Goal: Task Accomplishment & Management: Manage account settings

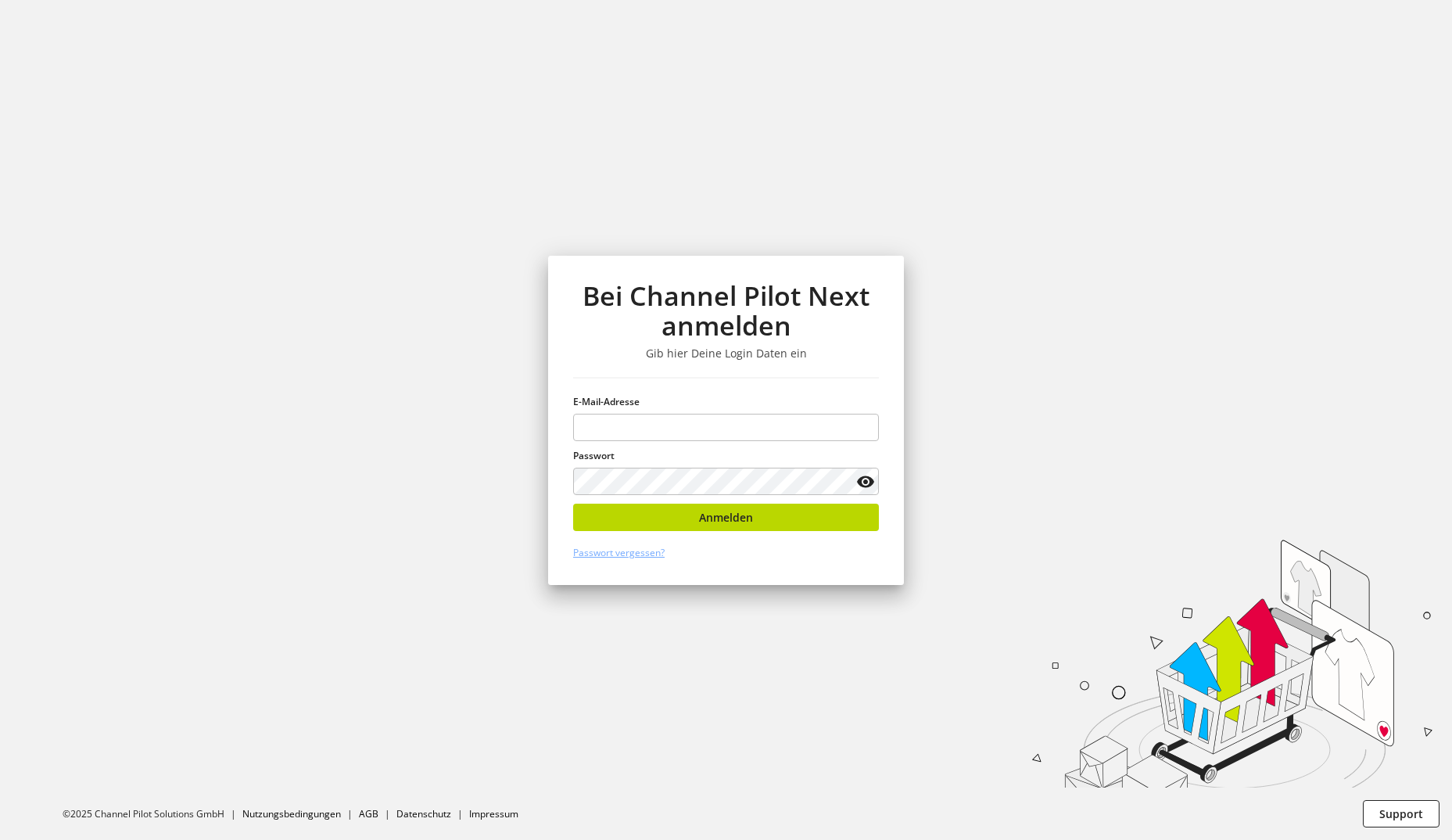
type input "**********"
click at [788, 525] on button "Anmelden" at bounding box center [725, 517] width 306 height 27
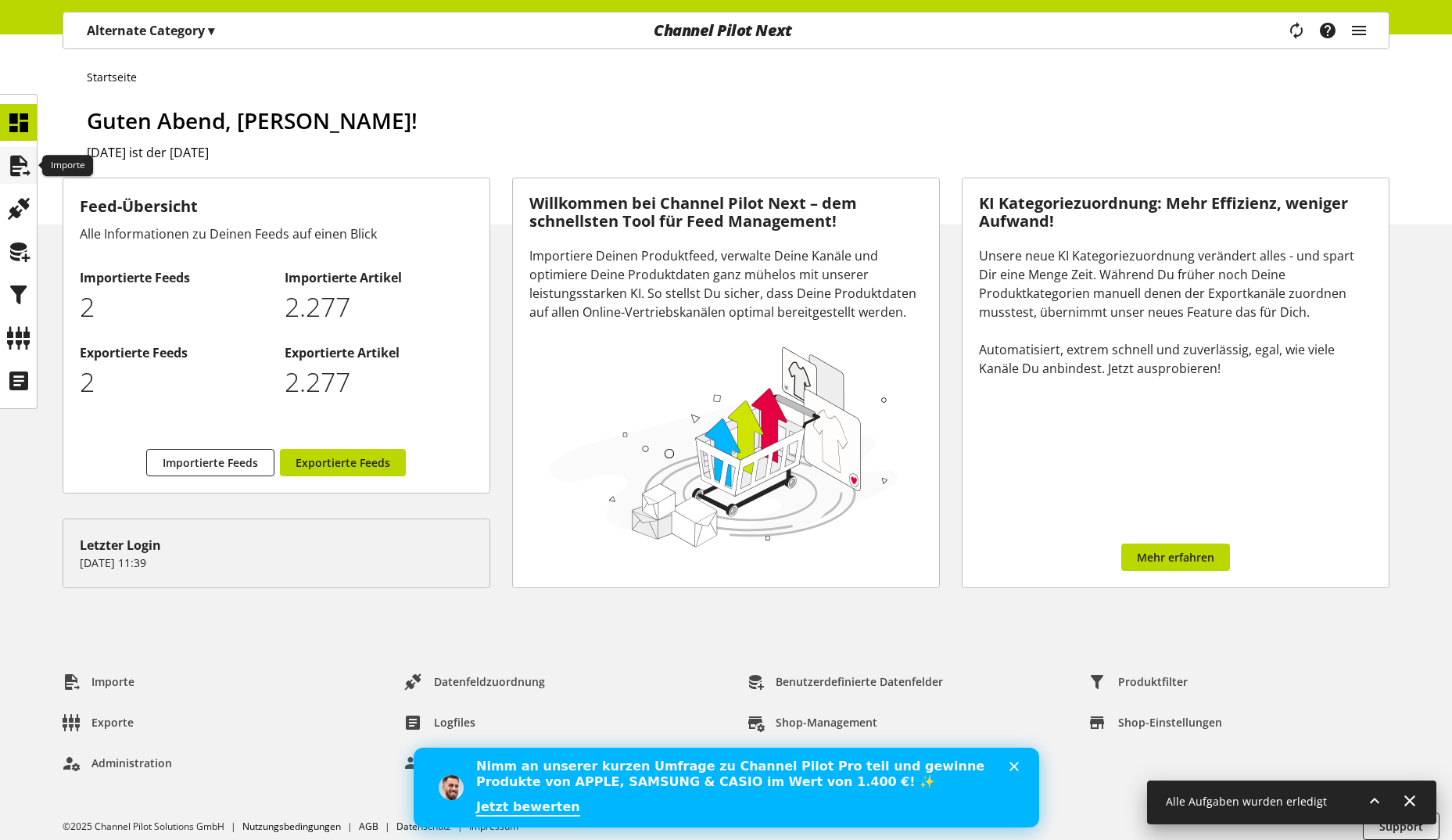
click at [20, 170] on icon at bounding box center [18, 165] width 25 height 31
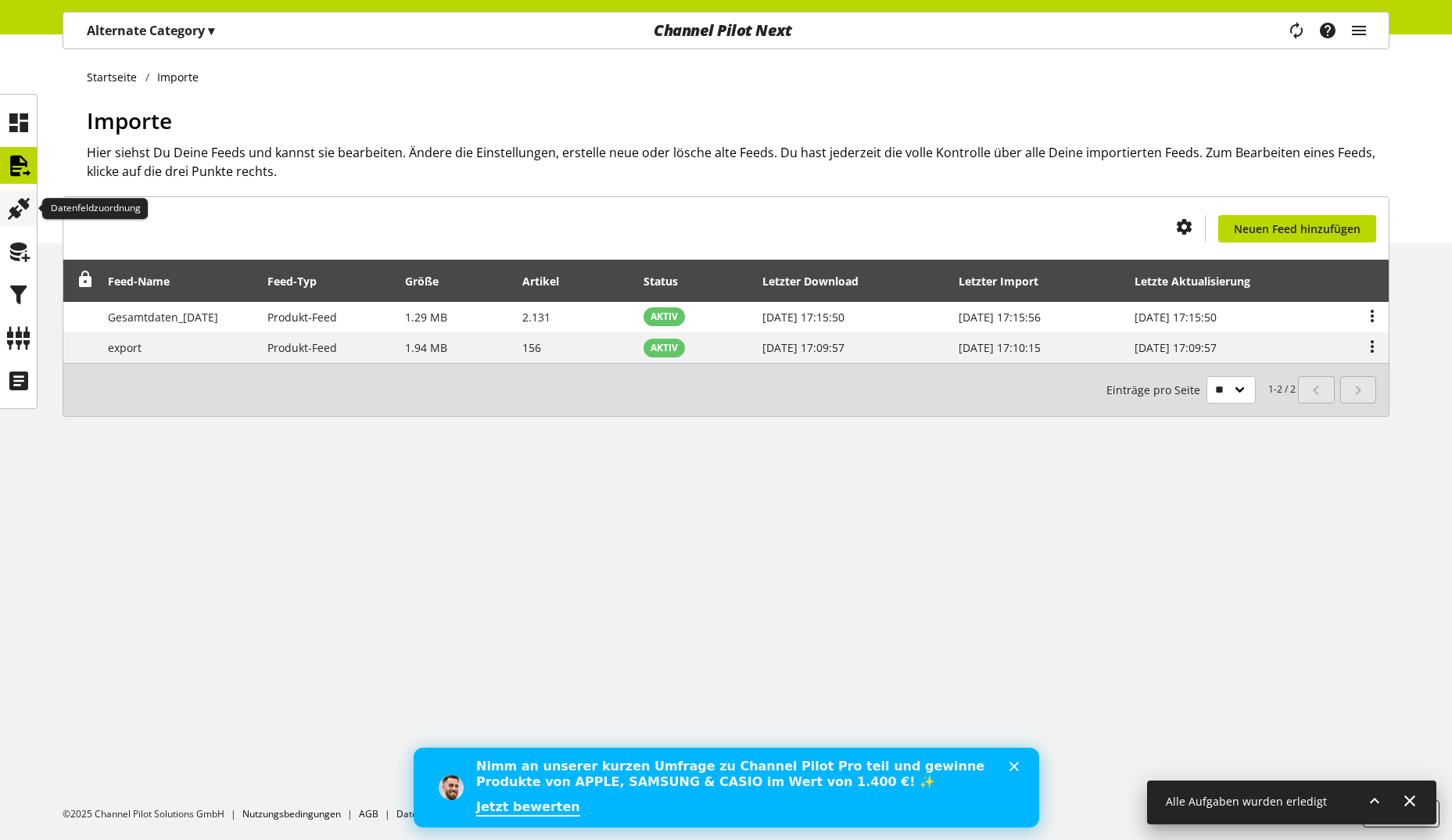
click at [20, 200] on icon at bounding box center [18, 209] width 25 height 31
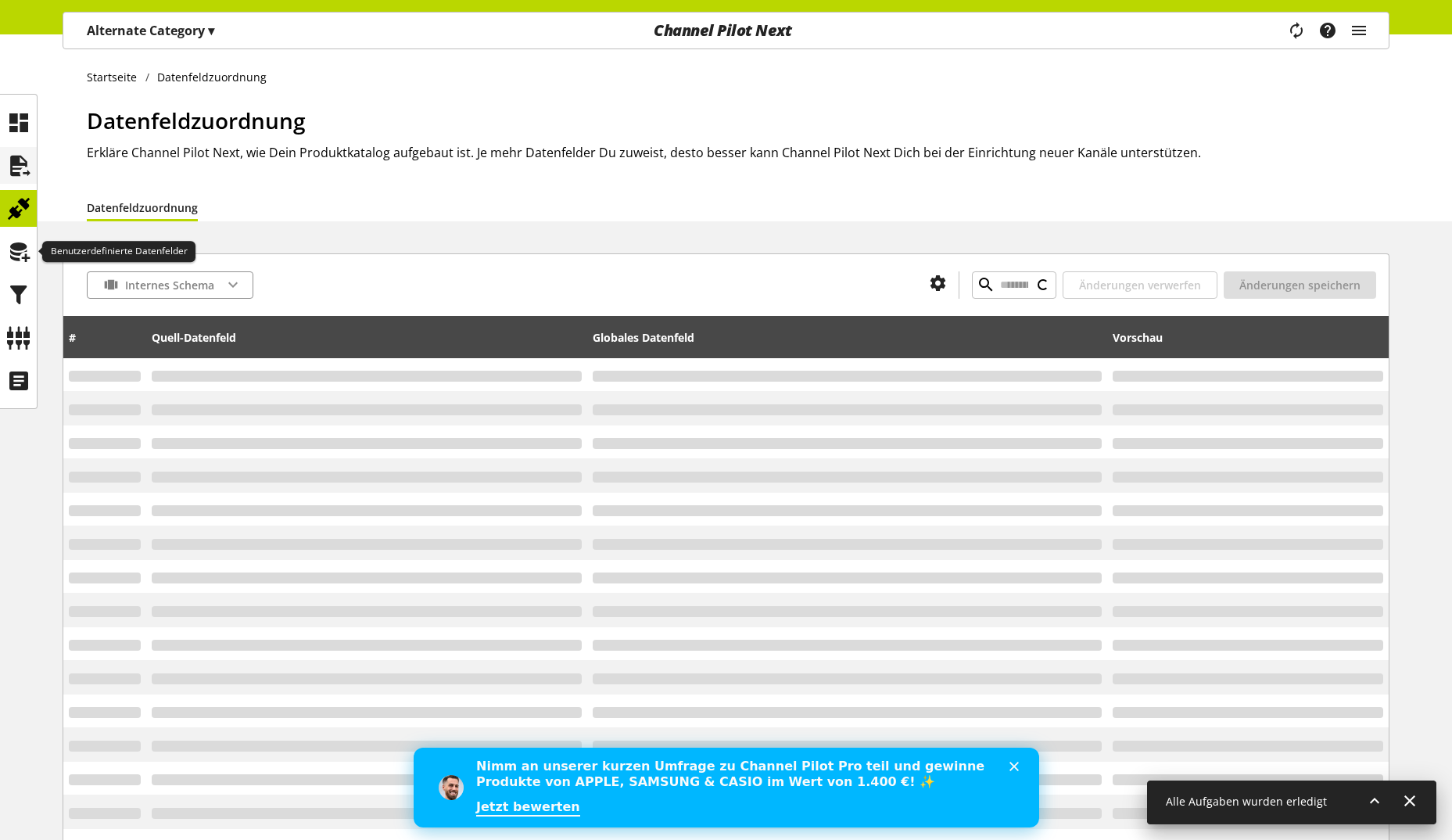
type input "*********"
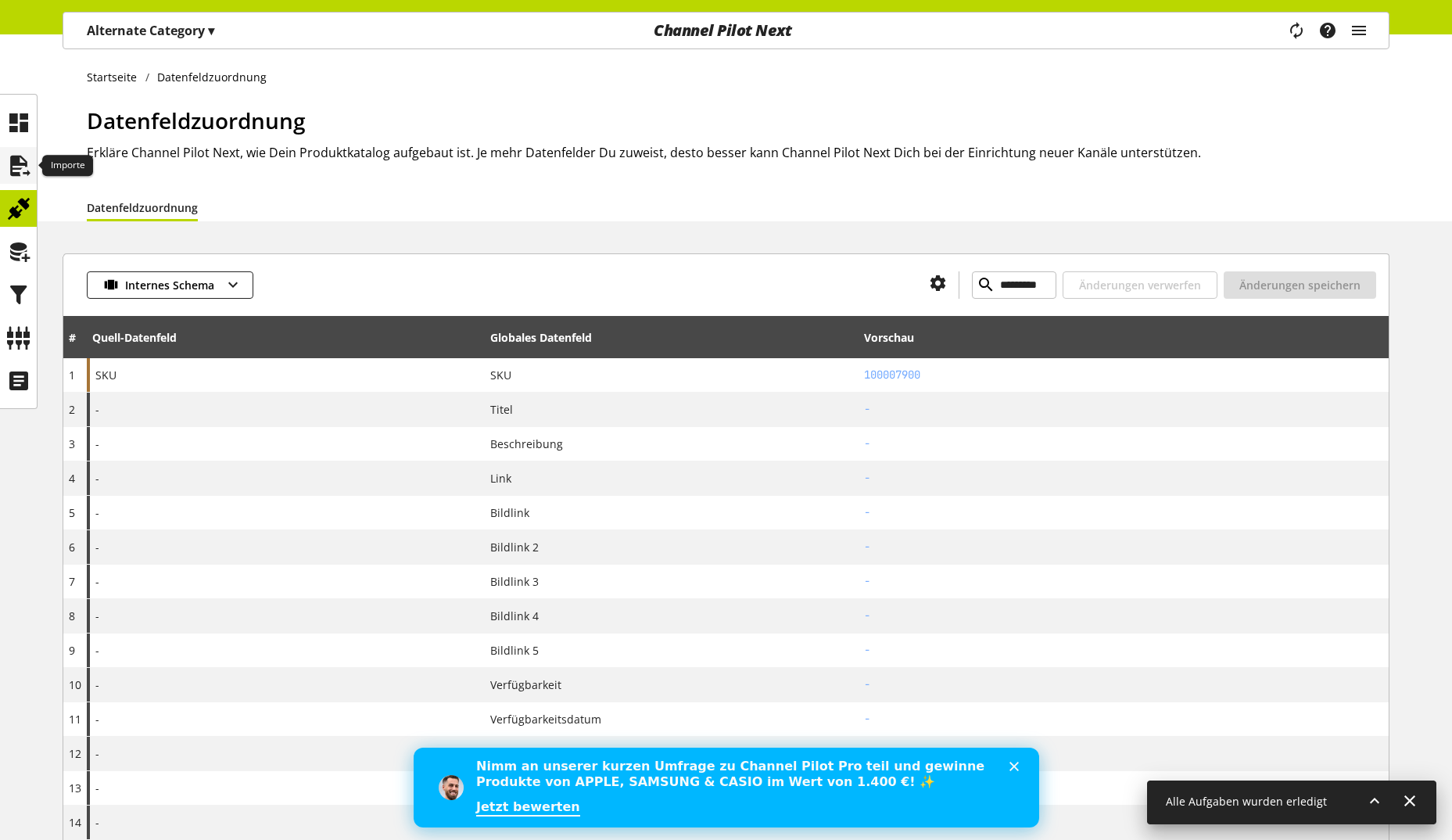
click at [16, 172] on icon at bounding box center [18, 165] width 25 height 31
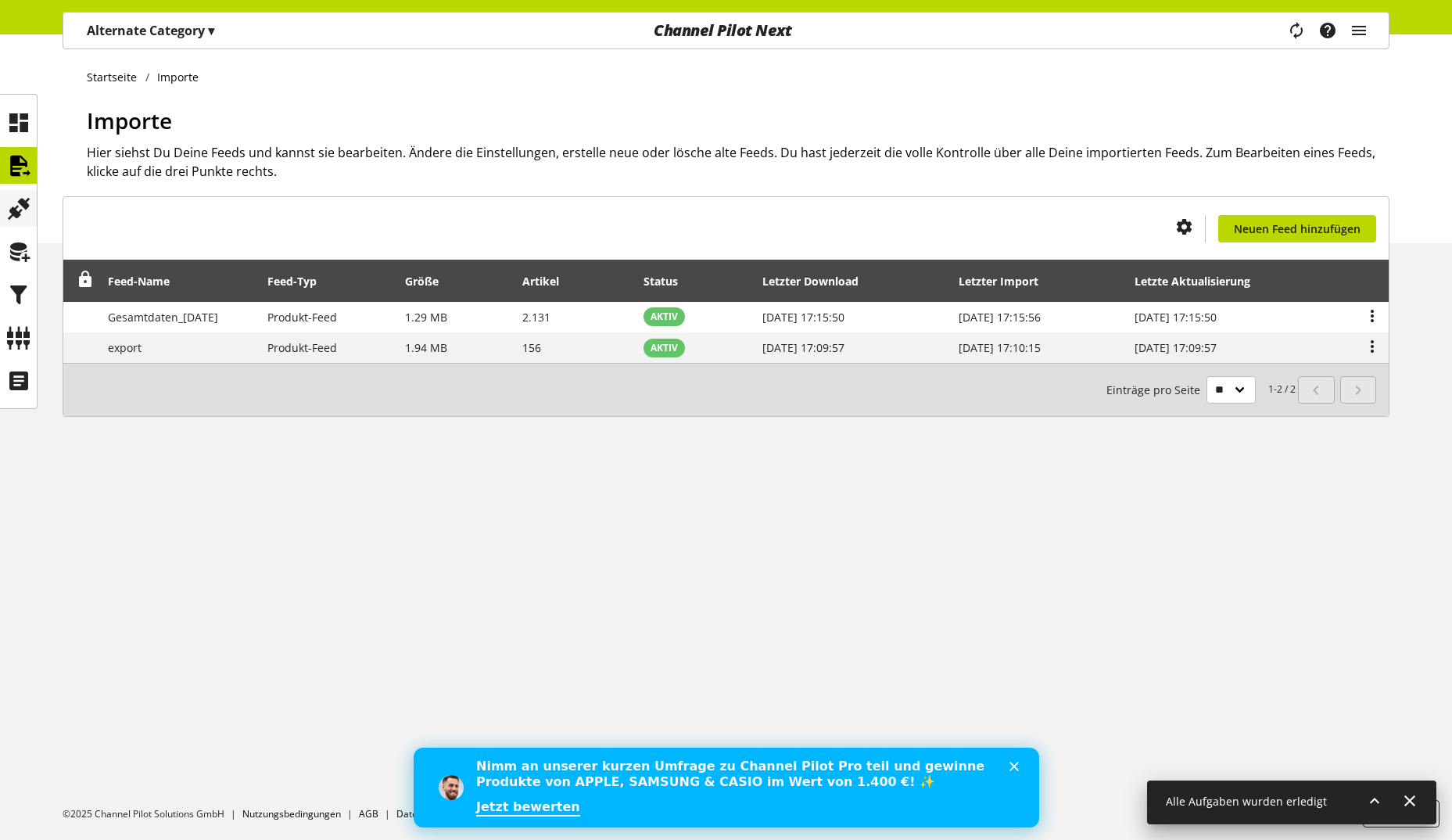
click at [24, 216] on icon at bounding box center [18, 209] width 25 height 31
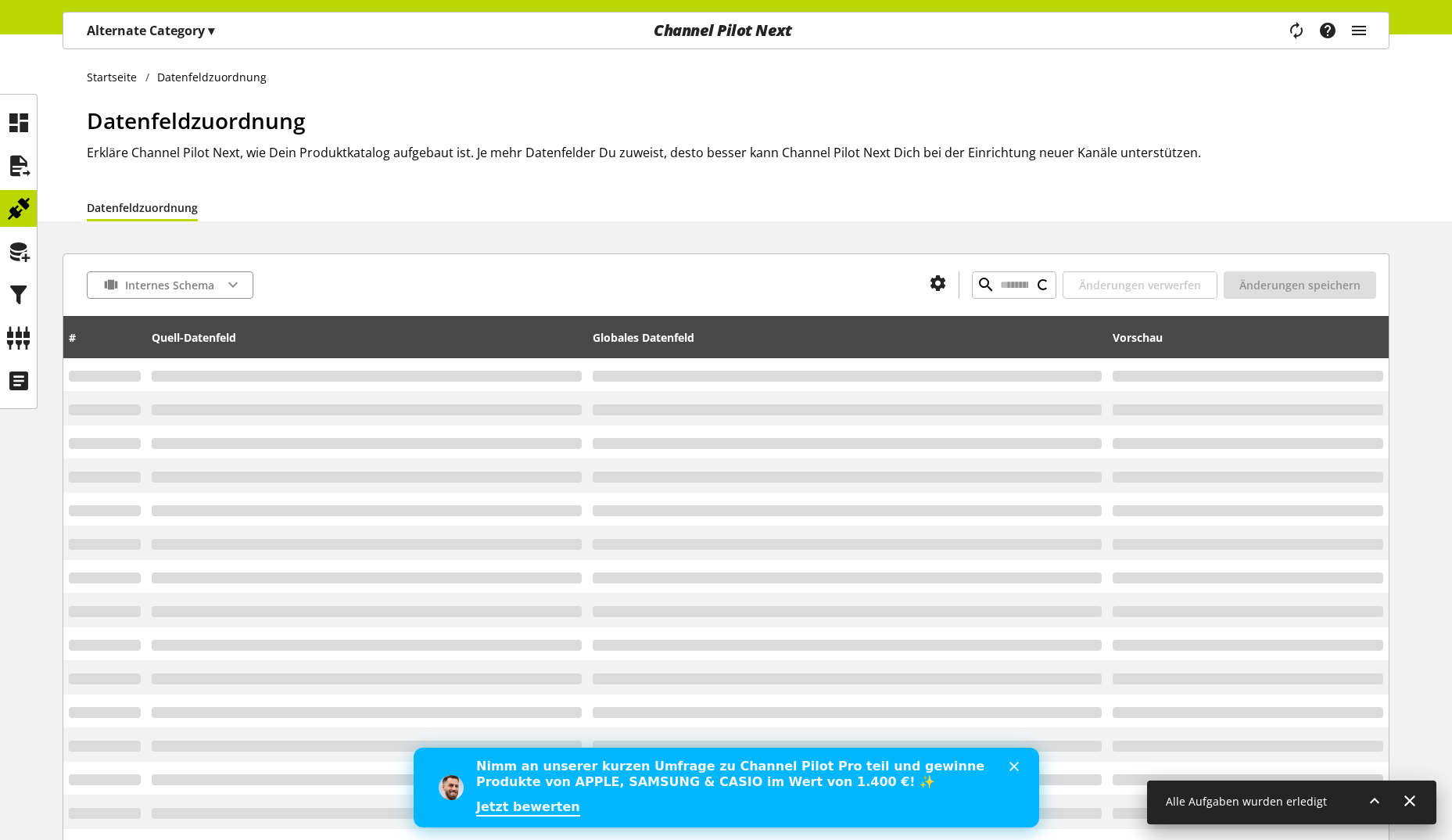
click at [1370, 34] on div "Task-Manager Hilfe-Center Peter Hoffmann peter.hoffmann@channelpilot.com User M…" at bounding box center [1334, 31] width 111 height 36
click at [1363, 31] on icon "main navigation" at bounding box center [1359, 30] width 19 height 28
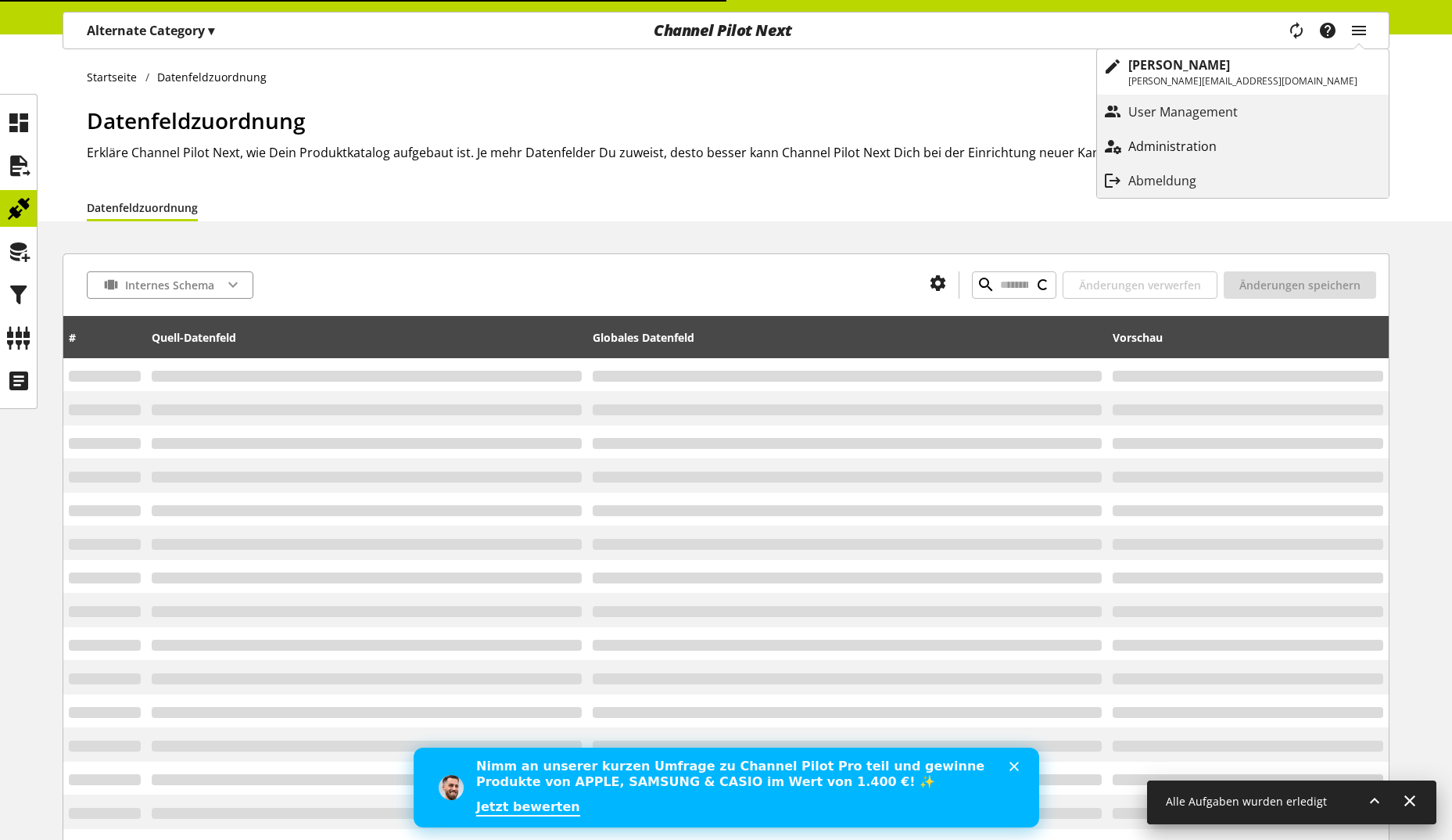
click at [1248, 139] on p "Administration" at bounding box center [1188, 146] width 120 height 19
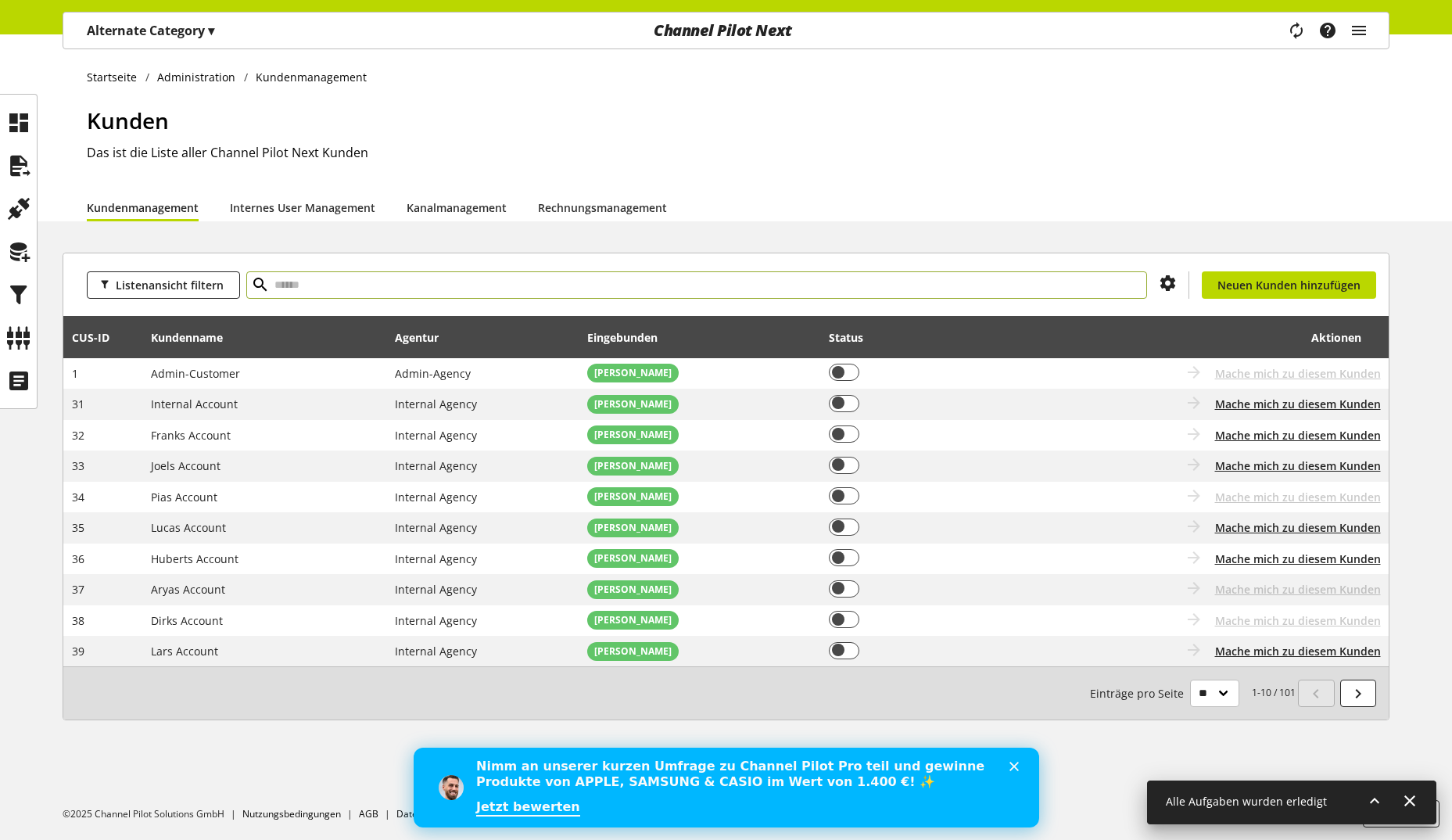
click at [375, 281] on input "text" at bounding box center [696, 285] width 900 height 27
type input "****"
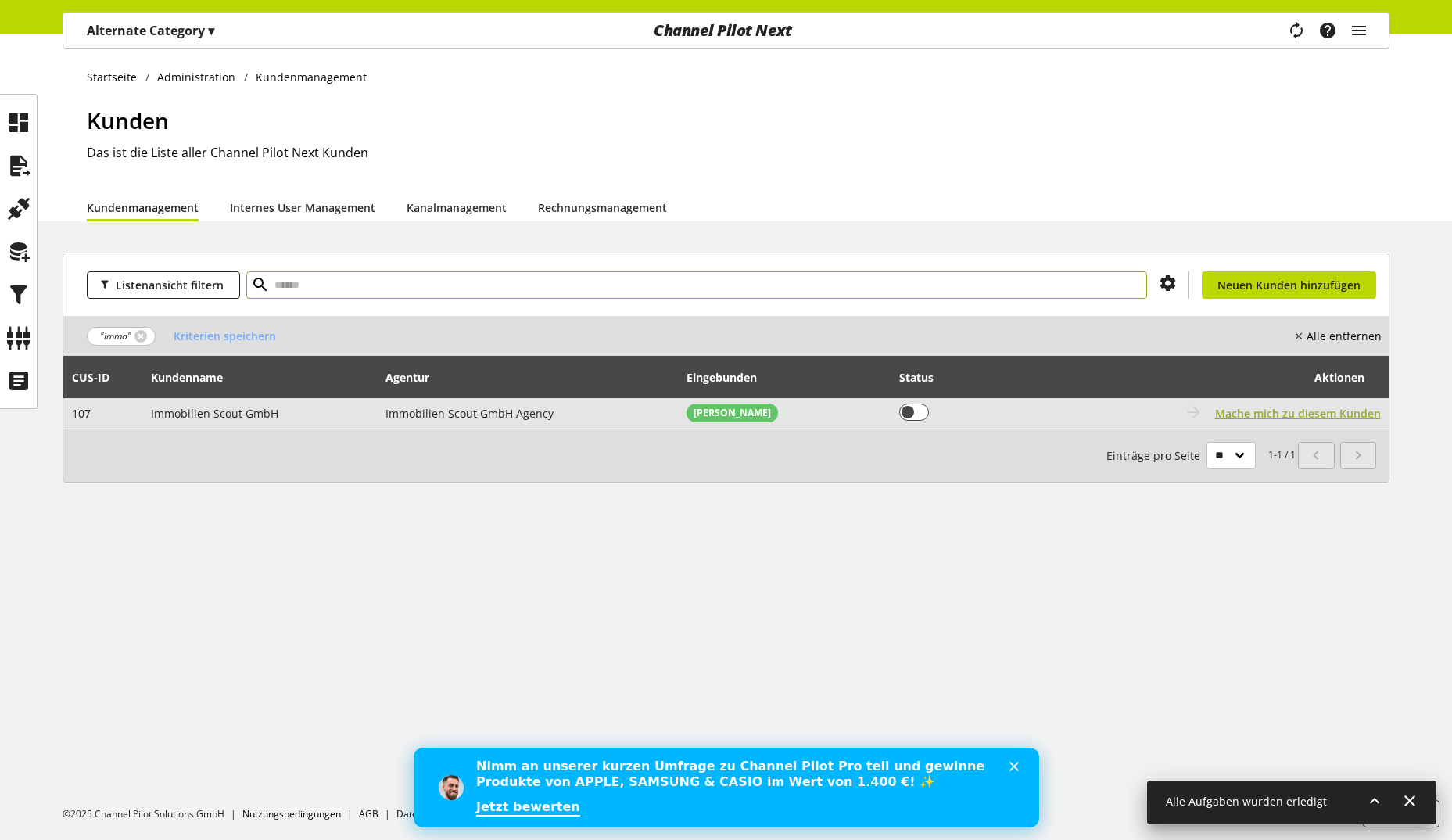
click at [1244, 413] on span "Mache mich zu diesem Kunden" at bounding box center [1298, 413] width 166 height 16
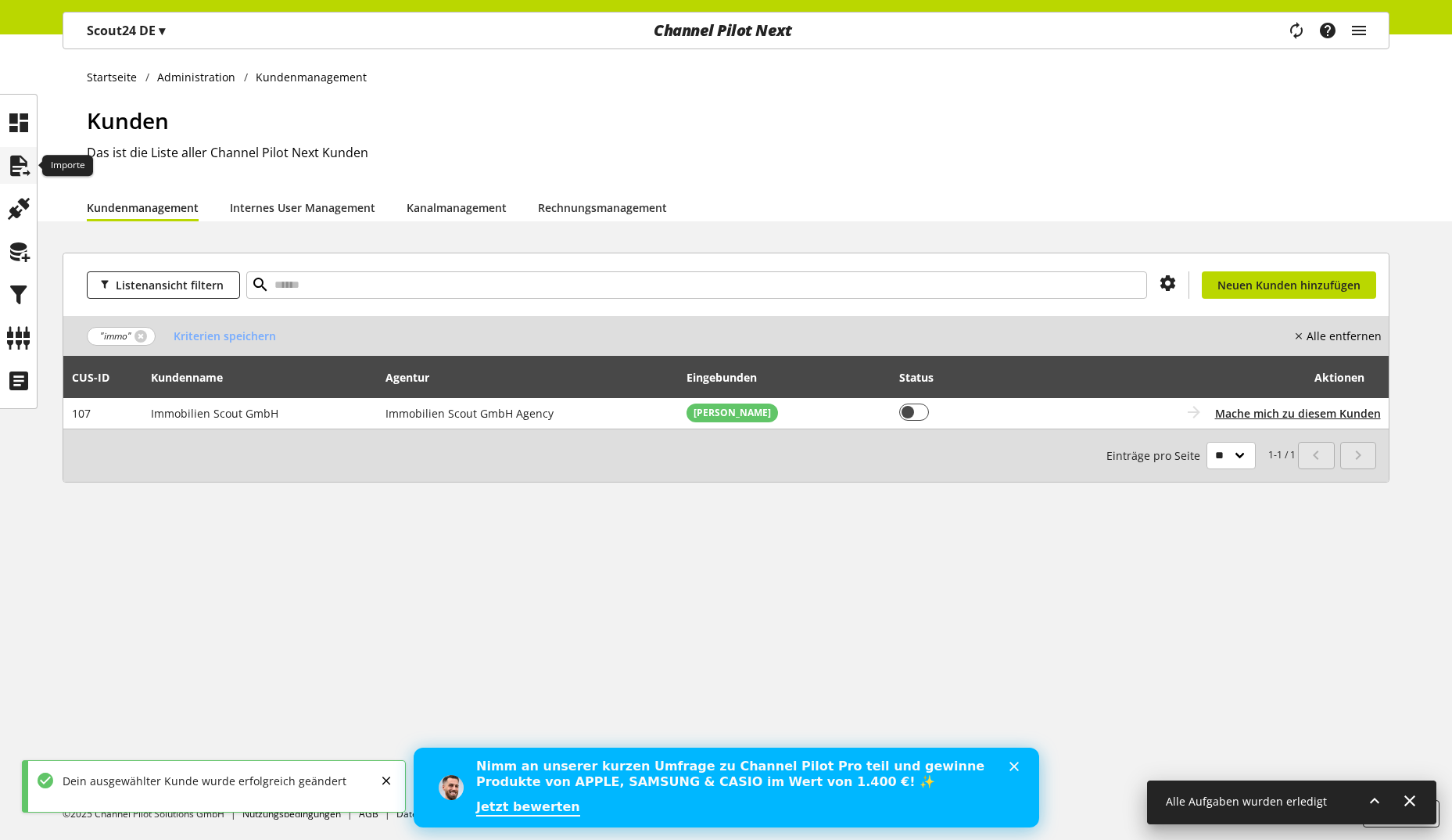
click at [27, 165] on icon at bounding box center [18, 165] width 25 height 31
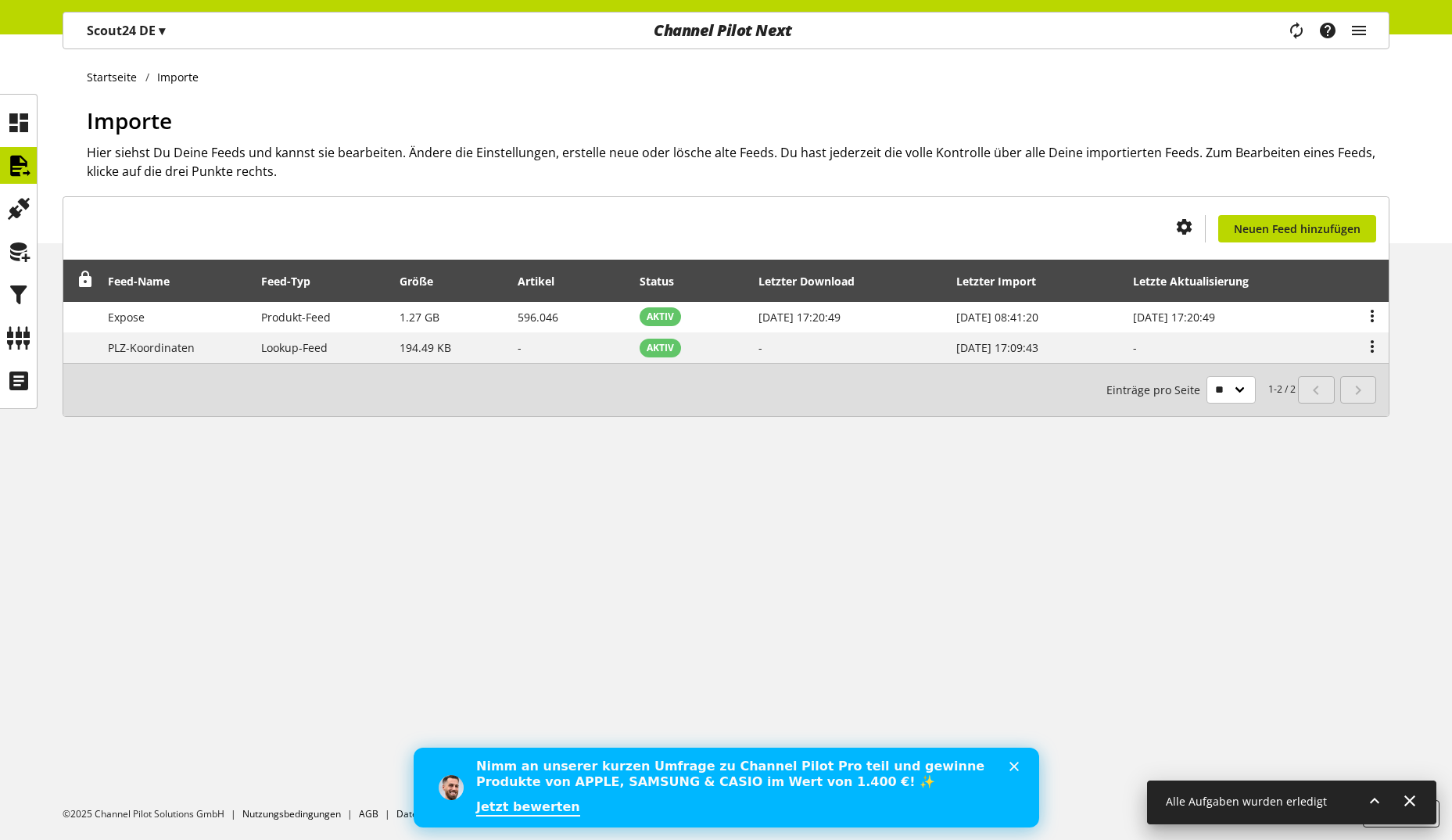
click at [1341, 584] on div "Startseite Importe Importe Hier siehst Du Deine Feeds und kannst sie bearbeiten…" at bounding box center [726, 437] width 1452 height 805
click at [16, 207] on icon at bounding box center [18, 209] width 25 height 31
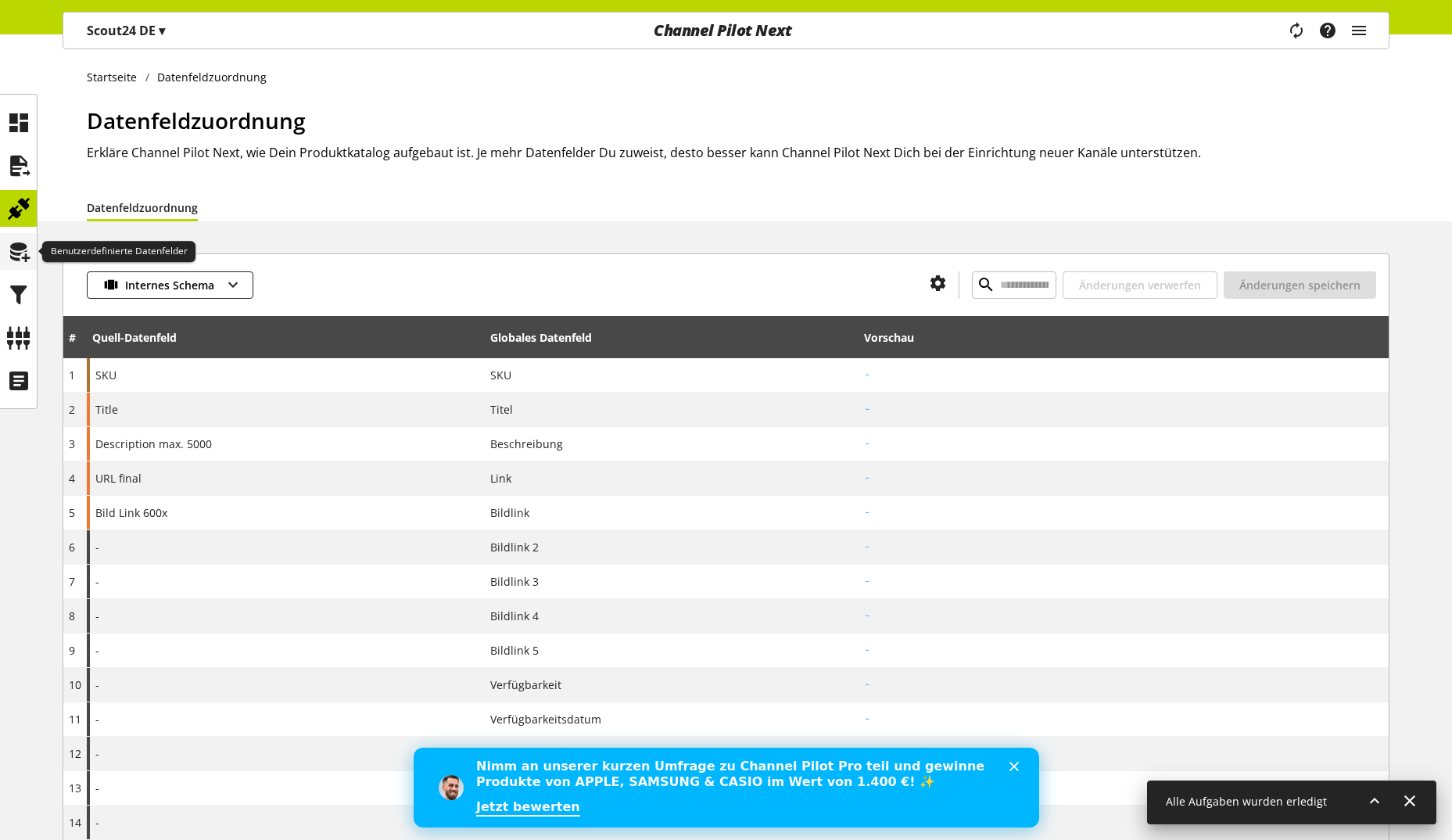
click at [24, 253] on icon at bounding box center [18, 251] width 25 height 31
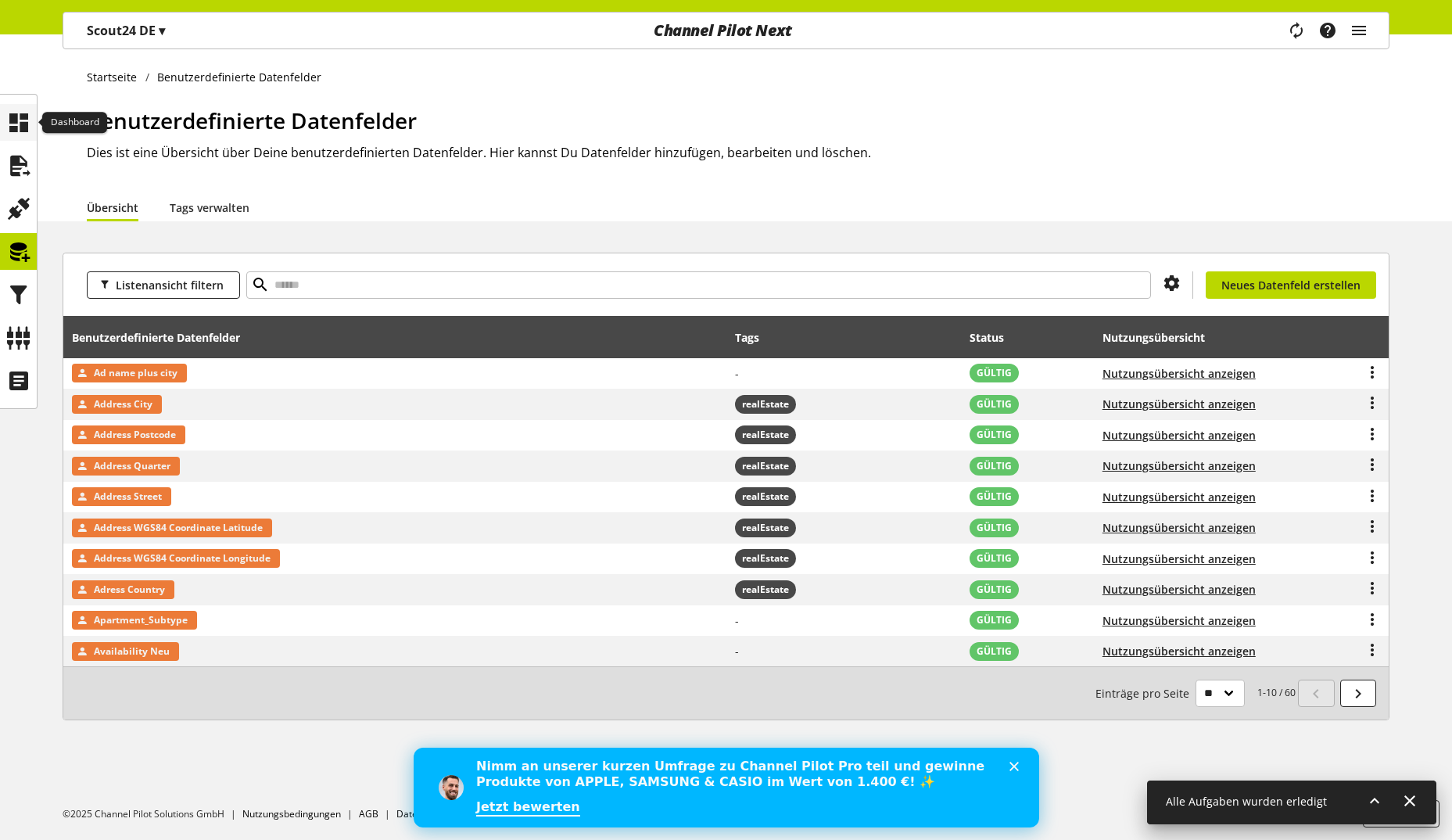
click at [14, 121] on icon at bounding box center [18, 123] width 25 height 31
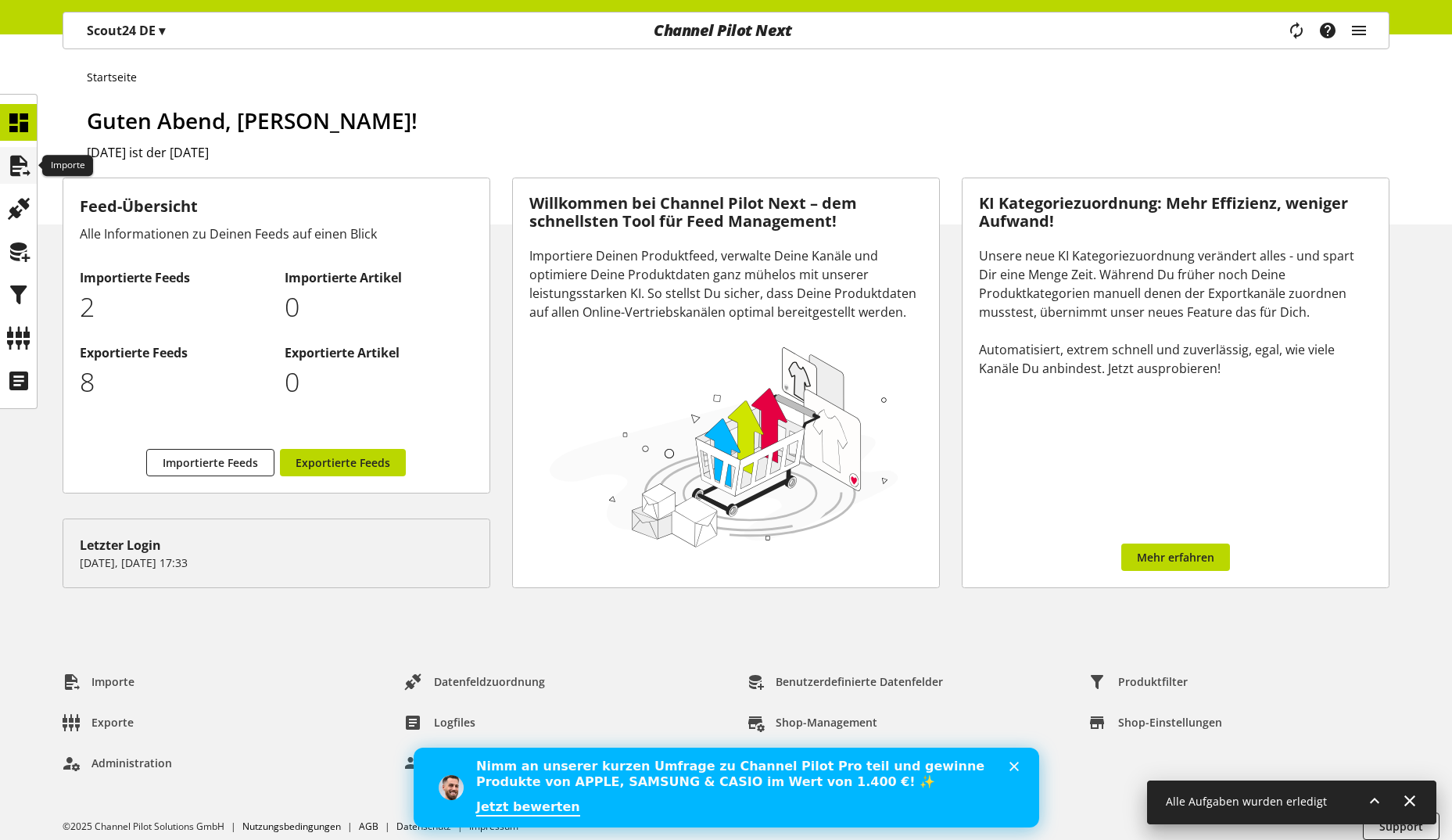
click at [18, 158] on icon at bounding box center [18, 165] width 25 height 31
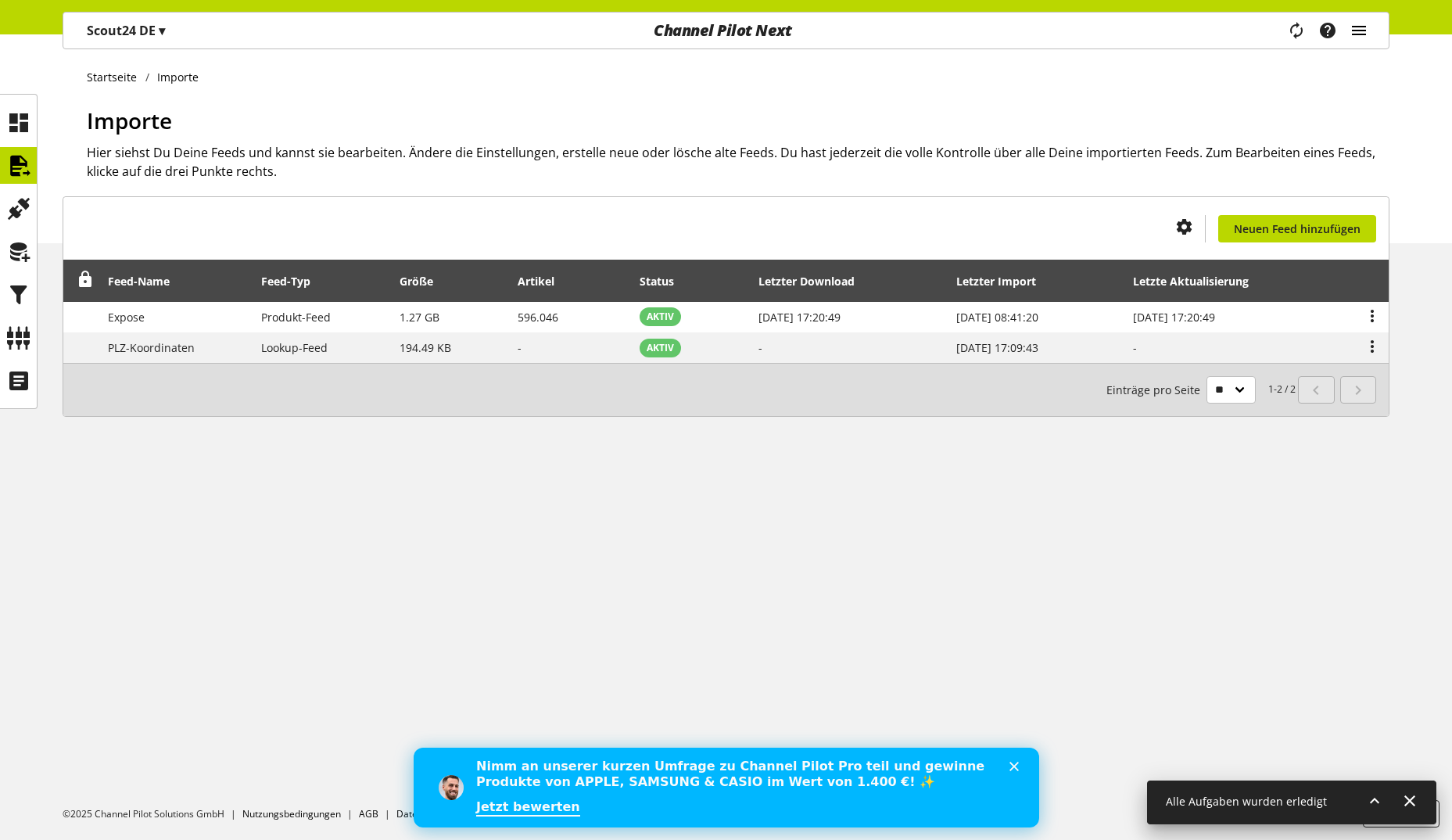
click at [1360, 30] on icon "main navigation" at bounding box center [1359, 30] width 19 height 28
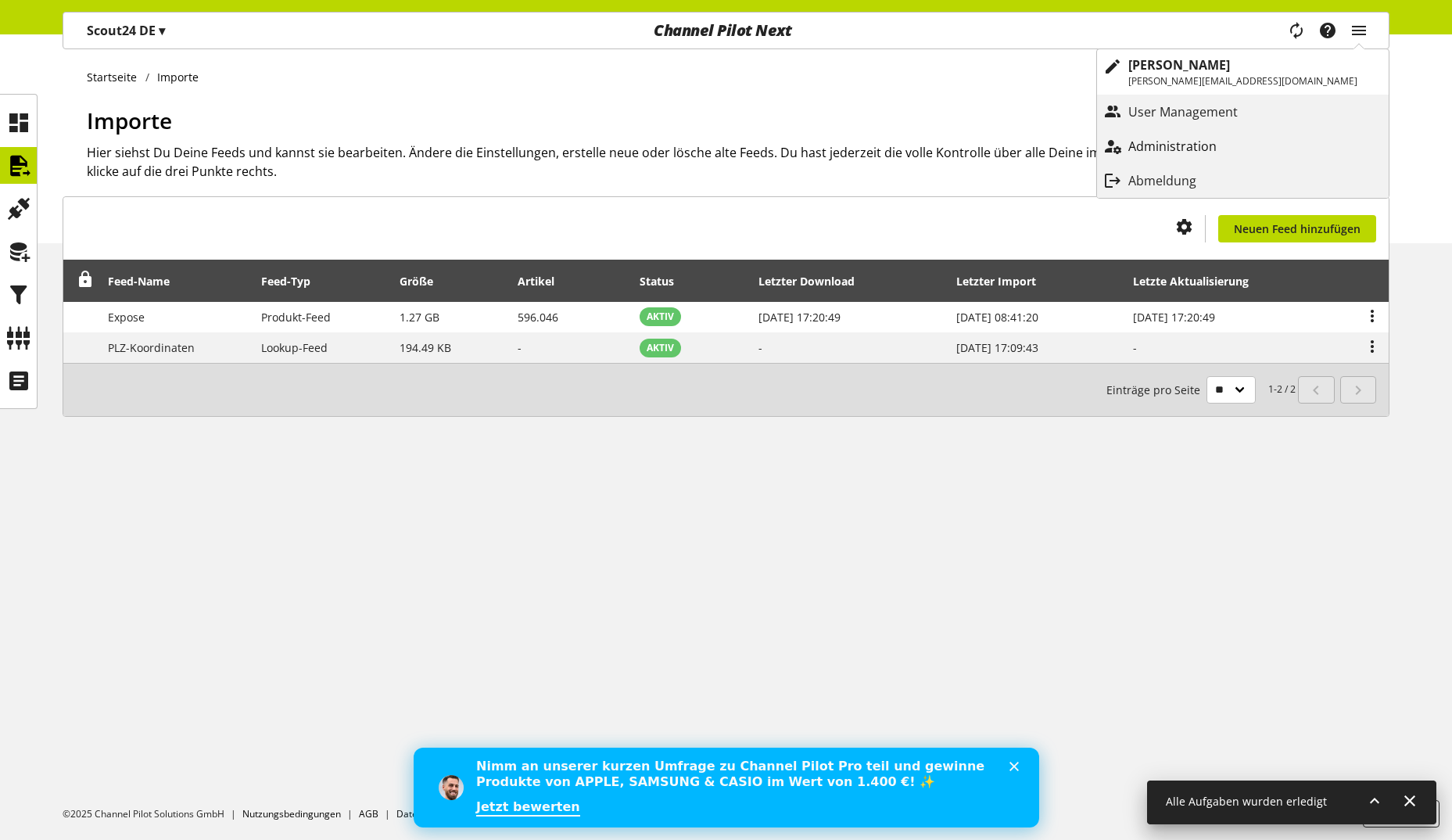
click at [1264, 135] on link "Administration" at bounding box center [1243, 146] width 292 height 28
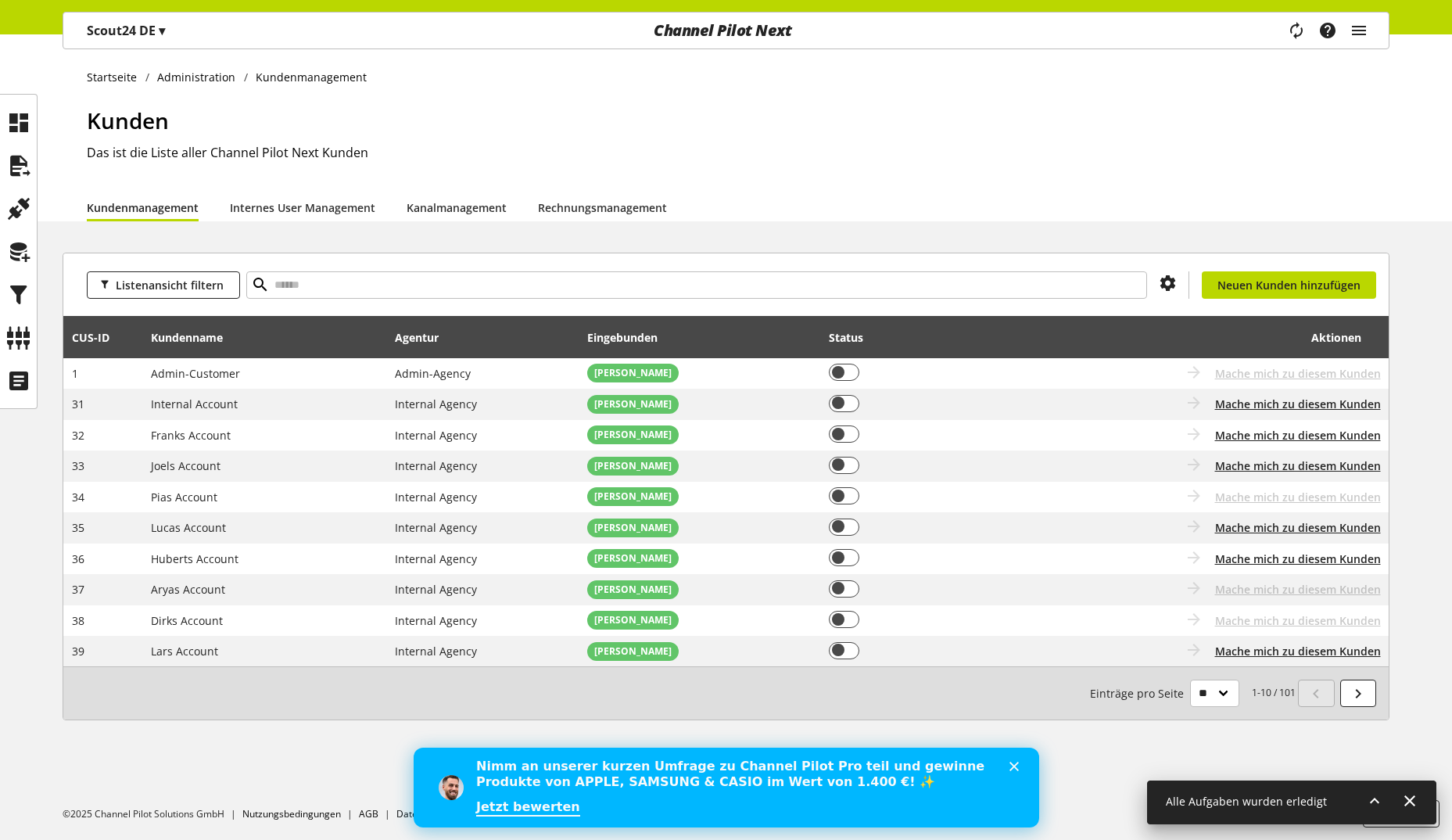
click at [1377, 803] on icon at bounding box center [1375, 800] width 19 height 28
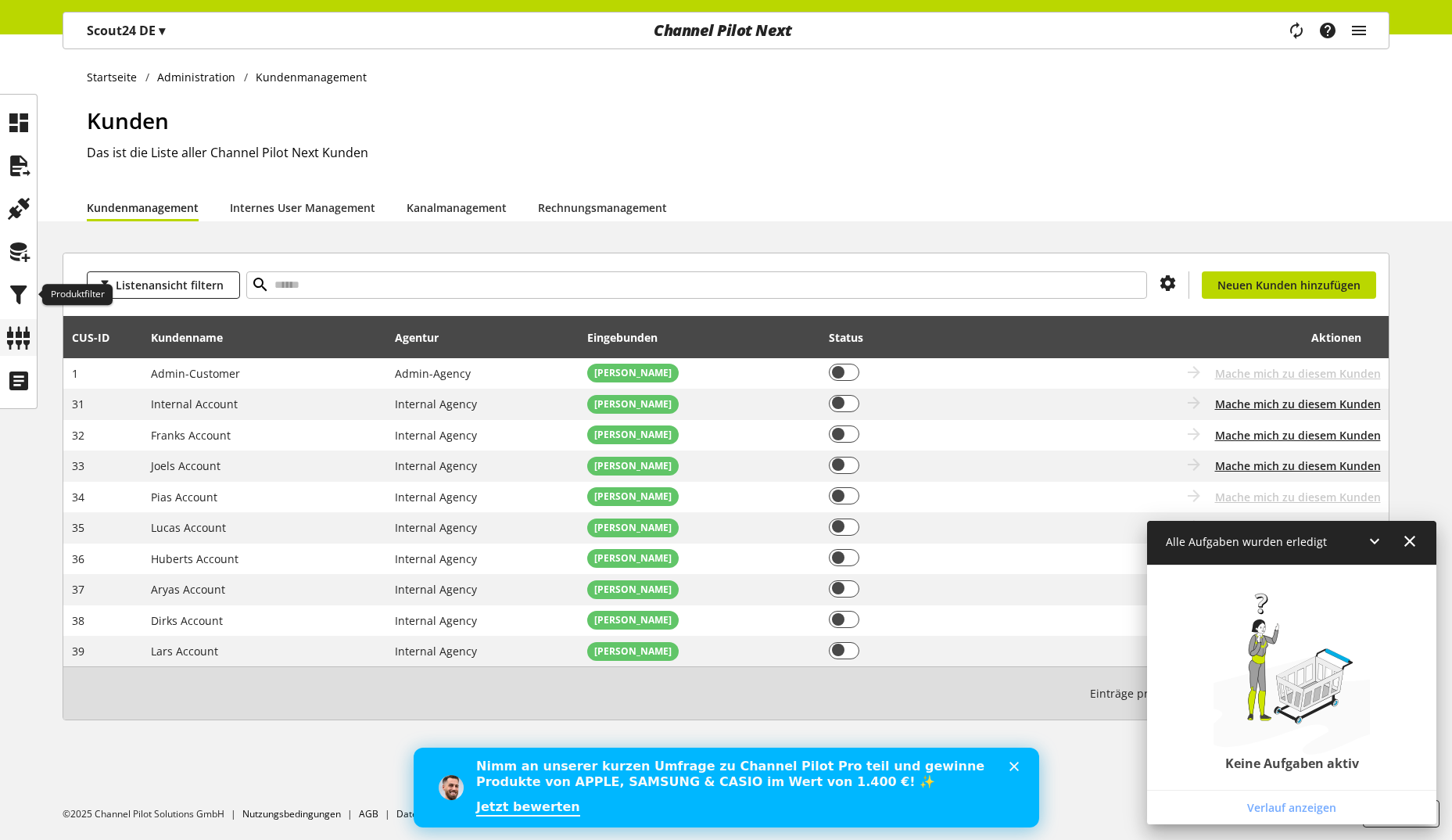
click at [11, 341] on icon at bounding box center [18, 337] width 25 height 31
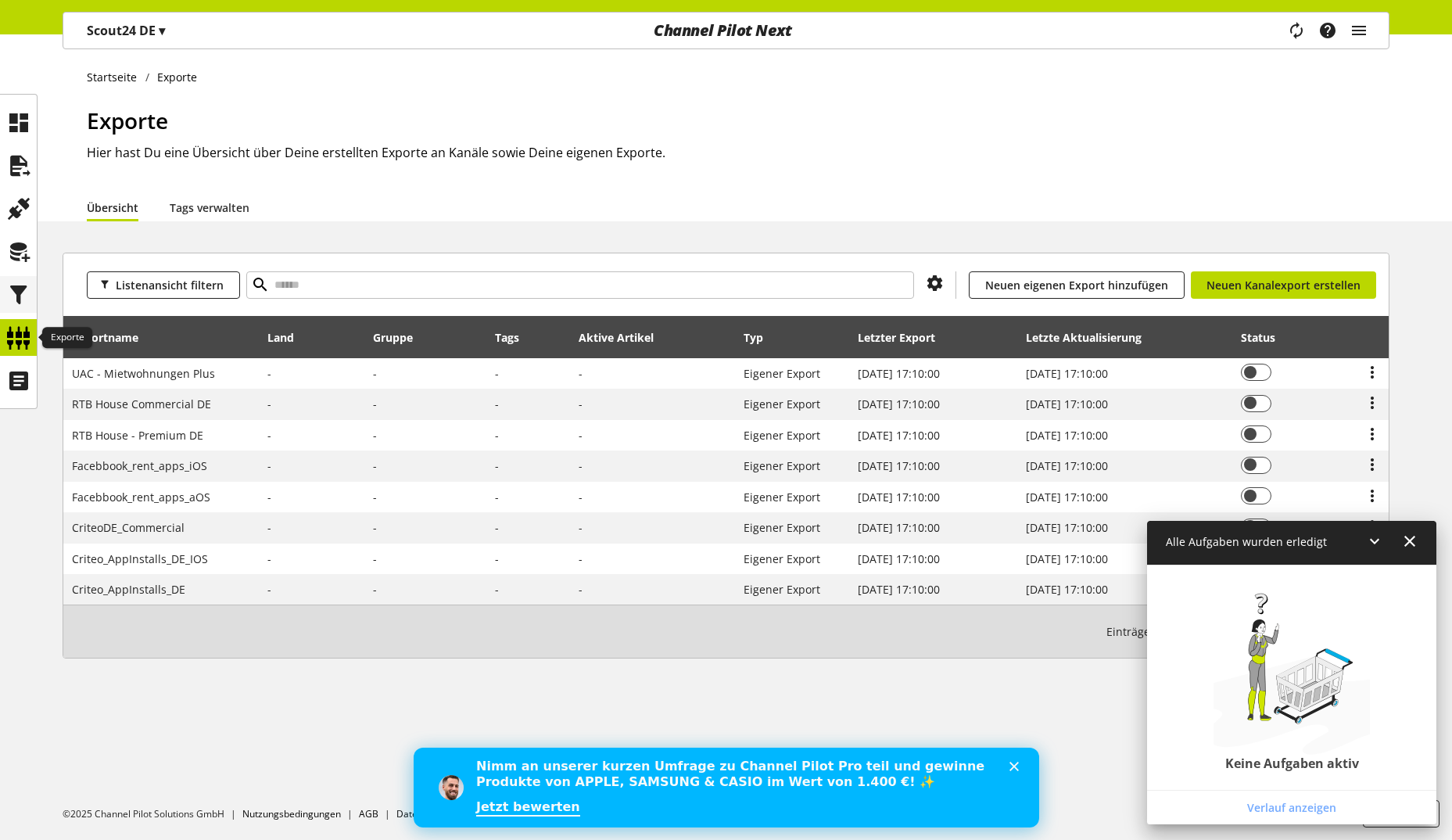
click at [8, 294] on icon at bounding box center [18, 294] width 25 height 31
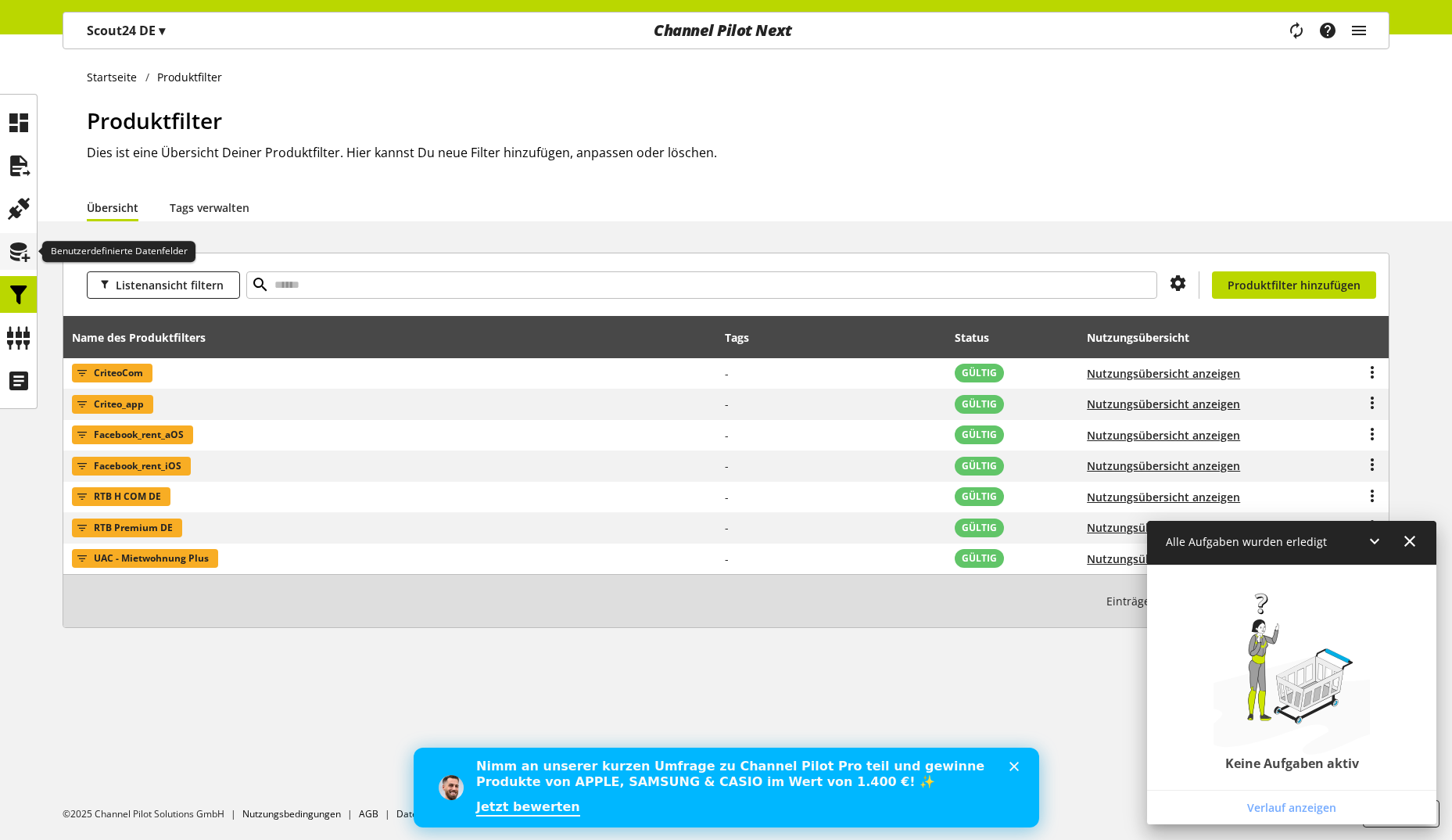
click at [14, 253] on icon at bounding box center [18, 251] width 25 height 31
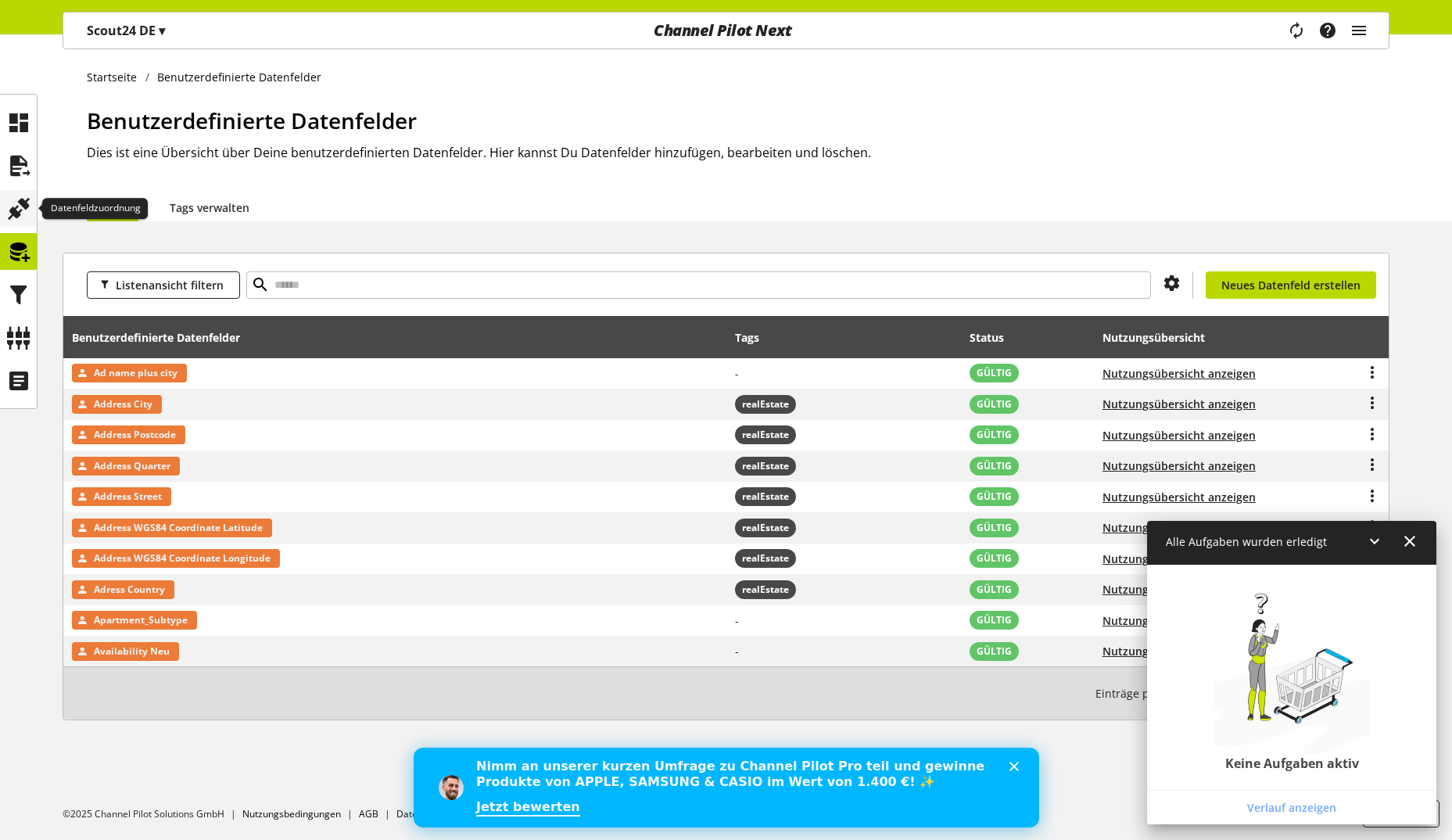
click at [19, 198] on icon at bounding box center [18, 209] width 25 height 31
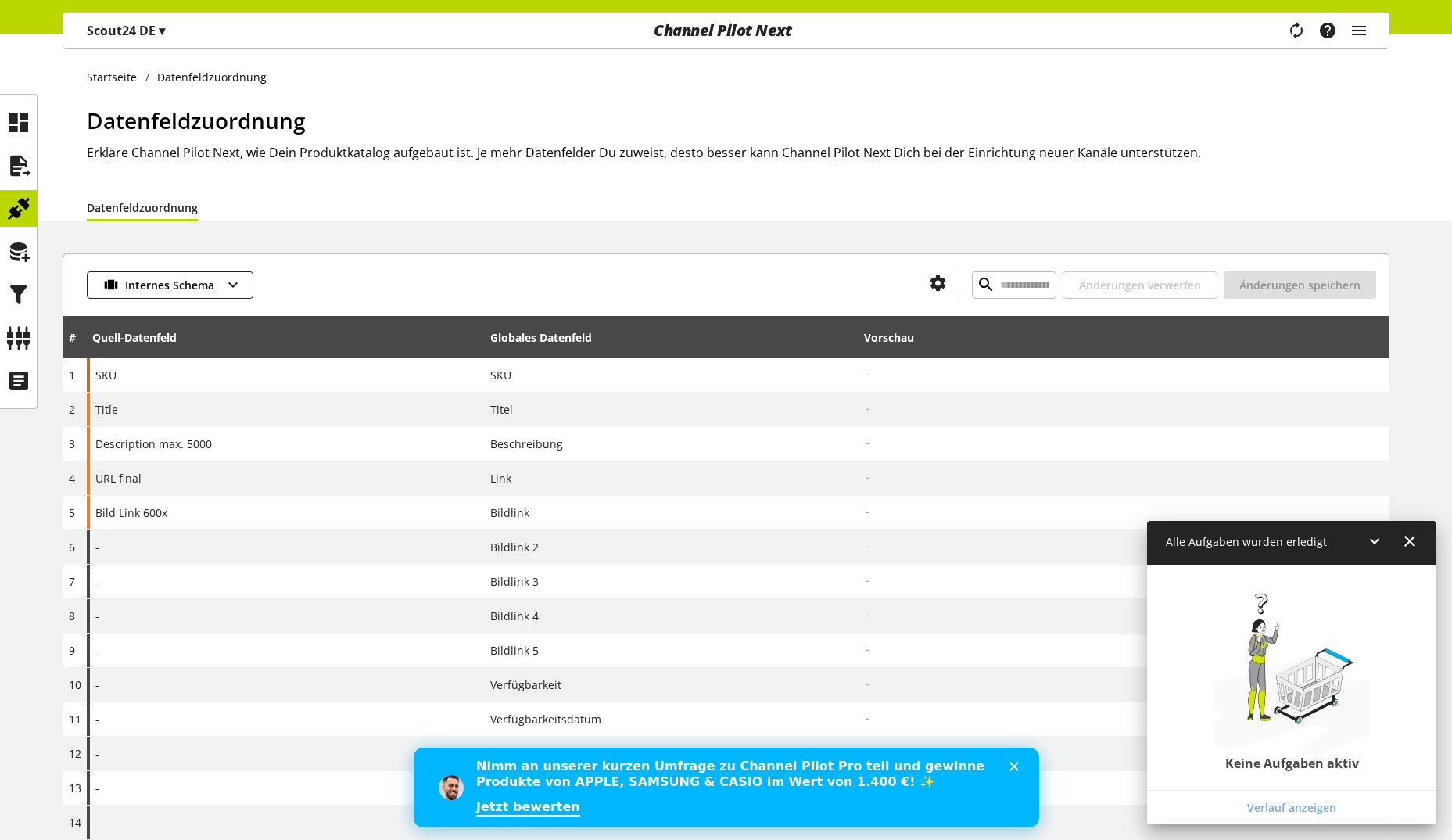
click at [23, 252] on icon at bounding box center [18, 251] width 25 height 31
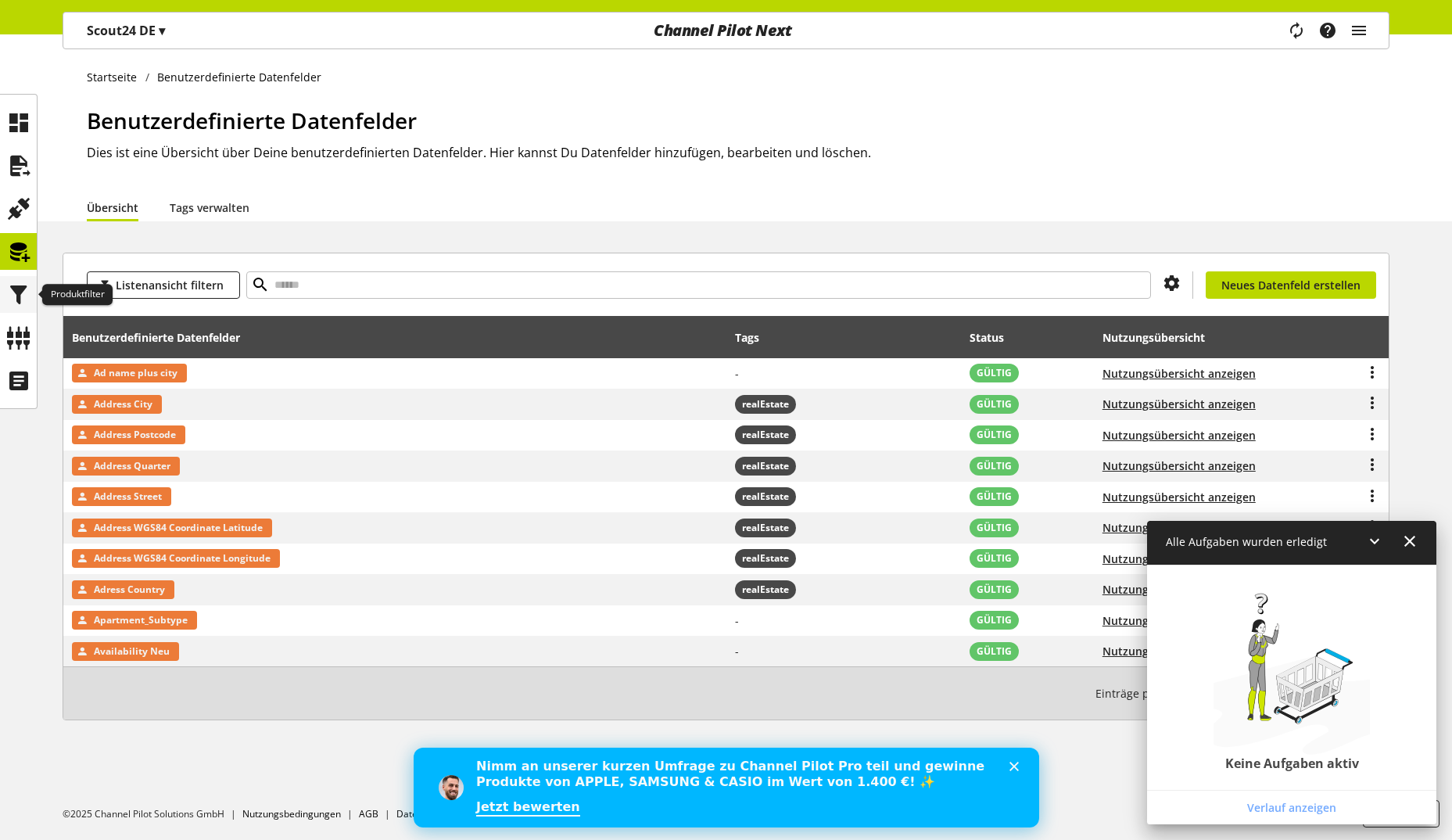
click at [19, 287] on icon at bounding box center [18, 294] width 25 height 31
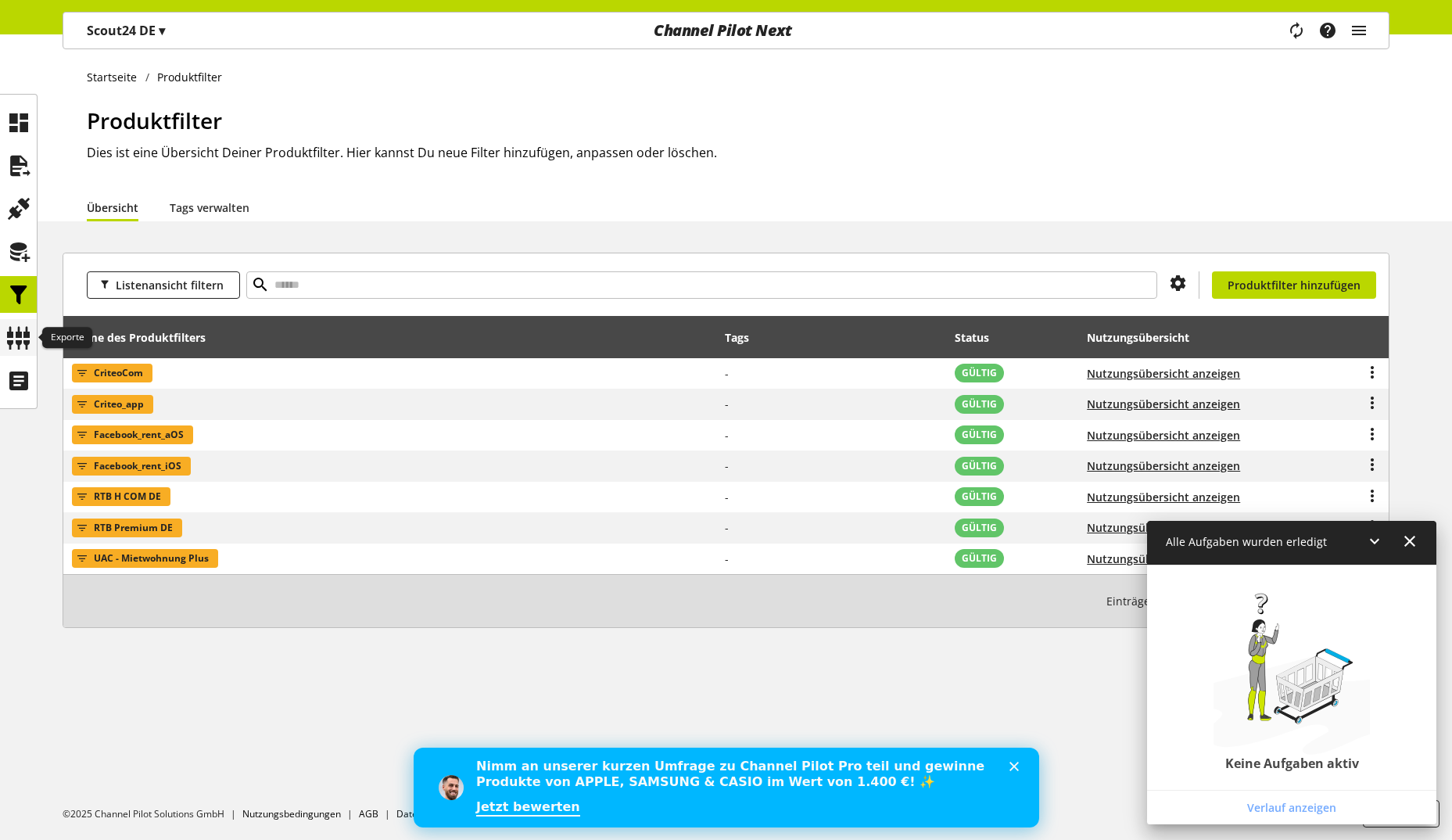
click at [20, 324] on icon at bounding box center [18, 337] width 25 height 31
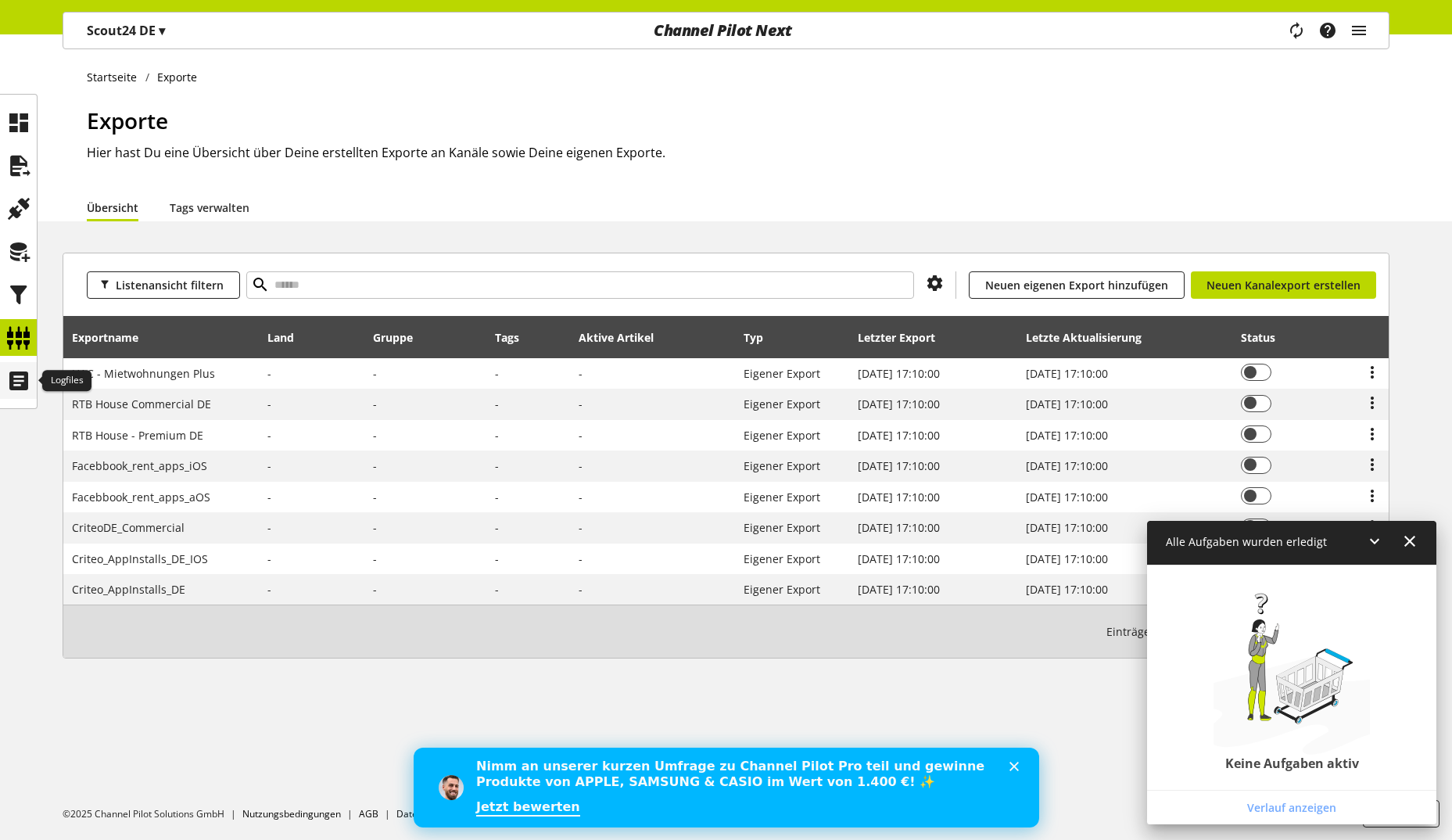
click at [19, 366] on icon at bounding box center [18, 380] width 25 height 31
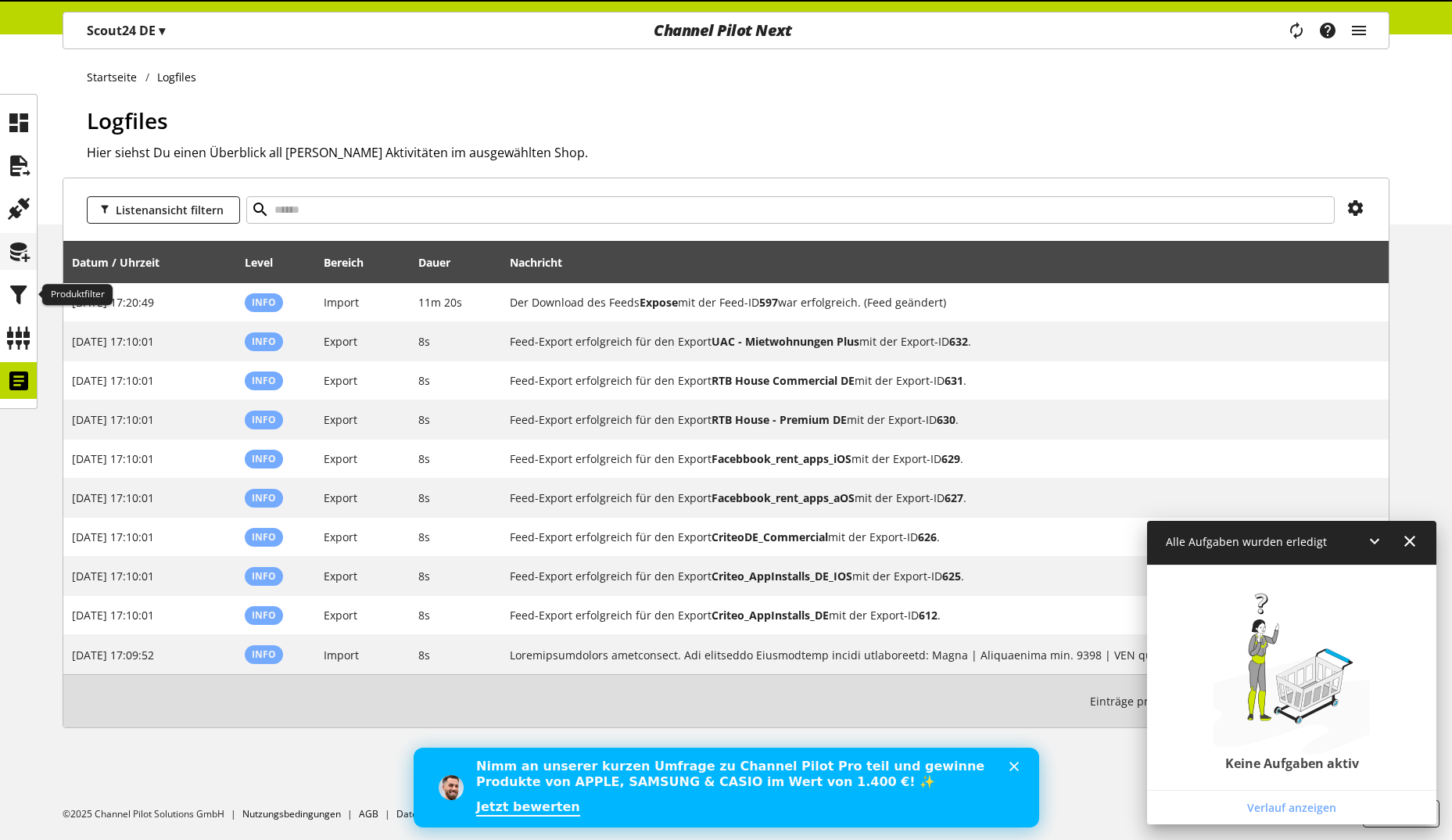
click at [24, 259] on icon at bounding box center [18, 251] width 25 height 31
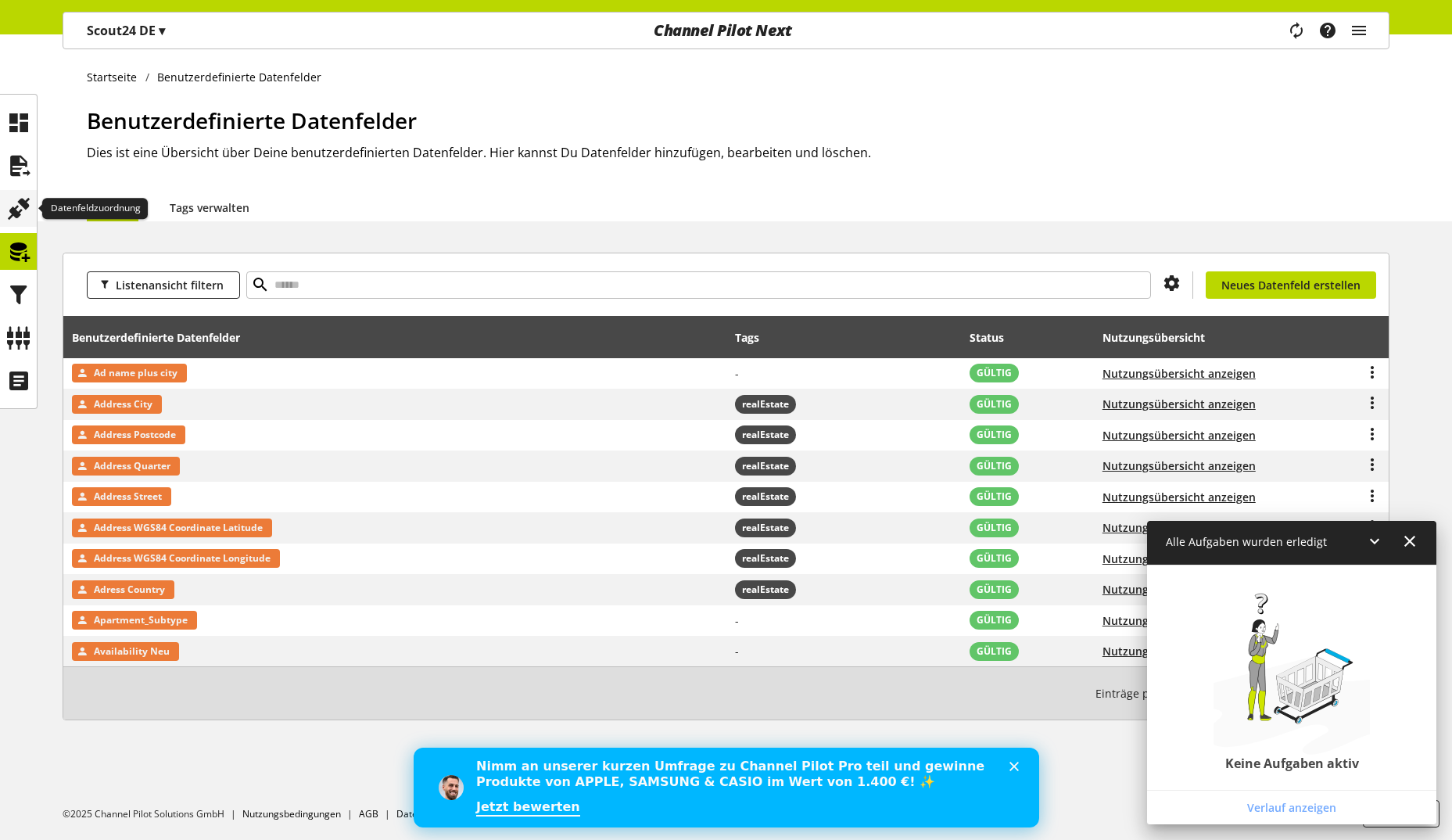
click at [33, 207] on div at bounding box center [18, 208] width 37 height 37
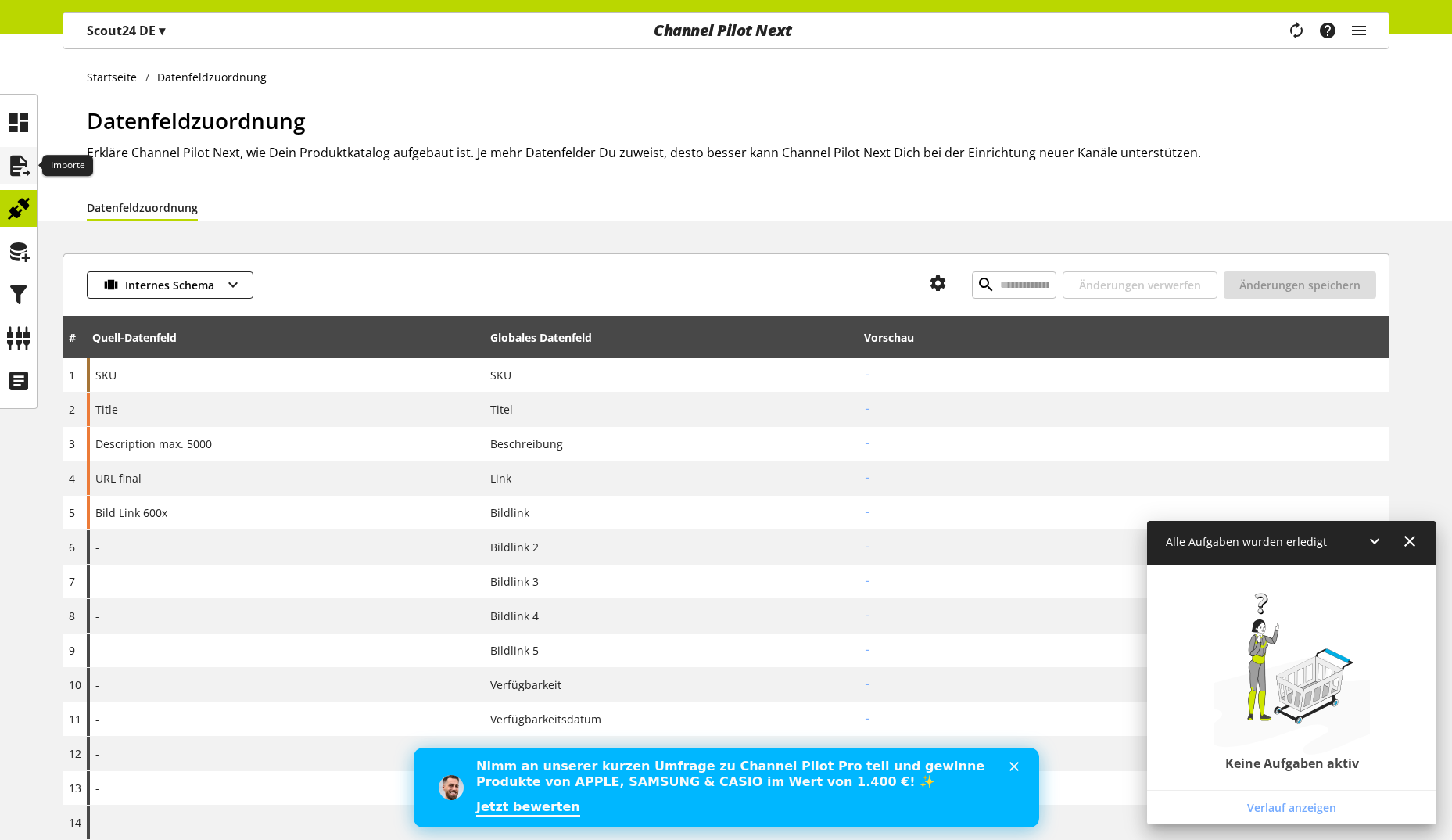
click at [26, 157] on icon at bounding box center [18, 165] width 25 height 31
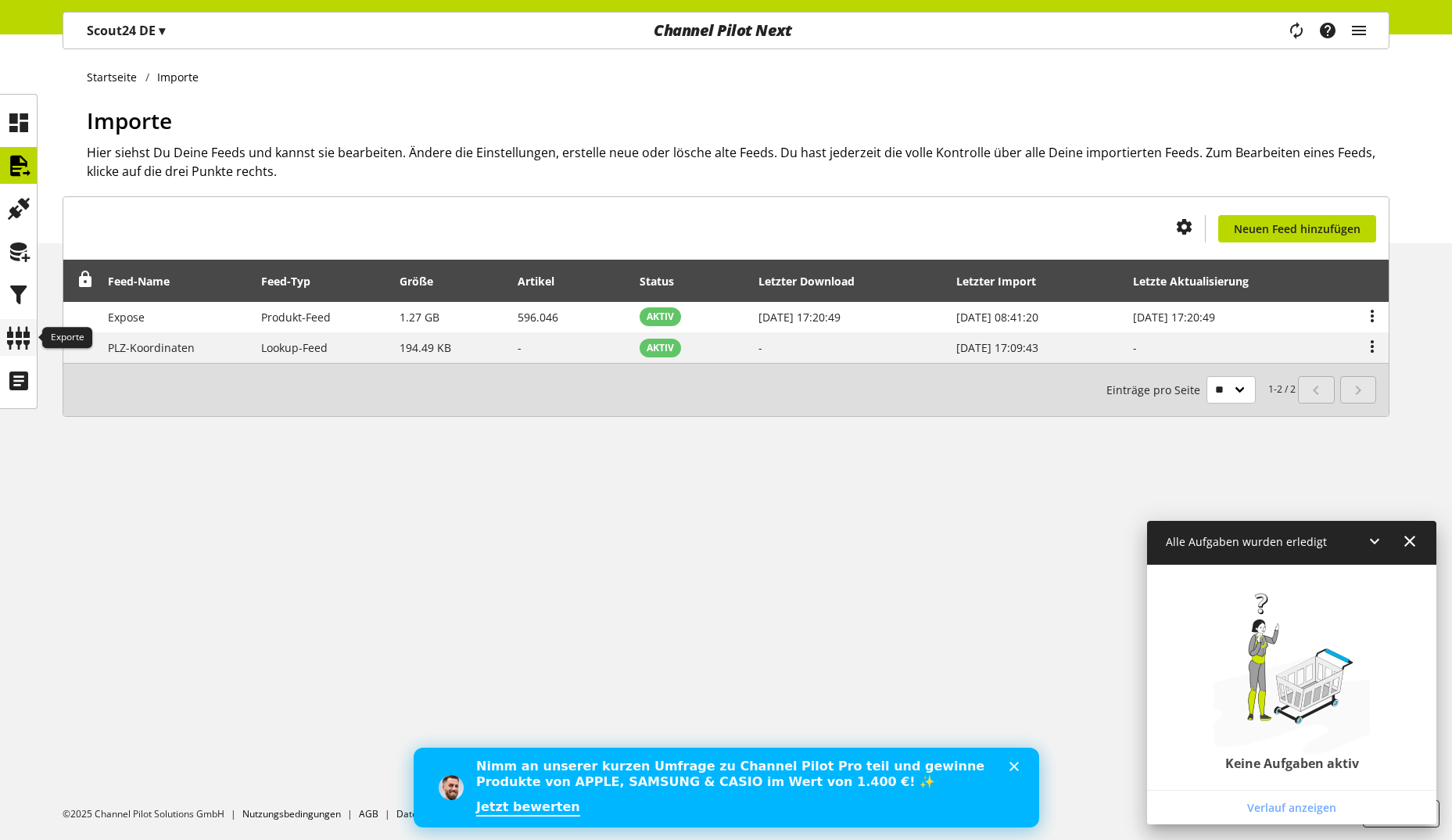
click at [20, 347] on icon at bounding box center [18, 337] width 25 height 31
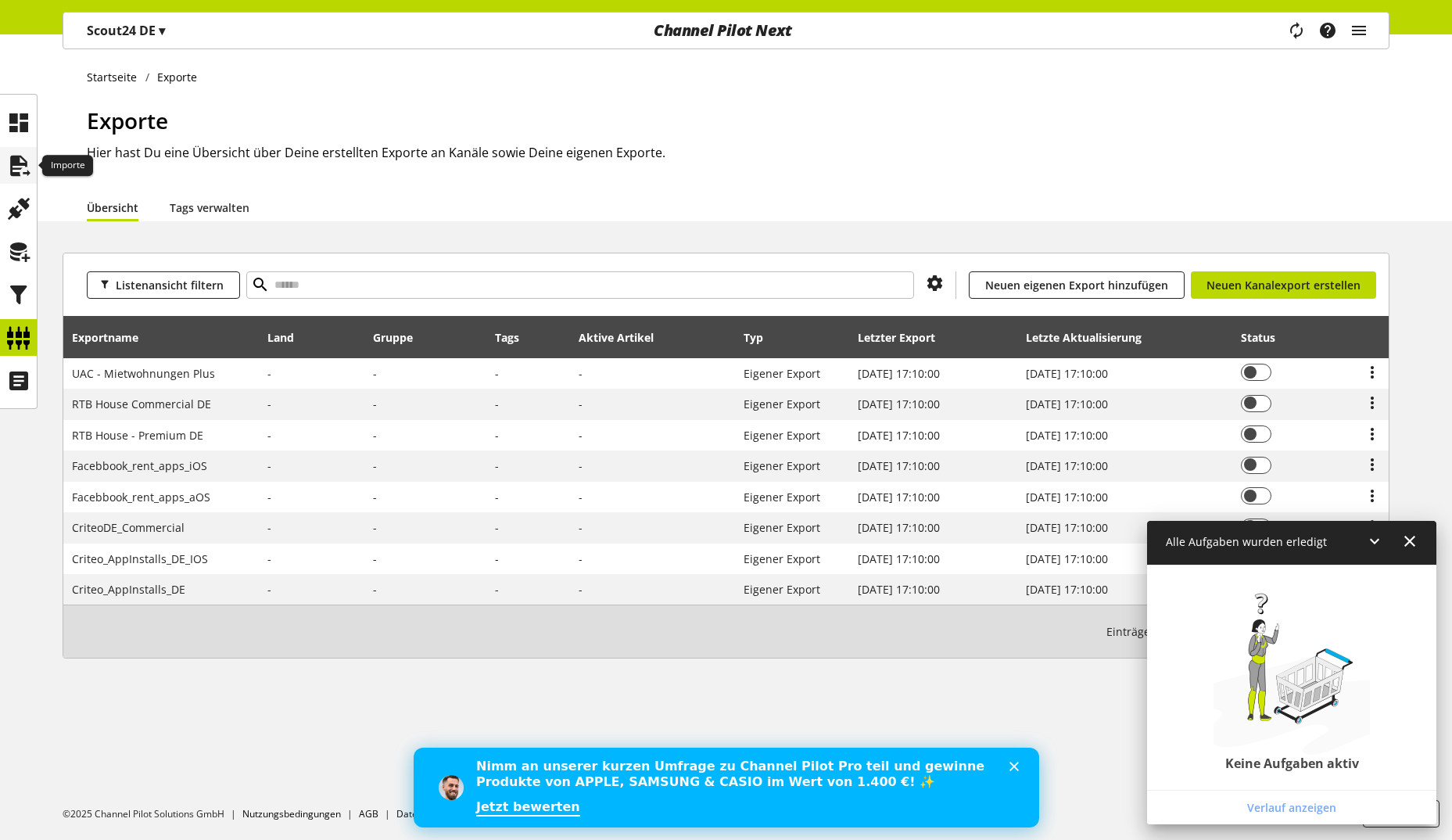
click at [28, 174] on icon at bounding box center [18, 165] width 25 height 31
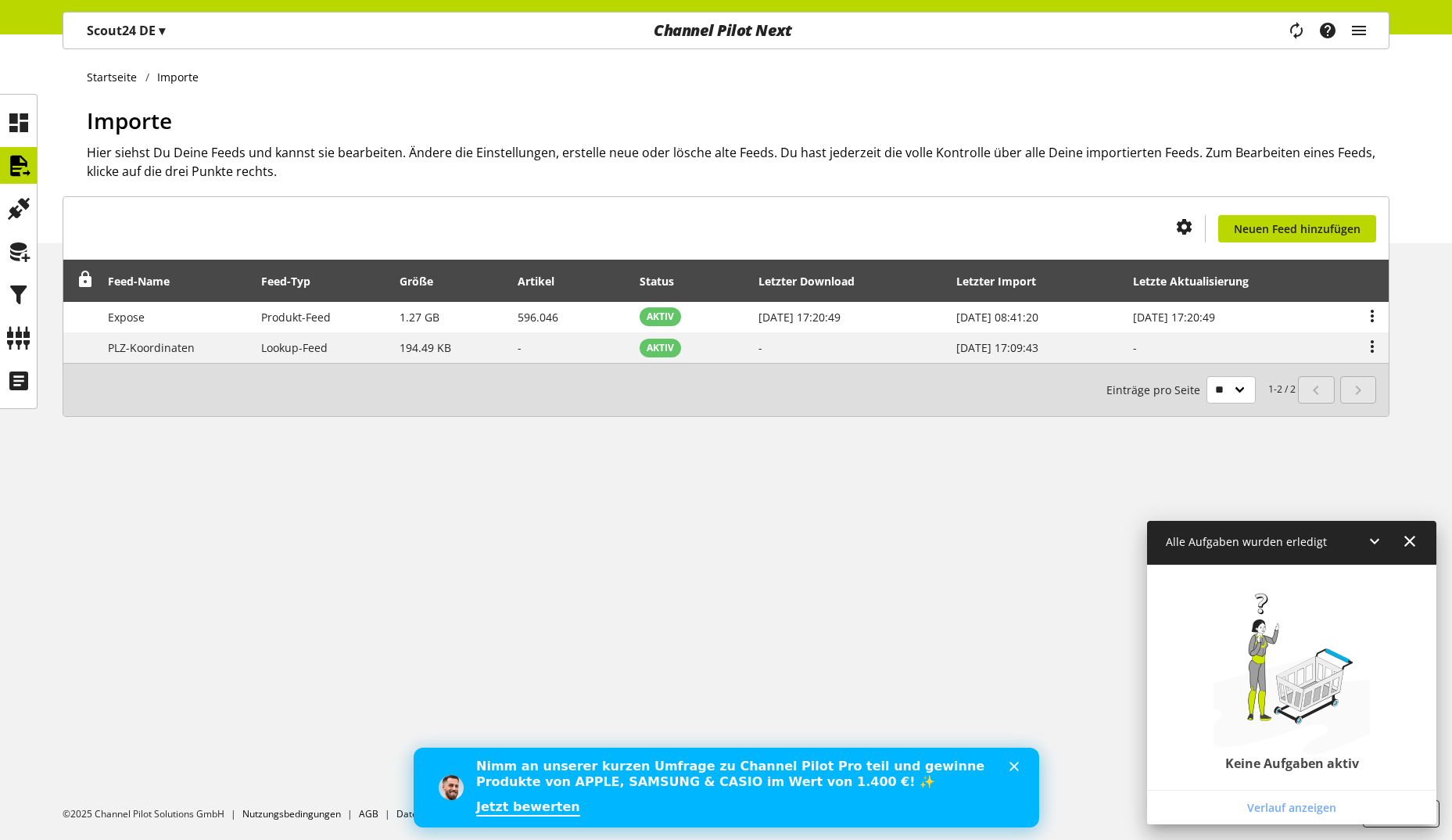
click at [1380, 545] on icon at bounding box center [1375, 540] width 19 height 28
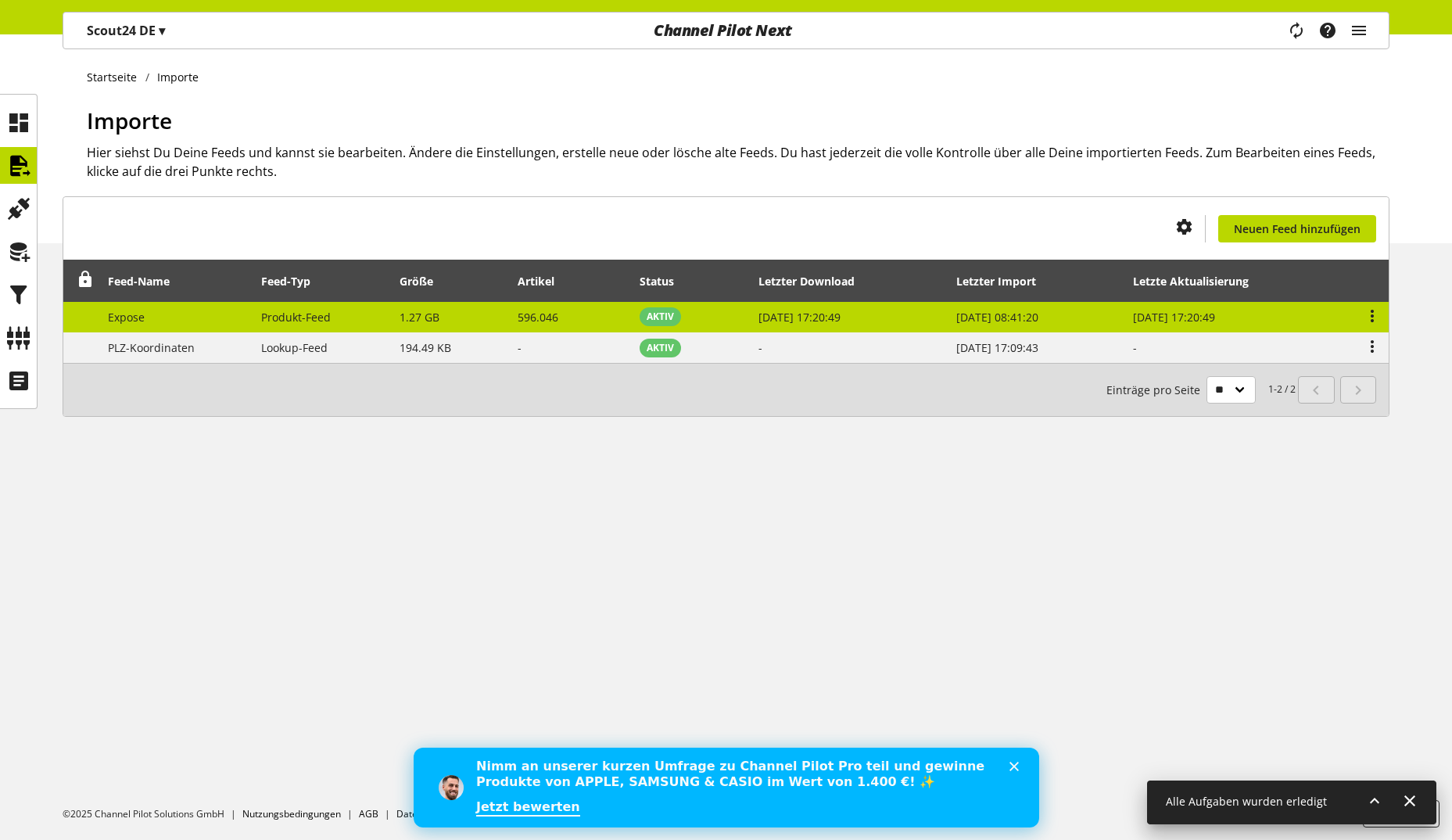
click at [938, 312] on td "01. Okt. 2025, 17:20:49" at bounding box center [849, 317] width 197 height 31
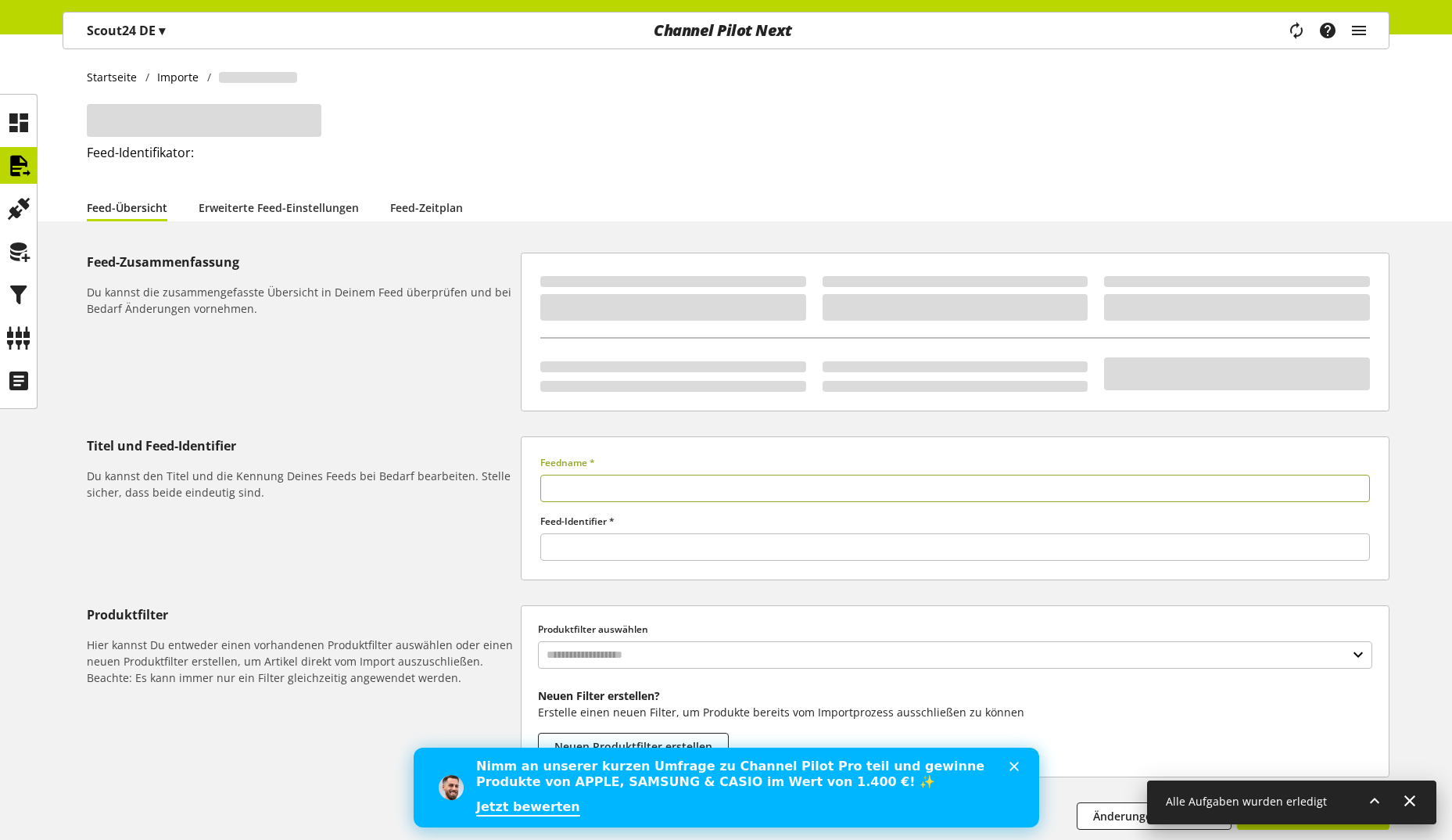
type input "******"
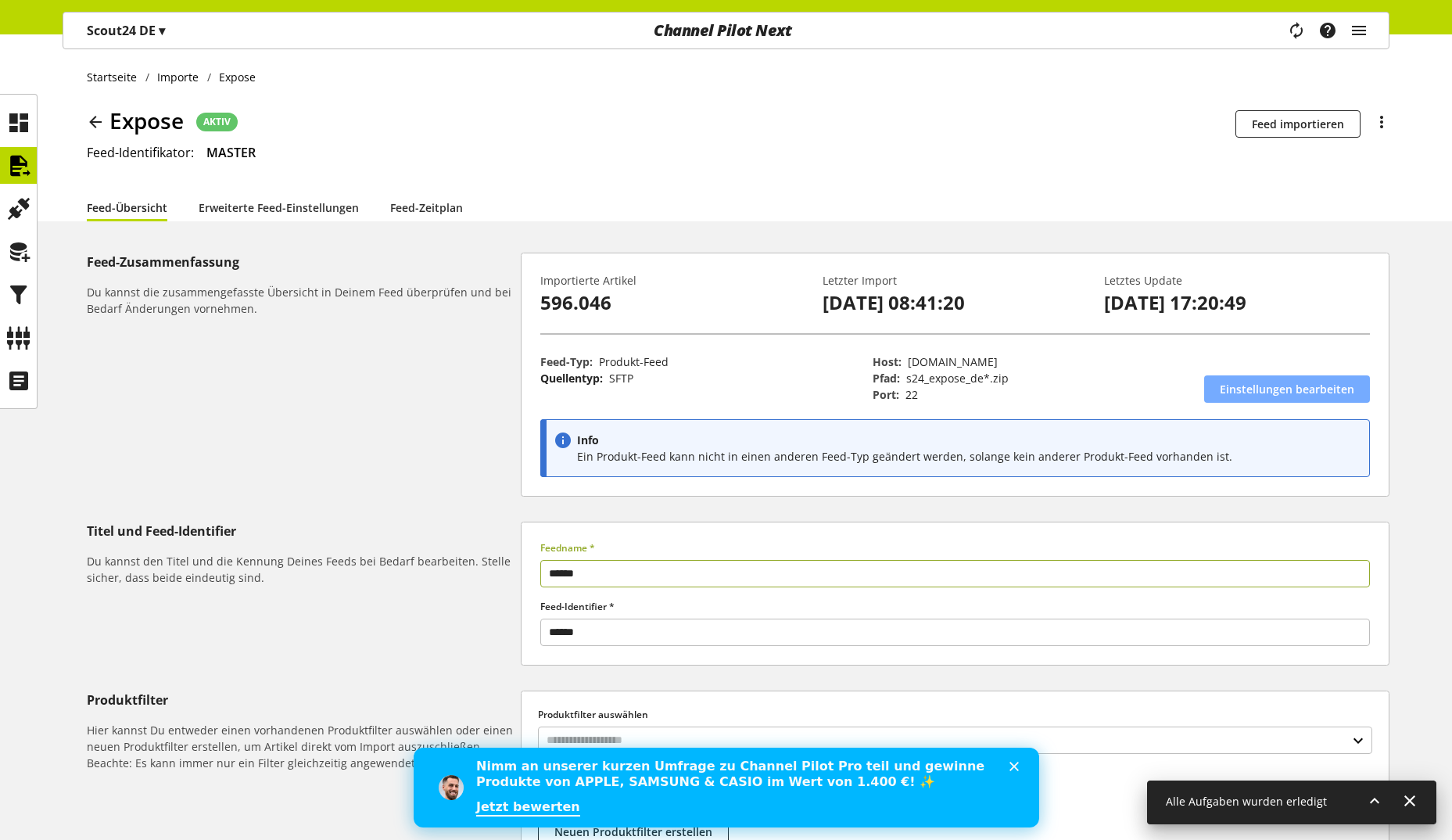
click at [1311, 391] on span "Einstellungen bearbeiten" at bounding box center [1287, 388] width 134 height 16
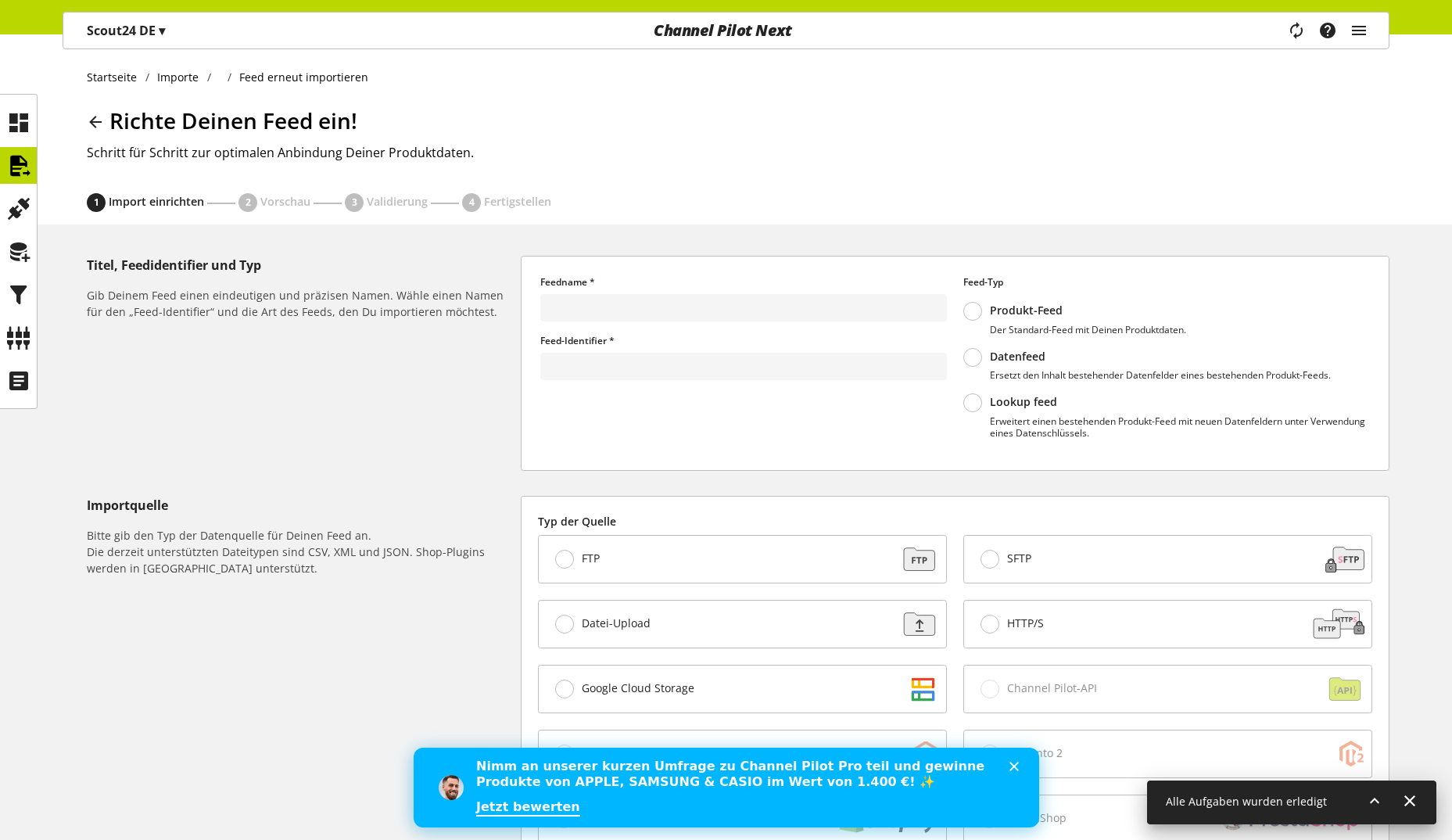
type input "******"
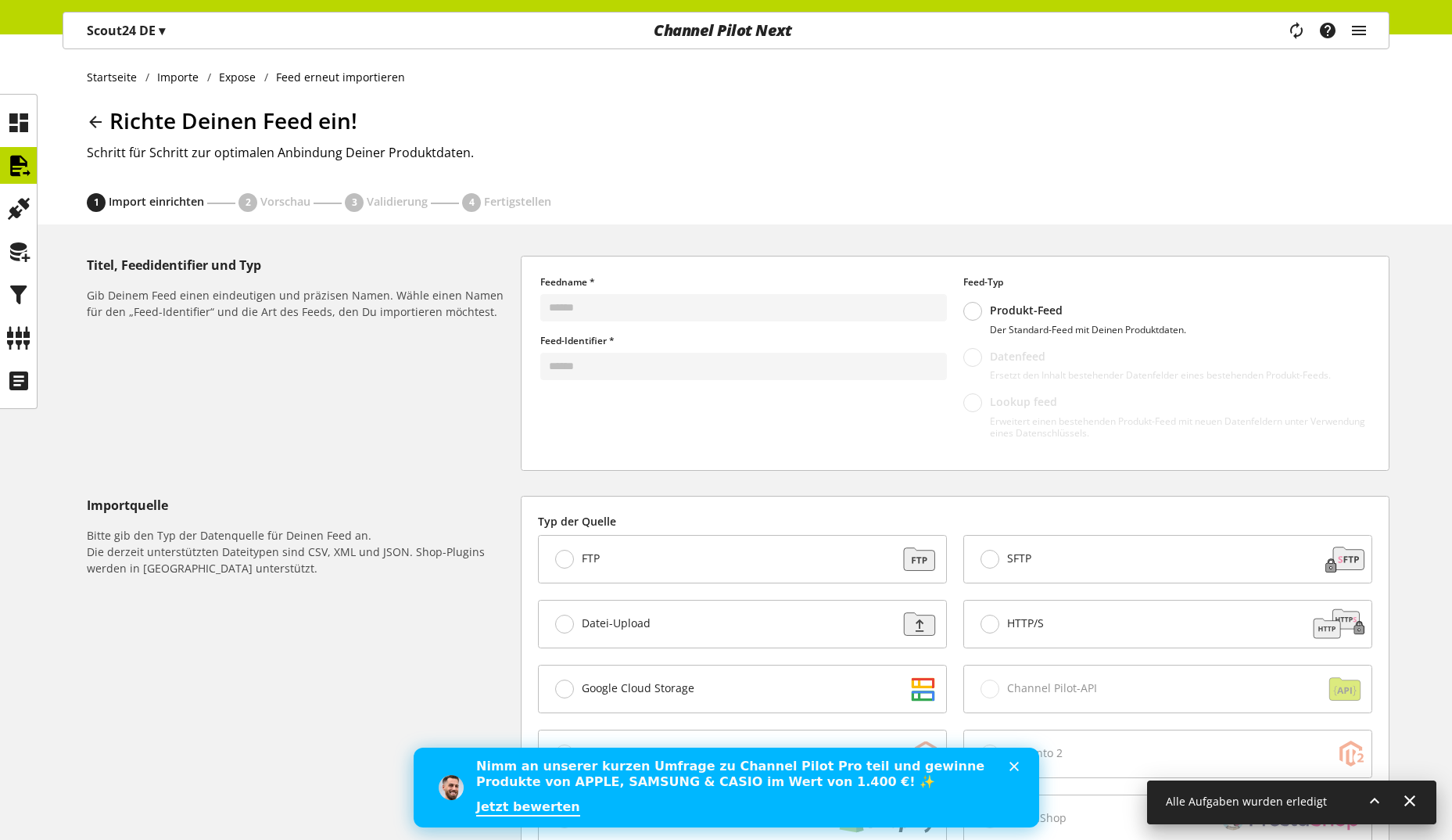
scroll to position [534, 0]
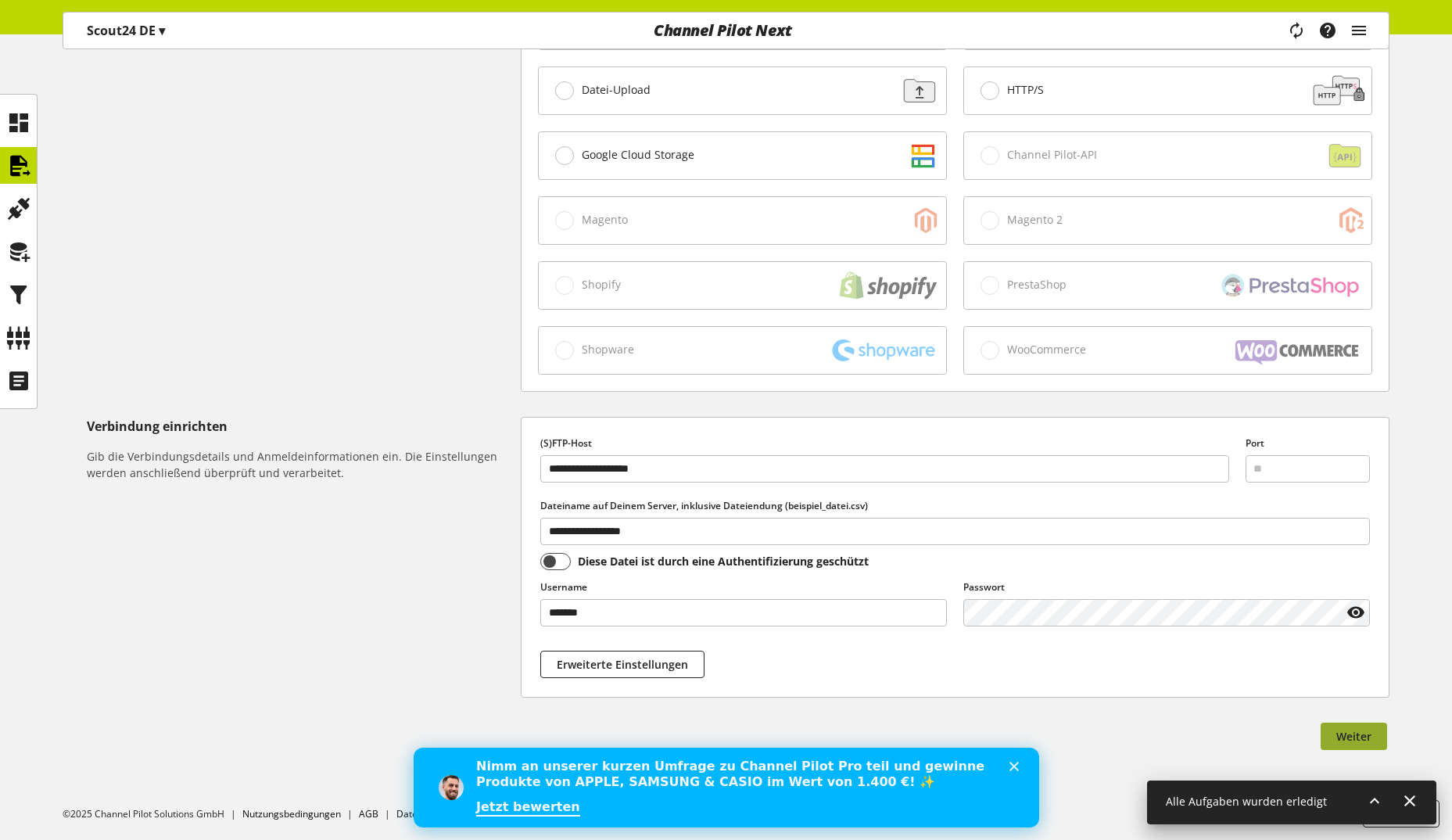
click at [1352, 735] on span "Weiter" at bounding box center [1353, 735] width 35 height 16
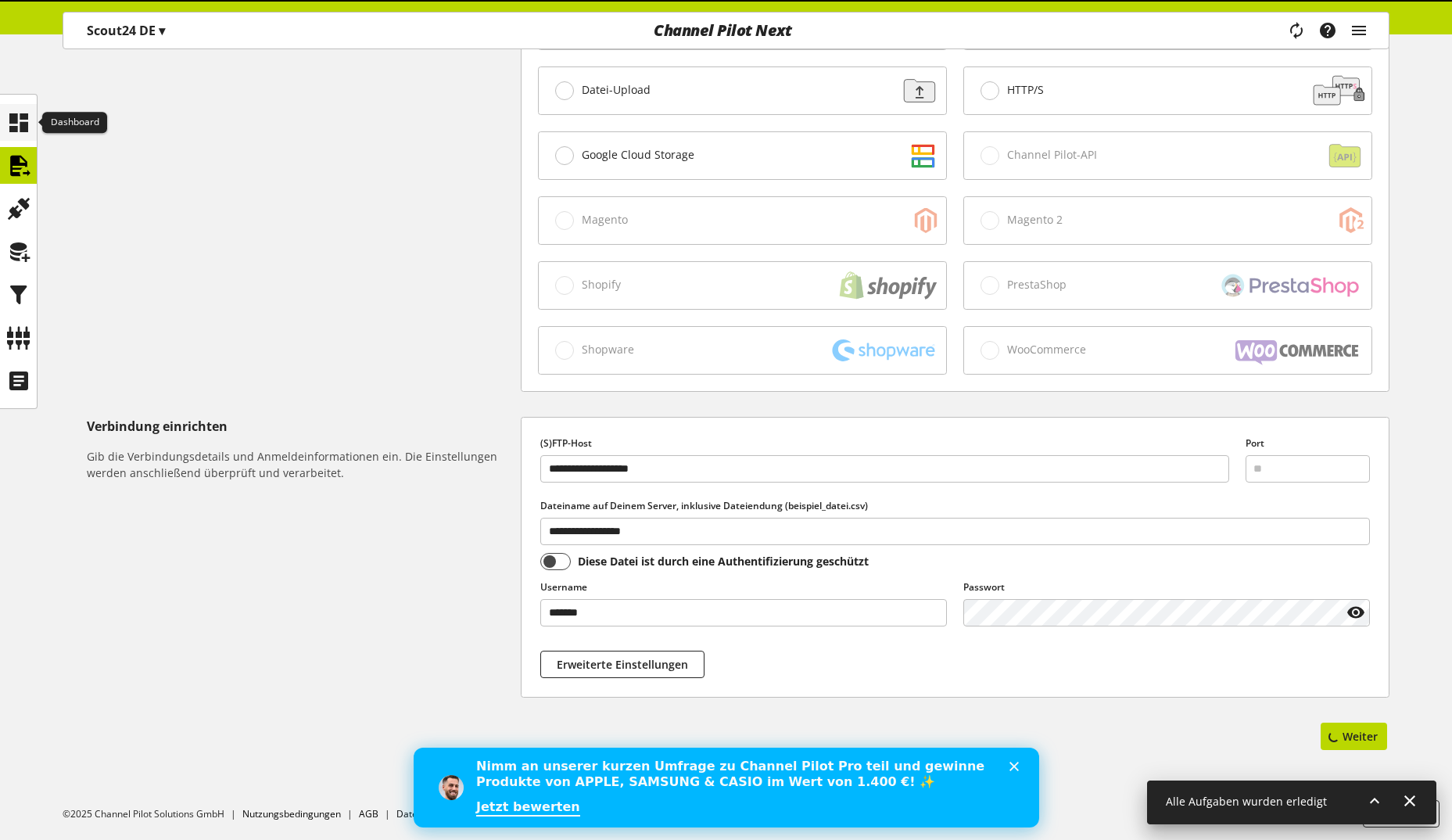
click at [23, 111] on icon at bounding box center [18, 123] width 25 height 31
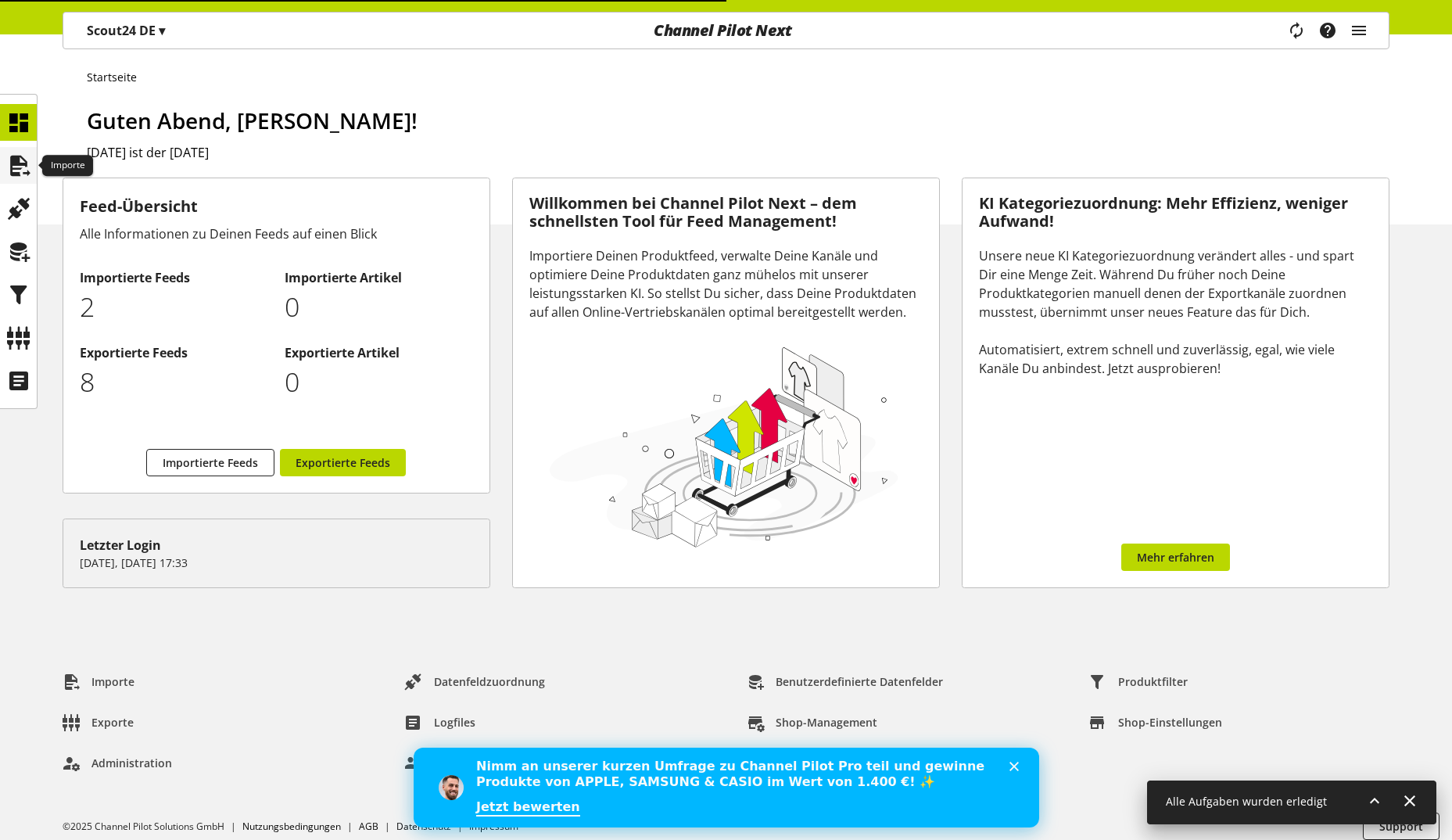
click at [25, 168] on icon at bounding box center [18, 165] width 25 height 31
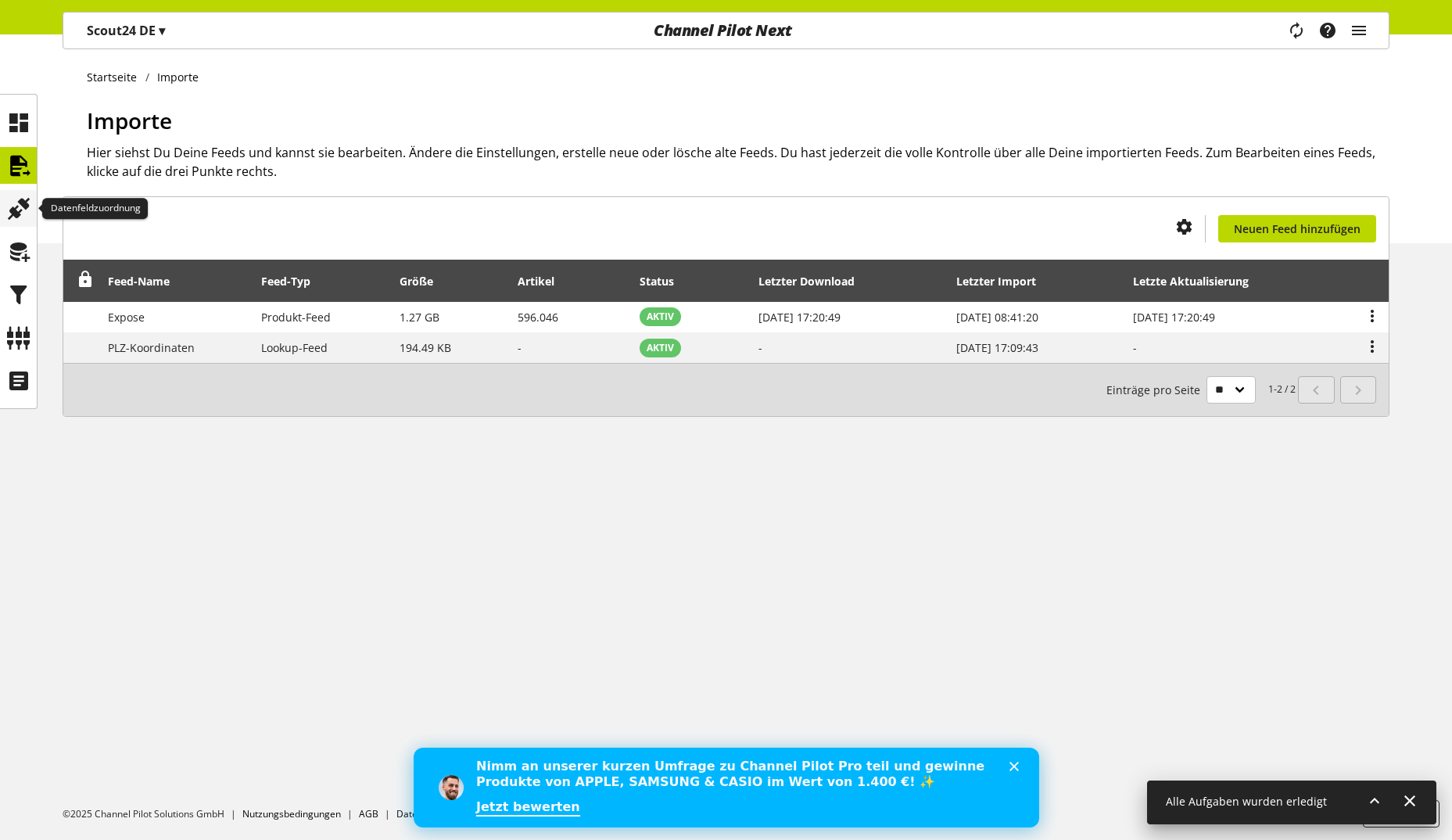
click at [27, 201] on icon at bounding box center [18, 209] width 25 height 31
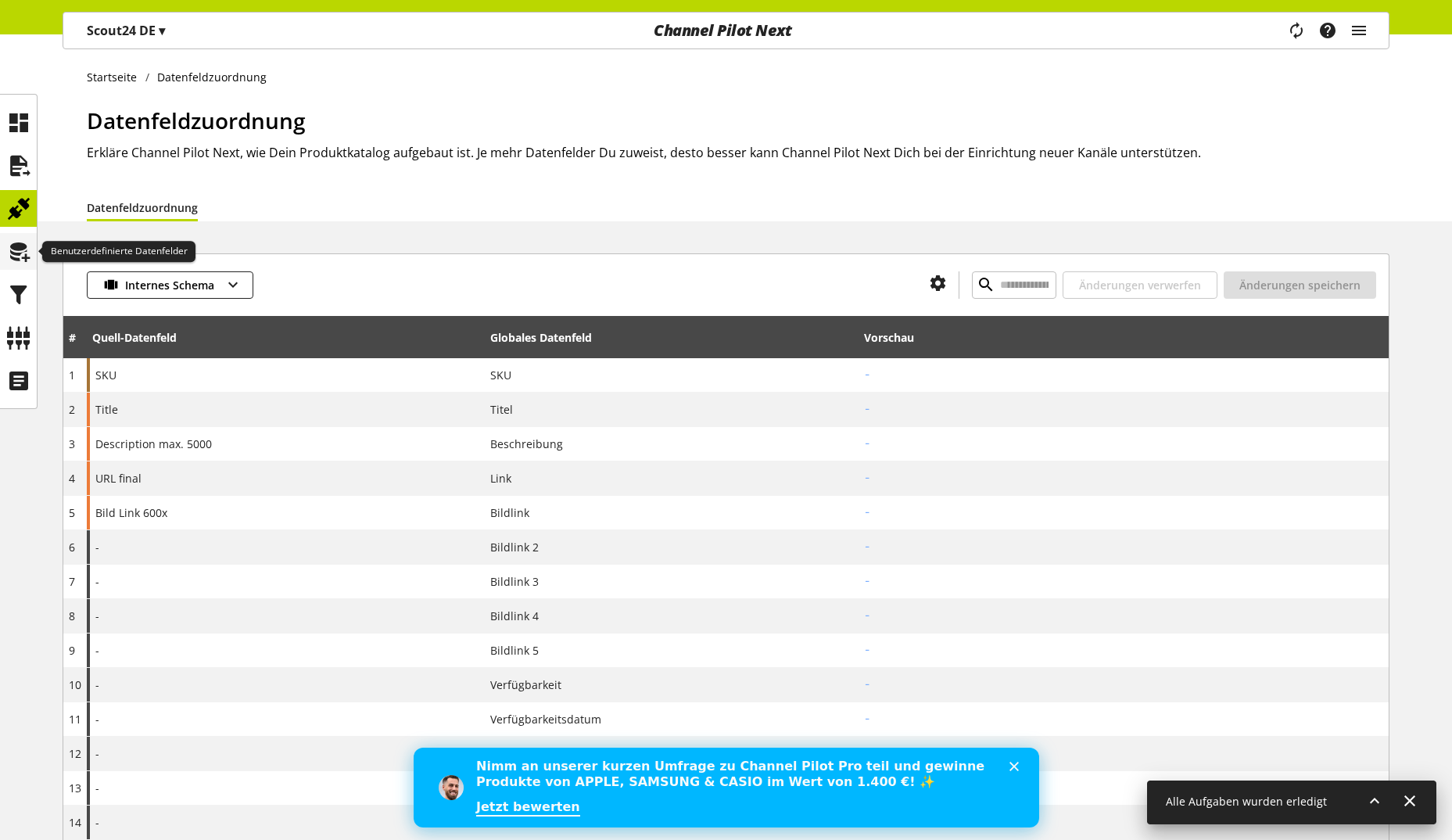
click at [22, 261] on icon at bounding box center [18, 251] width 25 height 31
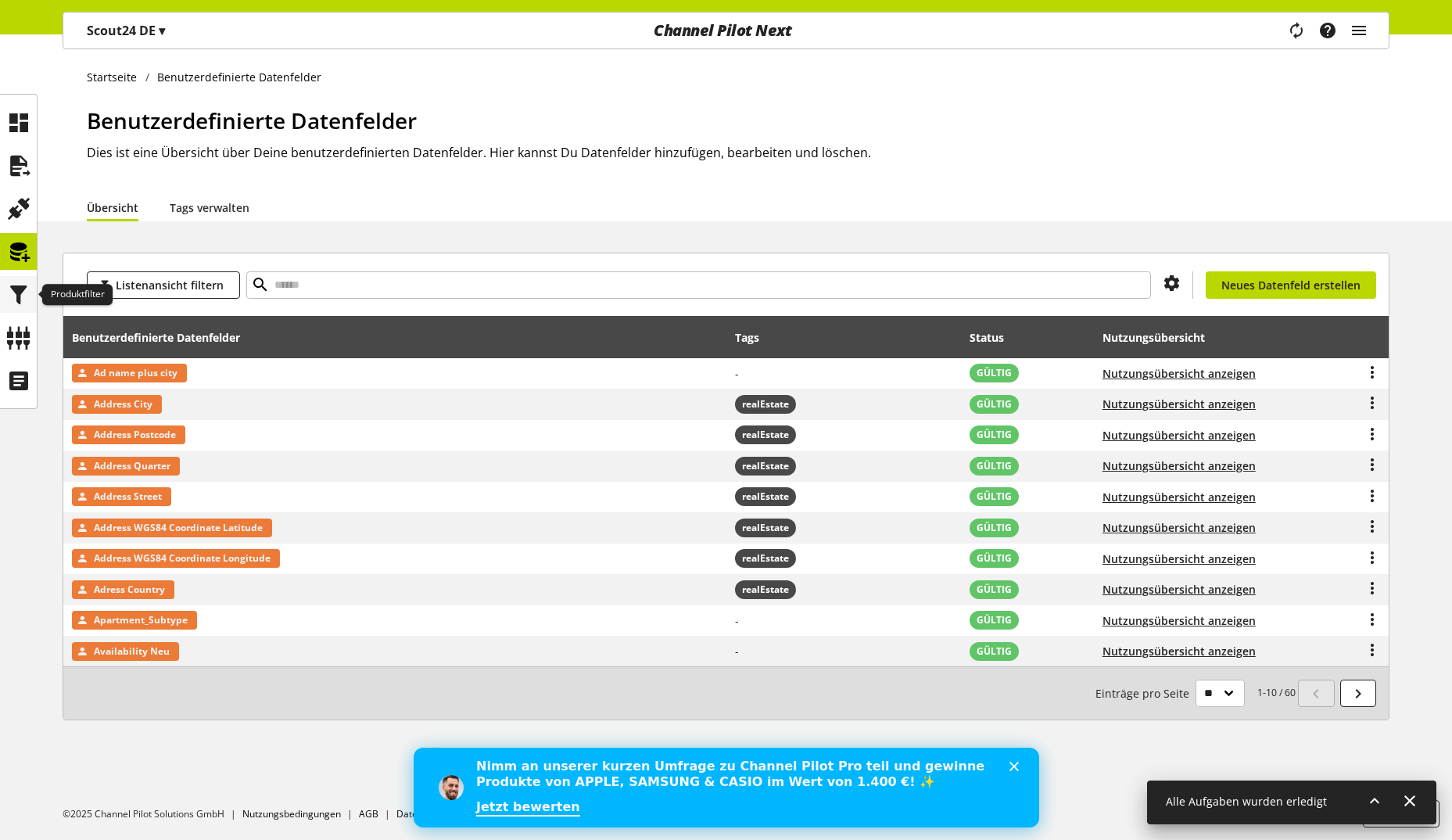
click at [18, 303] on icon at bounding box center [18, 294] width 25 height 31
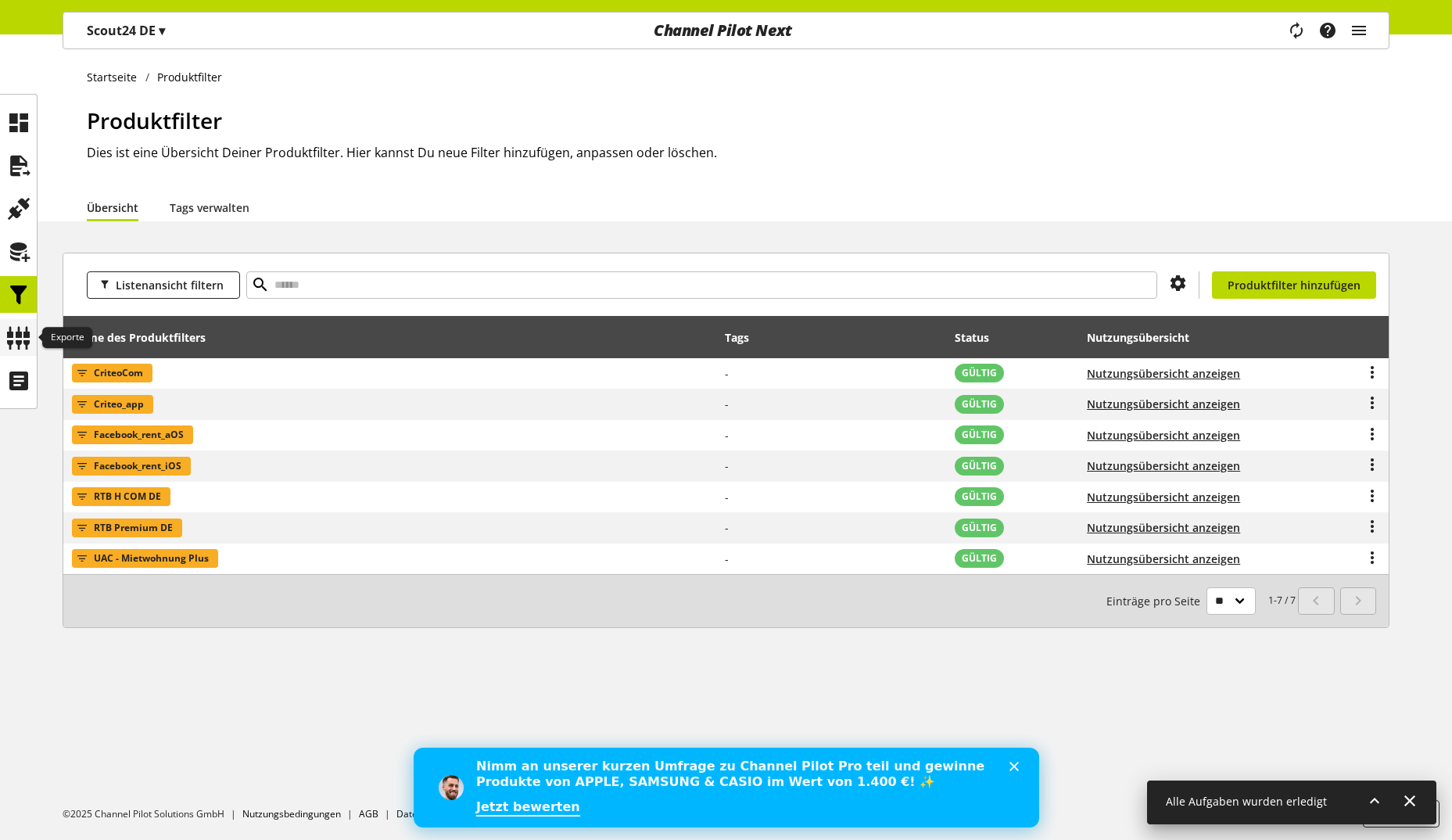
click at [24, 335] on icon at bounding box center [18, 337] width 25 height 31
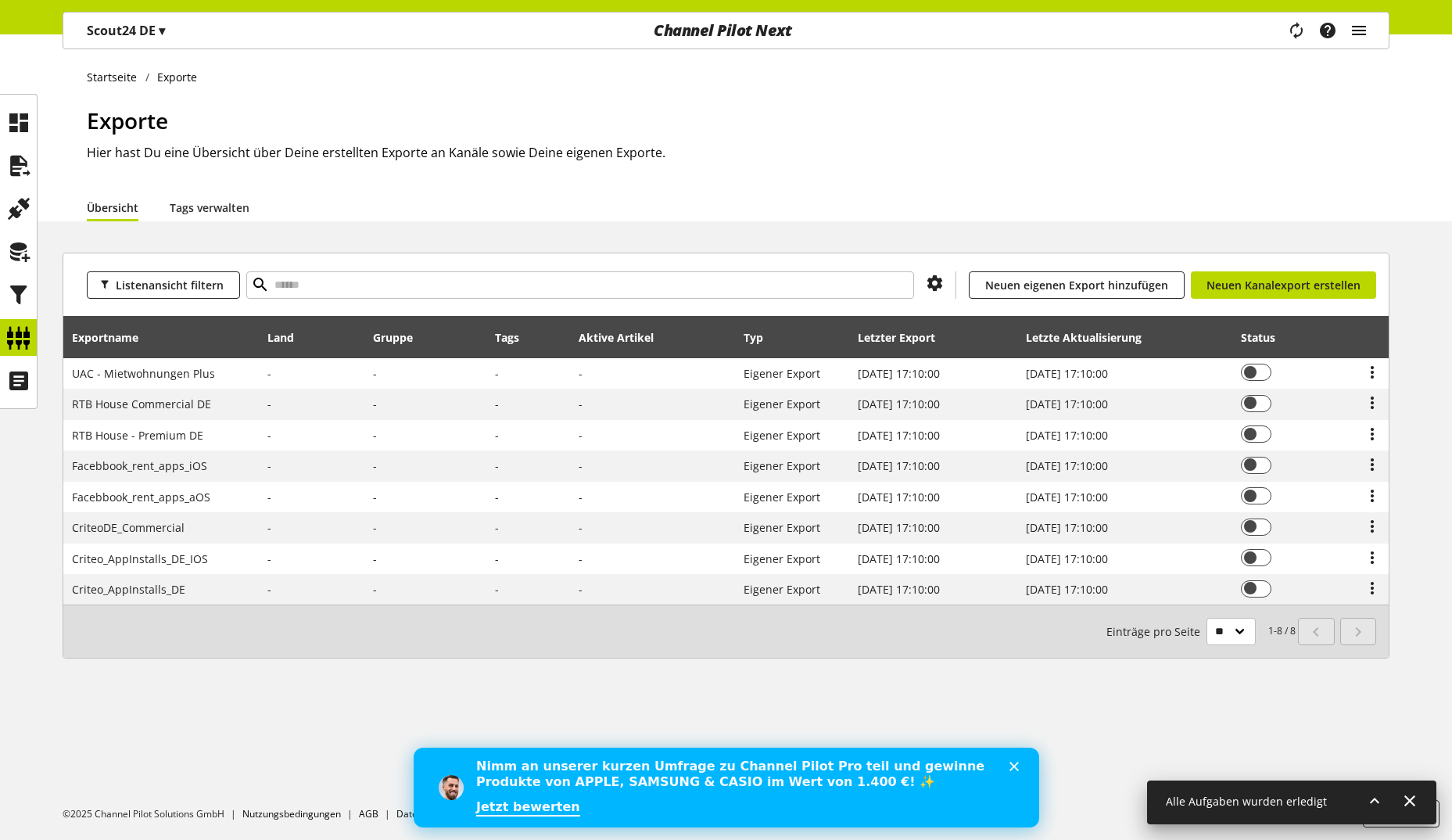
click at [1367, 31] on icon "main navigation" at bounding box center [1359, 30] width 19 height 28
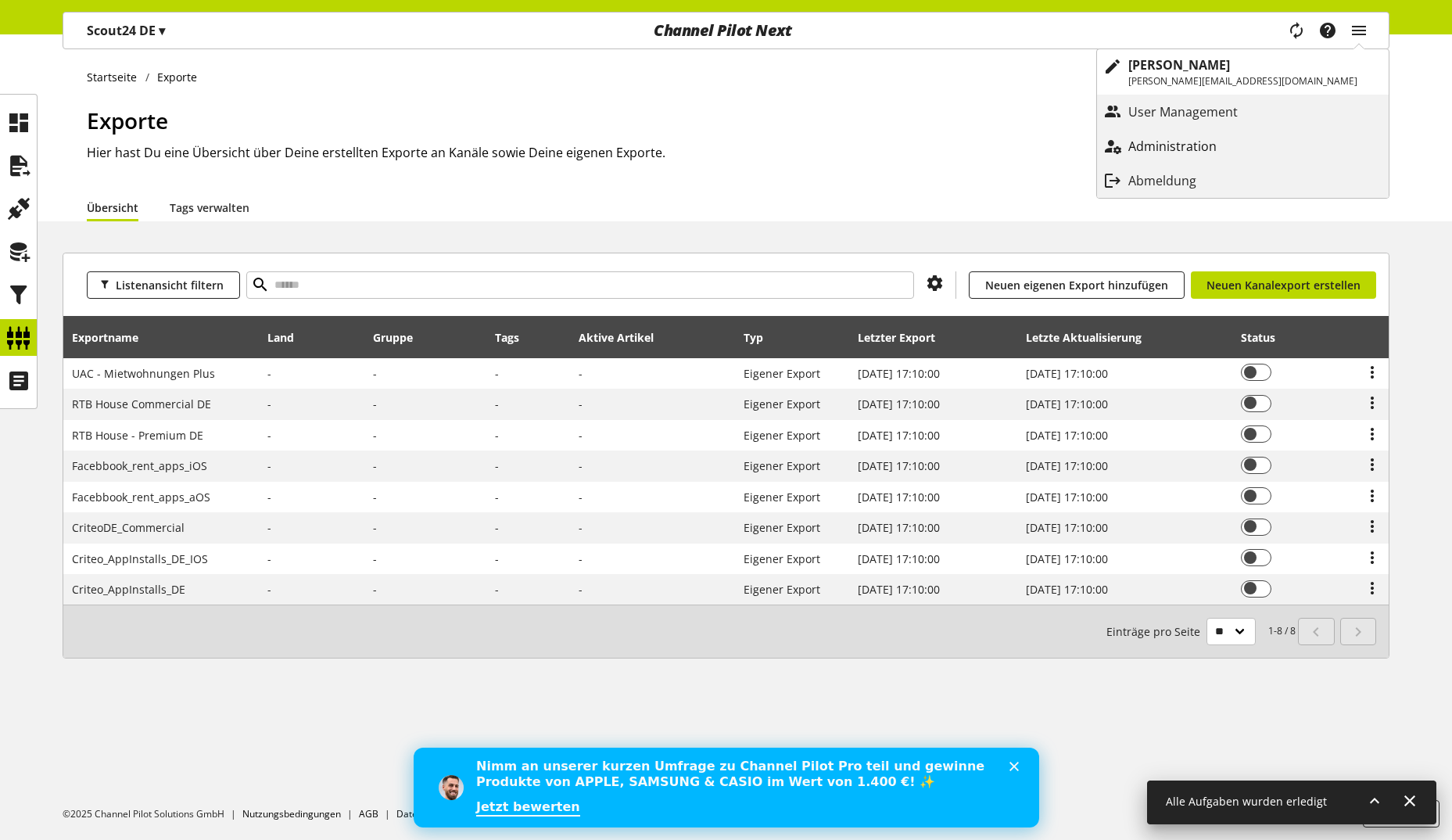
click at [1278, 135] on link "Administration" at bounding box center [1243, 146] width 292 height 28
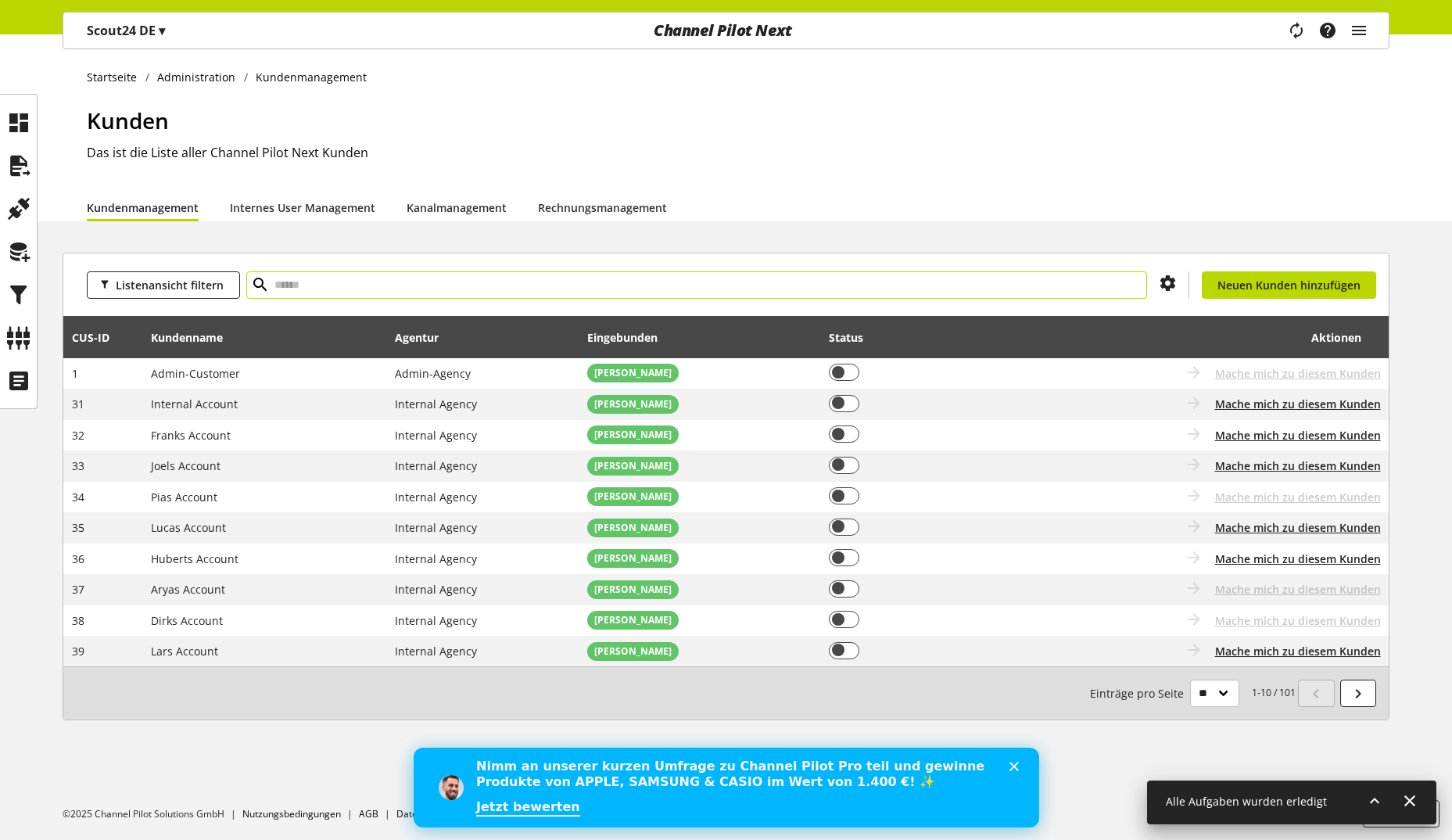
click at [480, 283] on input "text" at bounding box center [696, 285] width 900 height 27
type input "********"
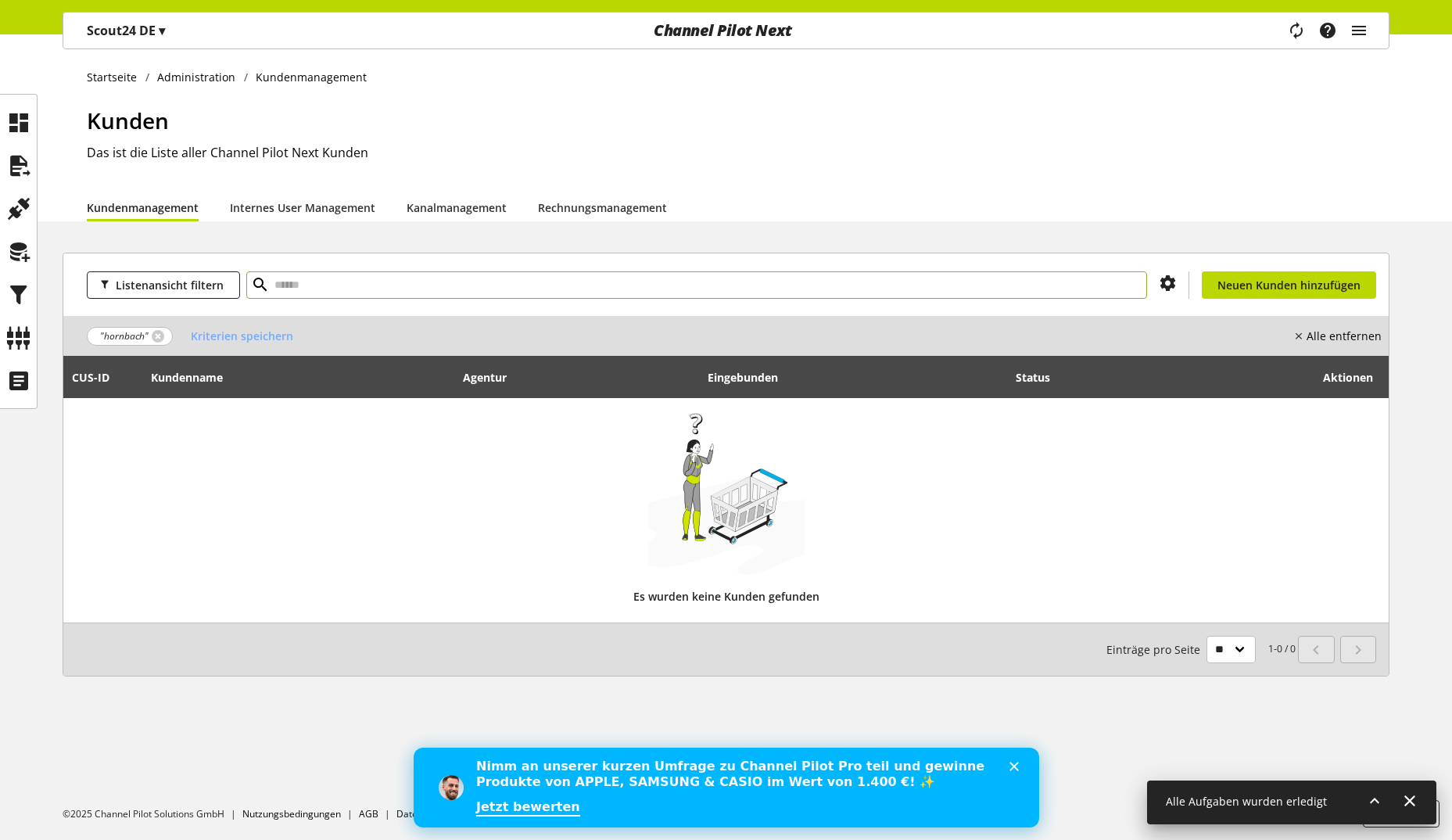
click at [349, 278] on input "text" at bounding box center [696, 285] width 900 height 27
click at [159, 332] on link at bounding box center [157, 336] width 13 height 13
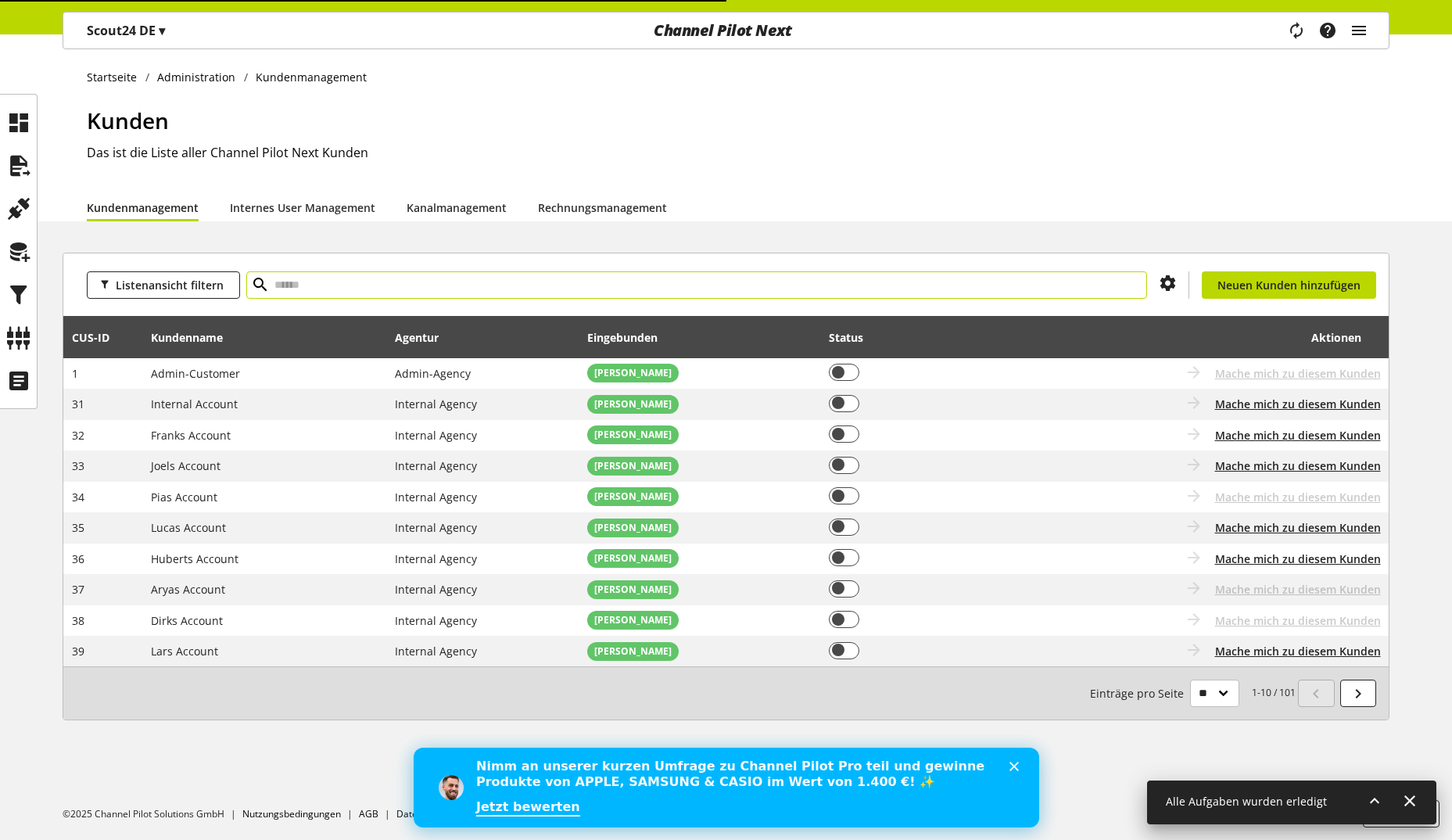
click at [350, 292] on input "text" at bounding box center [696, 285] width 900 height 27
type input "****"
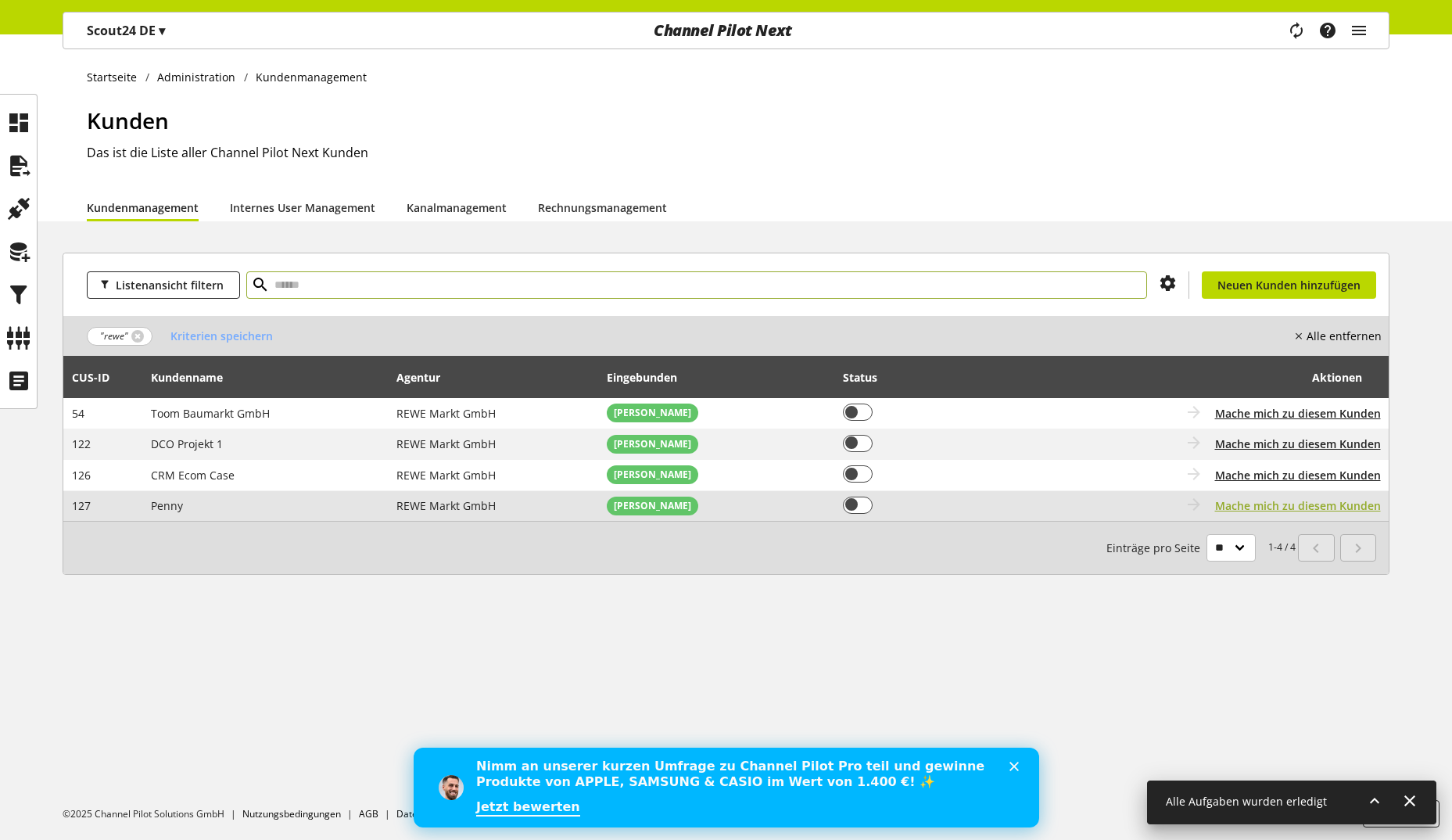
click at [1255, 510] on span "Mache mich zu diesem Kunden" at bounding box center [1298, 505] width 166 height 16
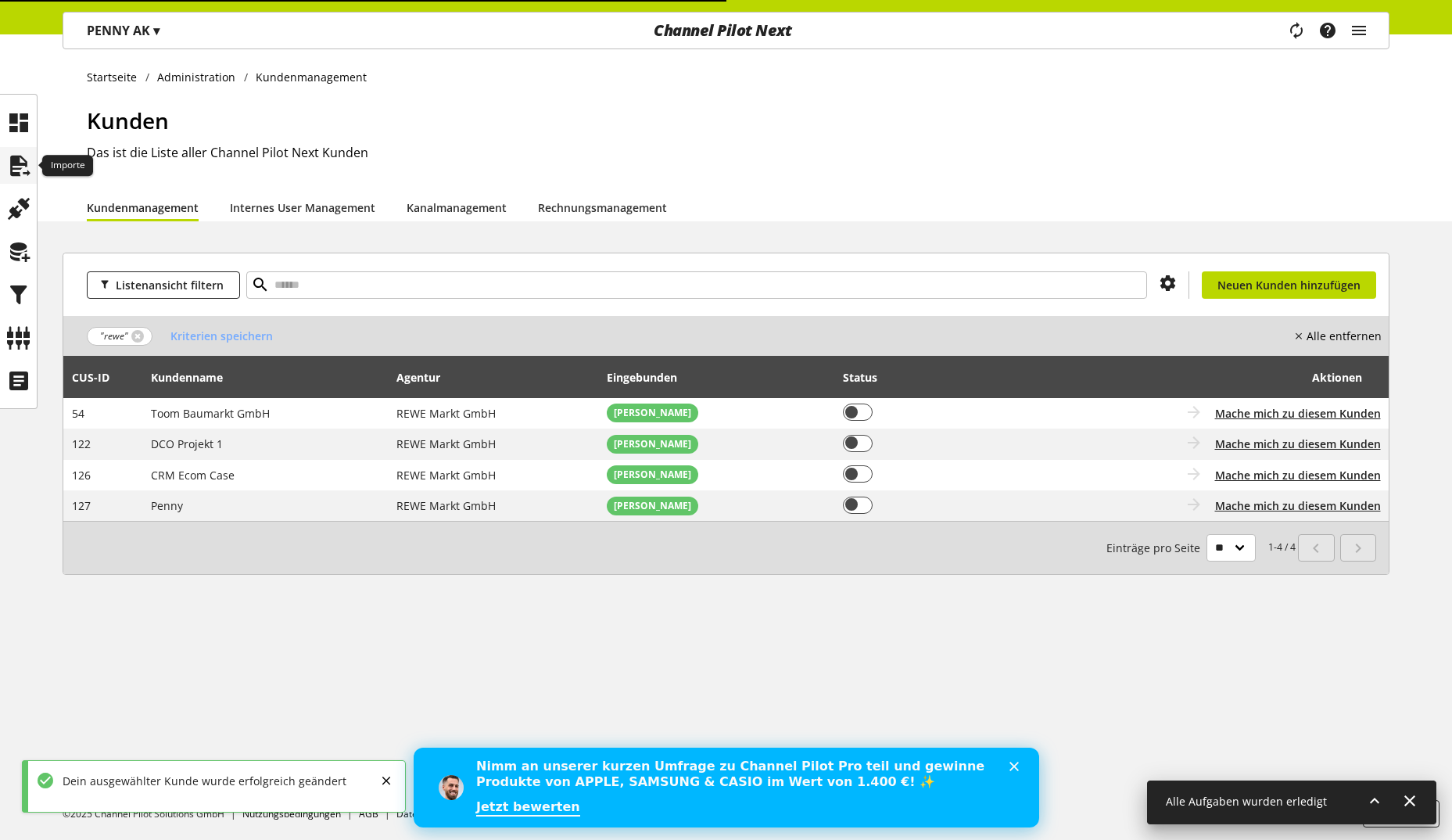
click at [14, 166] on icon at bounding box center [18, 165] width 25 height 31
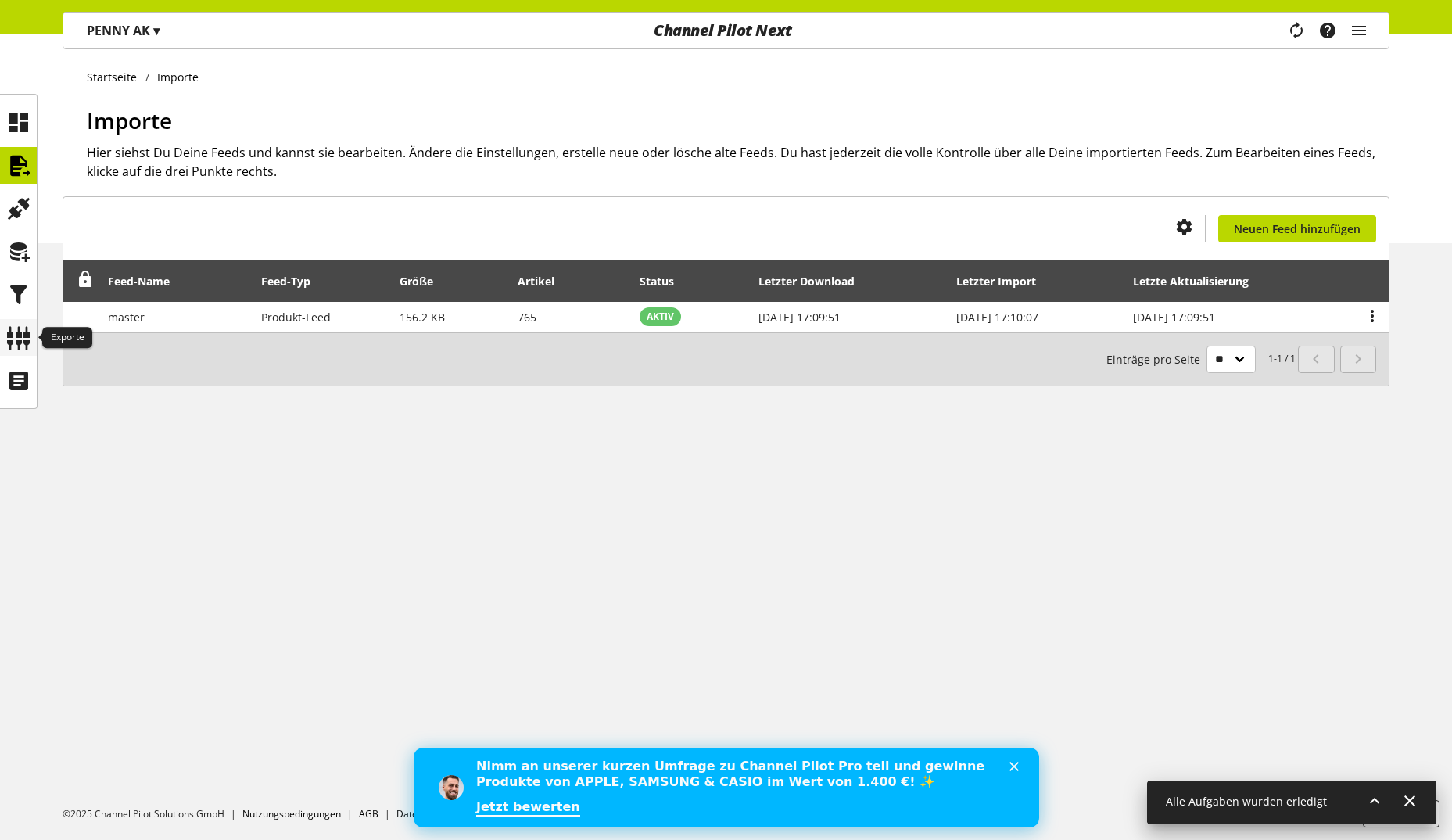
click at [20, 333] on icon at bounding box center [18, 337] width 25 height 31
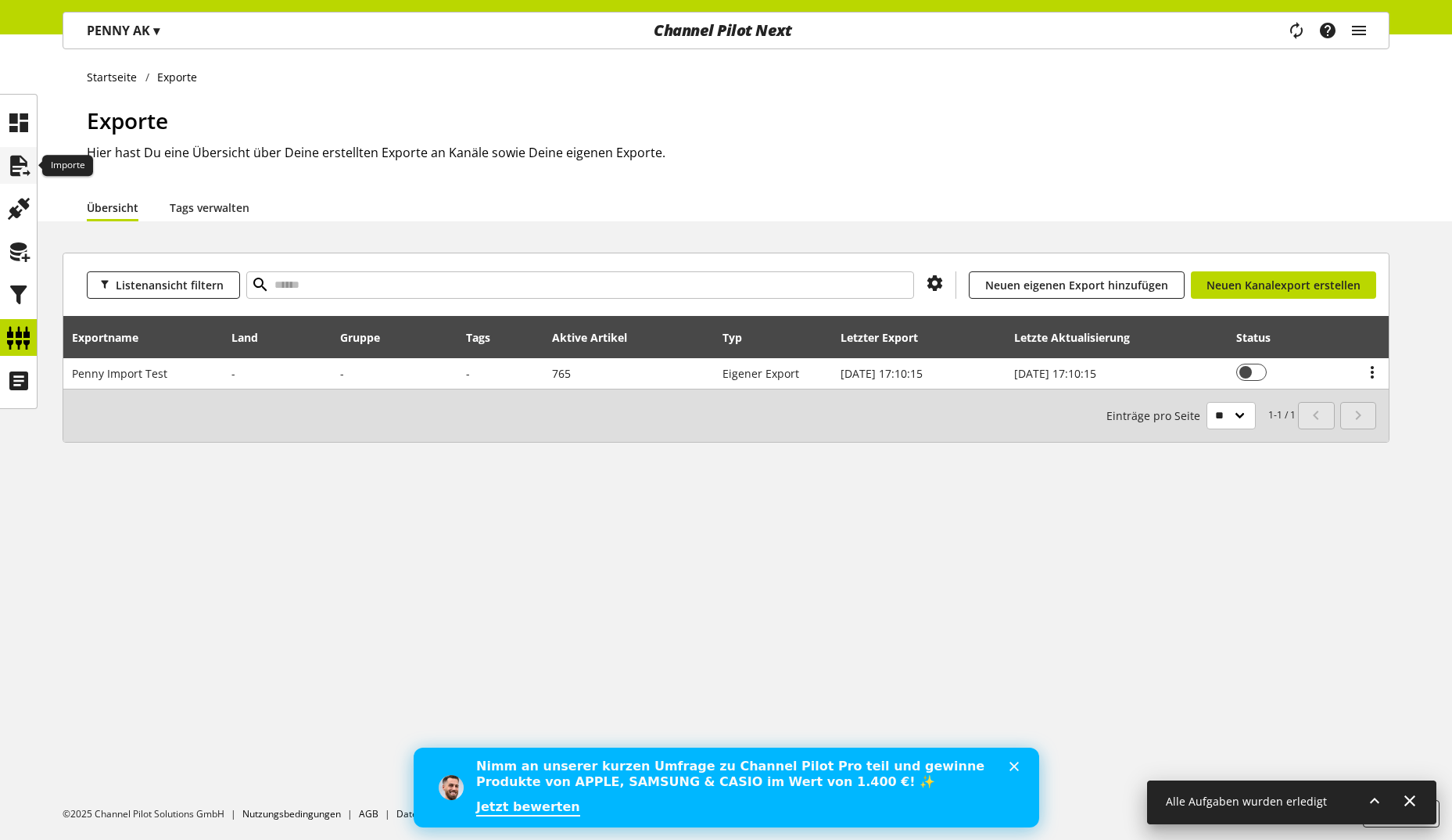
click at [14, 168] on icon at bounding box center [18, 165] width 25 height 31
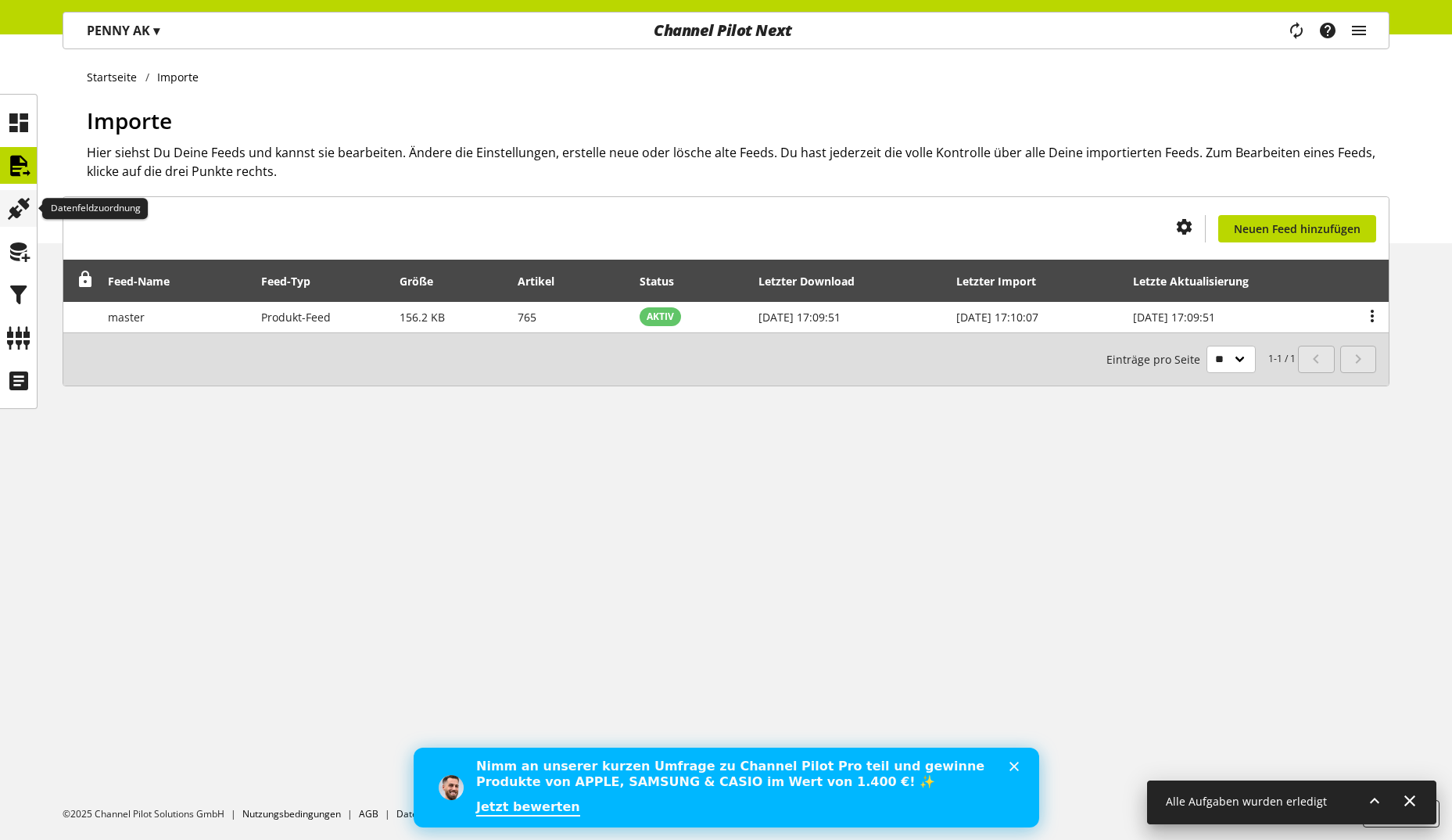
click at [14, 207] on icon at bounding box center [18, 209] width 25 height 31
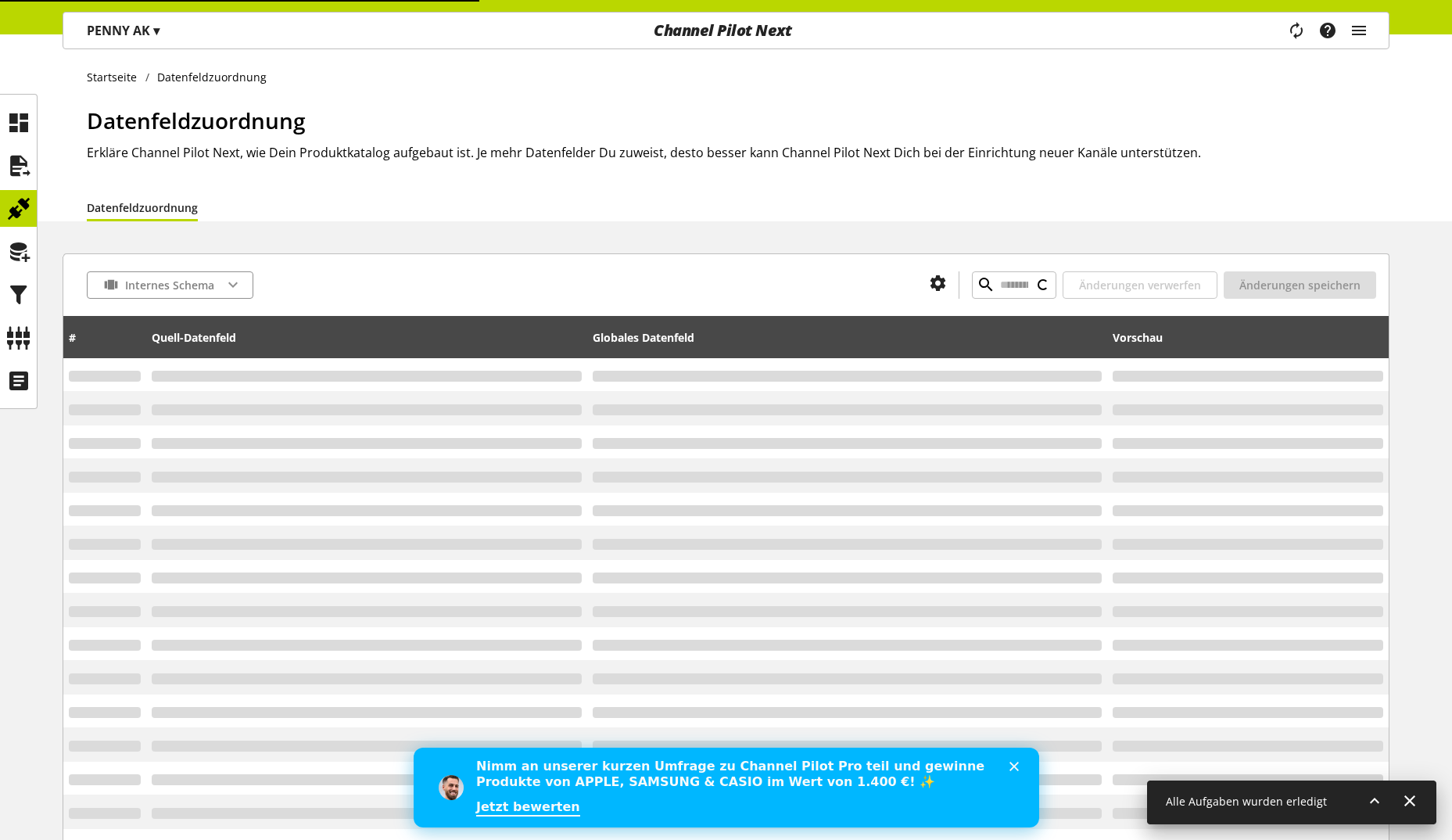
type input "**********"
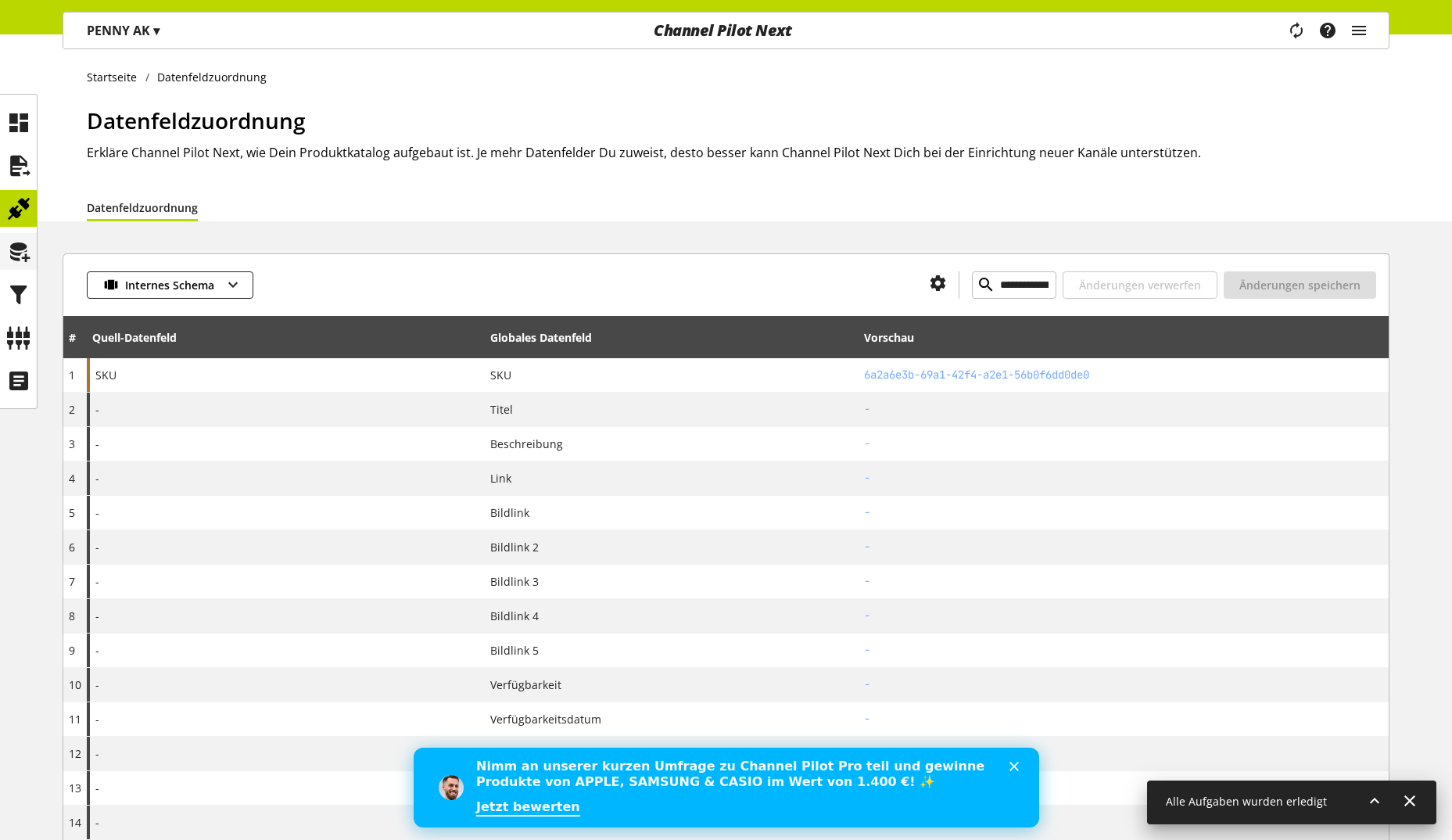
click at [33, 255] on div at bounding box center [18, 251] width 37 height 37
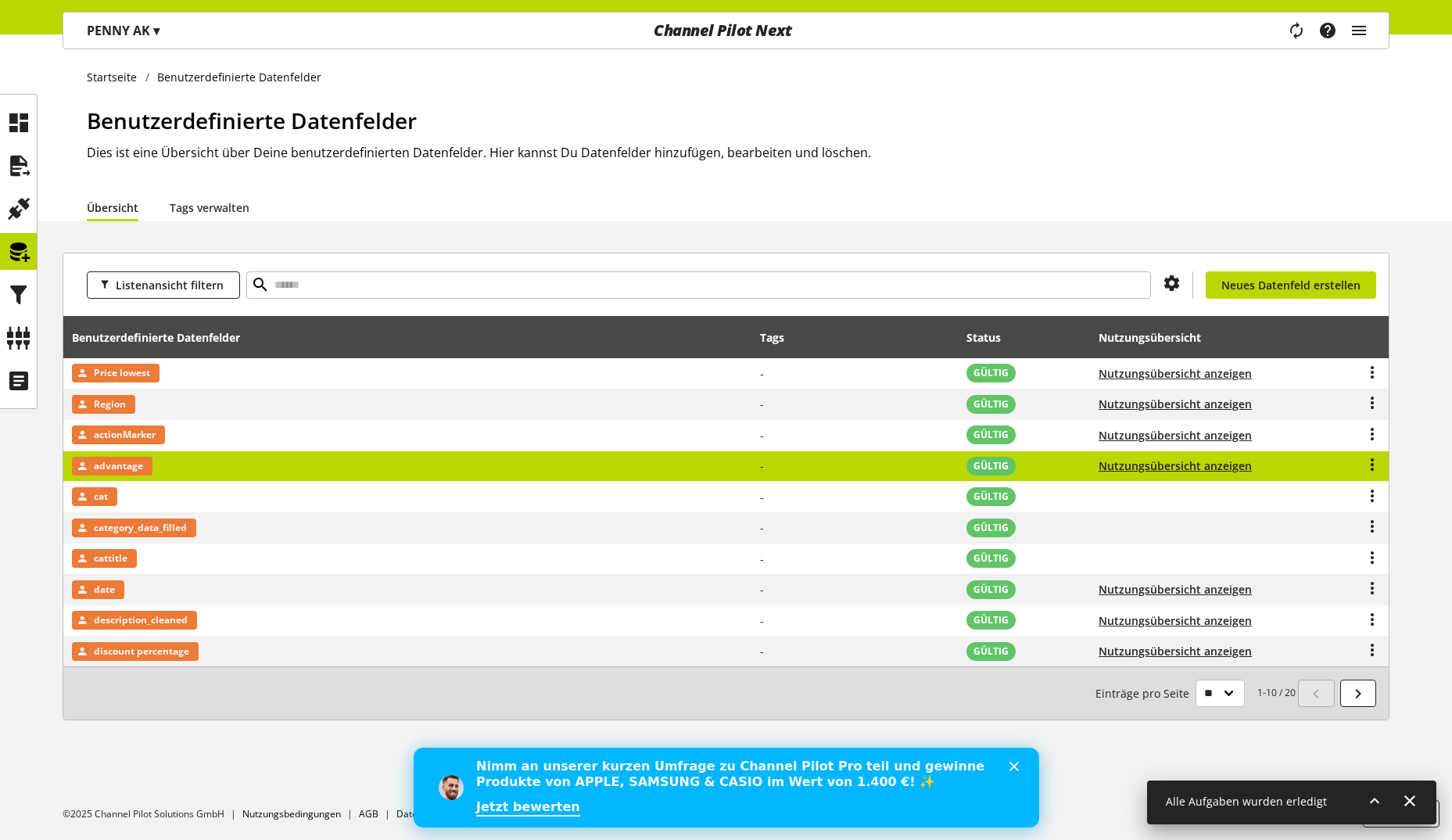
click at [735, 460] on td "advantage" at bounding box center [407, 466] width 689 height 31
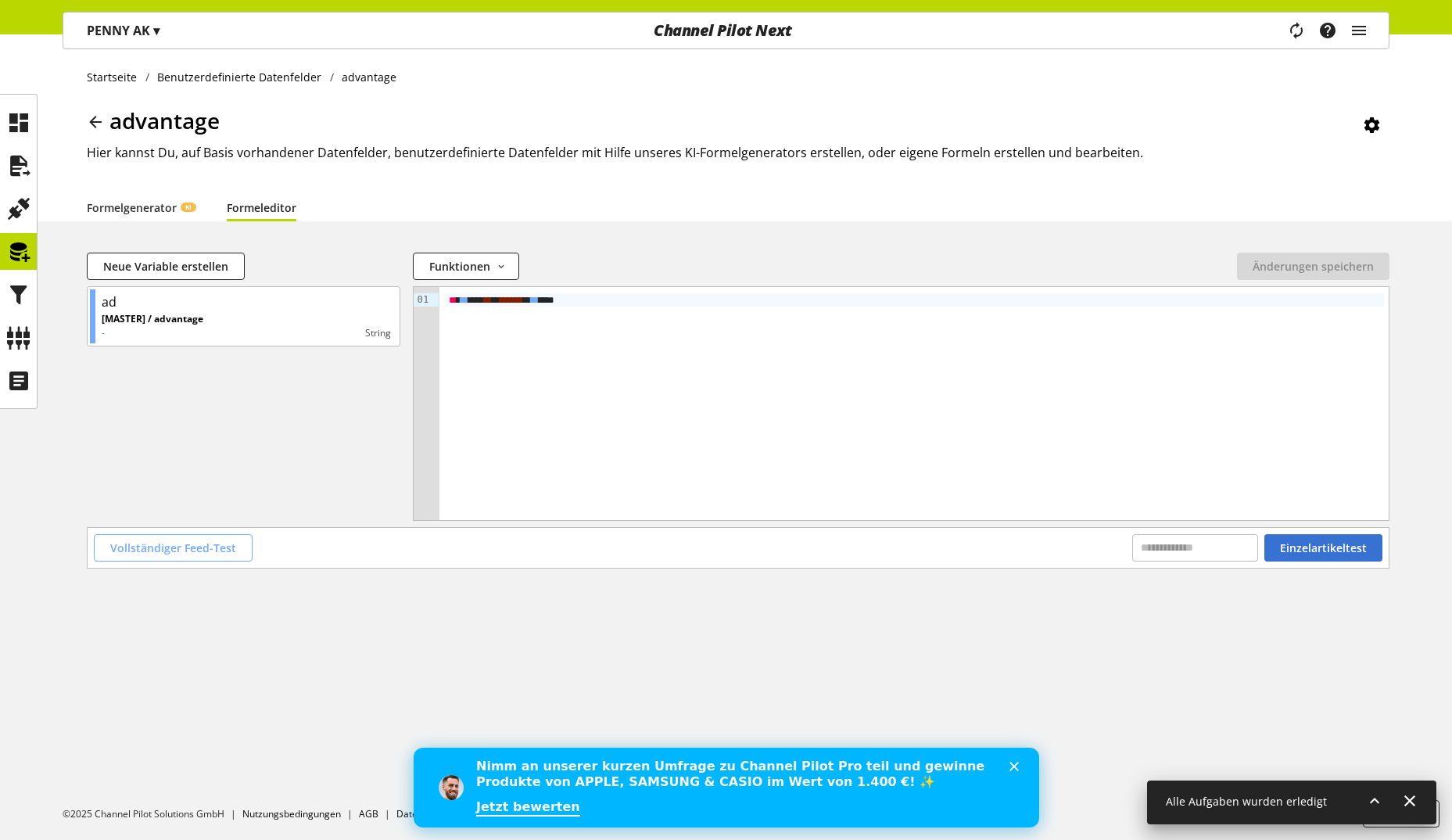
click at [172, 543] on span "Vollständiger Feed-Test" at bounding box center [174, 547] width 126 height 16
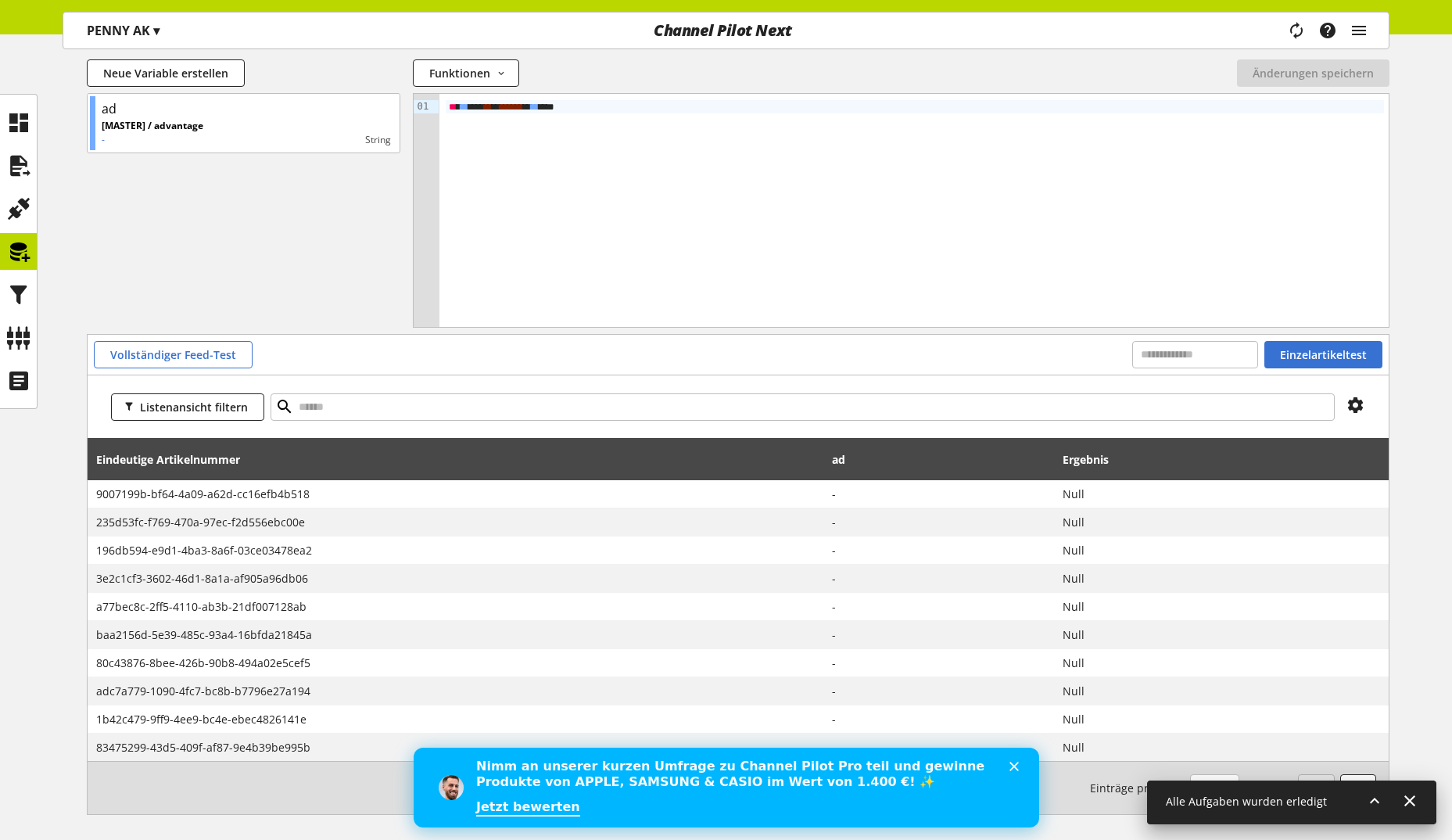
scroll to position [258, 0]
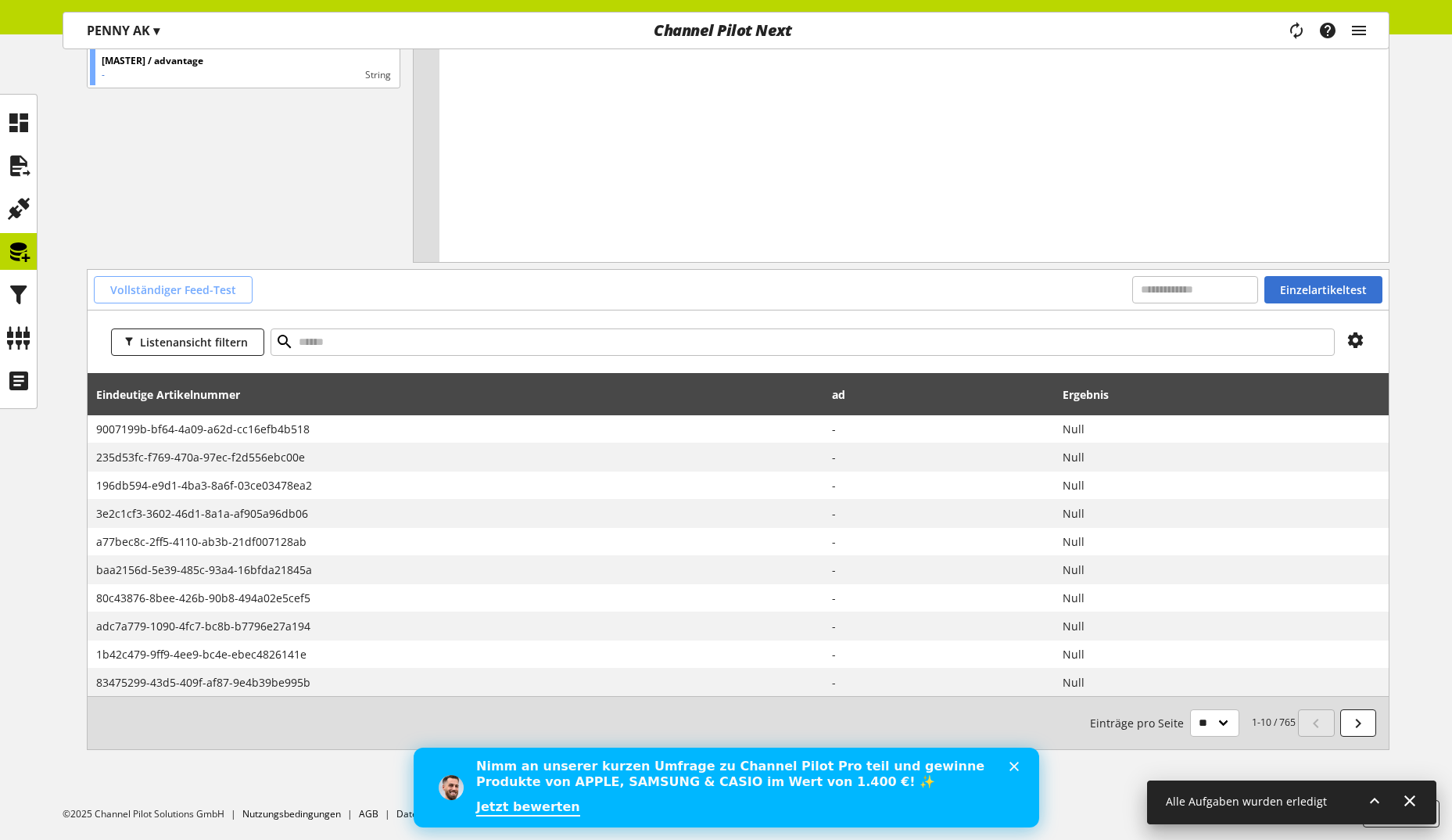
click at [165, 279] on button "Vollständiger Feed-Test" at bounding box center [173, 289] width 158 height 27
click at [210, 295] on span "Vollständiger Feed-Test" at bounding box center [174, 289] width 126 height 16
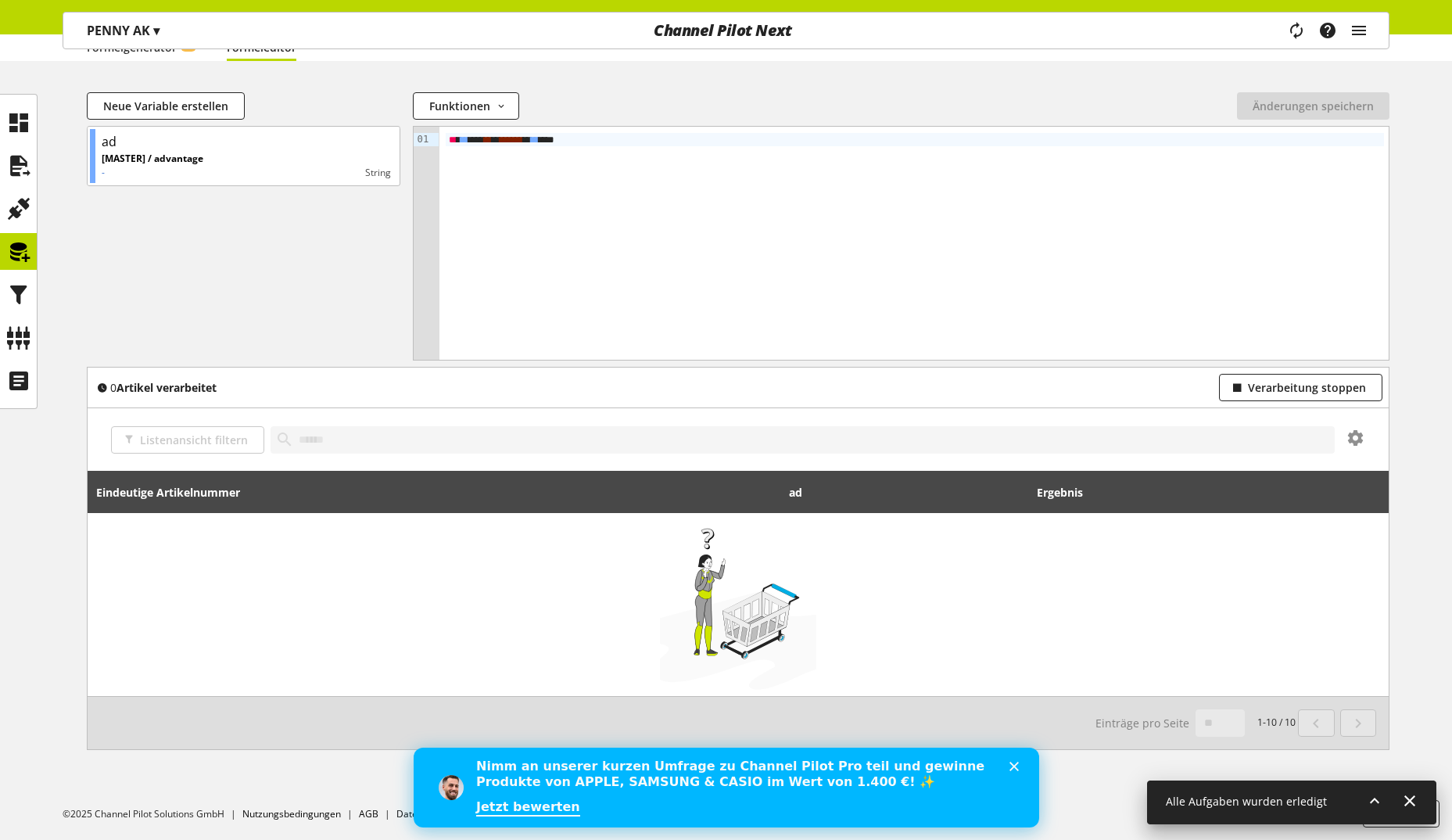
scroll to position [0, 0]
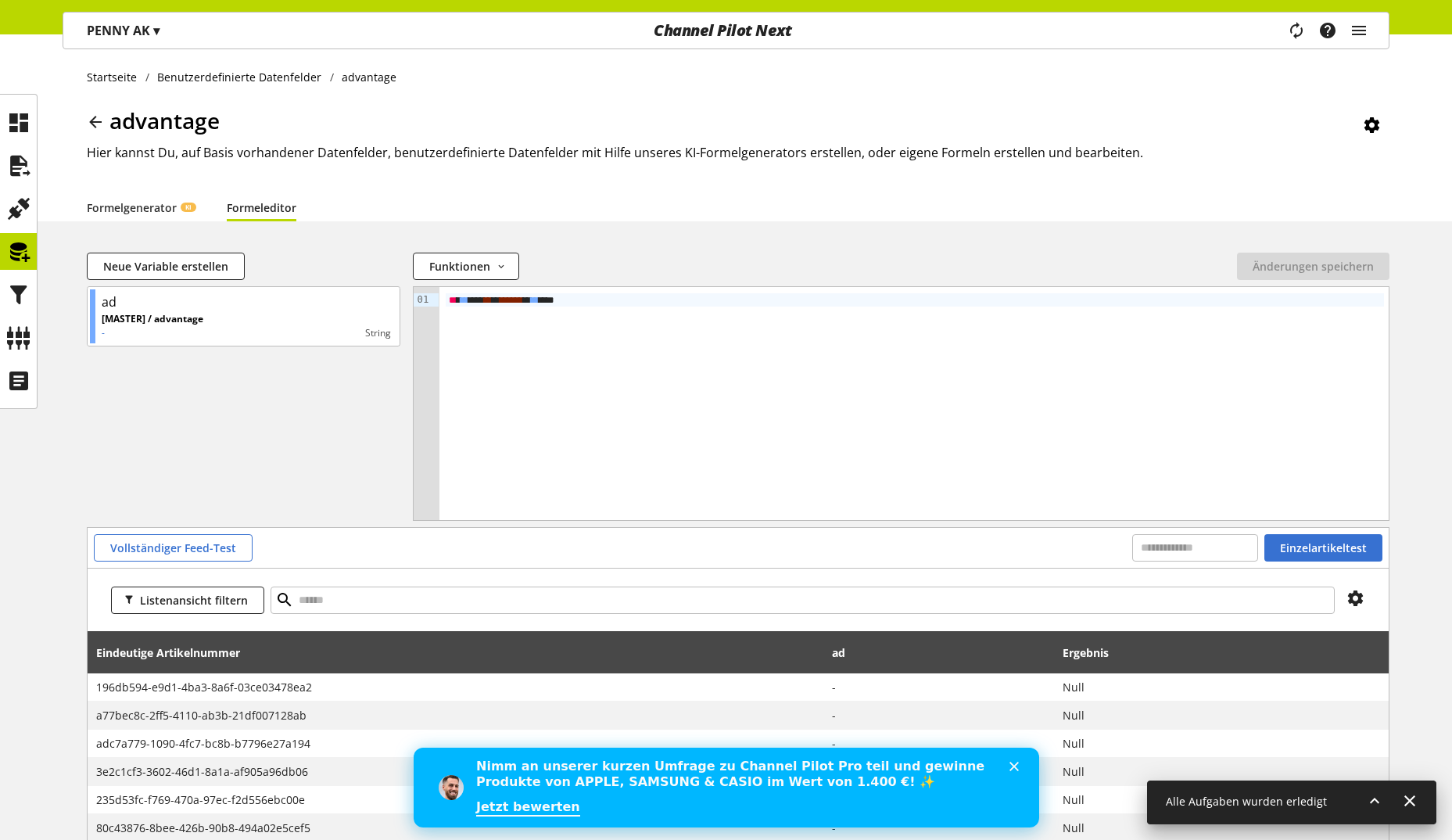
click at [123, 32] on p "PENNY AK ▾" at bounding box center [123, 31] width 72 height 19
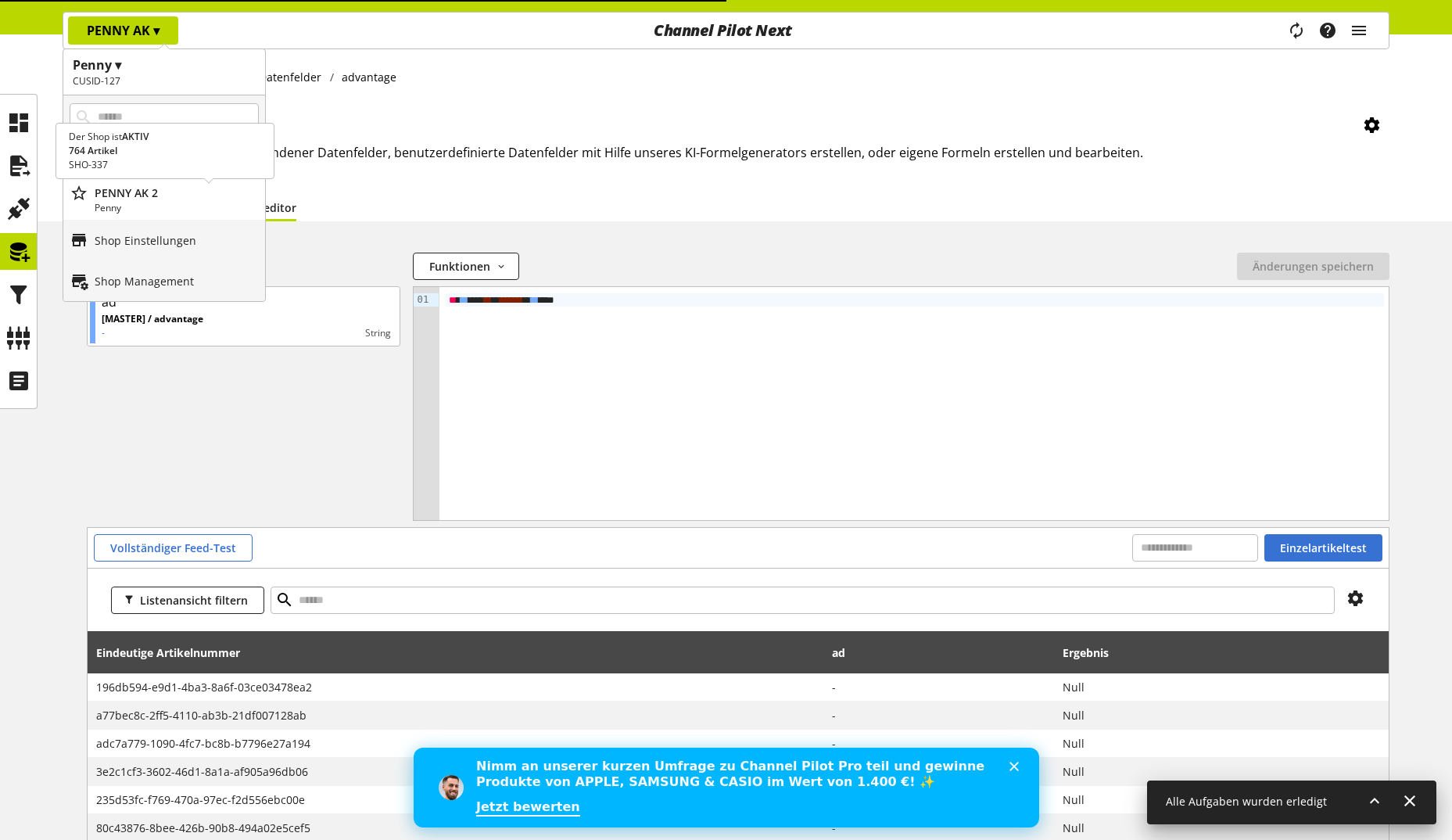
click at [140, 198] on p "PENNY AK 2" at bounding box center [176, 192] width 164 height 16
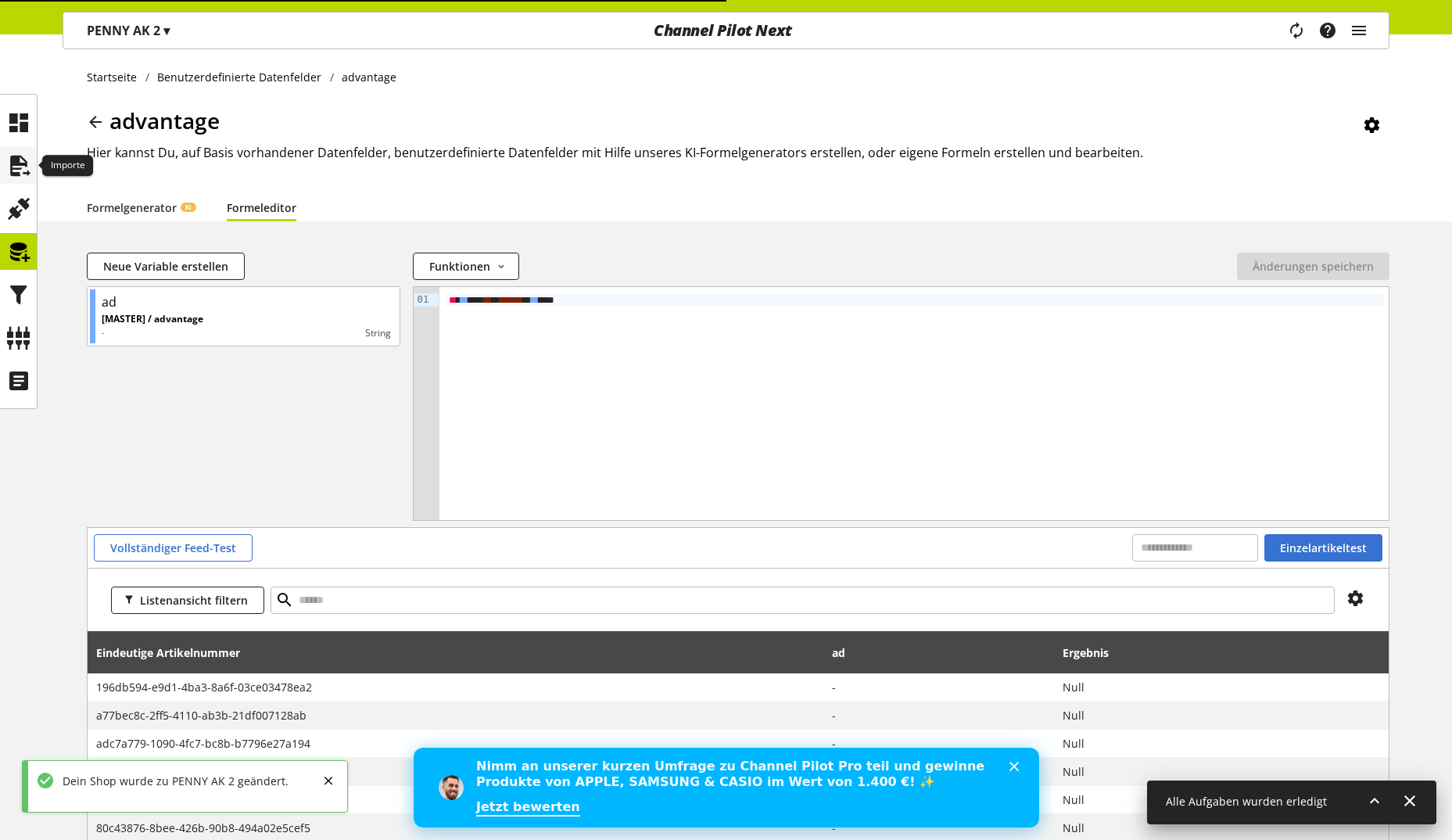
click at [7, 163] on icon at bounding box center [18, 165] width 25 height 31
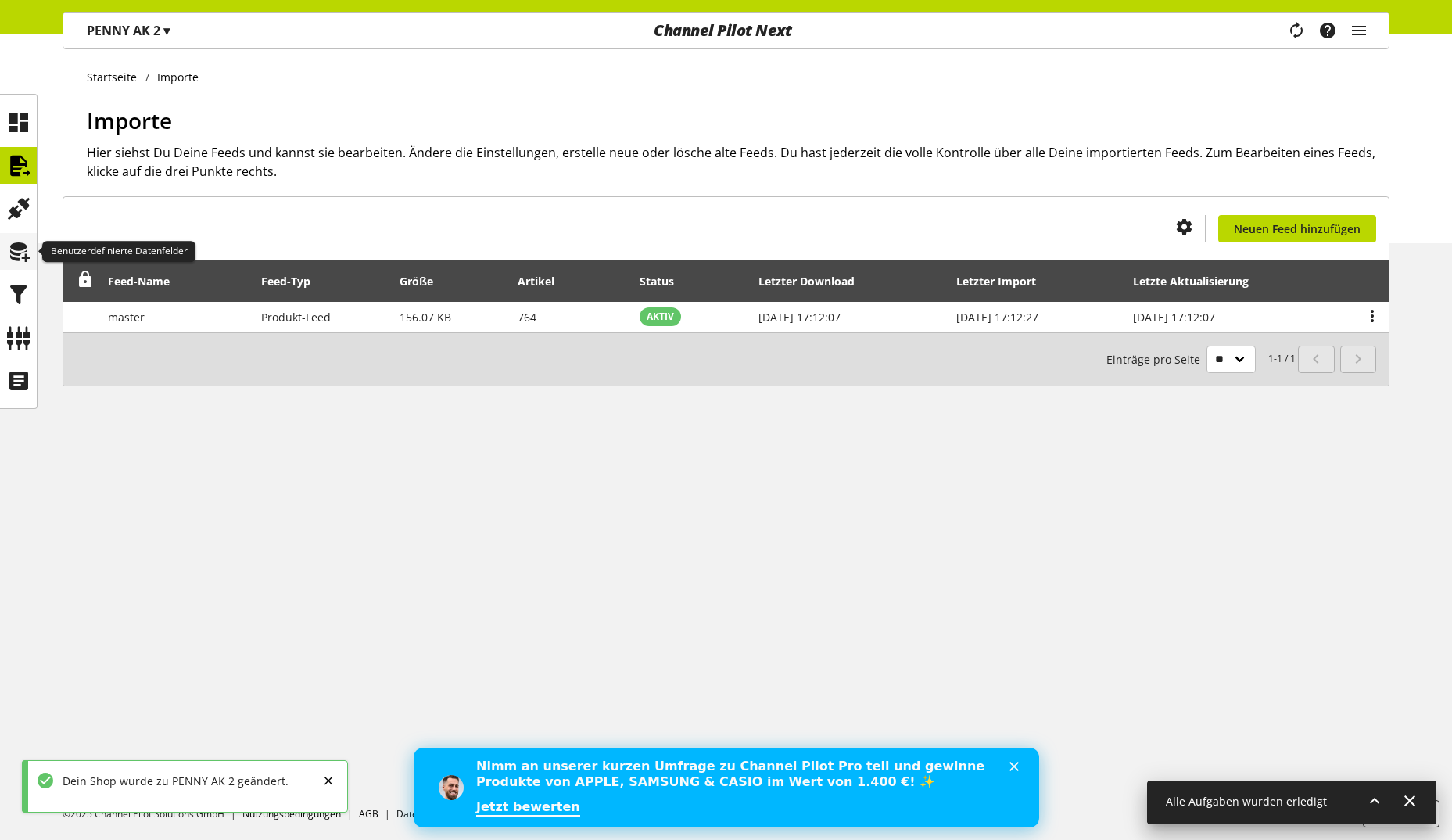
click at [26, 263] on icon at bounding box center [18, 251] width 25 height 31
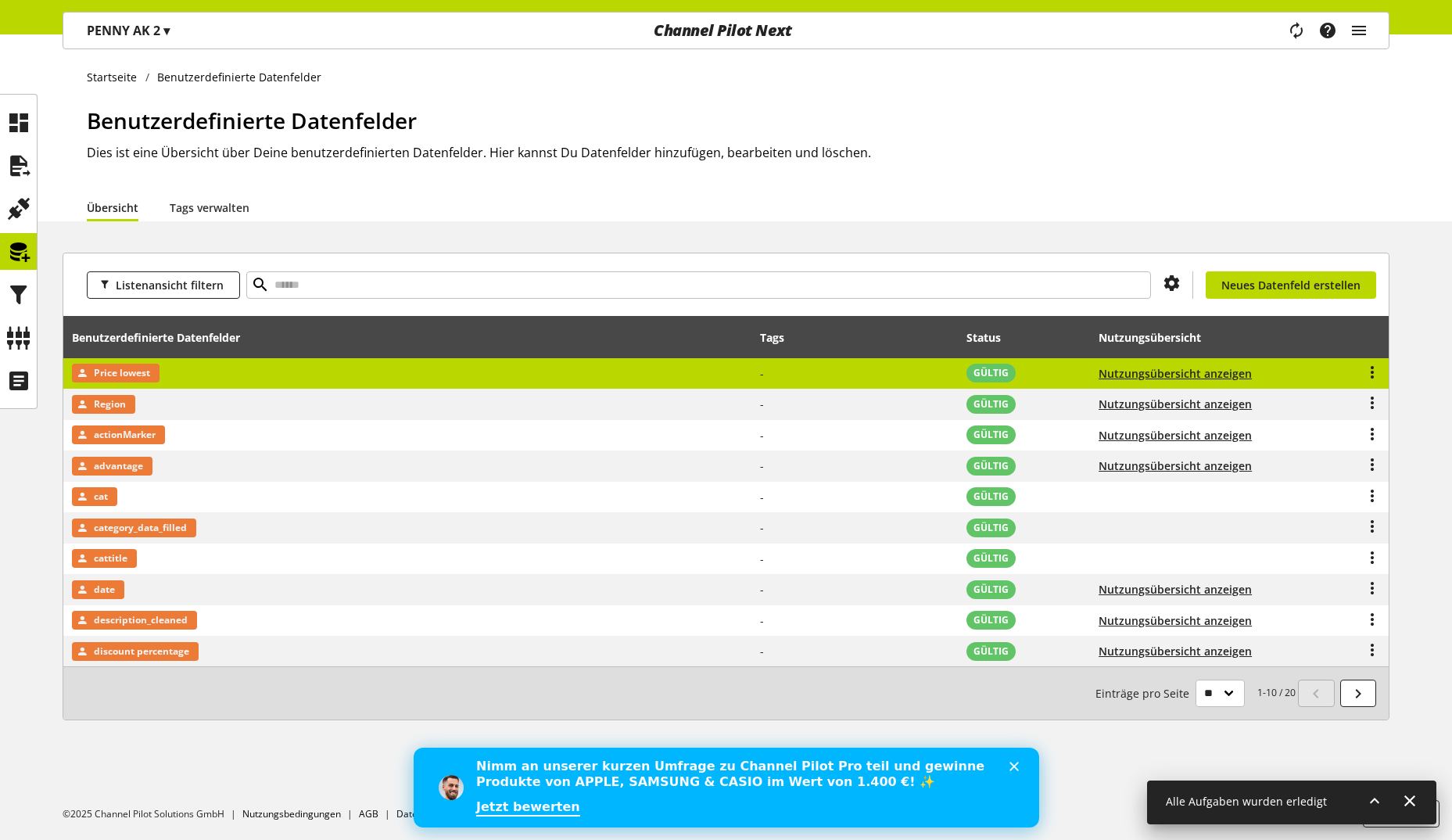
click at [434, 386] on td "Price lowest" at bounding box center [407, 374] width 689 height 31
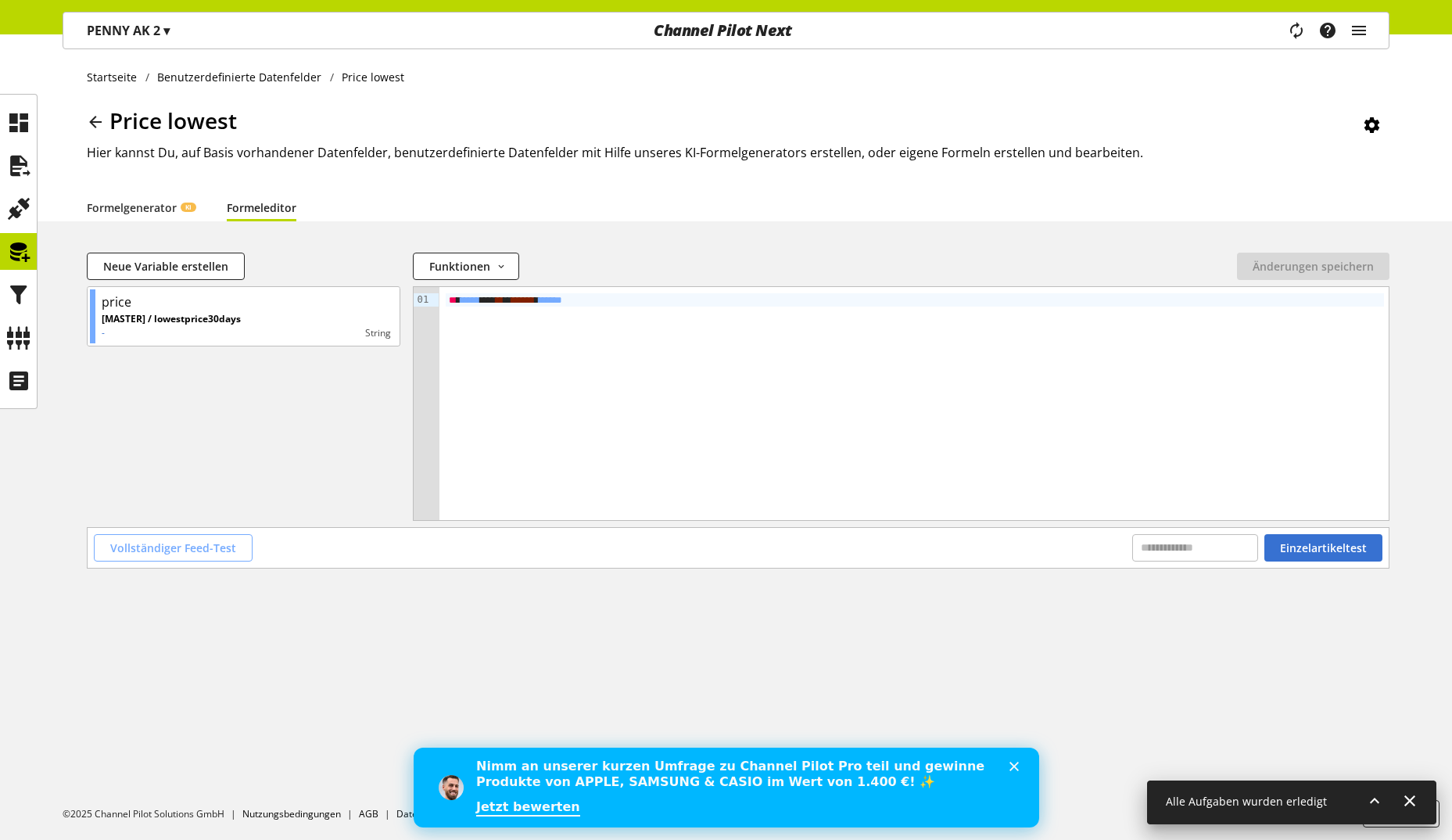
click at [171, 547] on span "Vollständiger Feed-Test" at bounding box center [174, 547] width 126 height 16
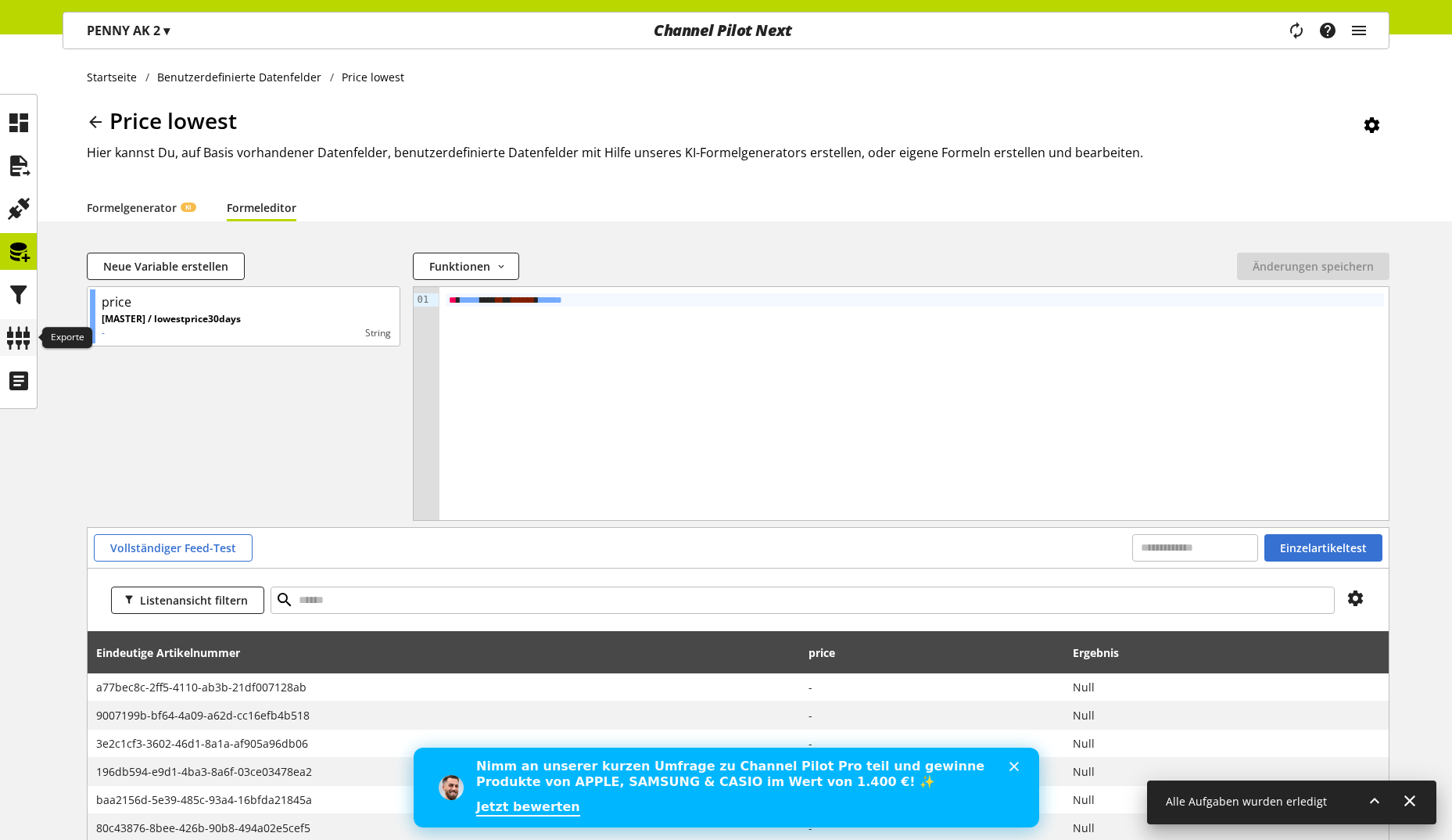
click at [23, 348] on icon at bounding box center [18, 337] width 25 height 31
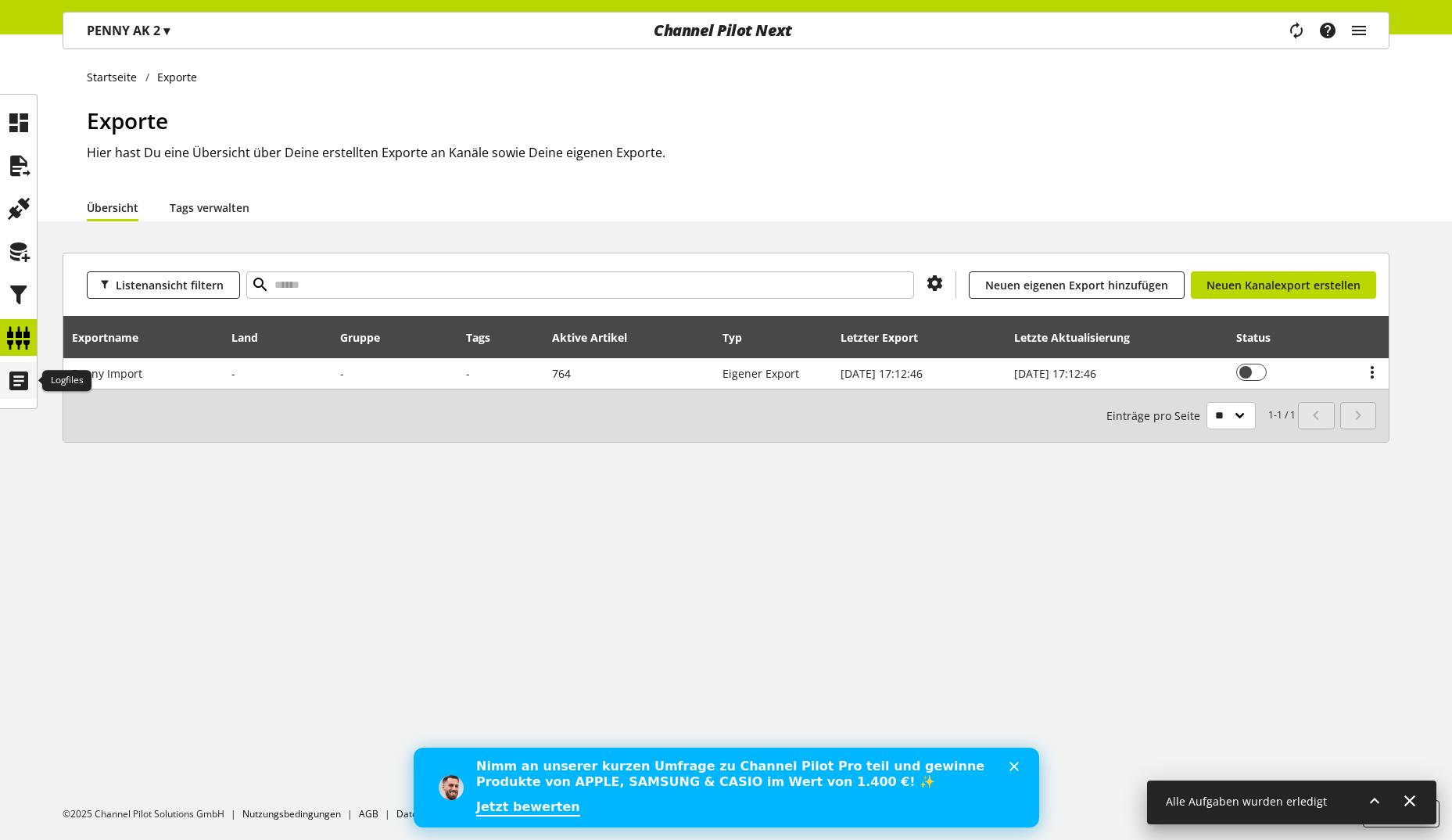
click at [20, 375] on icon at bounding box center [18, 380] width 25 height 31
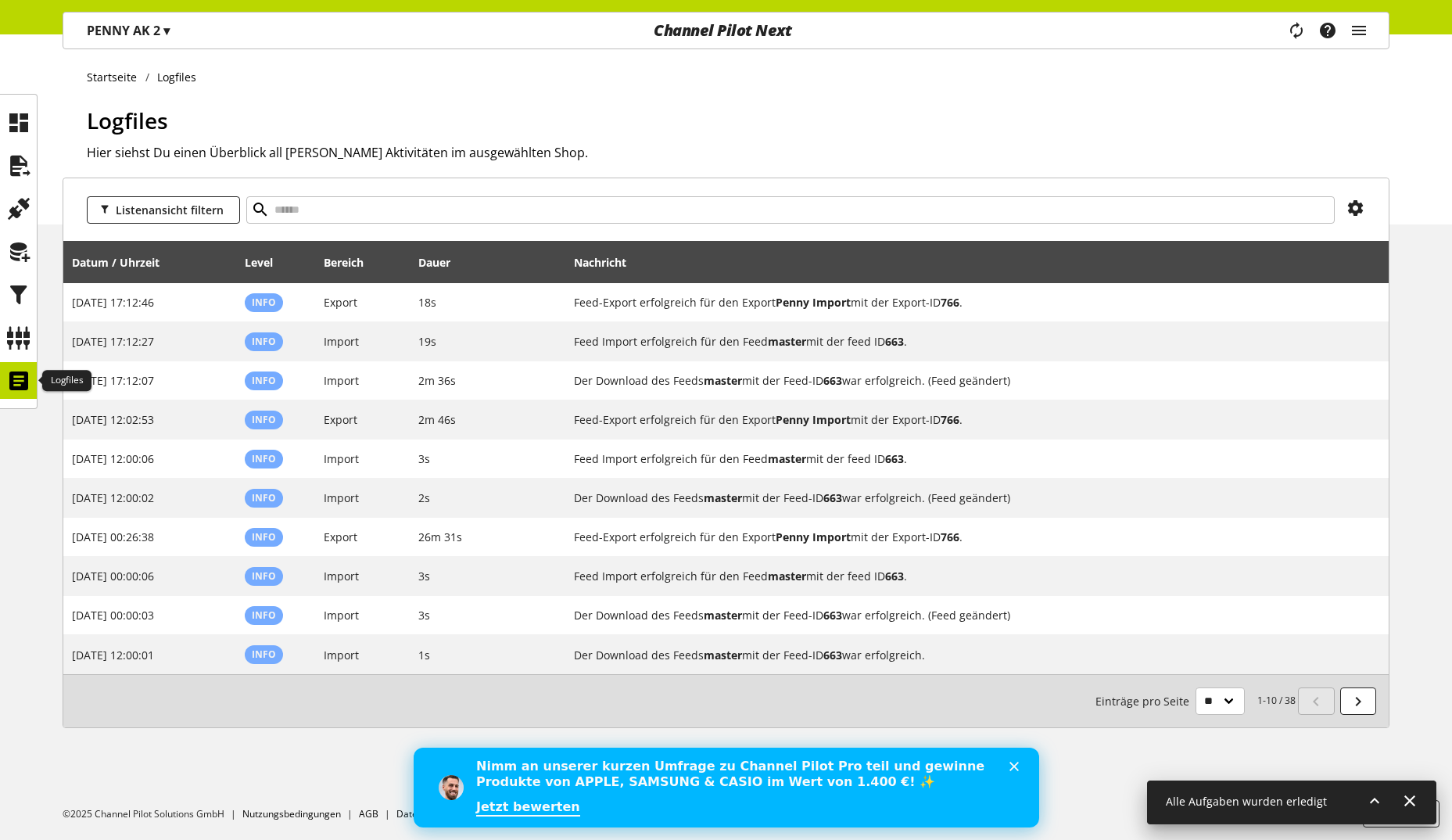
click at [20, 356] on ul at bounding box center [18, 251] width 37 height 294
click at [20, 351] on icon at bounding box center [18, 337] width 25 height 31
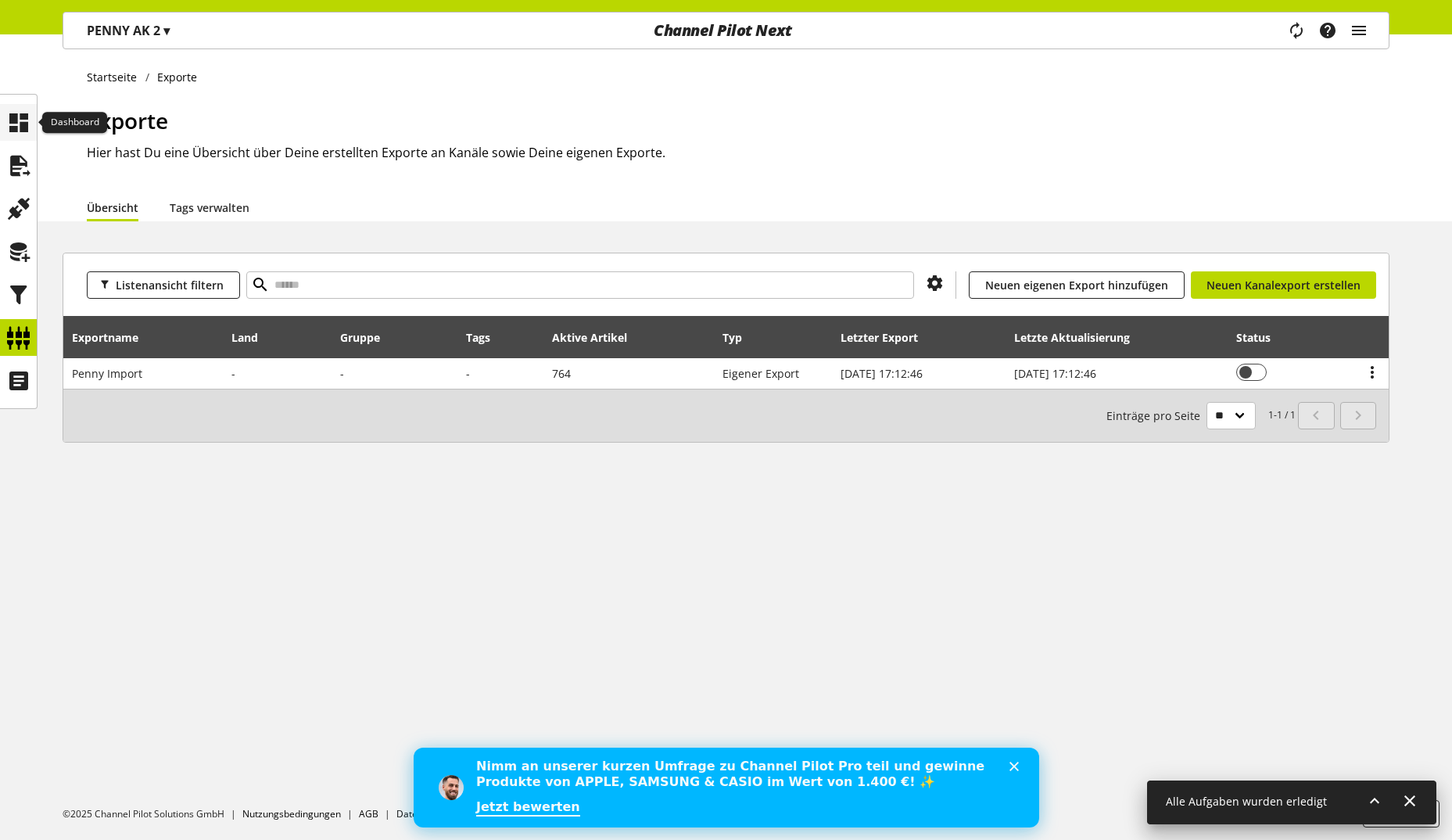
click at [14, 134] on icon at bounding box center [18, 123] width 25 height 31
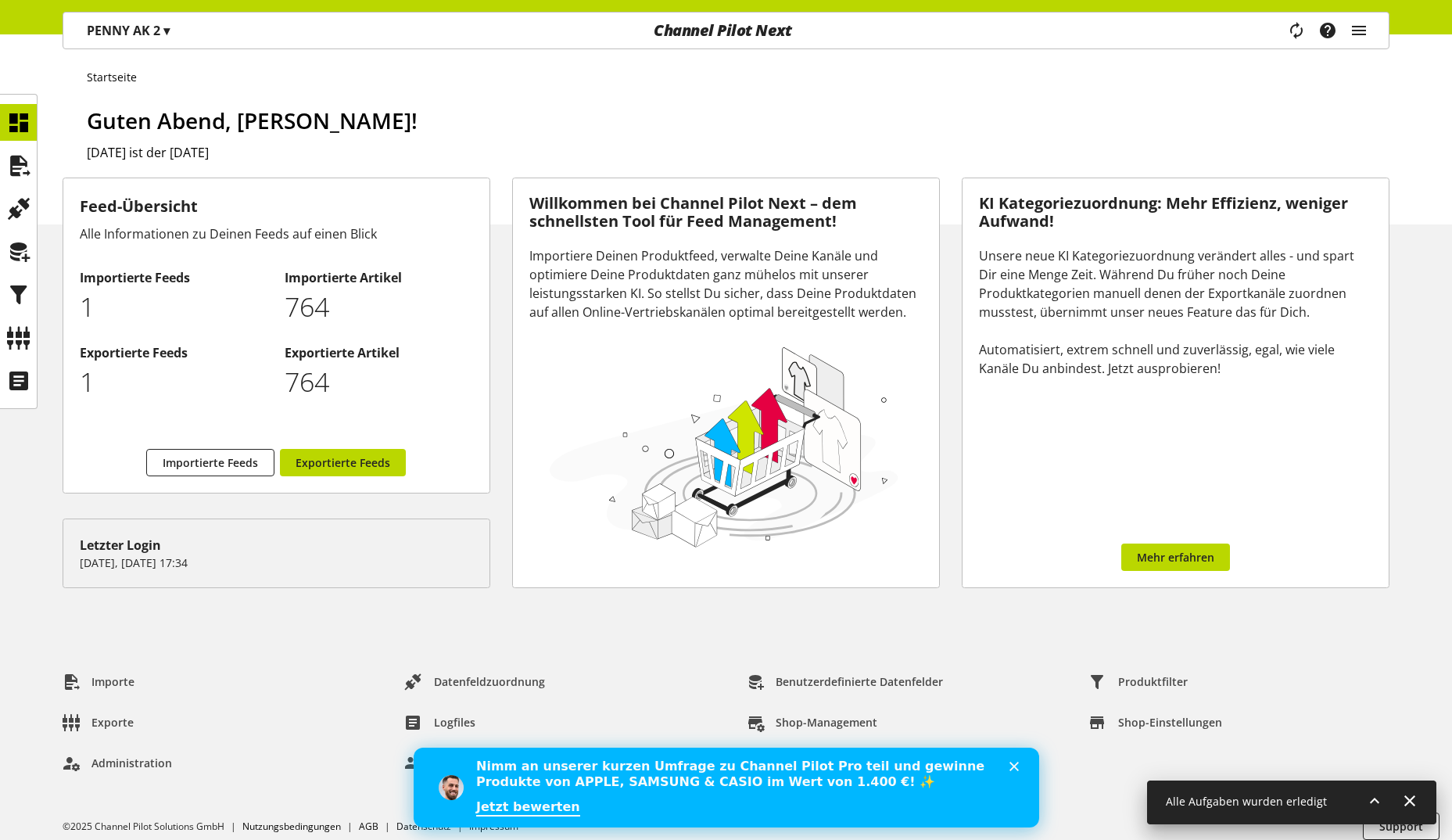
click at [141, 44] on div "PENNY AK 2 ▾ Penny ▾ CUSID-127 Alle Kunden CRM Ecom Case DCO Projekt 1 Penny To…" at bounding box center [128, 31] width 129 height 36
click at [141, 31] on p "PENNY AK 2 ▾" at bounding box center [128, 31] width 83 height 19
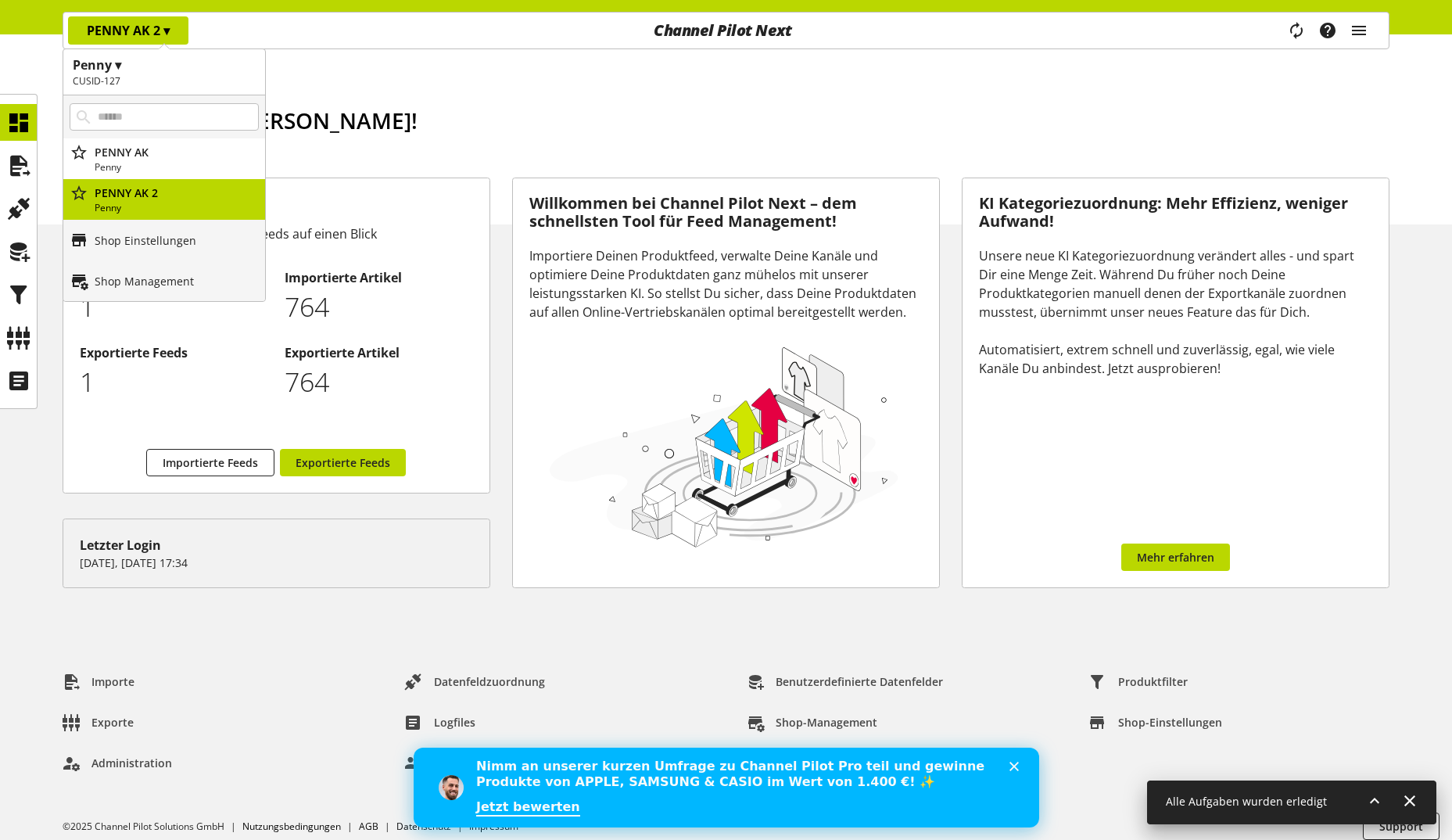
click at [127, 62] on h1 "Penny ▾" at bounding box center [163, 65] width 183 height 19
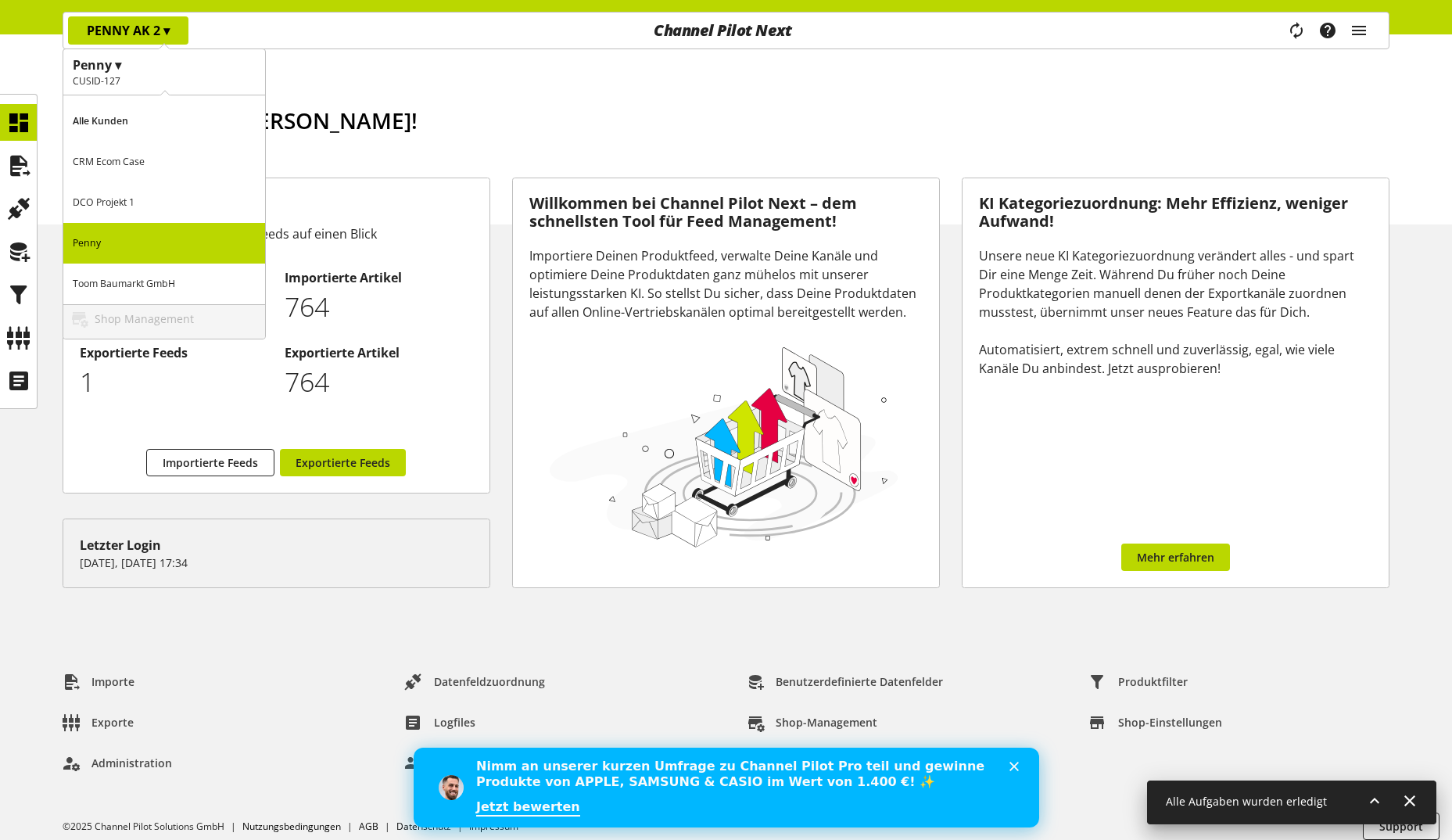
click at [159, 284] on p "Toom Baumarkt GmbH" at bounding box center [163, 284] width 202 height 41
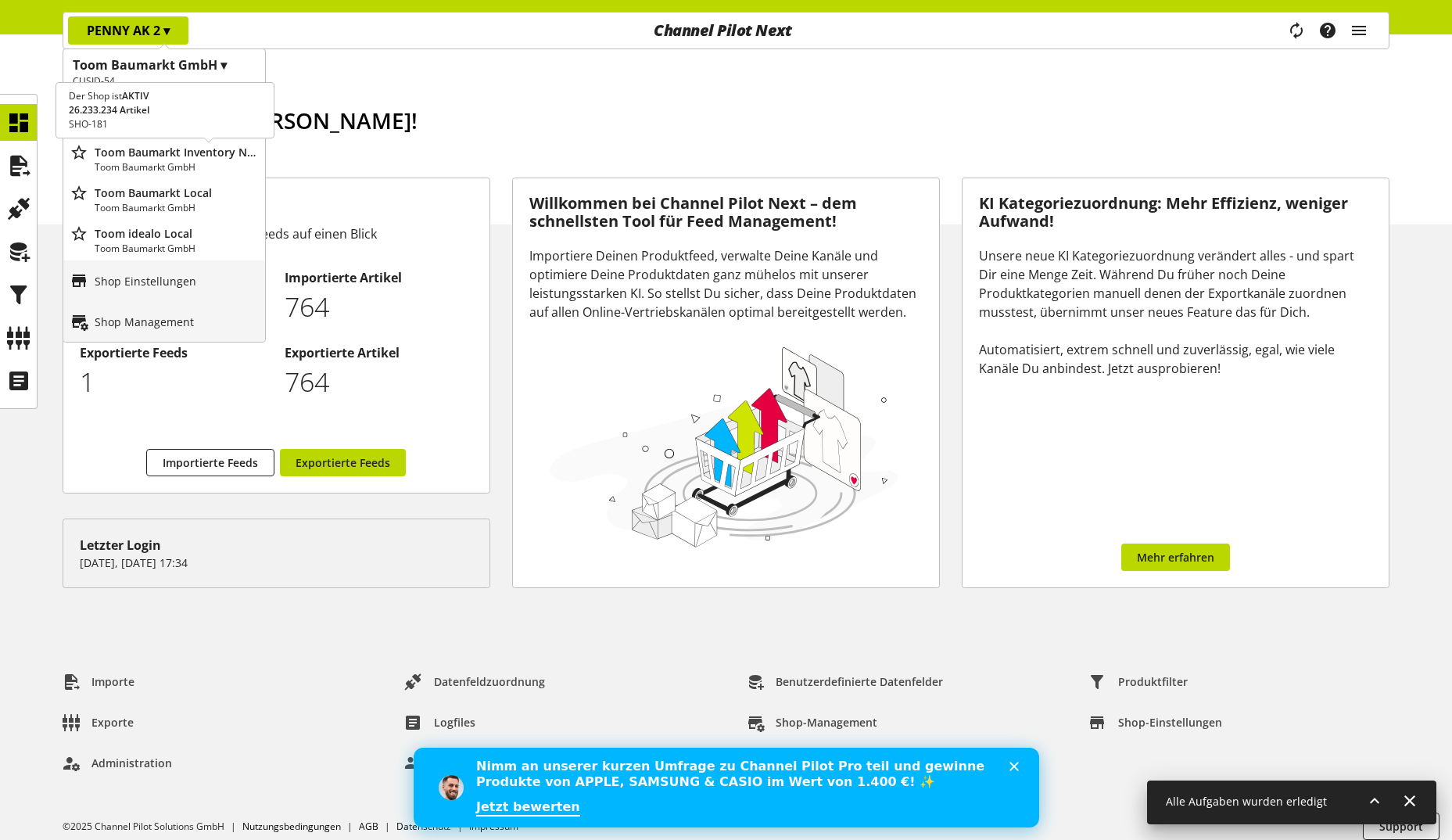
click at [205, 158] on p "Toom Baumarkt Inventory New Attribute Alert" at bounding box center [176, 151] width 164 height 16
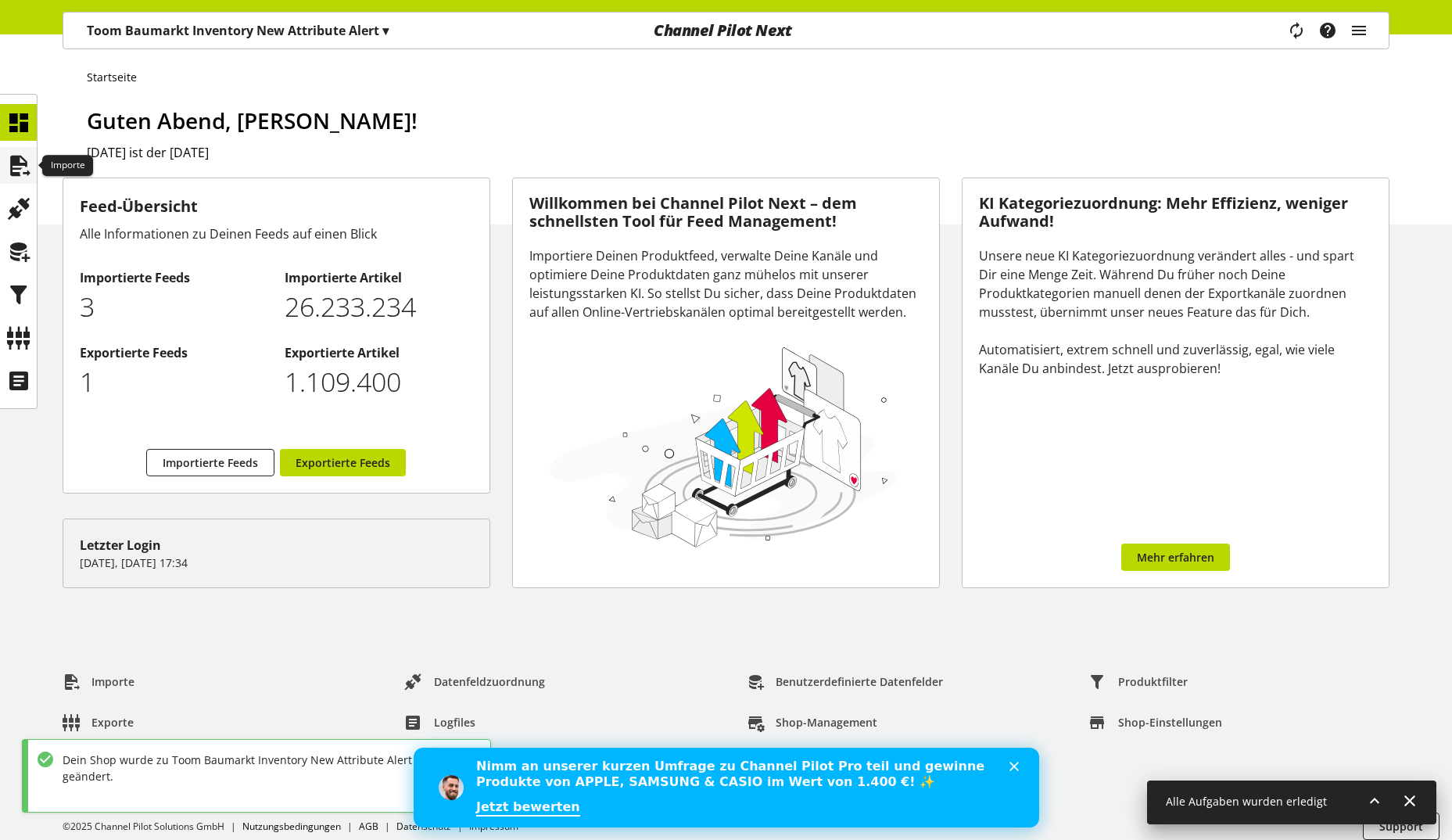
click at [19, 155] on icon at bounding box center [18, 165] width 25 height 31
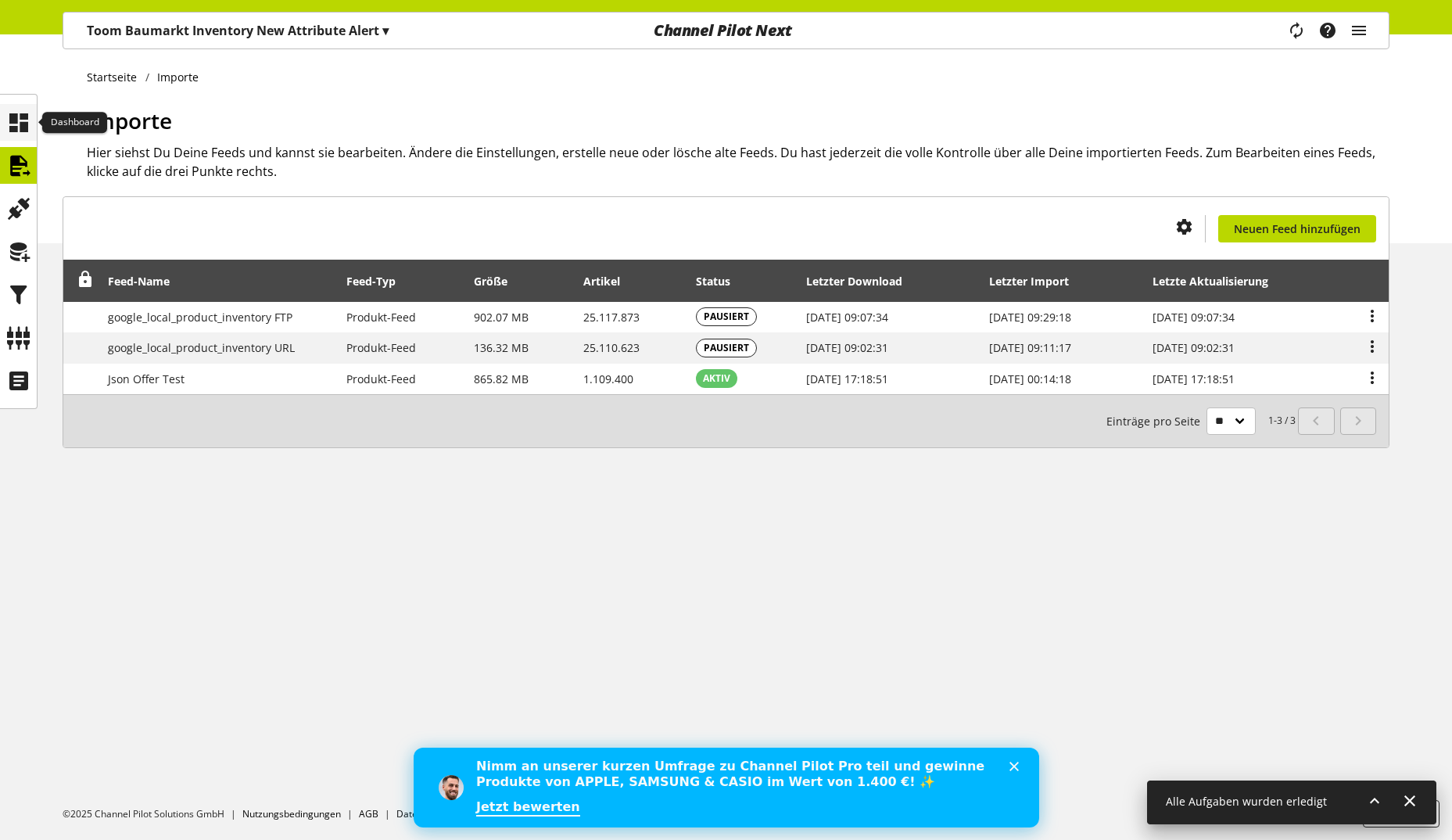
click at [18, 128] on icon at bounding box center [18, 123] width 25 height 31
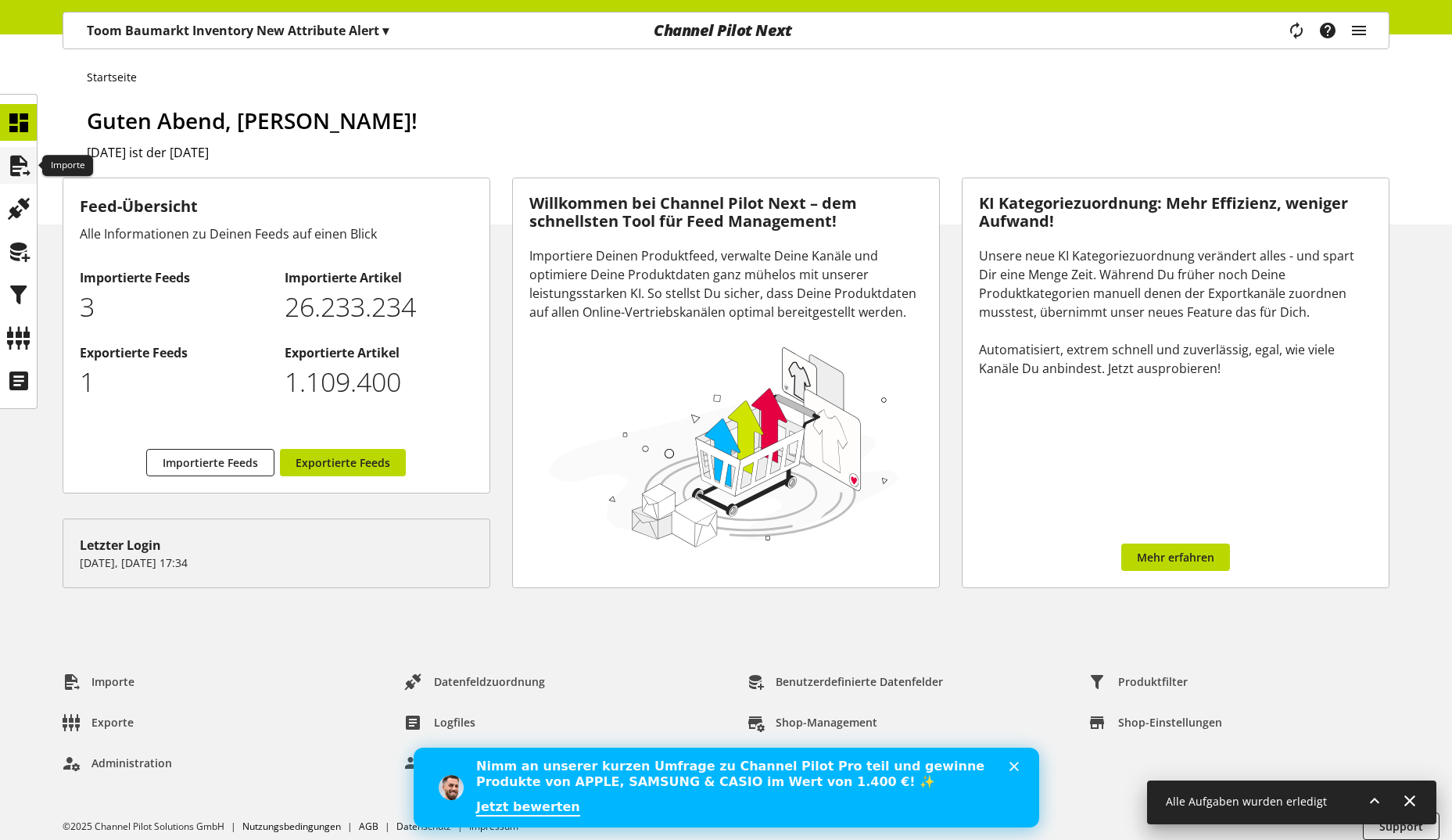
click at [31, 169] on icon at bounding box center [18, 165] width 25 height 31
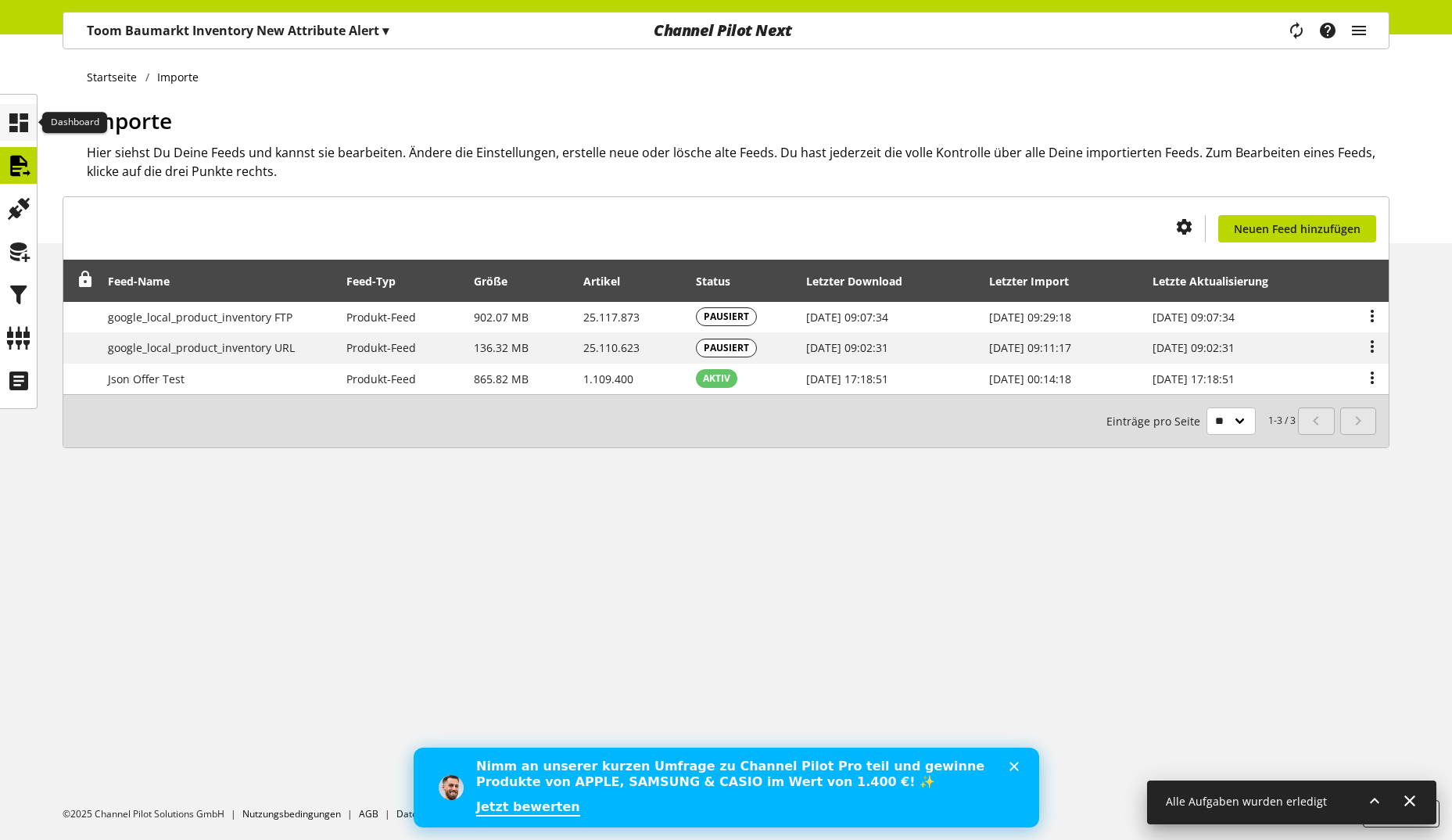
click at [21, 132] on icon at bounding box center [18, 123] width 25 height 31
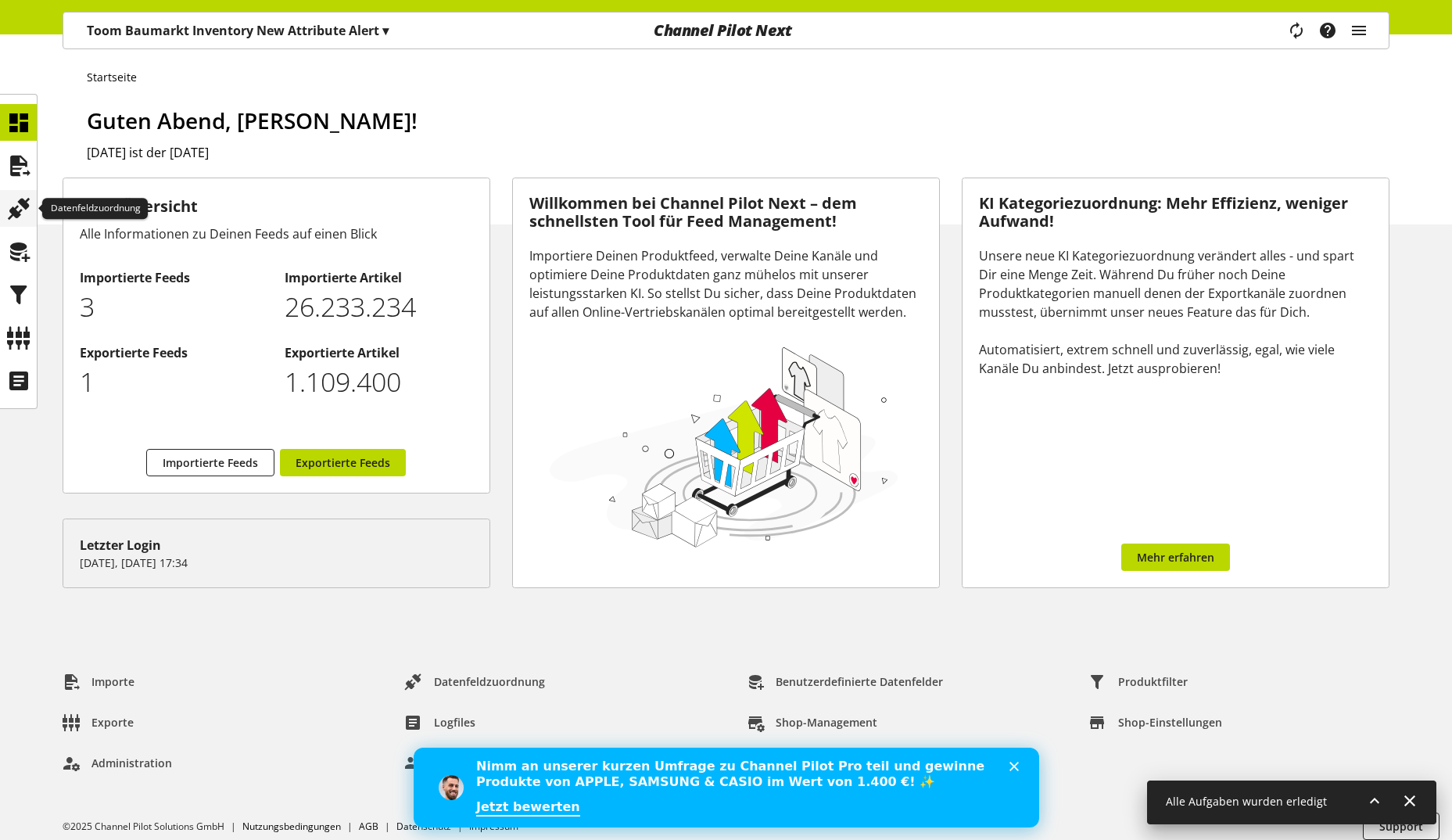
click at [25, 220] on icon at bounding box center [18, 209] width 25 height 31
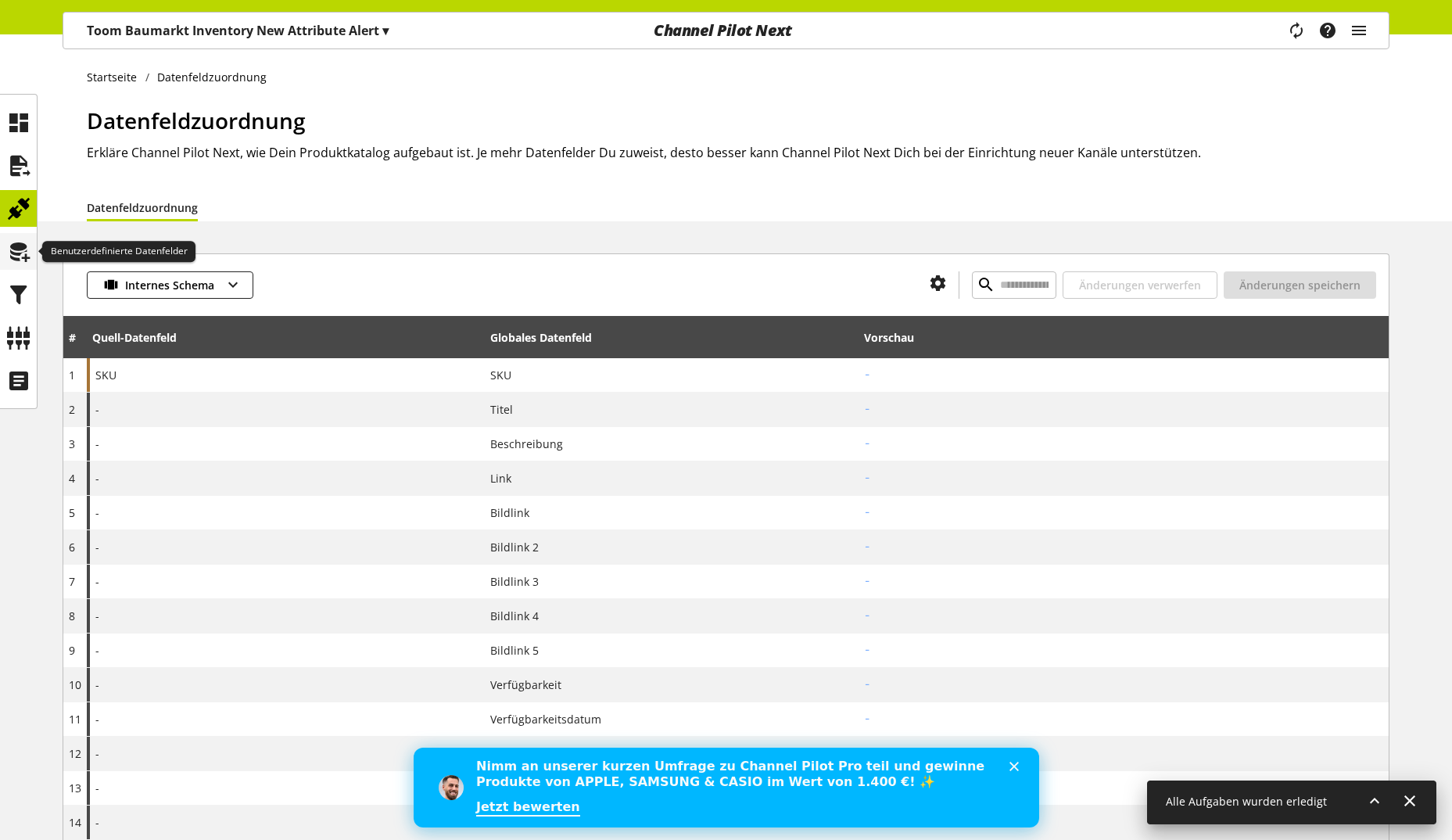
click at [29, 240] on icon at bounding box center [18, 251] width 25 height 31
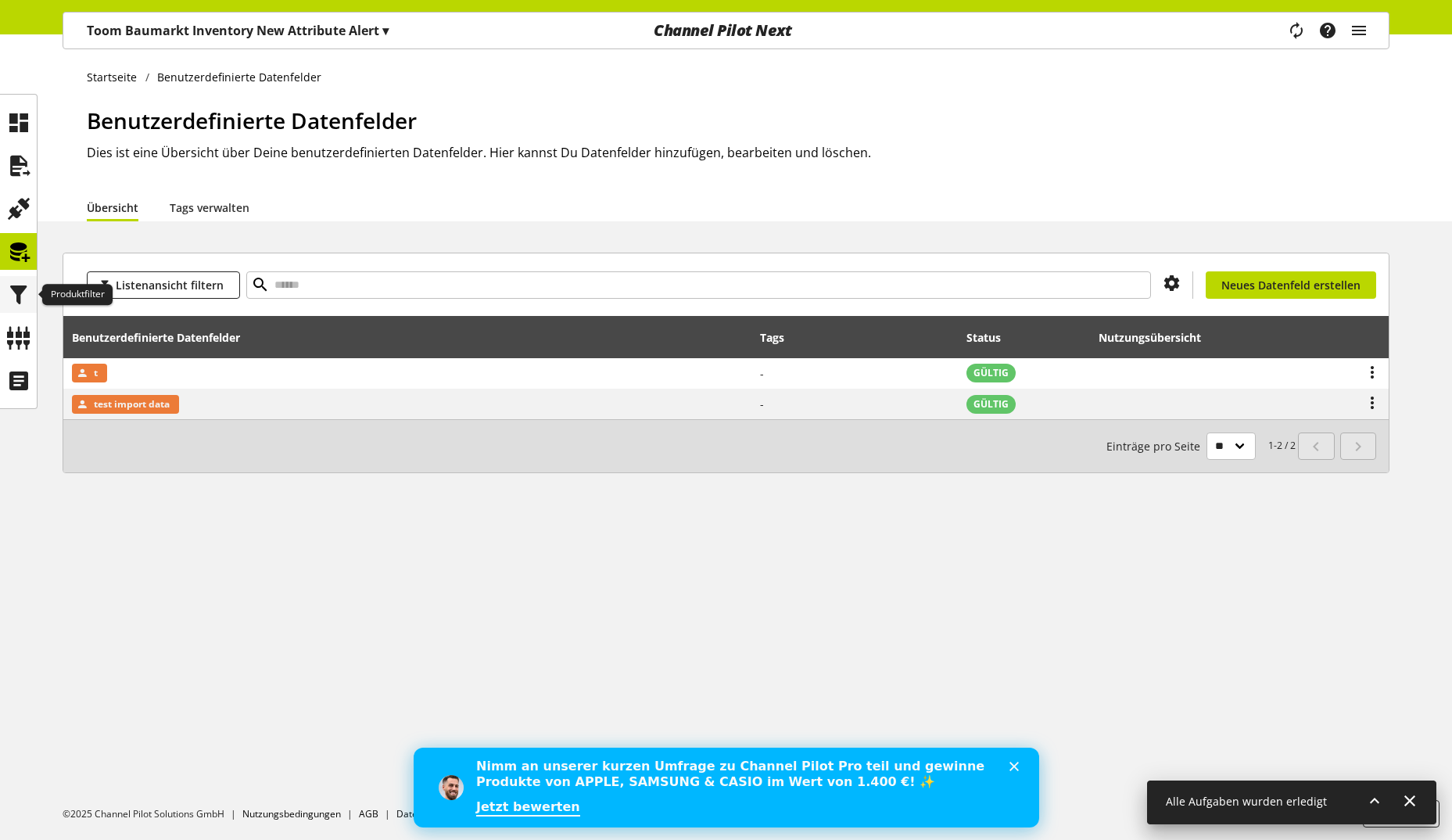
click at [28, 283] on icon at bounding box center [18, 294] width 25 height 31
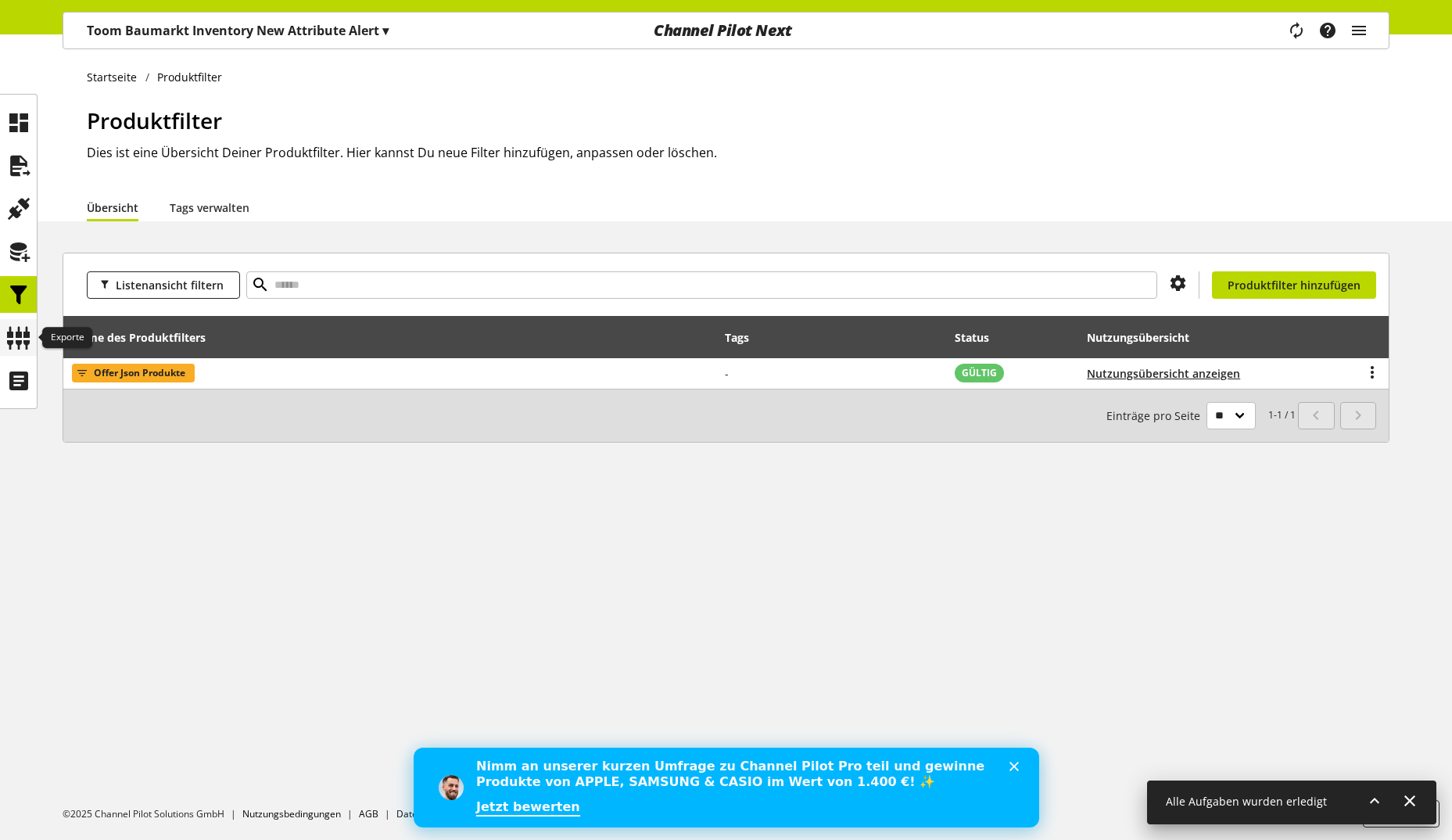
click at [27, 335] on icon at bounding box center [18, 337] width 25 height 31
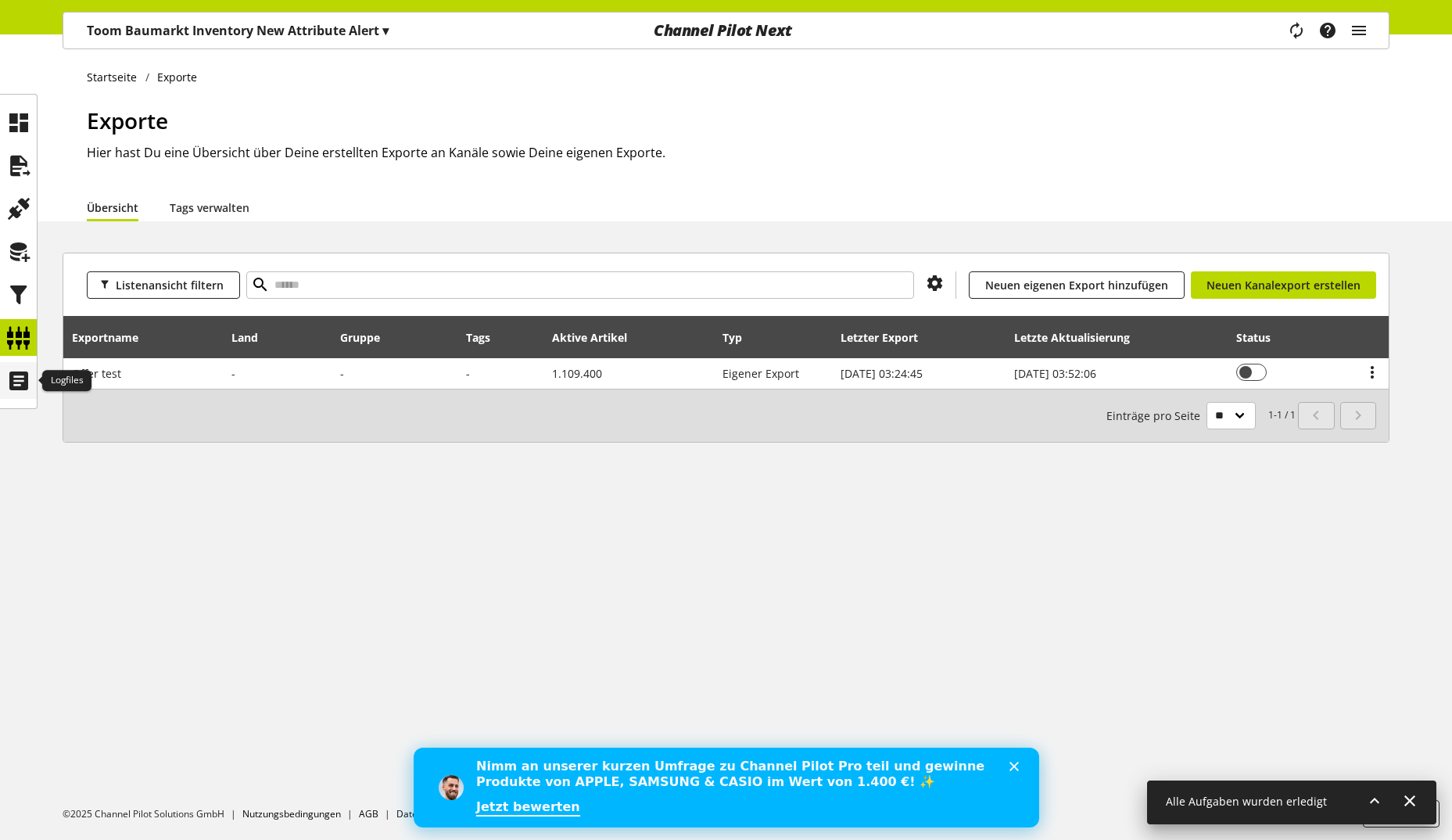
click at [21, 380] on icon at bounding box center [18, 380] width 25 height 31
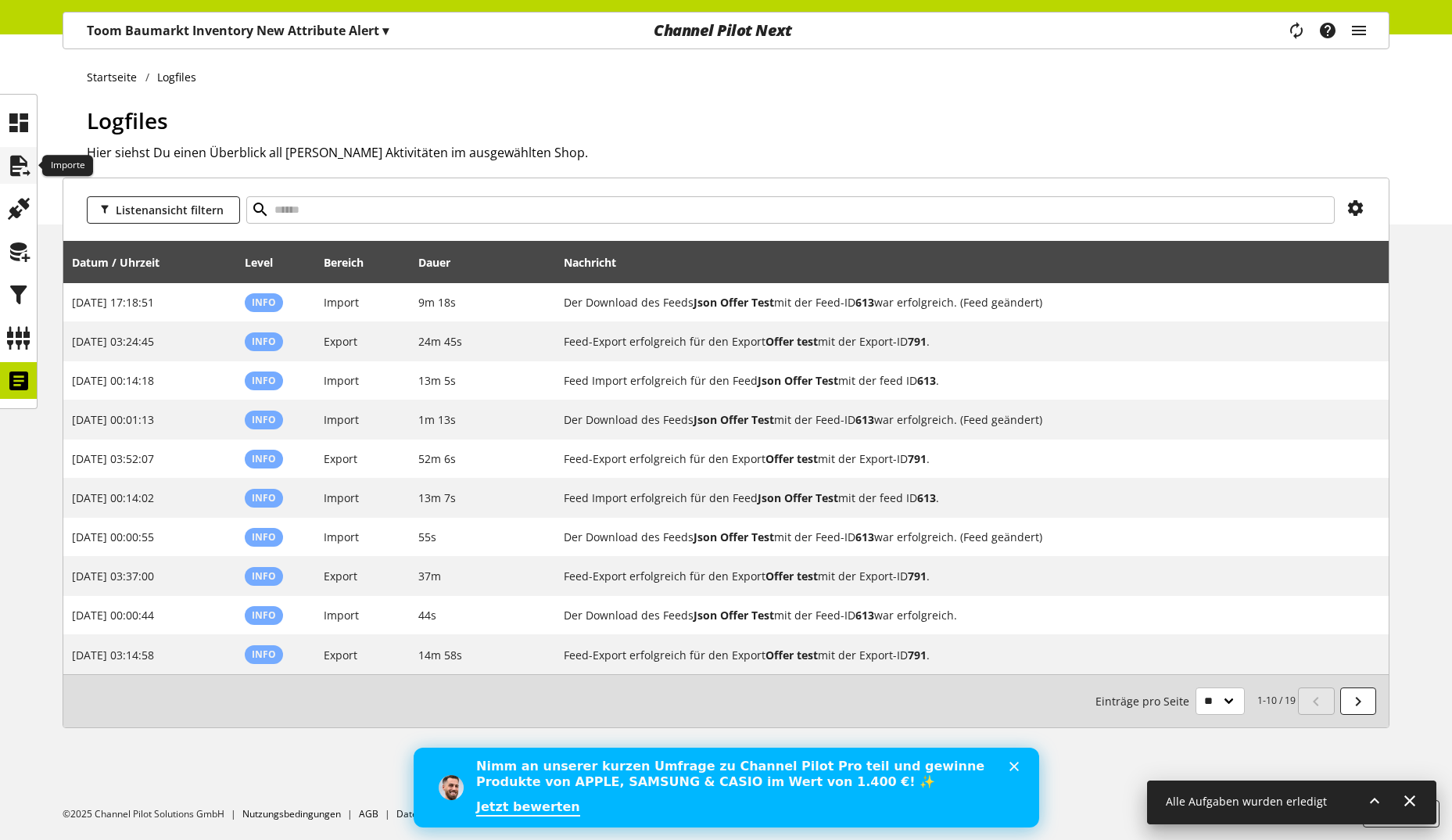
click at [14, 164] on icon at bounding box center [18, 165] width 25 height 31
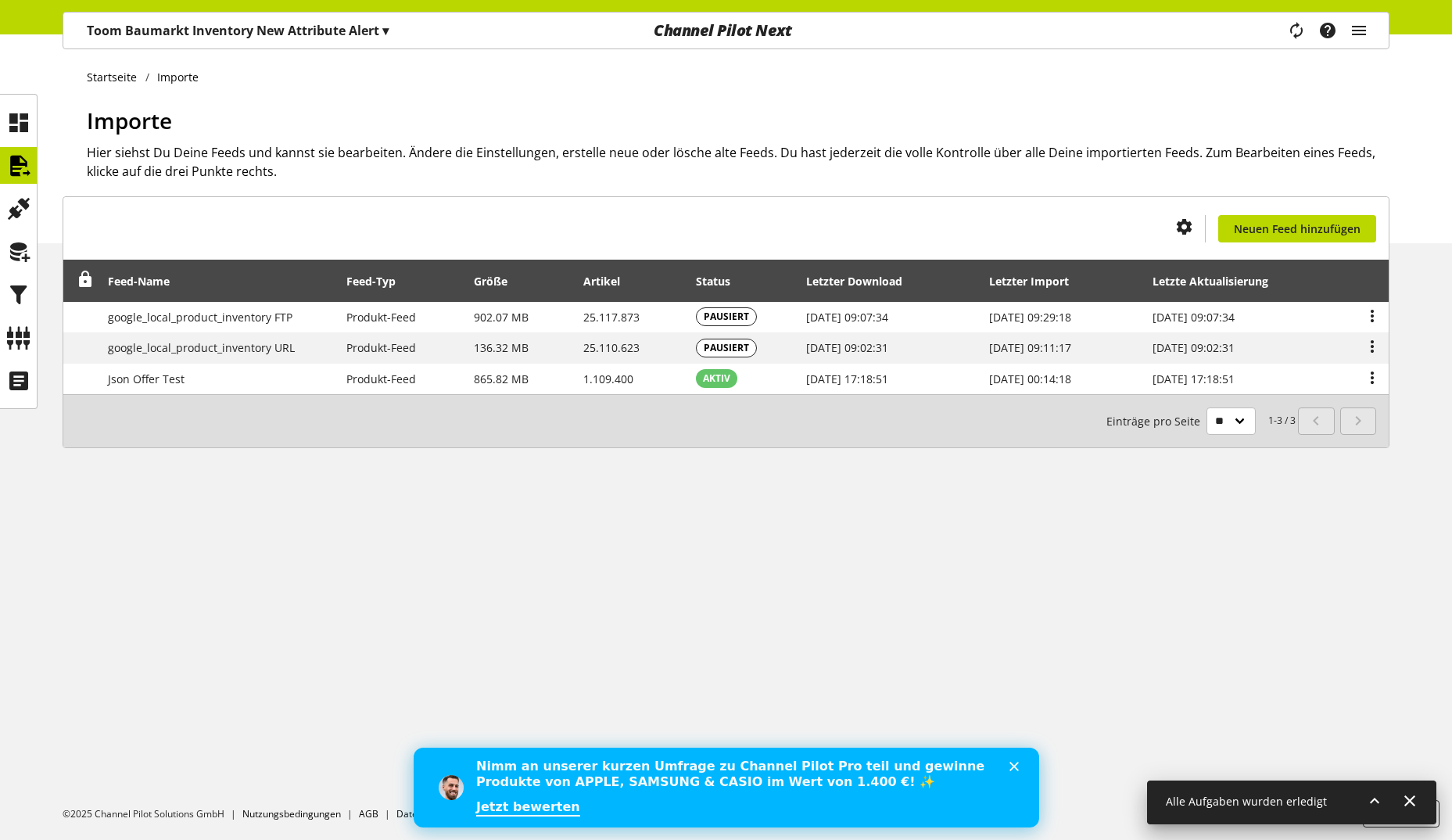
click at [310, 34] on p "Toom Baumarkt Inventory New Attribute Alert ▾" at bounding box center [237, 31] width 302 height 19
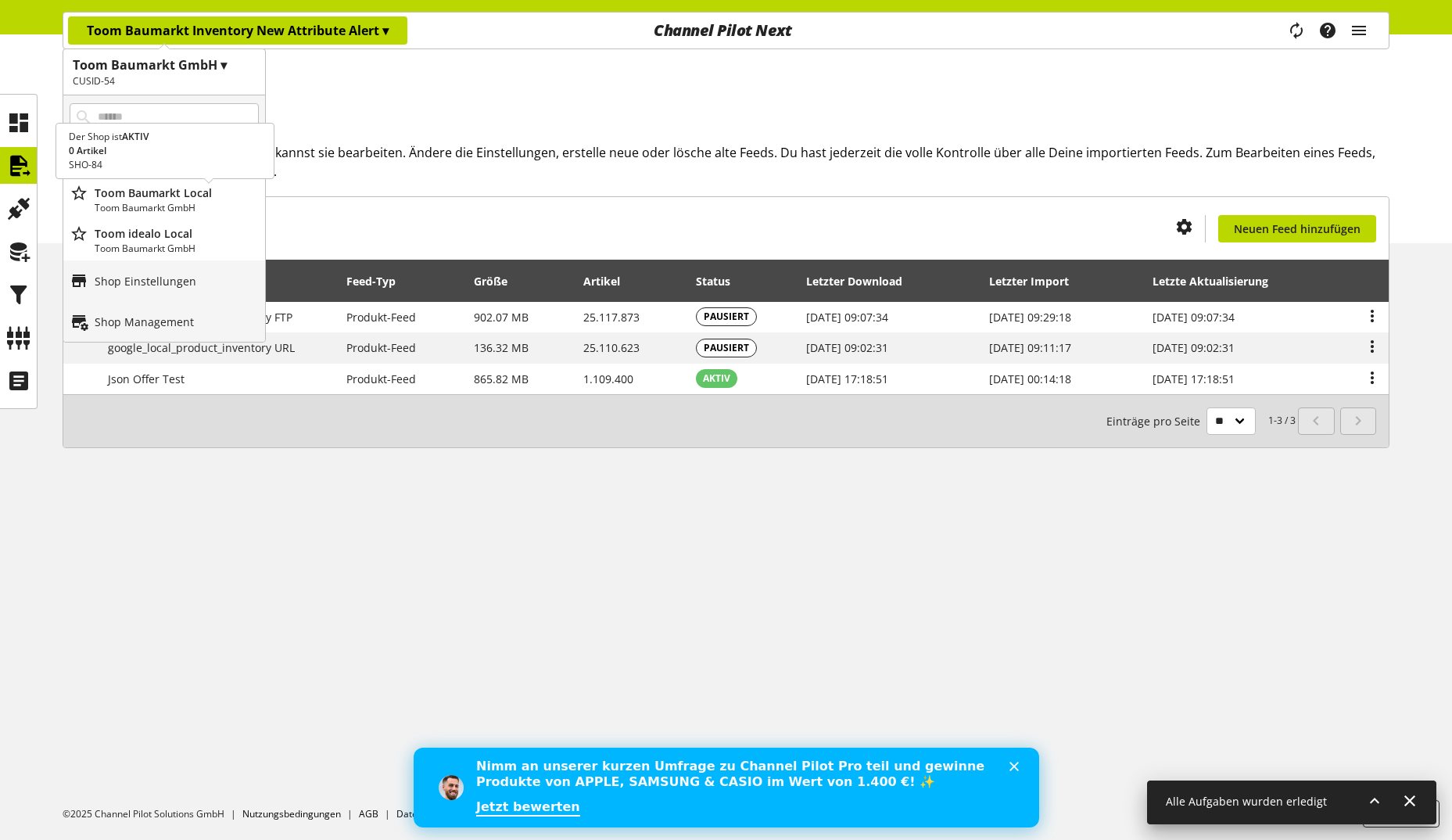
click at [188, 199] on p "Toom Baumarkt Local" at bounding box center [176, 192] width 164 height 16
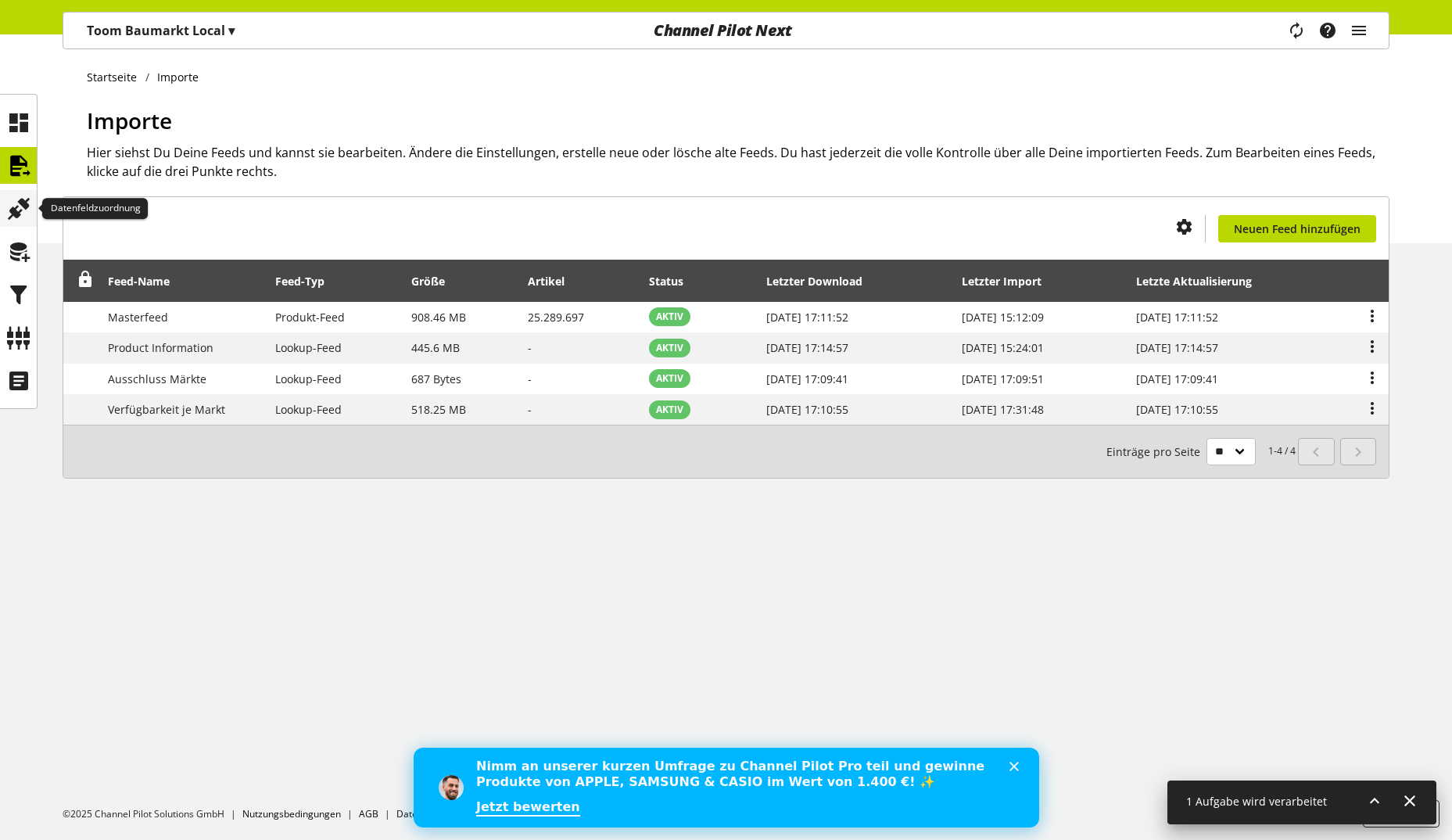
click at [23, 220] on icon at bounding box center [18, 209] width 25 height 31
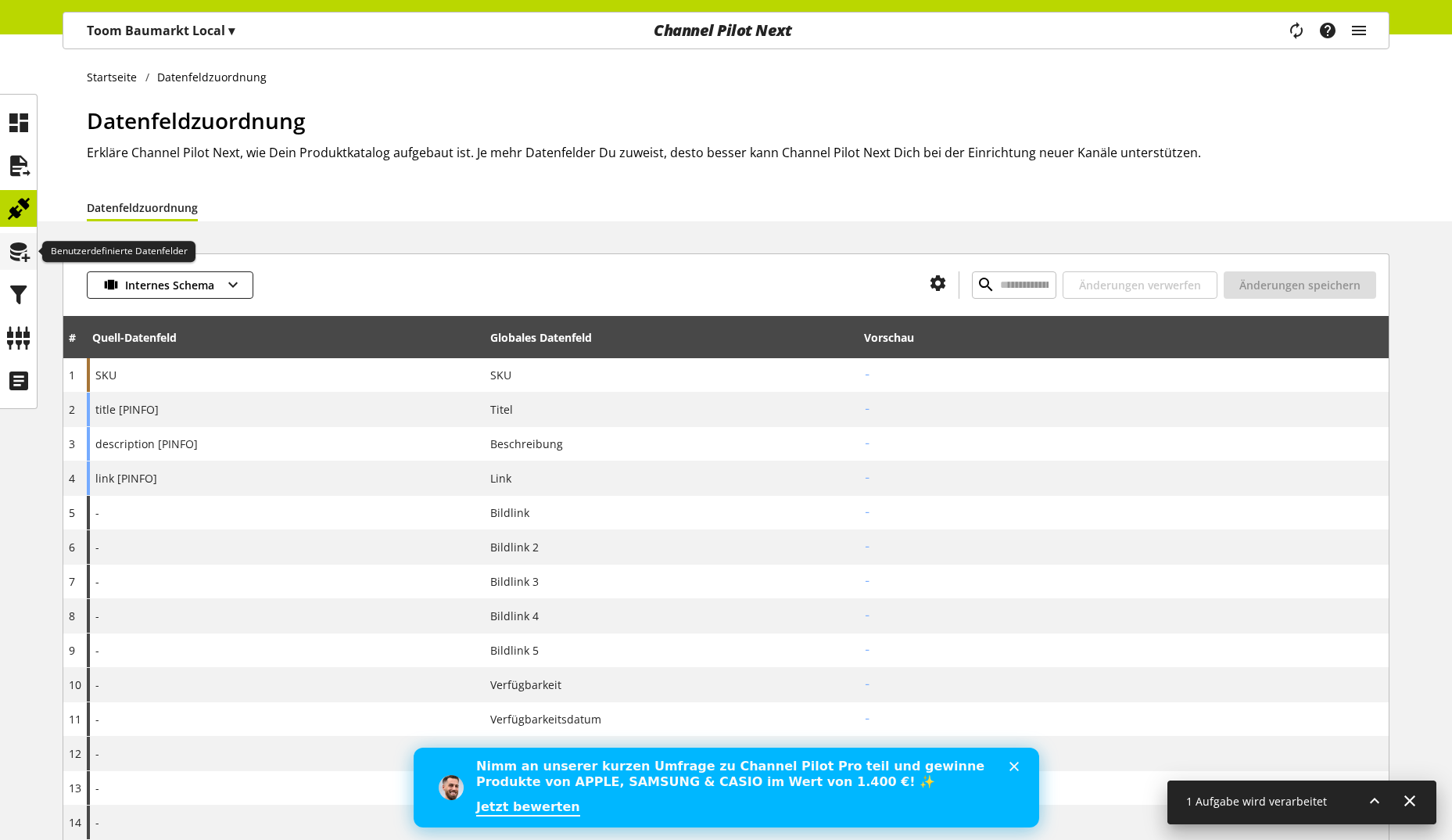
click at [22, 246] on icon at bounding box center [18, 251] width 25 height 31
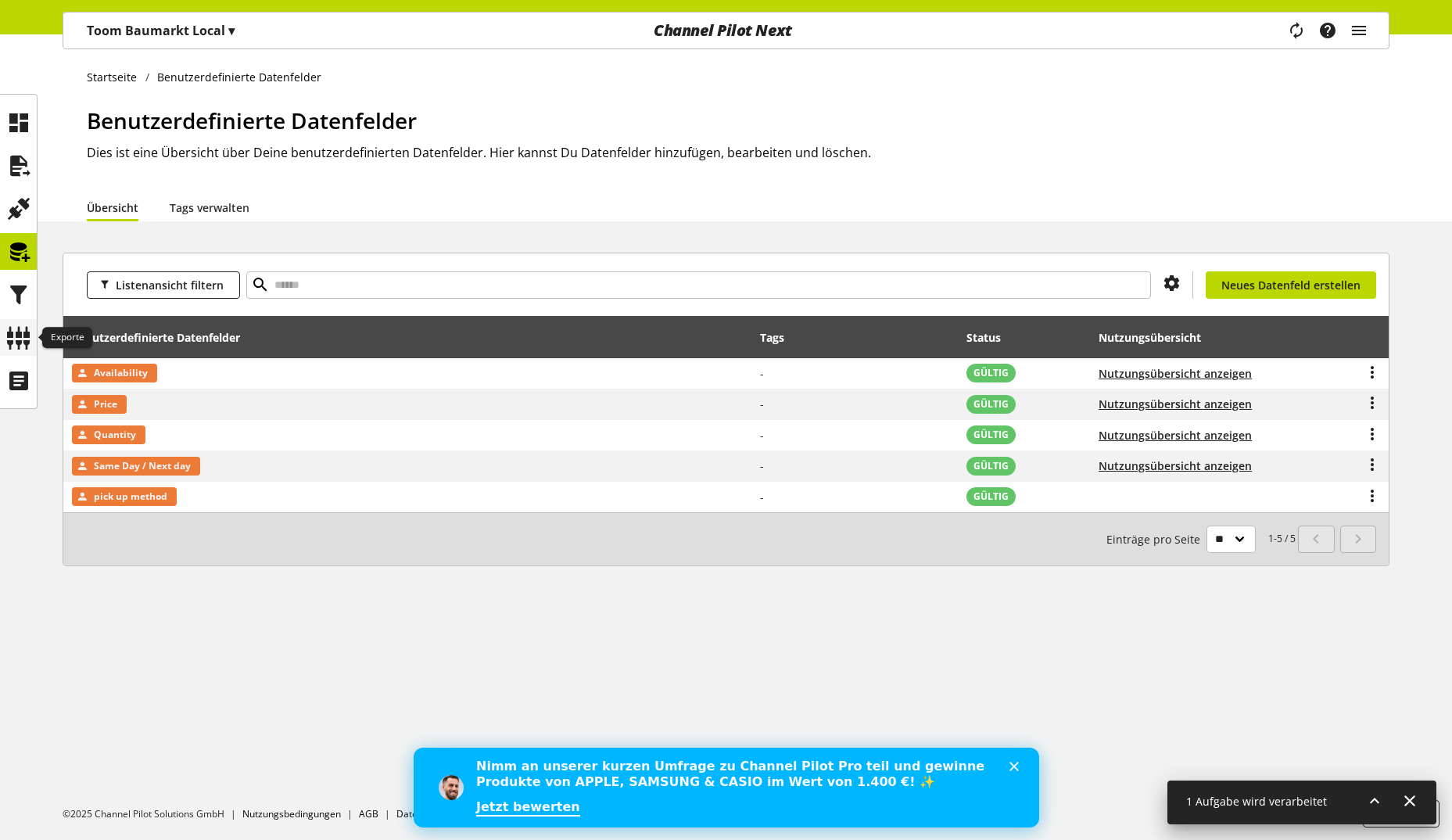
click at [24, 329] on icon at bounding box center [18, 337] width 25 height 31
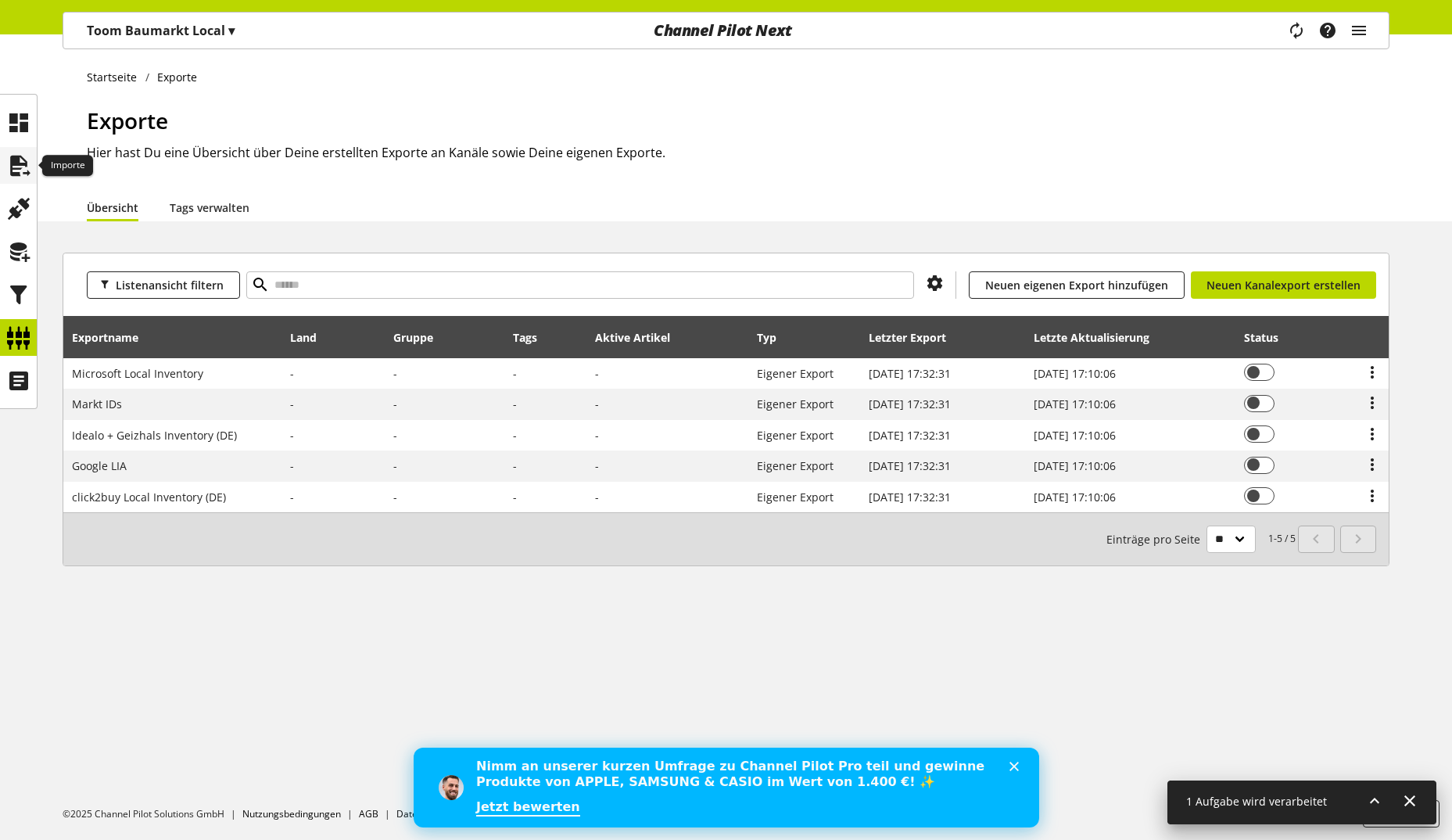
click at [24, 172] on icon at bounding box center [18, 165] width 25 height 31
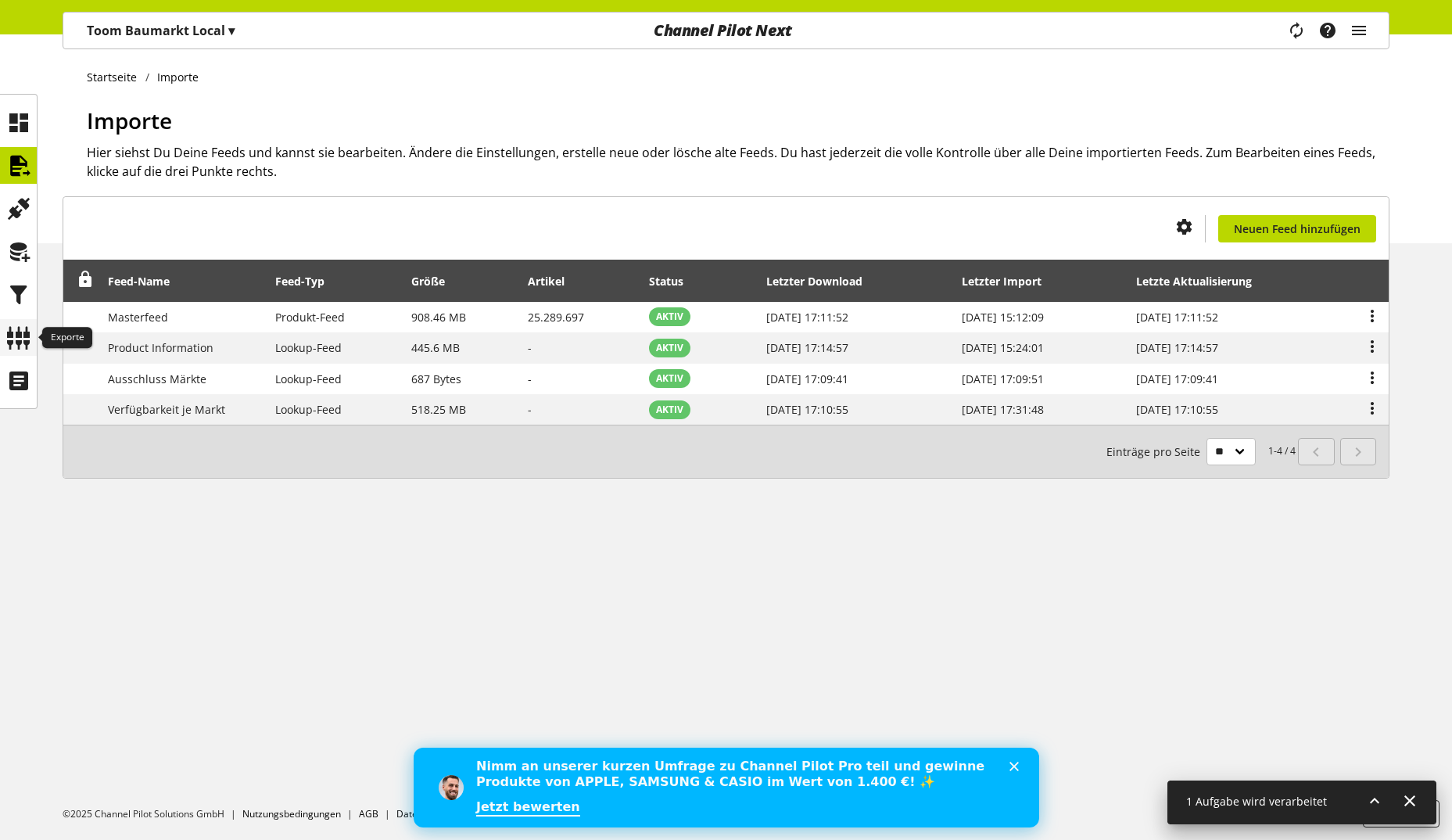
click at [20, 334] on icon at bounding box center [18, 337] width 25 height 31
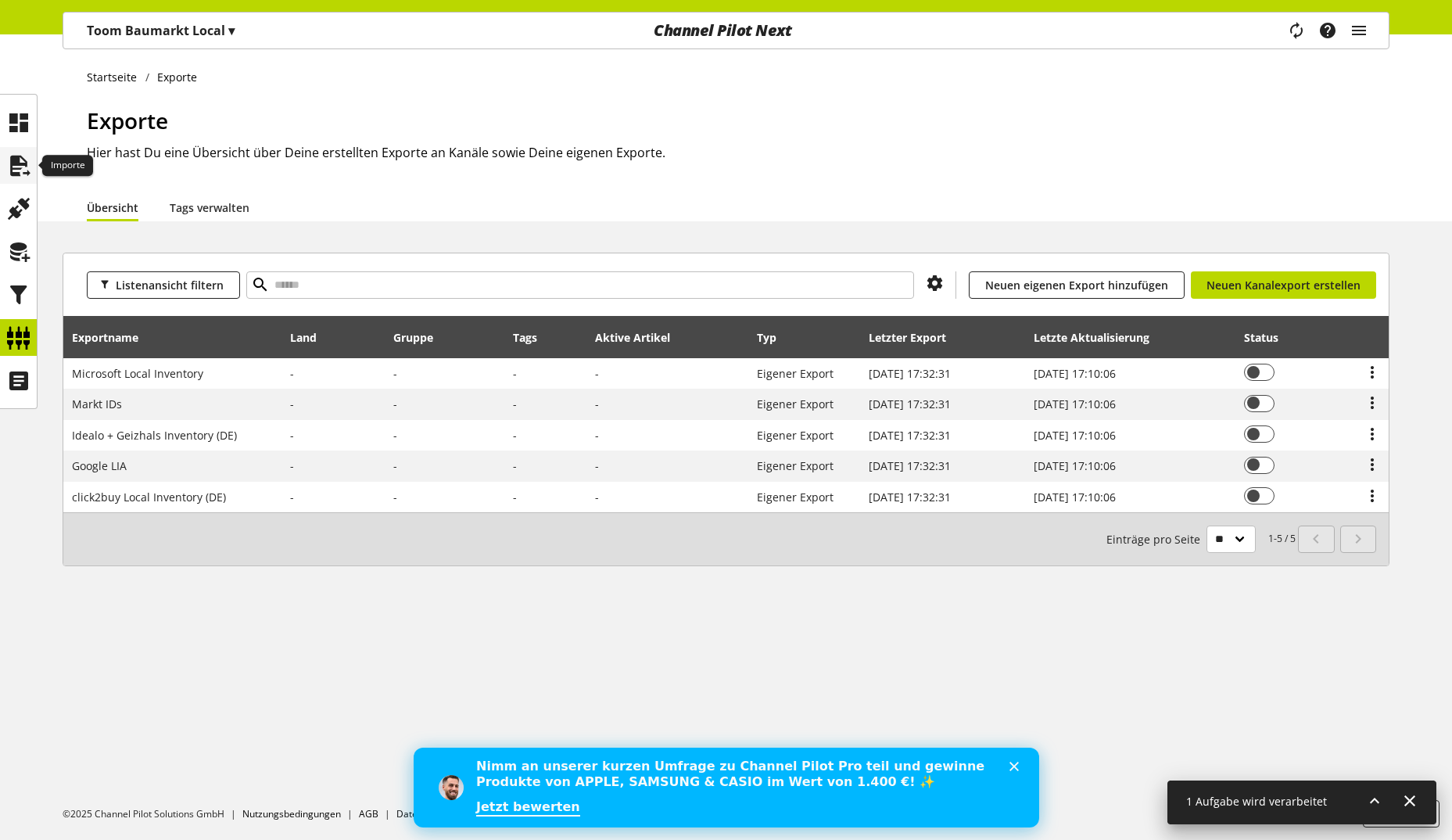
click at [20, 168] on icon at bounding box center [18, 165] width 25 height 31
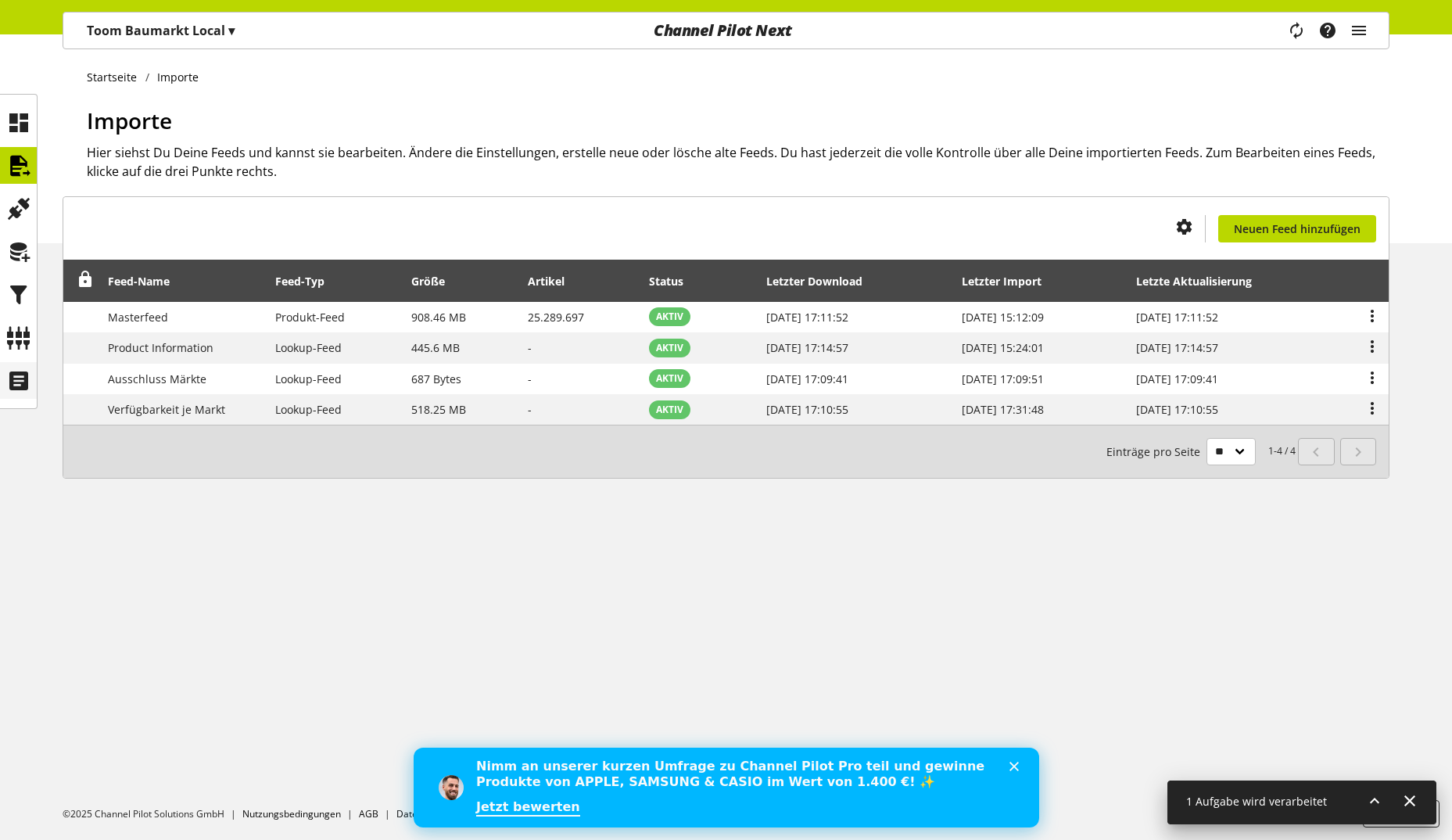
click at [14, 385] on icon at bounding box center [18, 380] width 25 height 31
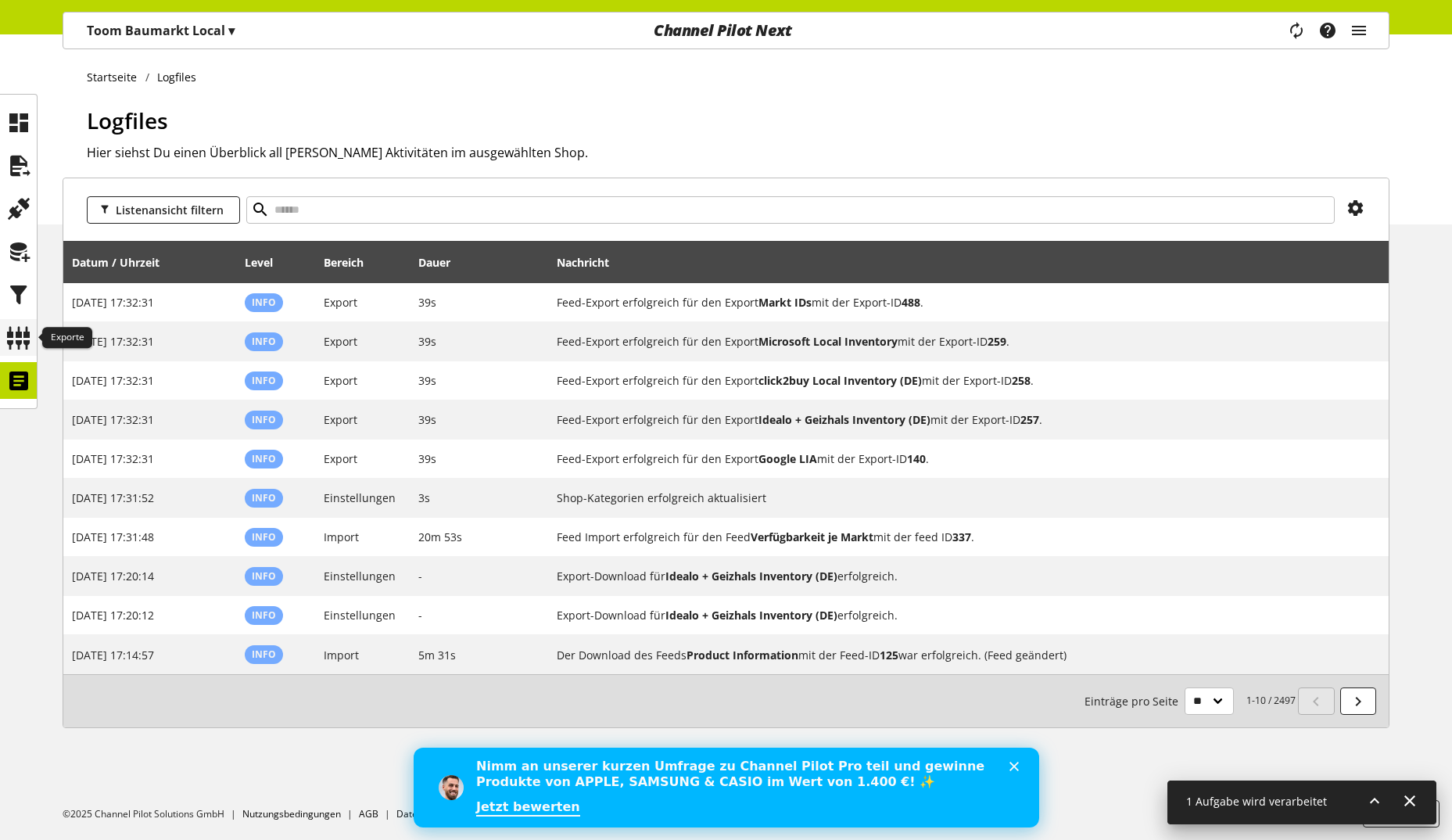
click at [19, 334] on icon at bounding box center [18, 337] width 25 height 31
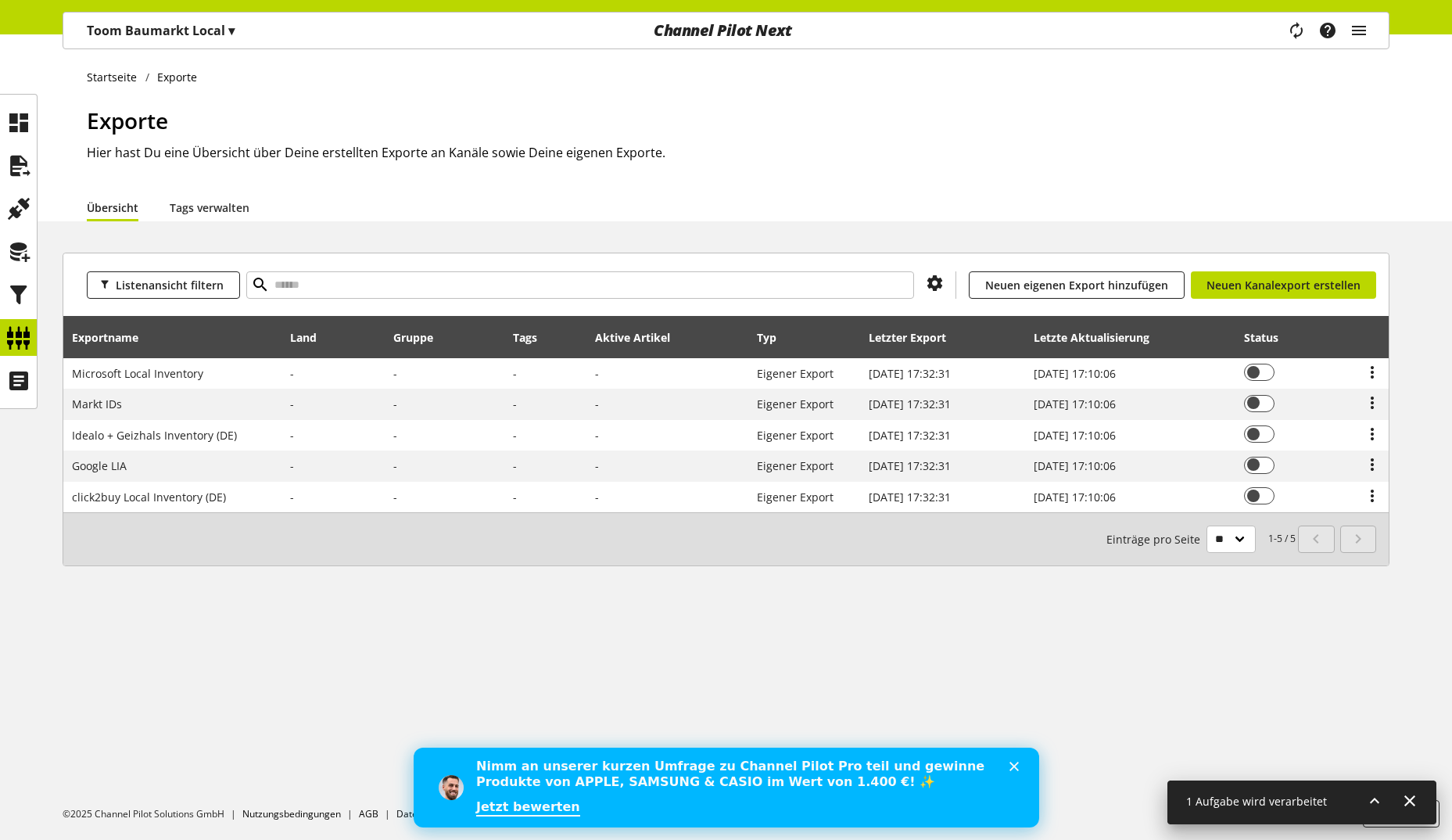
click at [180, 33] on p "Toom Baumarkt Local ▾" at bounding box center [161, 31] width 148 height 19
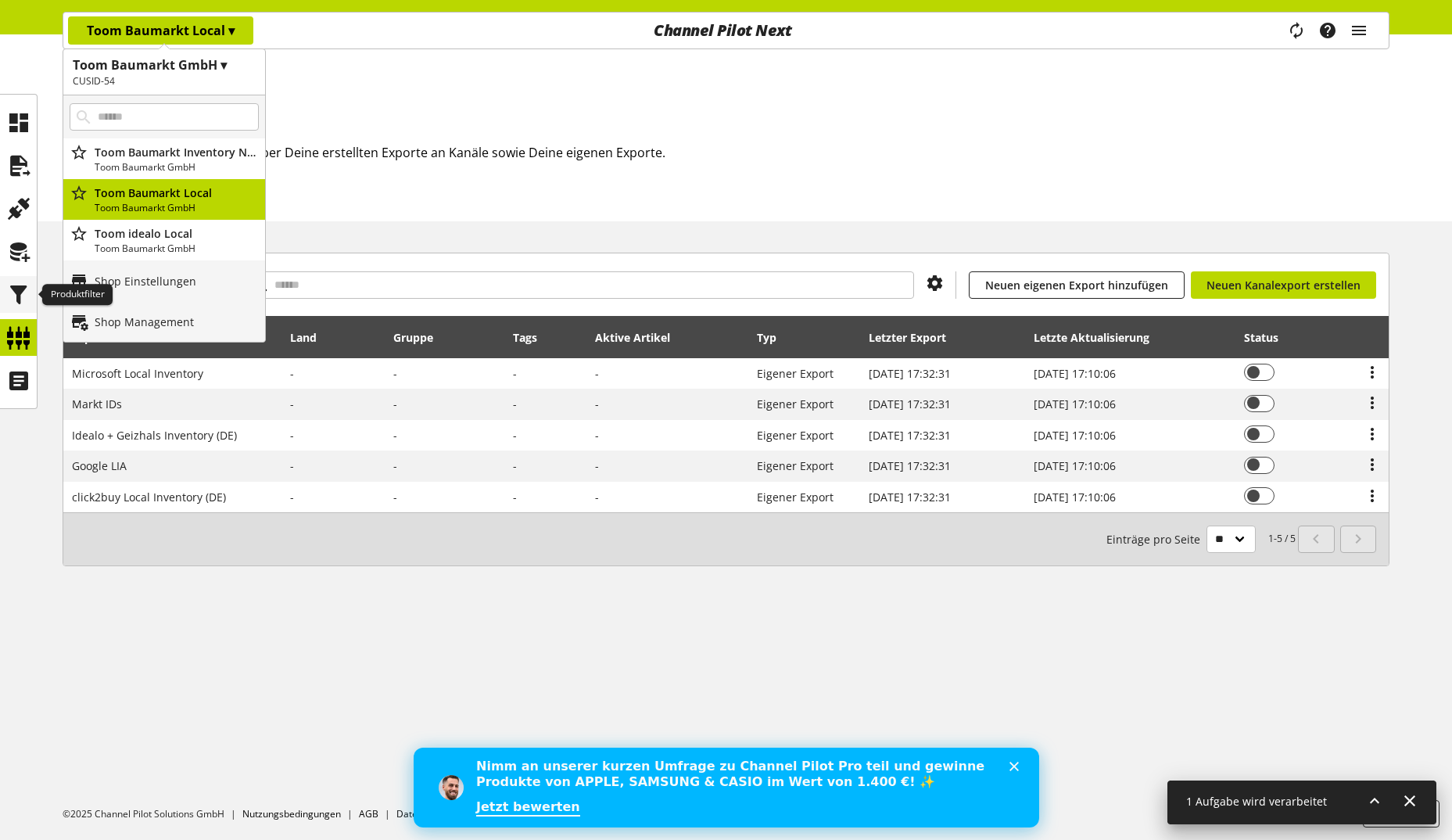
click at [14, 293] on icon at bounding box center [18, 294] width 25 height 31
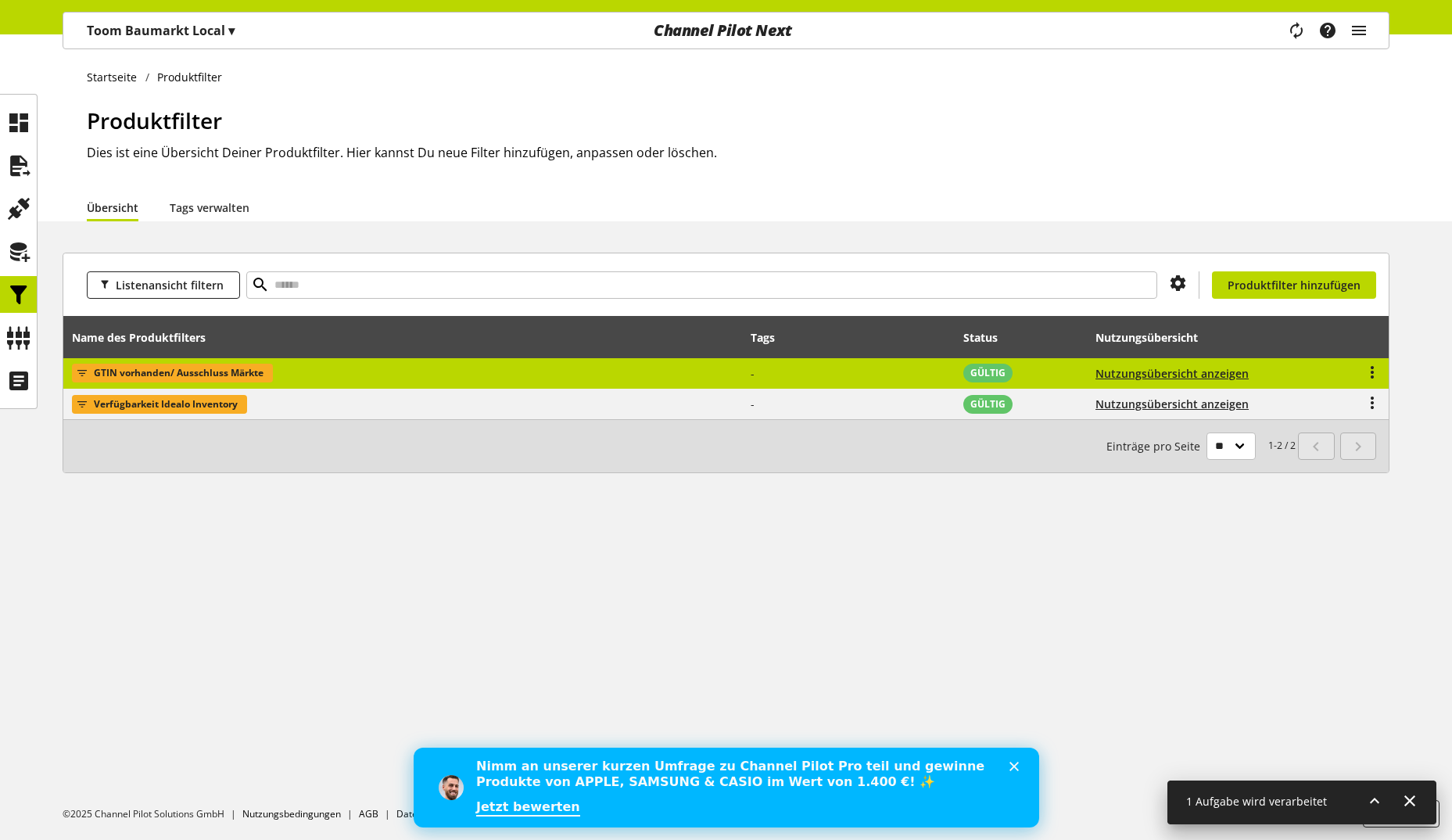
click at [555, 375] on td "GTIN vorhanden/ Ausschluss Märkte" at bounding box center [402, 374] width 678 height 31
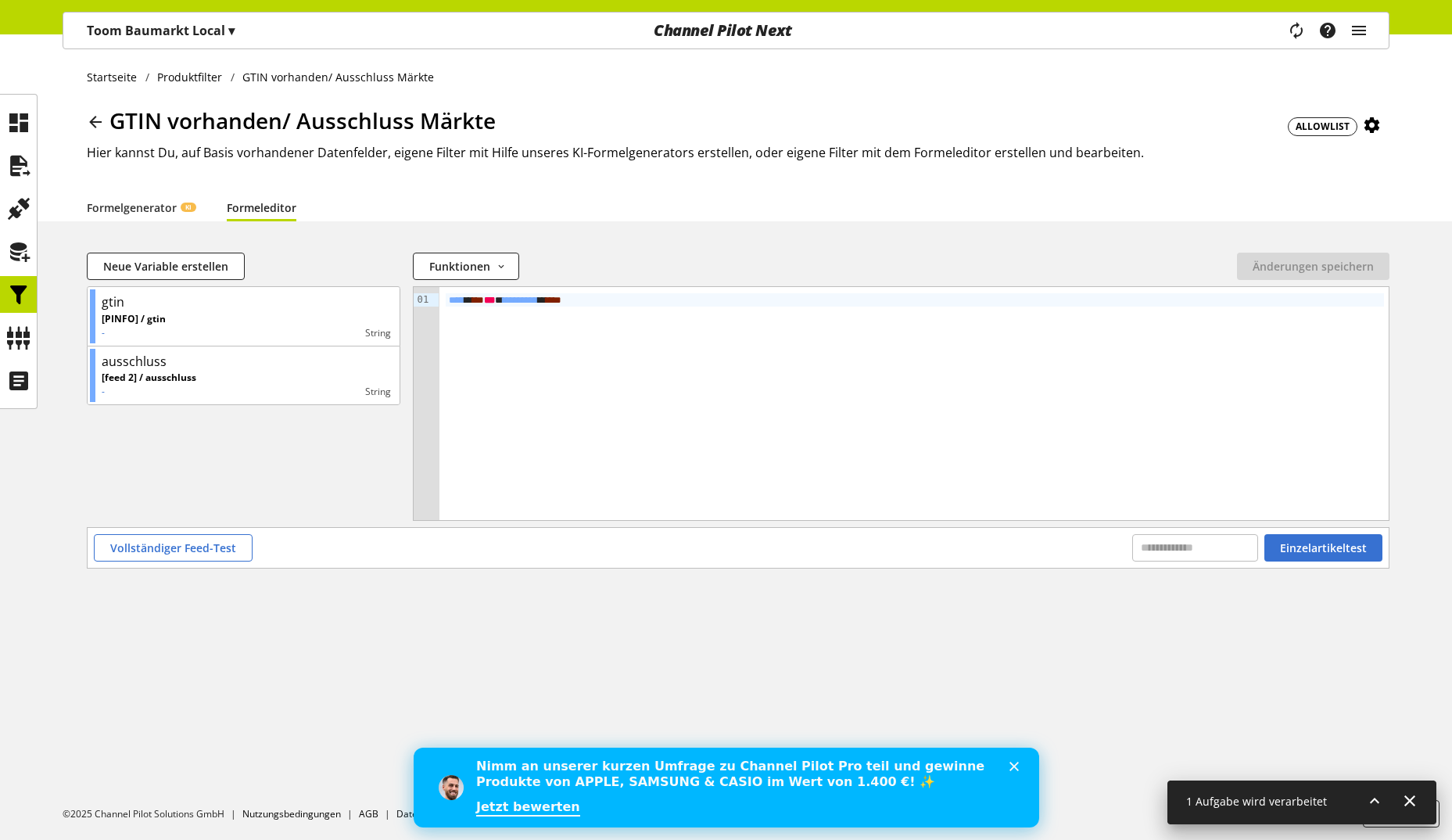
click at [181, 24] on p "Toom Baumarkt Local ▾" at bounding box center [161, 31] width 148 height 19
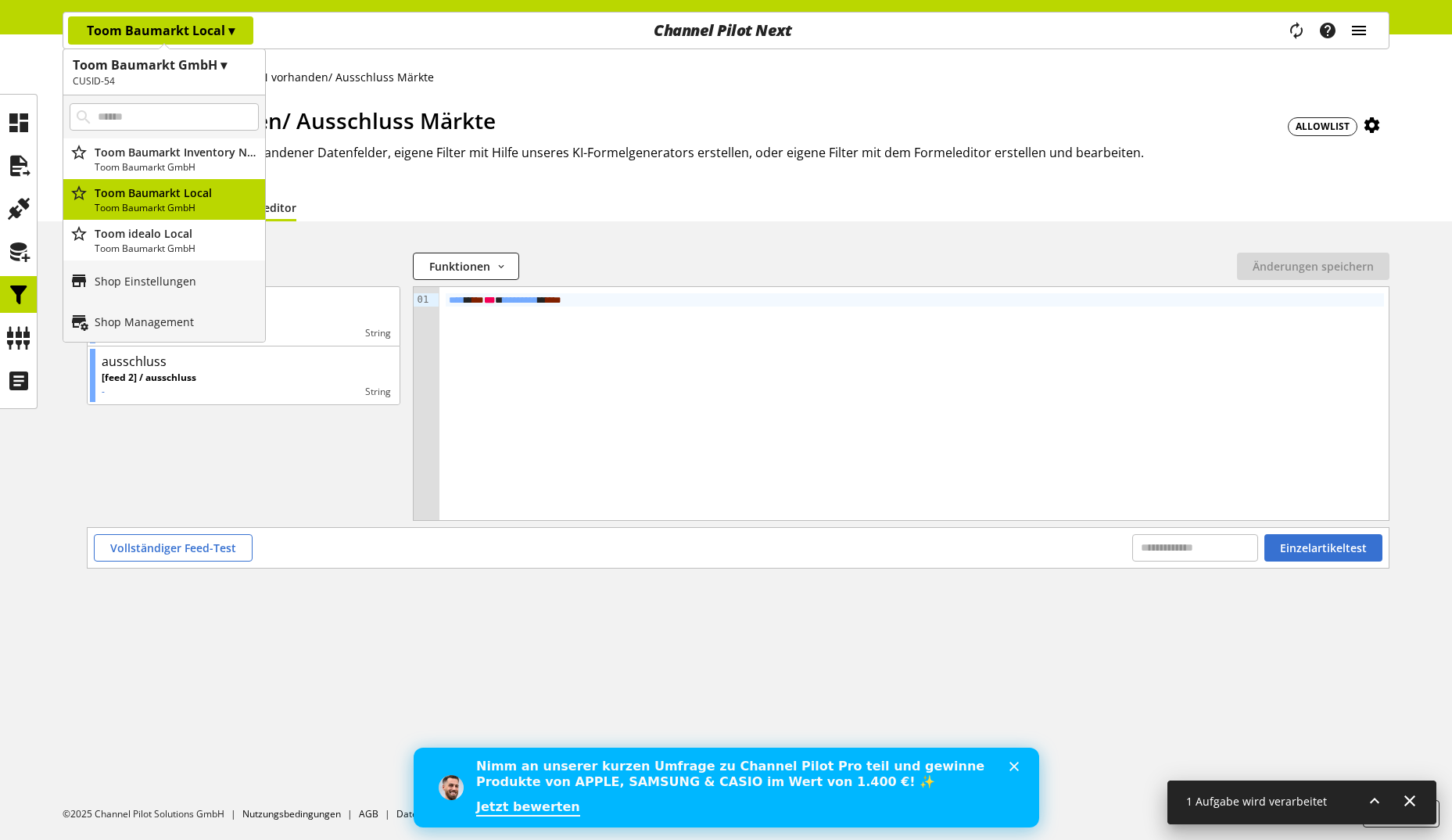
click at [1357, 26] on icon "main navigation" at bounding box center [1359, 30] width 19 height 28
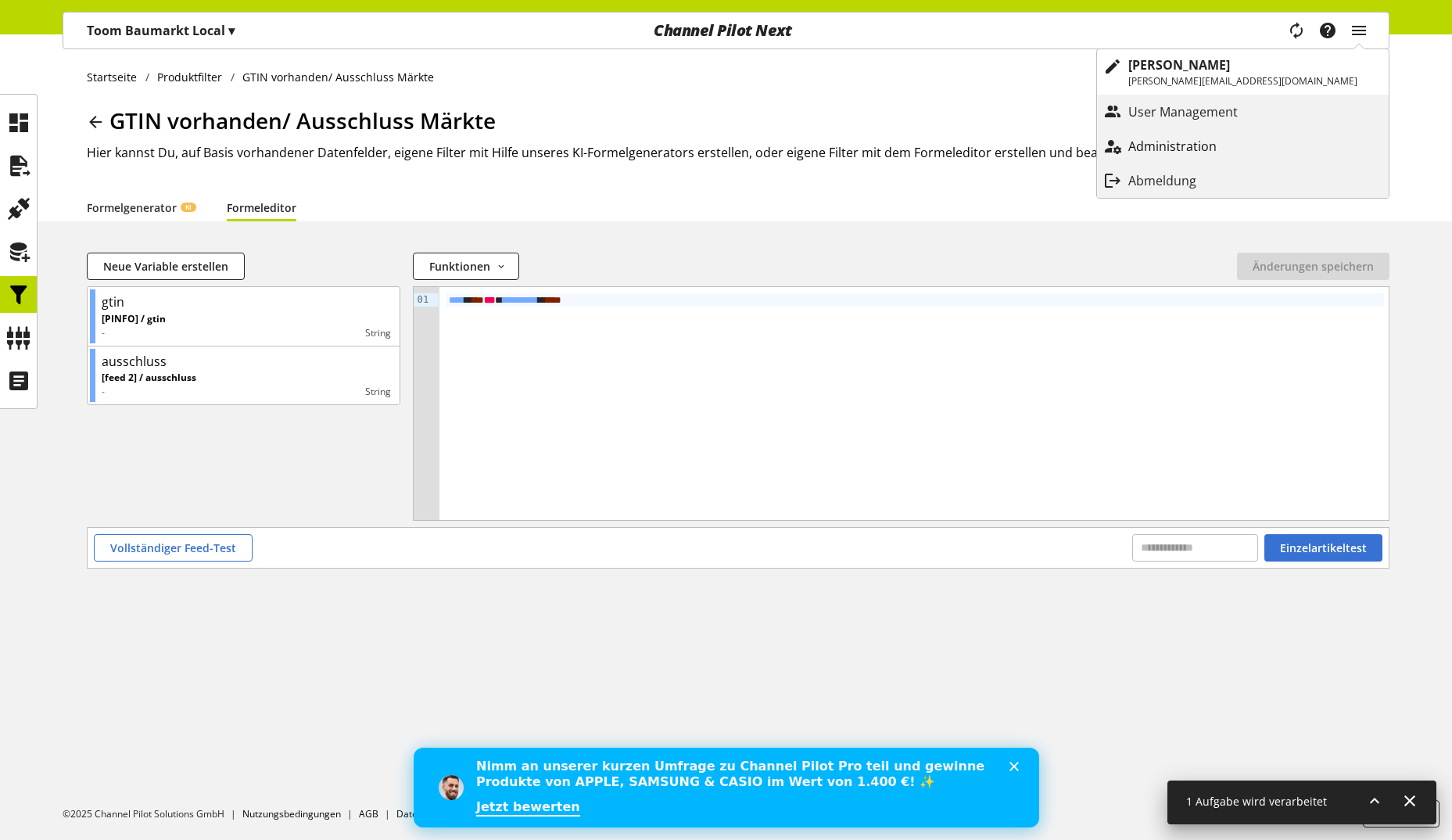
click at [1234, 144] on p "Administration" at bounding box center [1188, 146] width 120 height 19
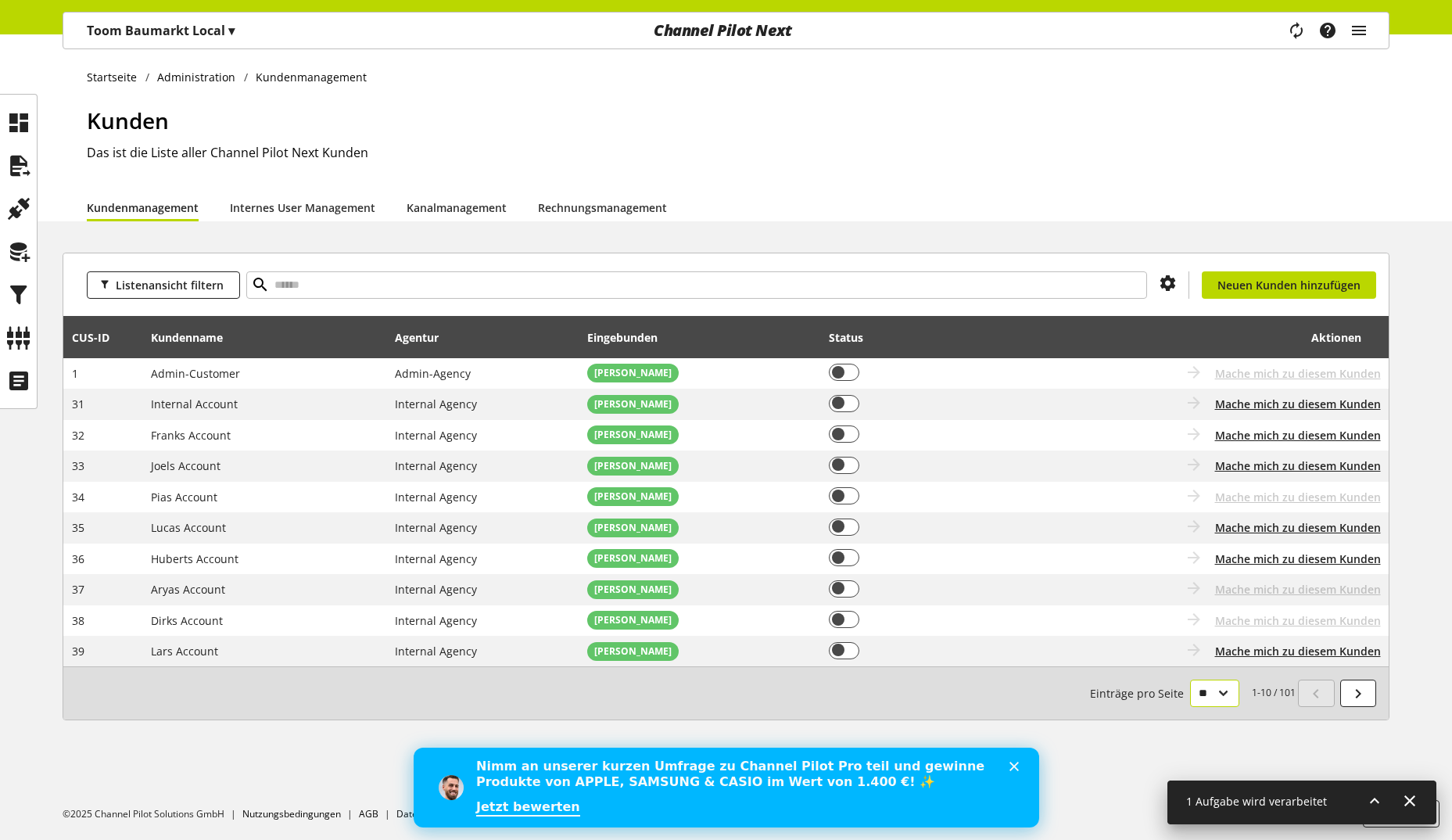
click at [1209, 694] on select "** ** ** ***" at bounding box center [1215, 693] width 49 height 27
select select "***"
click at [1190, 706] on select "** ** ** ***" at bounding box center [1215, 693] width 49 height 27
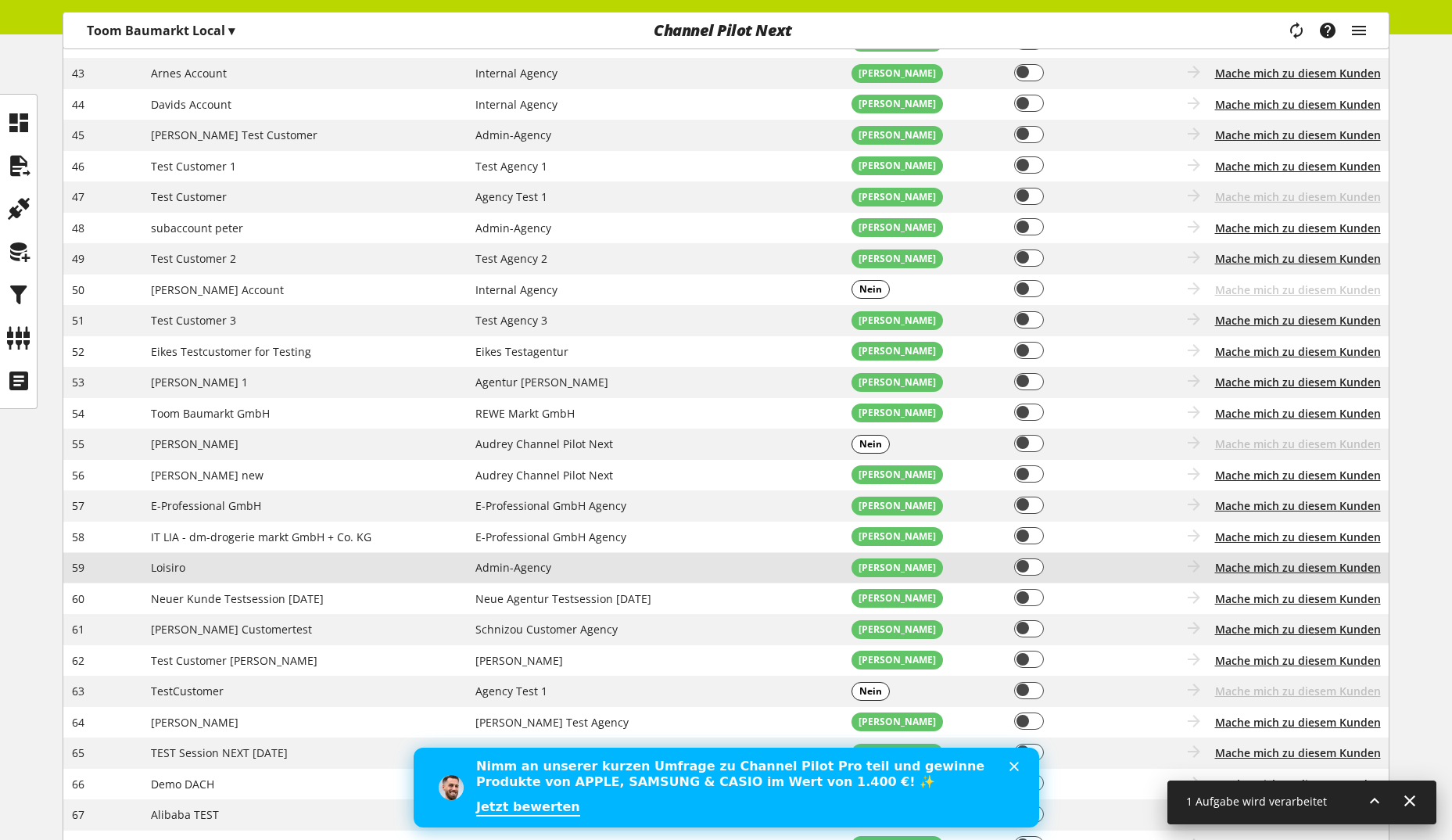
scroll to position [703, 0]
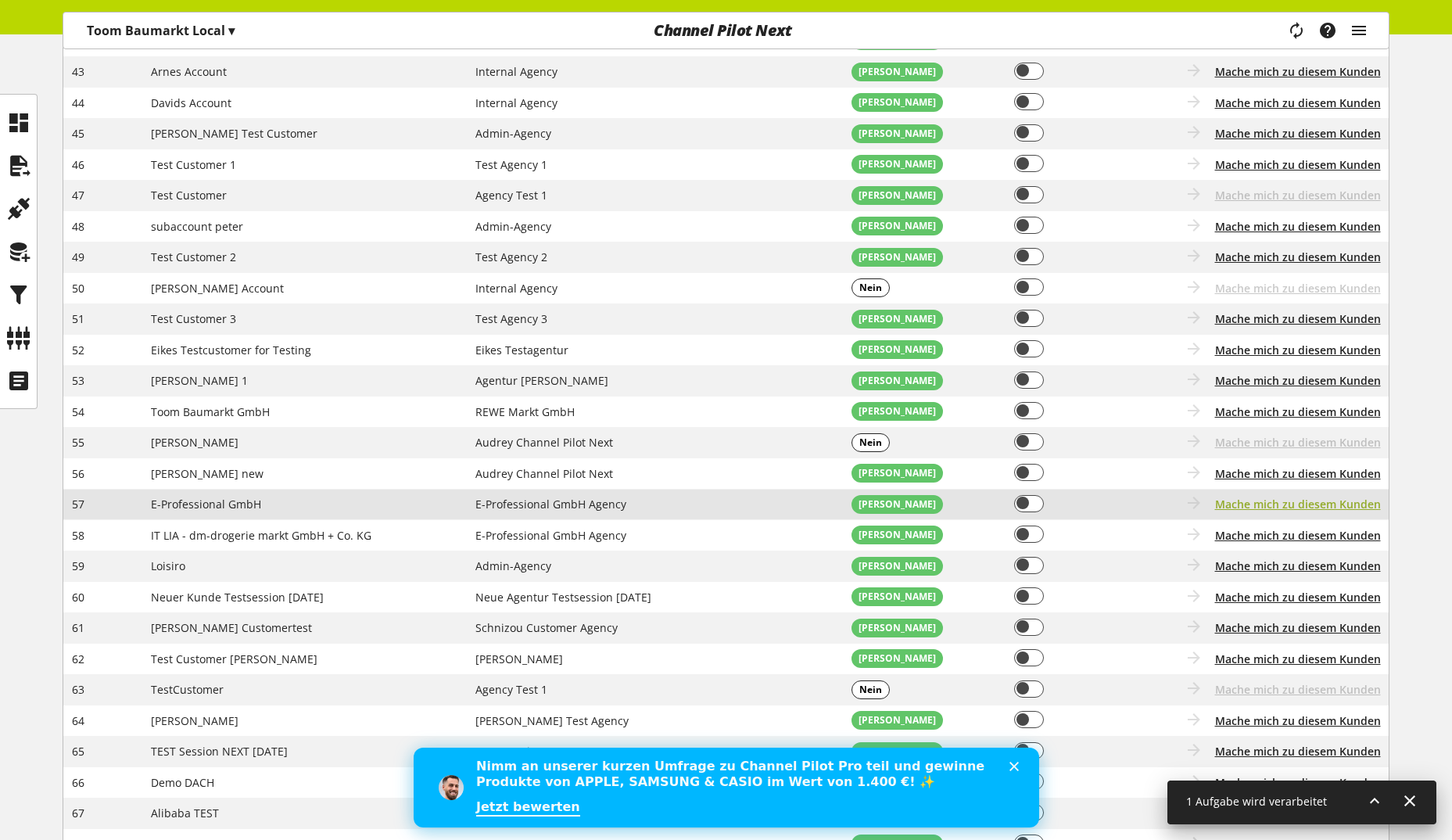
click at [1281, 506] on span "Mache mich zu diesem Kunden" at bounding box center [1298, 503] width 166 height 16
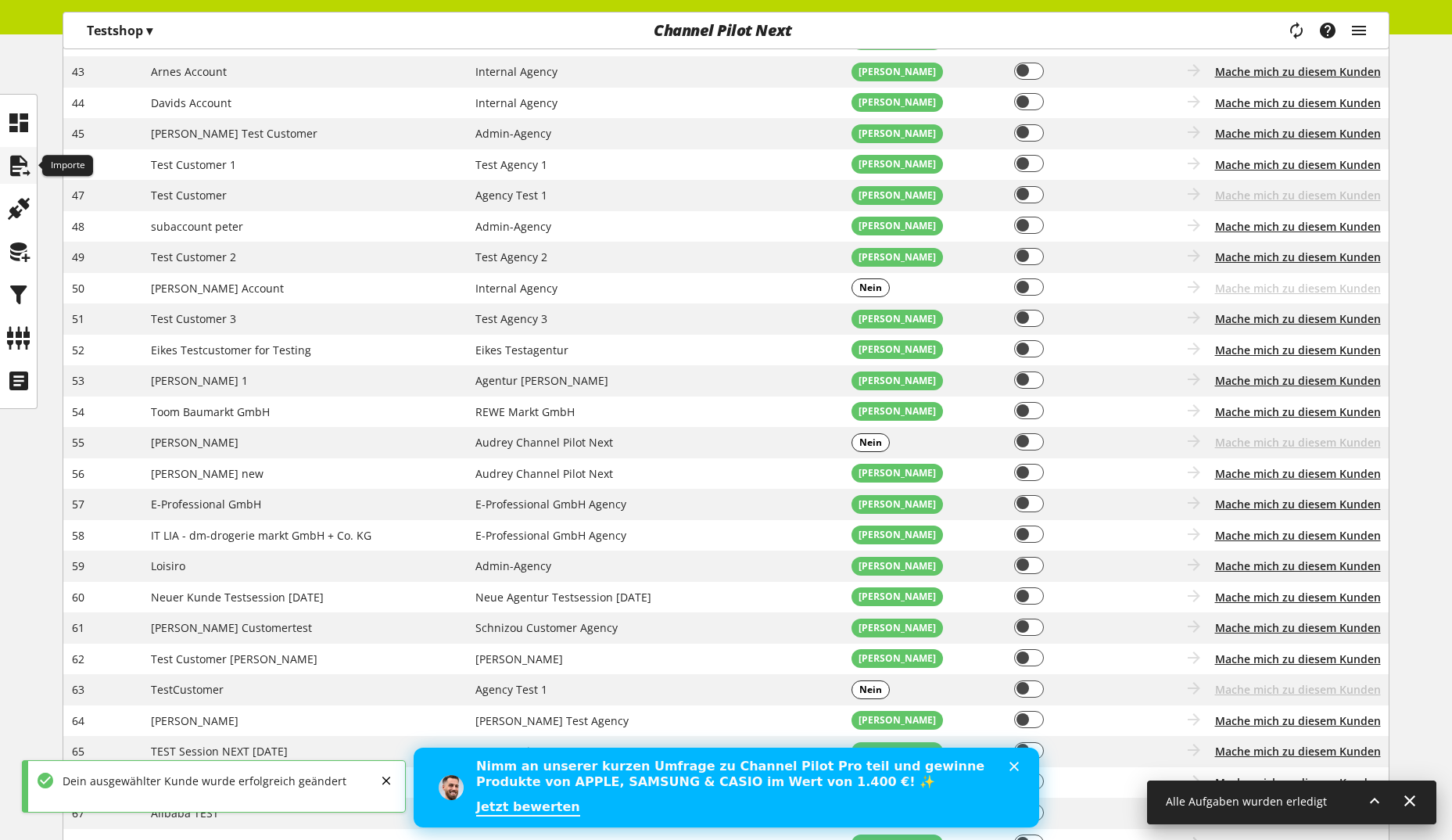
click at [23, 166] on icon at bounding box center [18, 165] width 25 height 31
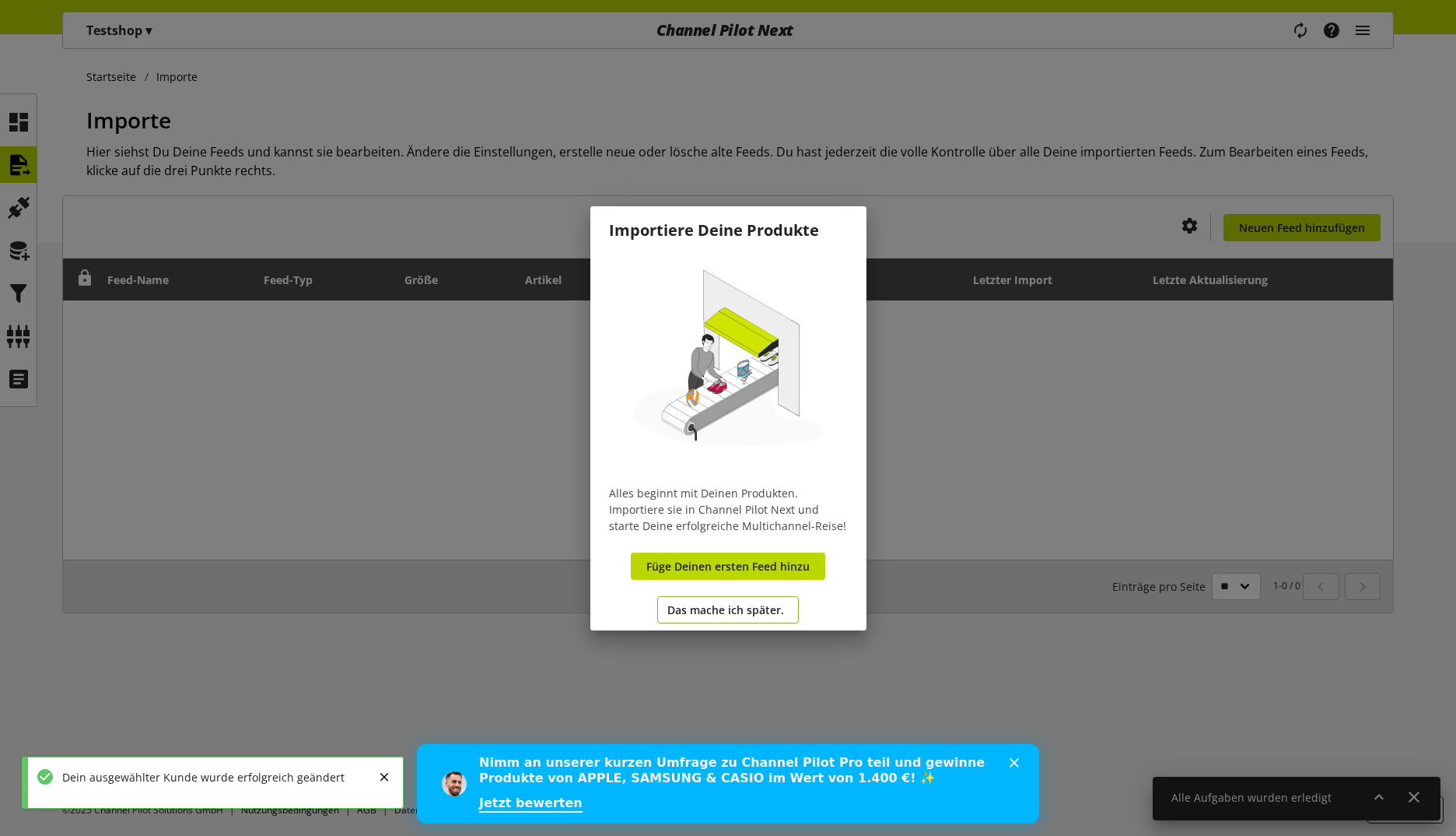
click at [752, 605] on span "Das mache ich später." at bounding box center [725, 609] width 117 height 16
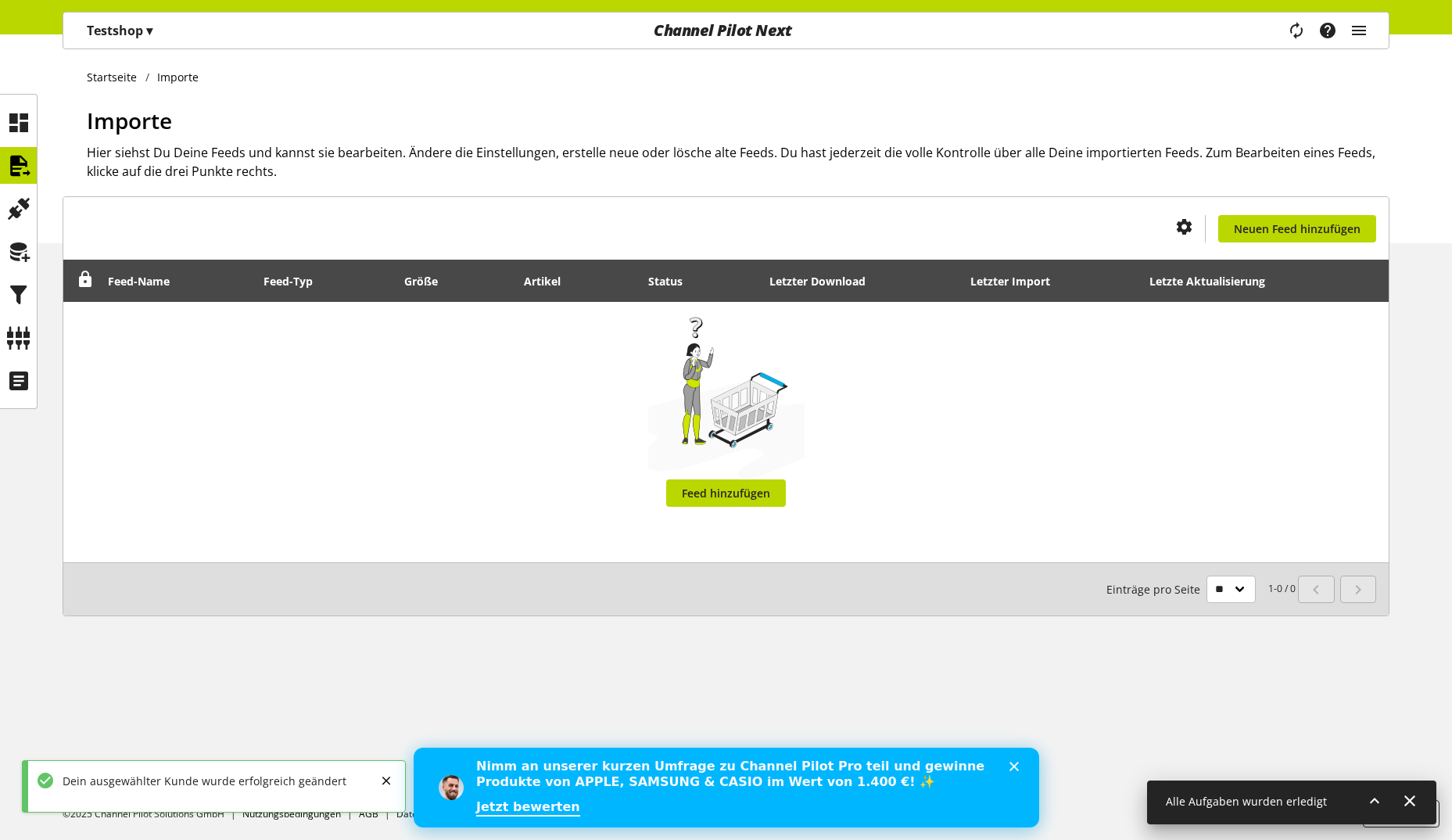
click at [111, 37] on p "Testshop ▾" at bounding box center [119, 31] width 66 height 19
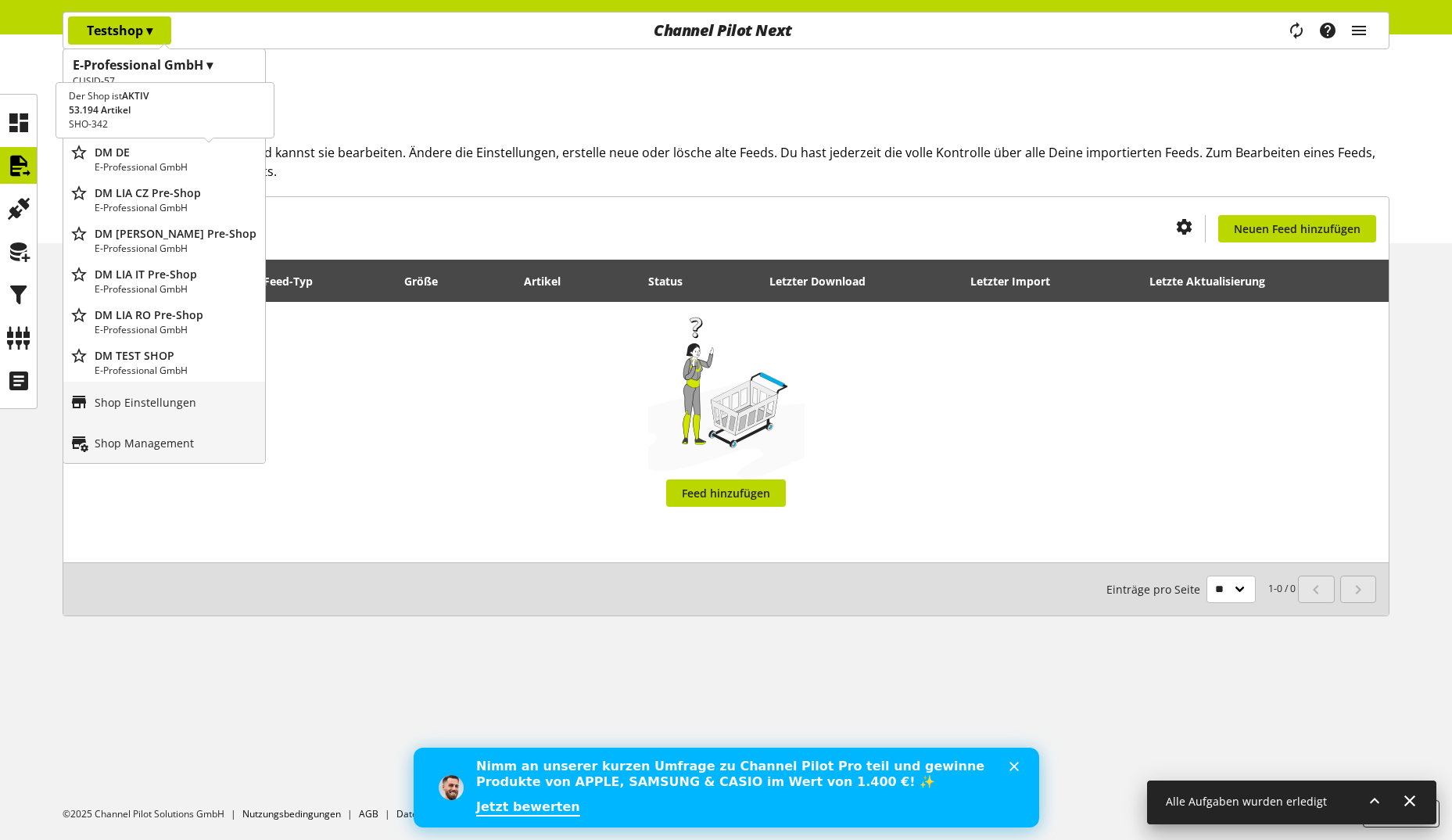
click at [166, 163] on p "E-Professional GmbH" at bounding box center [176, 167] width 164 height 14
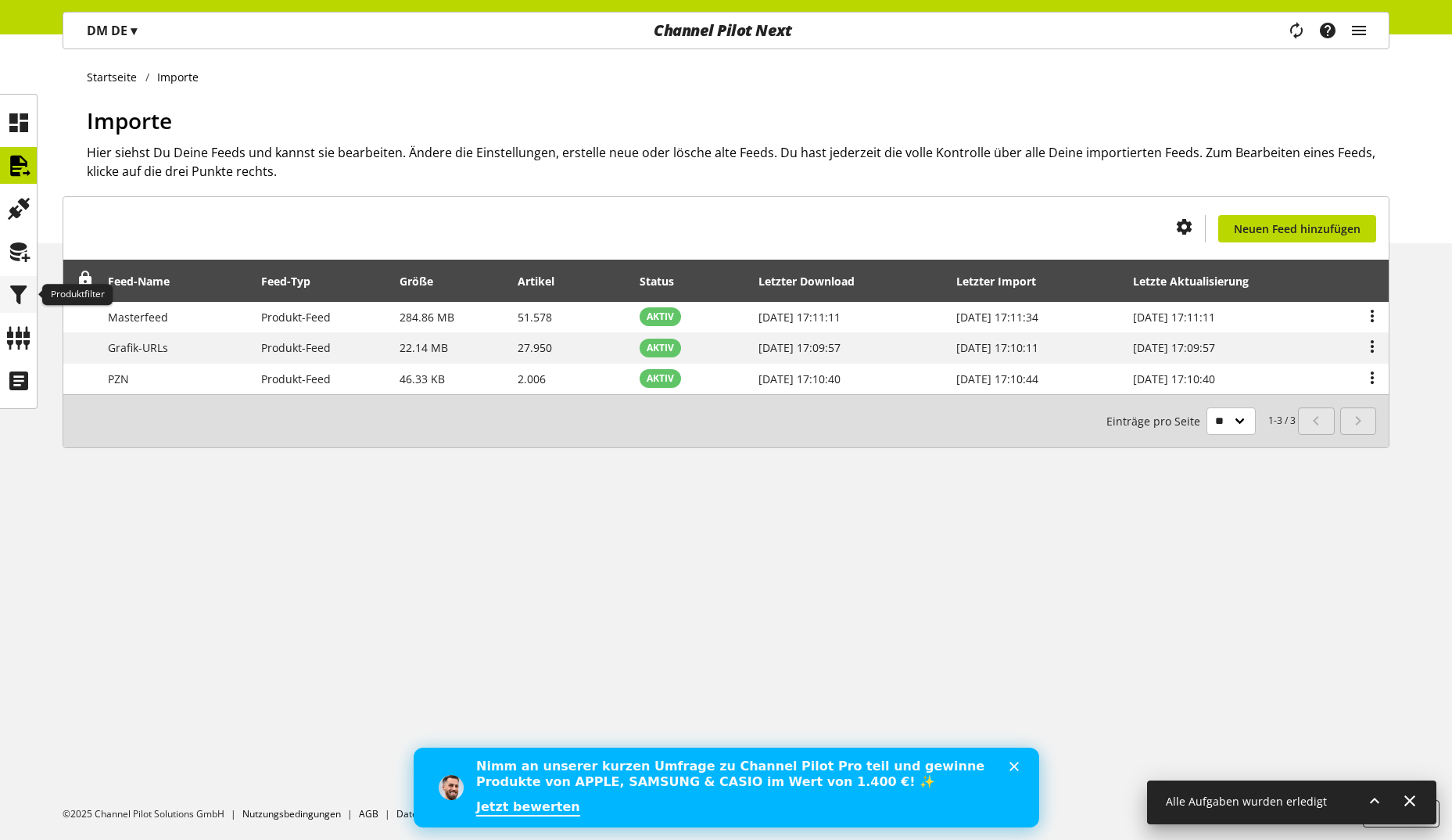
click at [16, 283] on icon at bounding box center [18, 294] width 25 height 31
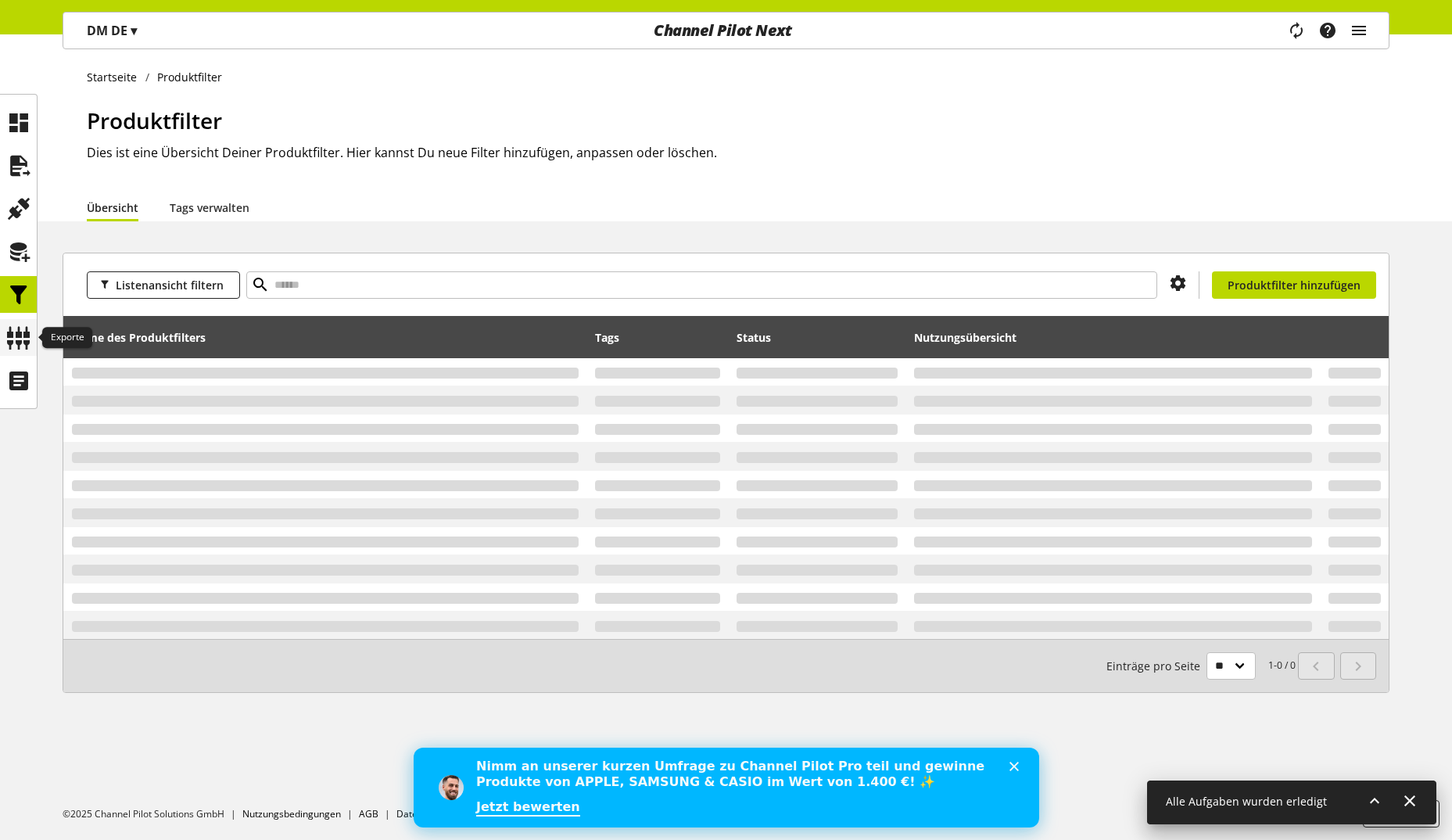
click at [14, 340] on icon at bounding box center [18, 337] width 25 height 31
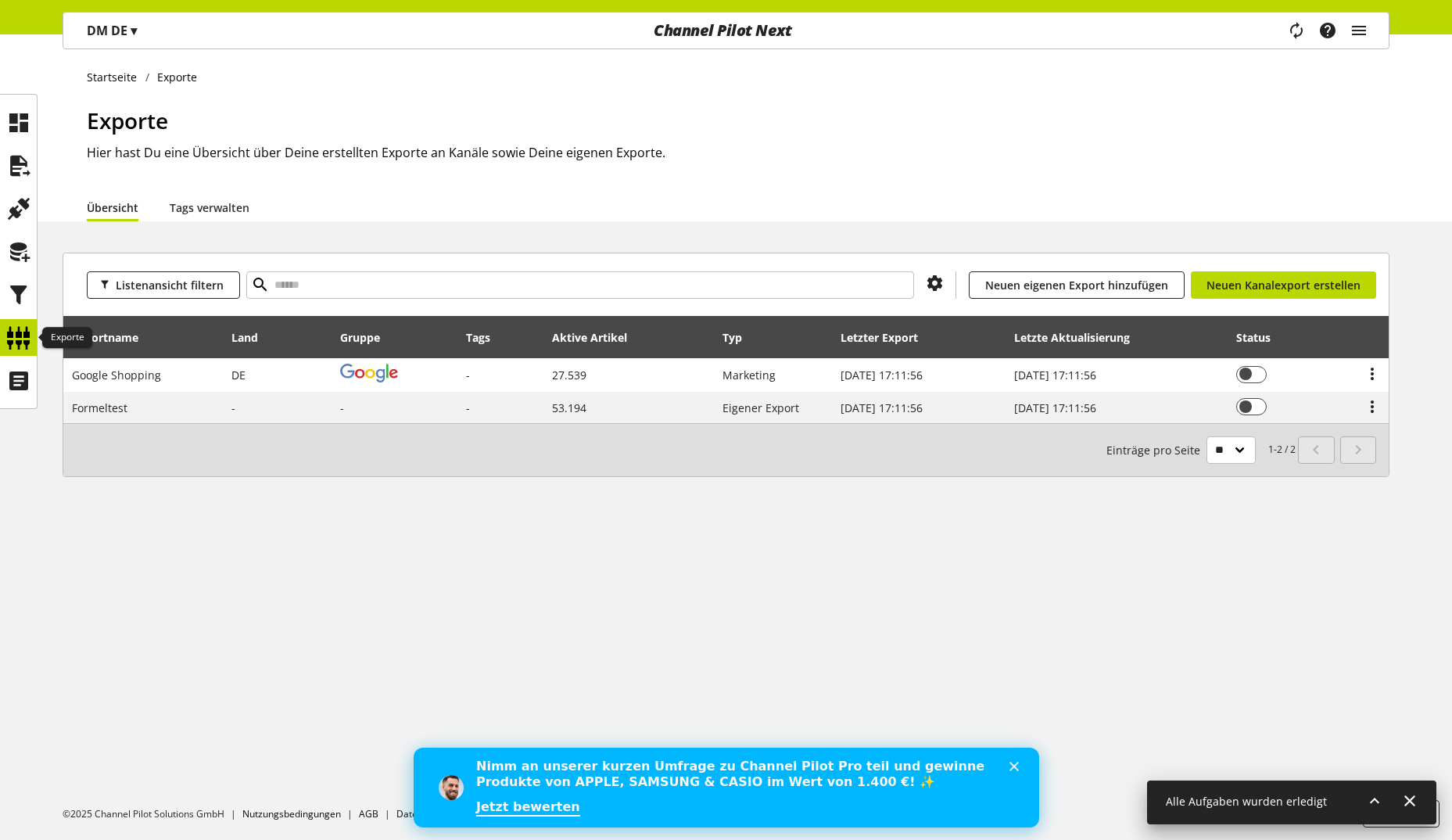
click at [20, 334] on icon at bounding box center [18, 337] width 25 height 31
click at [24, 292] on icon at bounding box center [18, 294] width 25 height 31
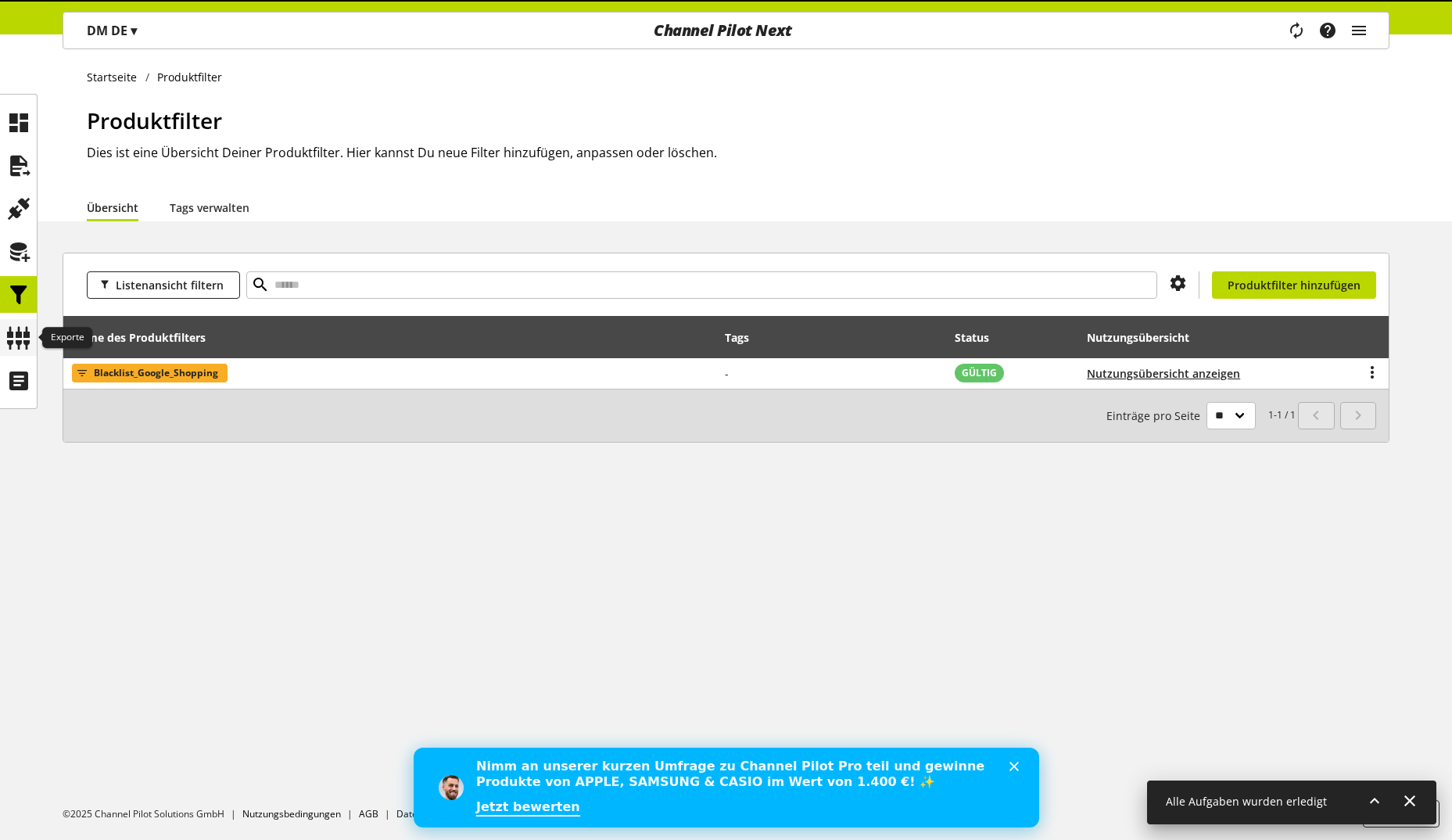
click at [13, 335] on icon at bounding box center [18, 337] width 25 height 31
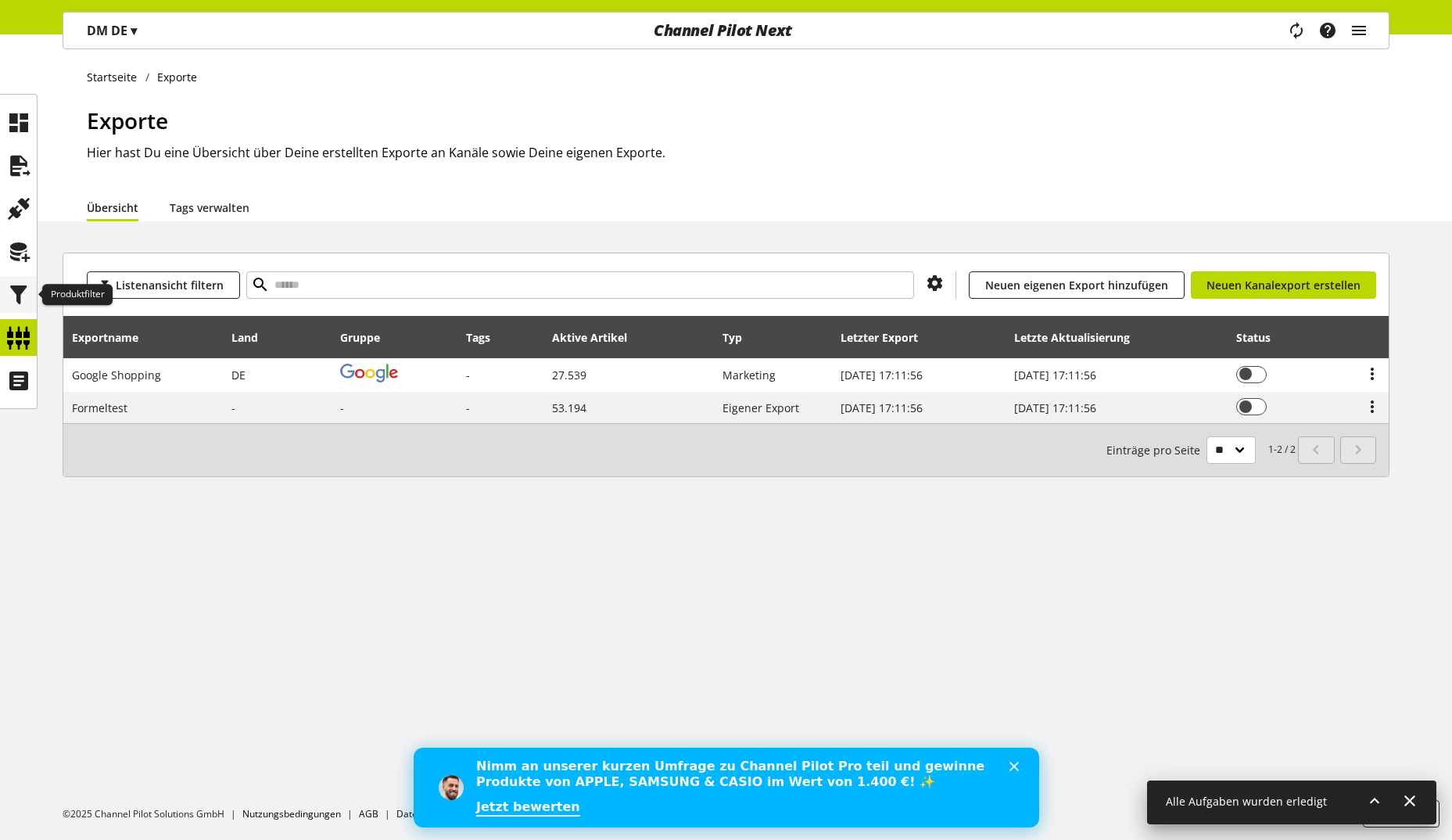
click at [25, 297] on icon at bounding box center [18, 294] width 25 height 31
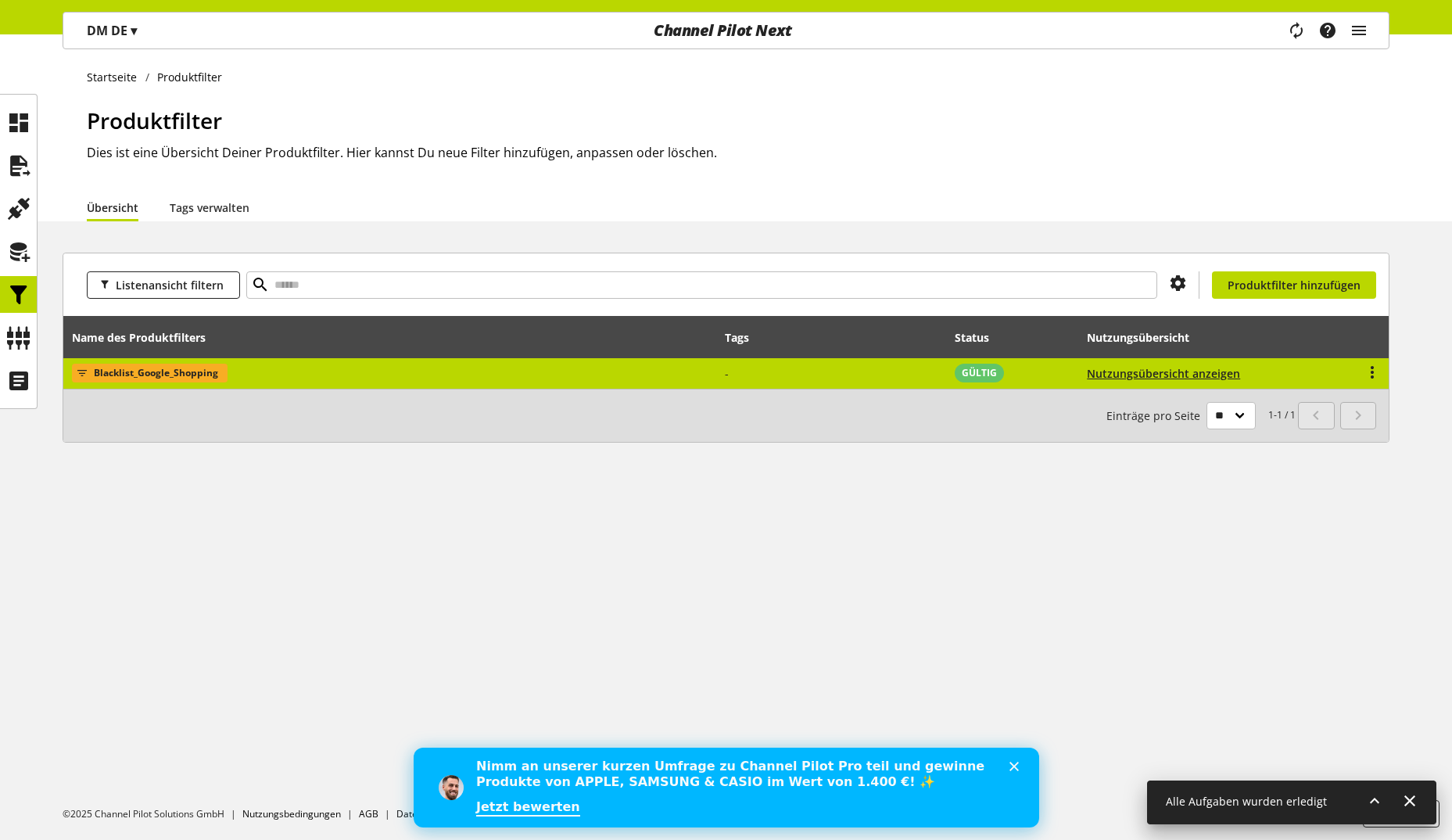
click at [306, 367] on td "Blacklist_Google_Shopping" at bounding box center [389, 374] width 653 height 31
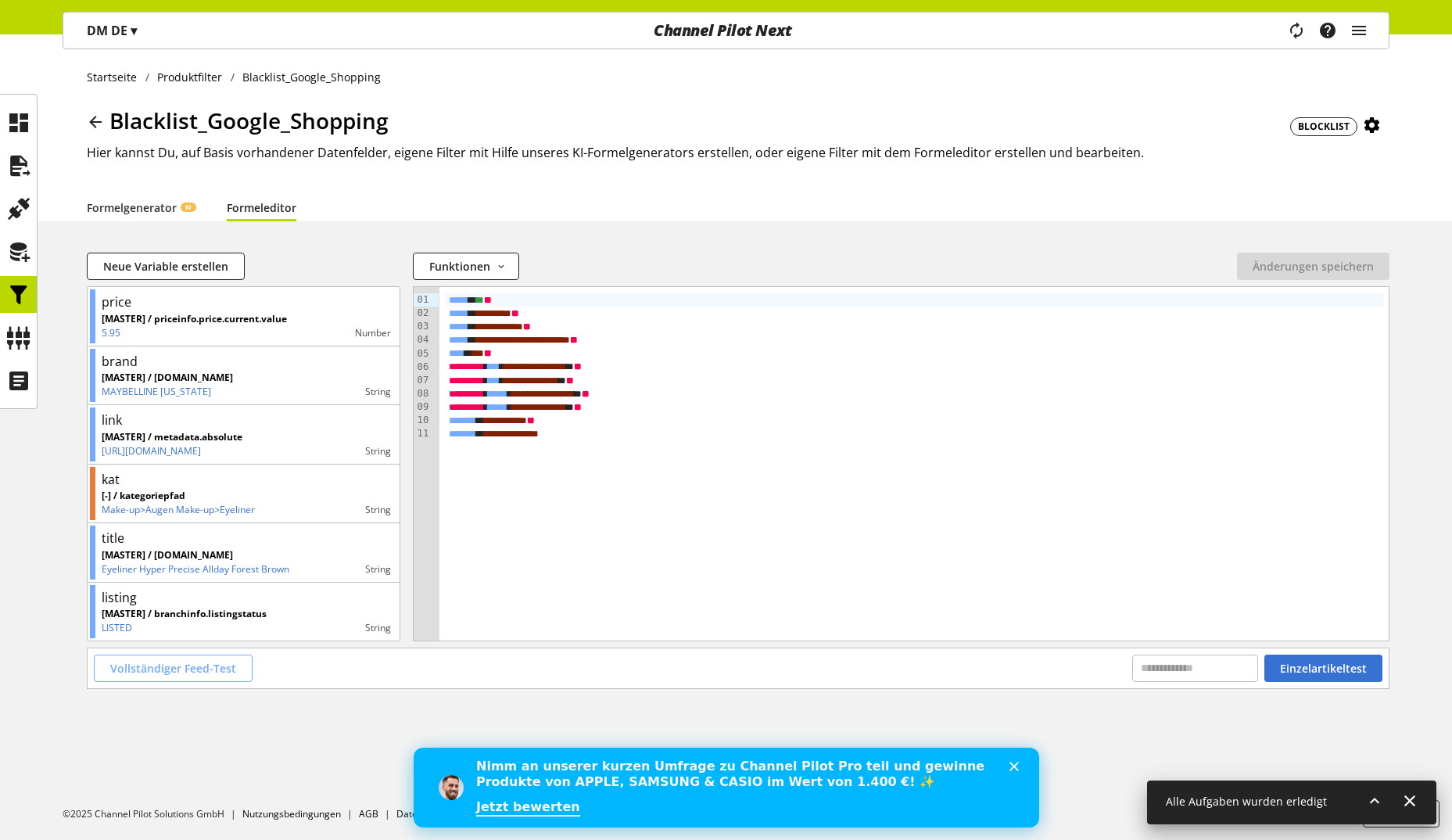
click at [175, 673] on span "Vollständiger Feed-Test" at bounding box center [174, 667] width 126 height 16
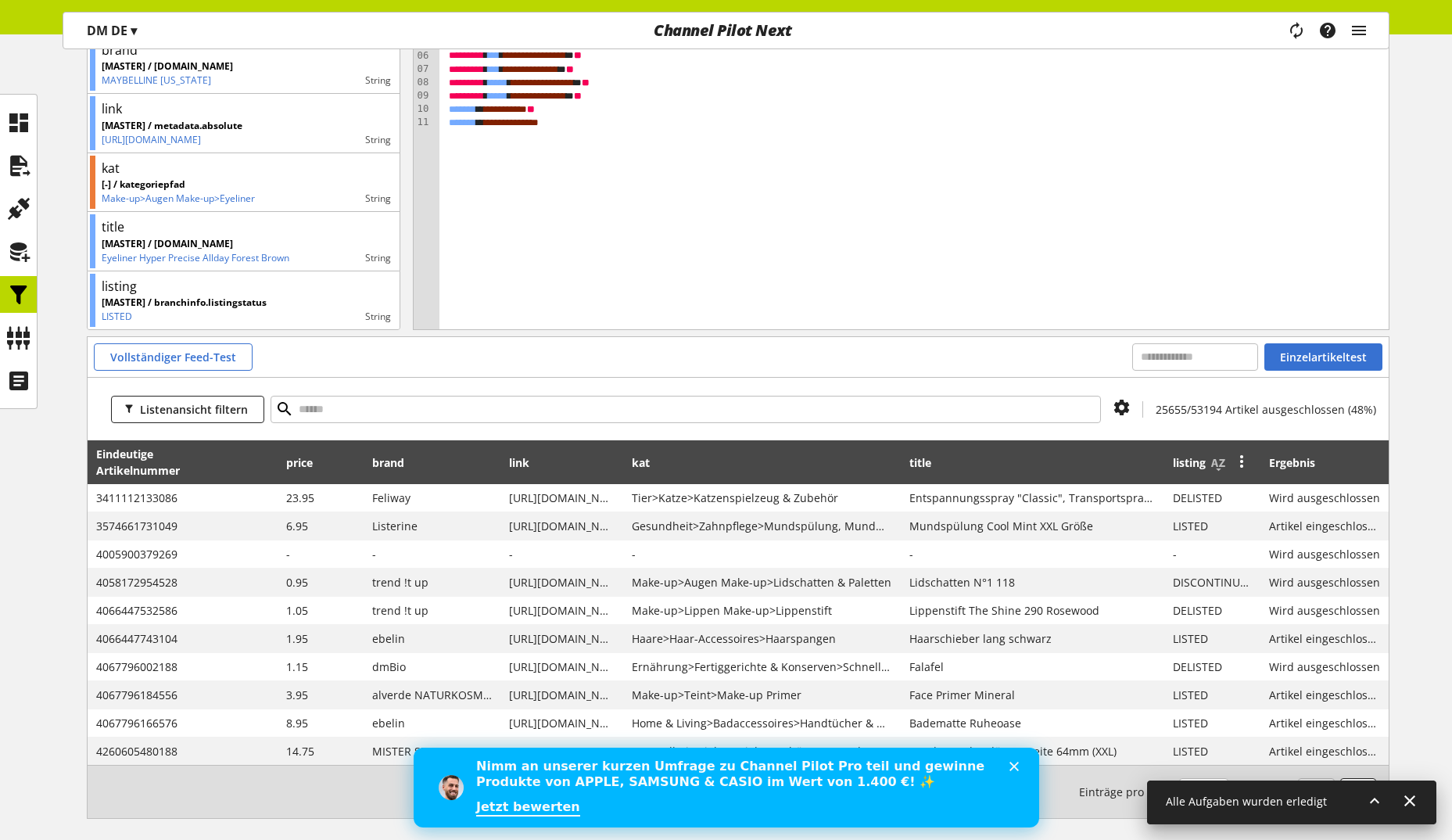
scroll to position [312, 0]
click at [1223, 406] on span "25655/53194 Artikel ausgeschlossen (48%)" at bounding box center [1266, 408] width 220 height 14
copy span "53194"
click at [1180, 409] on span "25655/53194 Artikel ausgeschlossen (48%)" at bounding box center [1266, 408] width 220 height 14
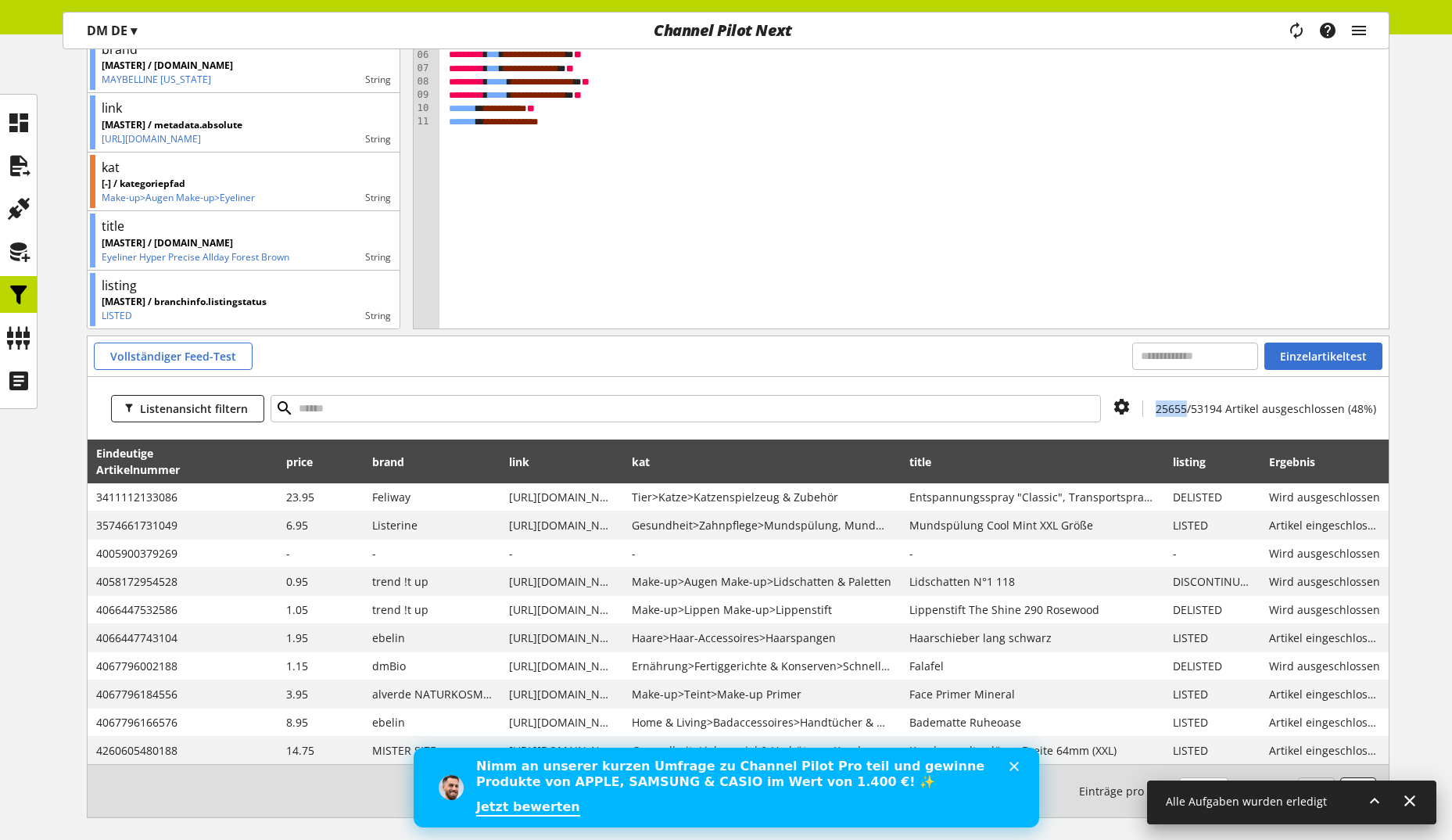
click at [1180, 409] on span "25655/53194 Artikel ausgeschlossen (48%)" at bounding box center [1266, 408] width 220 height 14
copy span "25655"
click at [17, 329] on icon at bounding box center [18, 337] width 25 height 31
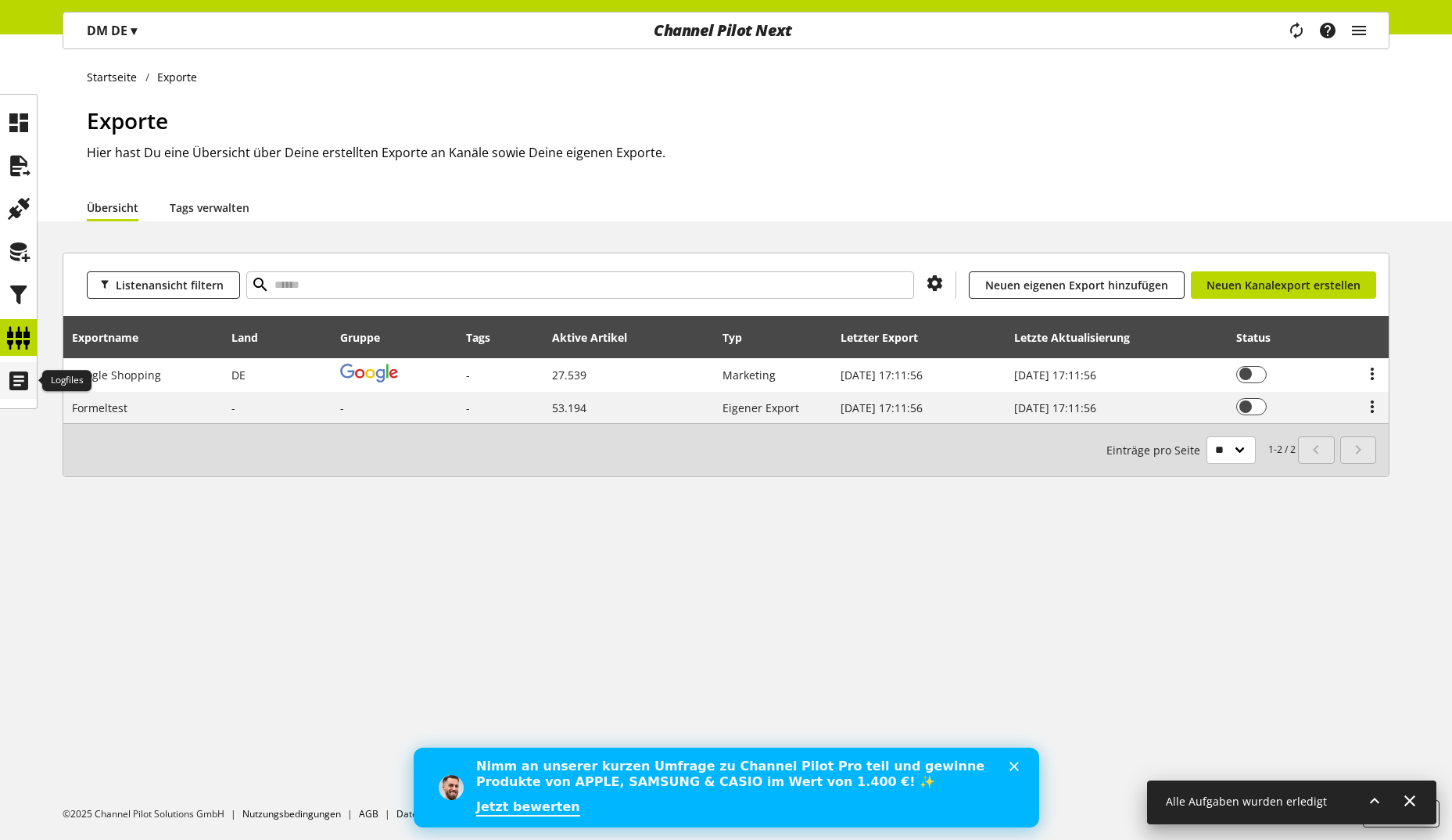
click at [13, 369] on icon at bounding box center [18, 380] width 25 height 31
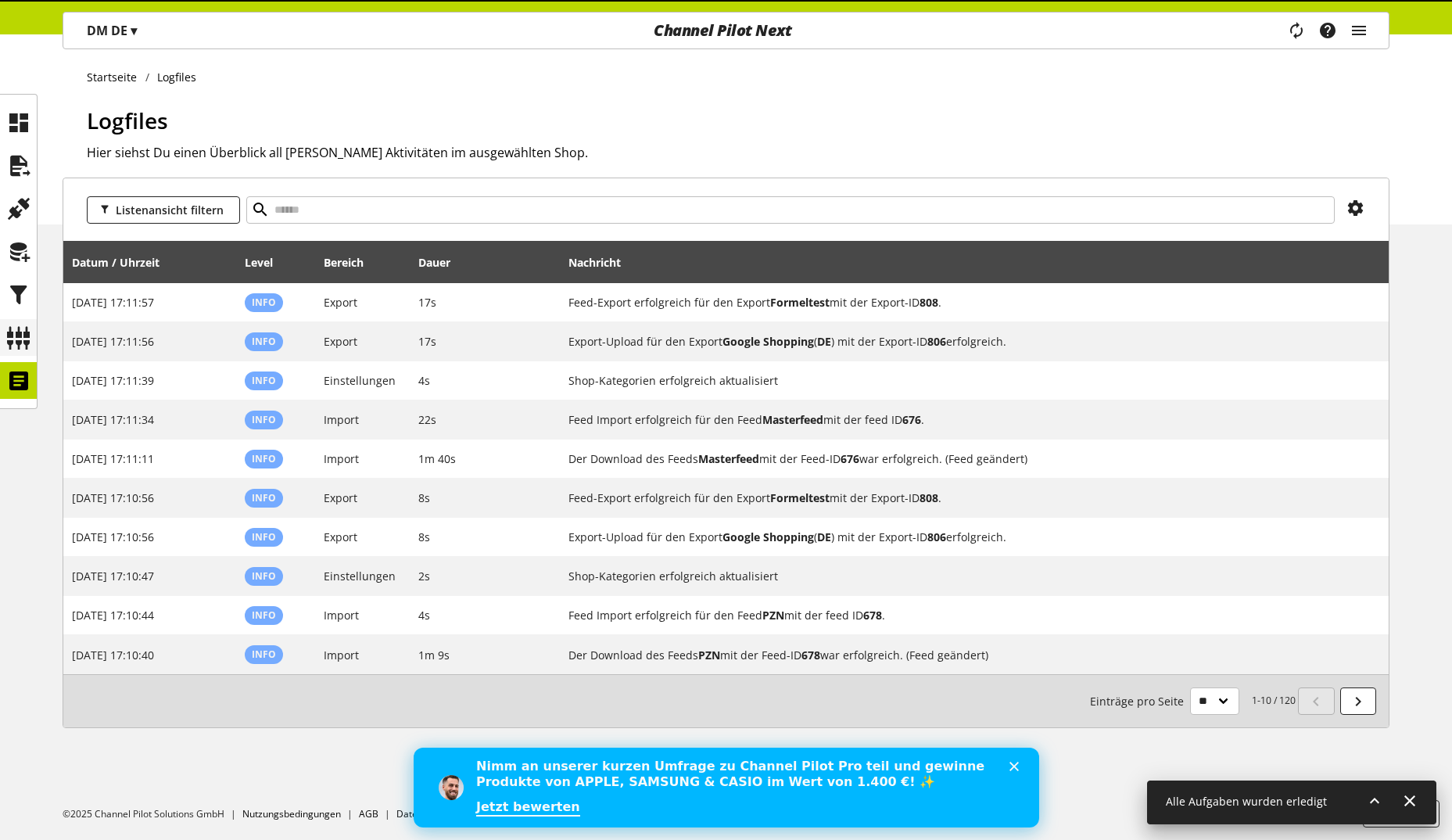
click at [9, 341] on icon at bounding box center [18, 337] width 25 height 31
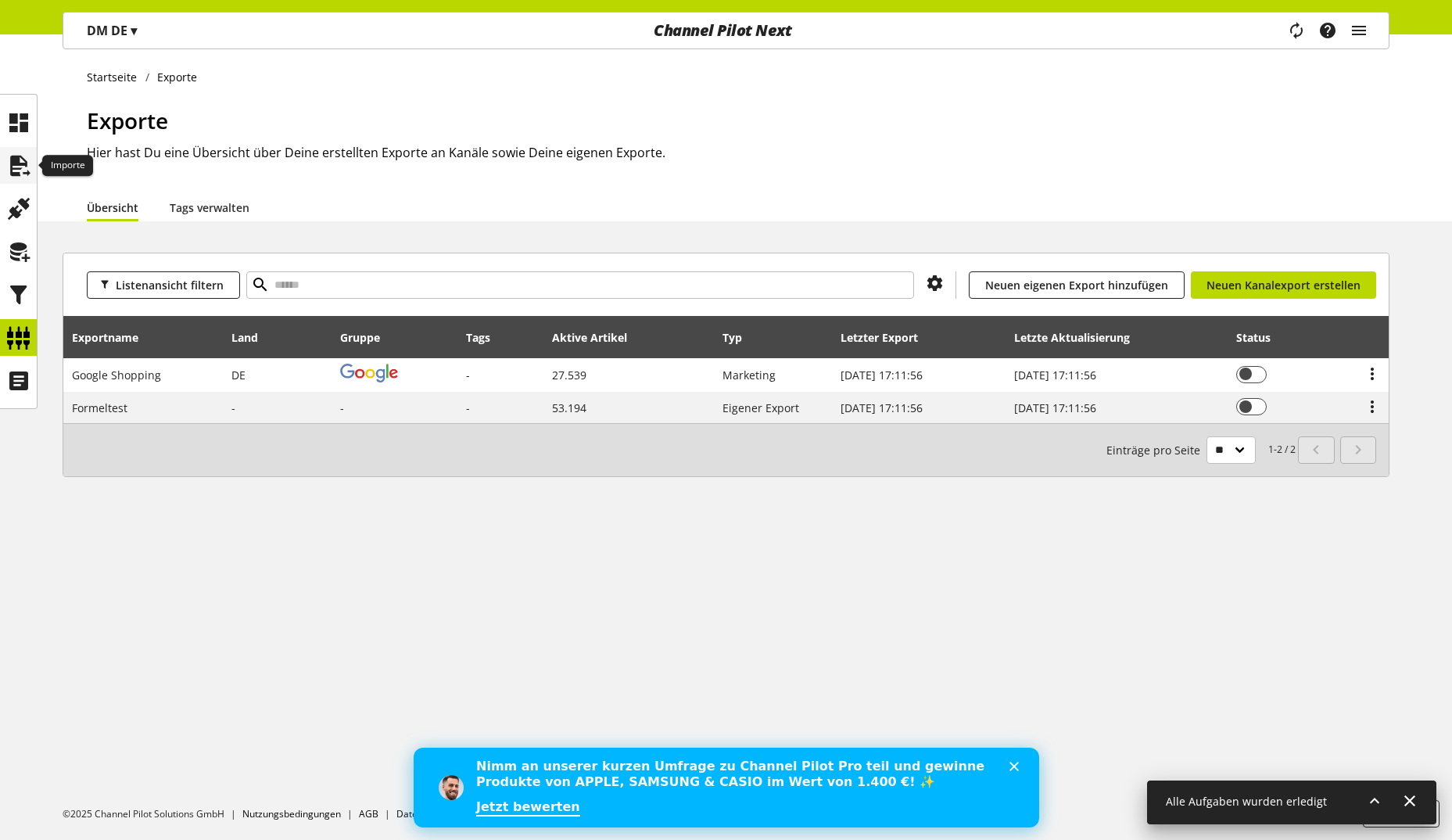
click at [14, 169] on icon at bounding box center [18, 165] width 25 height 31
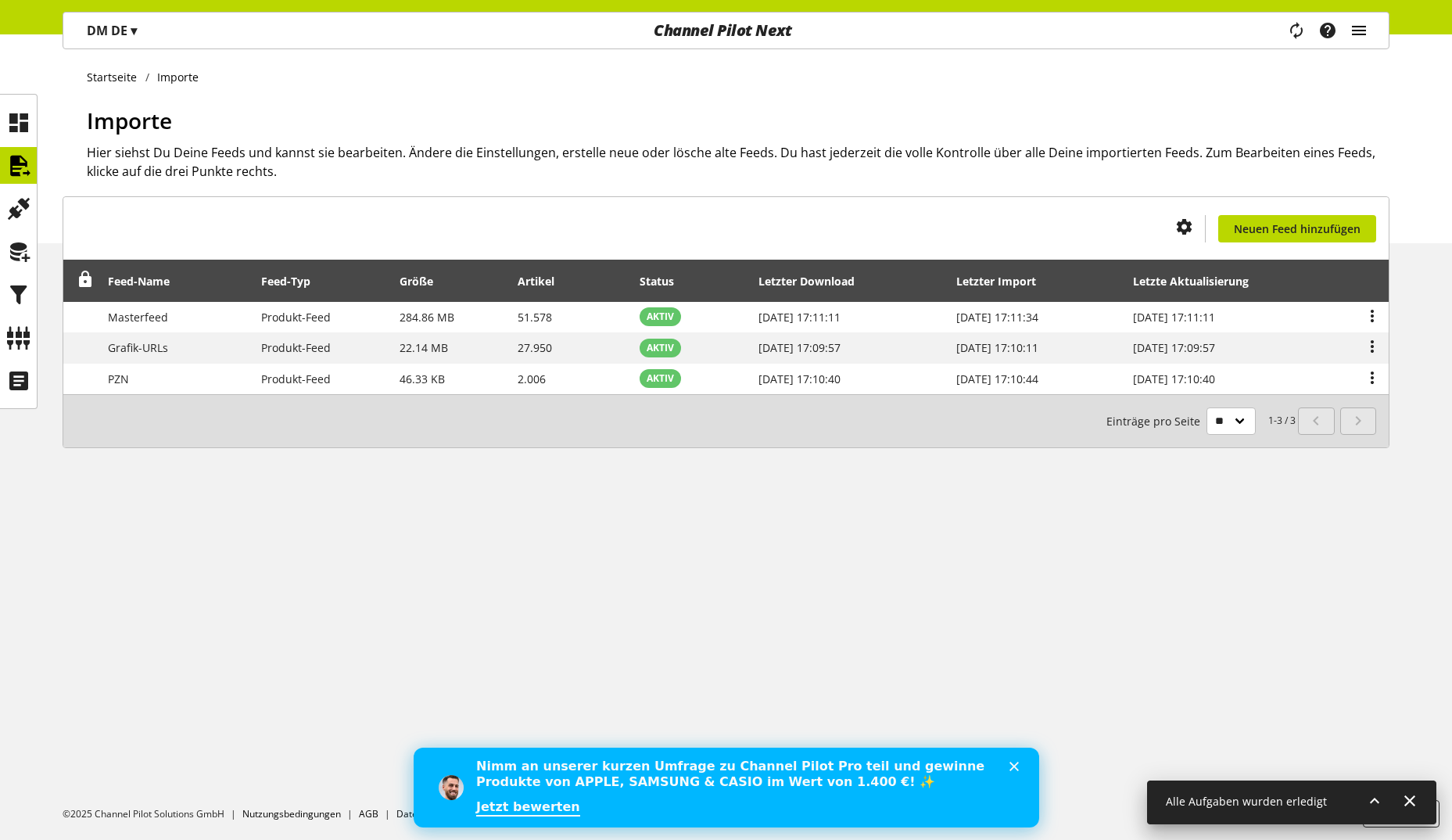
click at [1362, 32] on icon "main navigation" at bounding box center [1359, 30] width 19 height 28
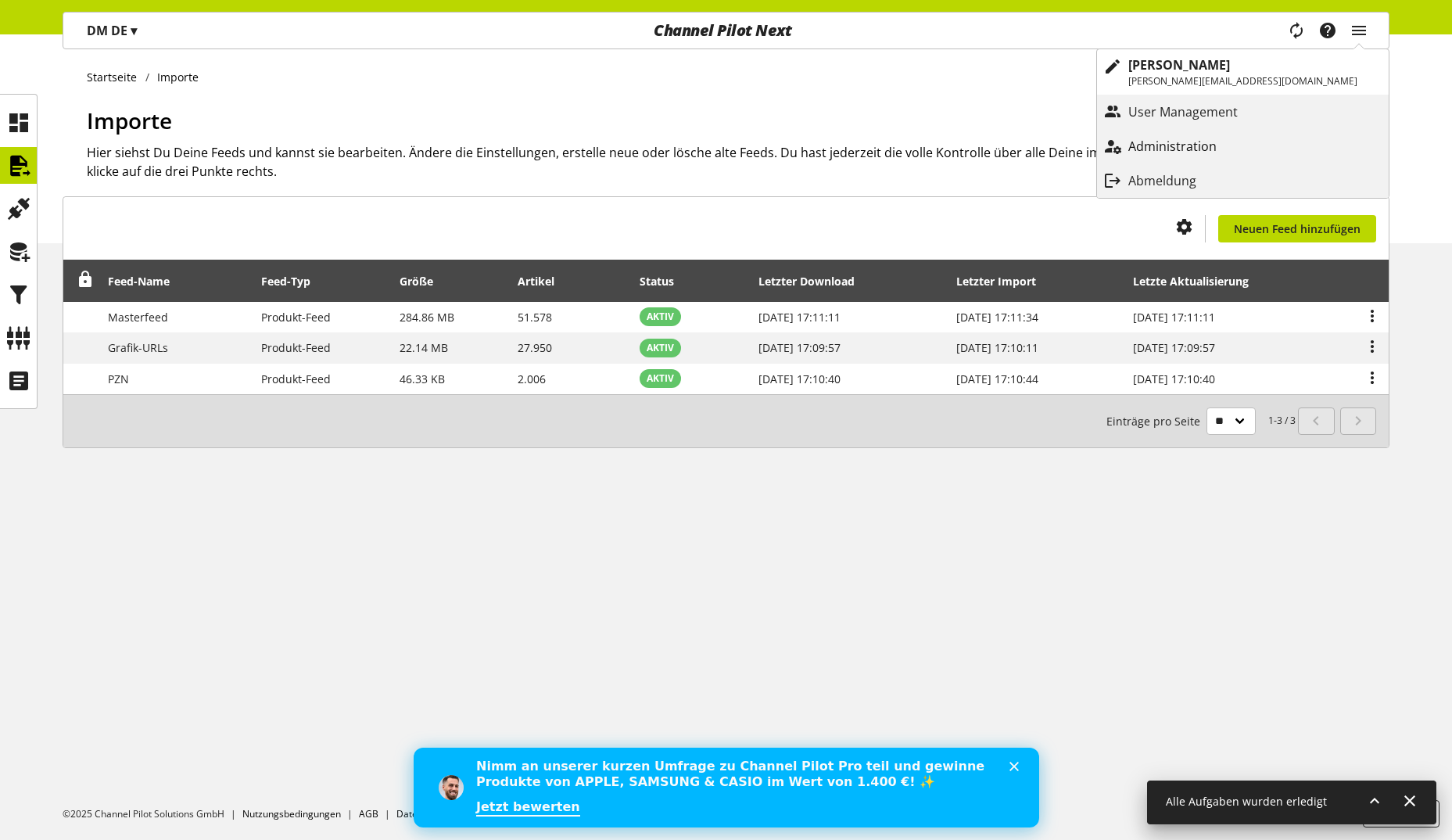
click at [1248, 149] on p "Administration" at bounding box center [1188, 146] width 120 height 19
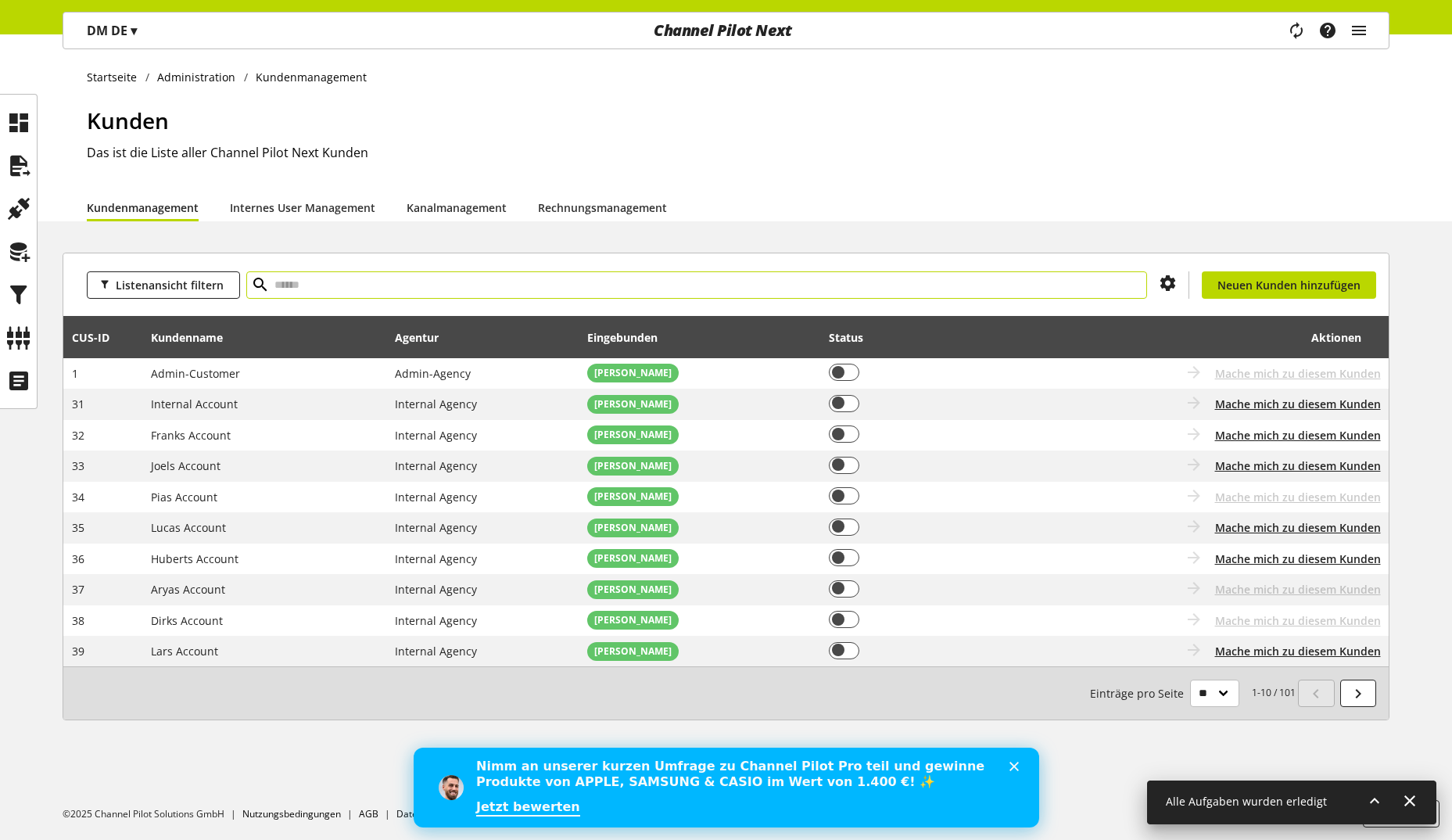
click at [313, 285] on input "text" at bounding box center [696, 285] width 900 height 27
type input "****"
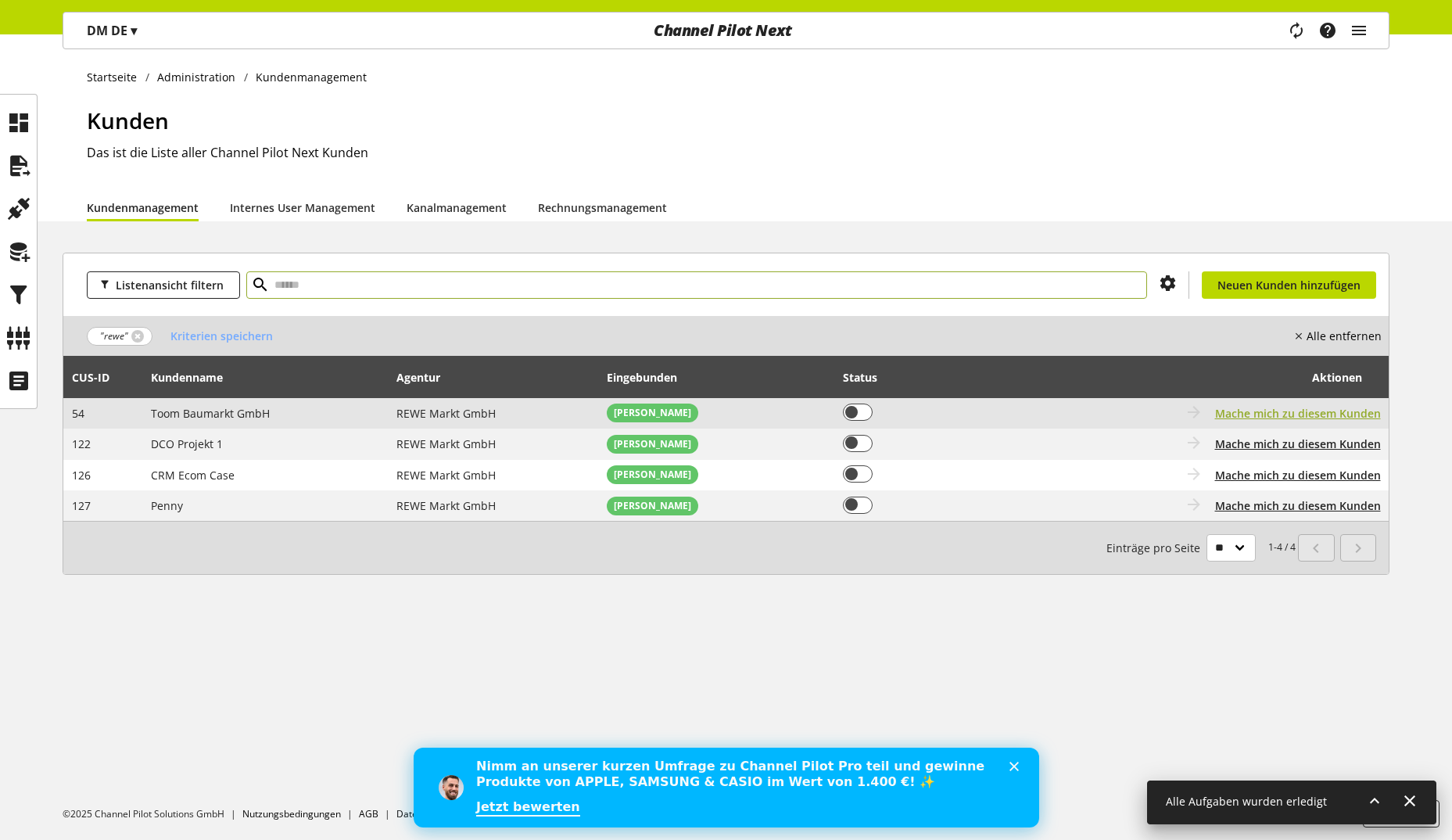
click at [1295, 409] on span "Mache mich zu diesem Kunden" at bounding box center [1298, 413] width 166 height 16
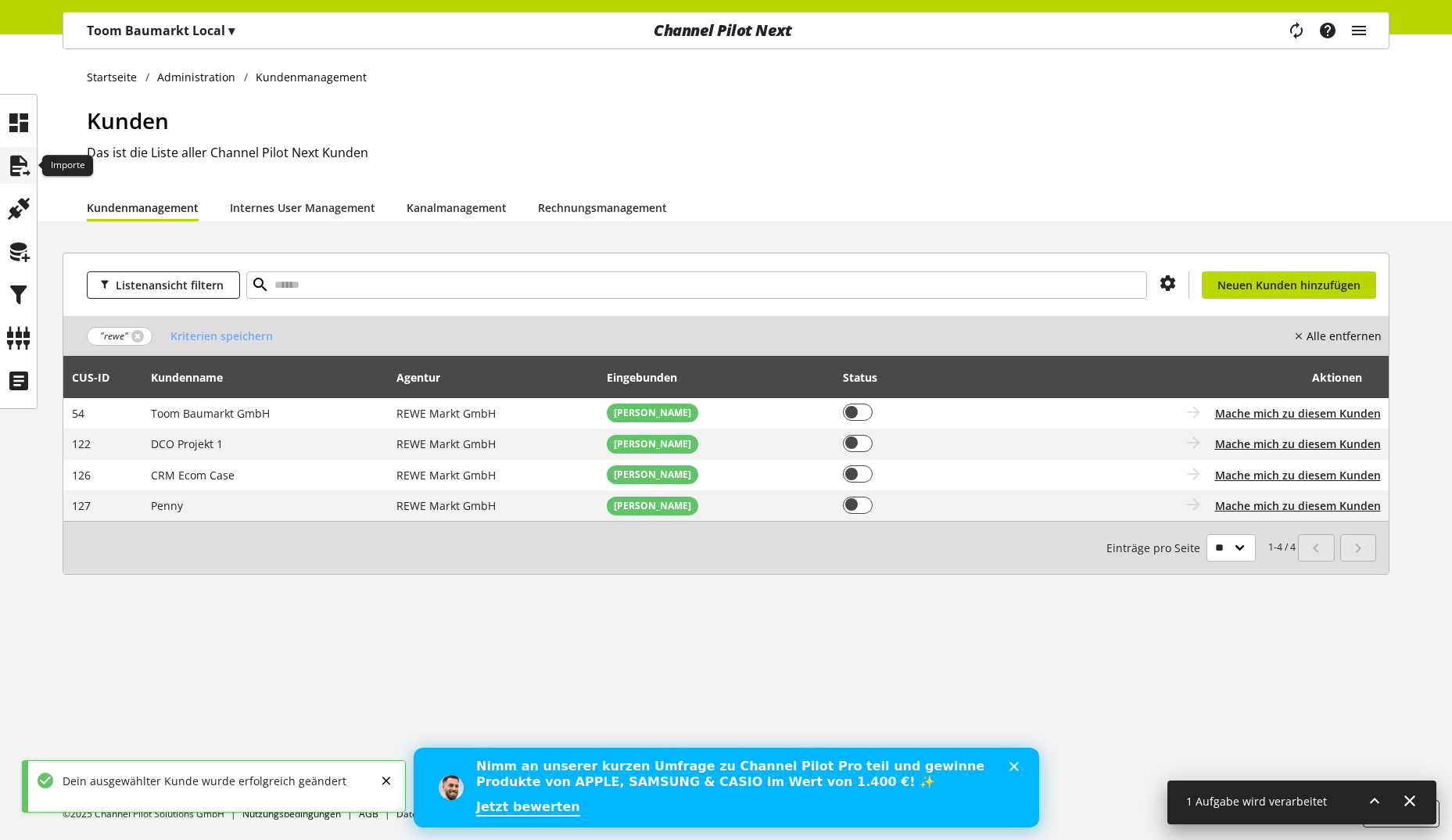
click at [20, 179] on icon at bounding box center [18, 165] width 25 height 31
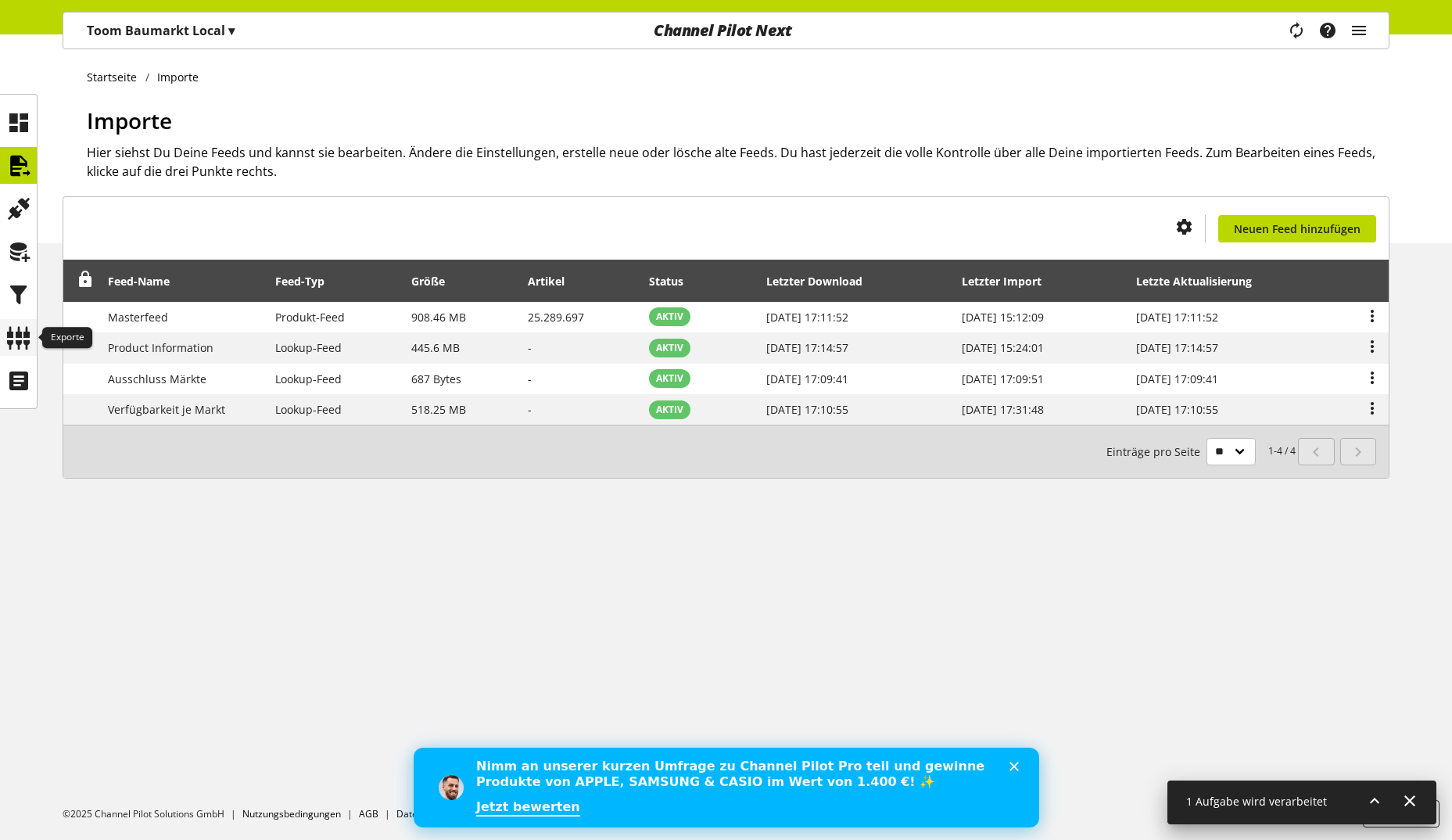
click at [22, 322] on icon at bounding box center [18, 337] width 25 height 31
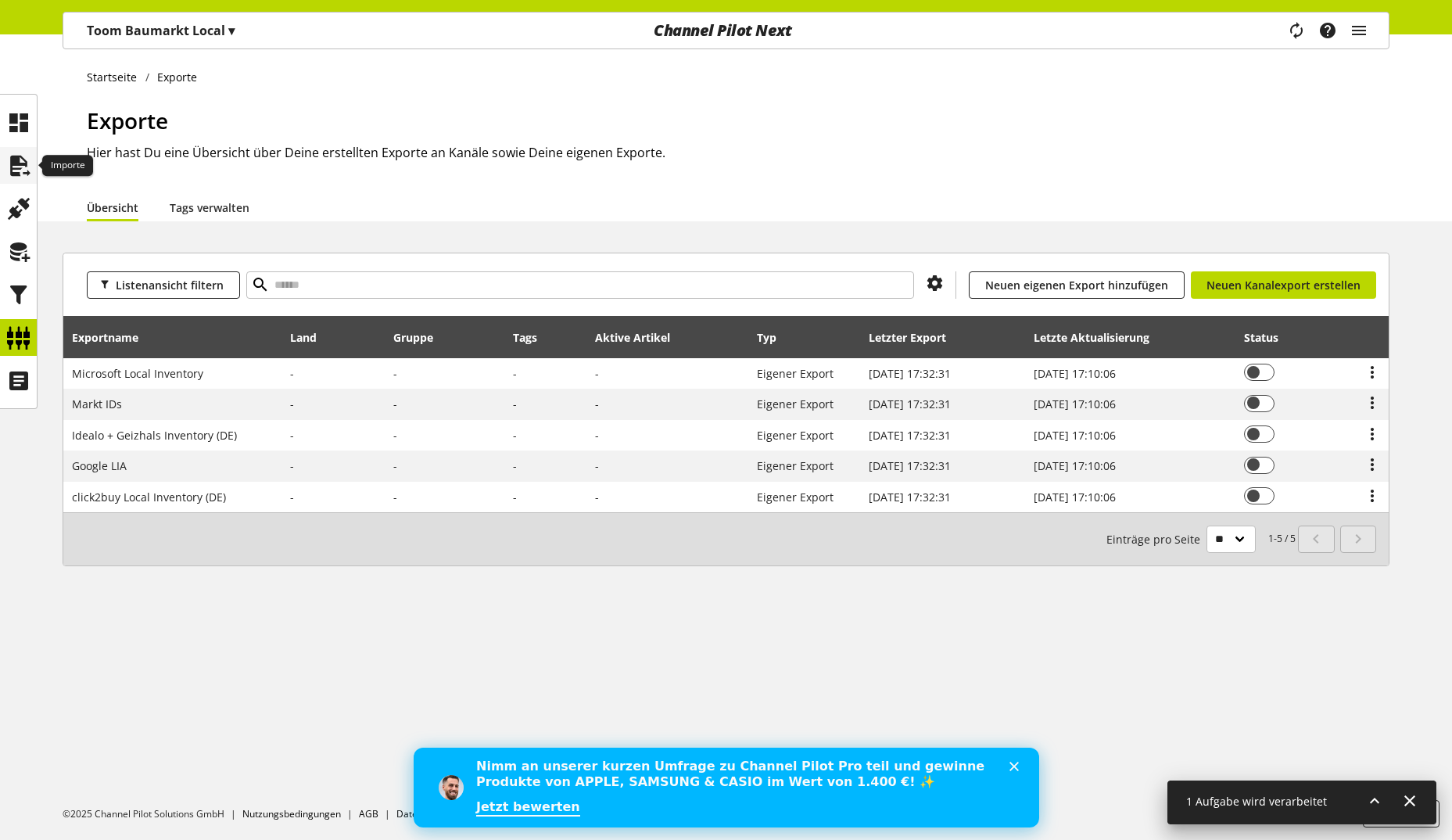
click at [20, 170] on icon at bounding box center [18, 165] width 25 height 31
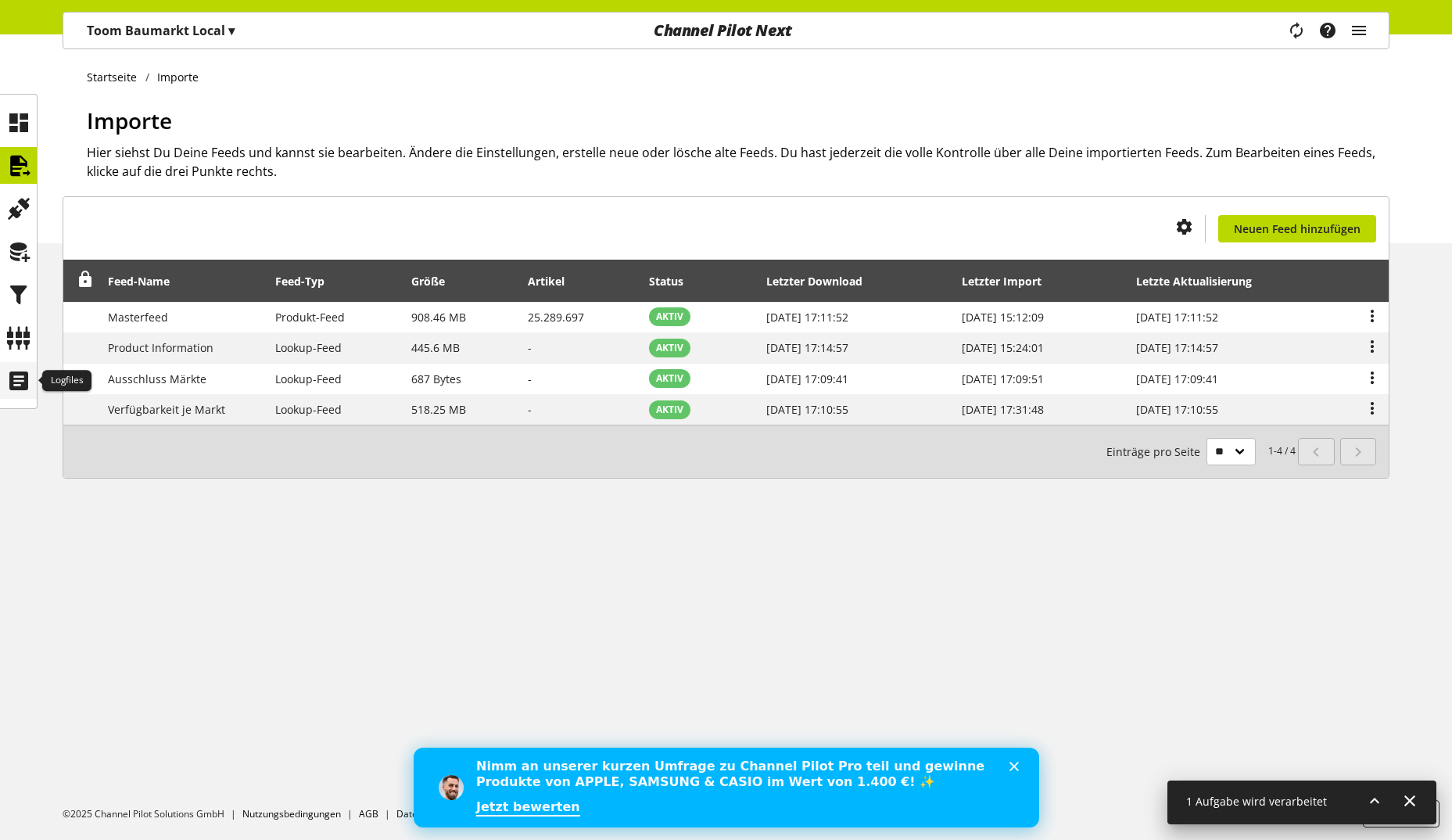
click at [15, 394] on icon at bounding box center [18, 380] width 25 height 31
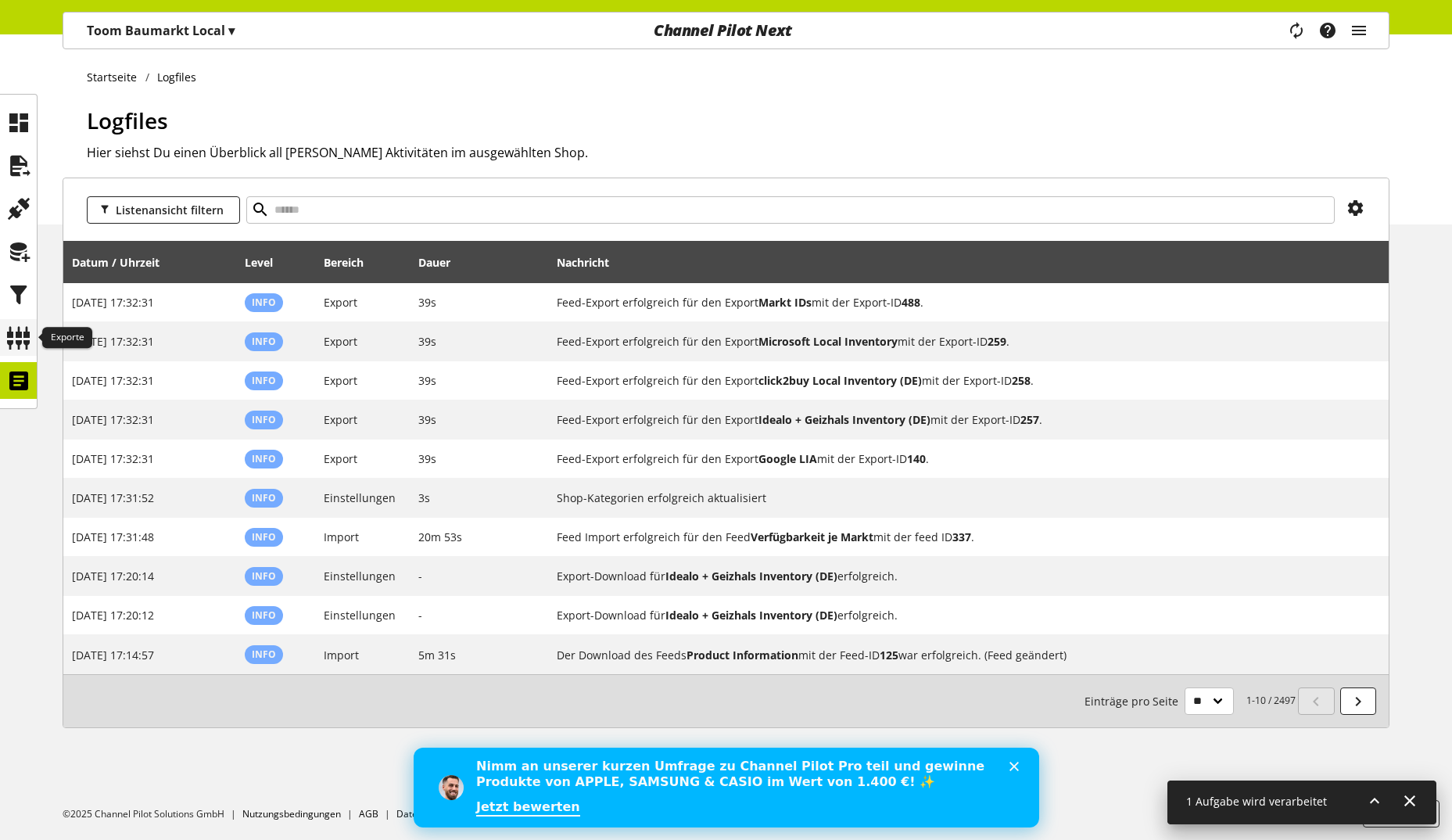
click at [21, 333] on icon at bounding box center [18, 337] width 25 height 31
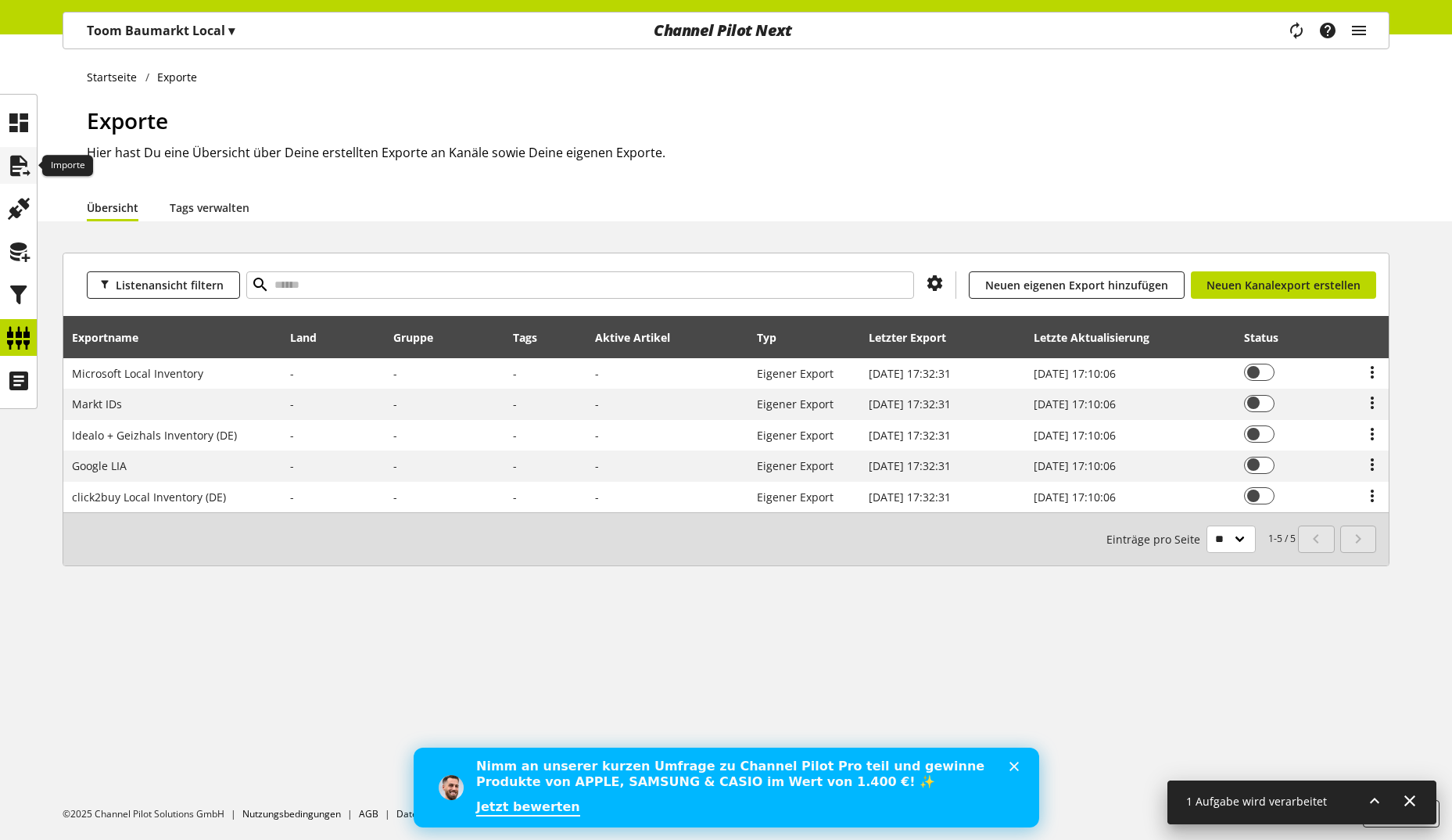
click at [27, 169] on icon at bounding box center [18, 165] width 25 height 31
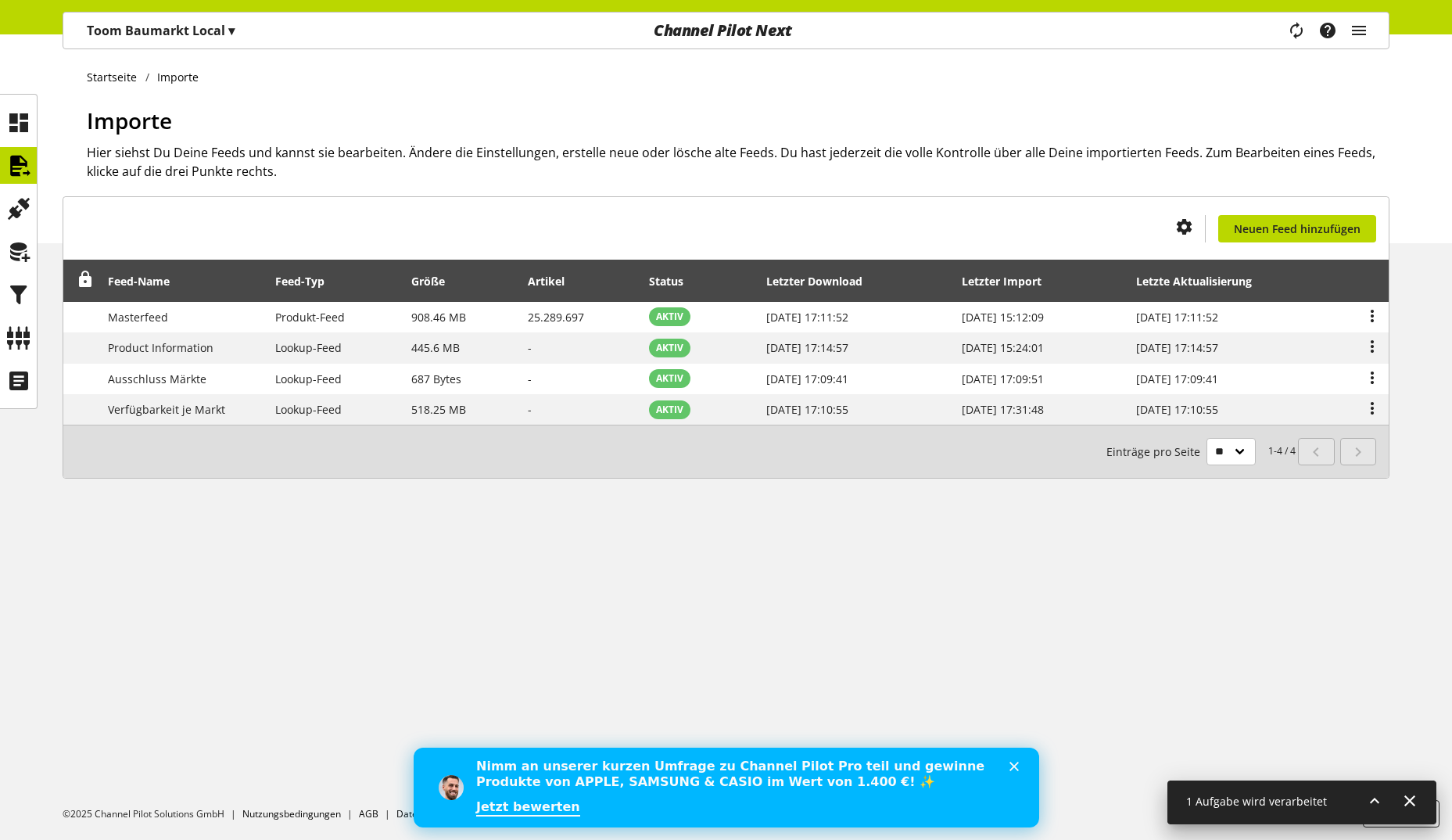
click at [169, 21] on p "Toom Baumarkt Local ▾" at bounding box center [161, 31] width 148 height 19
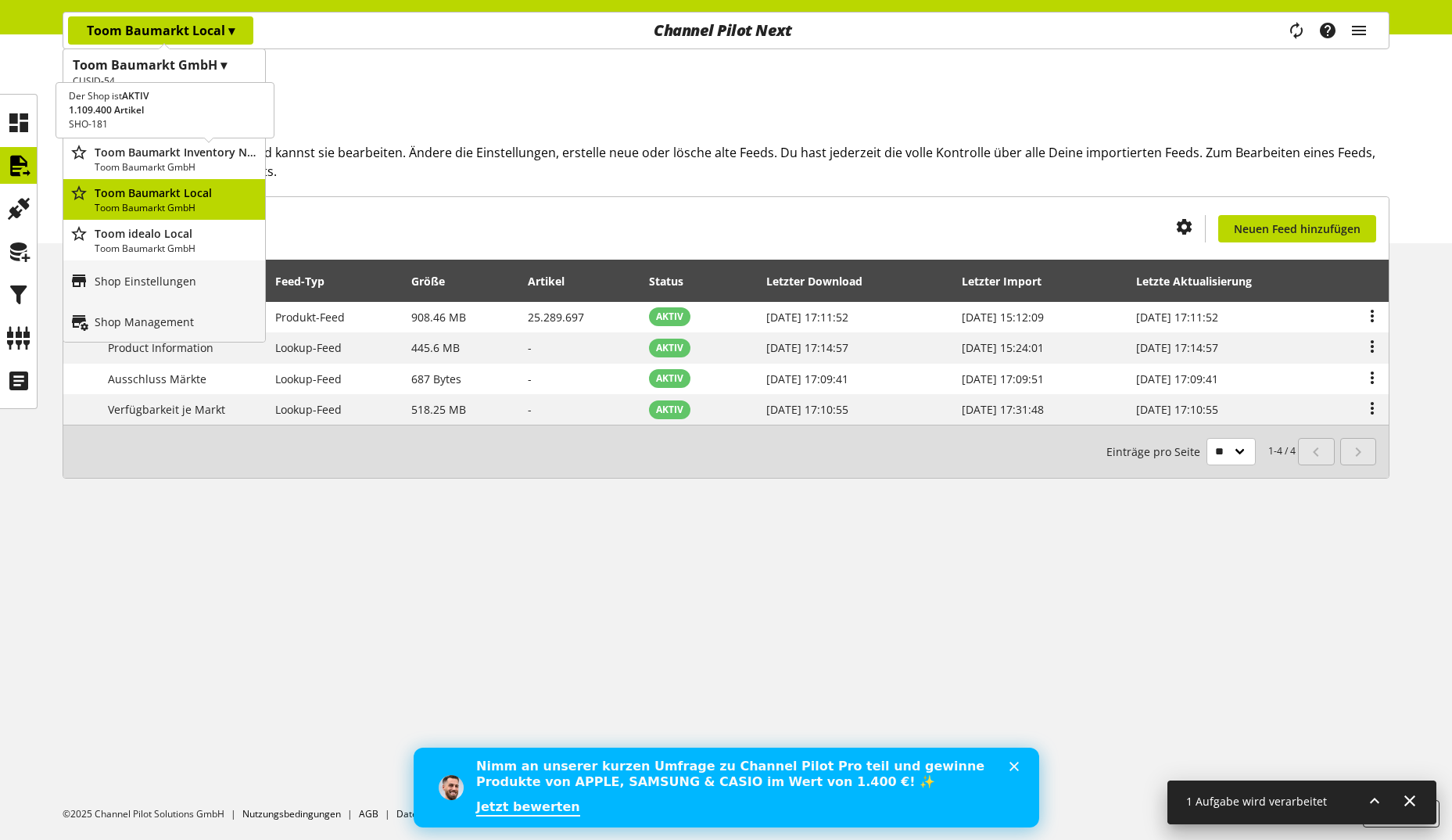
click at [179, 163] on p "Toom Baumarkt GmbH" at bounding box center [176, 167] width 164 height 14
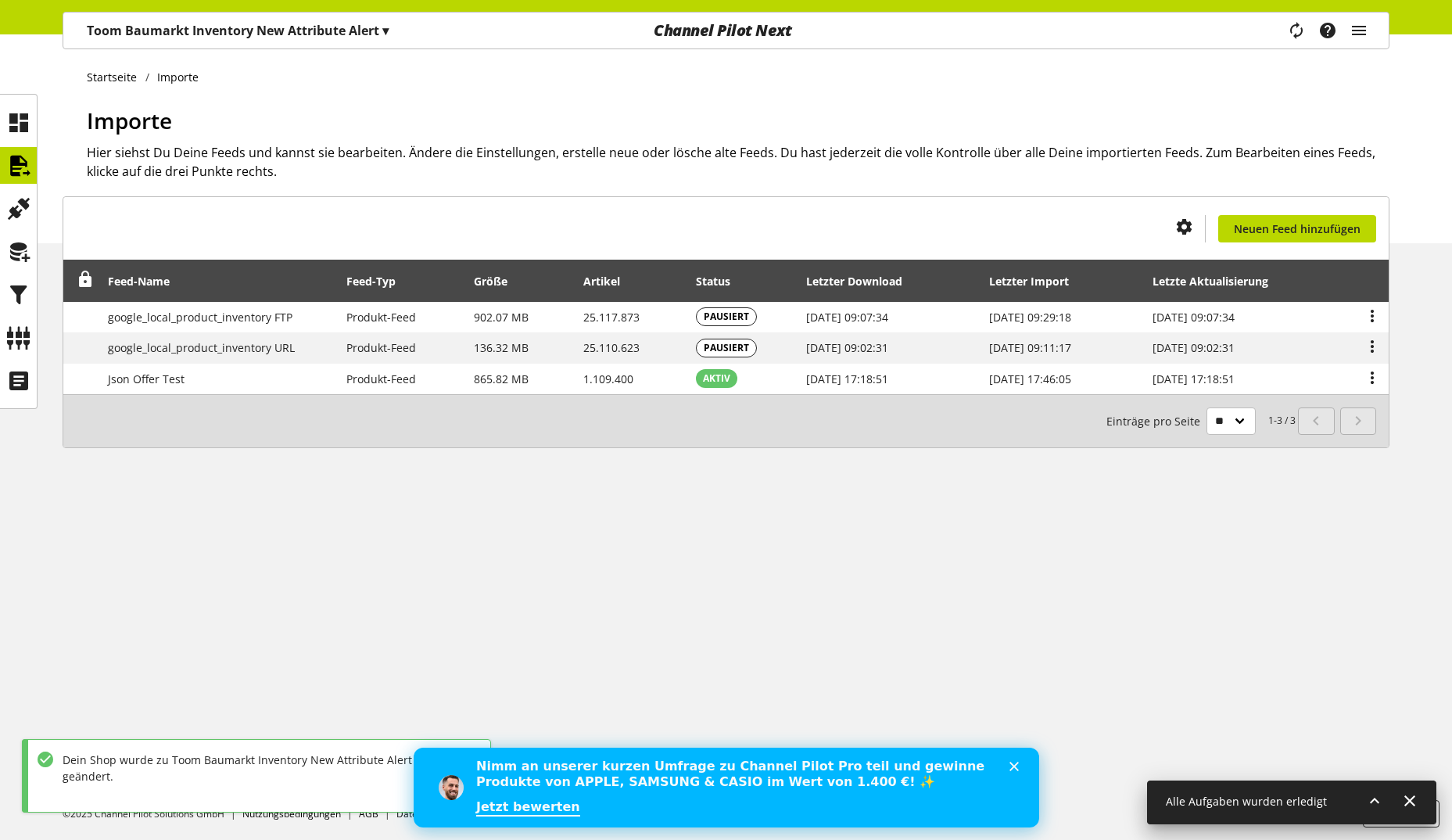
click at [148, 30] on p "Toom Baumarkt Inventory New Attribute Alert ▾" at bounding box center [237, 31] width 302 height 19
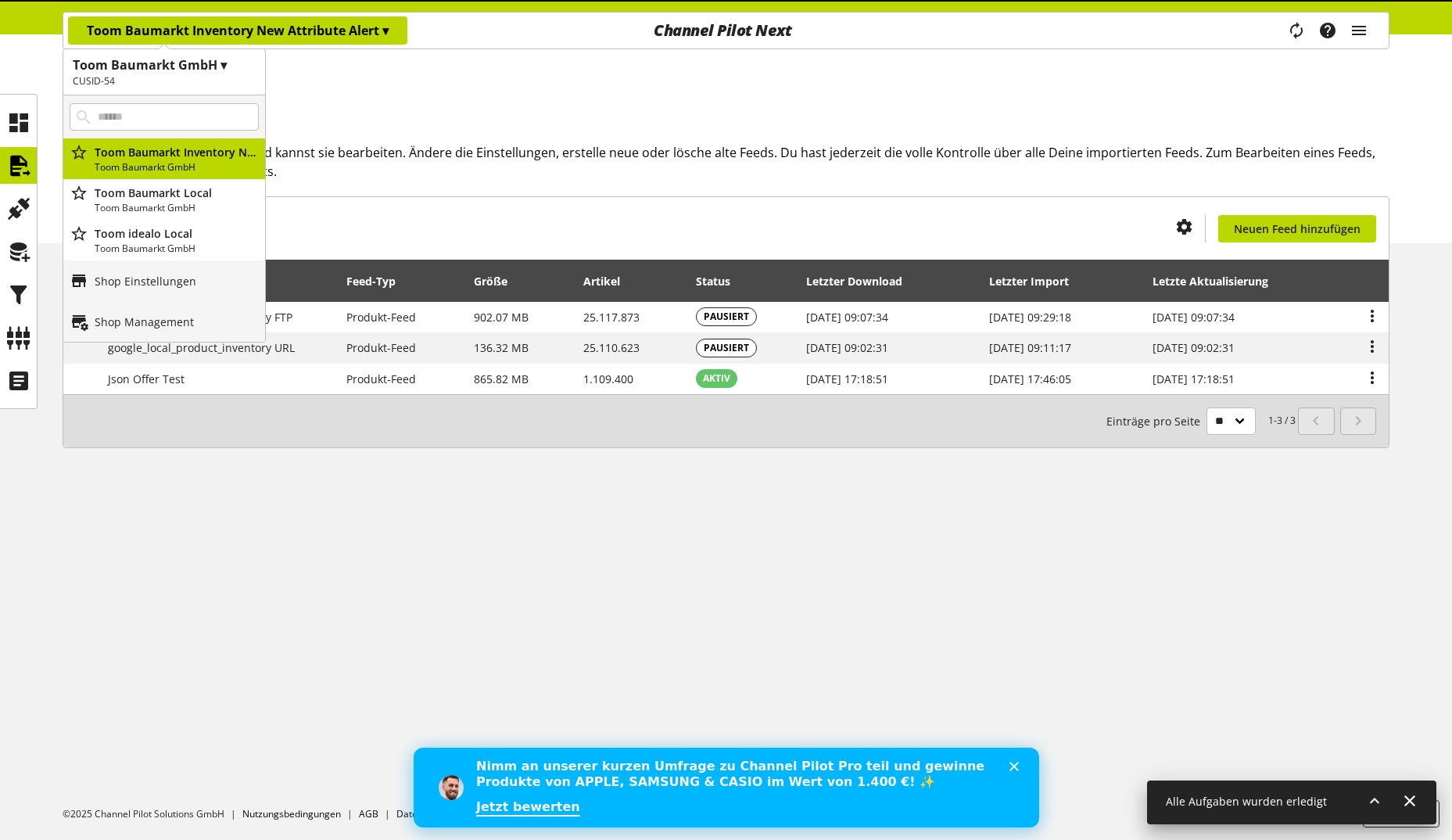
click at [334, 76] on ul "Startseite Importe" at bounding box center [738, 77] width 1302 height 16
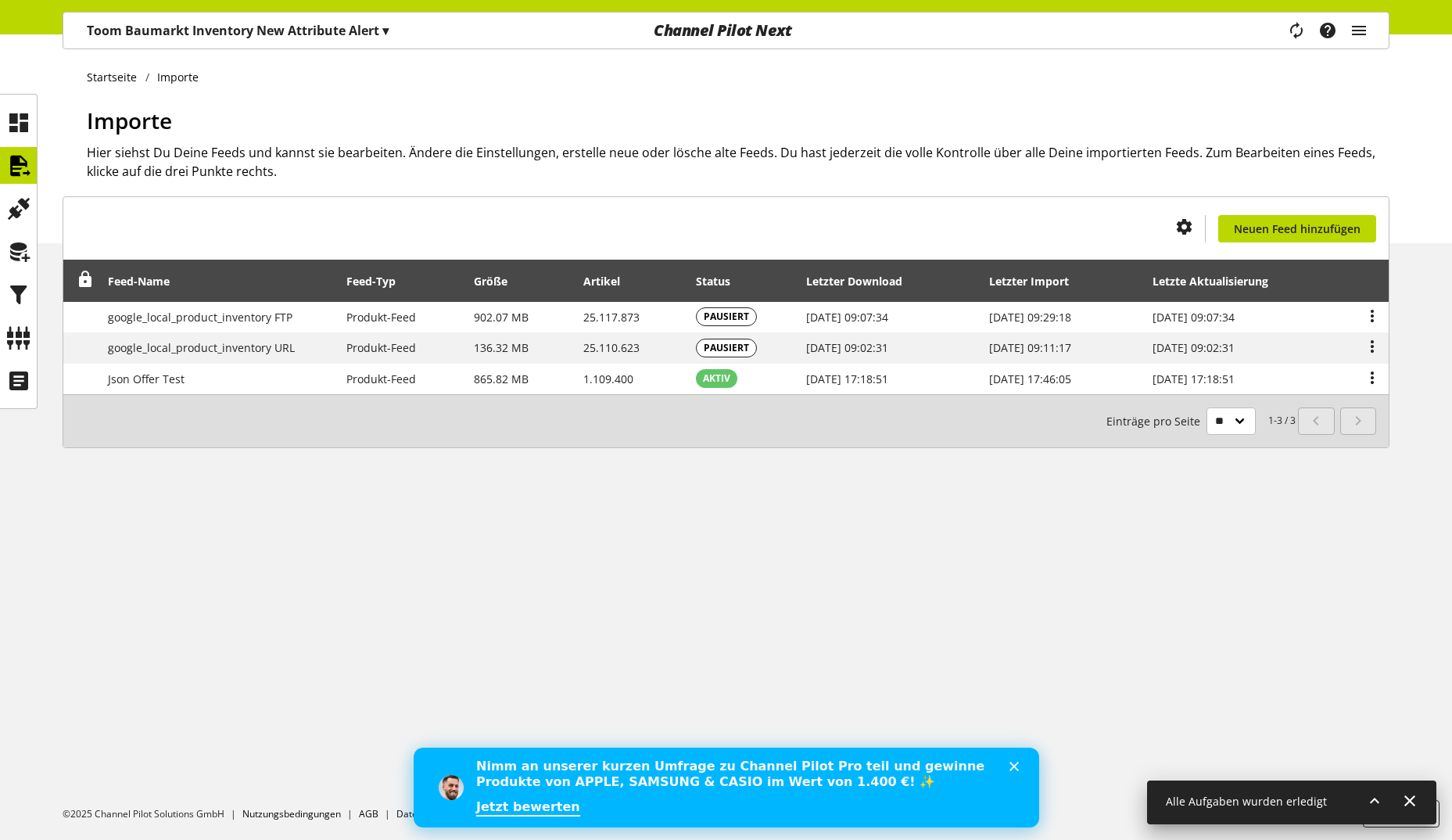
click at [262, 24] on p "Toom Baumarkt Inventory New Attribute Alert ▾" at bounding box center [237, 31] width 302 height 19
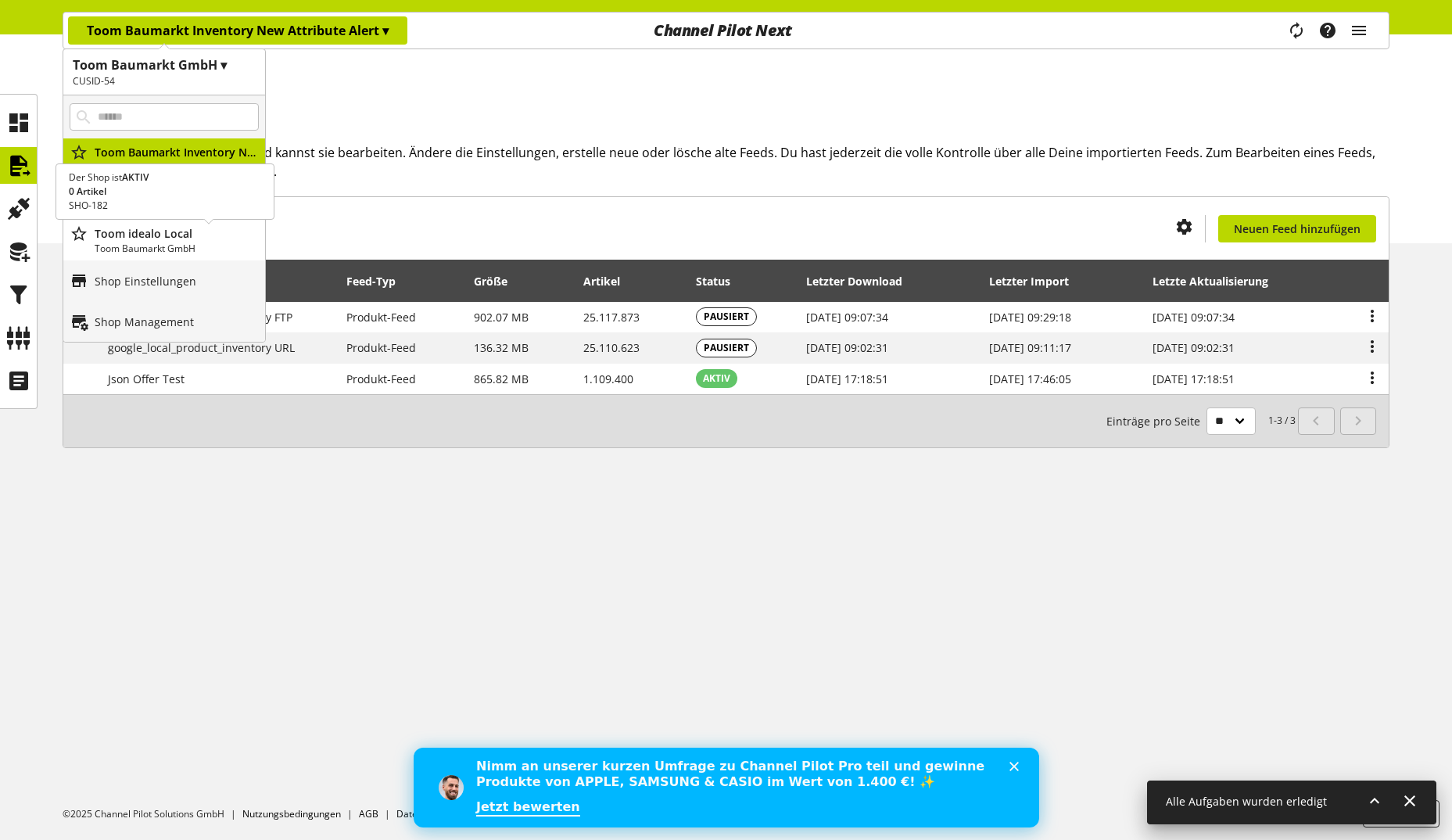
click at [152, 237] on p "Toom idealo Local" at bounding box center [176, 233] width 164 height 16
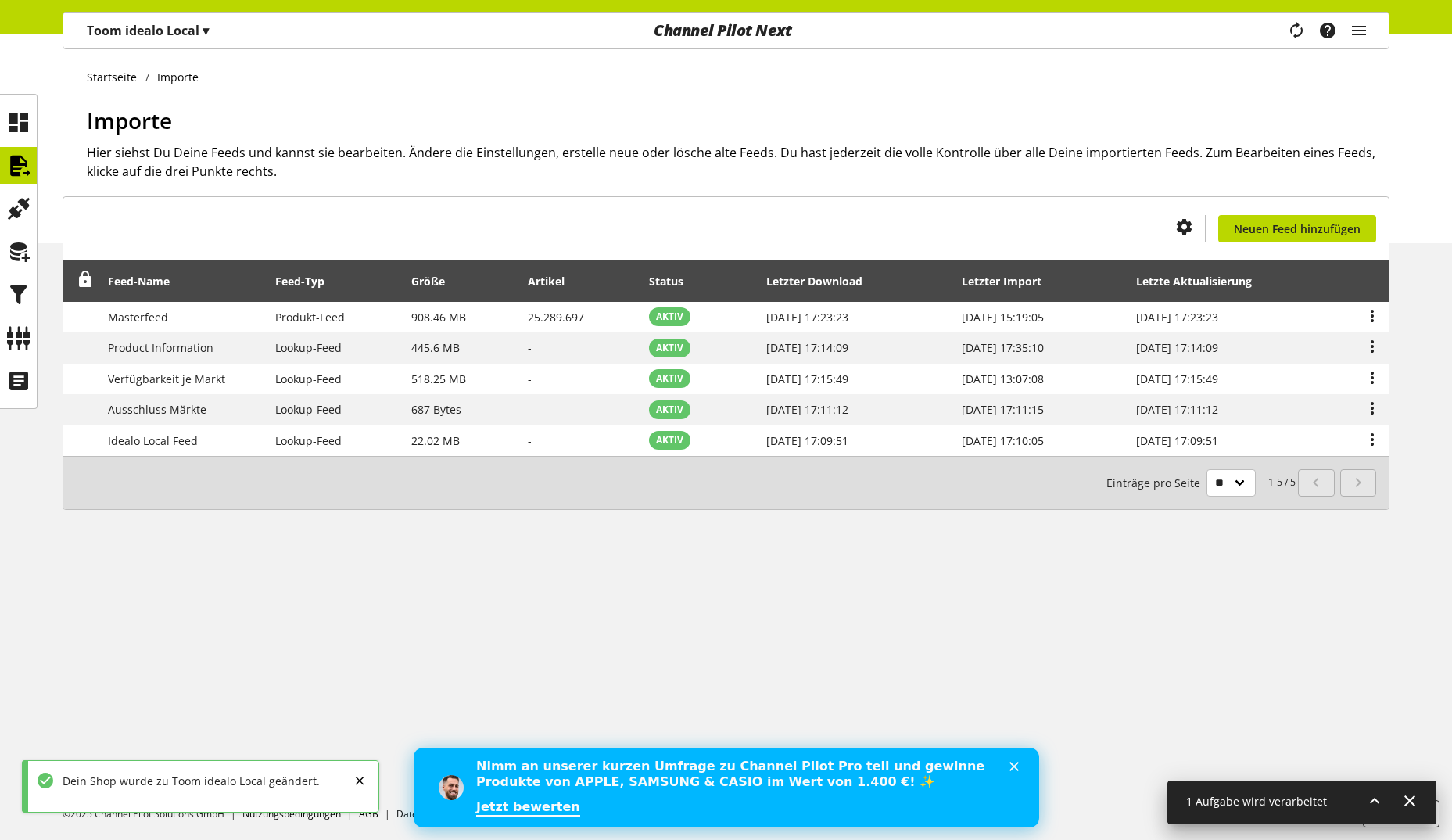
click at [291, 86] on div "Startseite Importe Importe Hier siehst Du Deine Feeds und kannst sie bearbeiten…" at bounding box center [726, 138] width 1452 height 209
click at [175, 26] on p "Toom idealo Local ▾" at bounding box center [147, 31] width 122 height 19
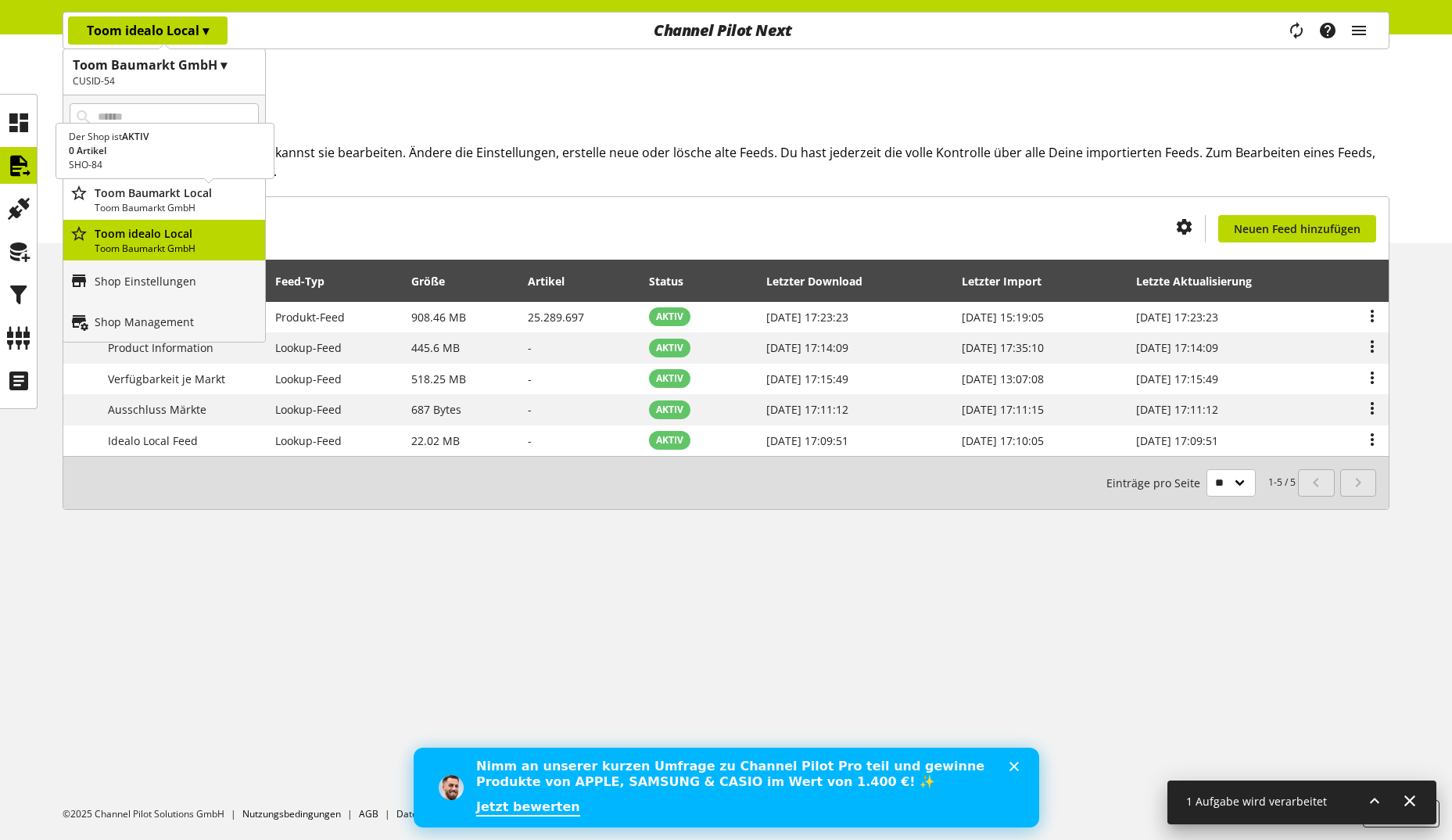
click at [167, 204] on p "Toom Baumarkt GmbH" at bounding box center [176, 208] width 164 height 14
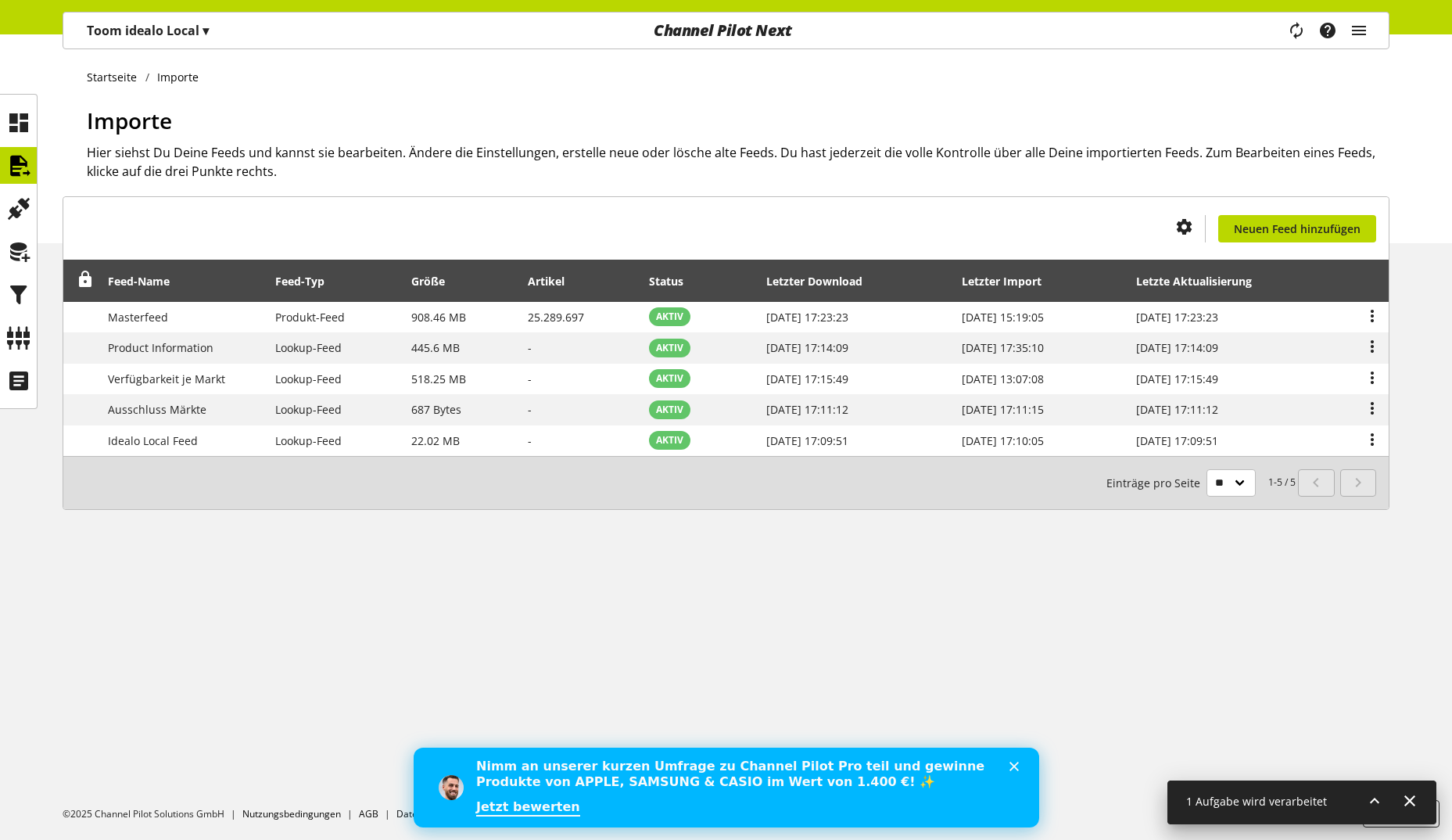
click at [143, 30] on p "Toom idealo Local ▾" at bounding box center [147, 31] width 122 height 19
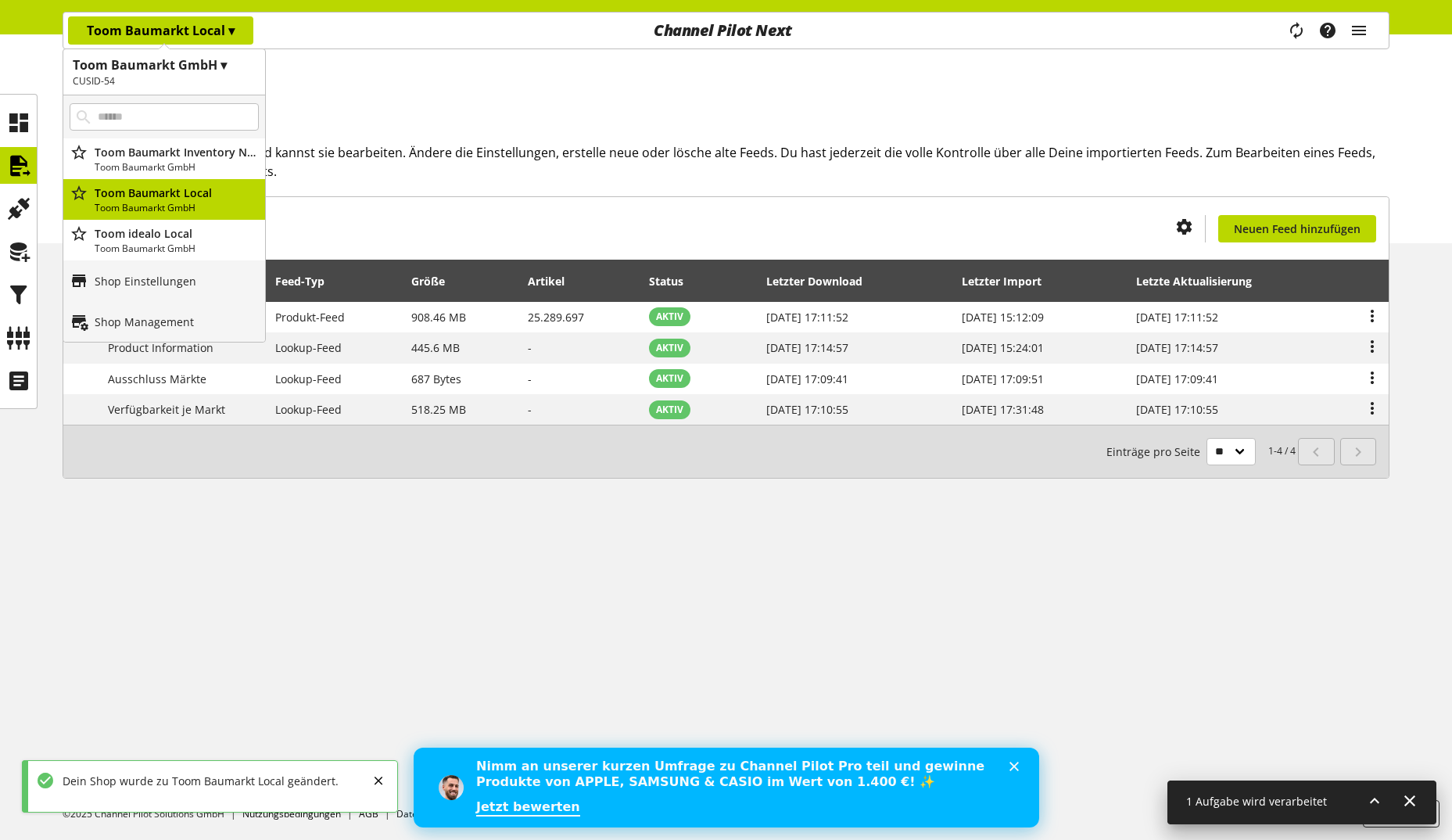
click at [106, 82] on h2 "CUSID-54" at bounding box center [163, 81] width 183 height 14
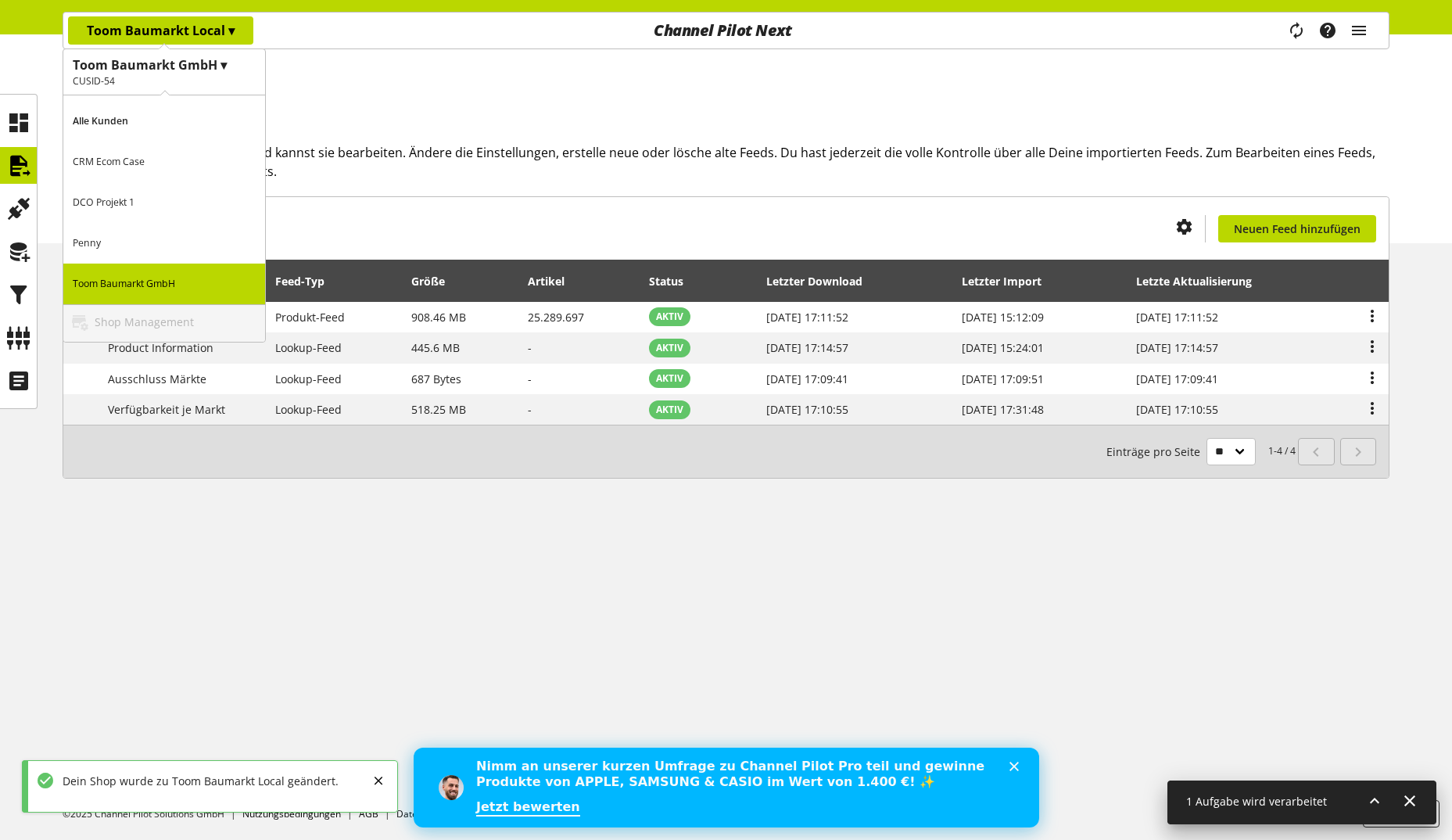
click at [108, 78] on h2 "CUSID-54" at bounding box center [163, 81] width 183 height 14
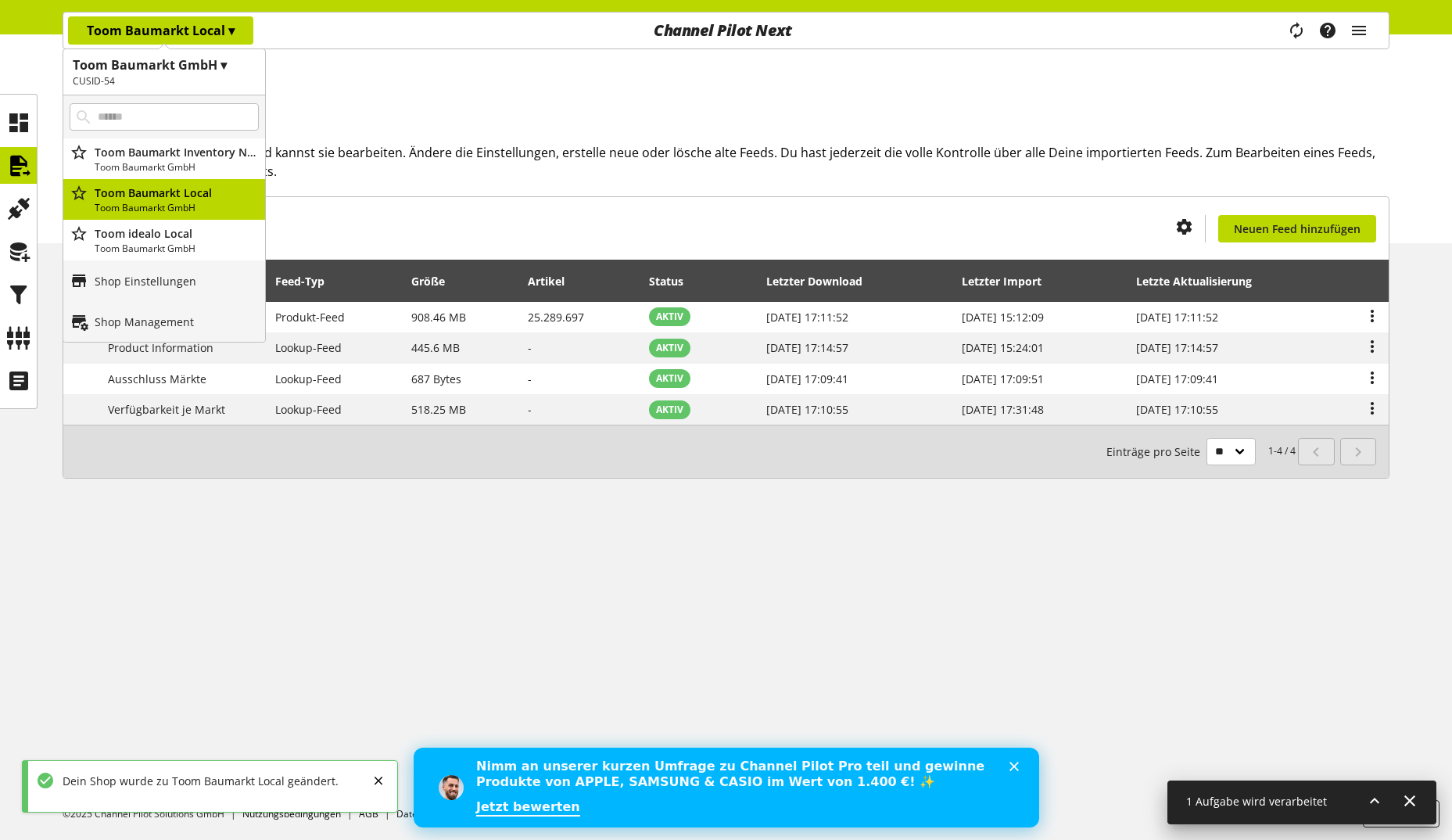
click at [117, 76] on h2 "CUSID-54" at bounding box center [163, 81] width 183 height 14
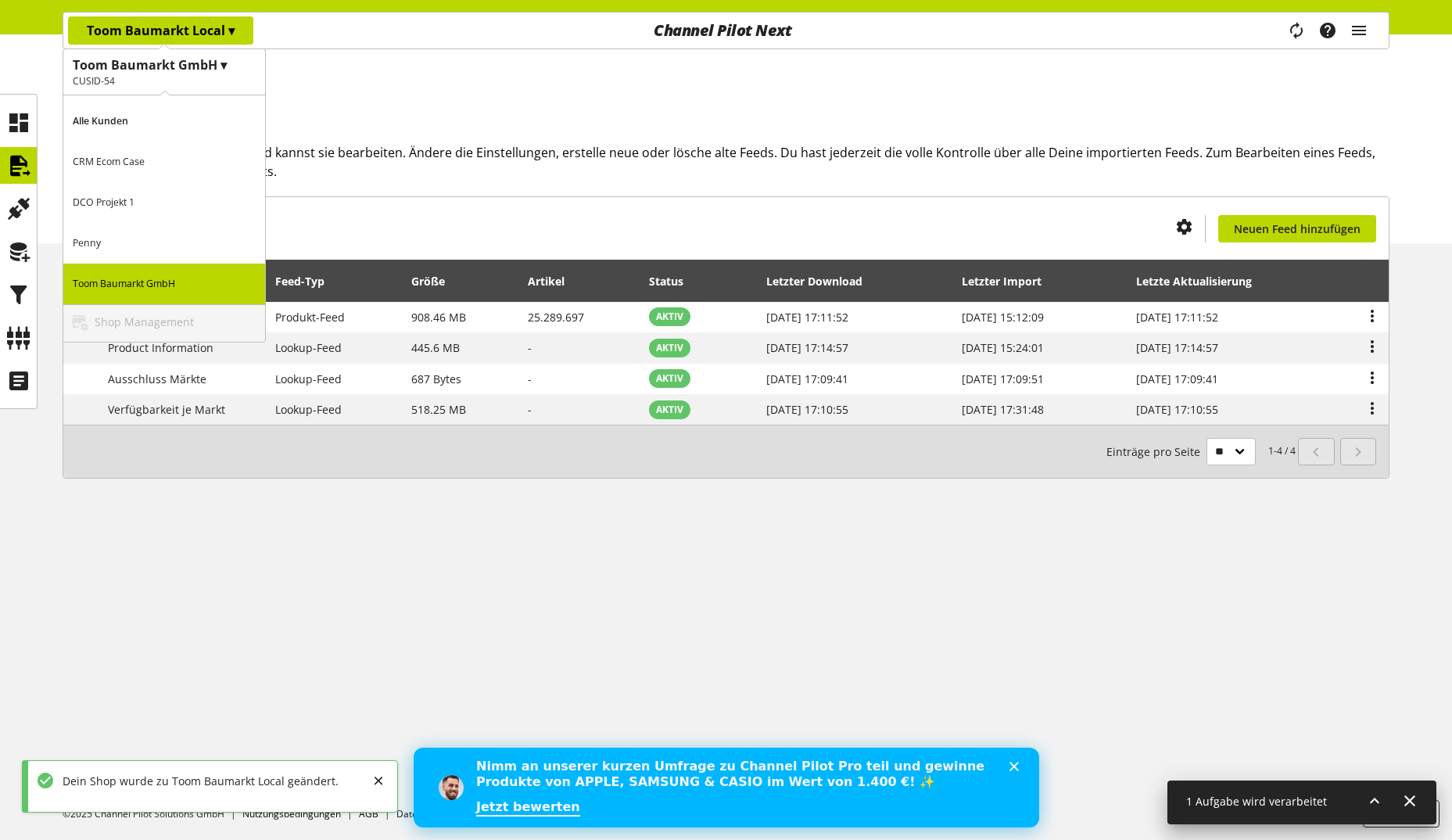
click at [117, 76] on h2 "CUSID-54" at bounding box center [163, 81] width 183 height 14
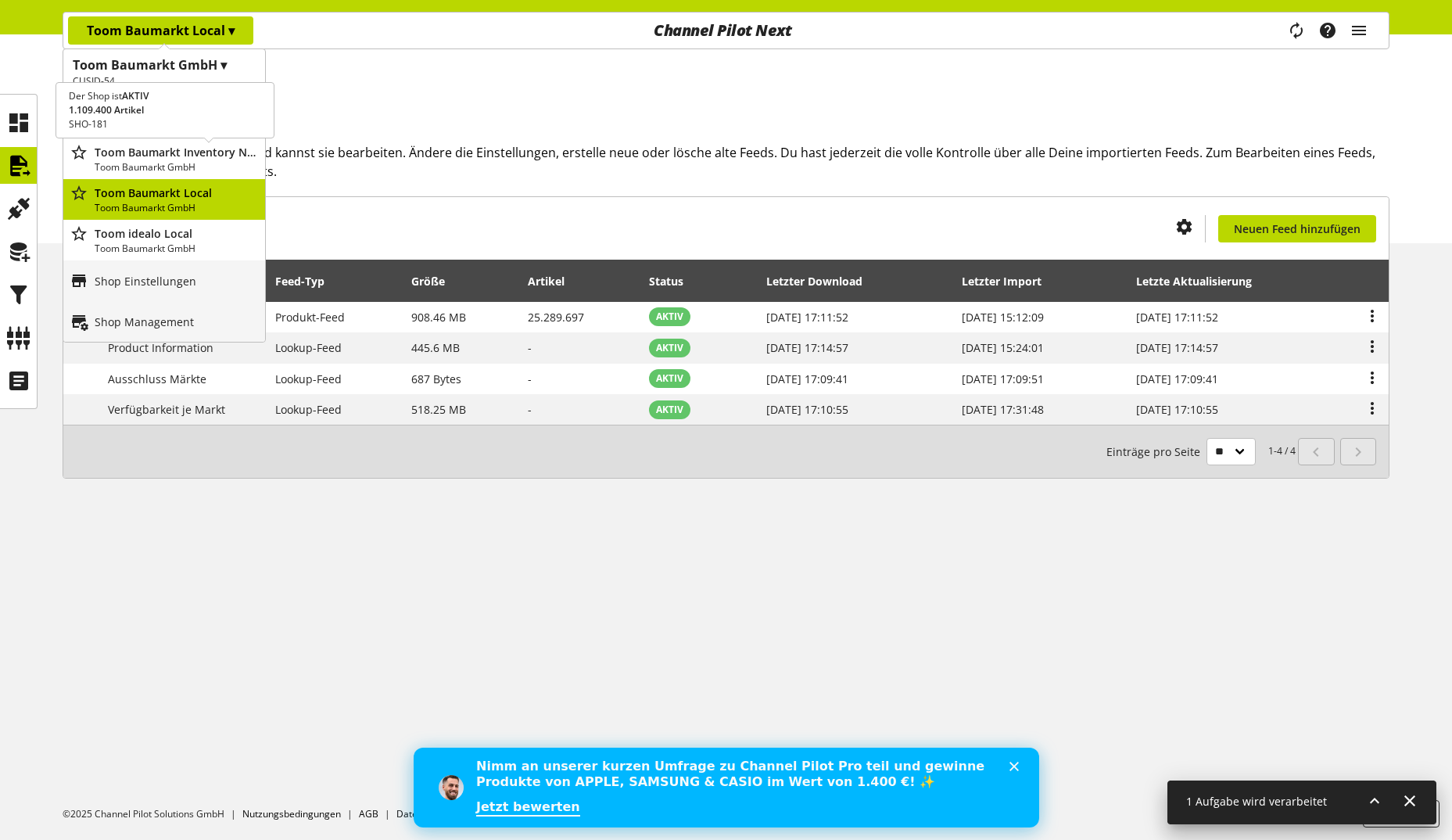
click at [140, 144] on p "Toom Baumarkt Inventory New Attribute Alert" at bounding box center [176, 151] width 164 height 16
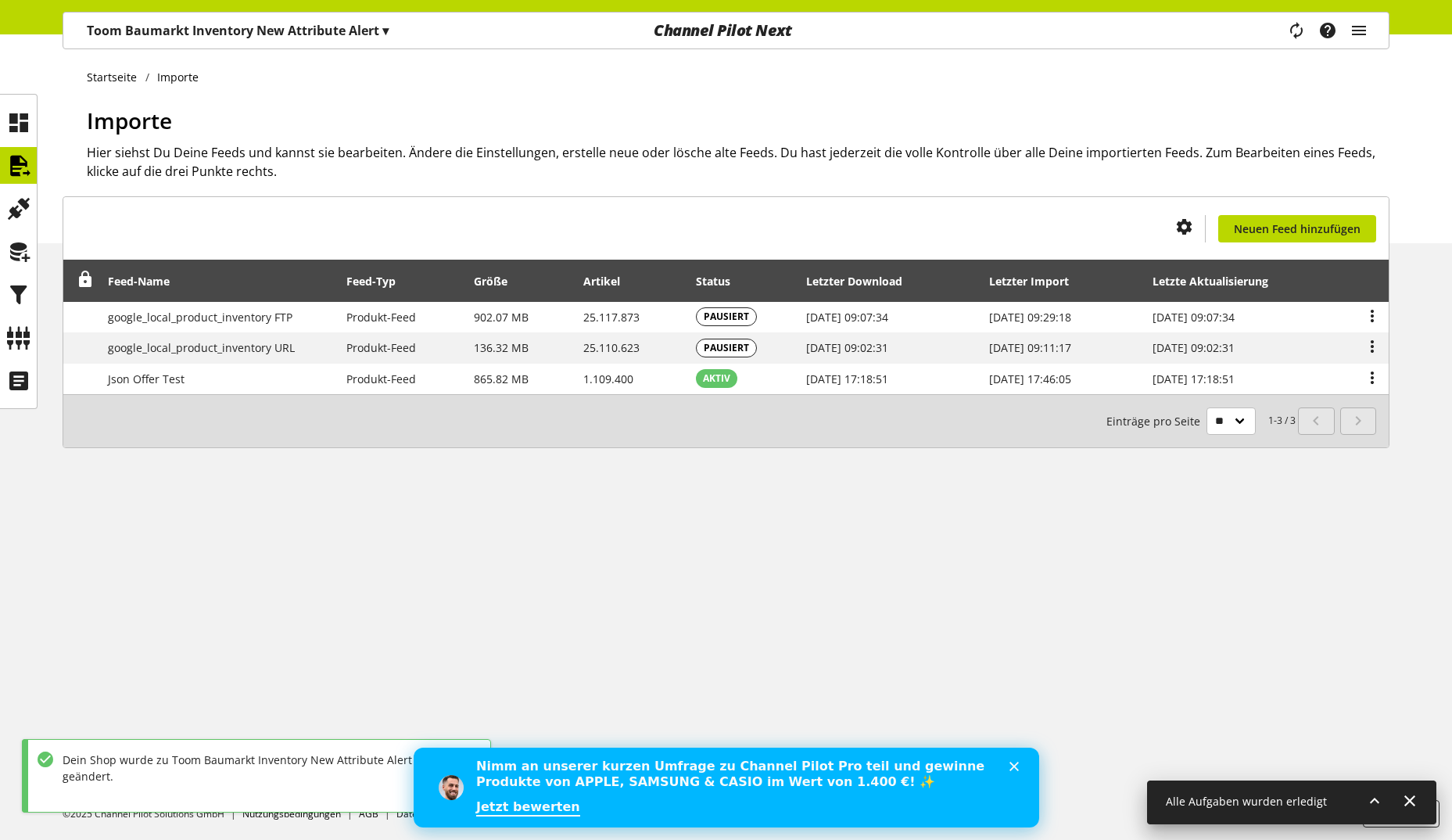
click at [288, 130] on h1 "Importe" at bounding box center [738, 120] width 1302 height 33
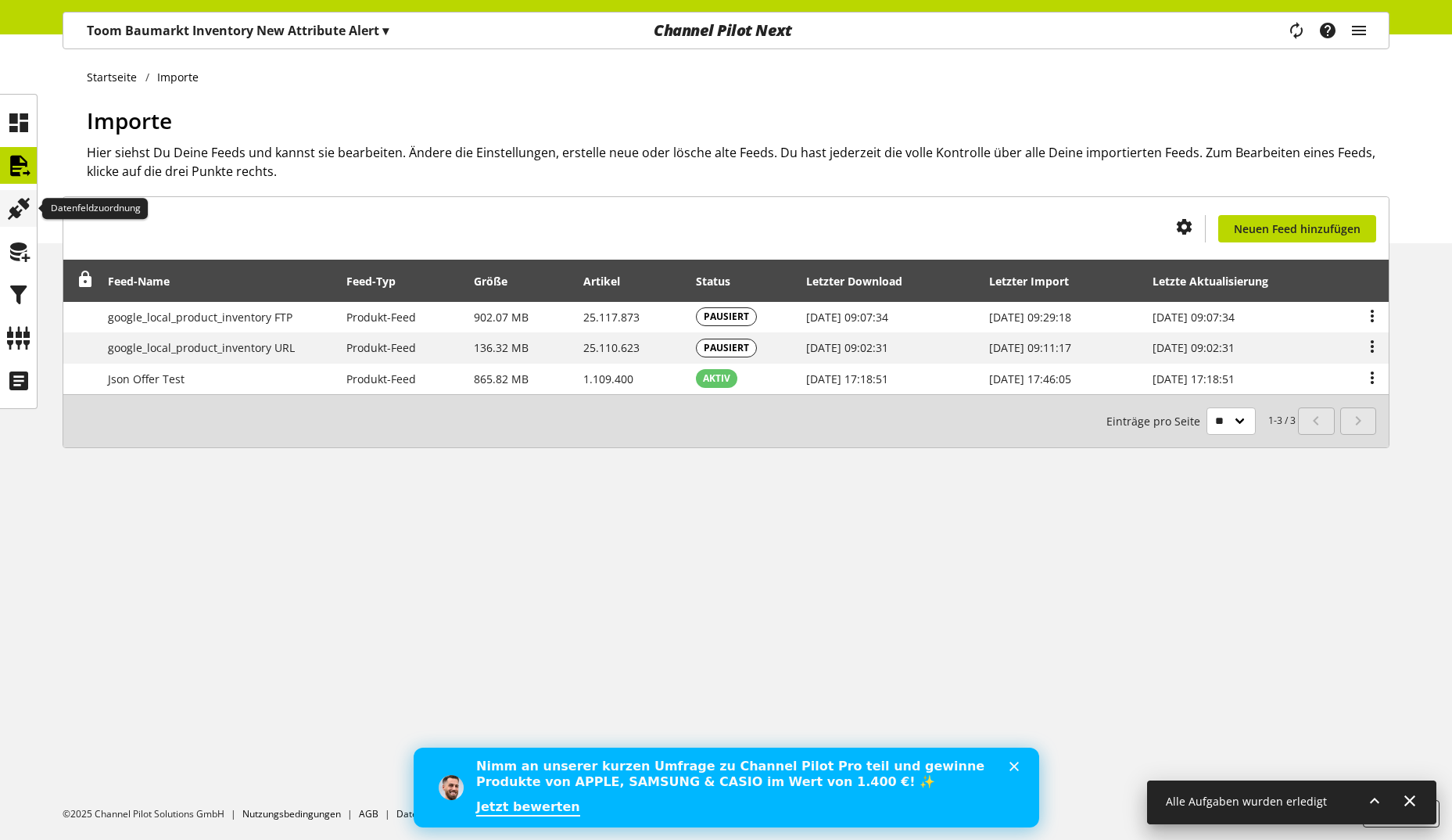
click at [24, 208] on icon at bounding box center [18, 209] width 25 height 31
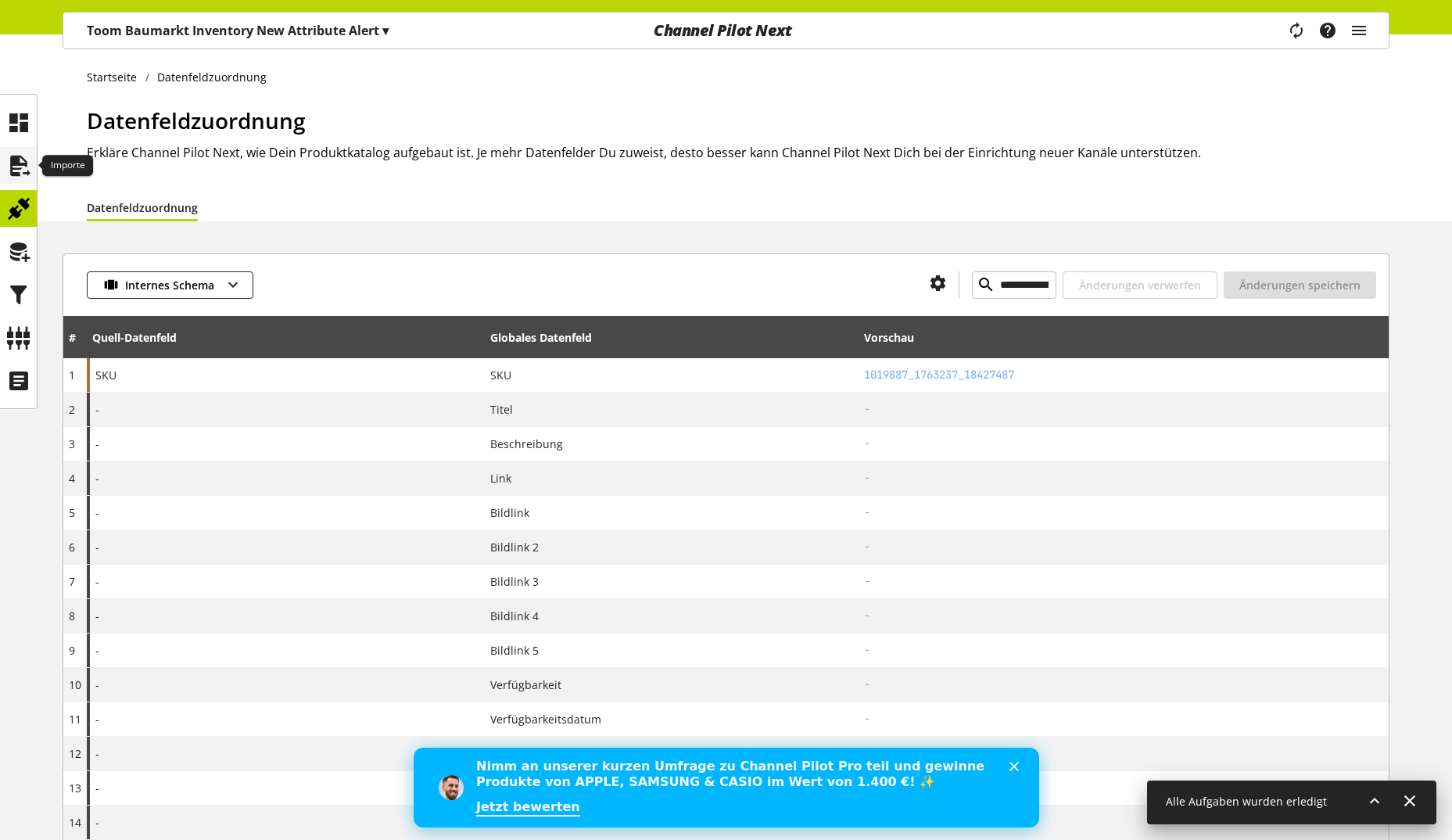
click at [26, 169] on icon at bounding box center [18, 165] width 25 height 31
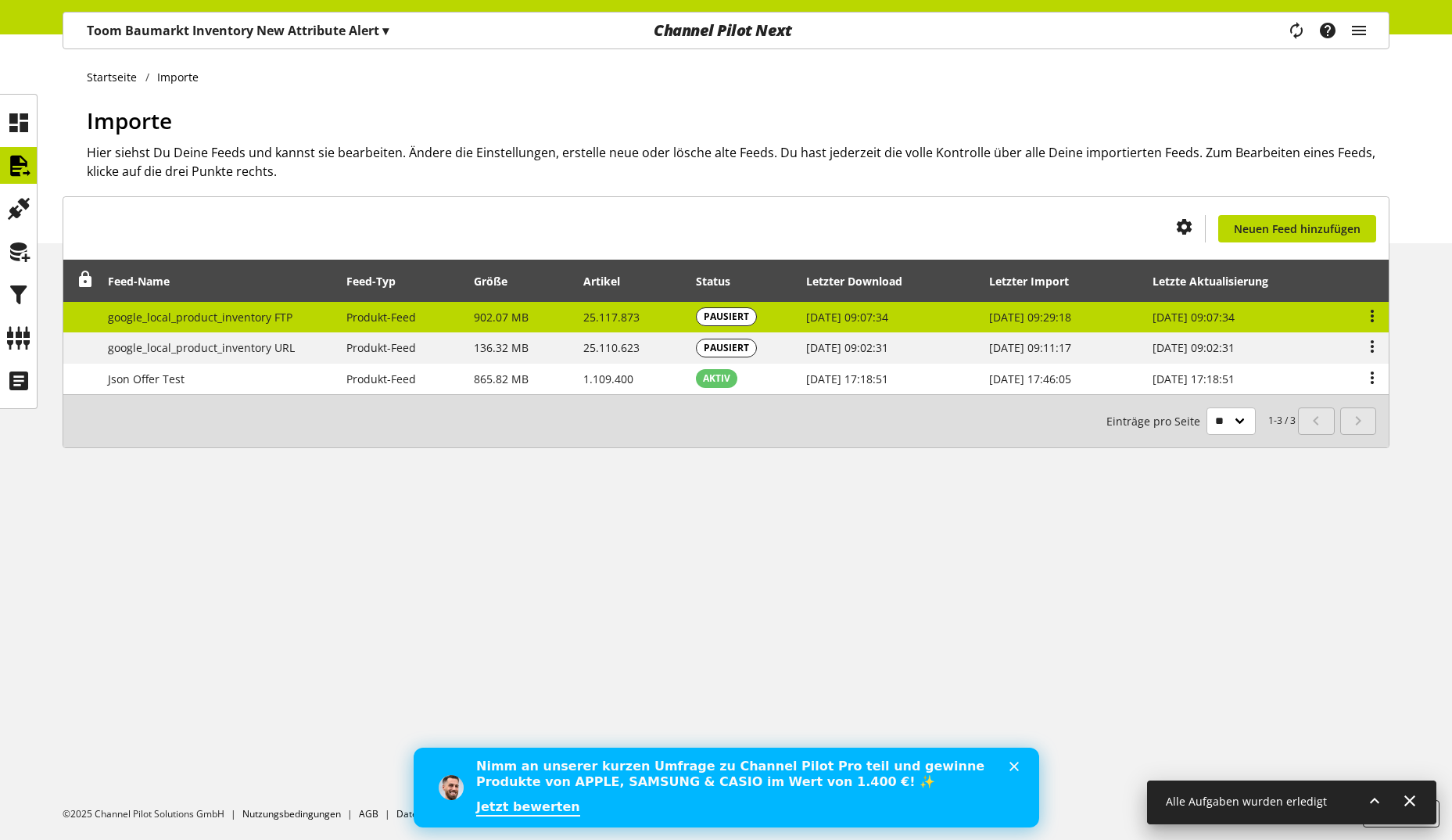
click at [512, 321] on span "902.07 MB" at bounding box center [501, 317] width 54 height 14
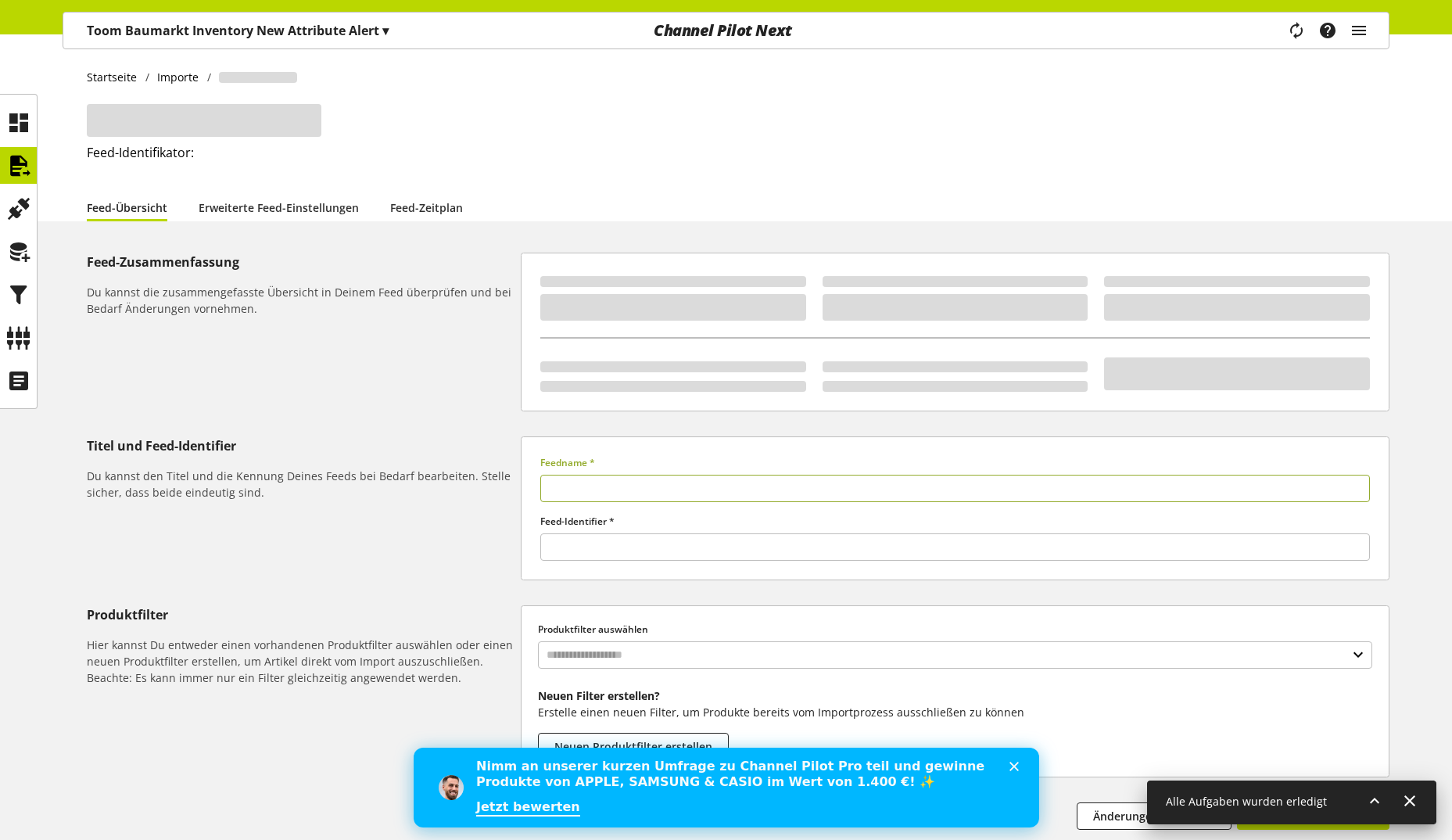
type input "**********"
type input "****"
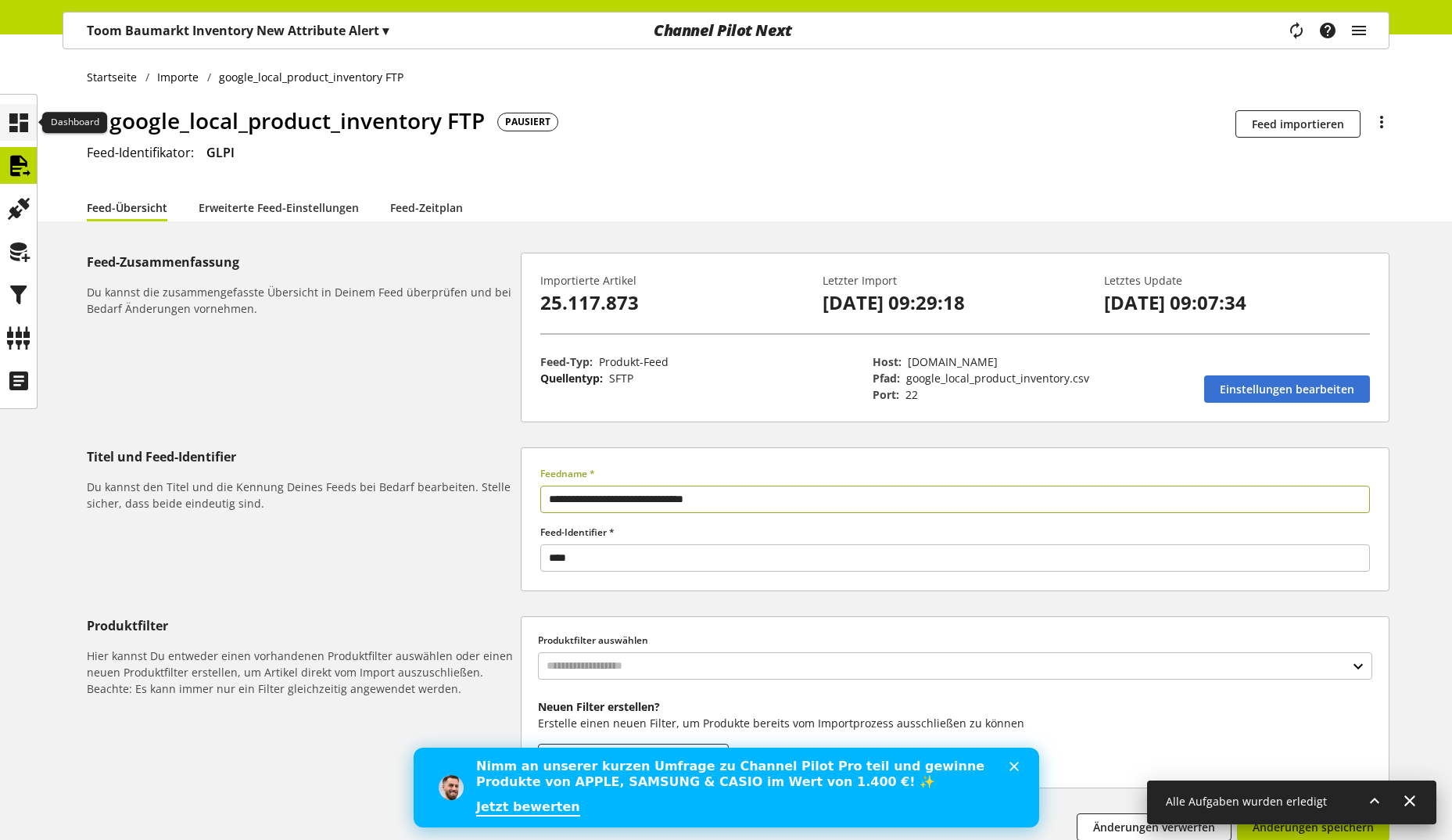
click at [20, 129] on icon at bounding box center [18, 123] width 25 height 31
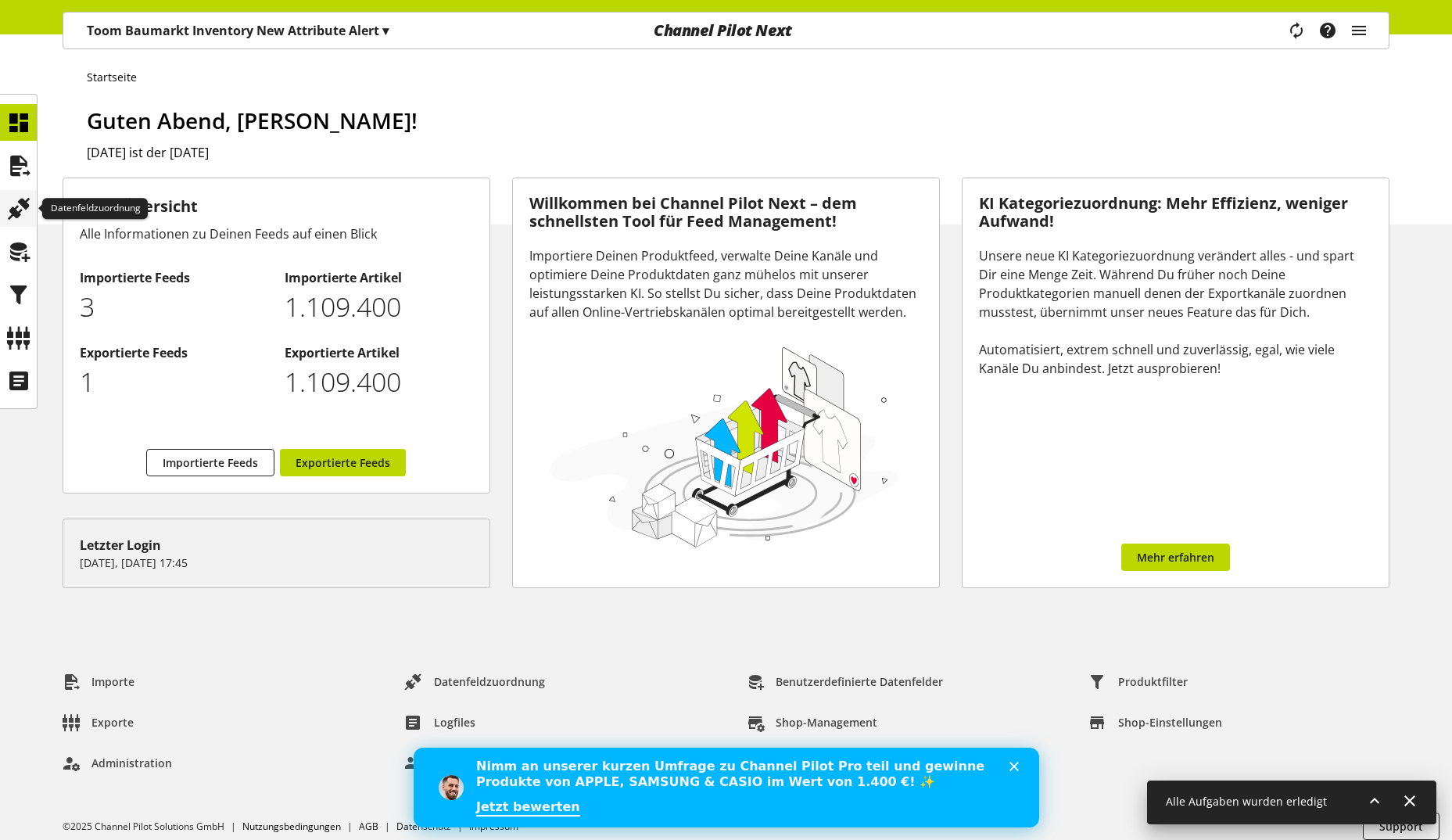
click at [32, 197] on div at bounding box center [18, 208] width 37 height 37
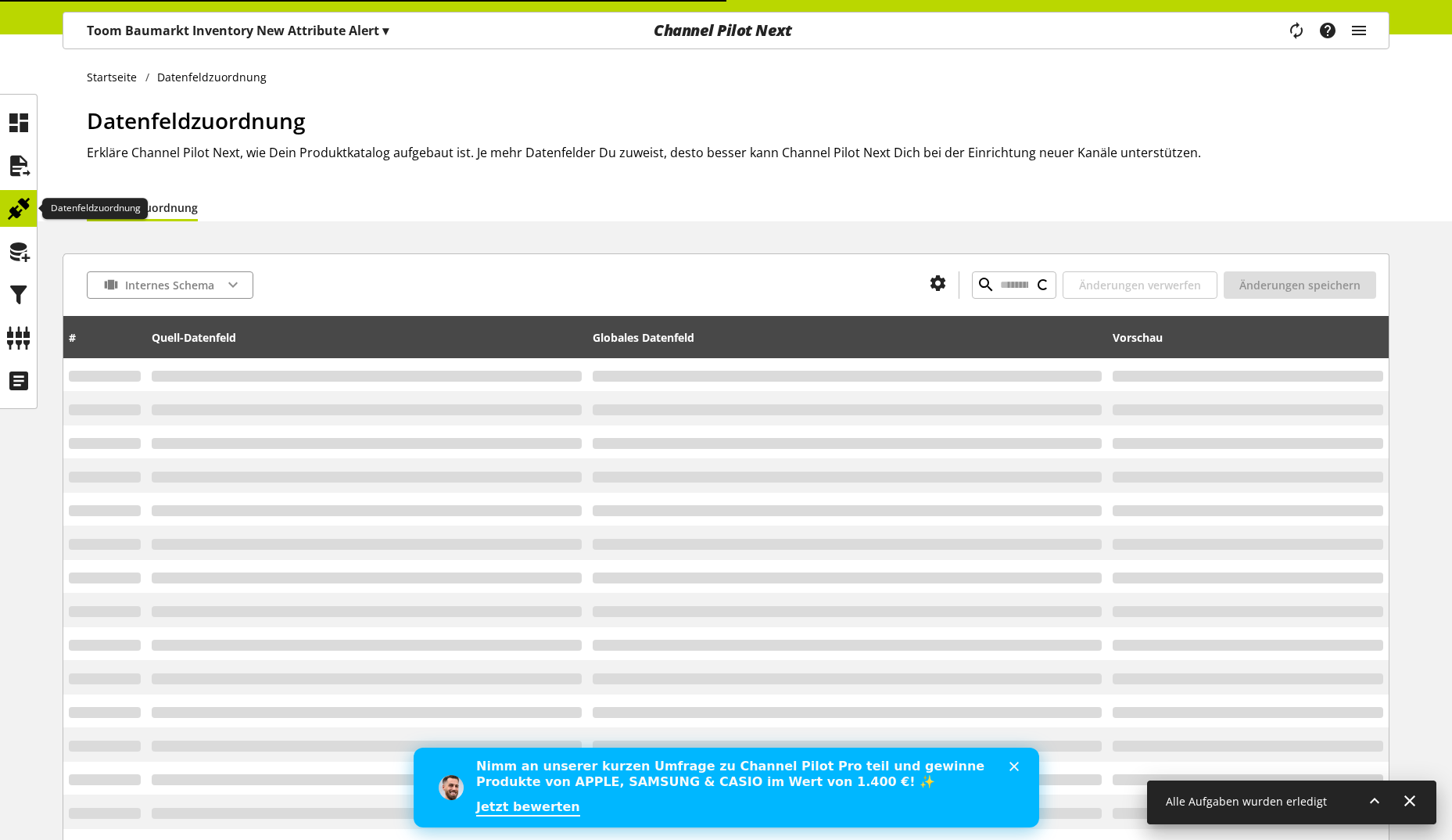
type input "**********"
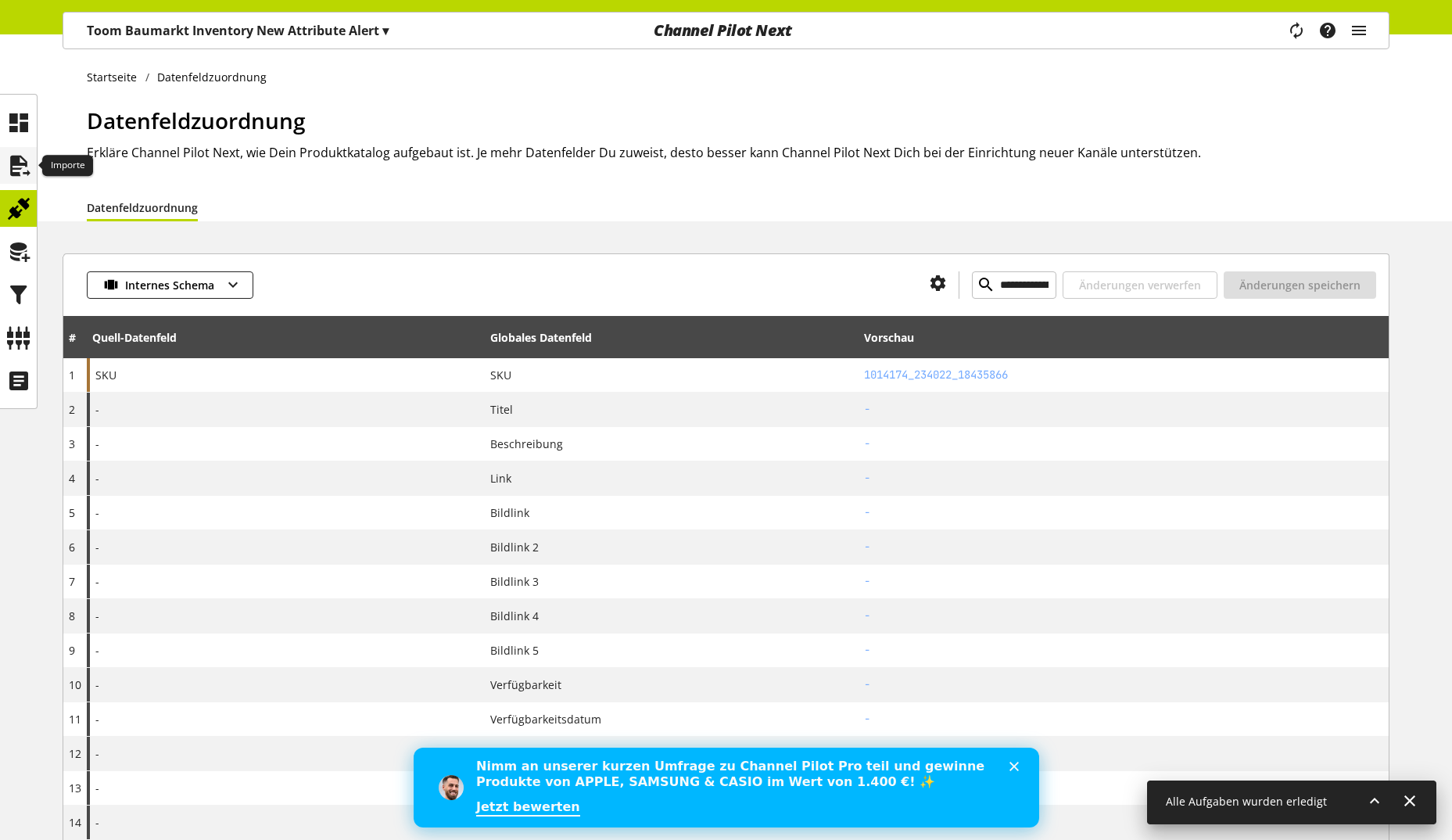
click at [14, 178] on icon at bounding box center [18, 165] width 25 height 31
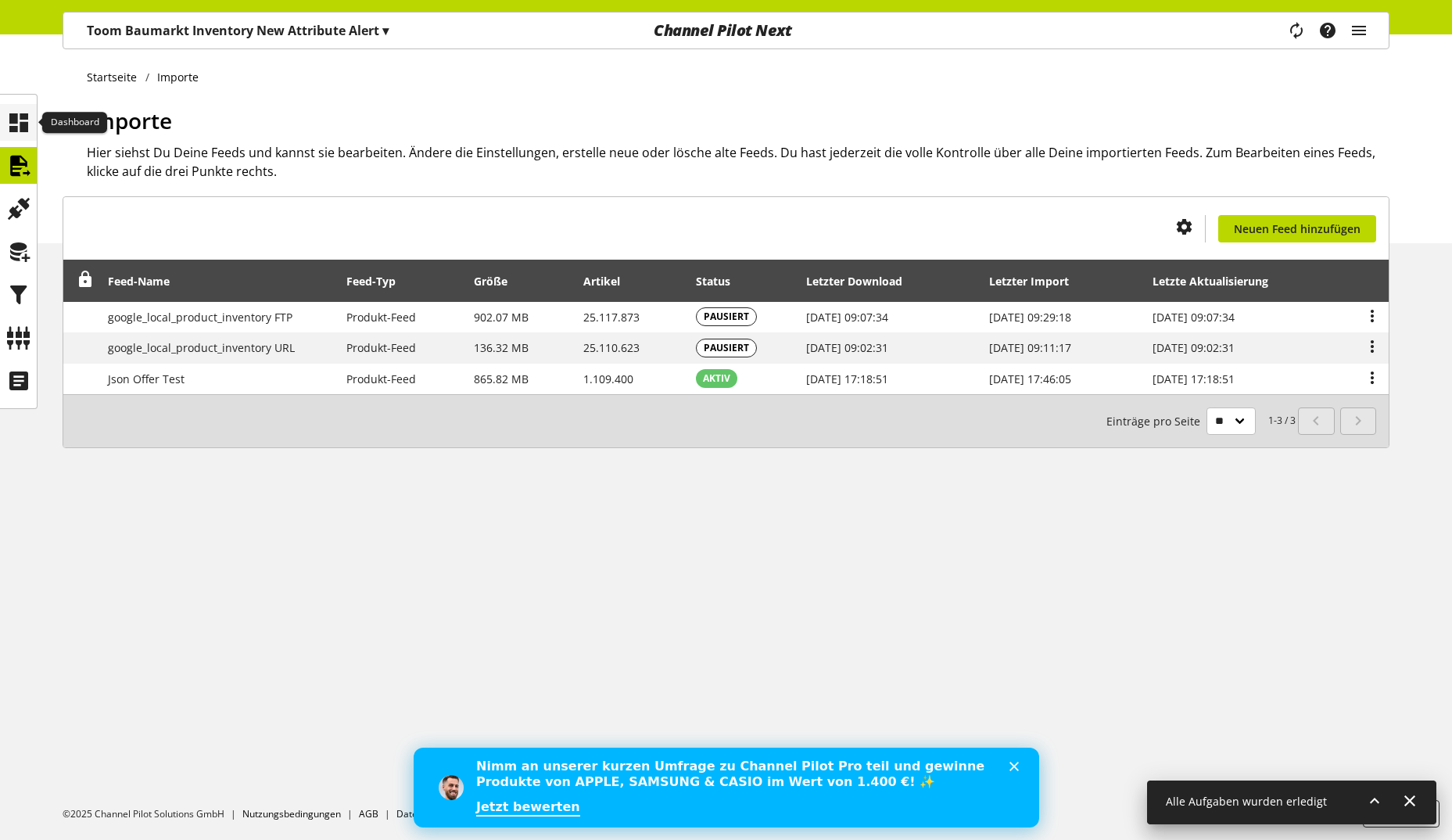
click at [24, 123] on icon at bounding box center [18, 123] width 25 height 31
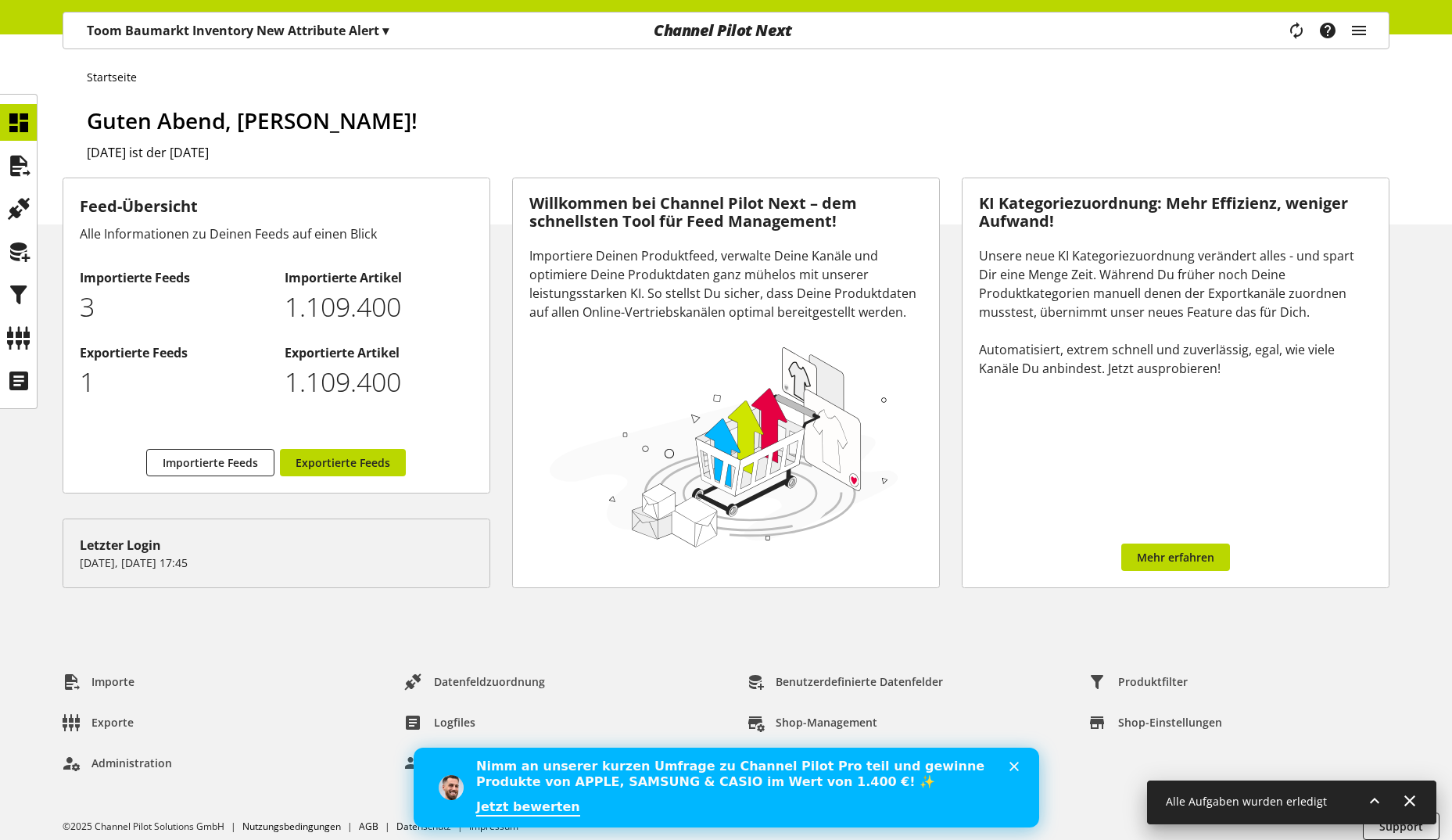
click at [141, 31] on p "Toom Baumarkt Inventory New Attribute Alert ▾" at bounding box center [237, 31] width 302 height 19
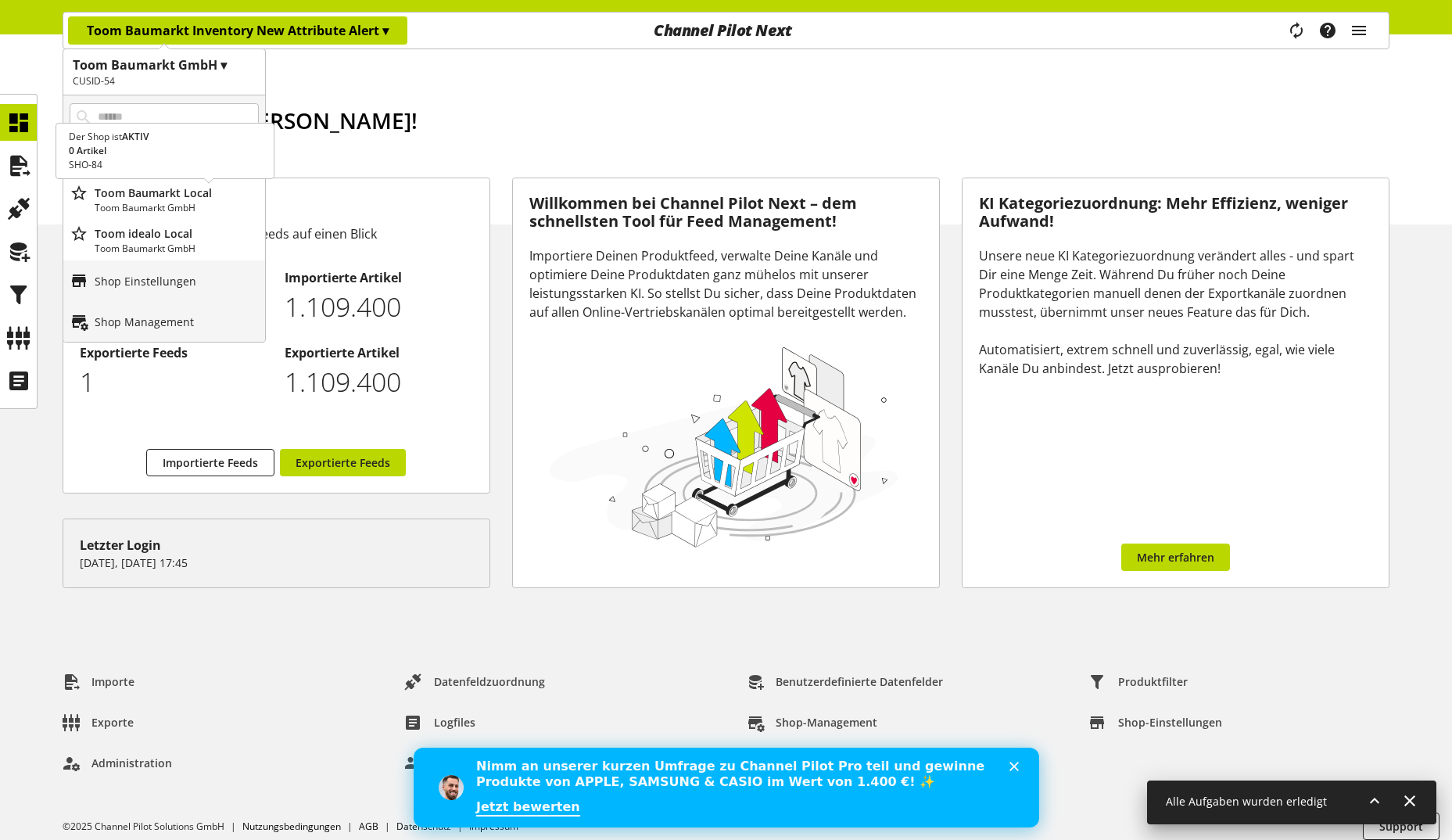
click at [192, 192] on p "Toom Baumarkt Local" at bounding box center [176, 192] width 164 height 16
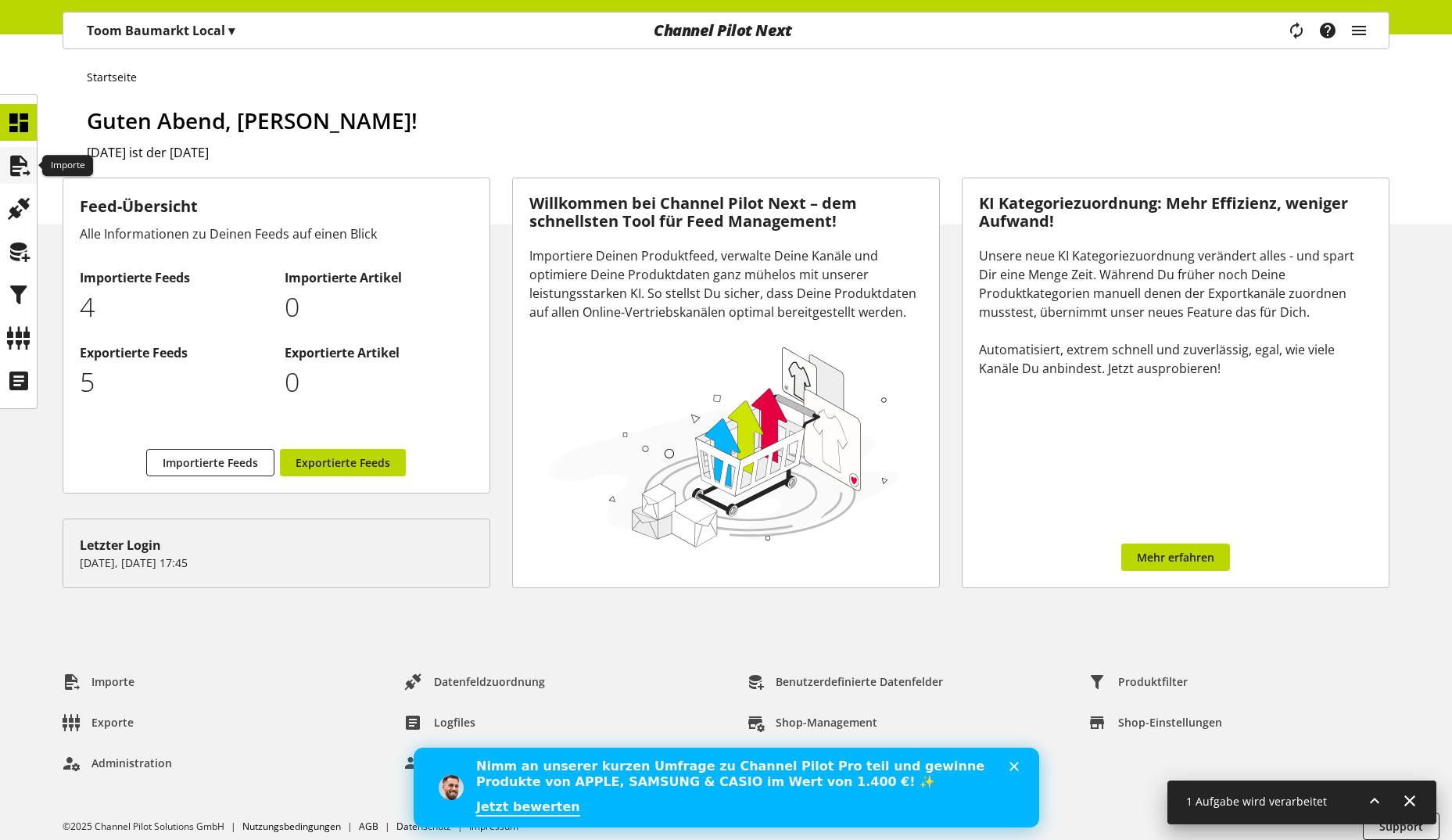
click at [14, 157] on icon at bounding box center [18, 165] width 25 height 31
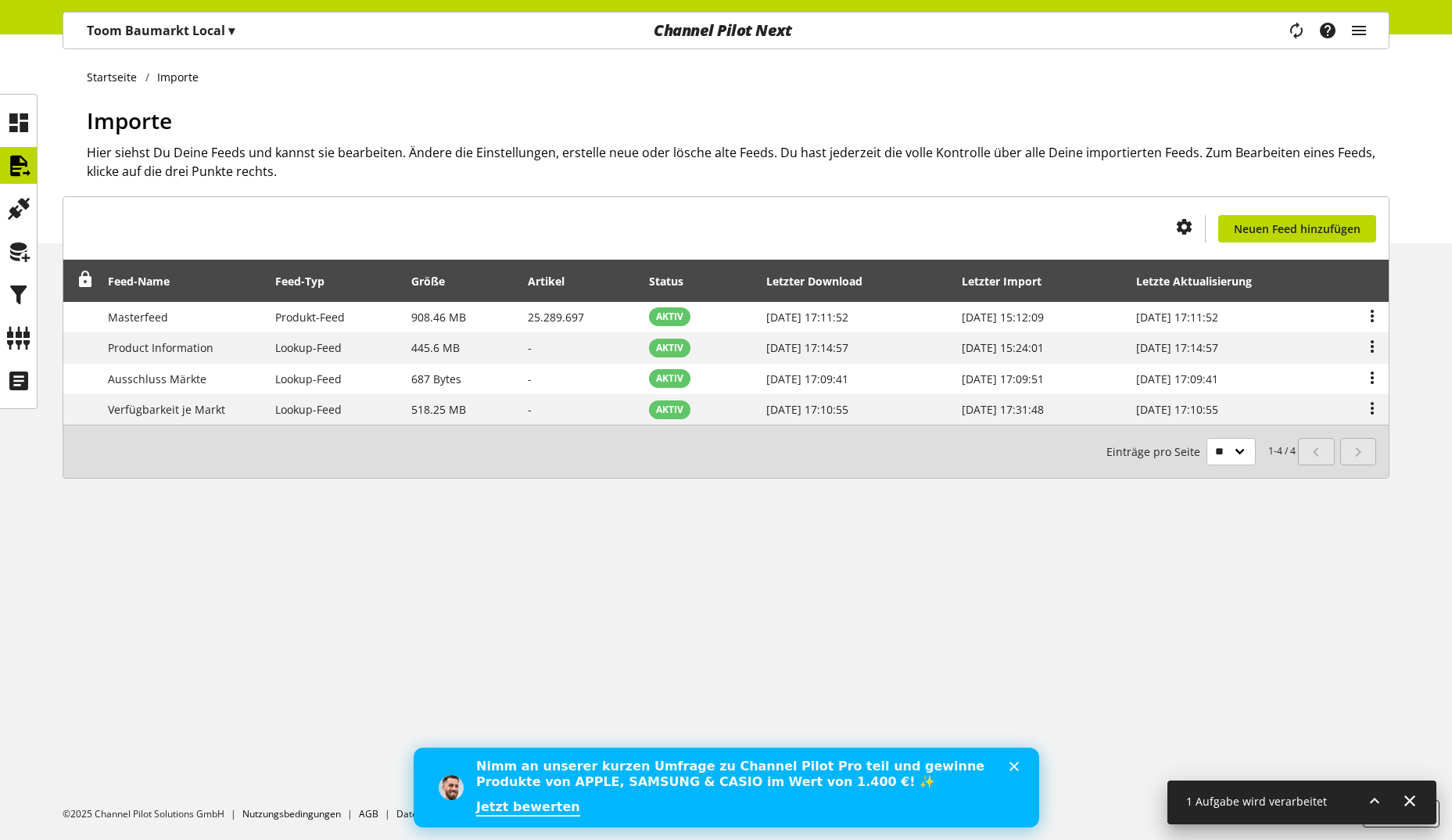
click at [169, 34] on p "Toom Baumarkt Local ▾" at bounding box center [161, 31] width 148 height 19
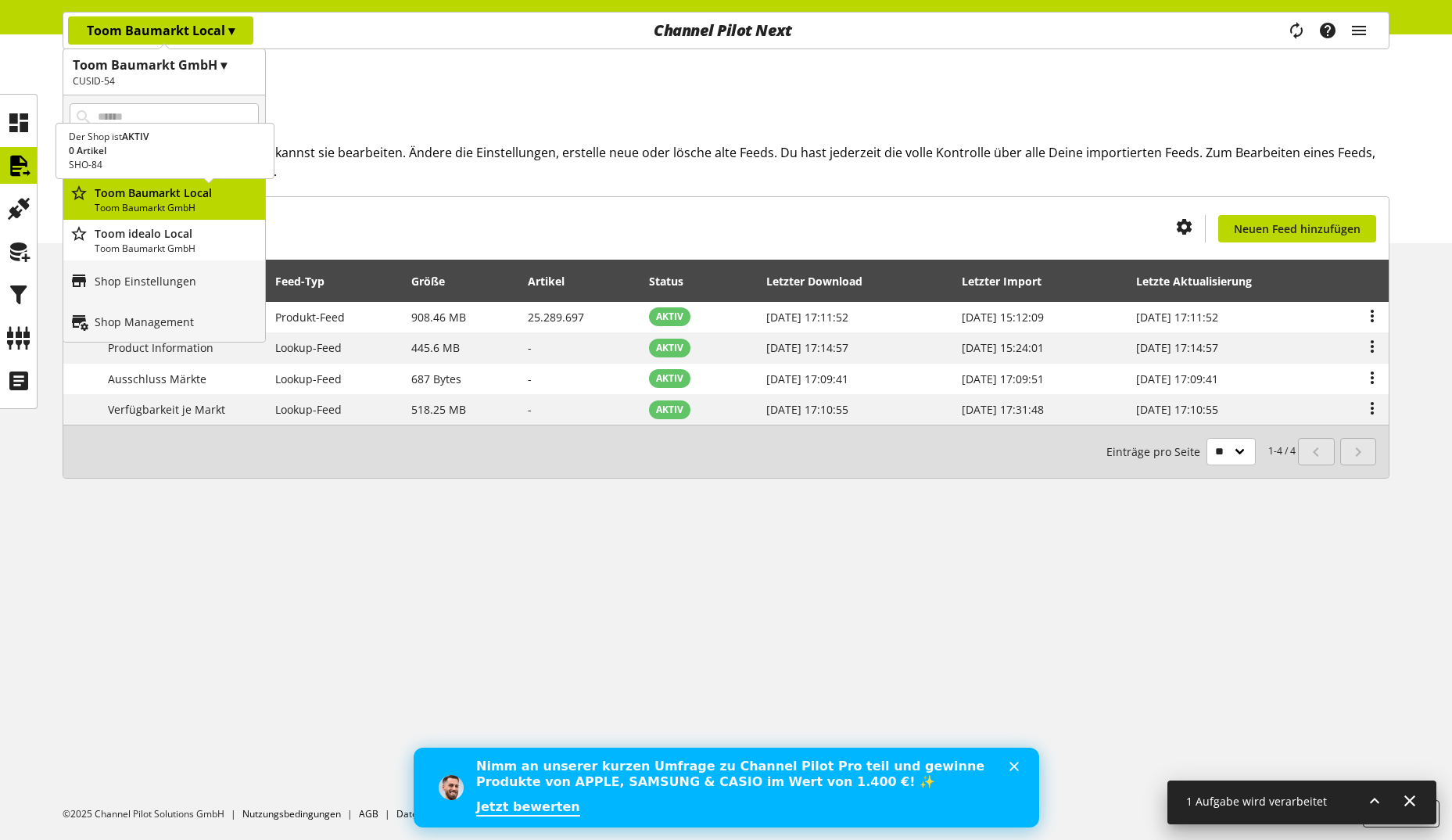
click at [186, 158] on p "Toom Baumarkt Inventory New Attribute Alert" at bounding box center [176, 151] width 164 height 16
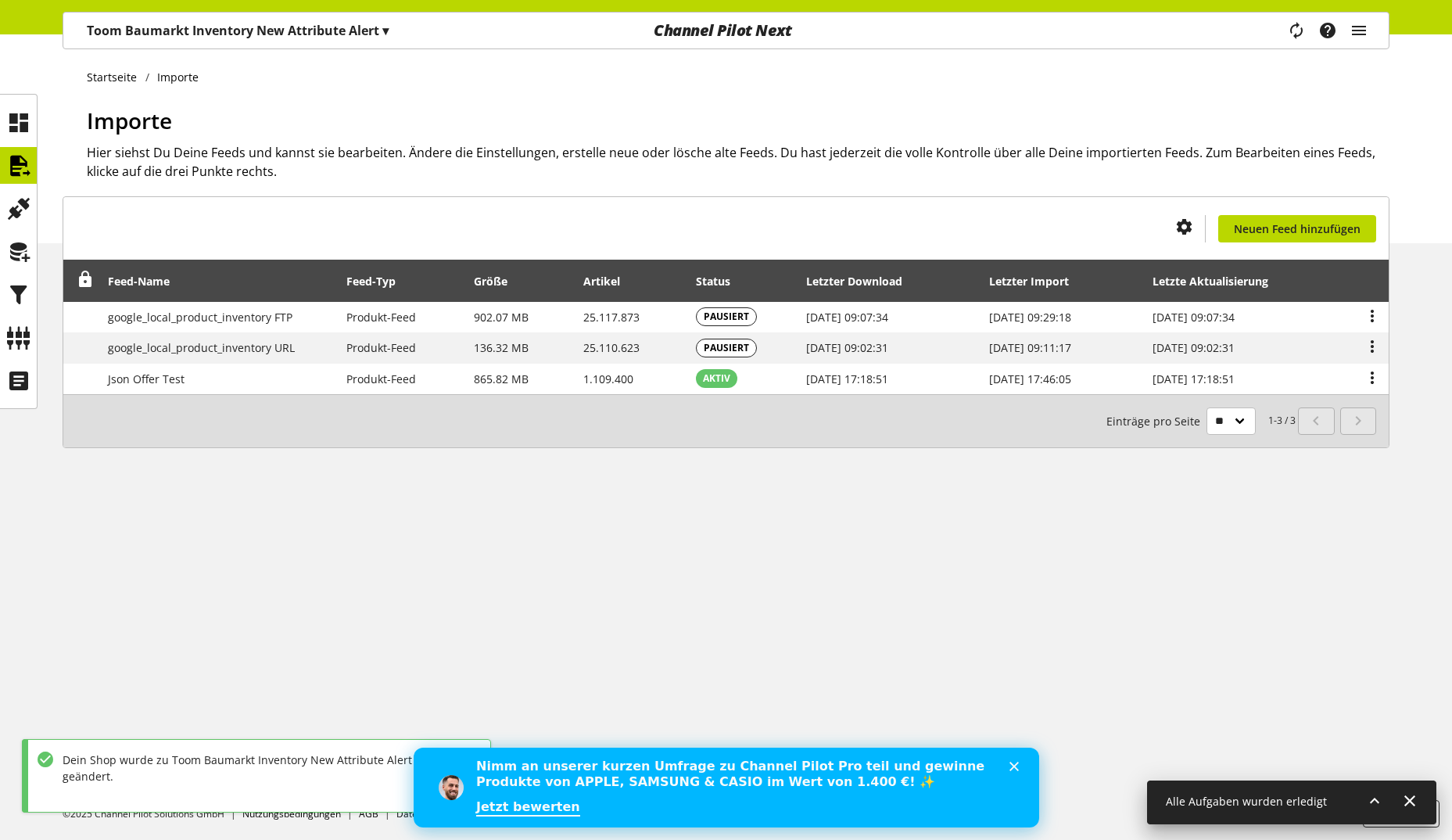
click at [669, 517] on div "Startseite Importe Importe Hier siehst Du Deine Feeds und kannst sie bearbeiten…" at bounding box center [726, 437] width 1452 height 805
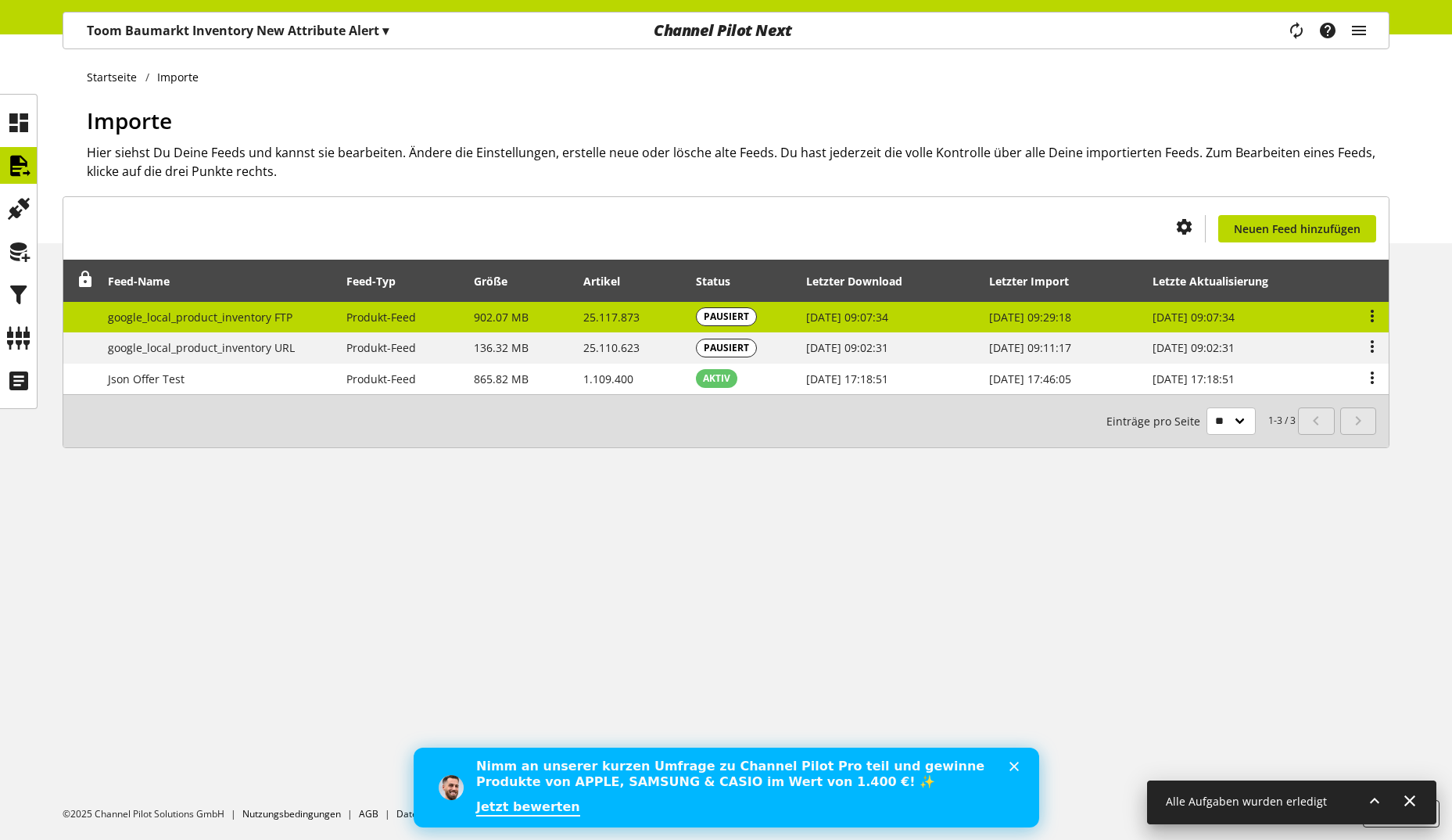
click at [729, 311] on span "PAUSIERT" at bounding box center [726, 317] width 45 height 14
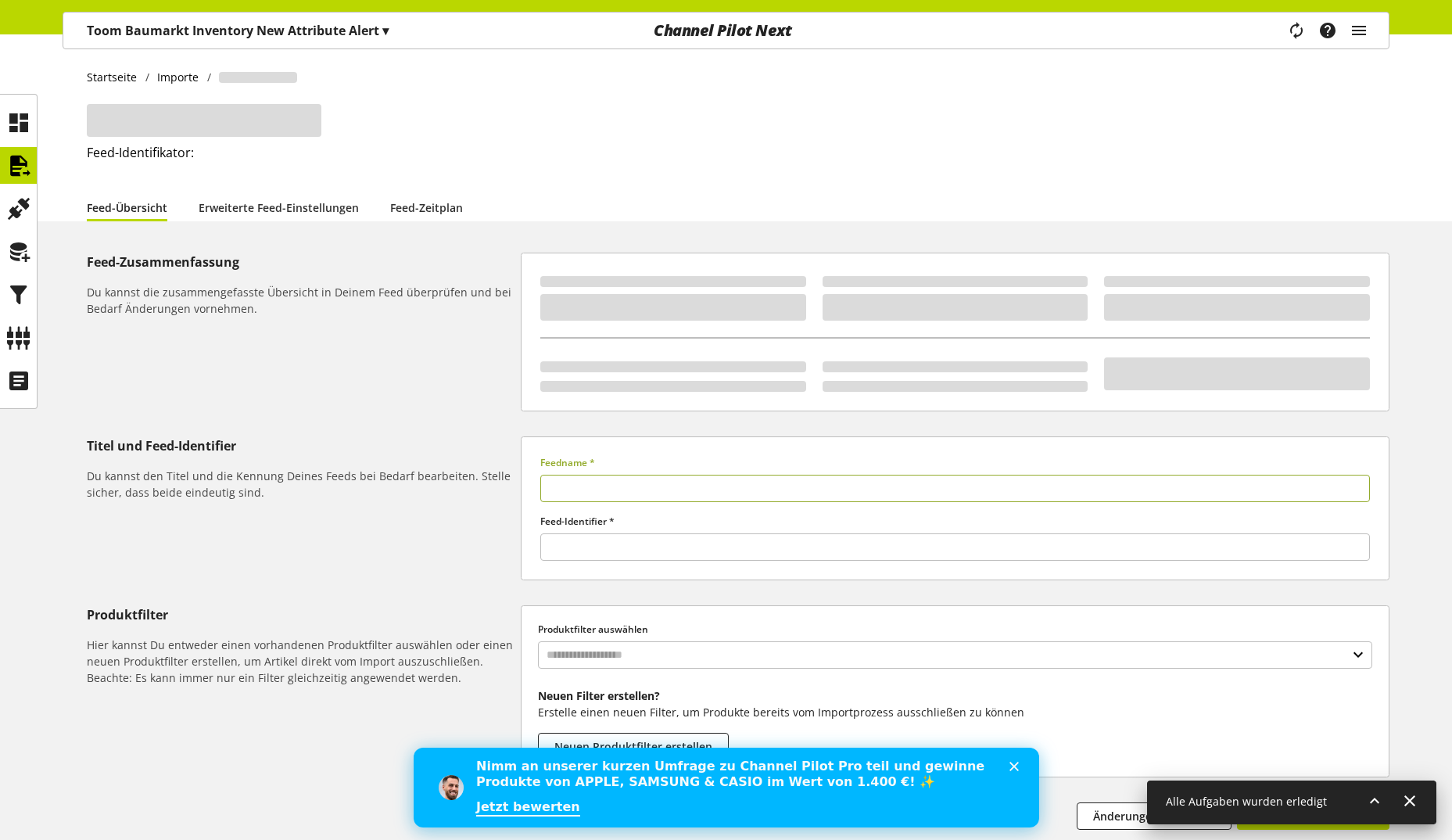
type input "**********"
type input "****"
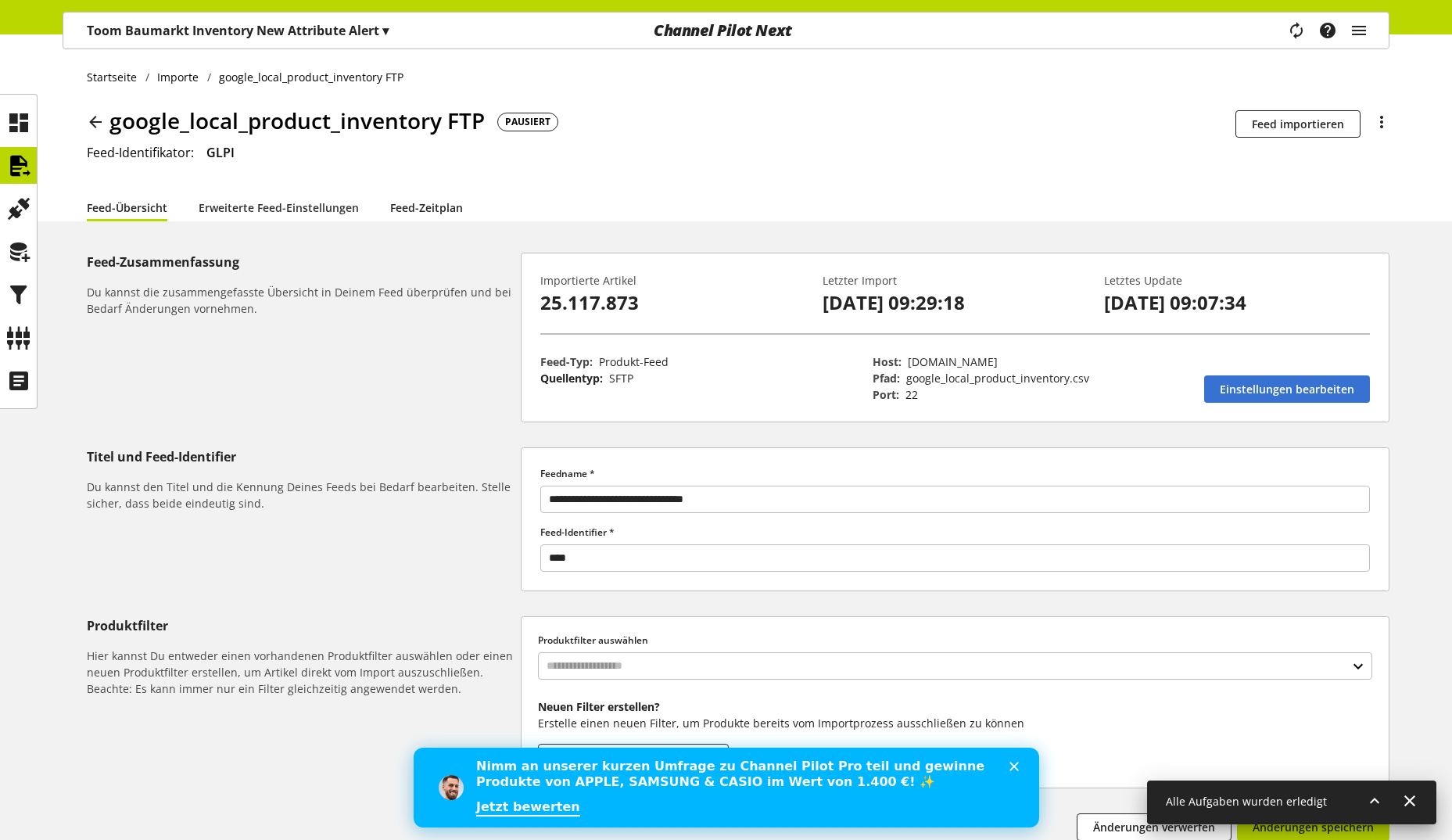
click at [428, 208] on link "Feed-Zeitplan" at bounding box center [426, 207] width 72 height 16
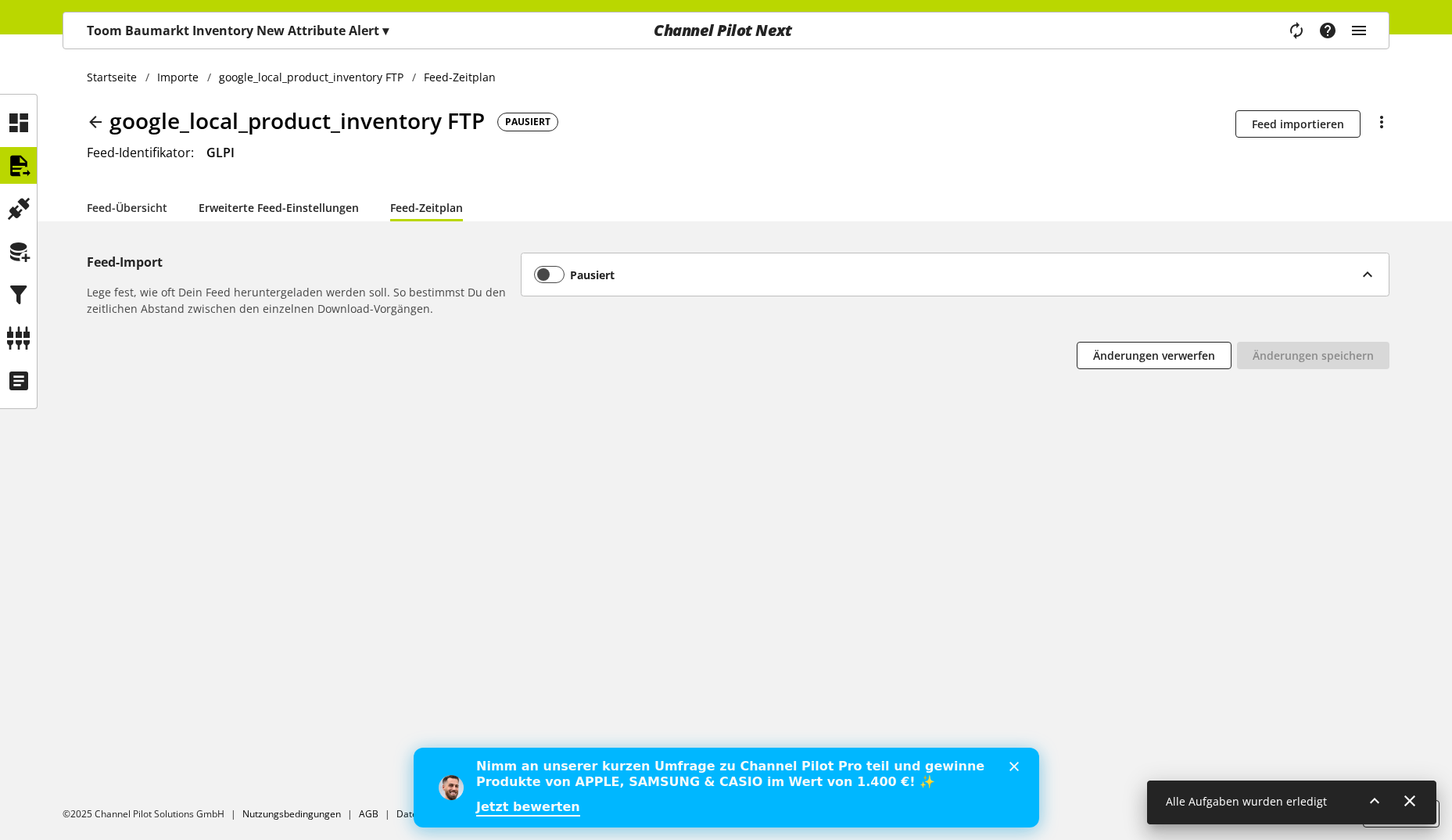
click at [267, 212] on link "Erweiterte Feed-Einstellungen" at bounding box center [278, 207] width 160 height 16
select select "********"
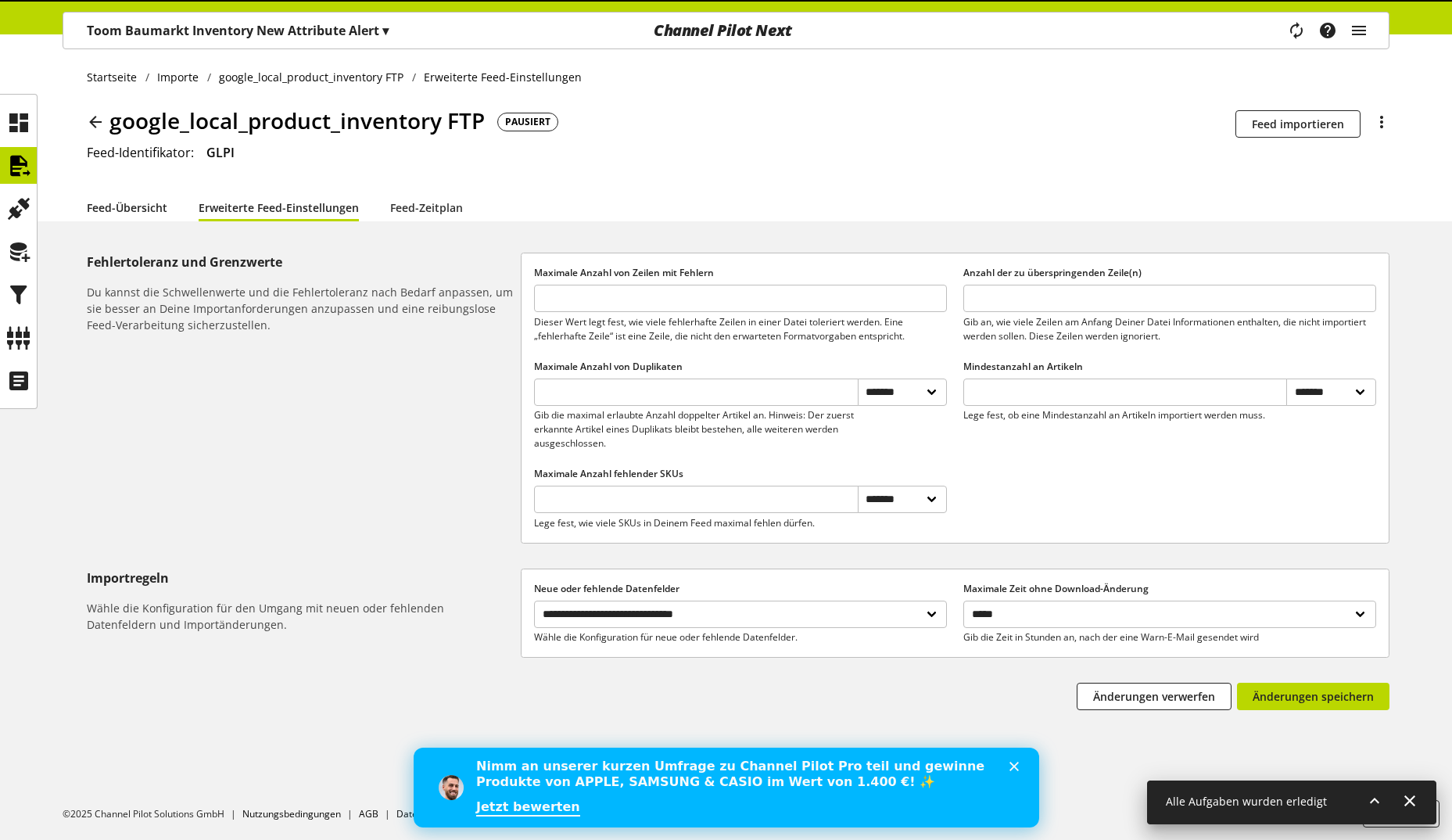
click at [114, 203] on link "Feed-Übersicht" at bounding box center [127, 207] width 81 height 16
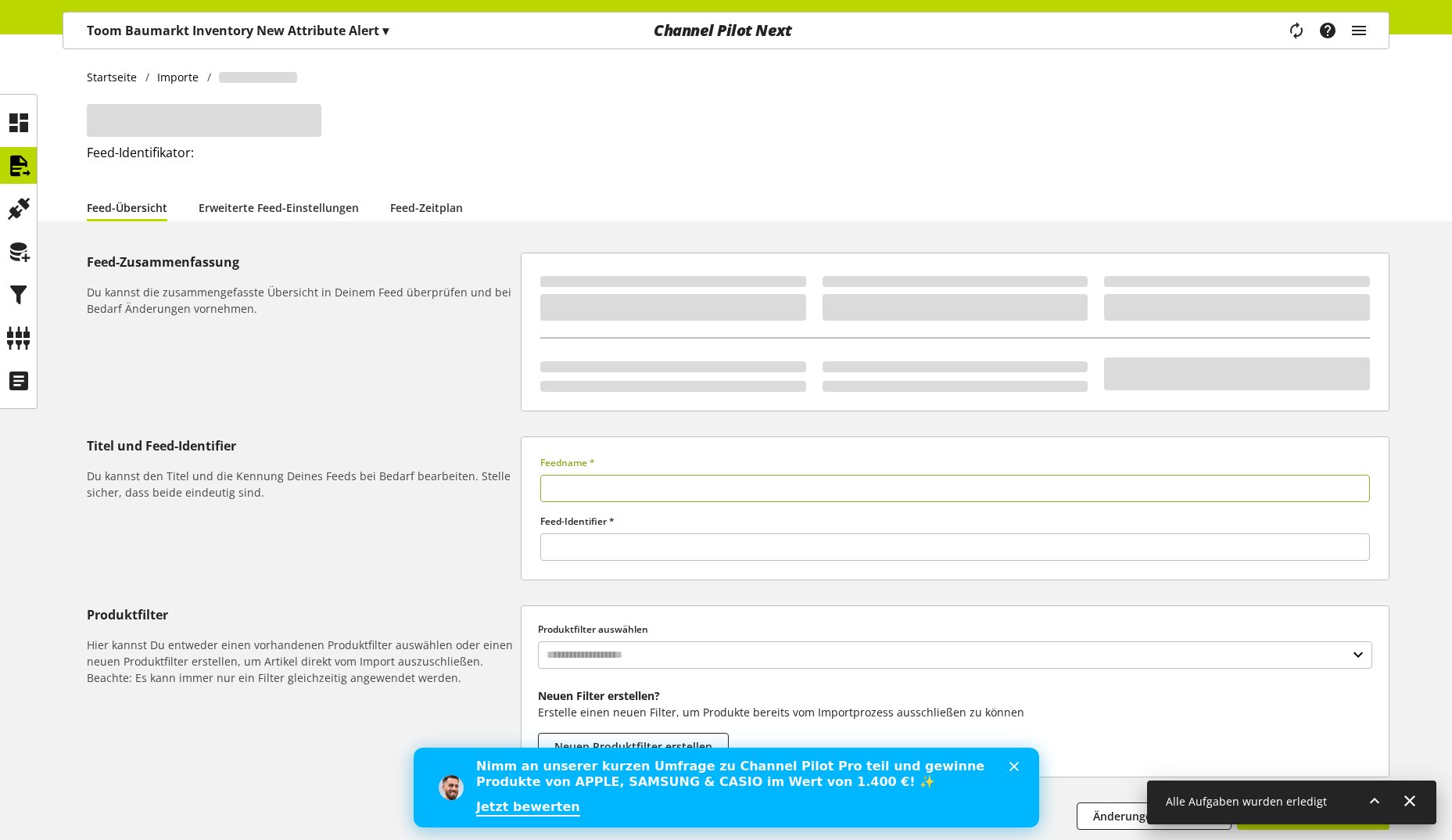
type input "**********"
type input "****"
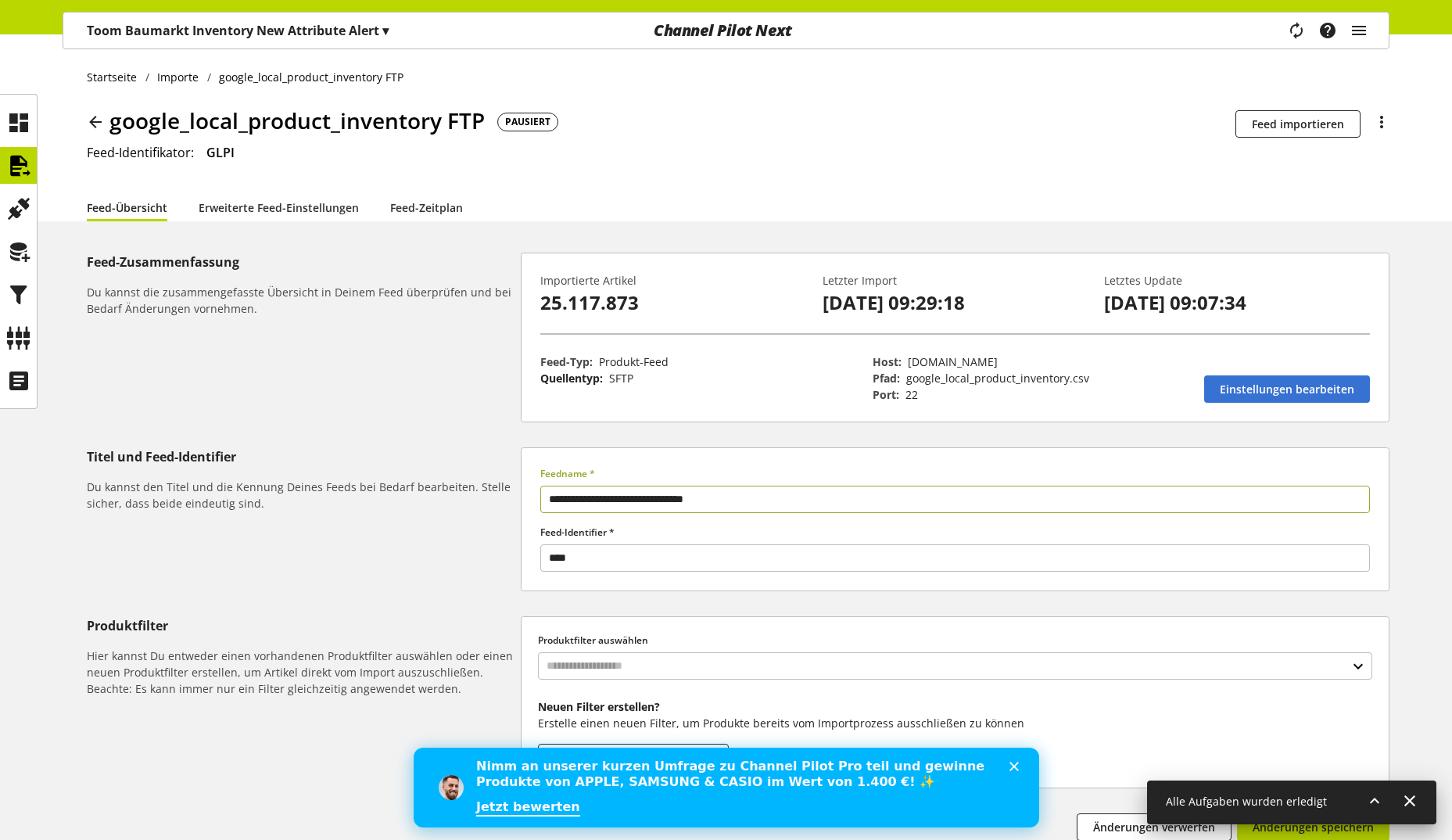
click at [95, 117] on icon at bounding box center [95, 122] width 19 height 28
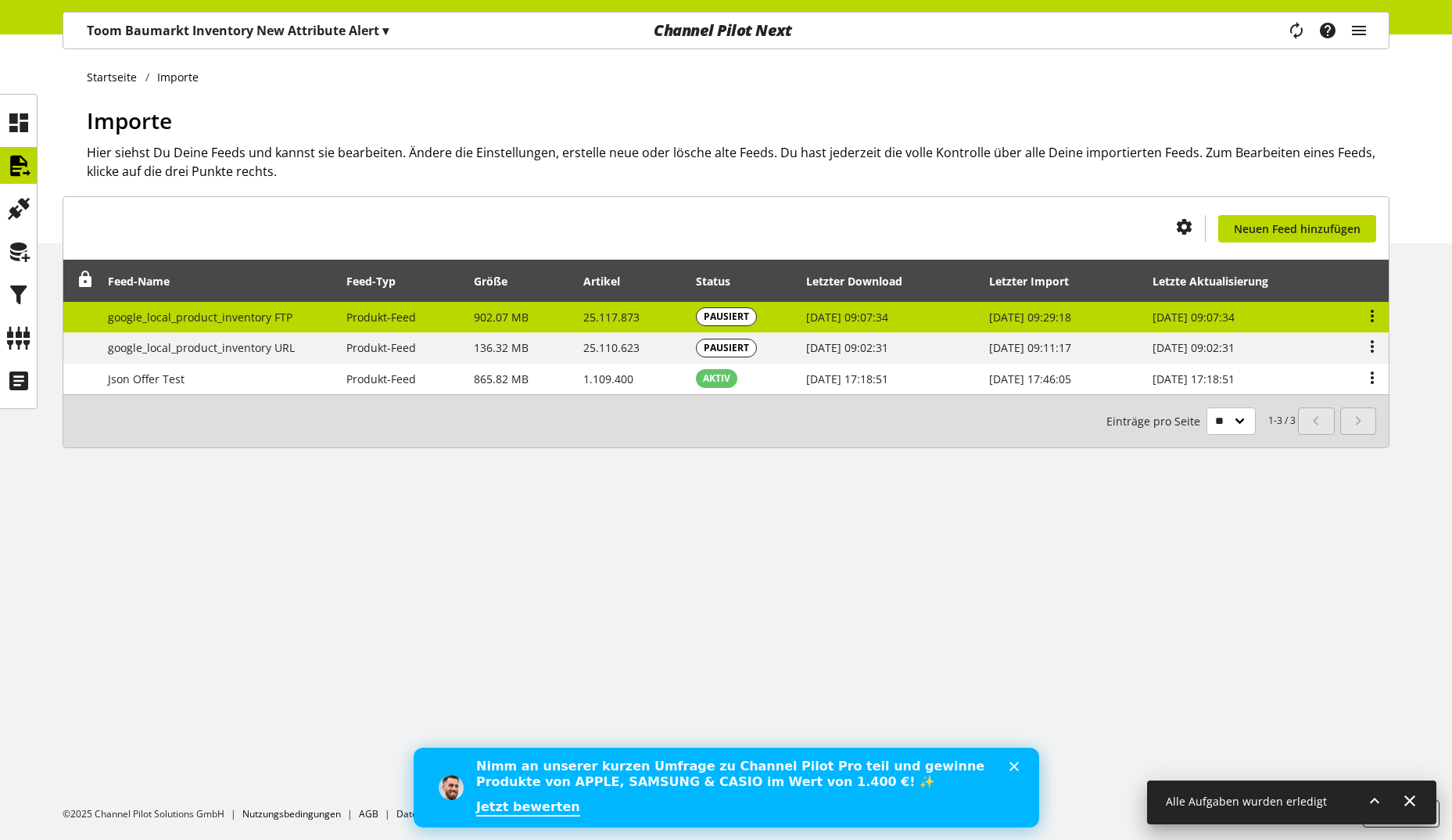
click at [1226, 320] on span "04. Sept. 2025, 09:07:34" at bounding box center [1193, 317] width 82 height 14
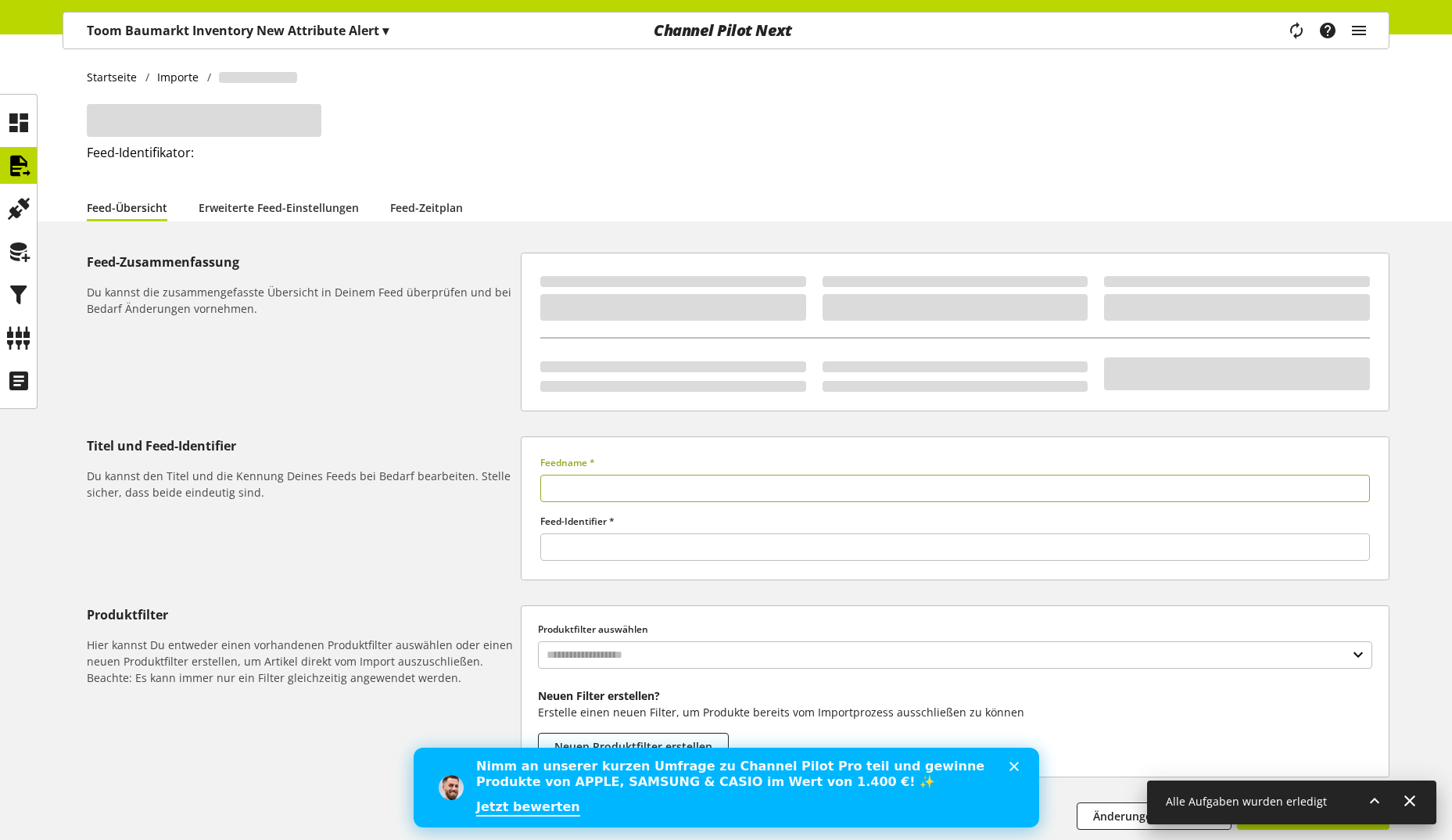
type input "**********"
type input "****"
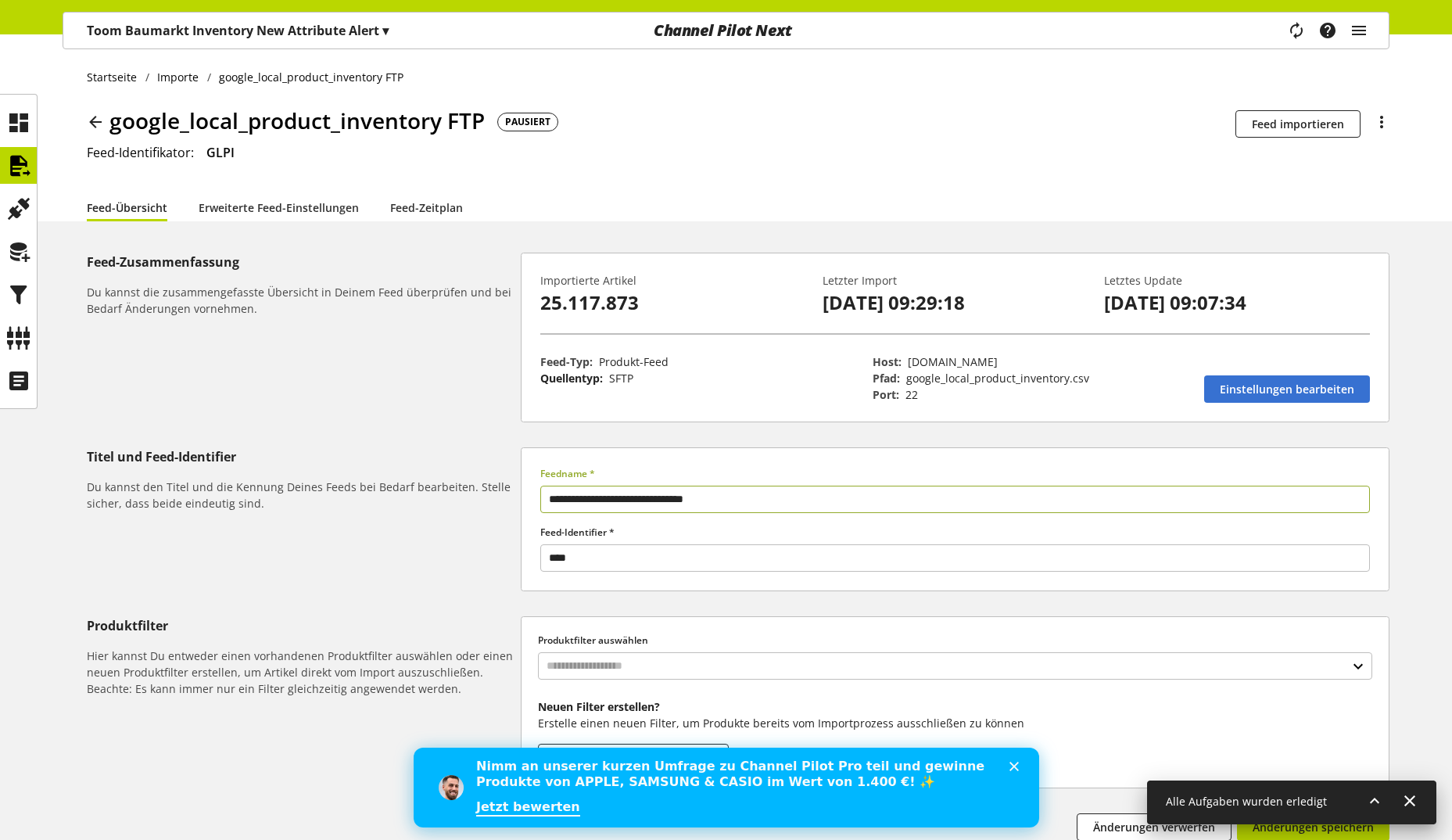
click at [1179, 197] on div "Feed-Übersicht Erweiterte Feed-Einstellungen Feed-Zeitplan" at bounding box center [738, 207] width 1302 height 28
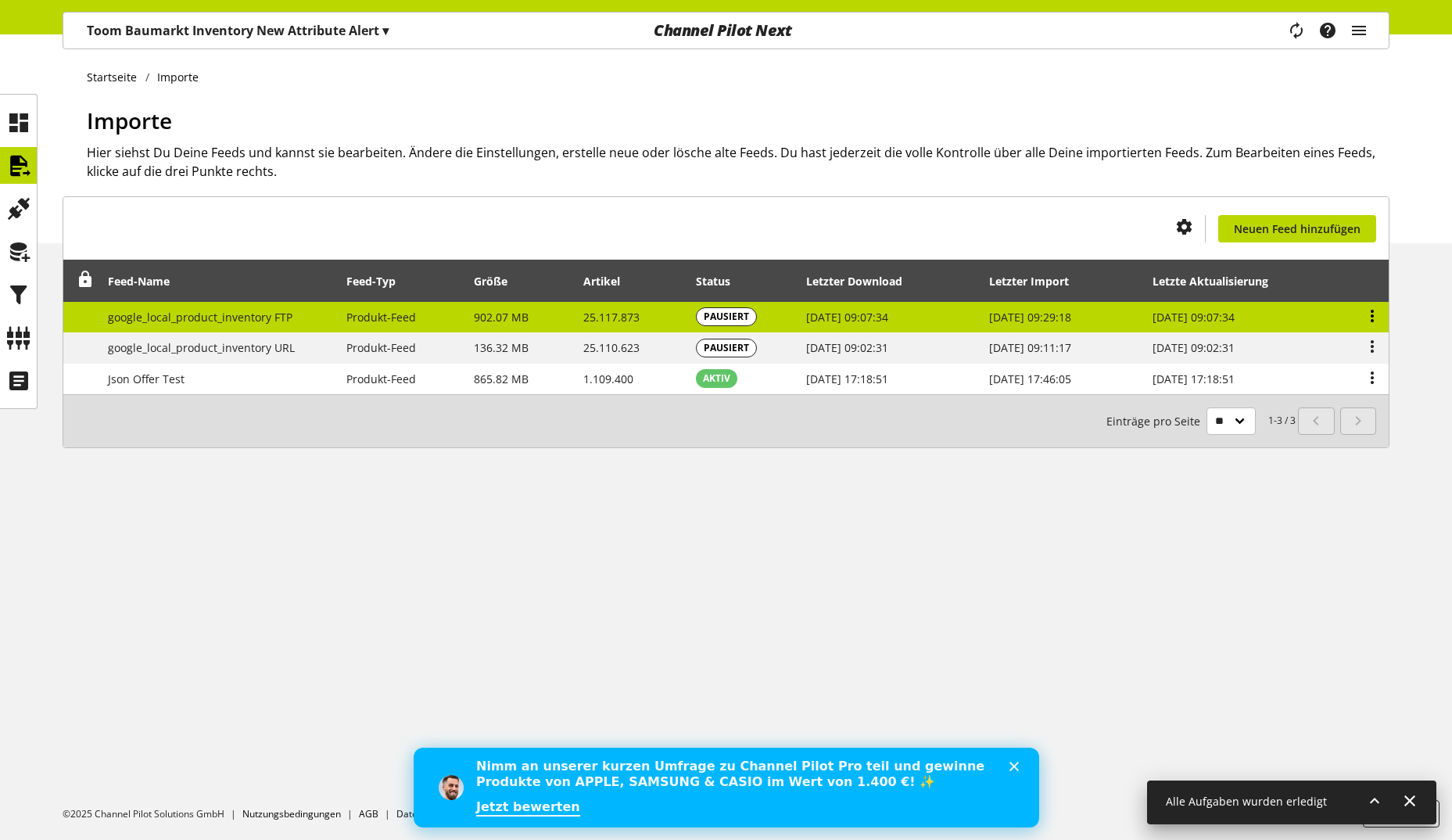
click at [1374, 310] on icon at bounding box center [1372, 316] width 19 height 28
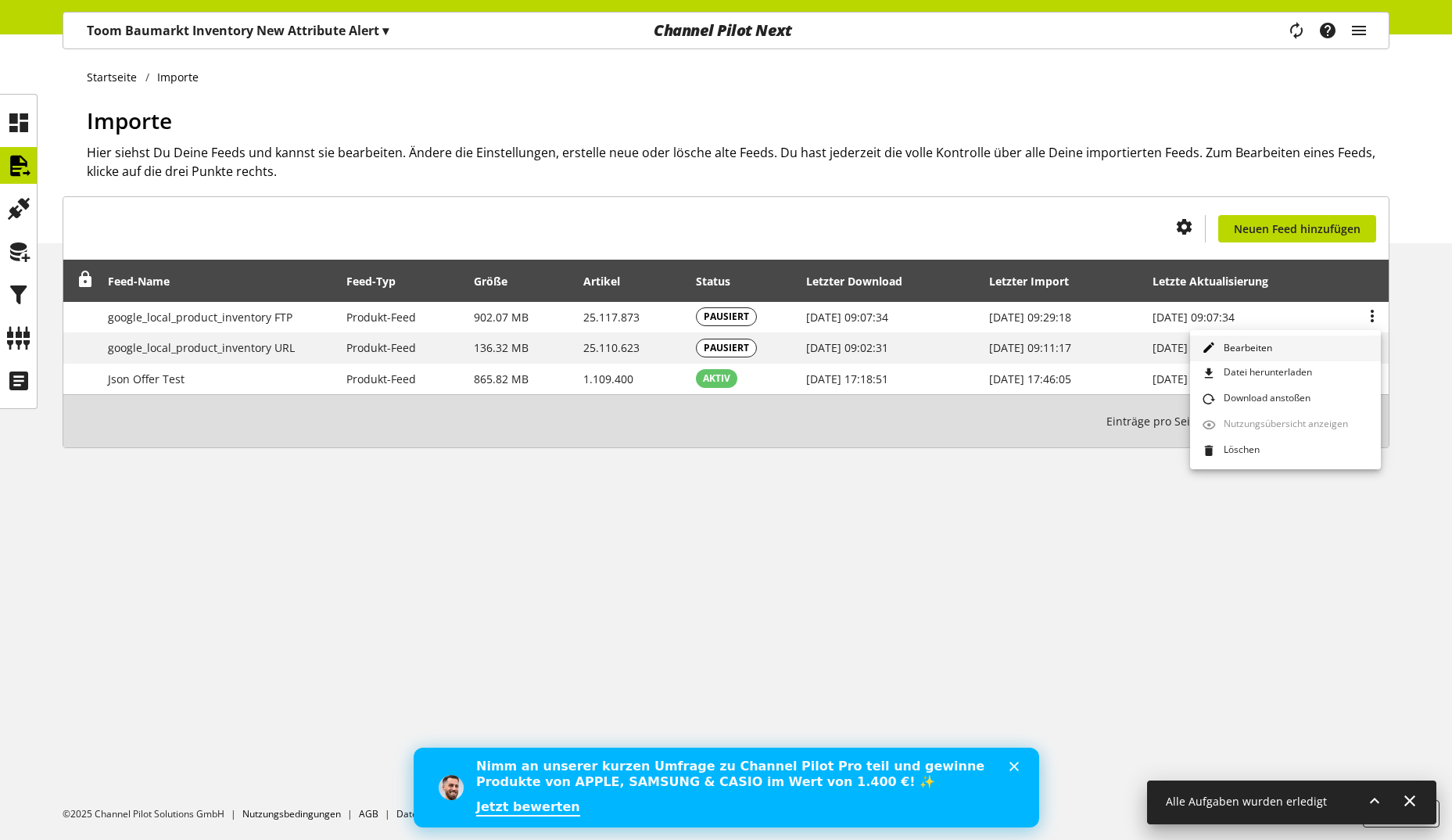
click at [1226, 351] on span "Bearbeiten" at bounding box center [1244, 348] width 54 height 14
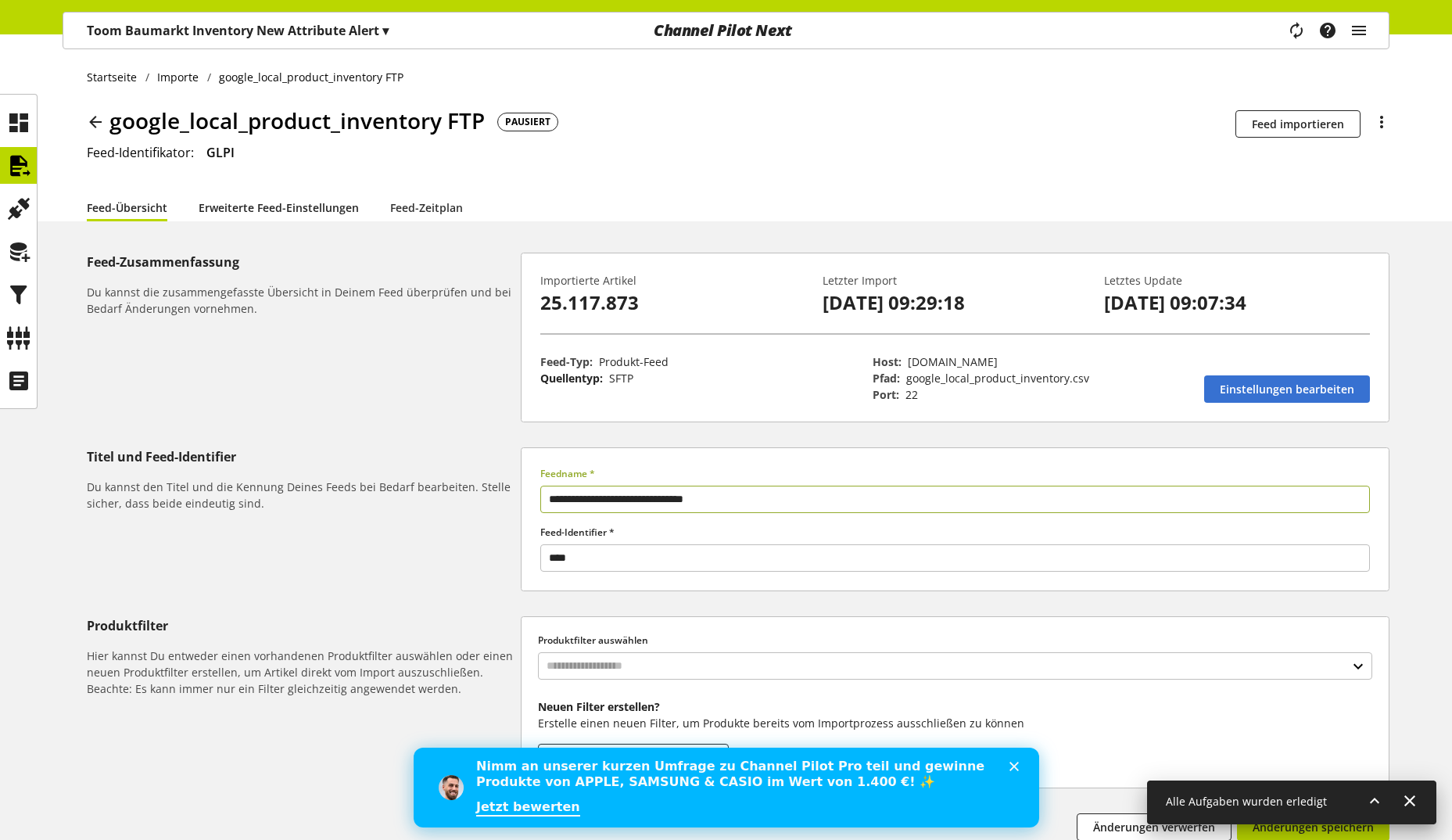
click at [291, 209] on link "Erweiterte Feed-Einstellungen" at bounding box center [278, 207] width 160 height 16
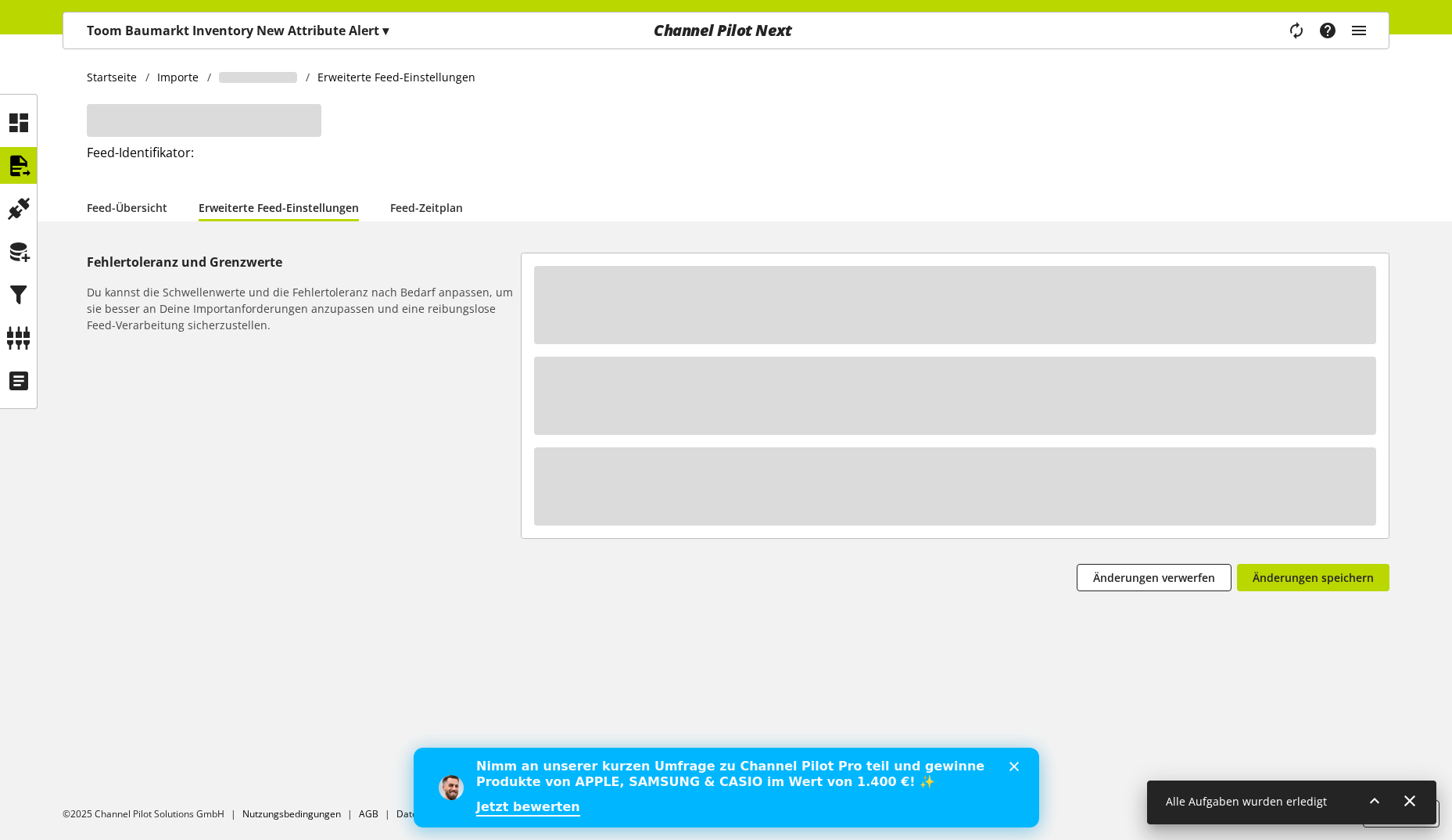
select select "********"
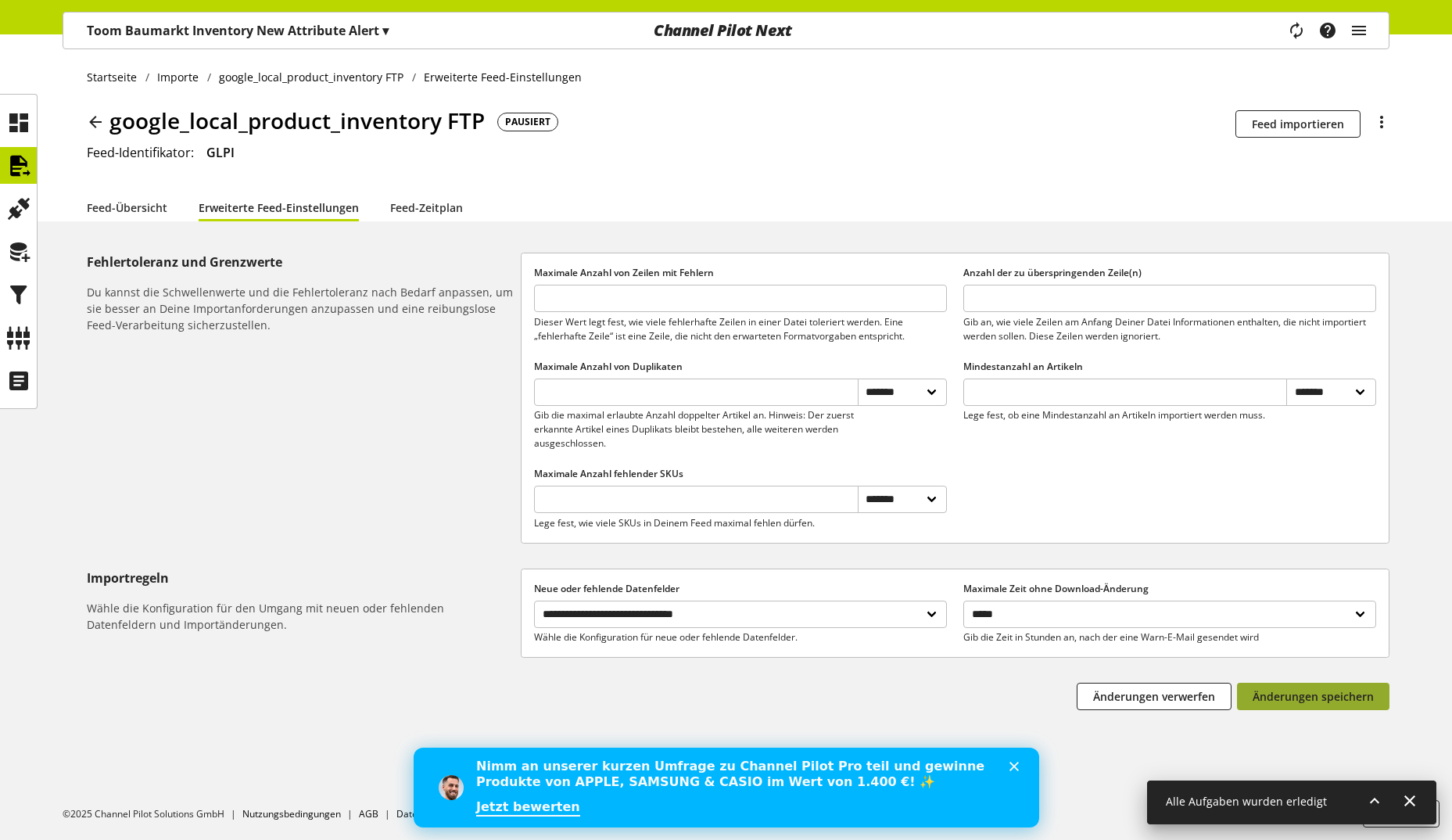
click at [1314, 700] on span "Änderungen speichern" at bounding box center [1313, 695] width 121 height 16
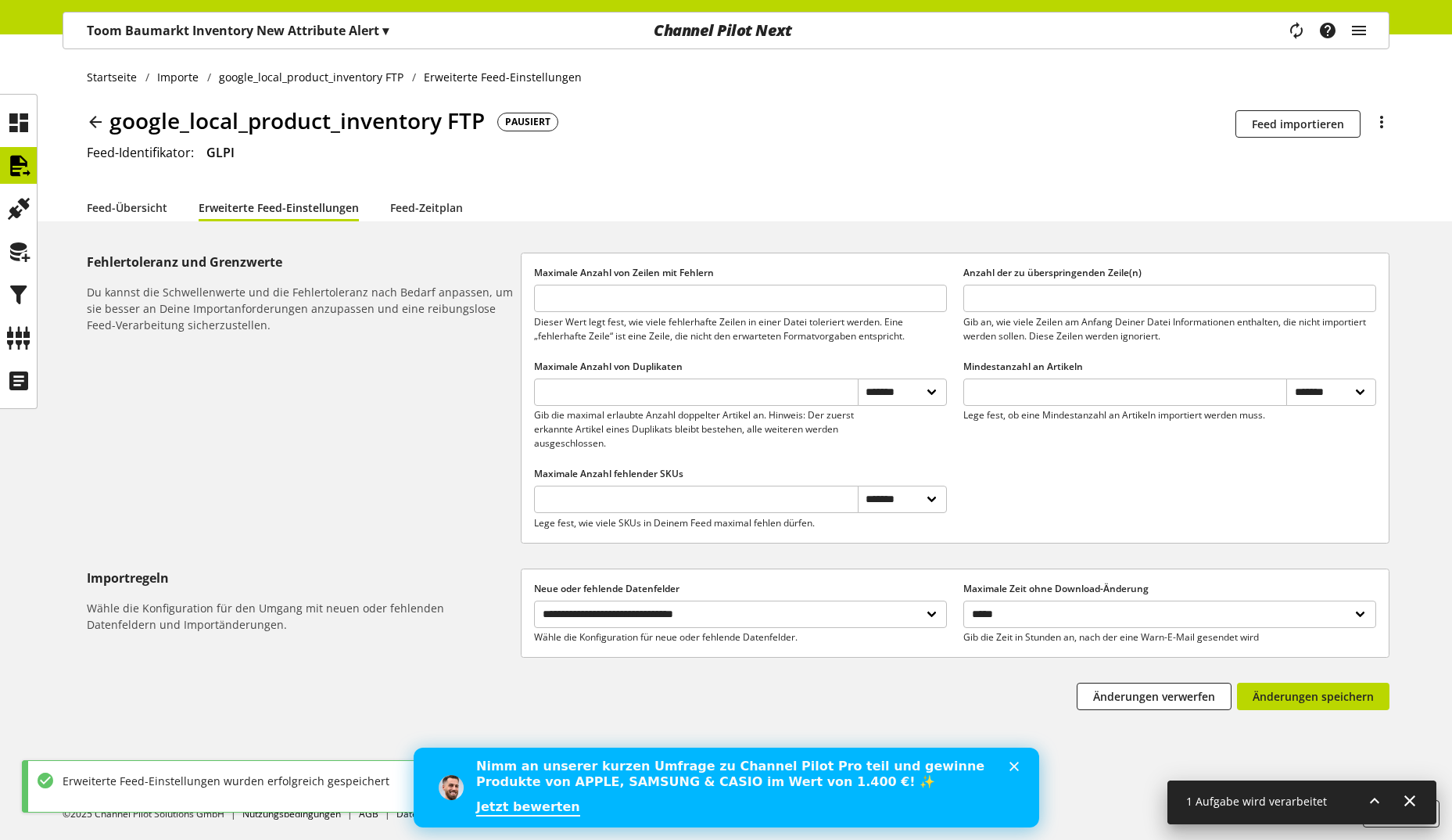
click at [1370, 801] on icon at bounding box center [1375, 800] width 19 height 28
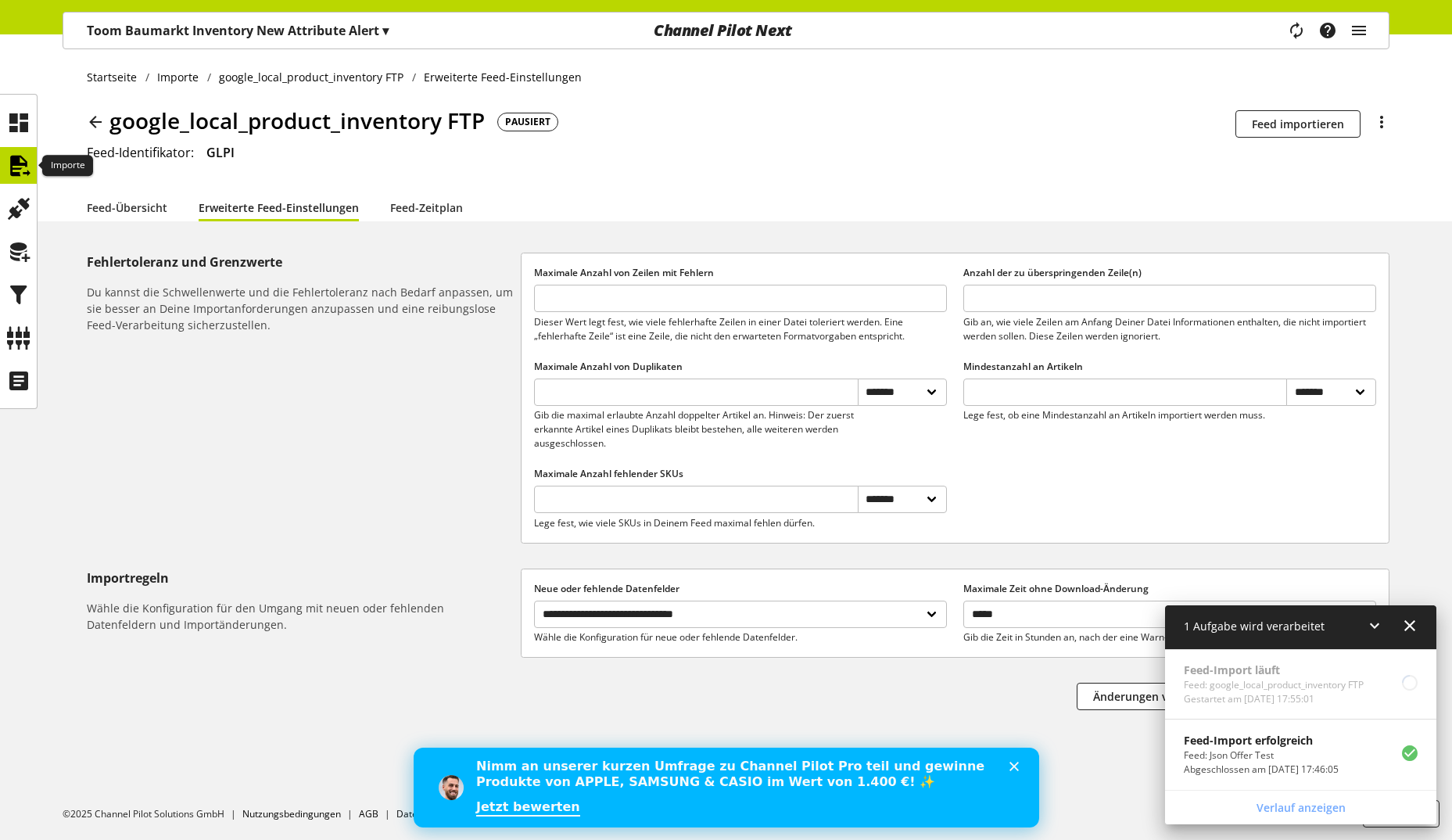
click at [24, 164] on icon at bounding box center [18, 165] width 25 height 31
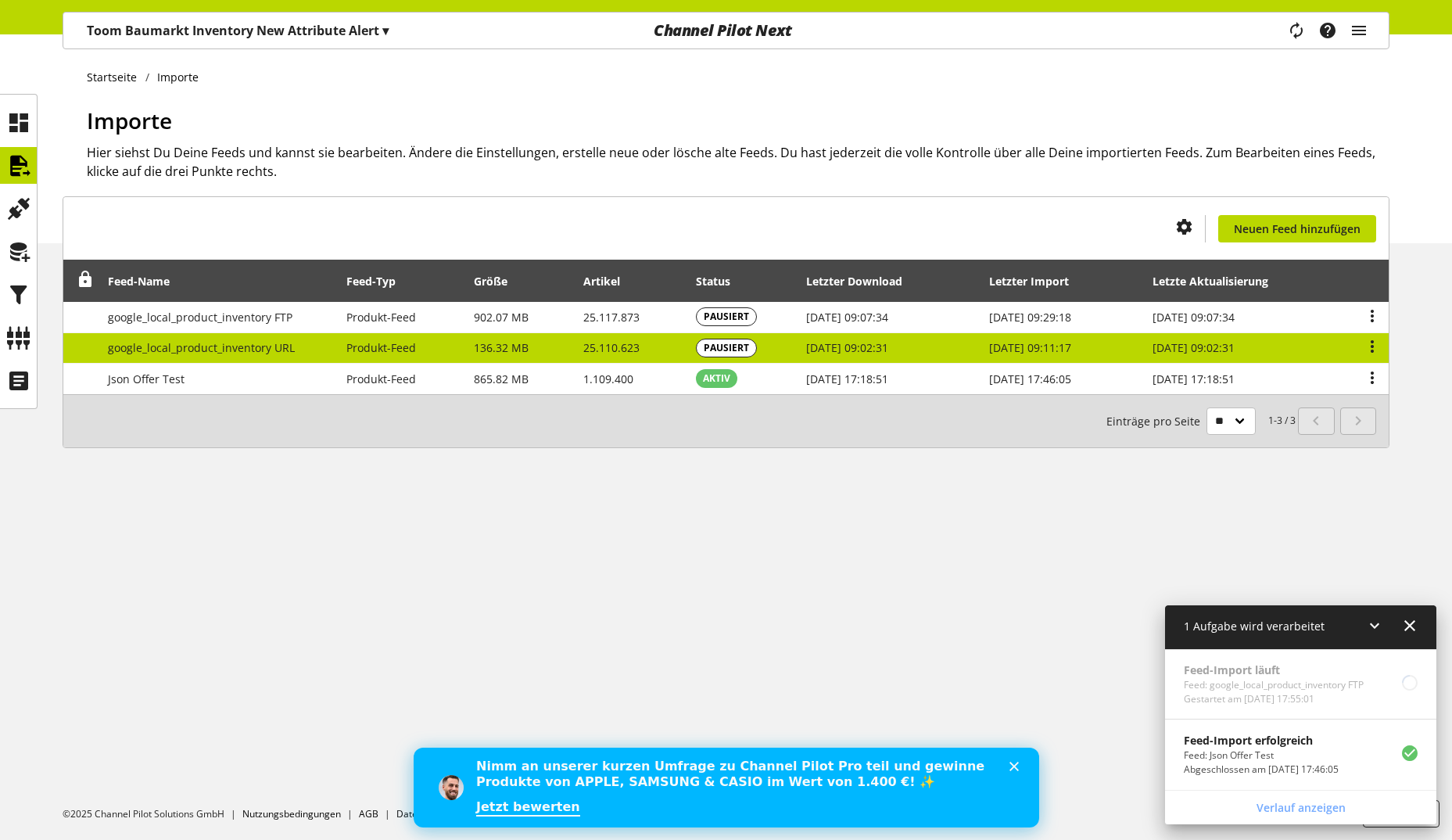
click at [639, 346] on td "25.110.623" at bounding box center [631, 348] width 112 height 31
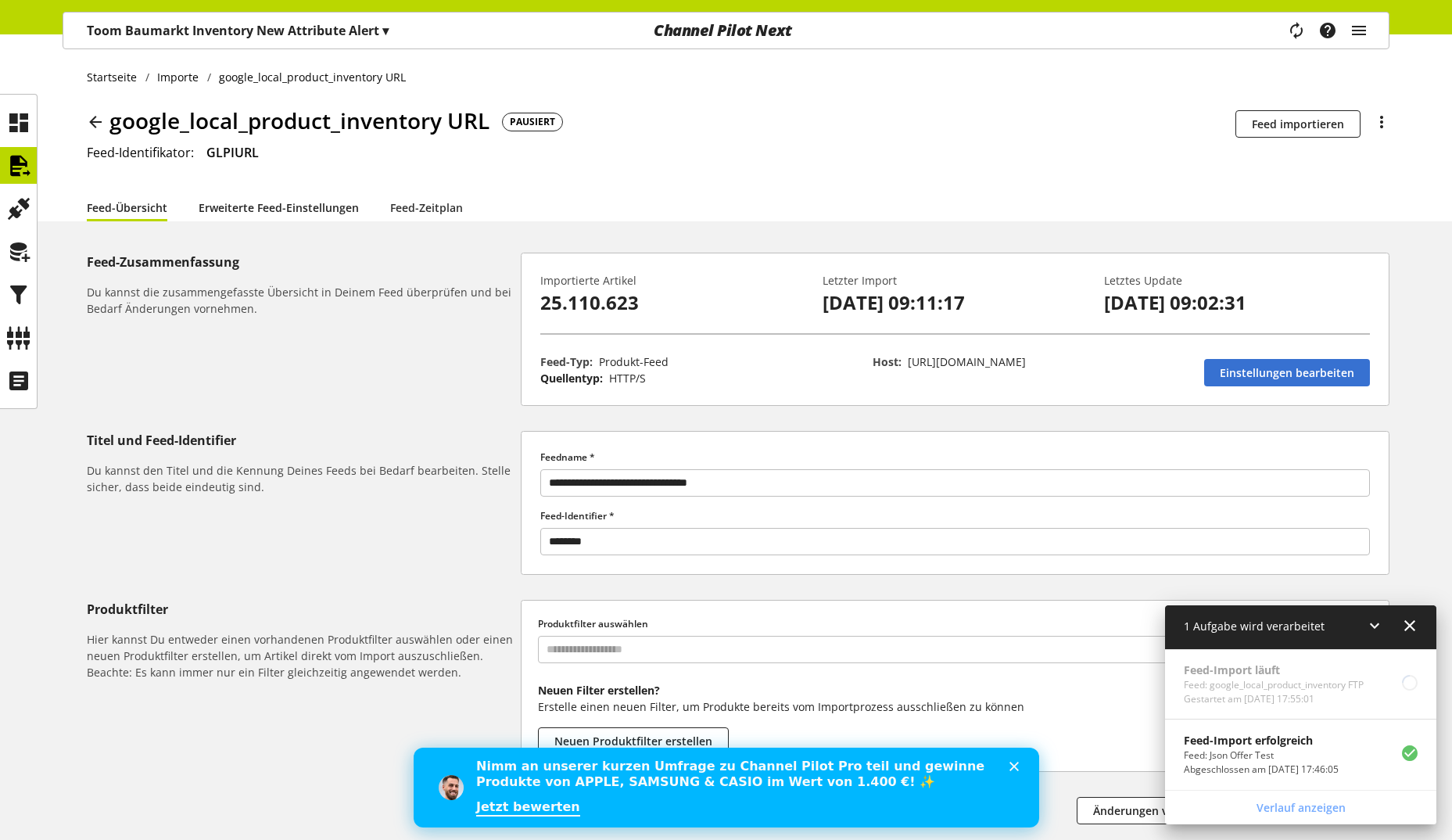
click at [245, 202] on link "Erweiterte Feed-Einstellungen" at bounding box center [278, 207] width 160 height 16
select select "********"
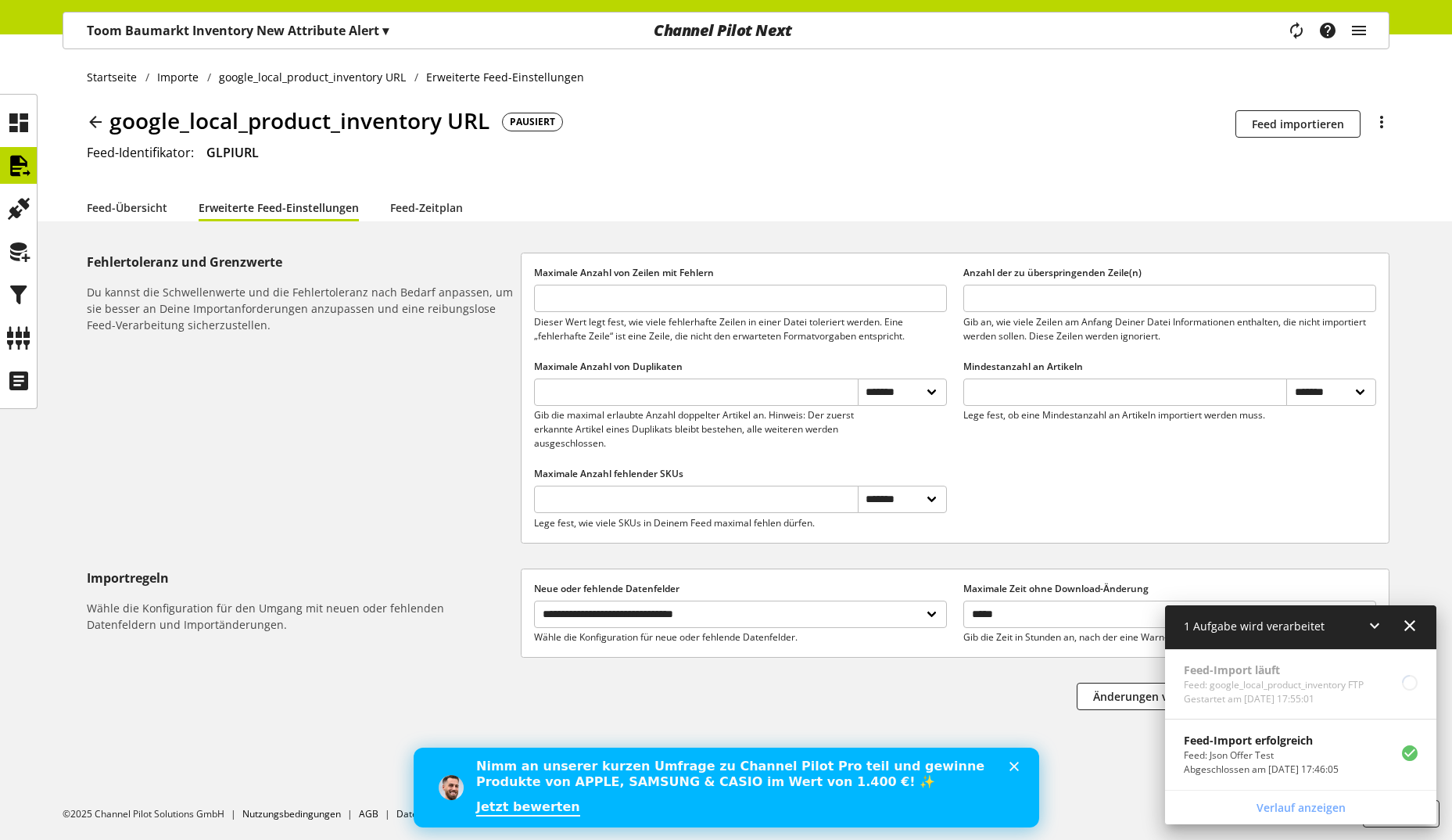
click at [1367, 628] on icon at bounding box center [1375, 625] width 19 height 28
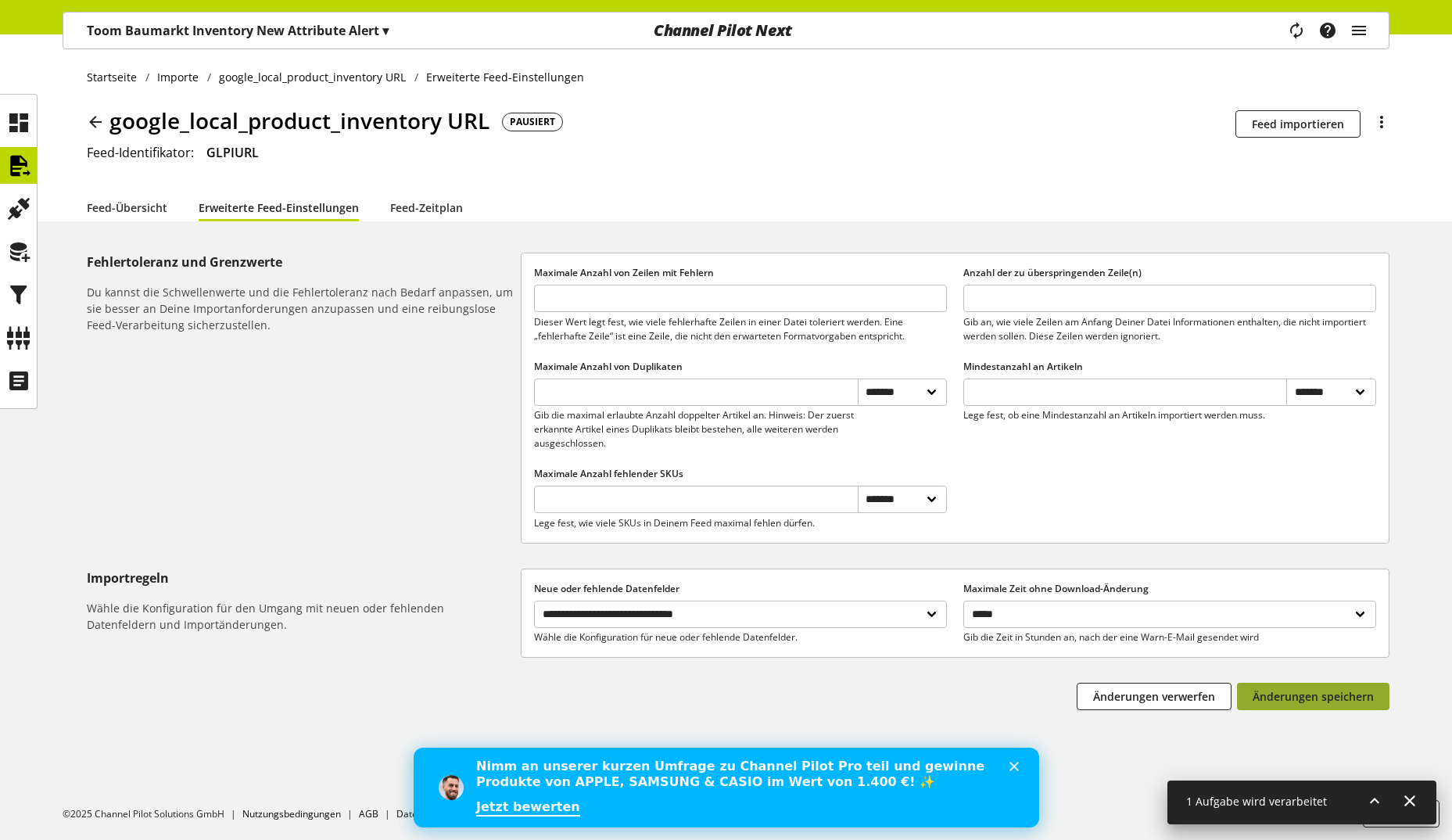
click at [1355, 689] on span "Änderungen speichern" at bounding box center [1313, 695] width 121 height 16
click at [1380, 803] on icon at bounding box center [1375, 800] width 19 height 28
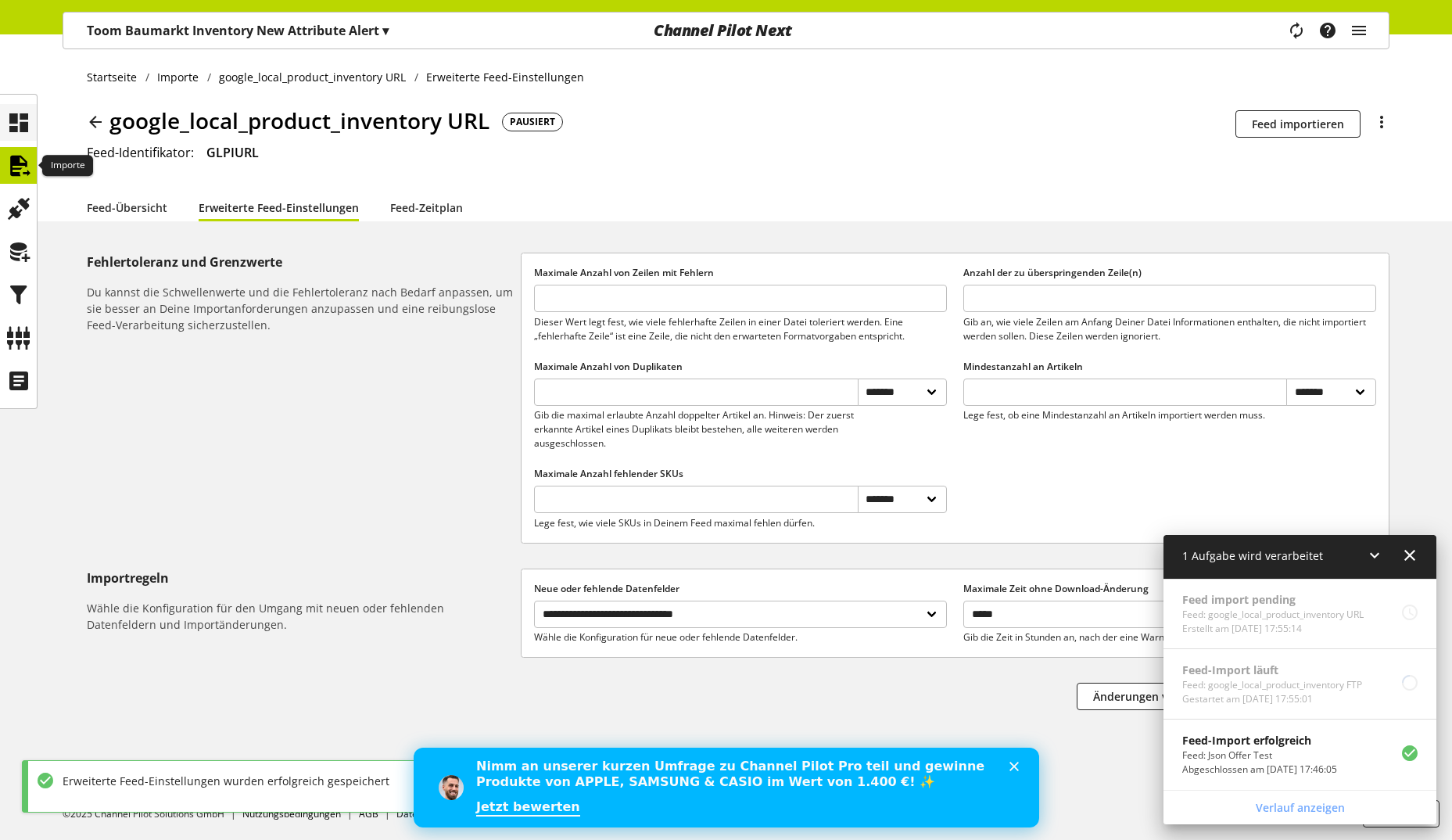
click at [19, 132] on icon at bounding box center [18, 123] width 25 height 31
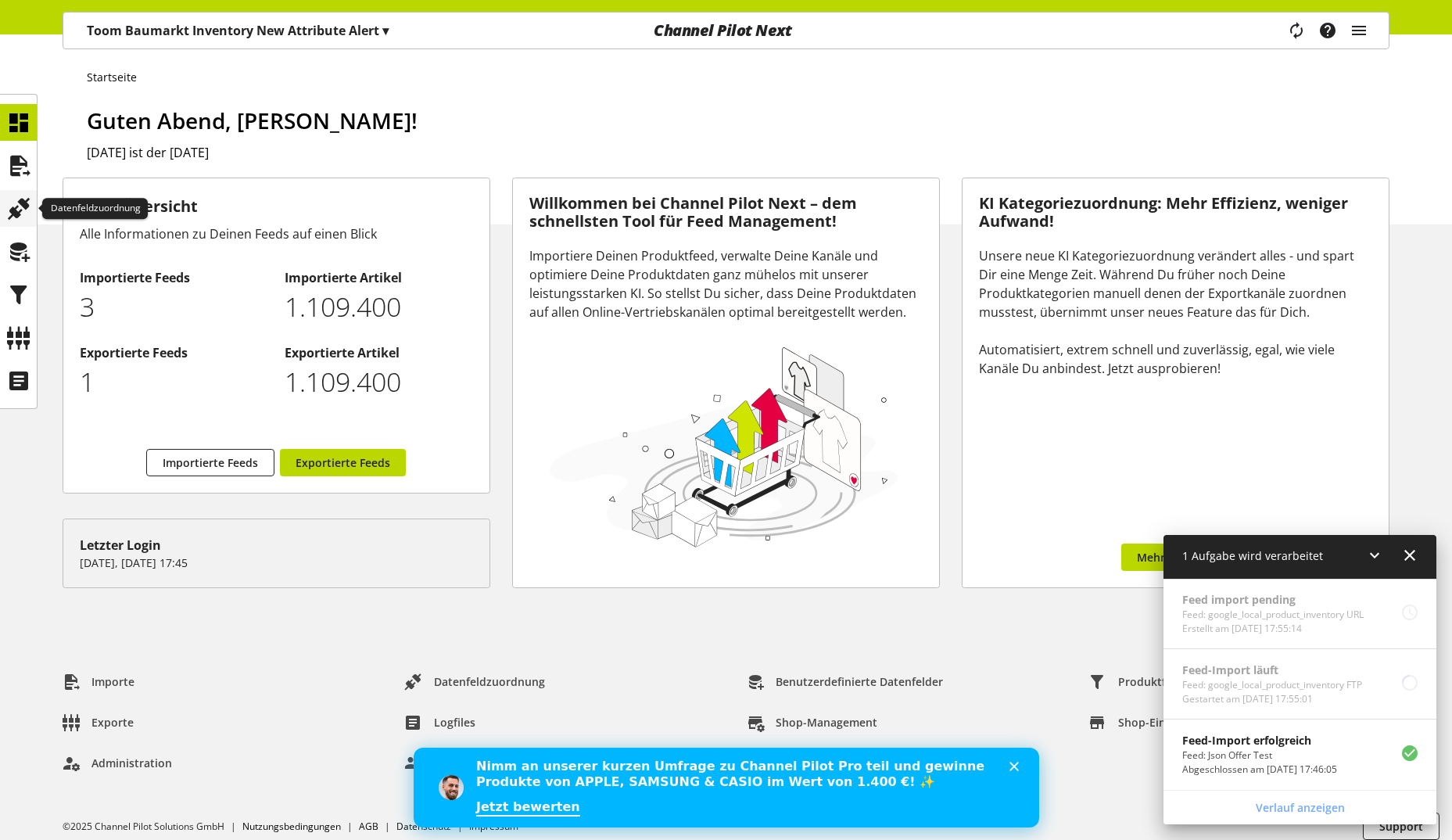
click at [16, 207] on icon at bounding box center [18, 209] width 25 height 31
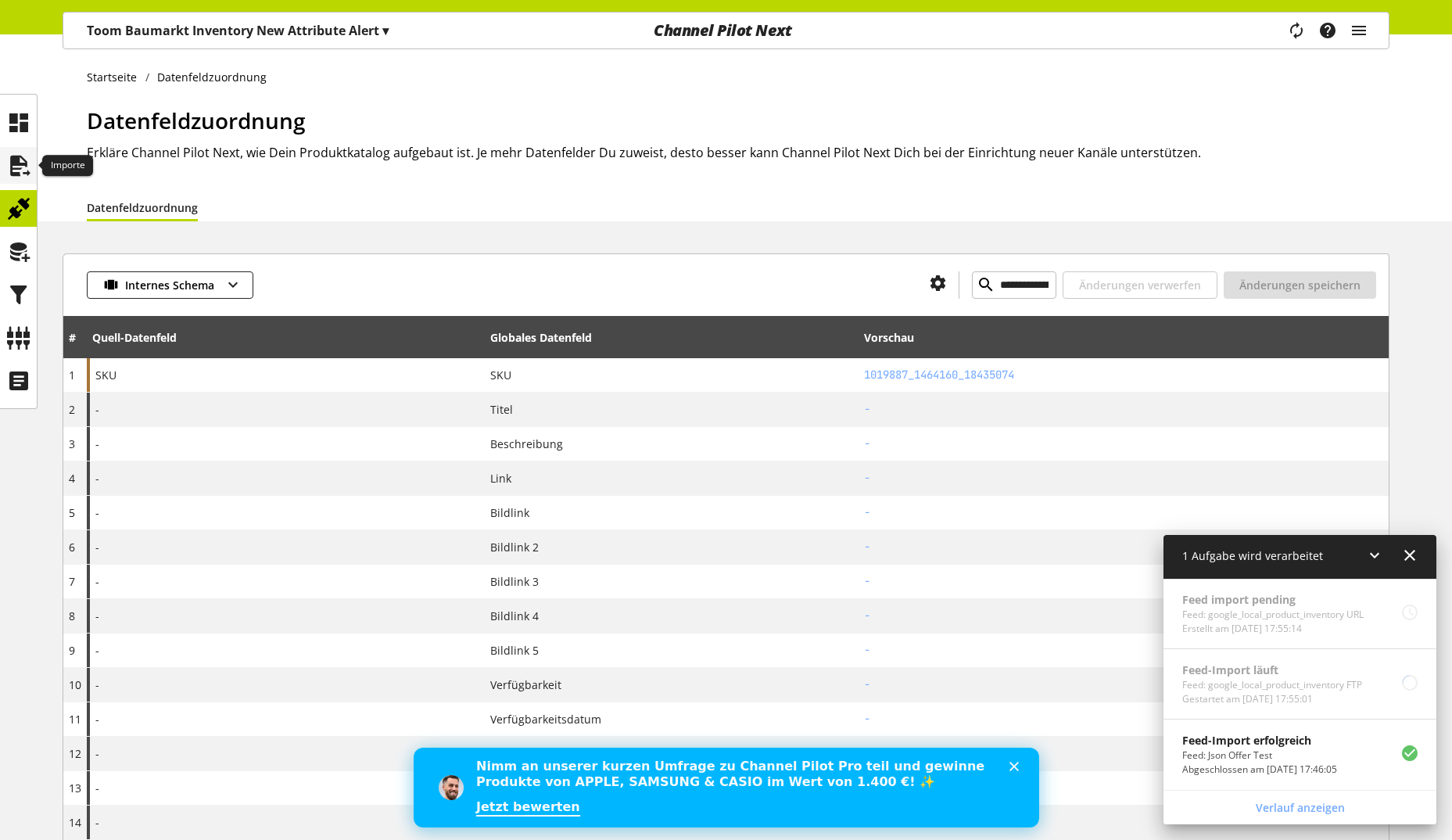
click at [18, 170] on icon at bounding box center [18, 165] width 25 height 31
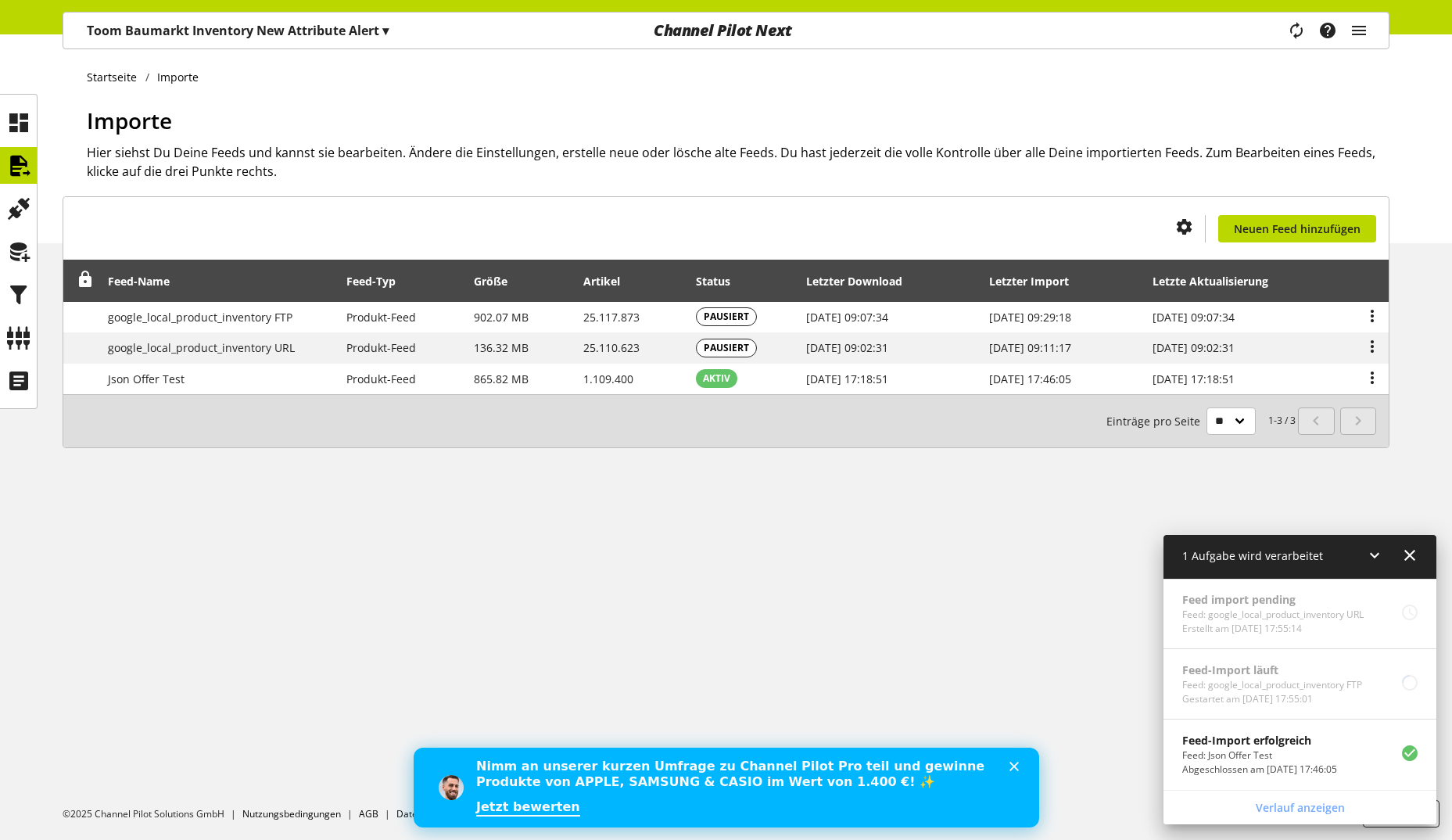
click at [200, 34] on p "Toom Baumarkt Inventory New Attribute Alert ▾" at bounding box center [237, 31] width 302 height 19
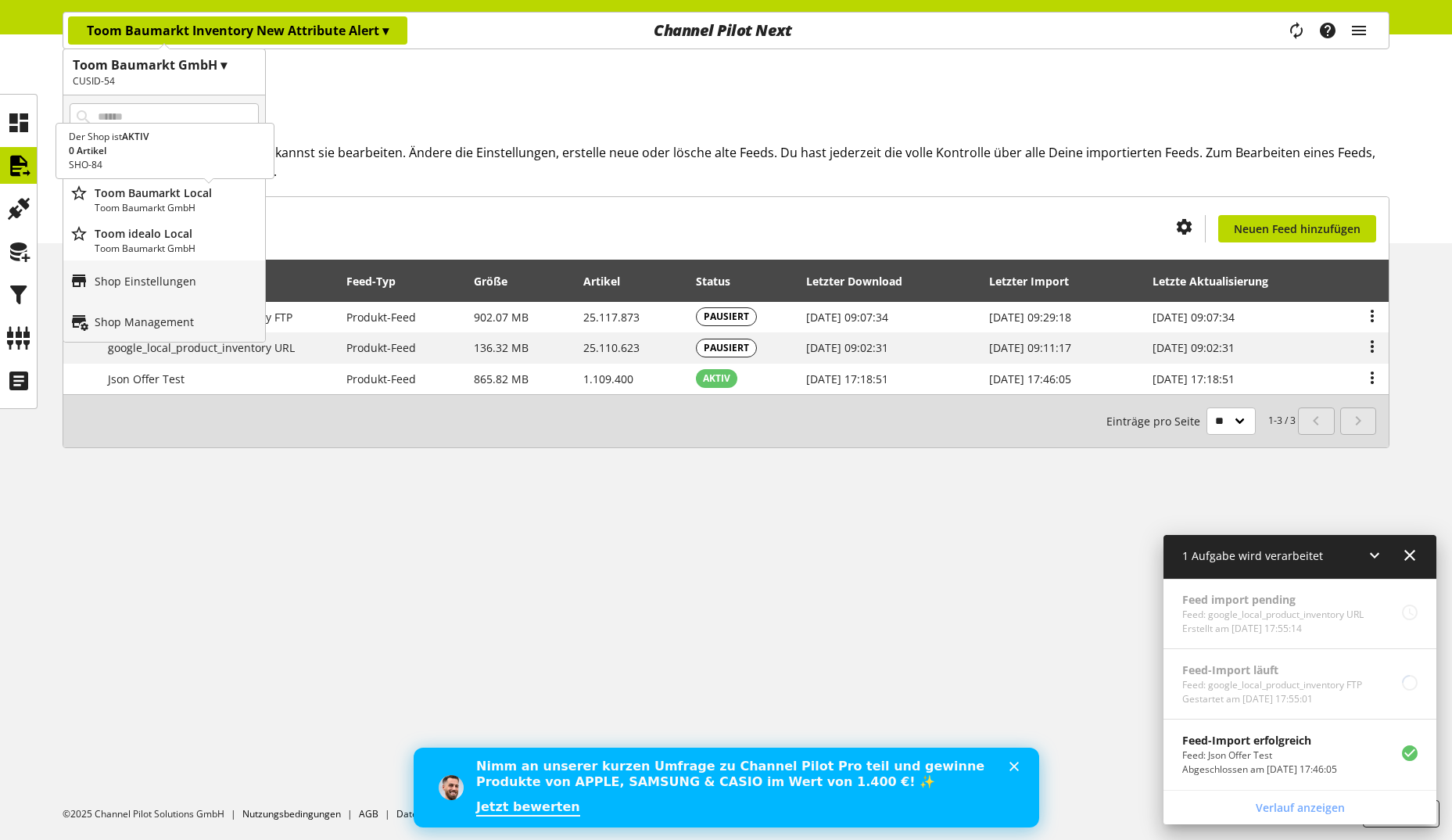
click at [181, 208] on p "Toom Baumarkt GmbH" at bounding box center [176, 208] width 164 height 14
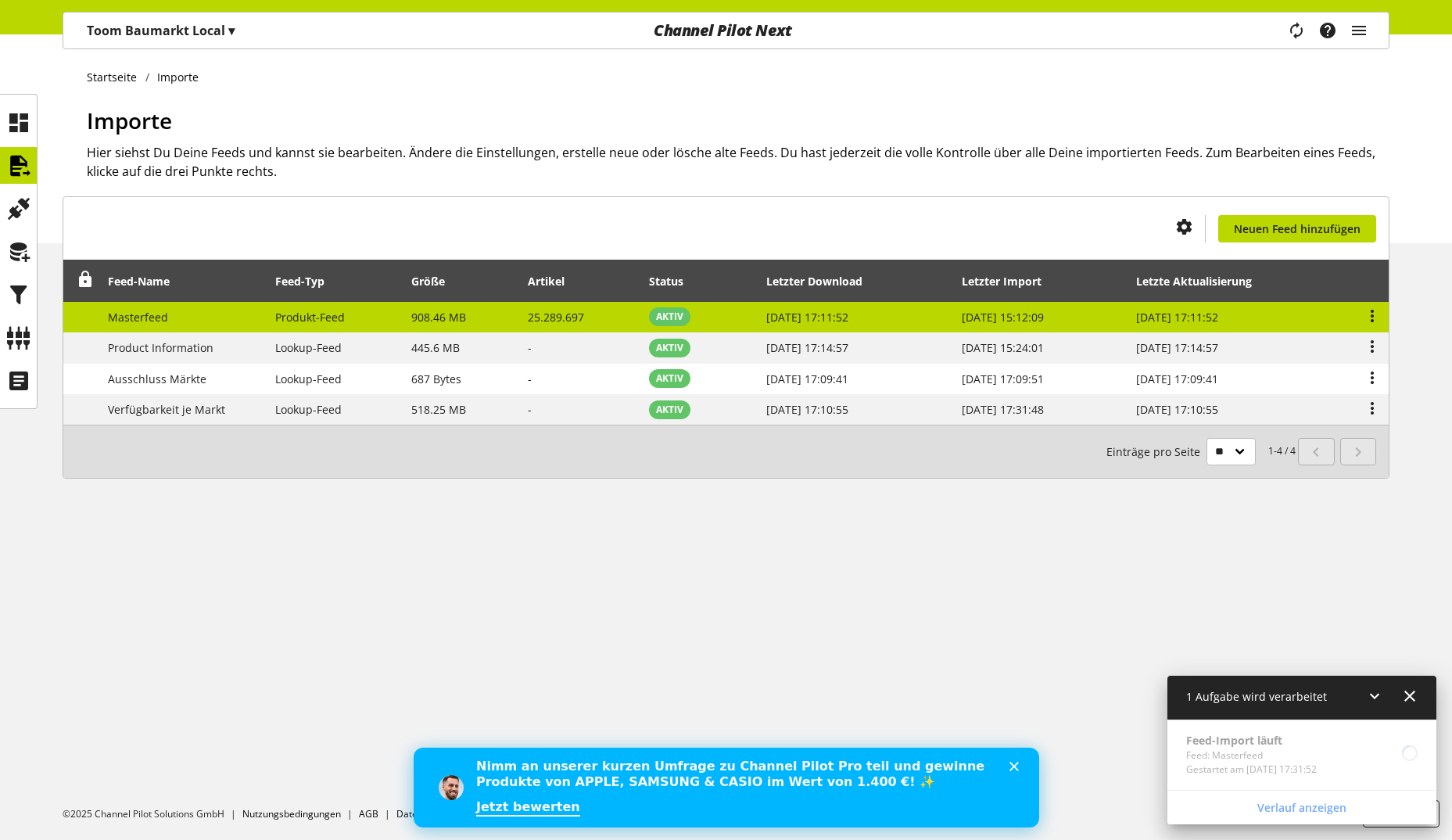
drag, startPoint x: 1087, startPoint y: 347, endPoint x: 950, endPoint y: 317, distance: 140.2
click at [950, 317] on tbody "Masterfeed Produkt-Feed 908.46 MB 25.289.697 AKTIV 01. Okt. 2025, 17:11:52 01. …" at bounding box center [725, 363] width 1325 height 123
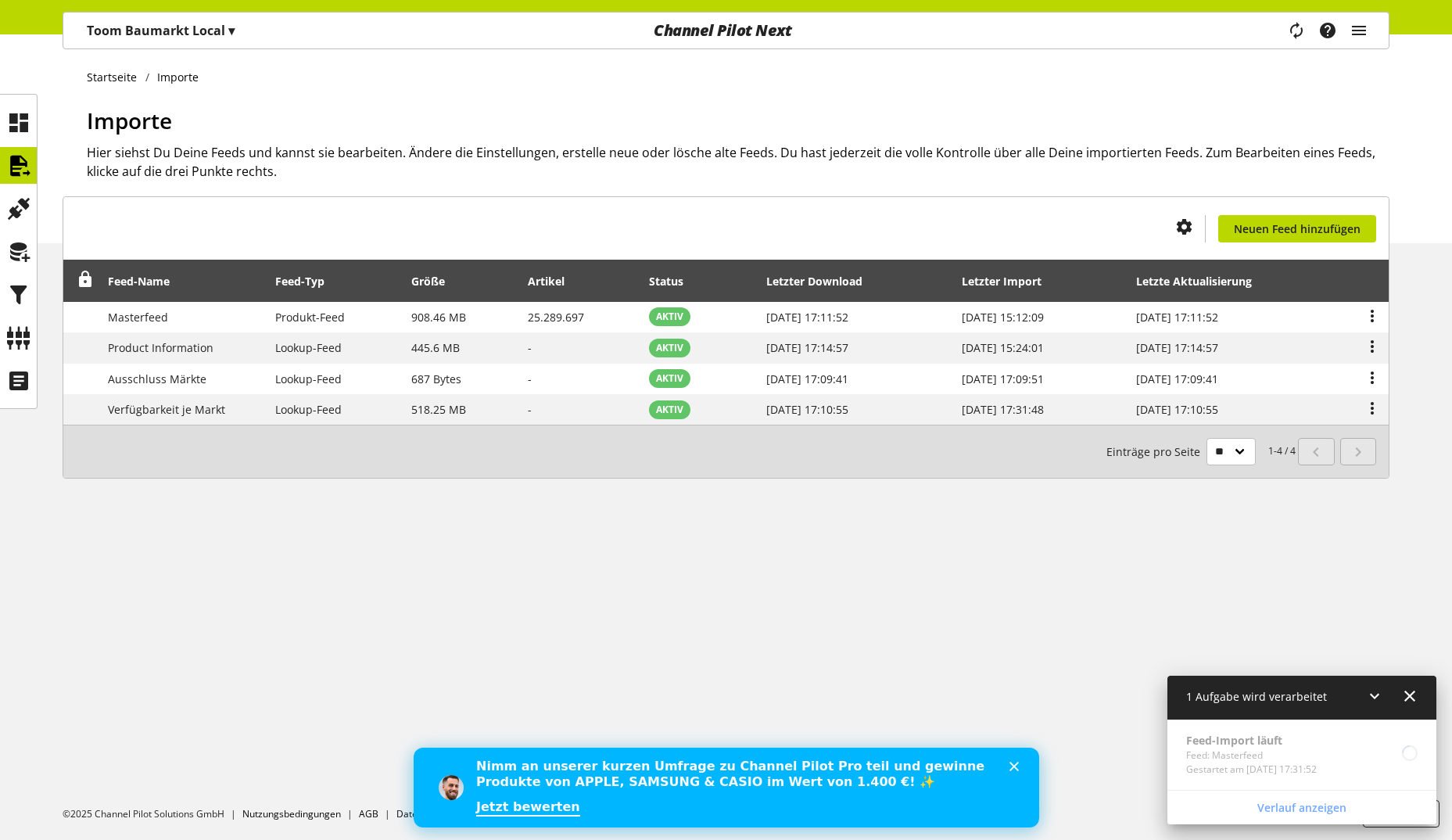
click at [817, 563] on div "Startseite Importe Importe Hier siehst Du Deine Feeds und kannst sie bearbeiten…" at bounding box center [726, 437] width 1452 height 805
click at [18, 168] on icon at bounding box center [18, 165] width 25 height 31
click at [167, 36] on p "Toom Baumarkt Local ▾" at bounding box center [161, 31] width 148 height 19
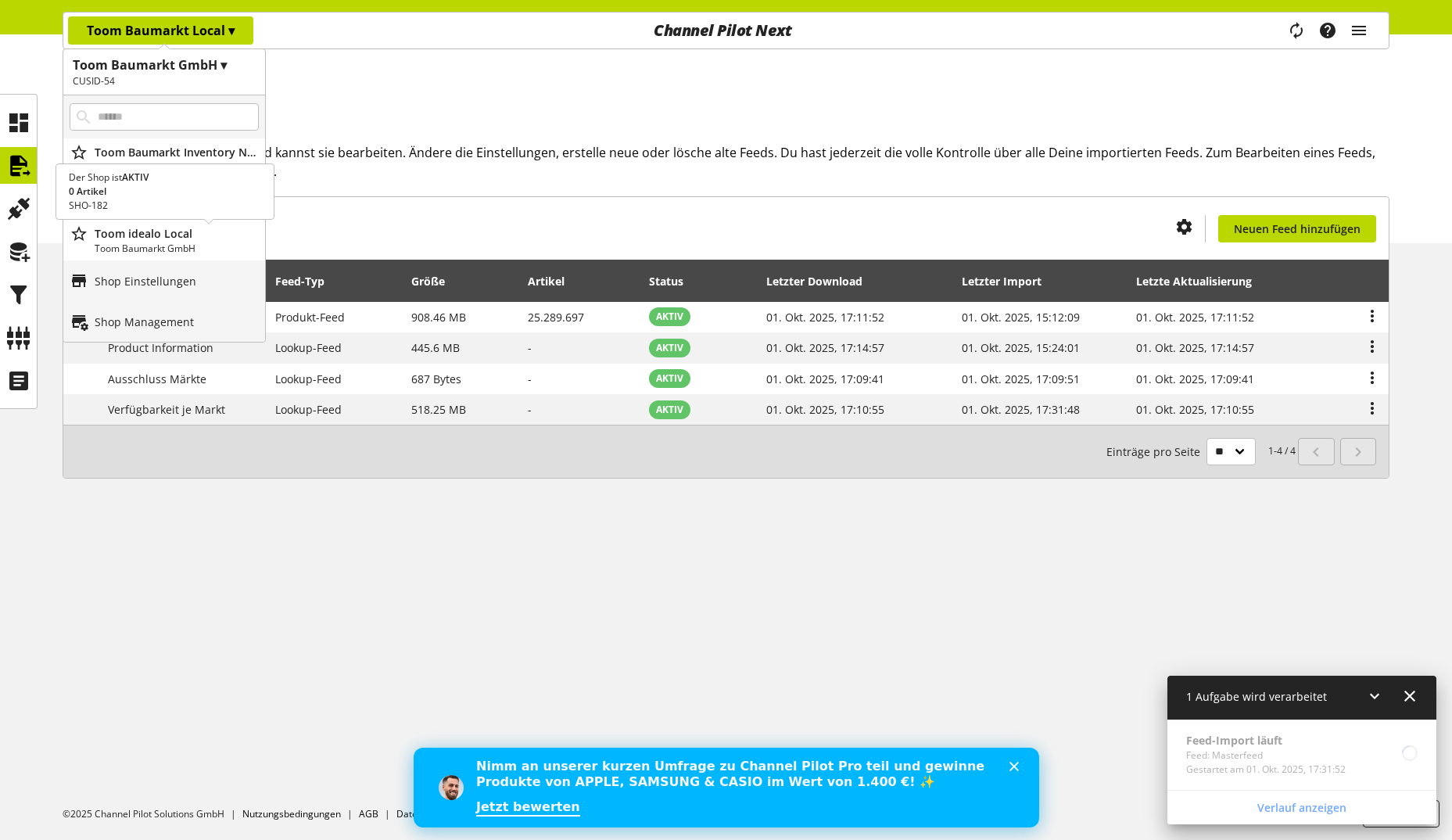
click at [192, 242] on p "Toom Baumarkt GmbH" at bounding box center [176, 249] width 164 height 14
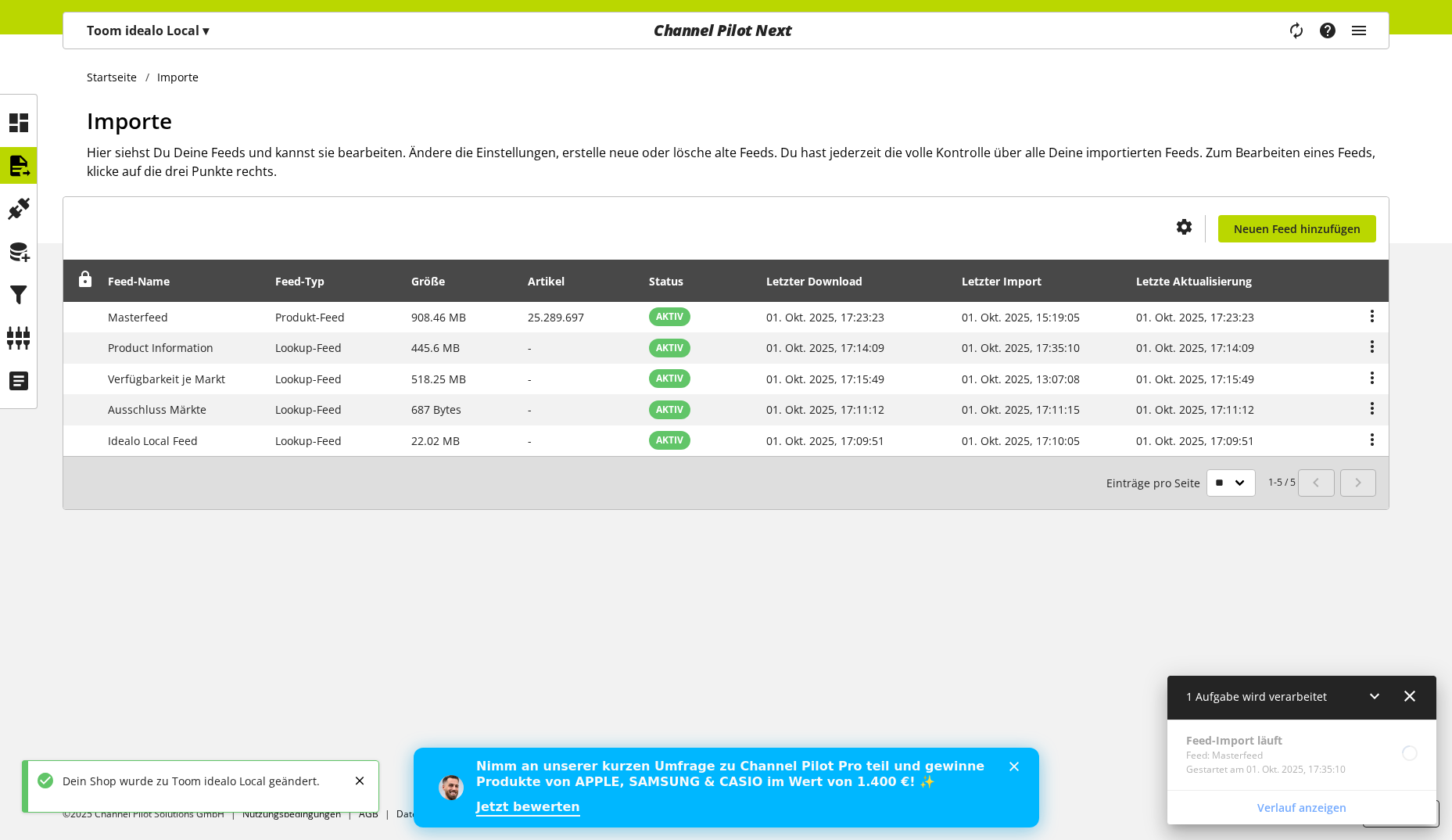
click at [163, 35] on p "Toom idealo Local ▾" at bounding box center [147, 31] width 122 height 19
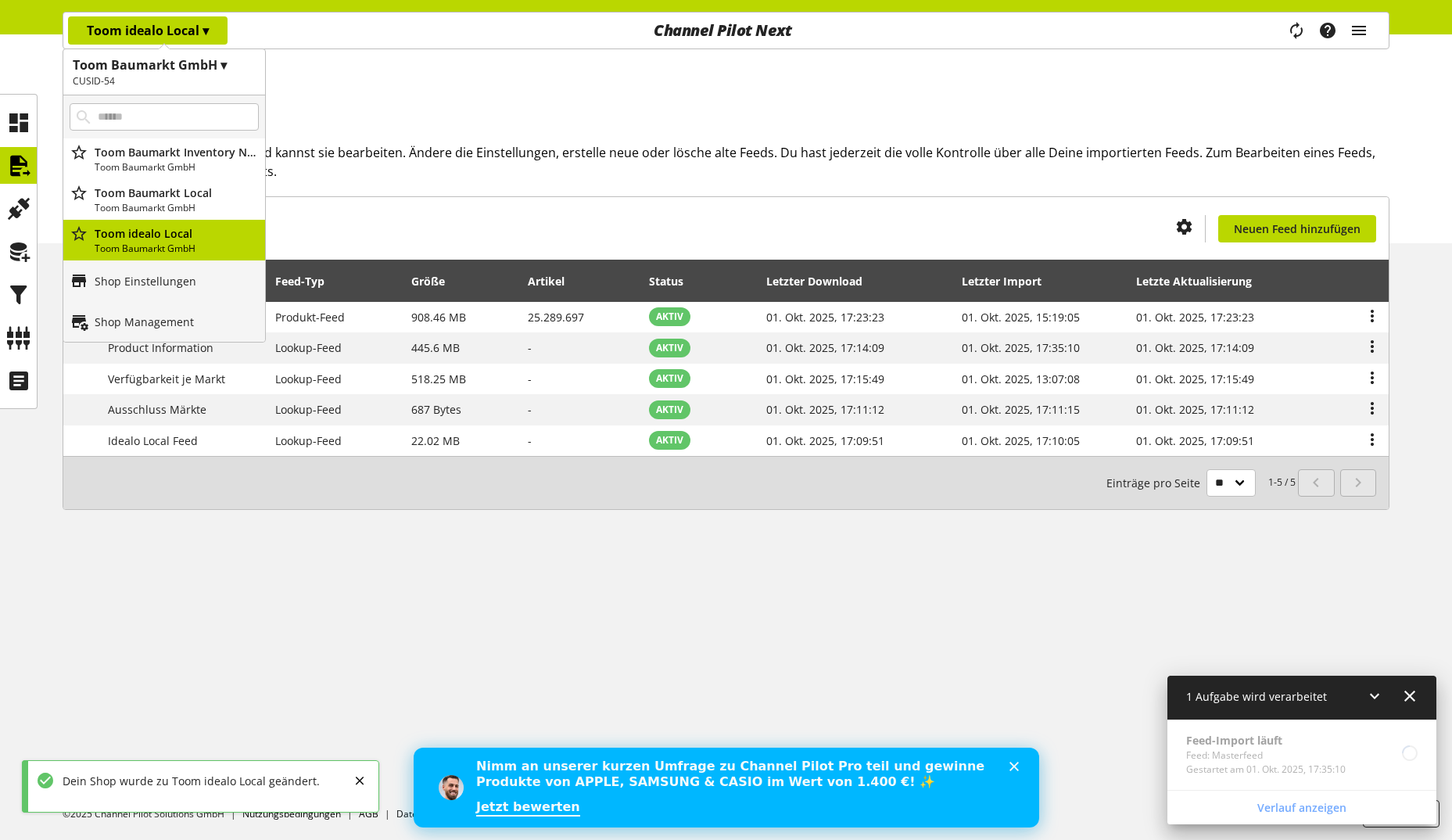
click at [118, 76] on h2 "CUSID-54" at bounding box center [163, 81] width 183 height 14
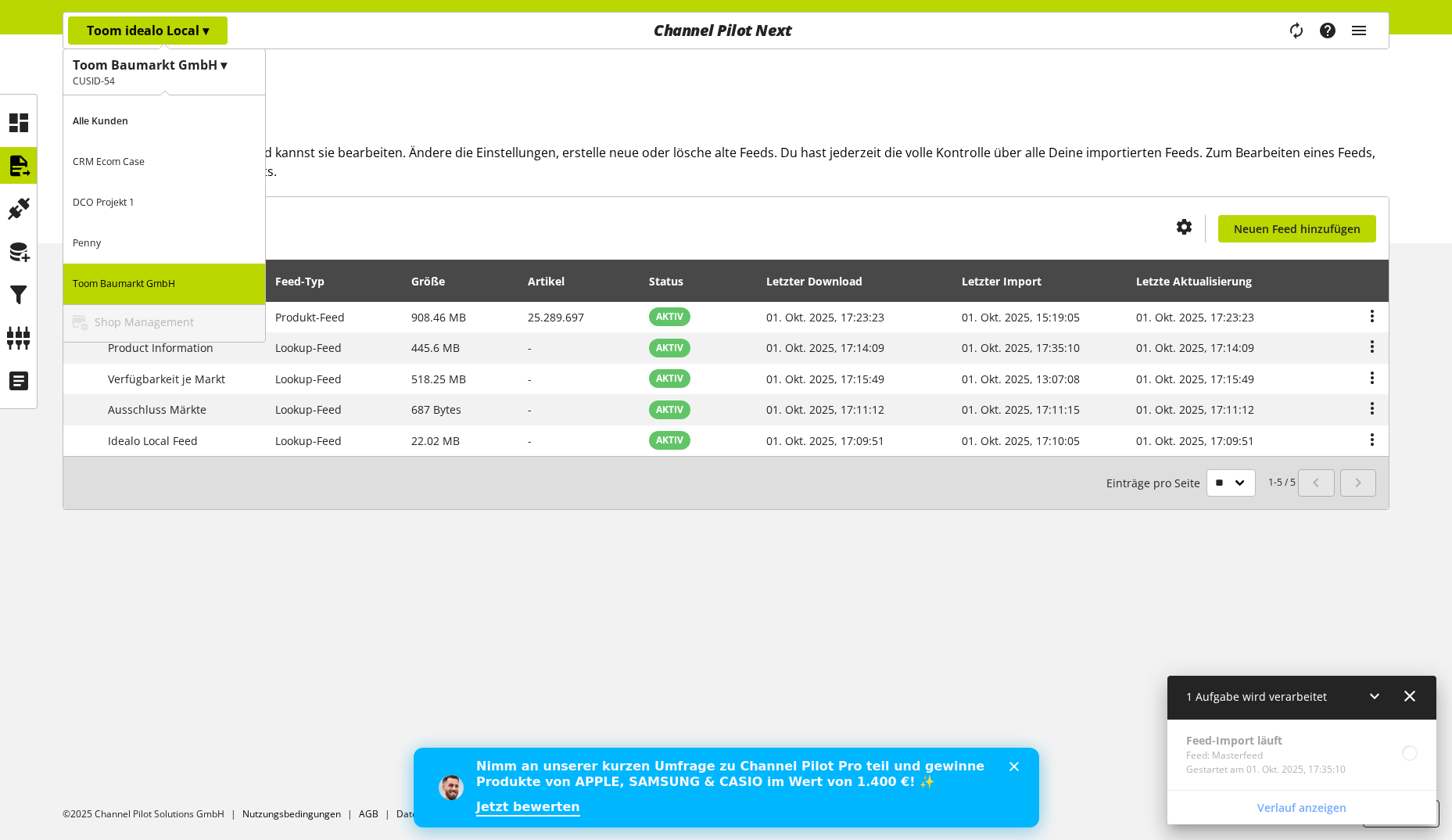
click at [153, 166] on p "CRM Ecom Case" at bounding box center [163, 162] width 202 height 41
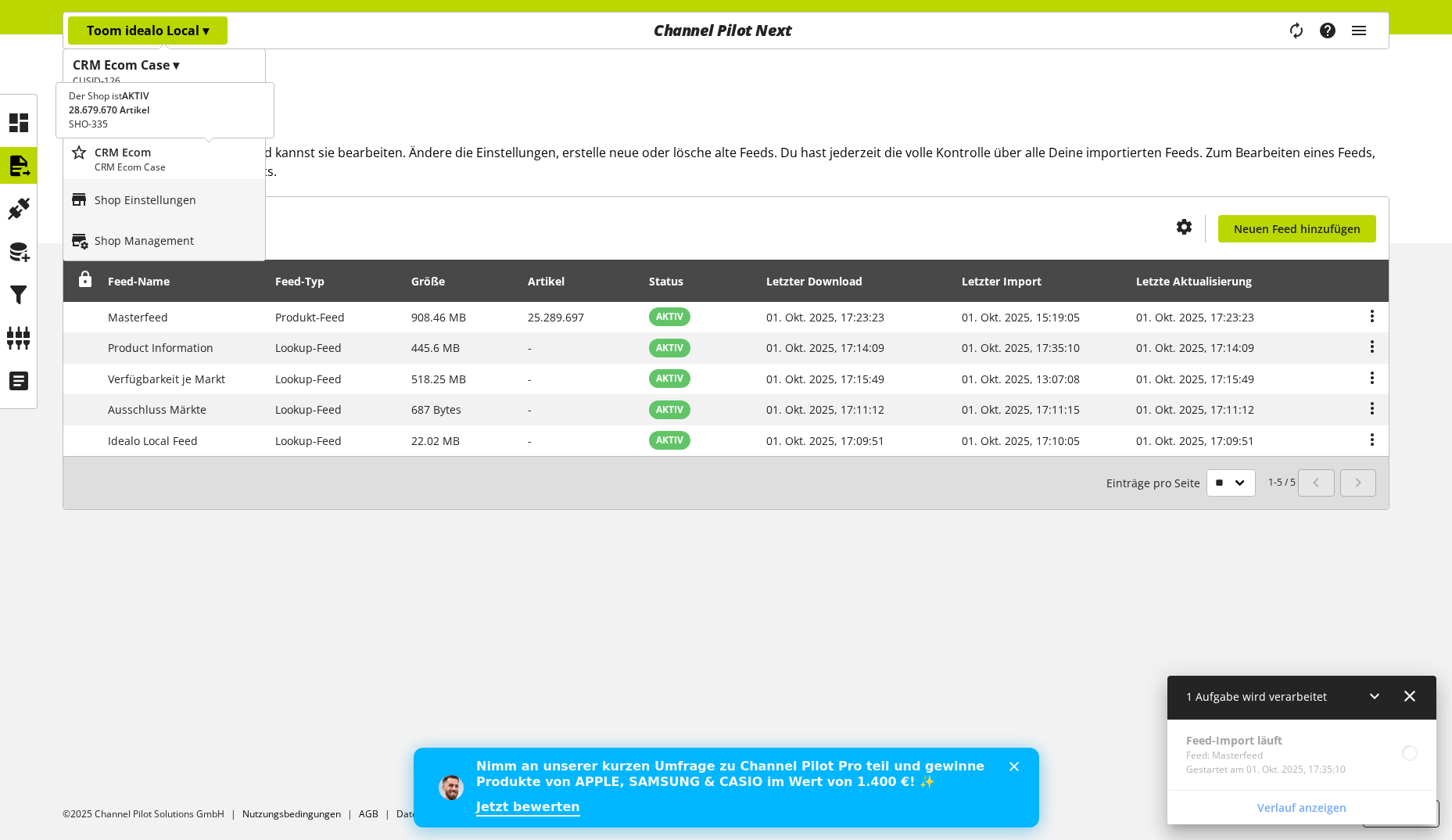
click at [158, 160] on p "CRM Ecom Case" at bounding box center [176, 167] width 164 height 14
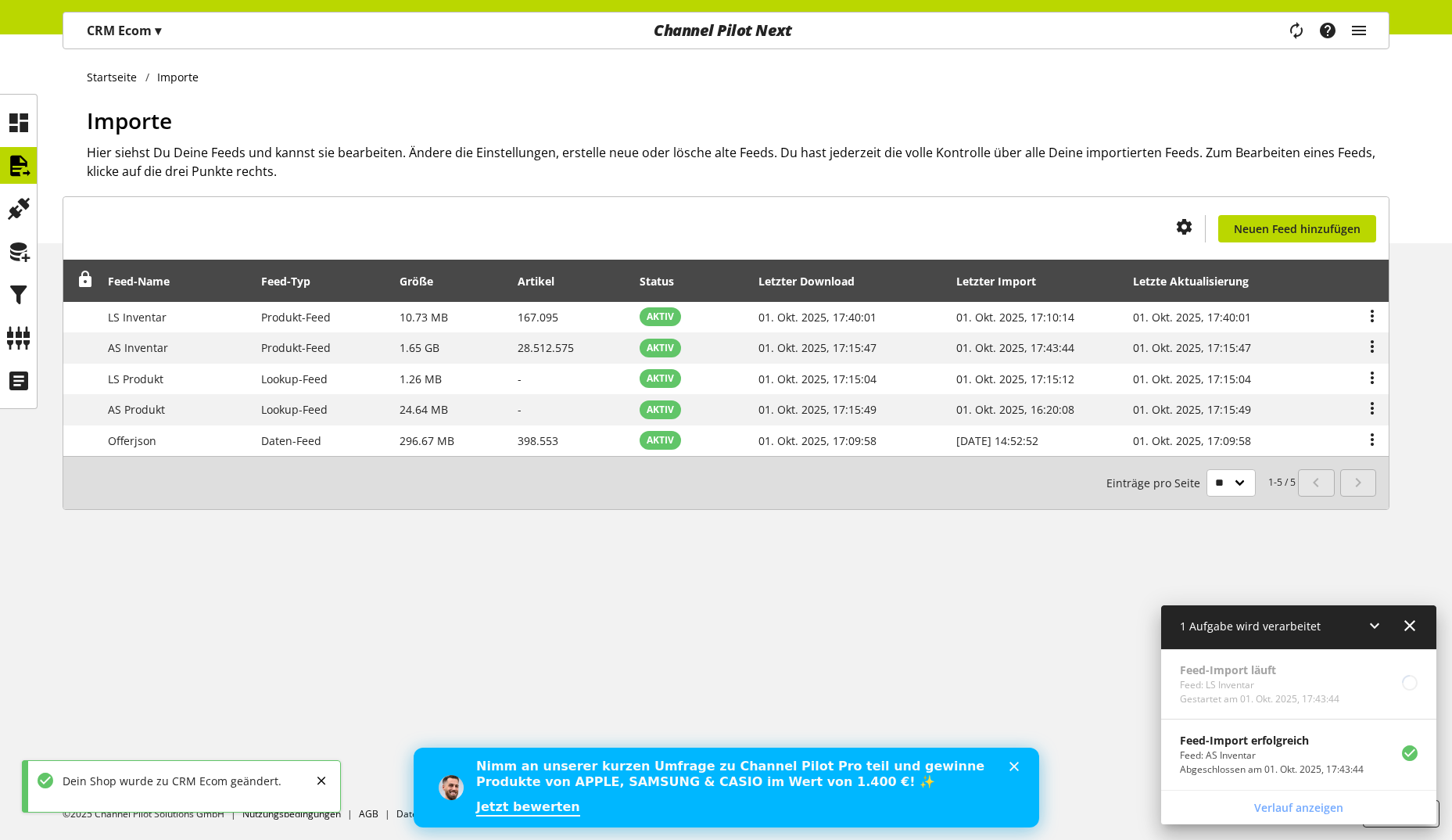
click at [120, 31] on p "CRM Ecom ▾" at bounding box center [123, 31] width 74 height 19
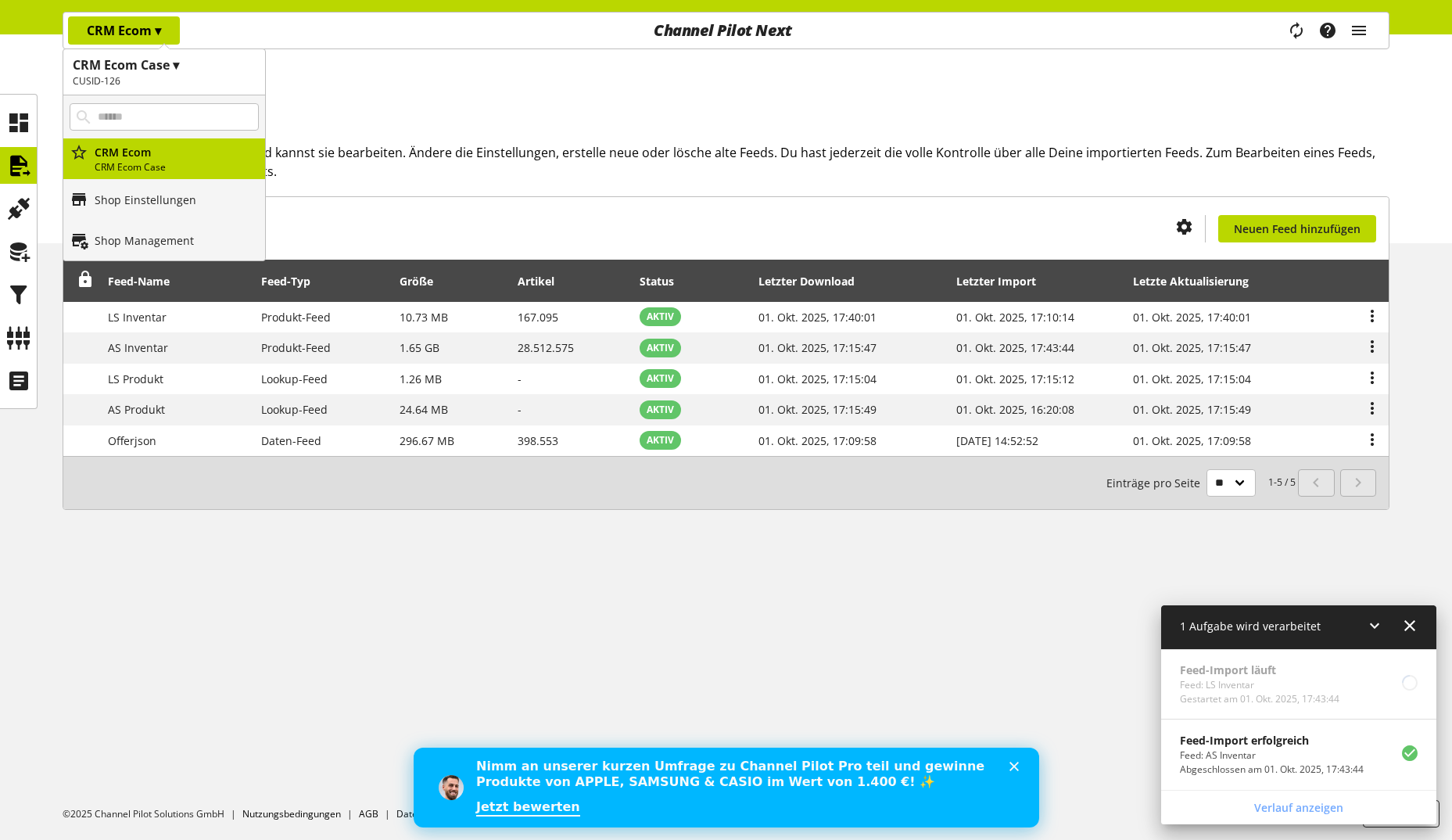
click at [389, 101] on div "Startseite Importe Importe Hier siehst Du Deine Feeds und kannst sie bearbeiten…" at bounding box center [726, 138] width 1452 height 209
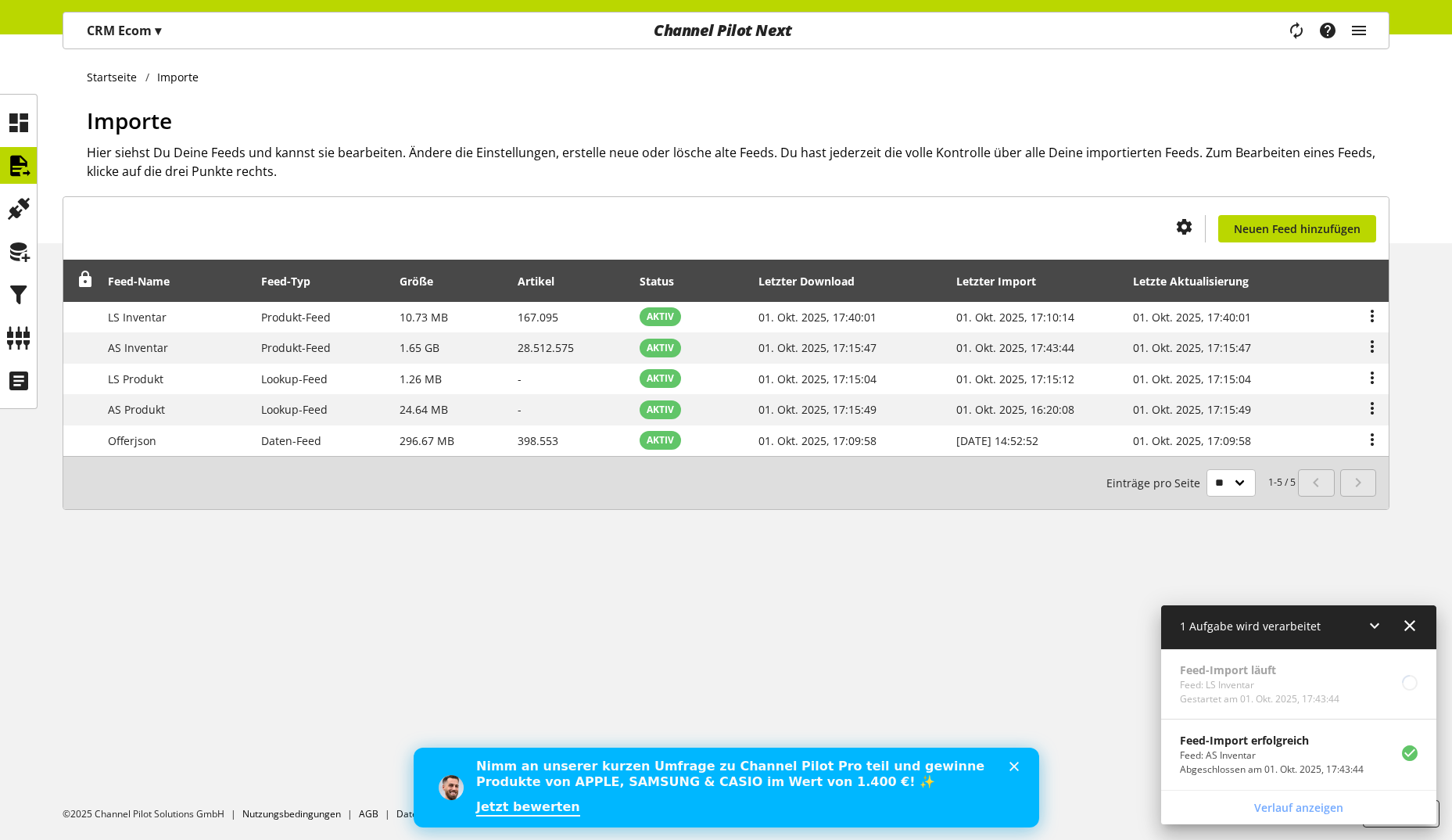
click at [148, 31] on p "CRM Ecom ▾" at bounding box center [123, 31] width 74 height 19
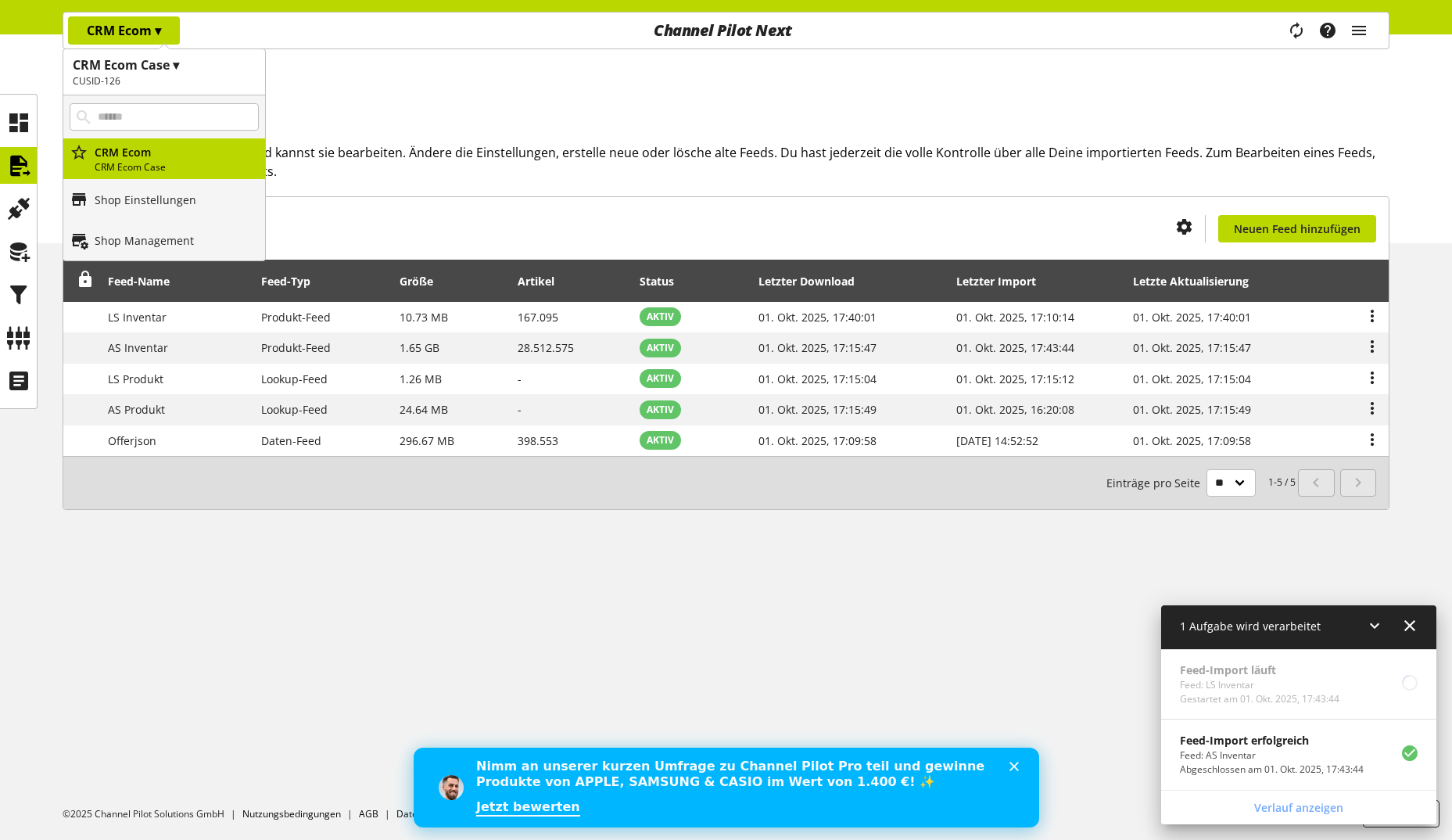
click at [150, 26] on p "CRM Ecom ▾" at bounding box center [123, 31] width 74 height 19
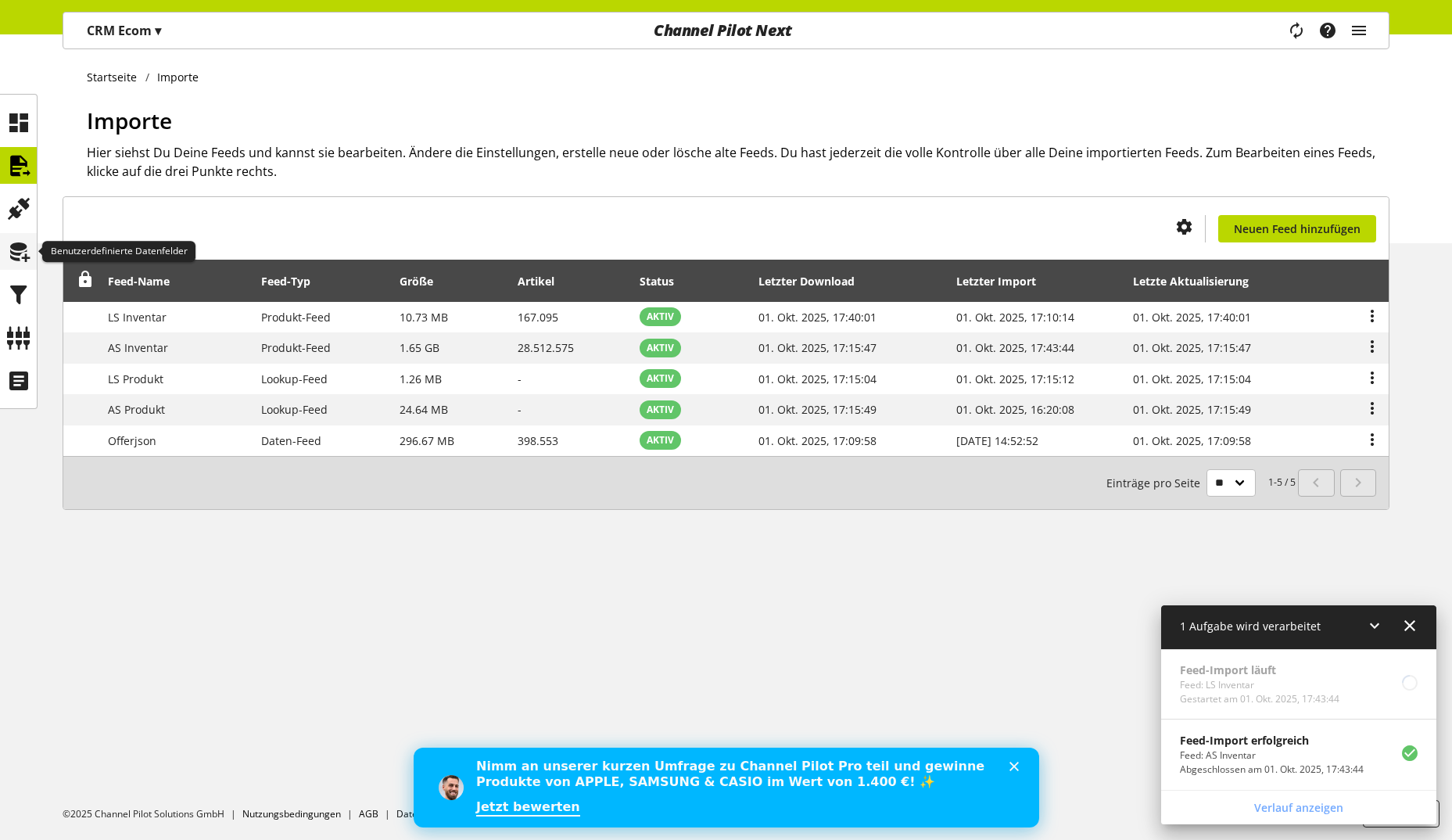
click at [17, 242] on icon at bounding box center [18, 251] width 25 height 31
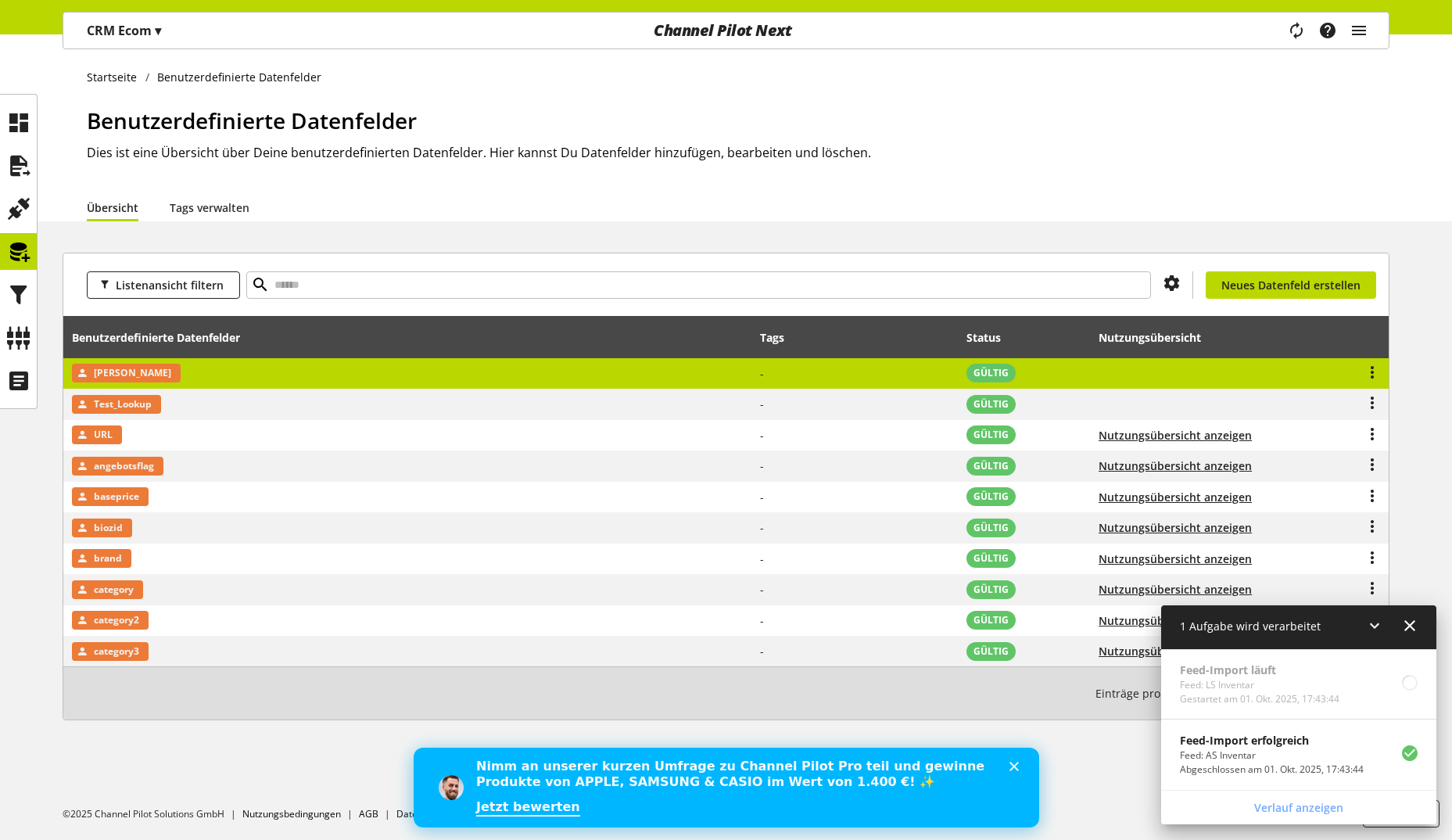
click at [260, 367] on td "[PERSON_NAME]" at bounding box center [407, 374] width 689 height 31
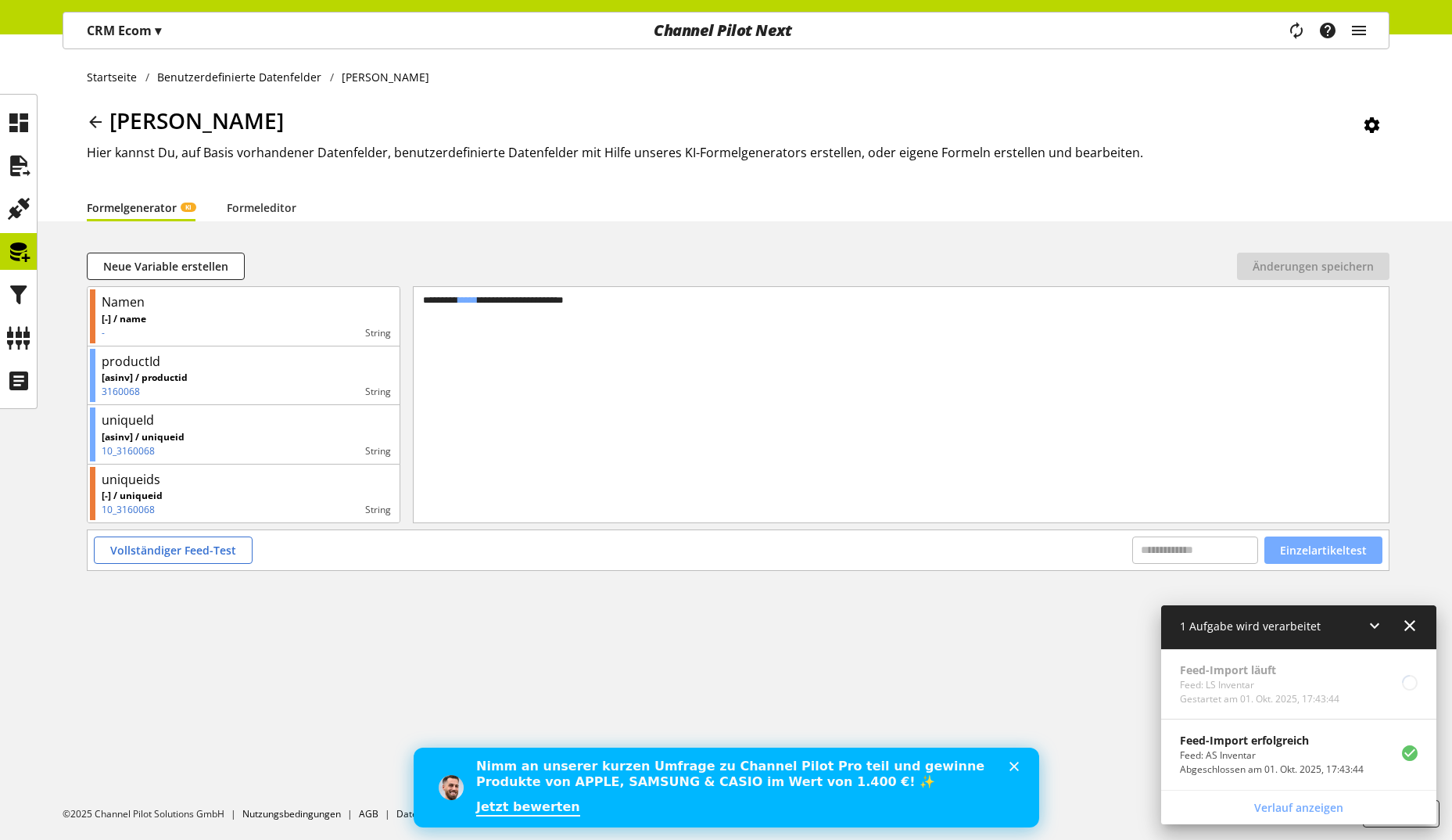
click at [1301, 553] on span "Einzelartikeltest" at bounding box center [1323, 550] width 87 height 16
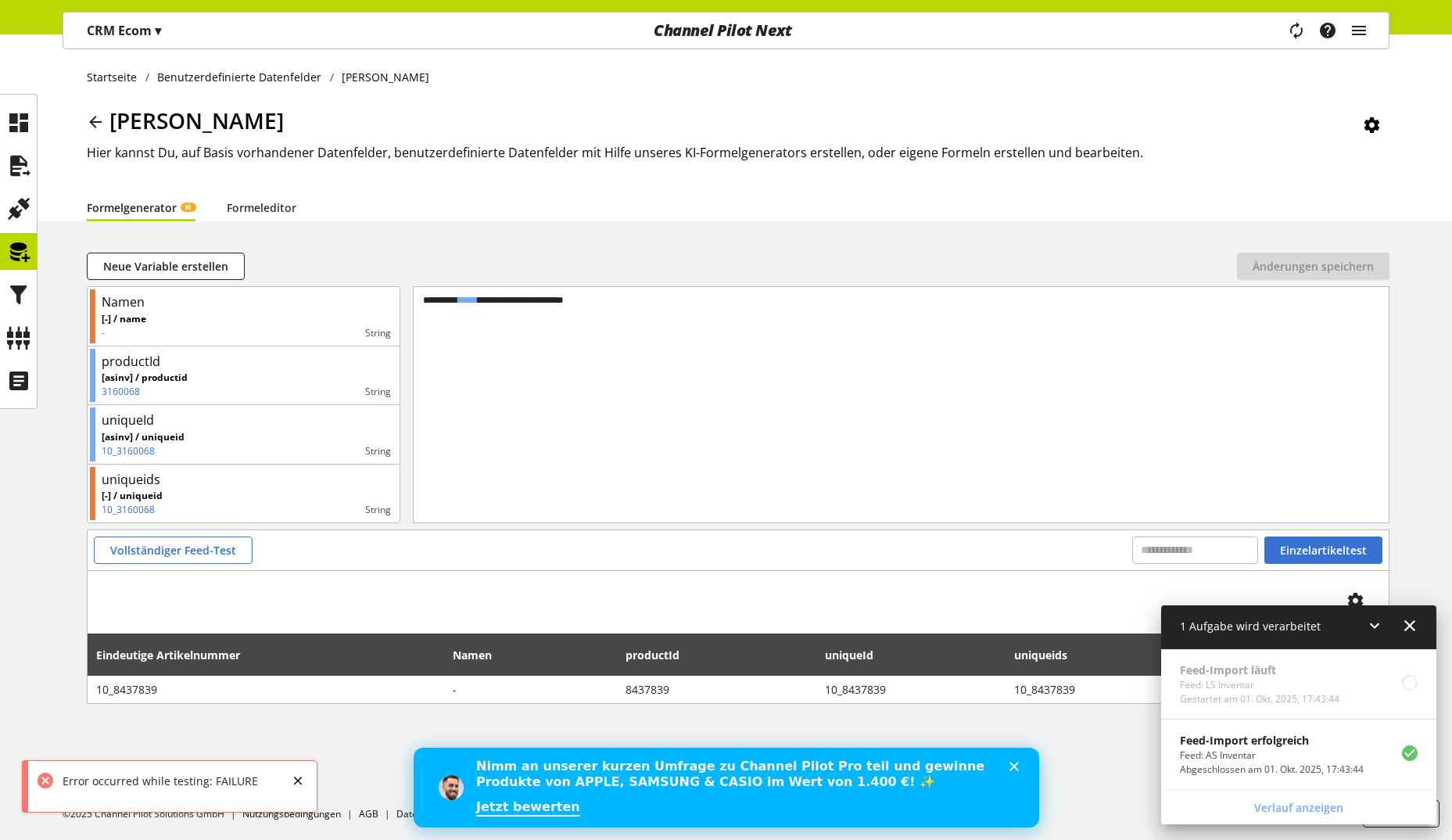
click at [1368, 622] on icon at bounding box center [1375, 625] width 19 height 28
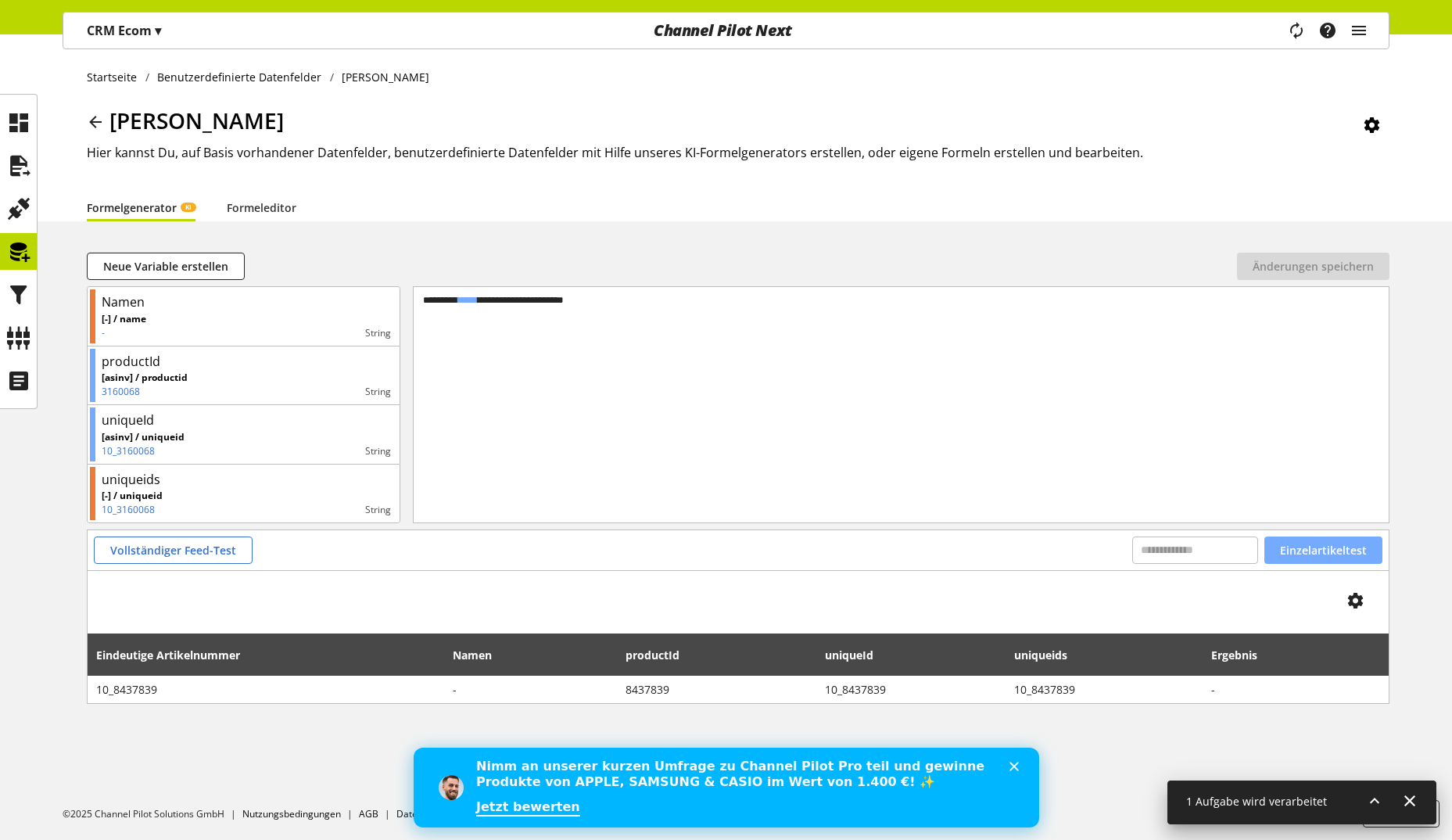
click at [1344, 551] on span "Einzelartikeltest" at bounding box center [1323, 550] width 87 height 16
click at [207, 558] on button "Vollständiger Feed-Test" at bounding box center [173, 550] width 158 height 27
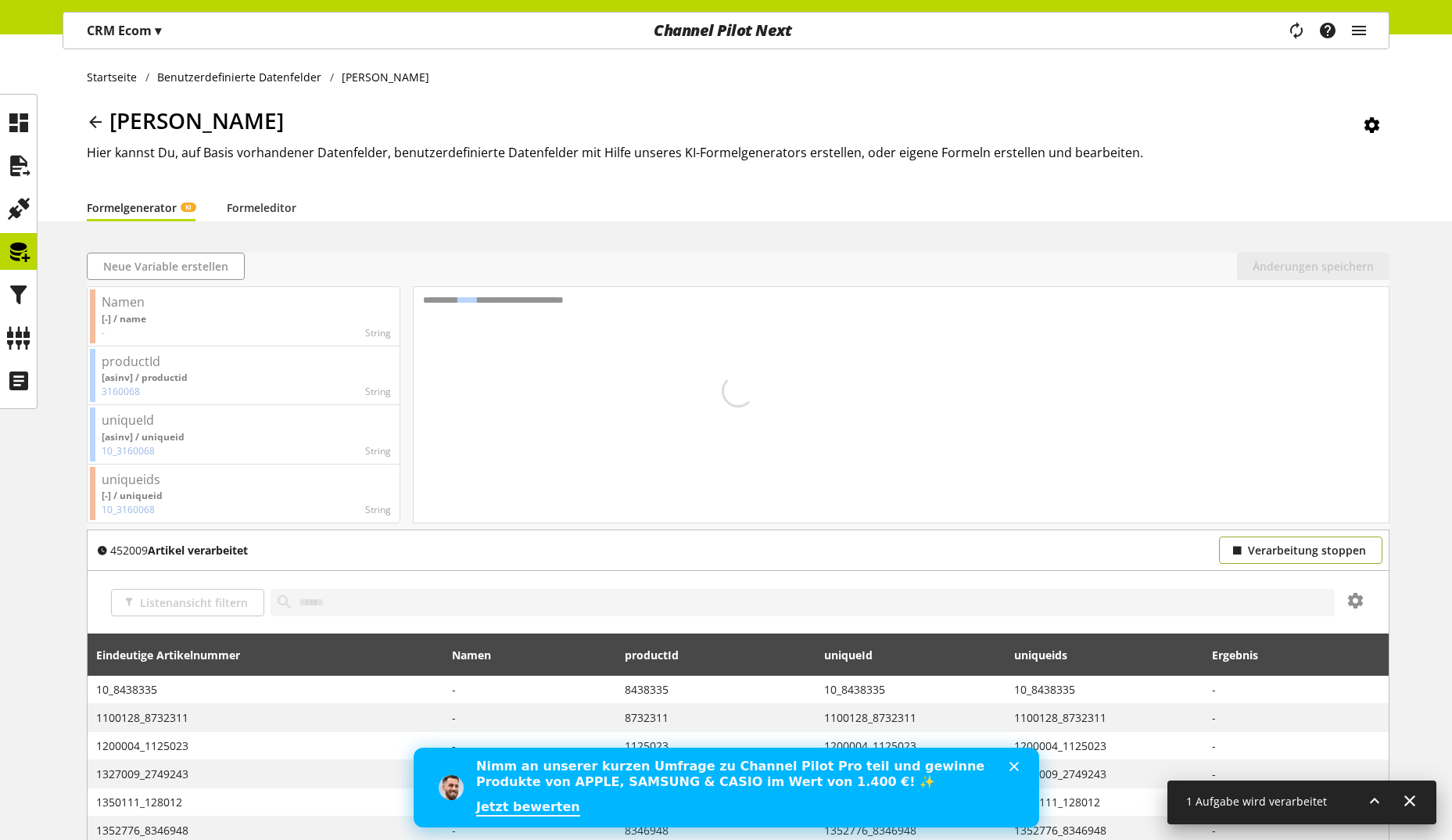
click at [1298, 549] on span "Verarbeitung stoppen" at bounding box center [1306, 550] width 118 height 16
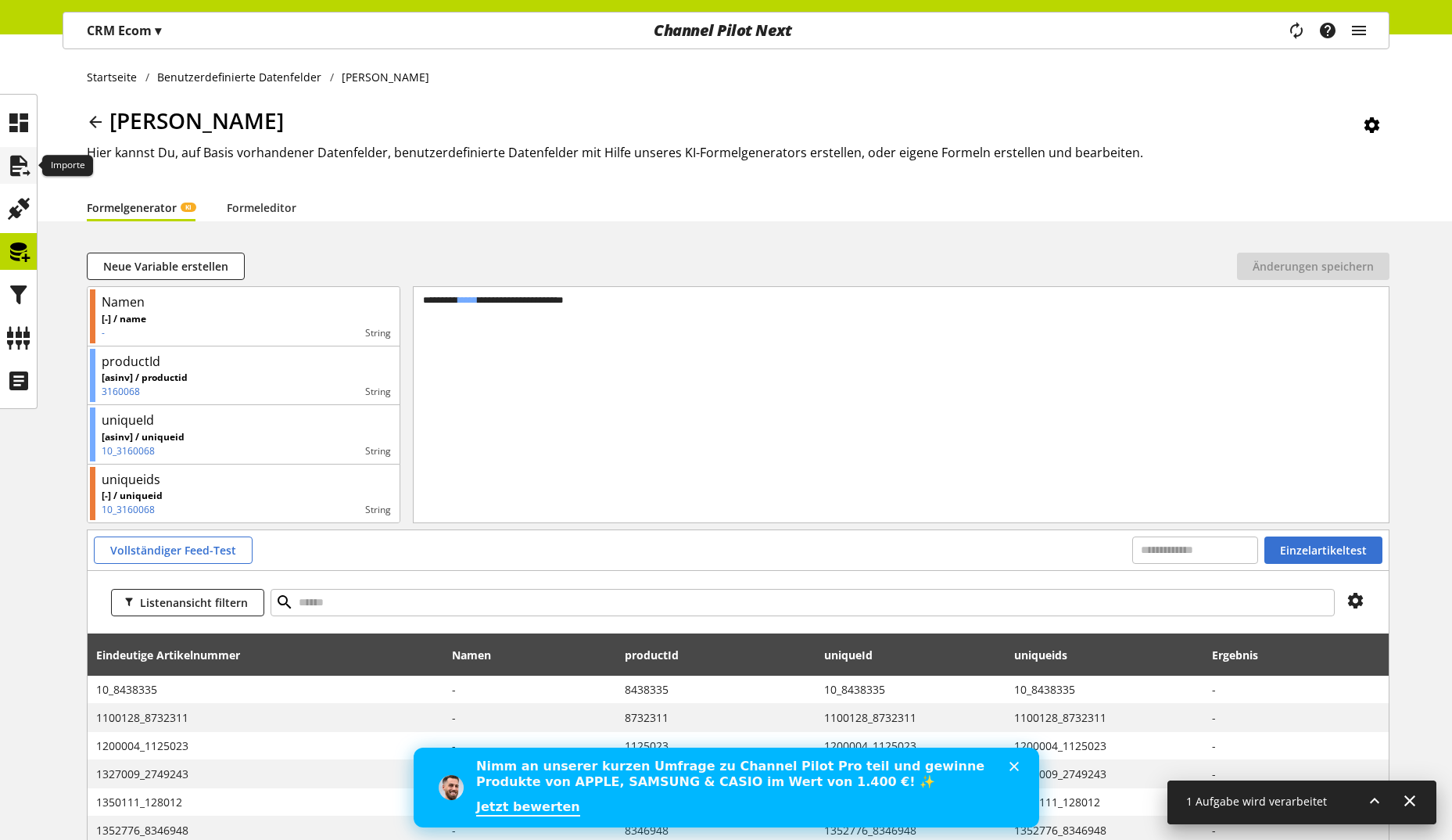
click at [20, 158] on icon at bounding box center [18, 165] width 25 height 31
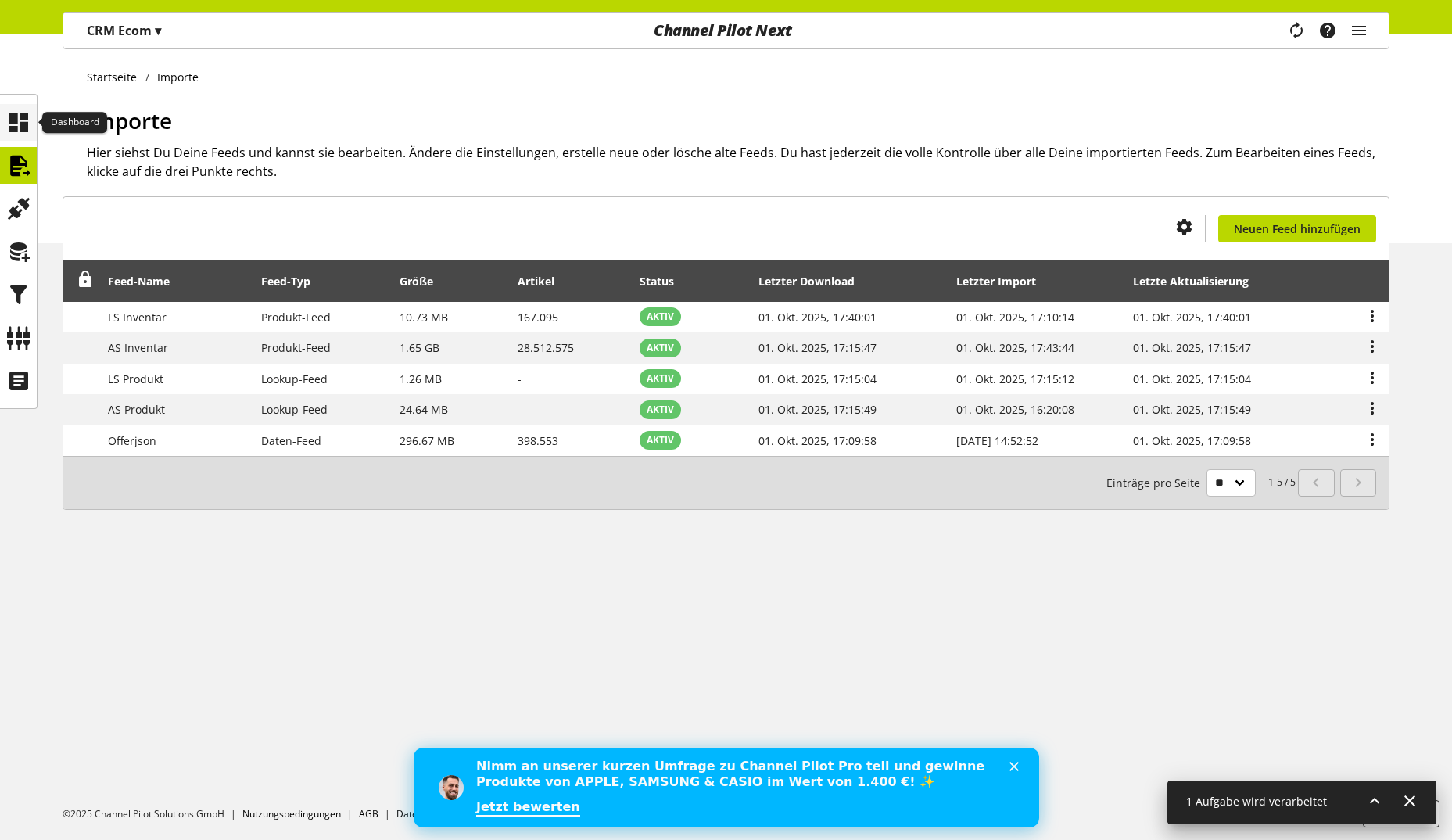
click at [21, 129] on icon at bounding box center [18, 123] width 25 height 31
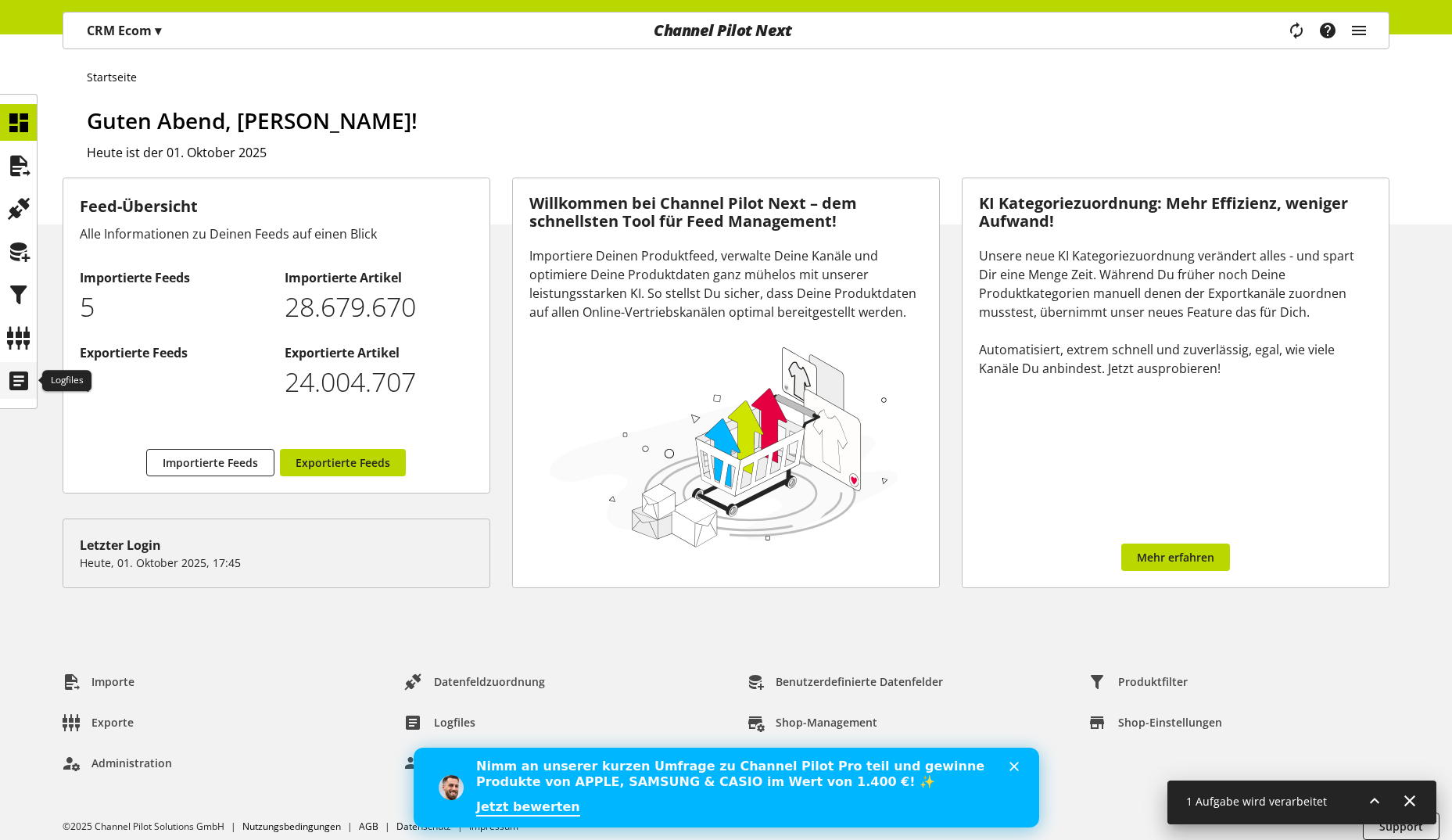
click at [14, 389] on icon at bounding box center [18, 380] width 25 height 31
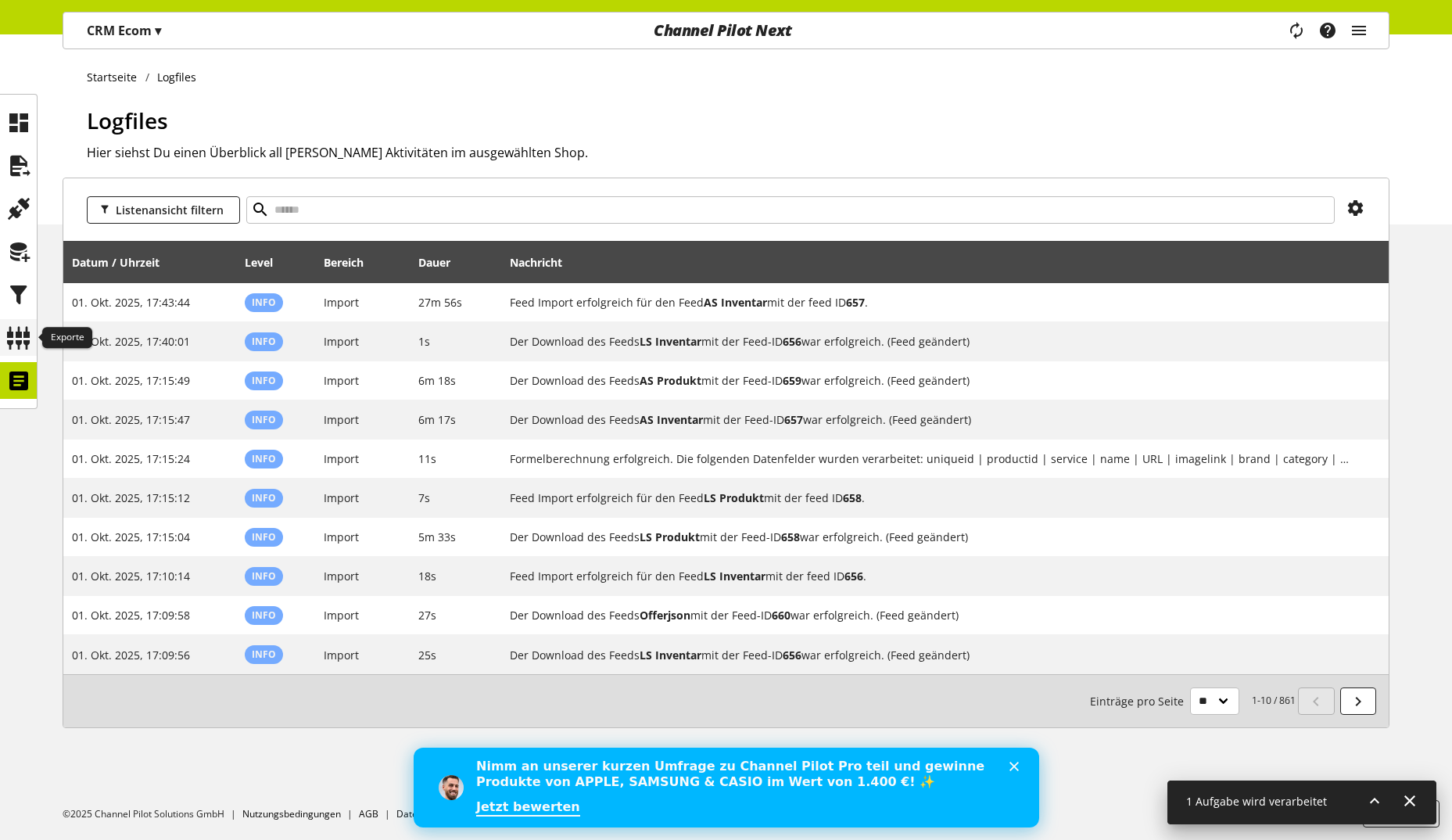
click at [13, 334] on icon at bounding box center [18, 337] width 25 height 31
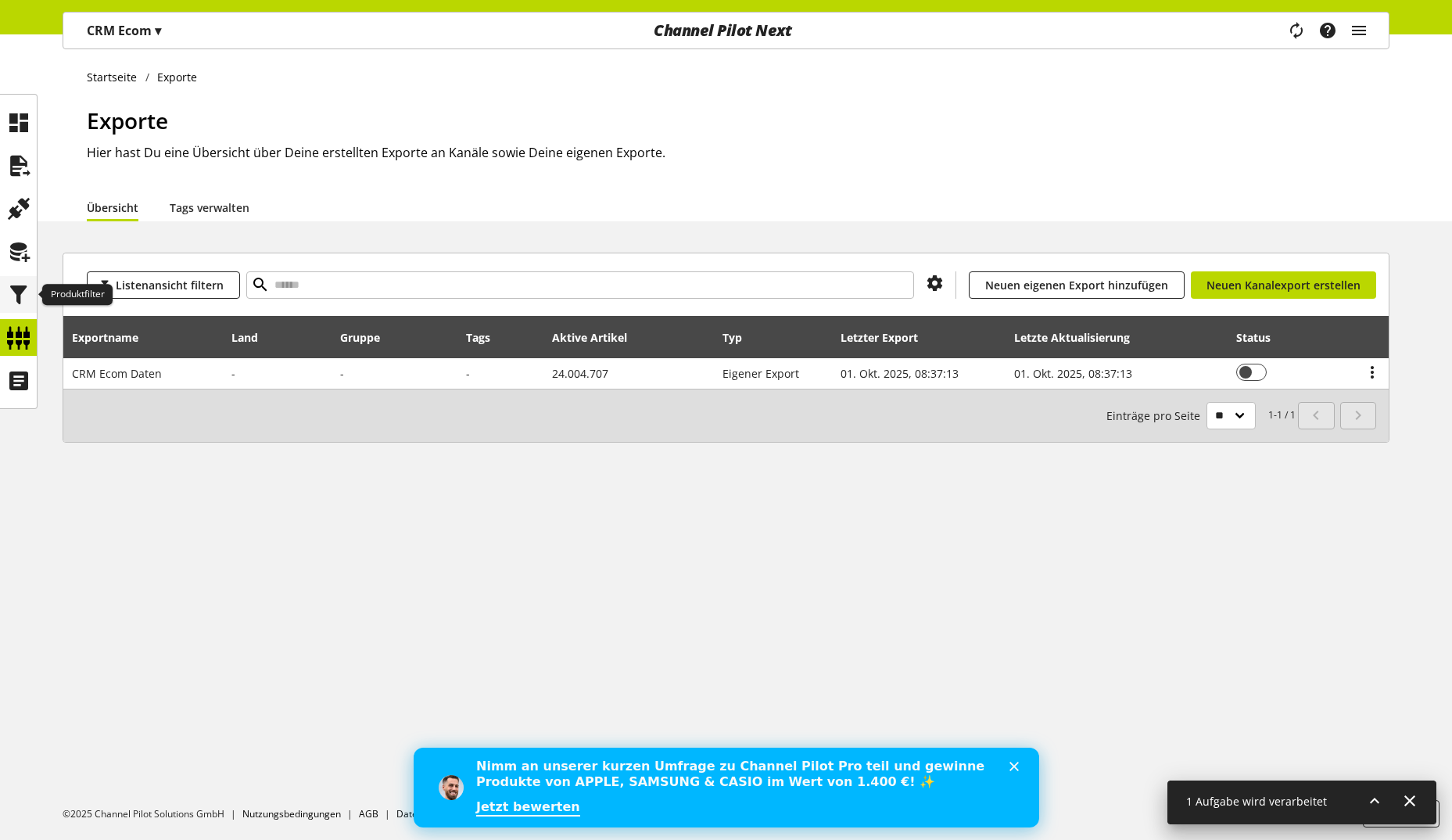
click at [19, 290] on icon at bounding box center [18, 294] width 25 height 31
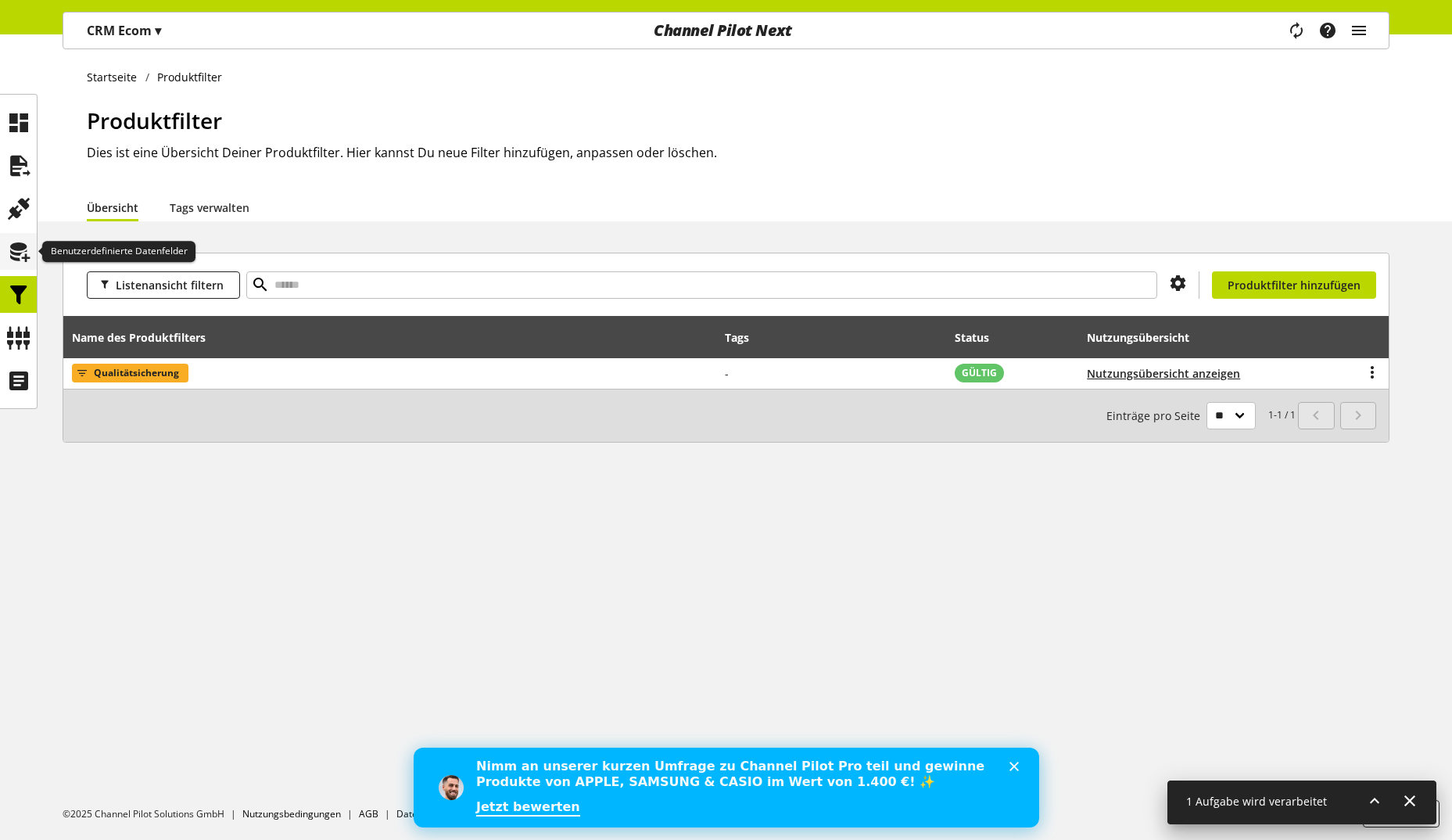
click at [23, 254] on icon at bounding box center [18, 251] width 25 height 31
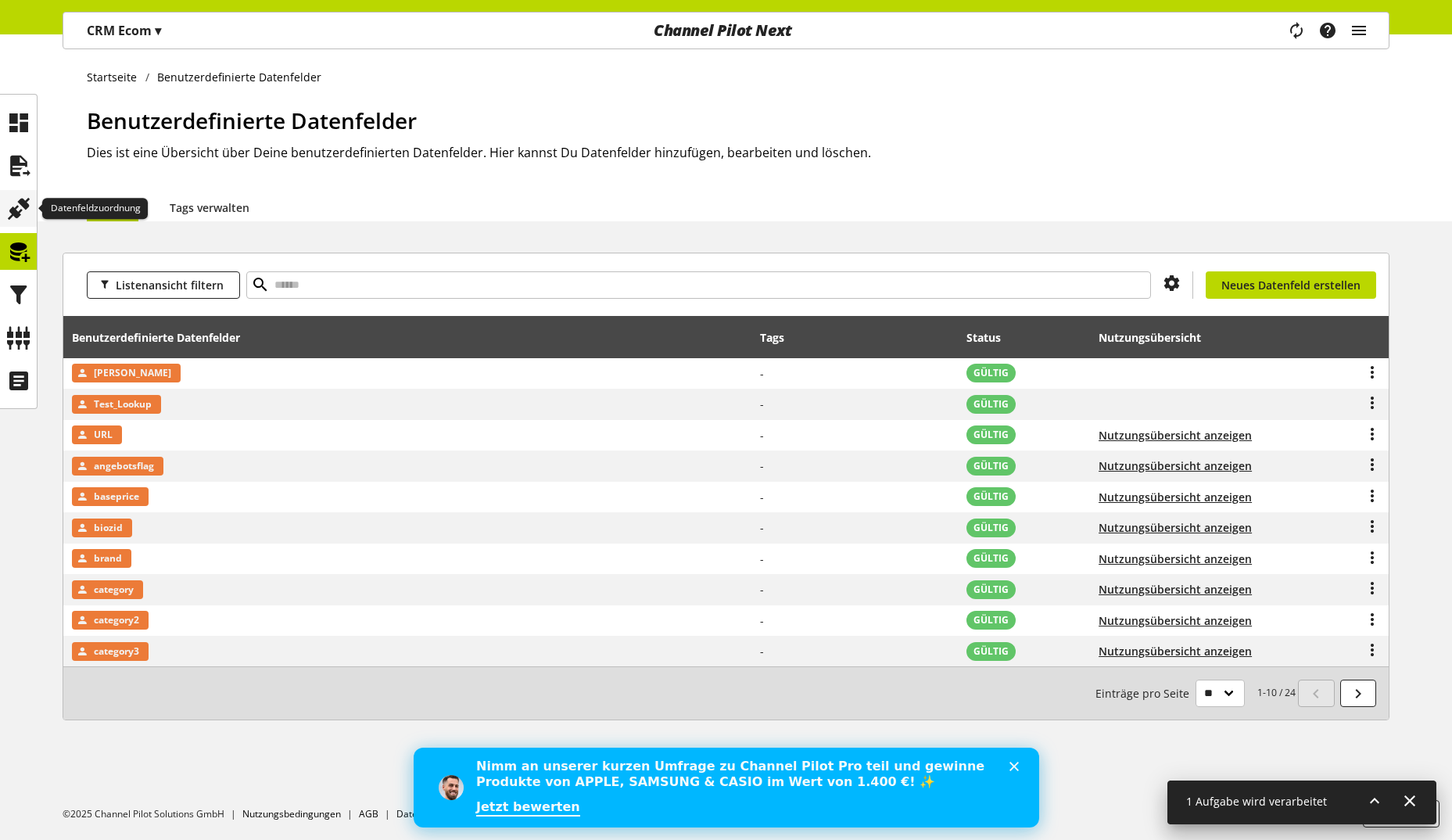
click at [26, 211] on icon at bounding box center [18, 209] width 25 height 31
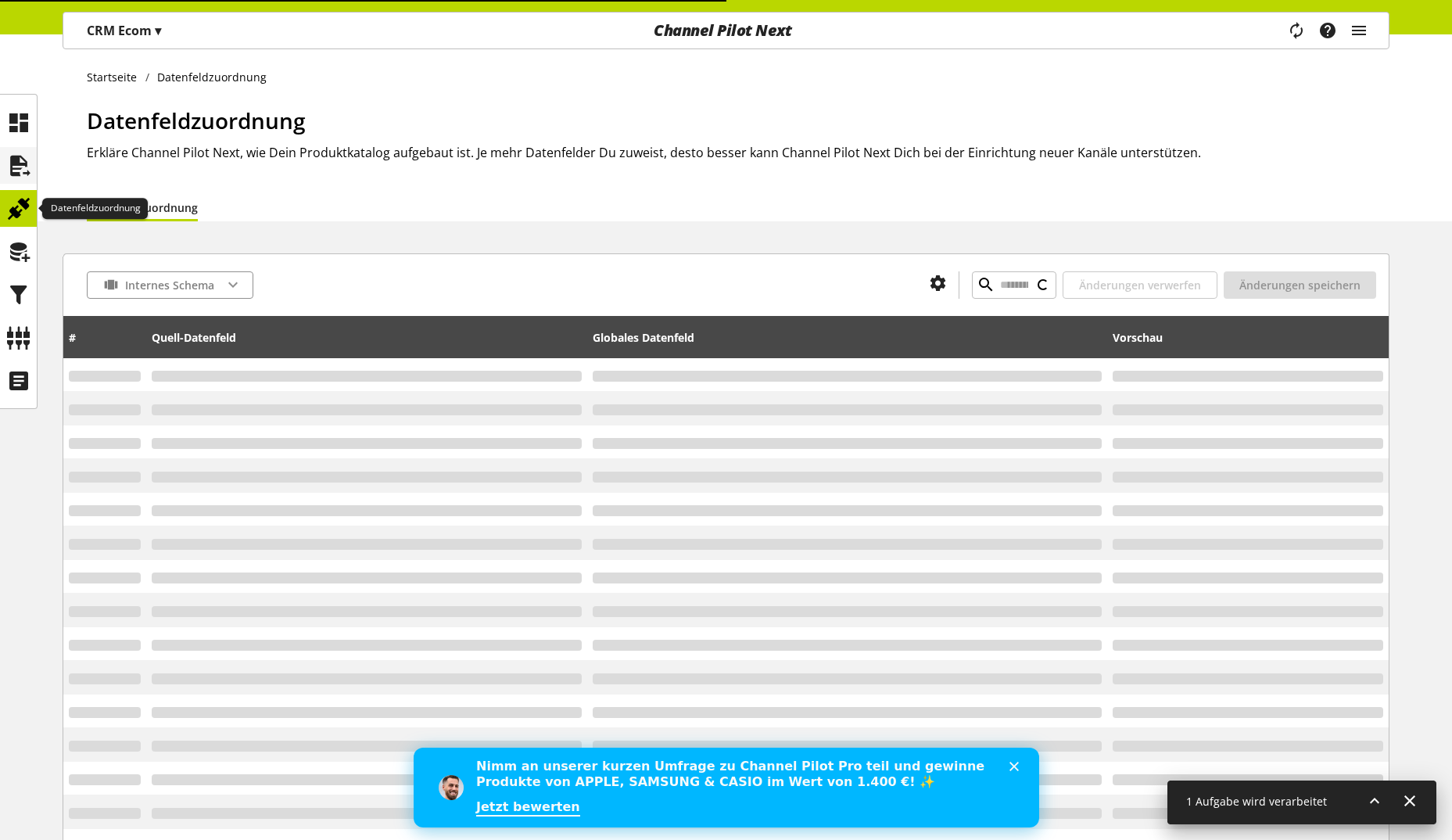
type input "*********"
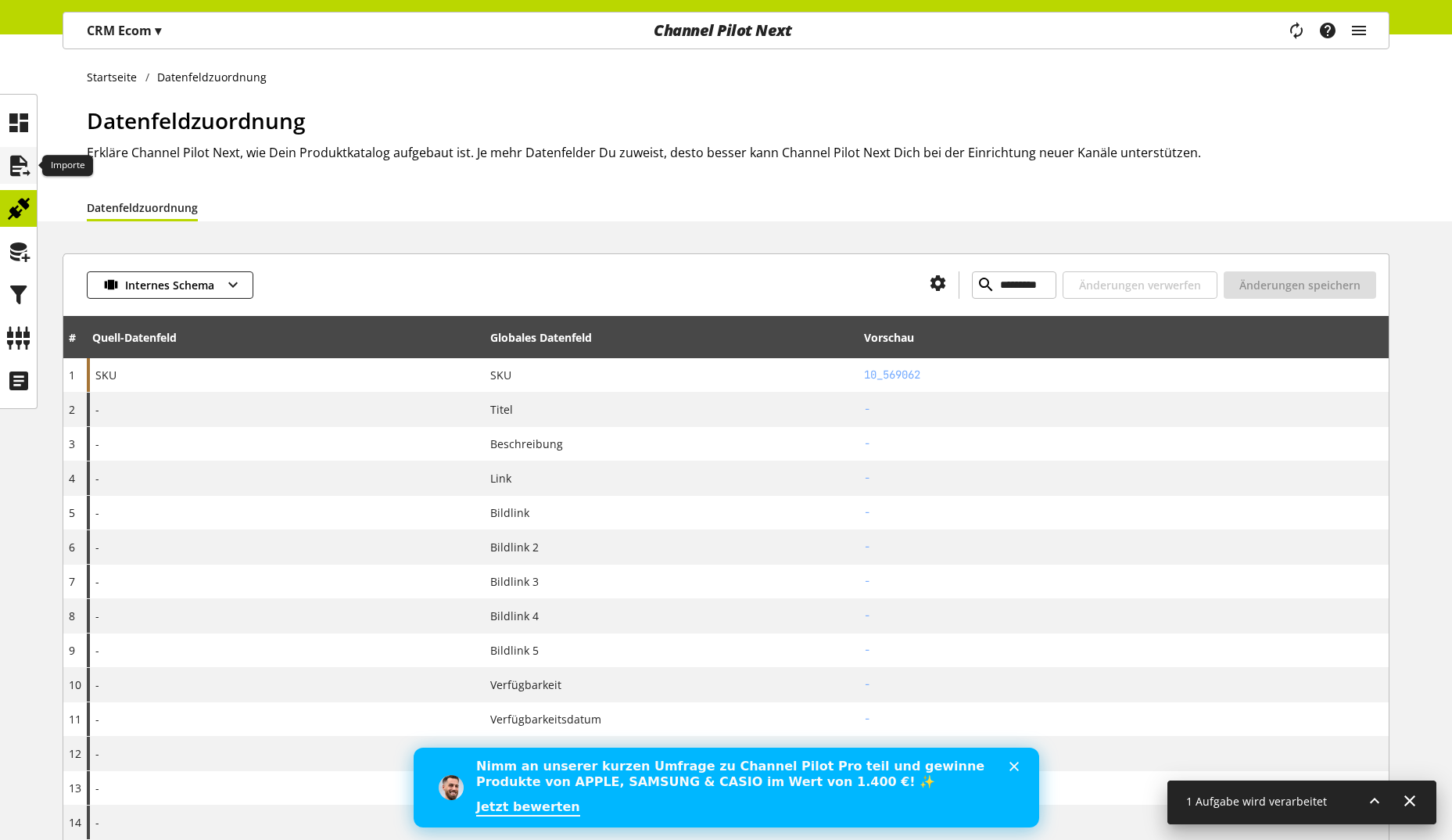
click at [26, 167] on icon at bounding box center [18, 165] width 25 height 31
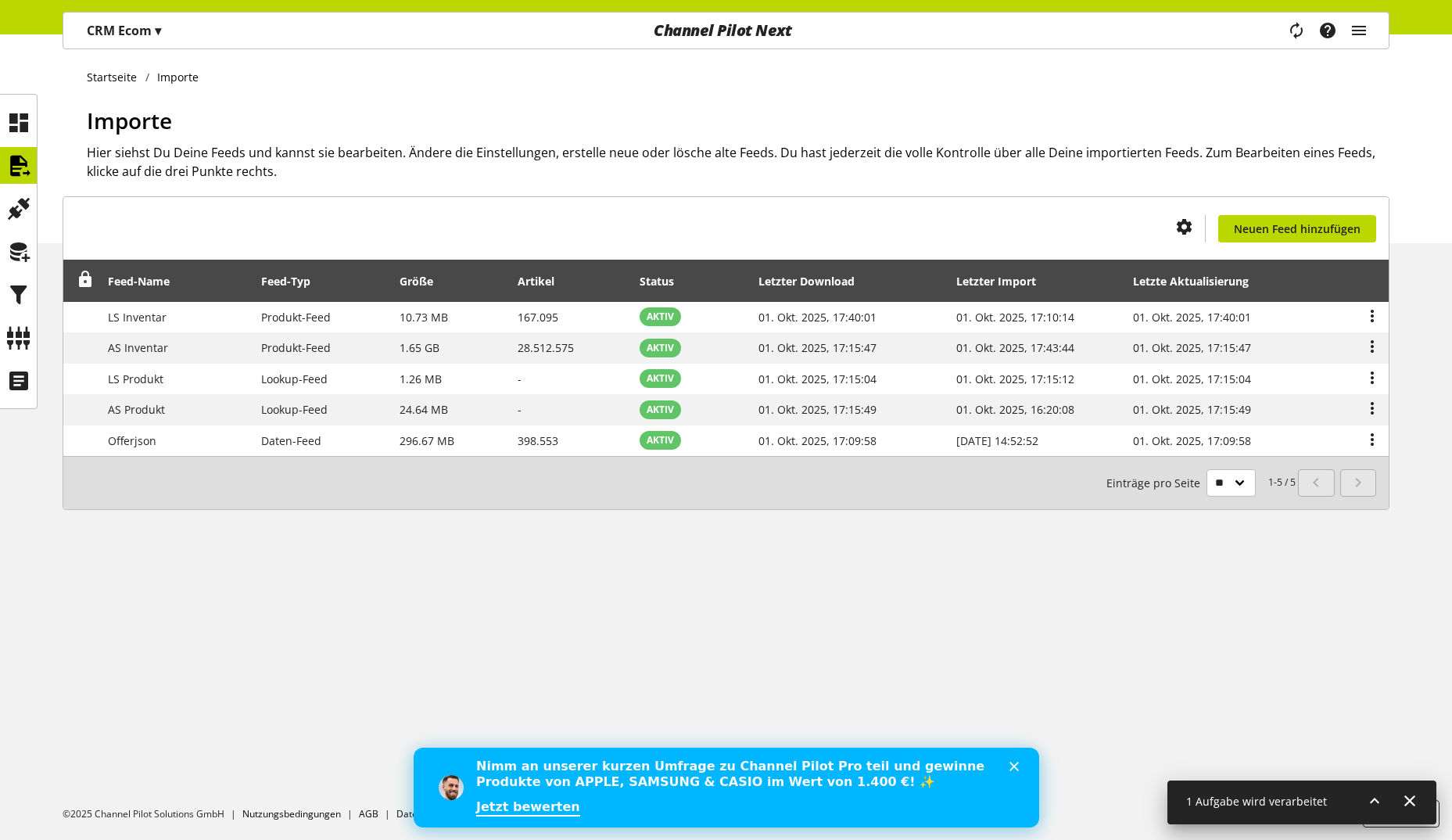
click at [145, 28] on p "CRM Ecom ▾" at bounding box center [123, 31] width 74 height 19
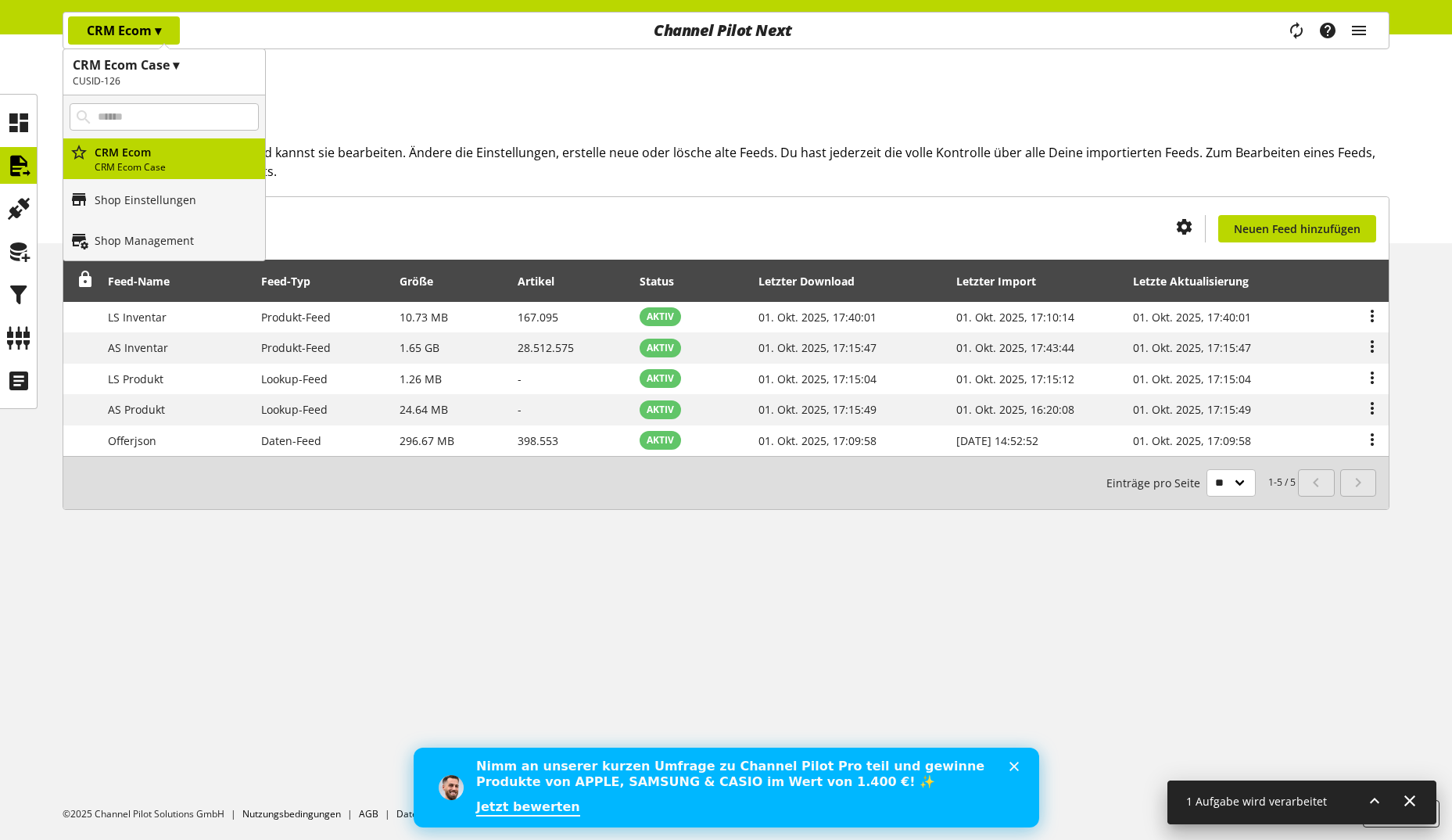
click at [134, 67] on h1 "CRM Ecom Case ▾" at bounding box center [163, 65] width 183 height 19
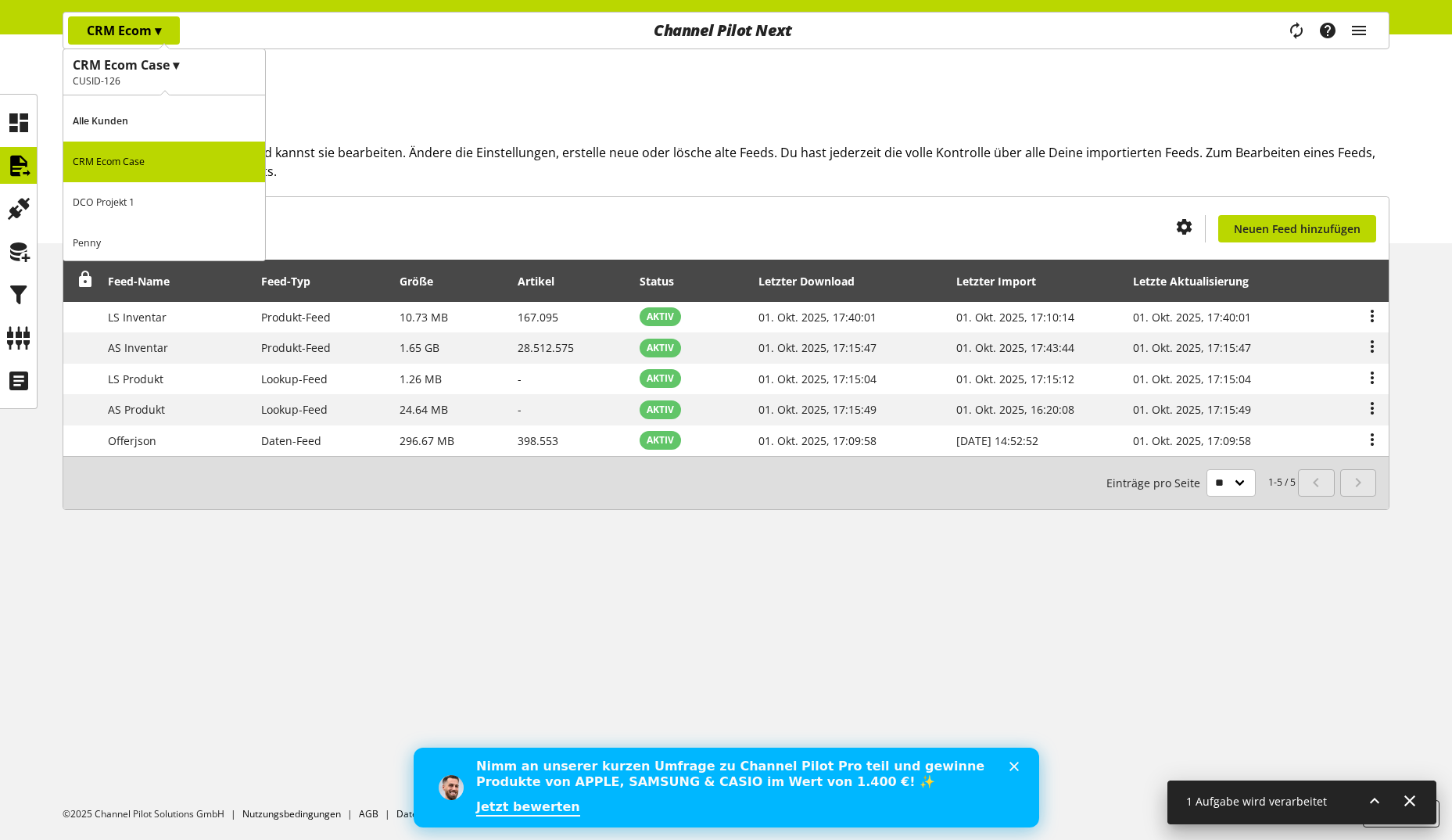
scroll to position [43, 0]
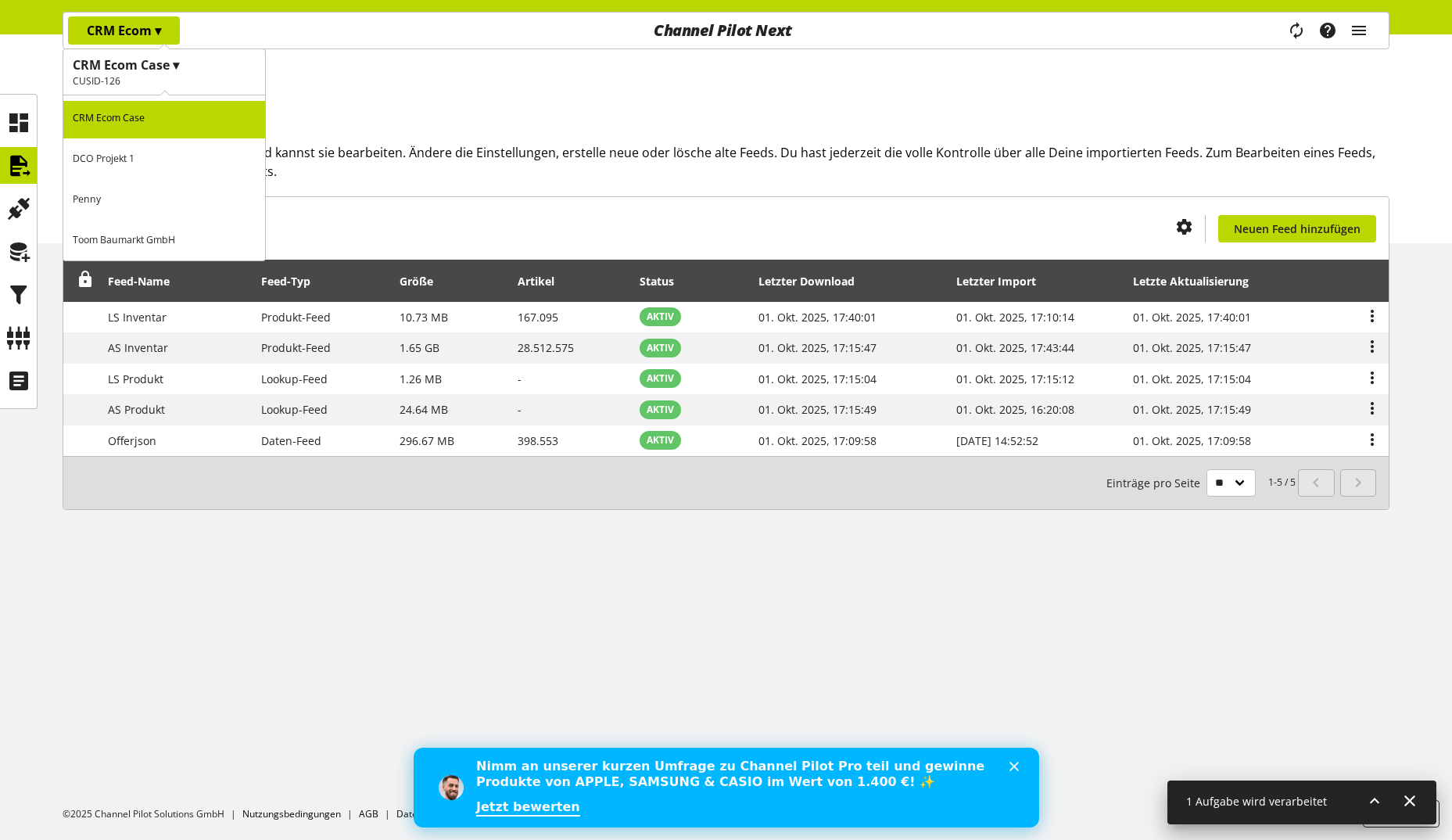
click at [128, 243] on p "Toom Baumarkt GmbH" at bounding box center [163, 240] width 202 height 41
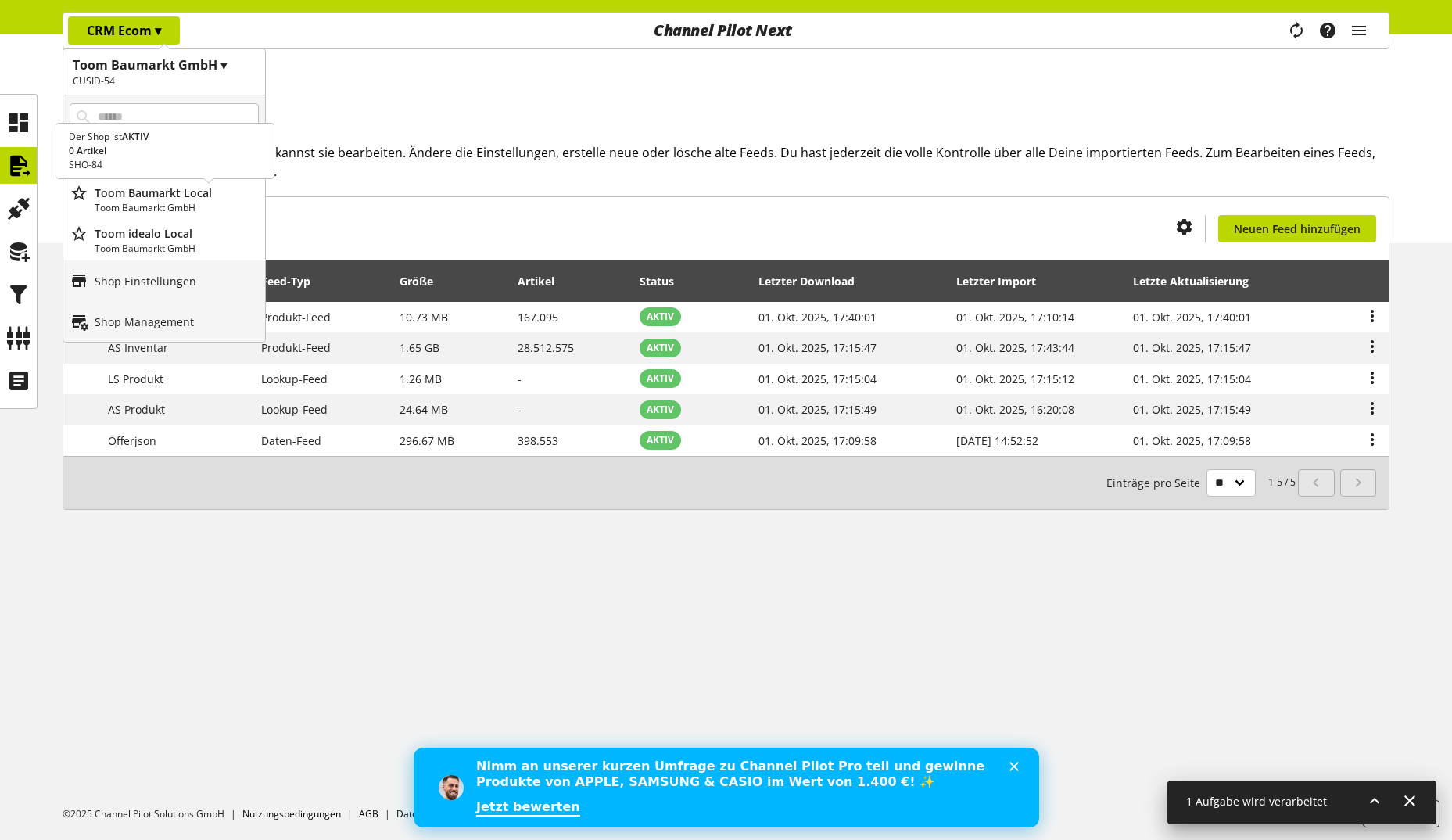
click at [169, 197] on p "Toom Baumarkt Local" at bounding box center [176, 192] width 164 height 16
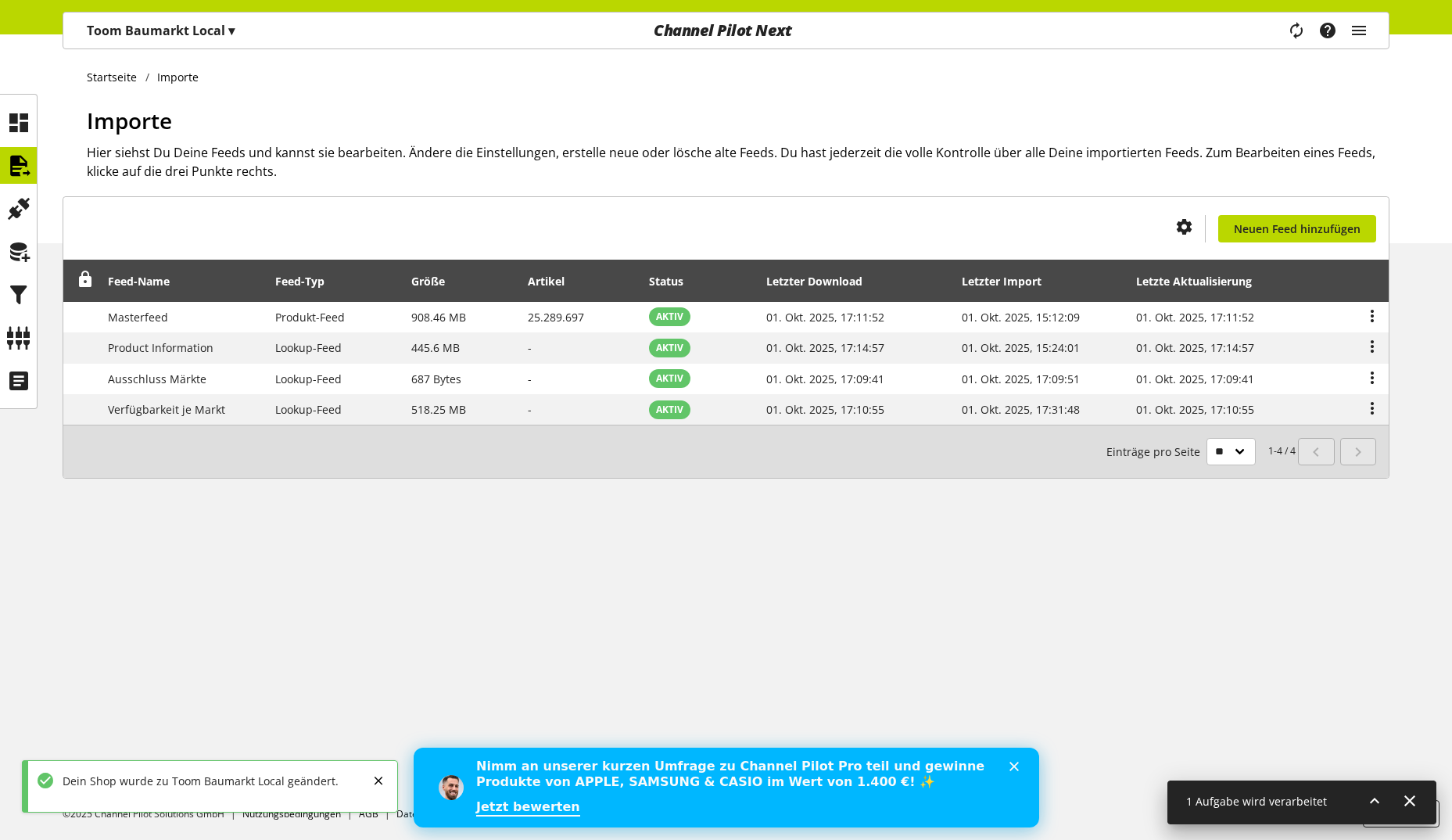
click at [144, 41] on div "Toom Baumarkt Local ▾" at bounding box center [161, 30] width 186 height 28
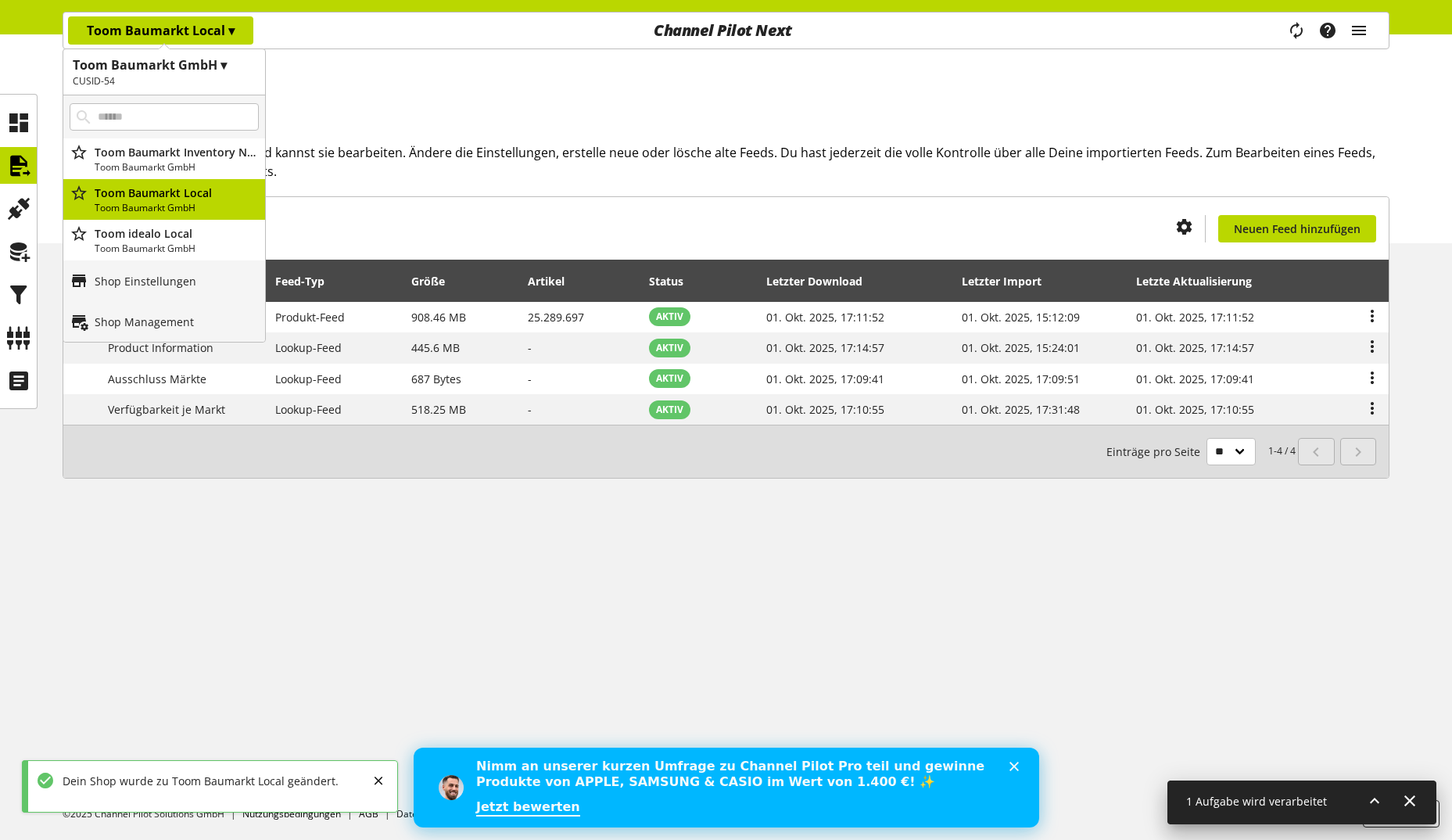
click at [127, 64] on h1 "Toom Baumarkt GmbH ▾" at bounding box center [163, 65] width 183 height 19
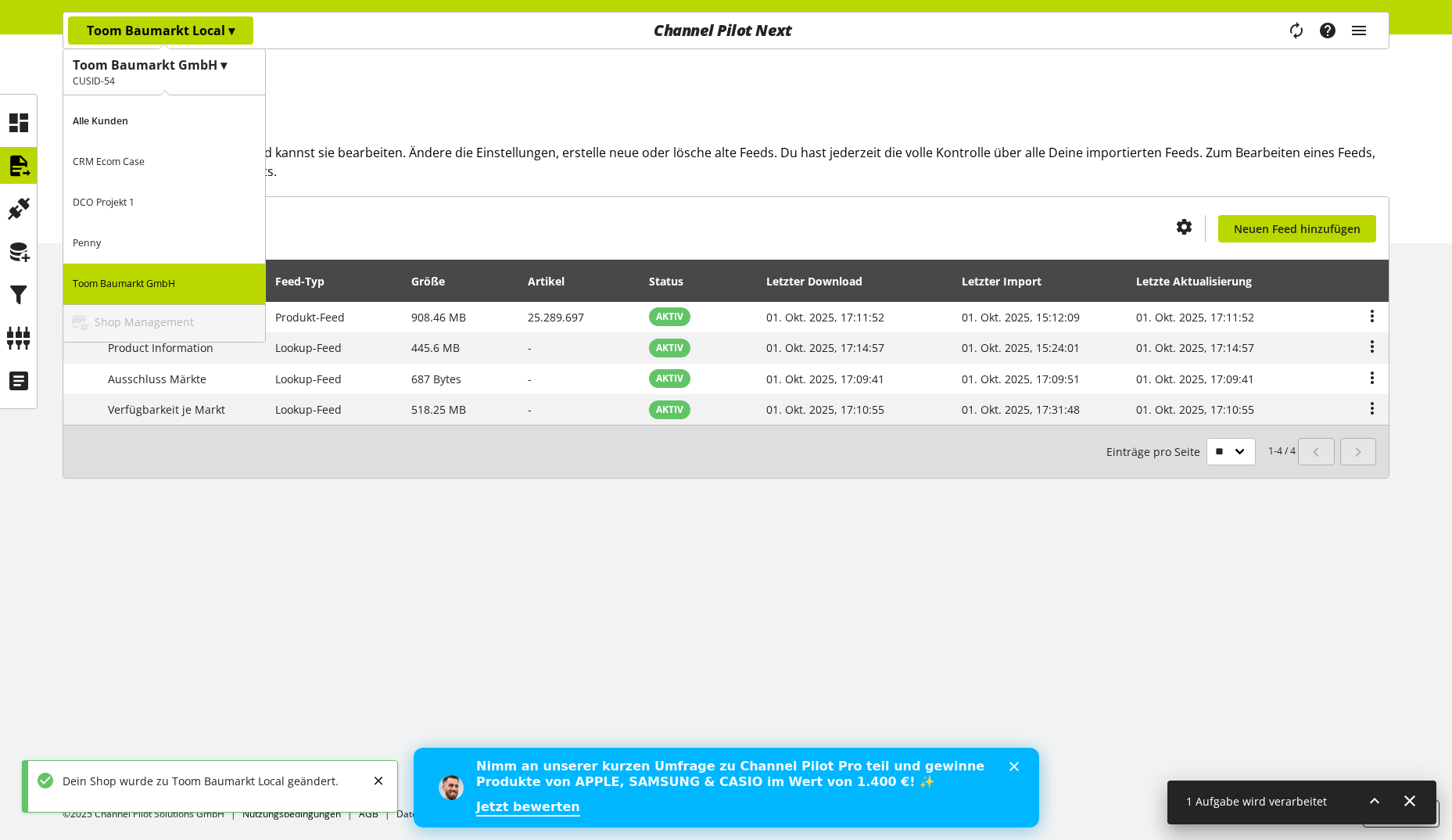
click at [159, 226] on p "Penny" at bounding box center [163, 243] width 202 height 41
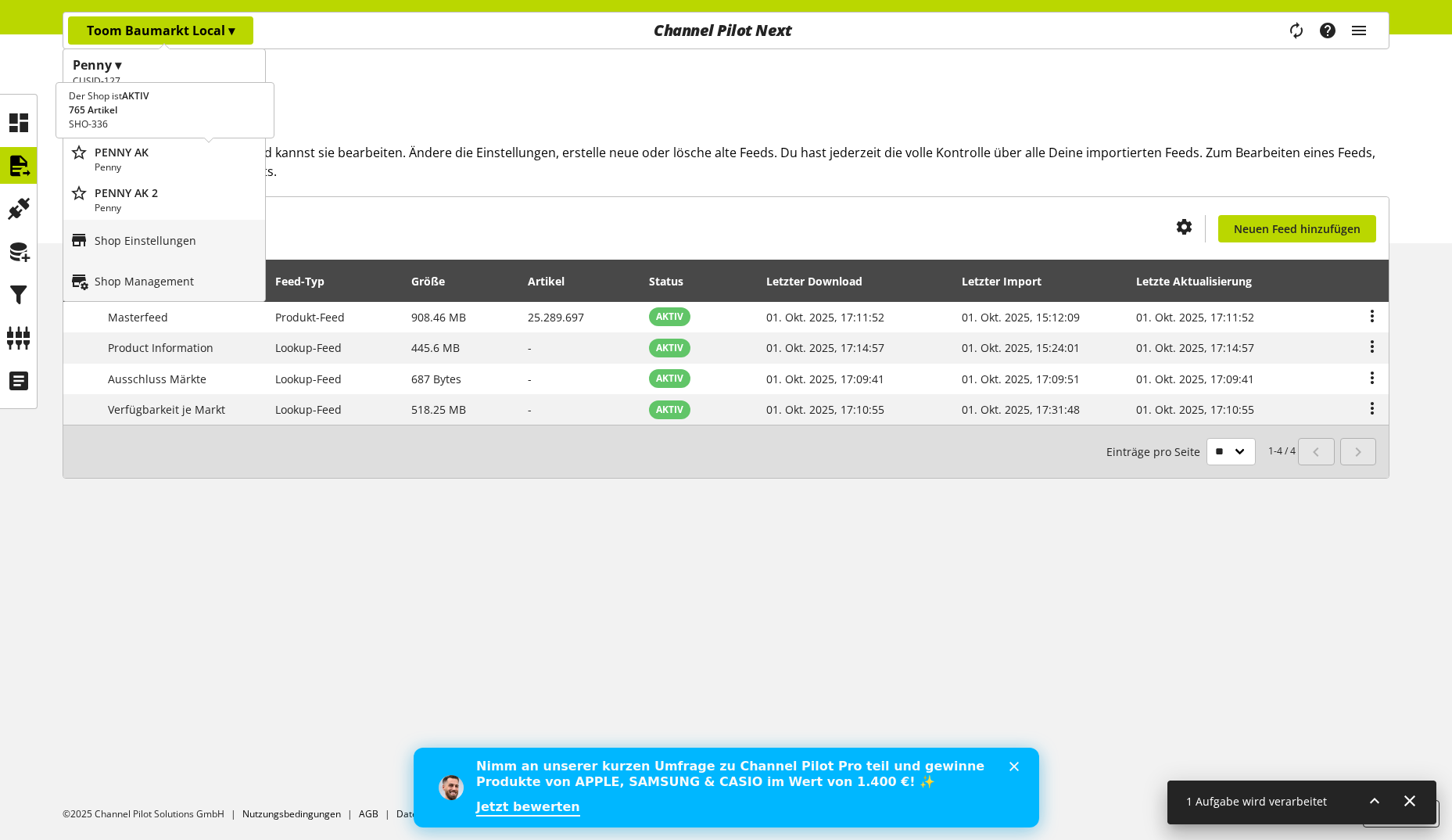
click at [159, 162] on p "Penny" at bounding box center [176, 167] width 164 height 14
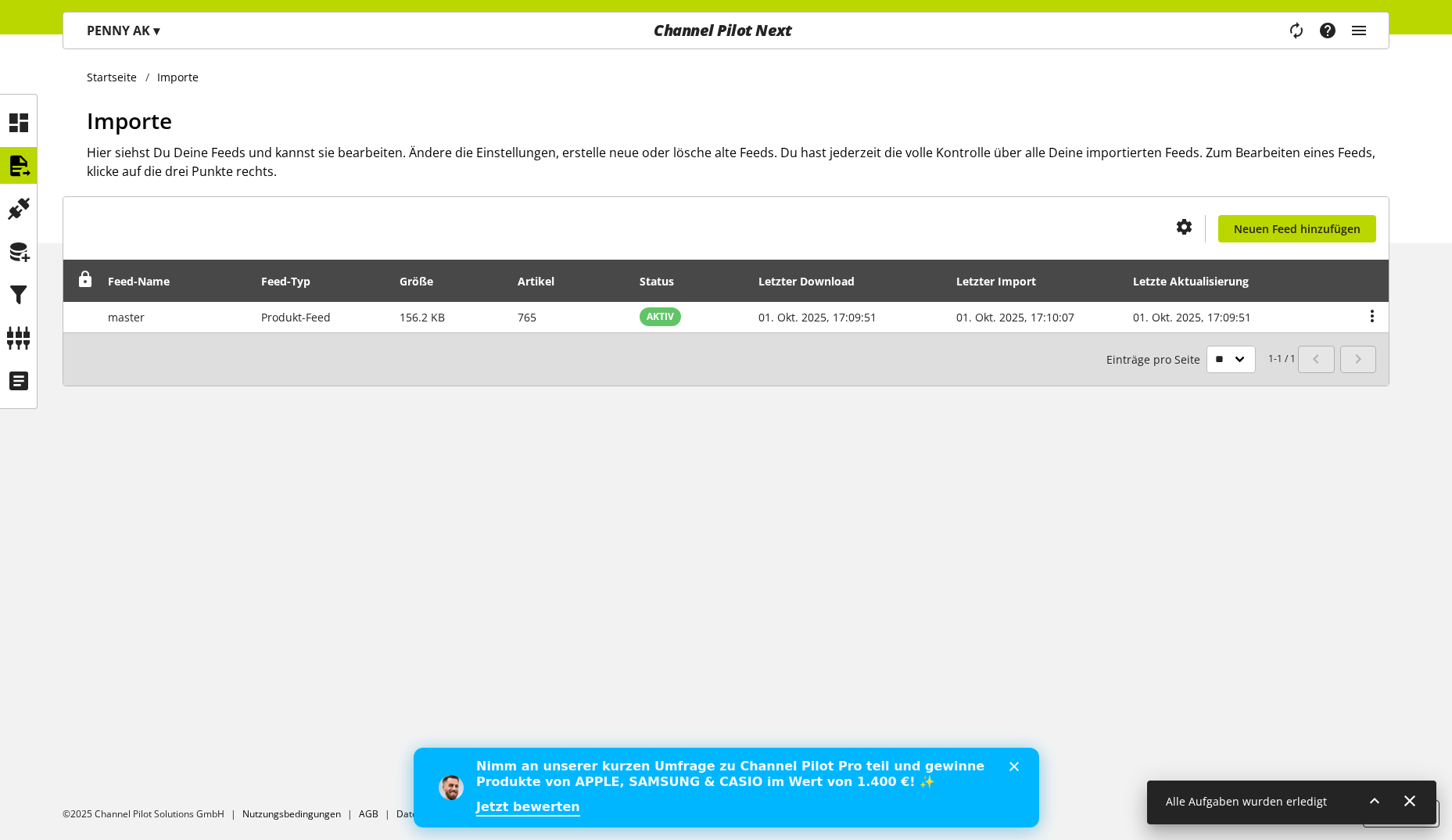
click at [118, 30] on p "PENNY AK ▾" at bounding box center [123, 31] width 72 height 19
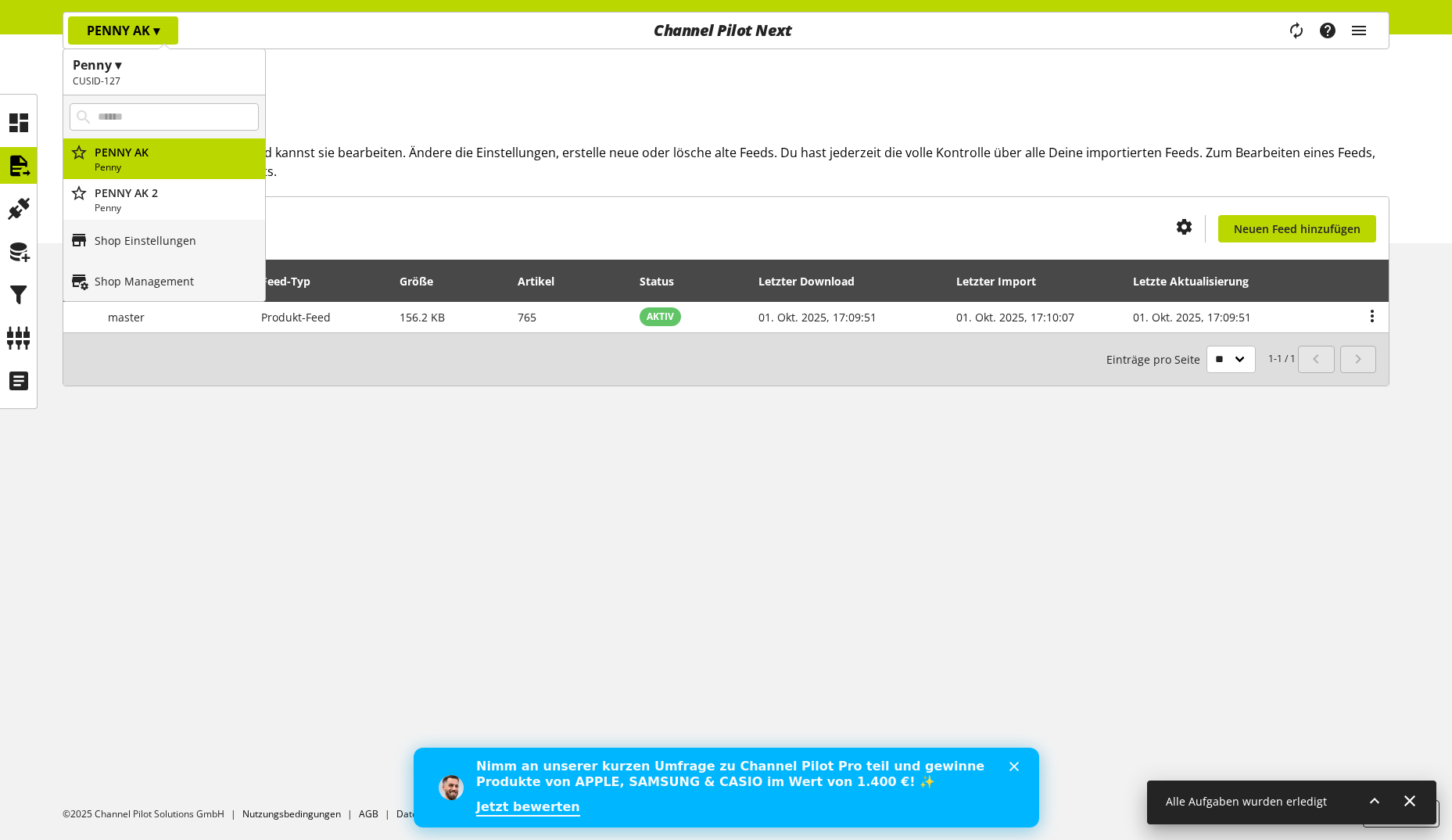
click at [162, 206] on p "Penny" at bounding box center [176, 208] width 164 height 14
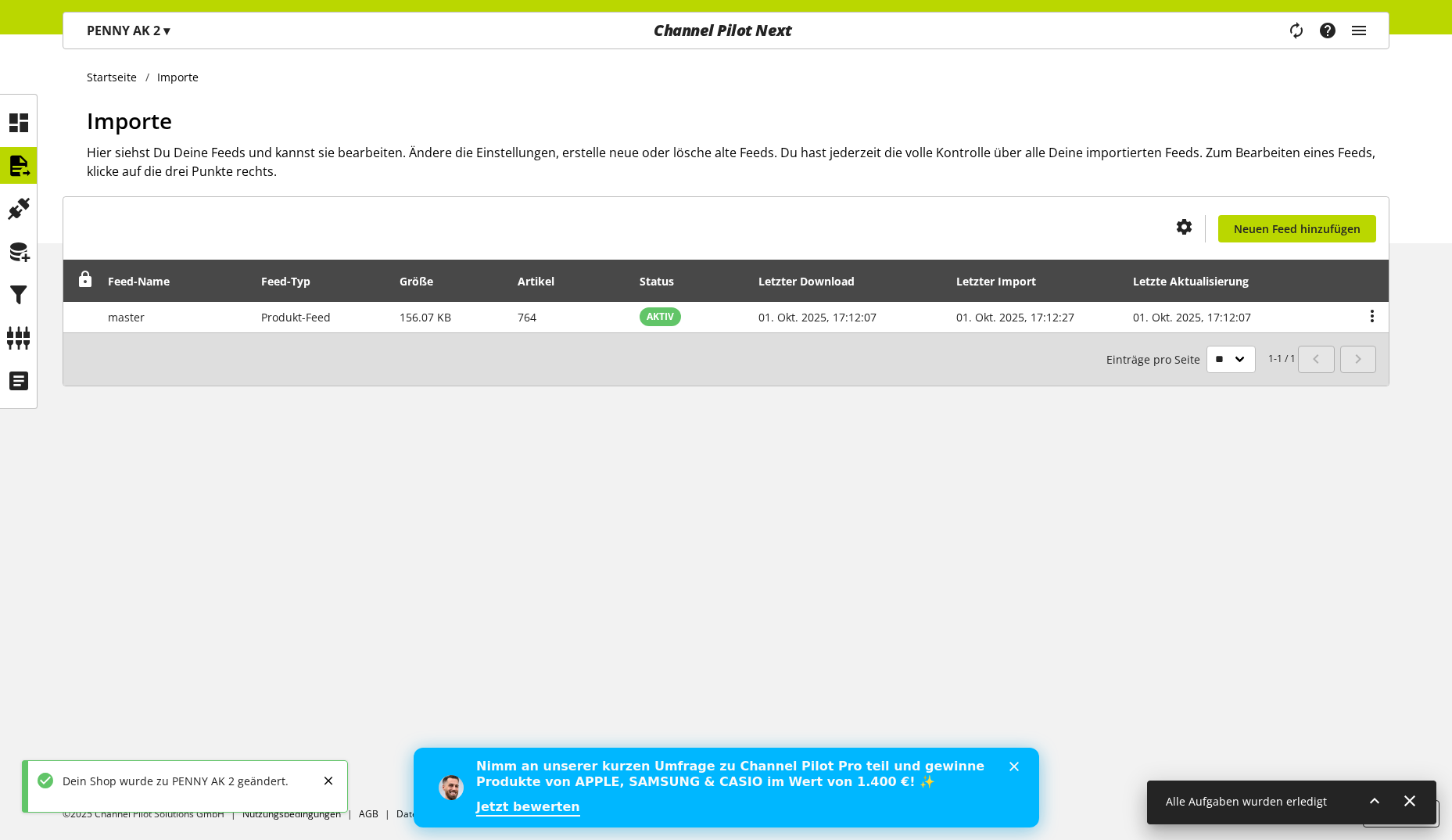
click at [150, 29] on p "PENNY AK 2 ▾" at bounding box center [128, 31] width 83 height 19
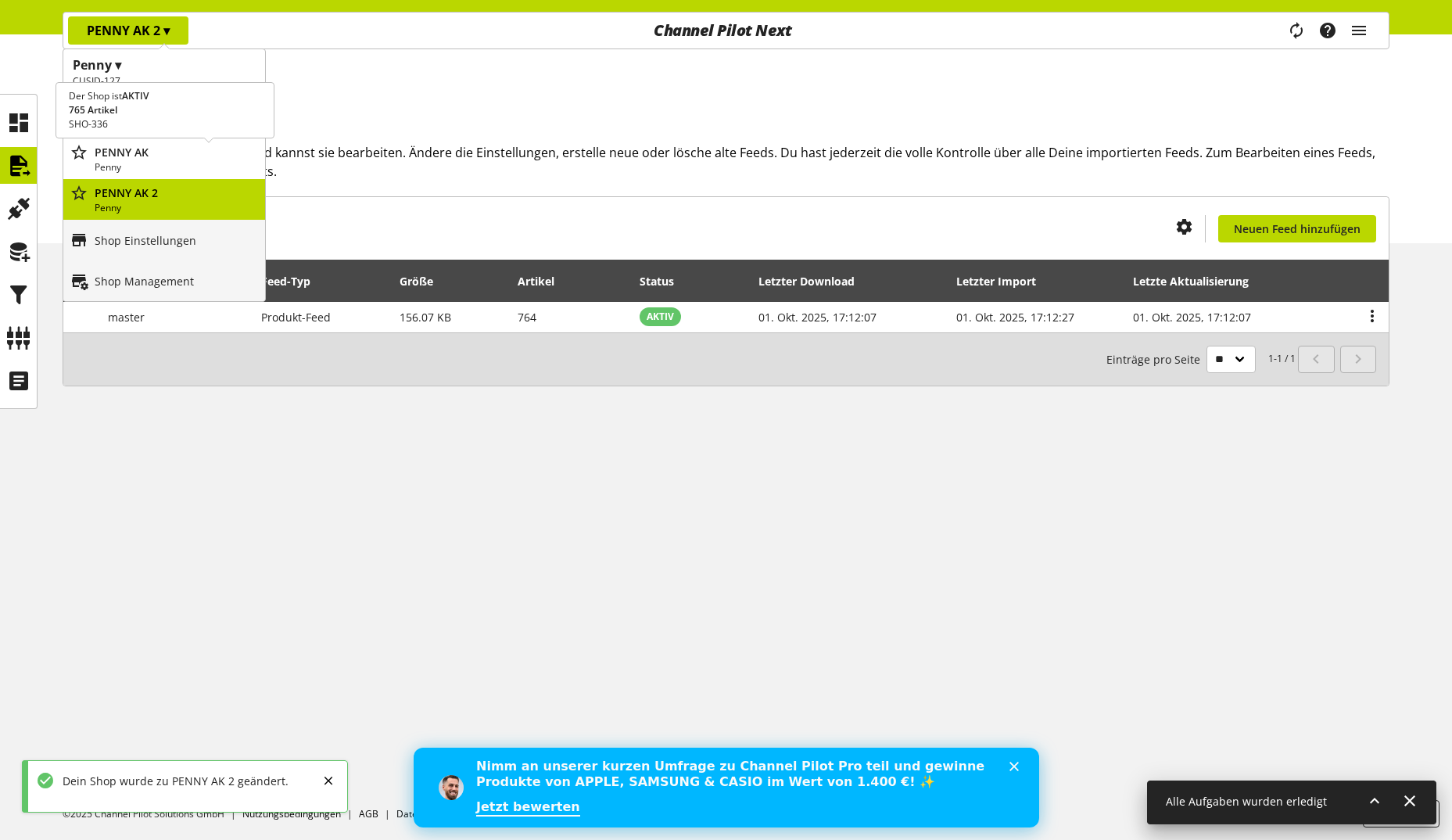
click at [158, 158] on p "PENNY AK" at bounding box center [176, 151] width 164 height 16
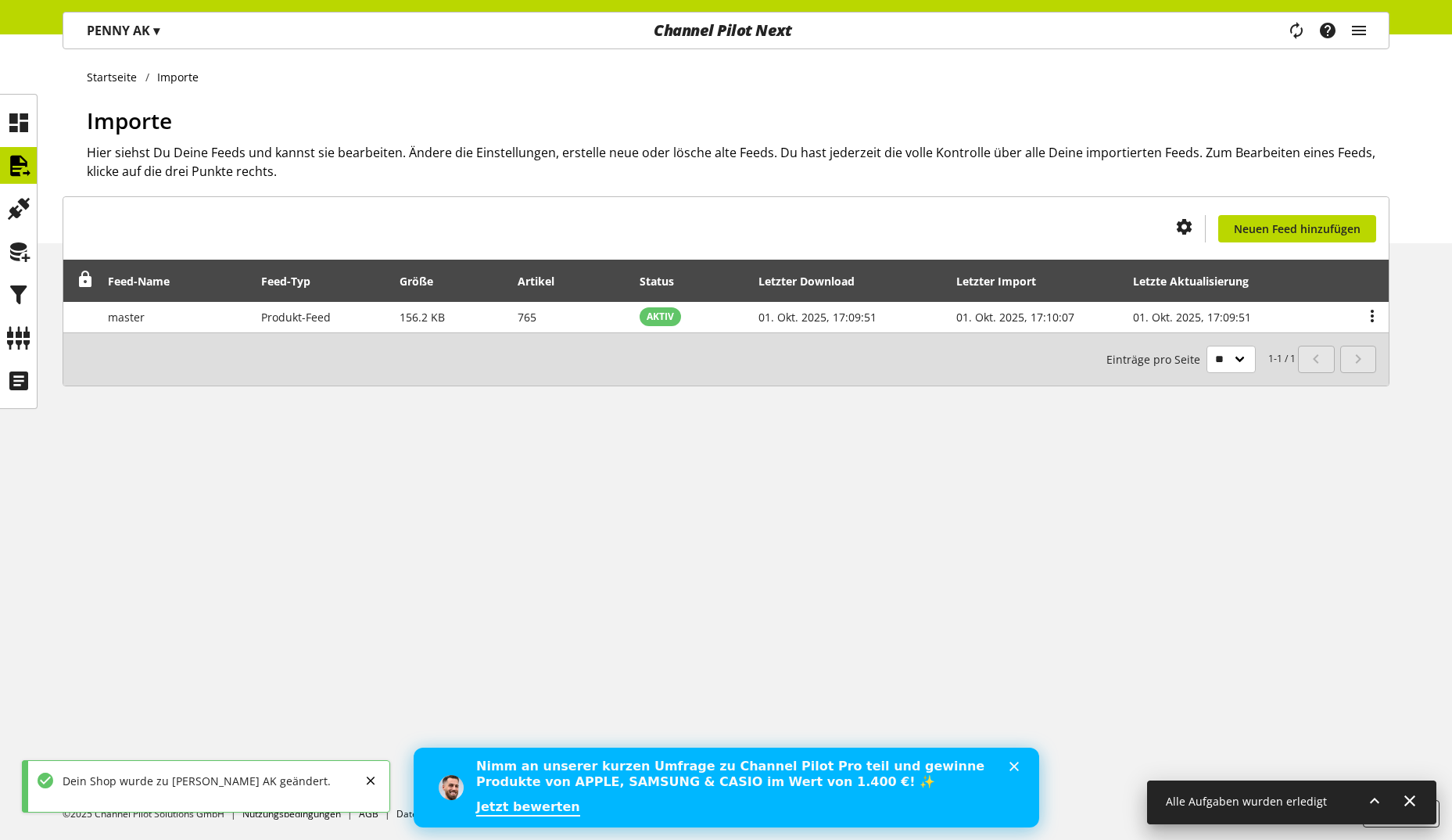
click at [38, 339] on div "Du bist nicht berechtigt, einen Import-Feed zu erstellen. Neuen Feed hinzufügen…" at bounding box center [726, 310] width 1452 height 227
click at [18, 288] on icon at bounding box center [18, 294] width 25 height 31
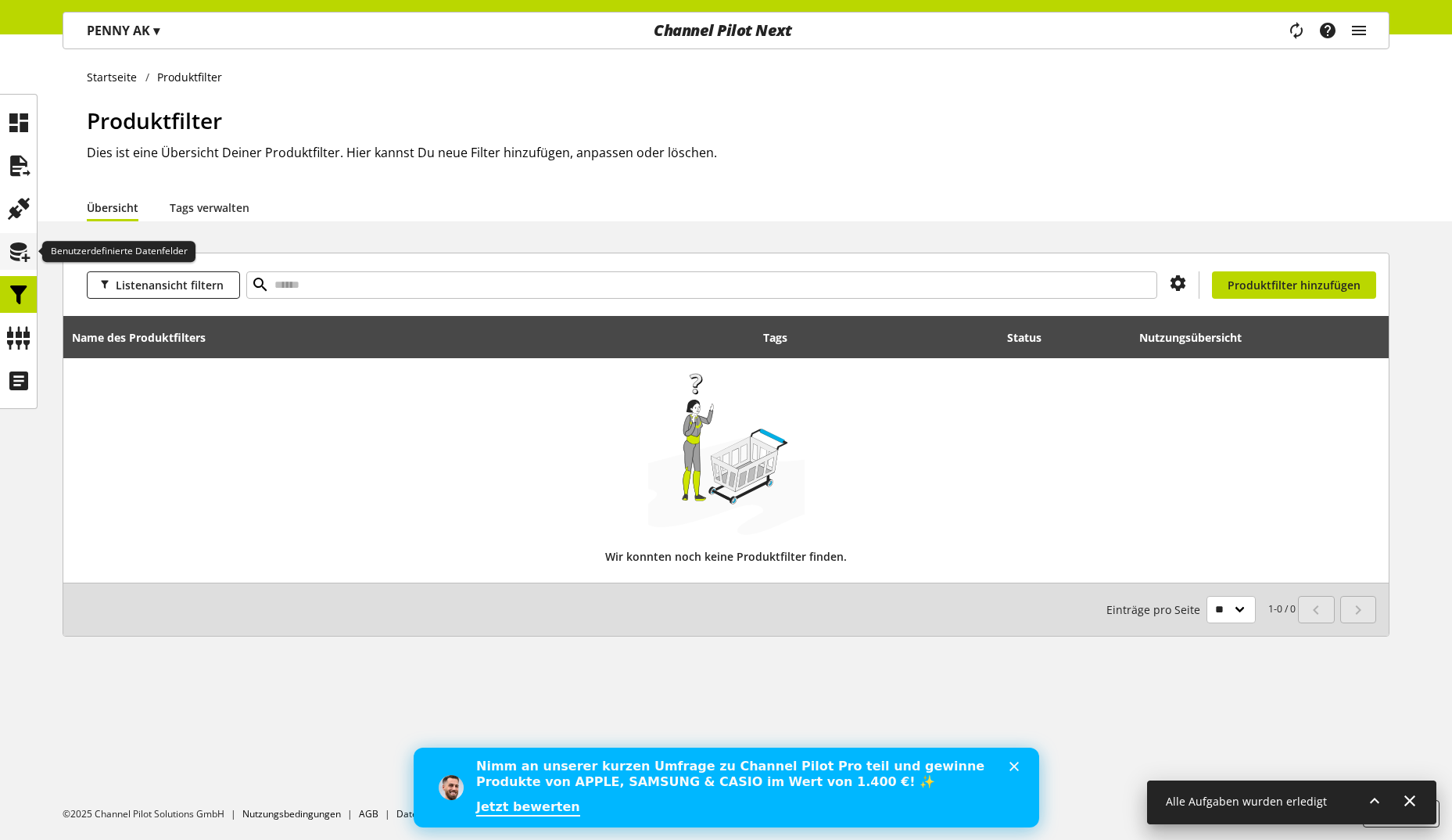
click at [19, 251] on icon at bounding box center [18, 251] width 25 height 31
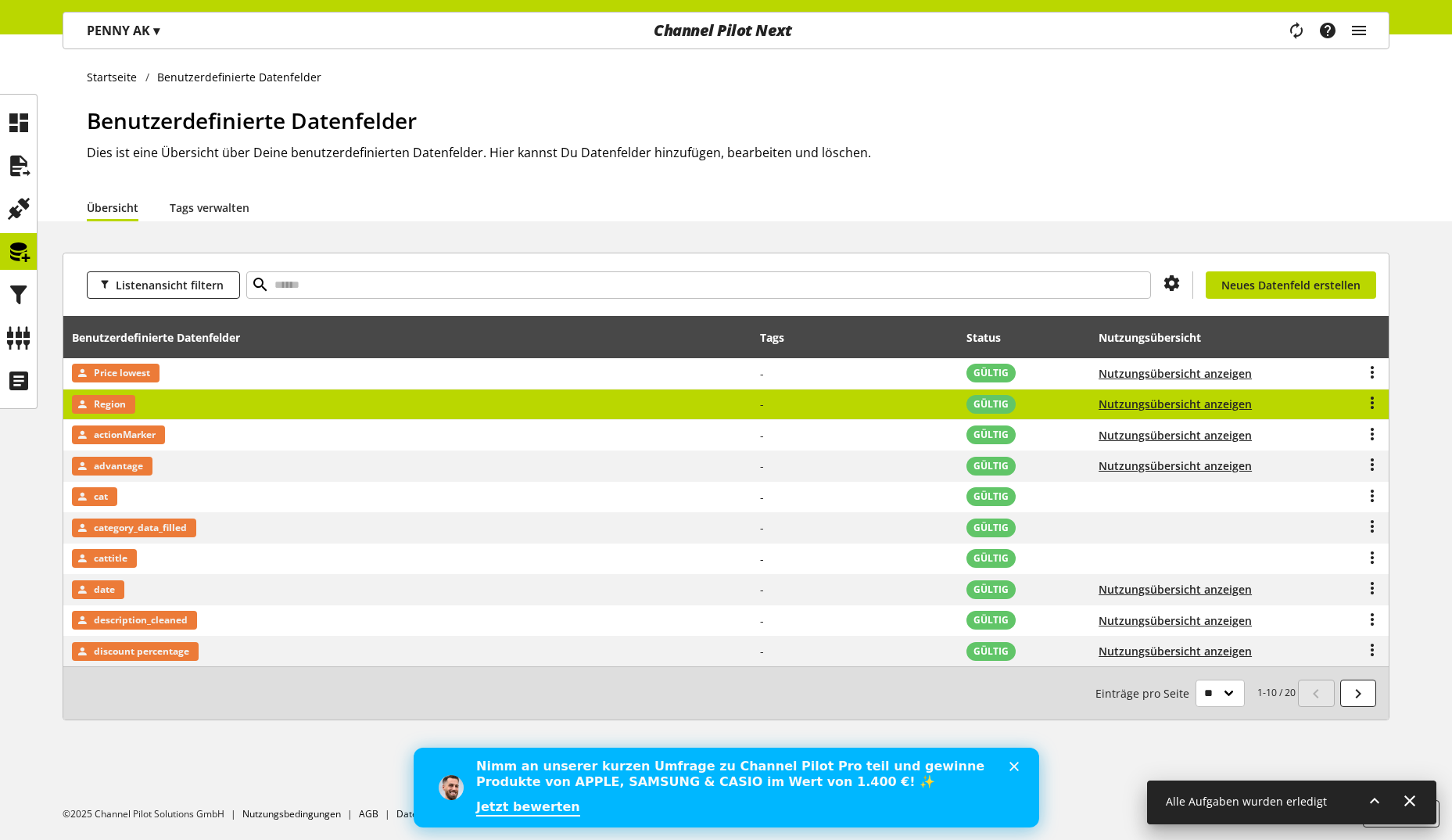
click at [751, 400] on td "Region" at bounding box center [407, 404] width 689 height 31
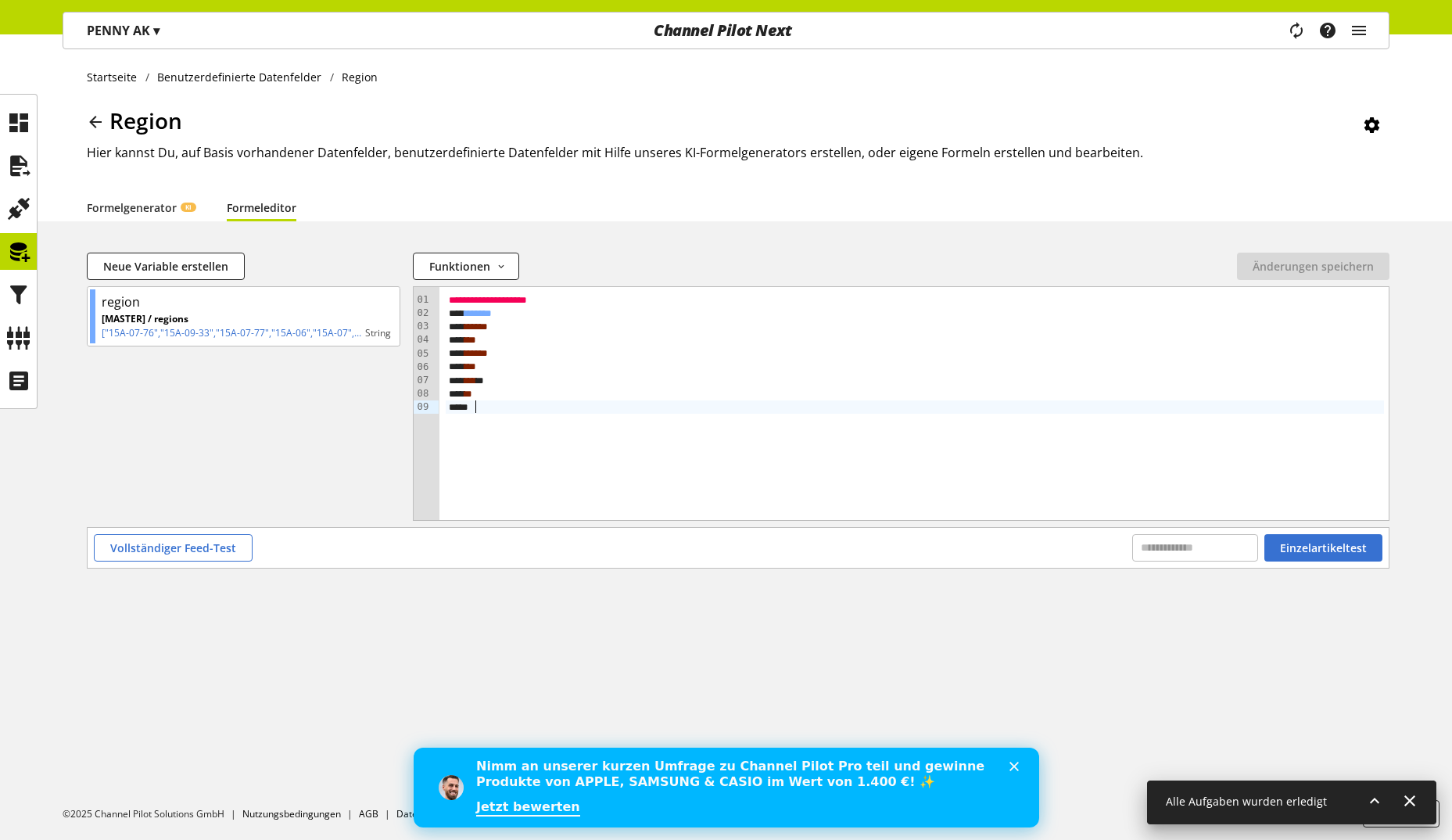
click at [1015, 446] on div "**********" at bounding box center [914, 403] width 951 height 233
click at [1344, 267] on span "Änderungen speichern" at bounding box center [1313, 266] width 121 height 16
click at [21, 289] on icon at bounding box center [18, 294] width 25 height 31
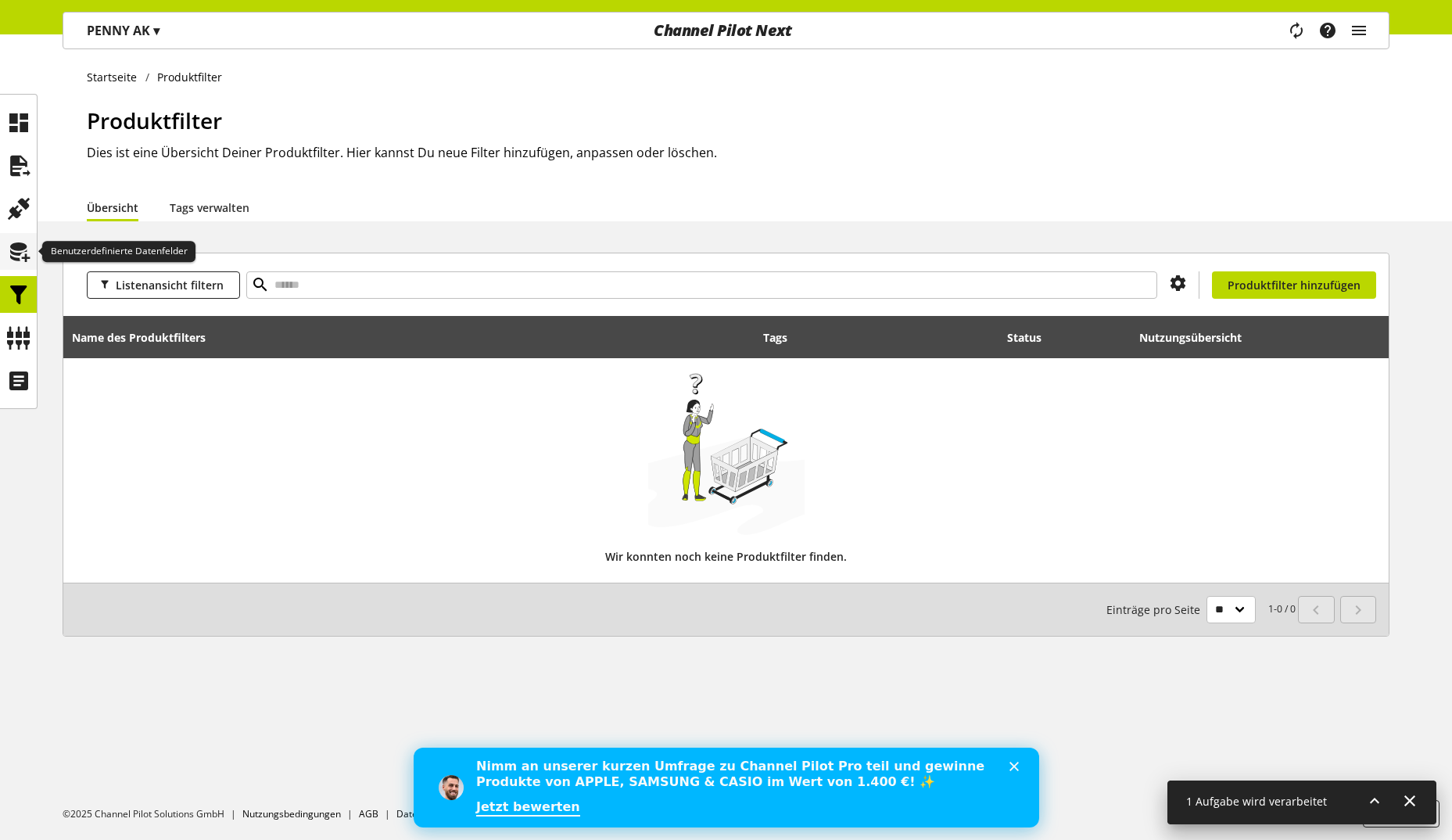
click at [20, 257] on icon at bounding box center [18, 251] width 25 height 31
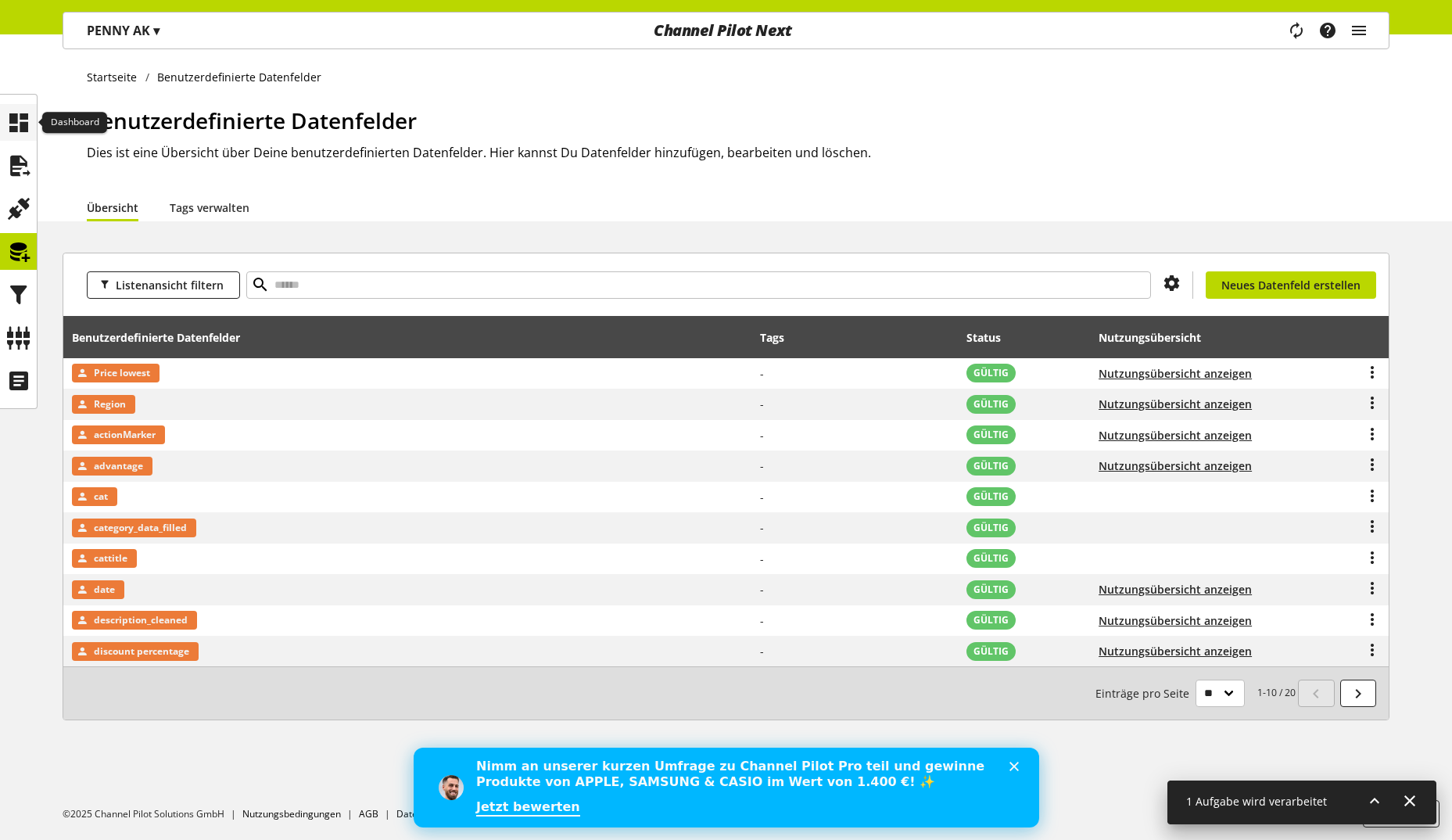
click at [7, 134] on icon at bounding box center [18, 123] width 25 height 31
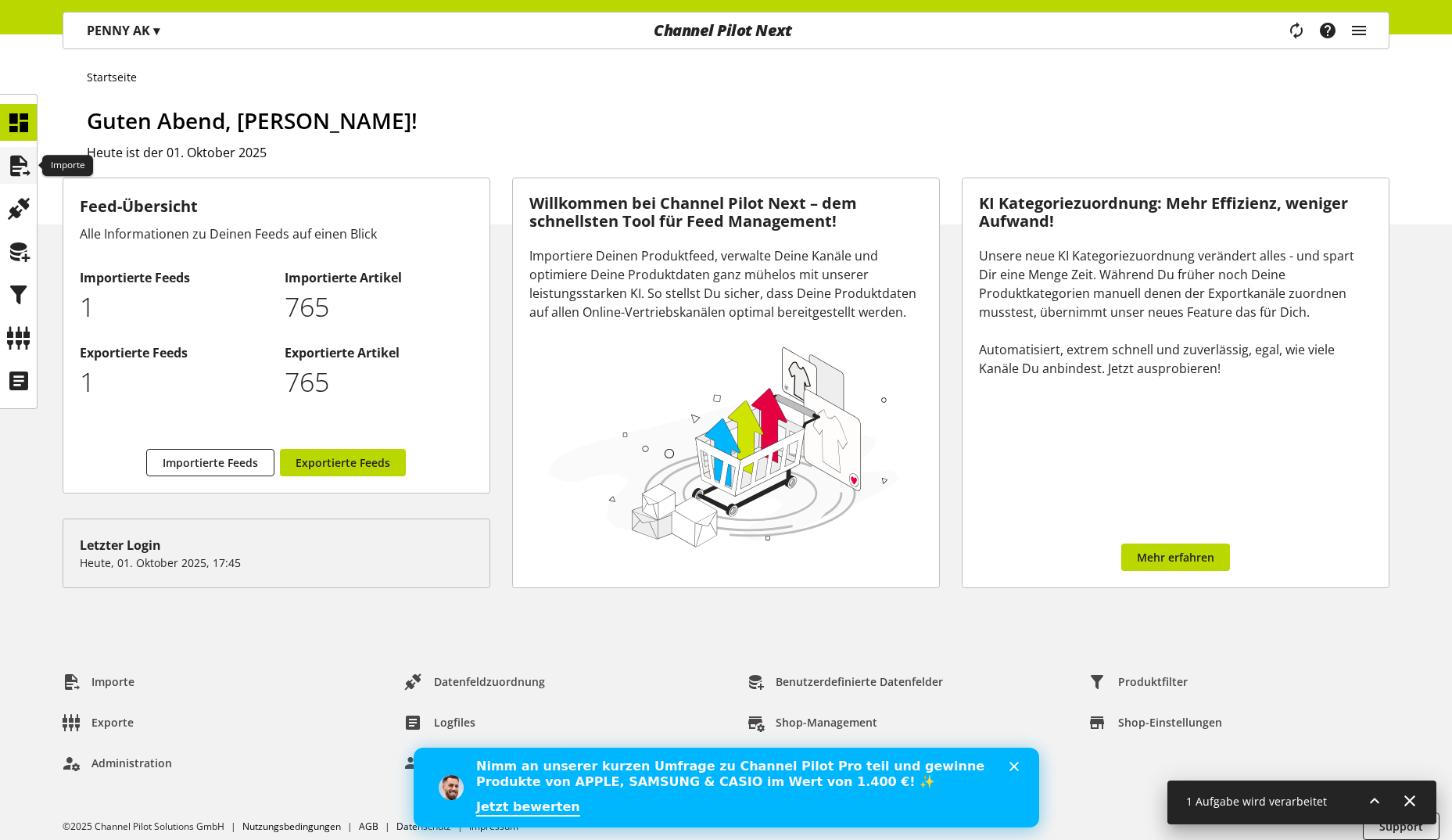
click at [14, 167] on icon at bounding box center [18, 165] width 25 height 31
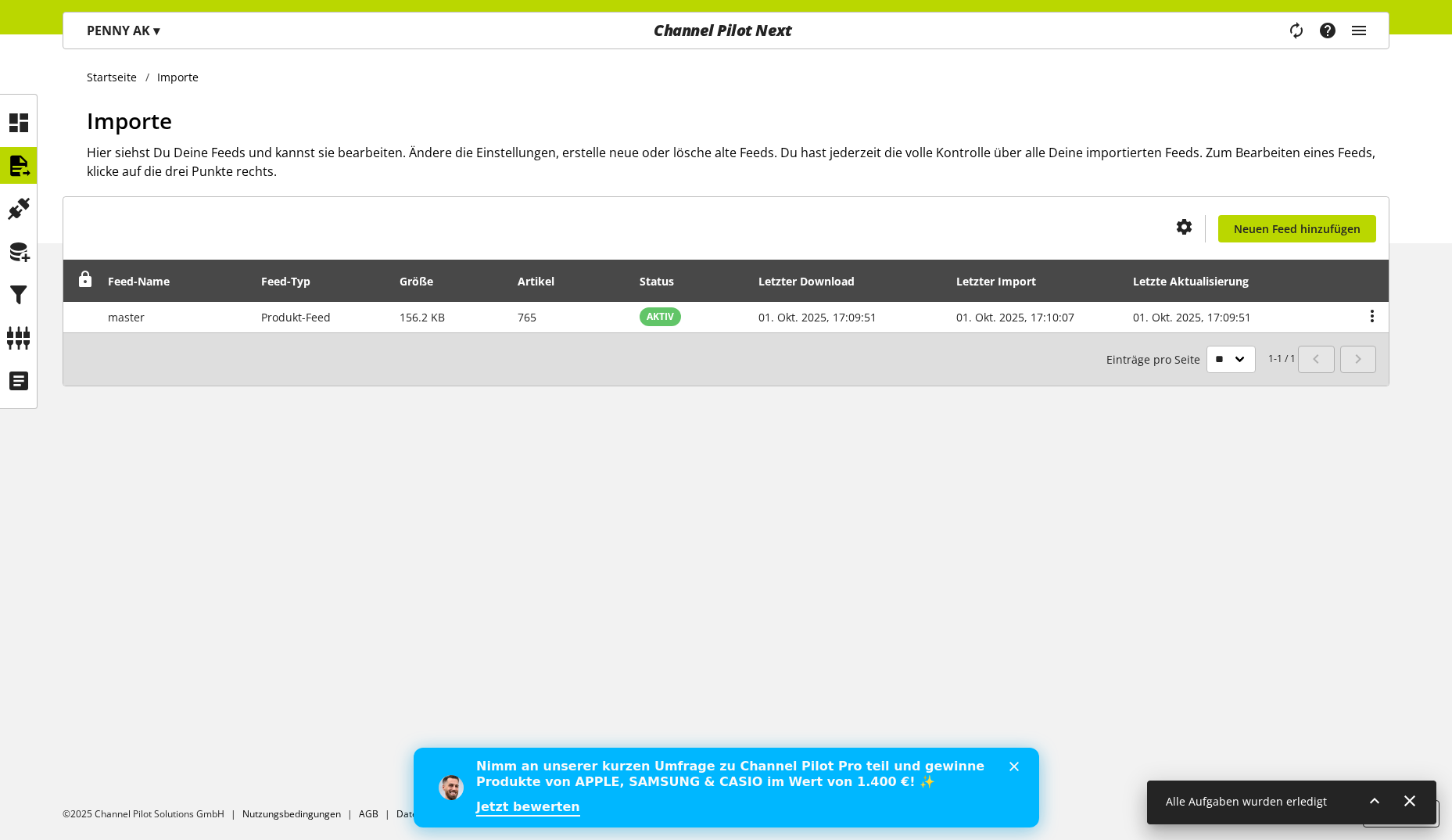
click at [141, 38] on p "PENNY AK ▾" at bounding box center [123, 31] width 72 height 19
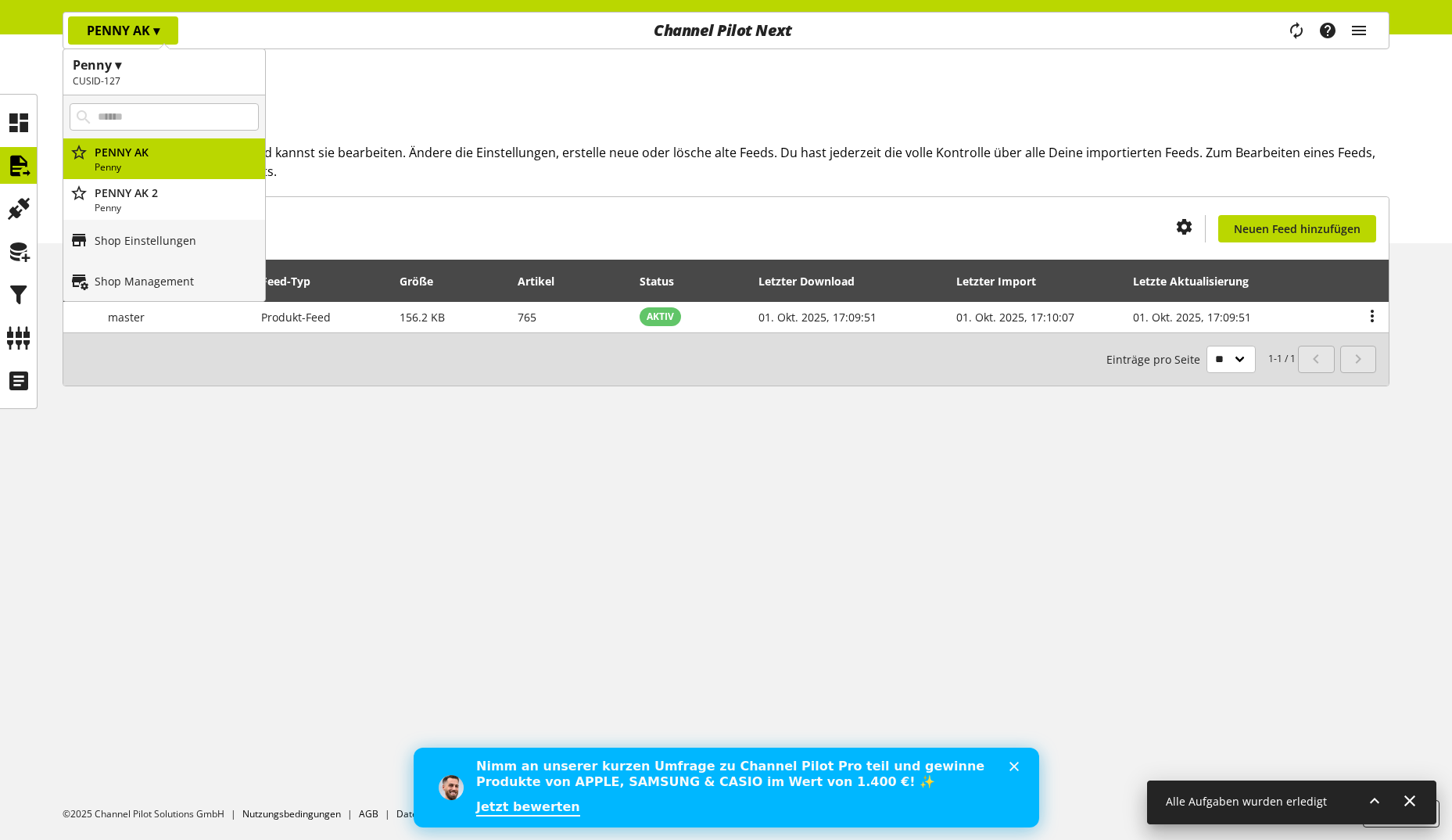
click at [116, 88] on h2 "CUSID-127" at bounding box center [163, 81] width 183 height 14
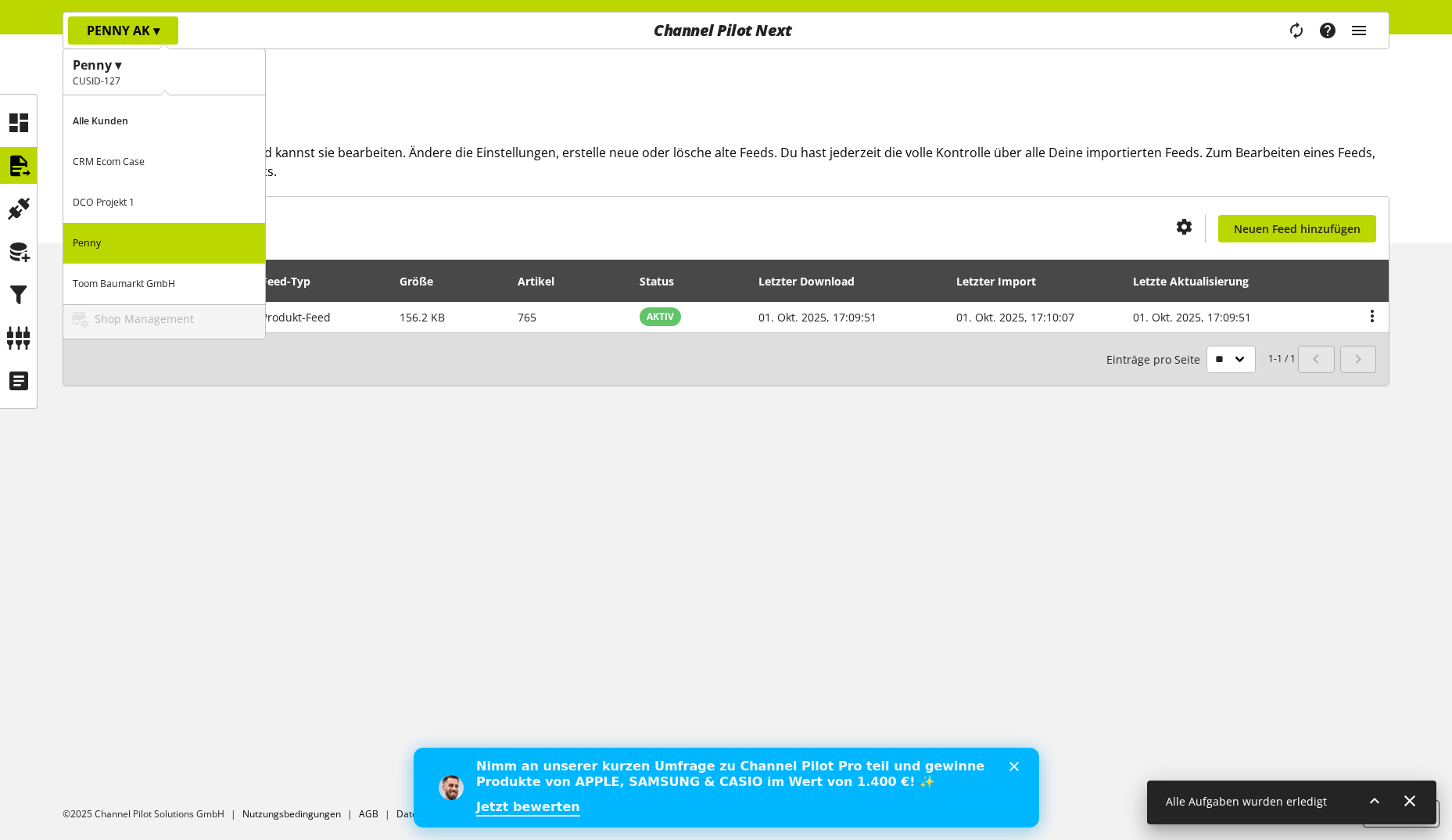
click at [149, 277] on p "Toom Baumarkt GmbH" at bounding box center [163, 284] width 202 height 41
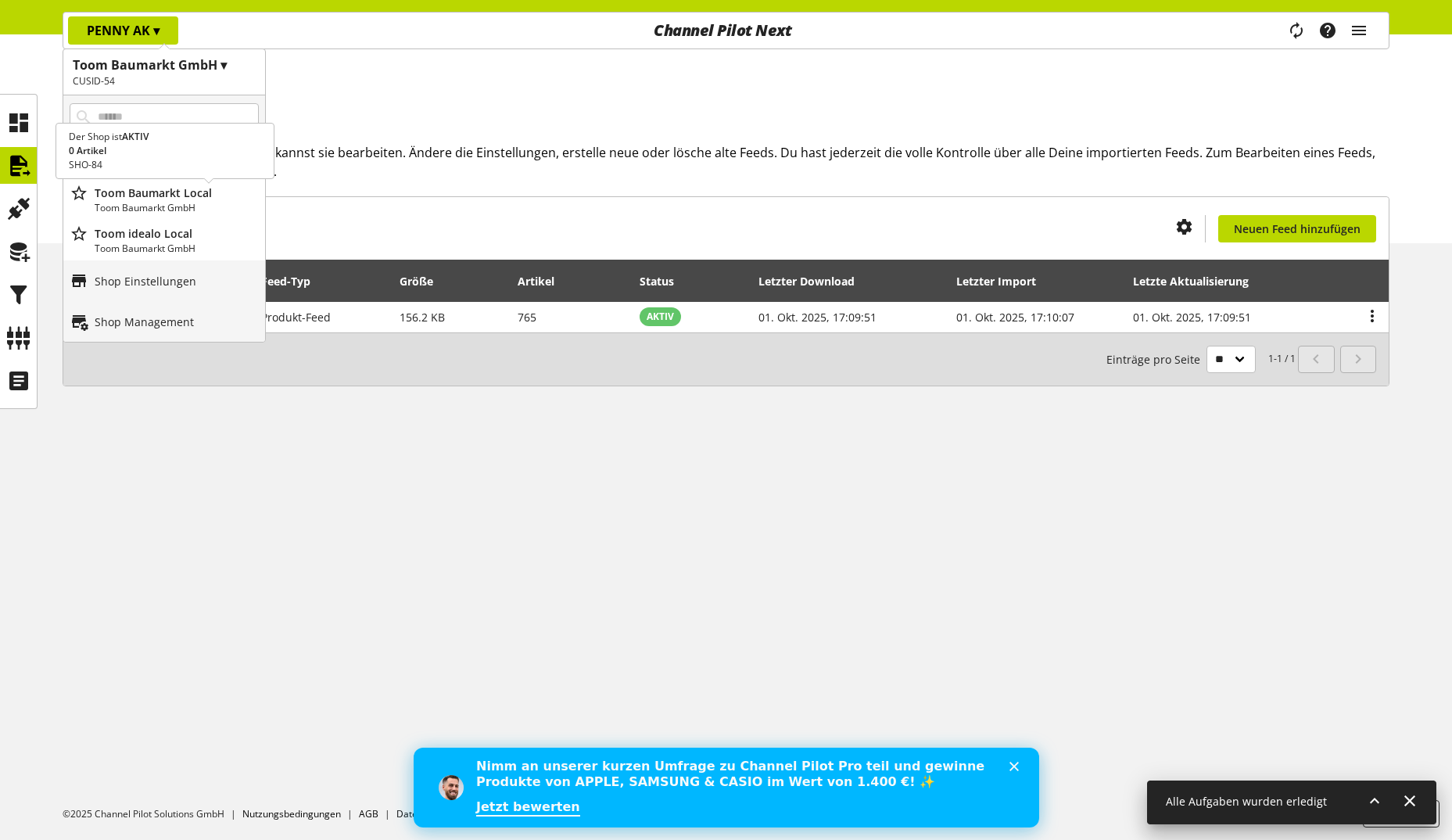
click at [161, 187] on p "Toom Baumarkt Local" at bounding box center [176, 192] width 164 height 16
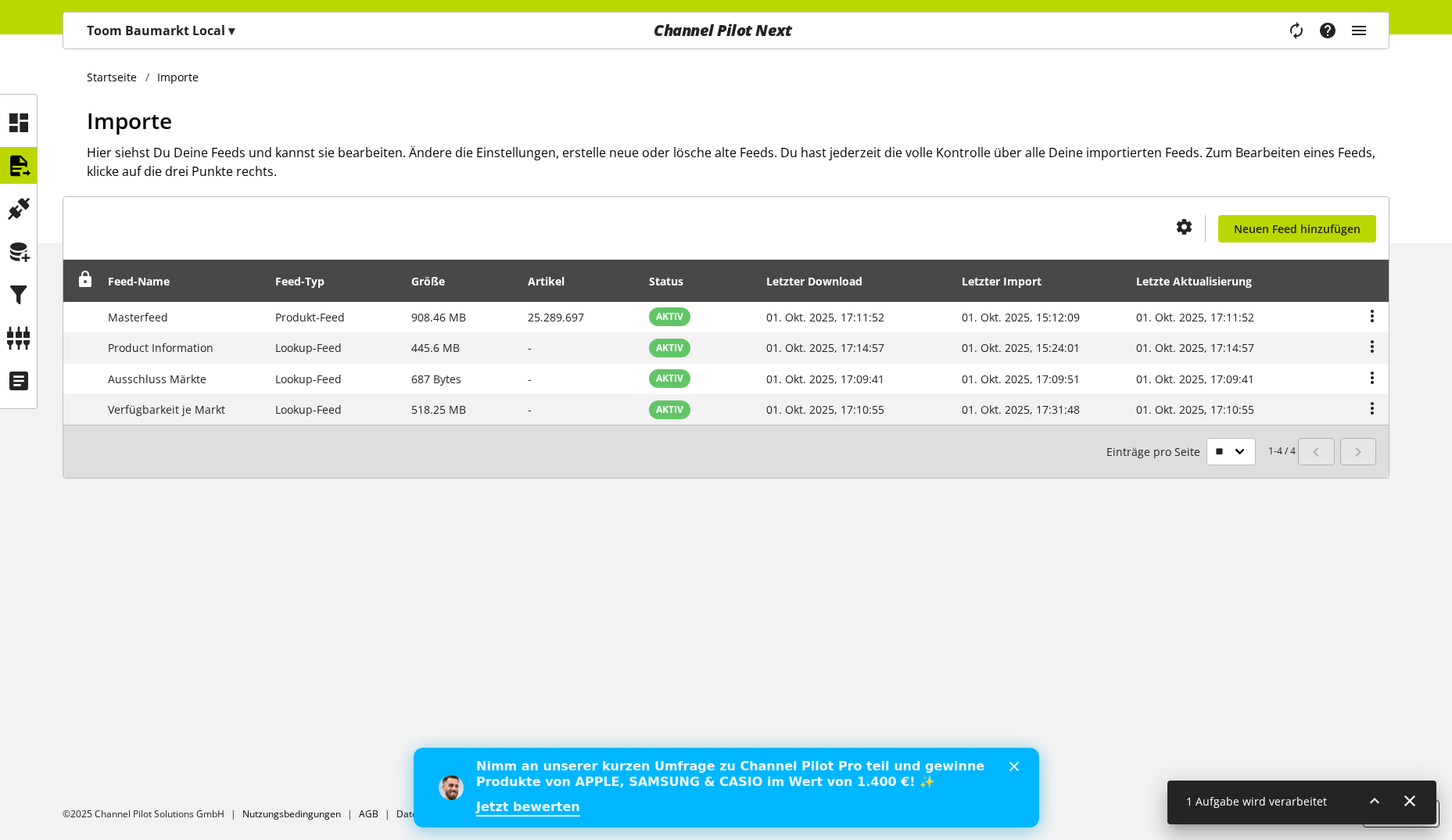
click at [119, 36] on p "Toom Baumarkt Local ▾" at bounding box center [161, 31] width 148 height 19
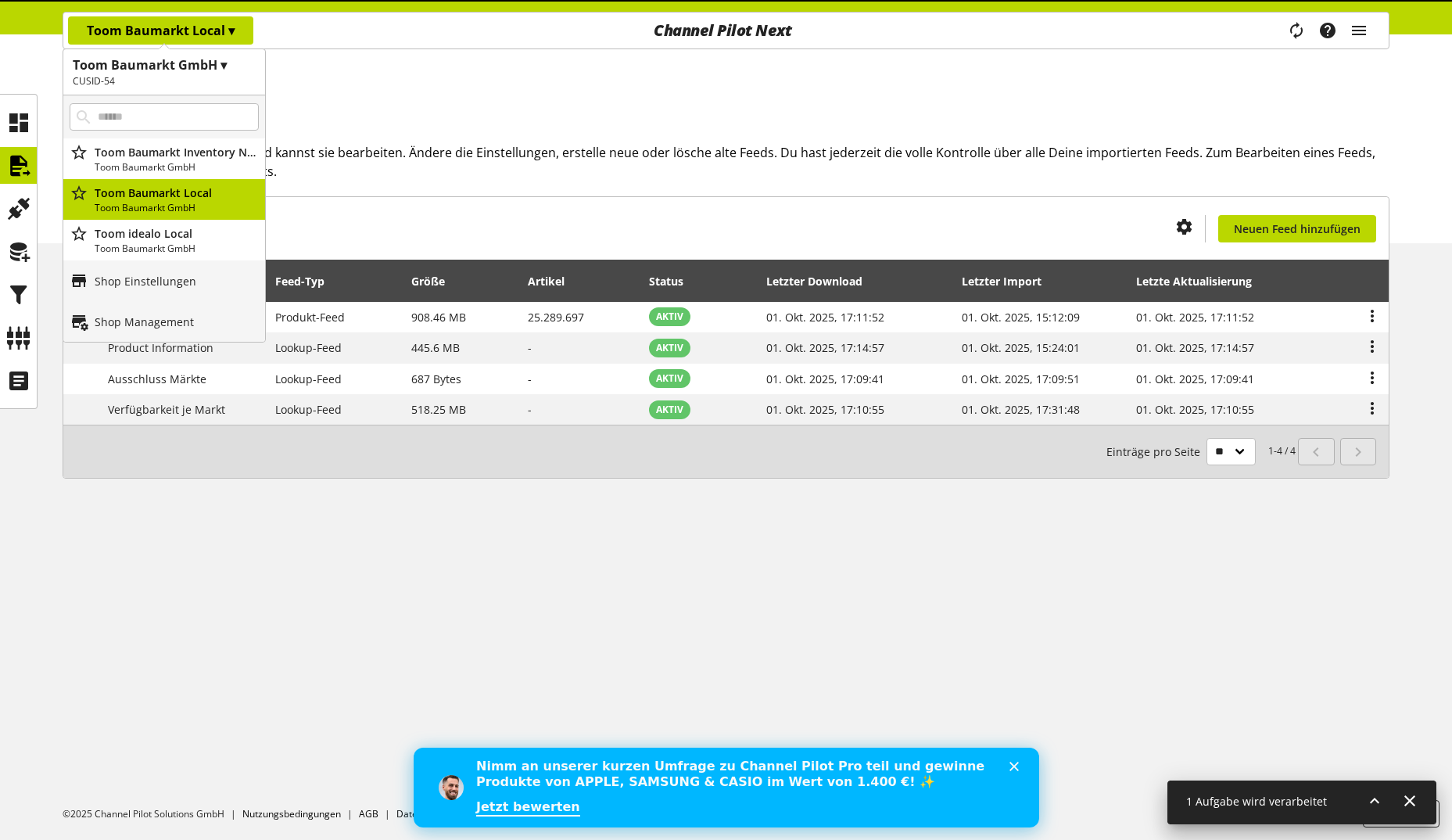
click at [119, 36] on p "Toom Baumarkt Local ▾" at bounding box center [161, 31] width 148 height 19
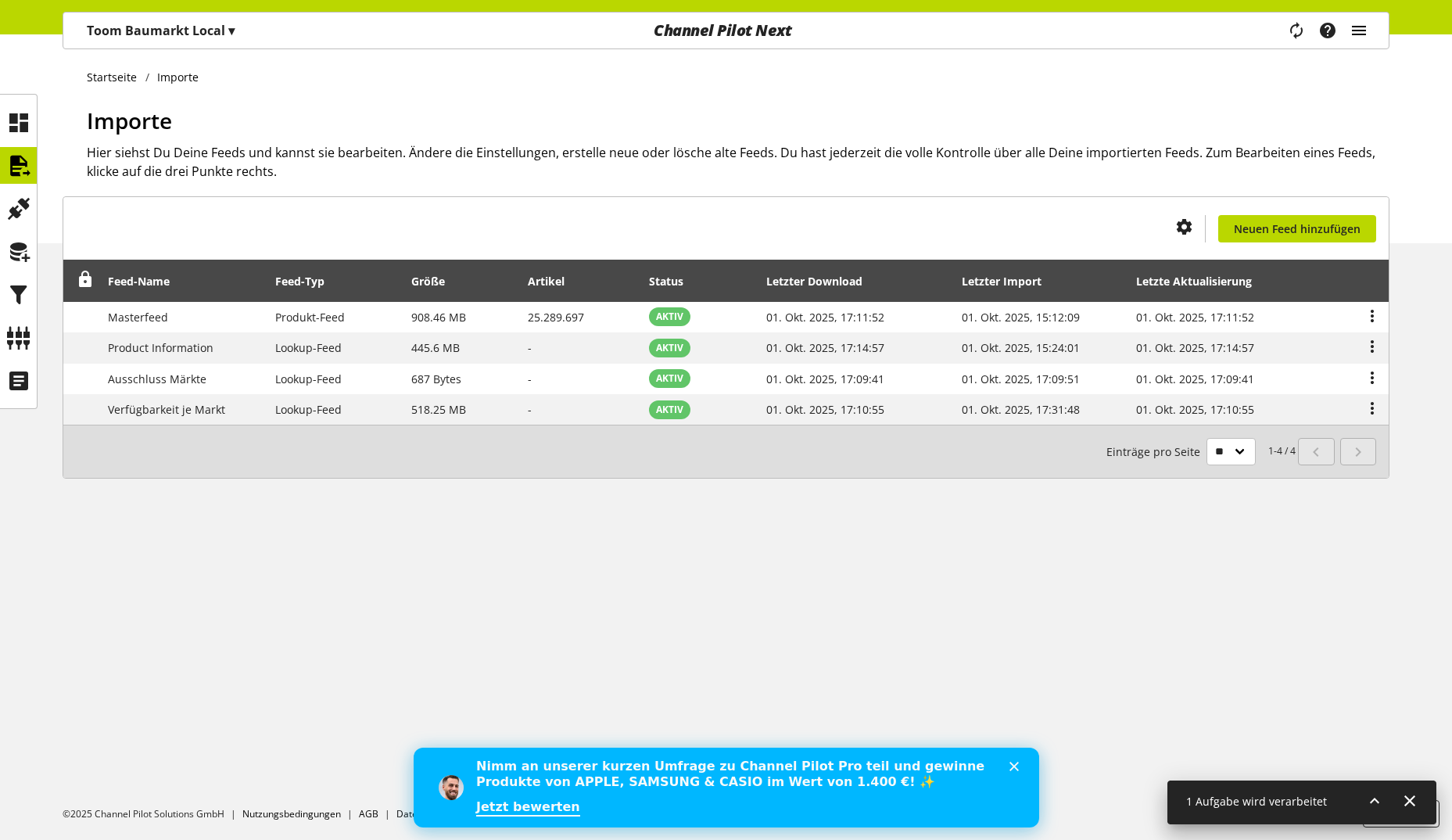
click at [1366, 29] on icon "main navigation" at bounding box center [1359, 30] width 19 height 28
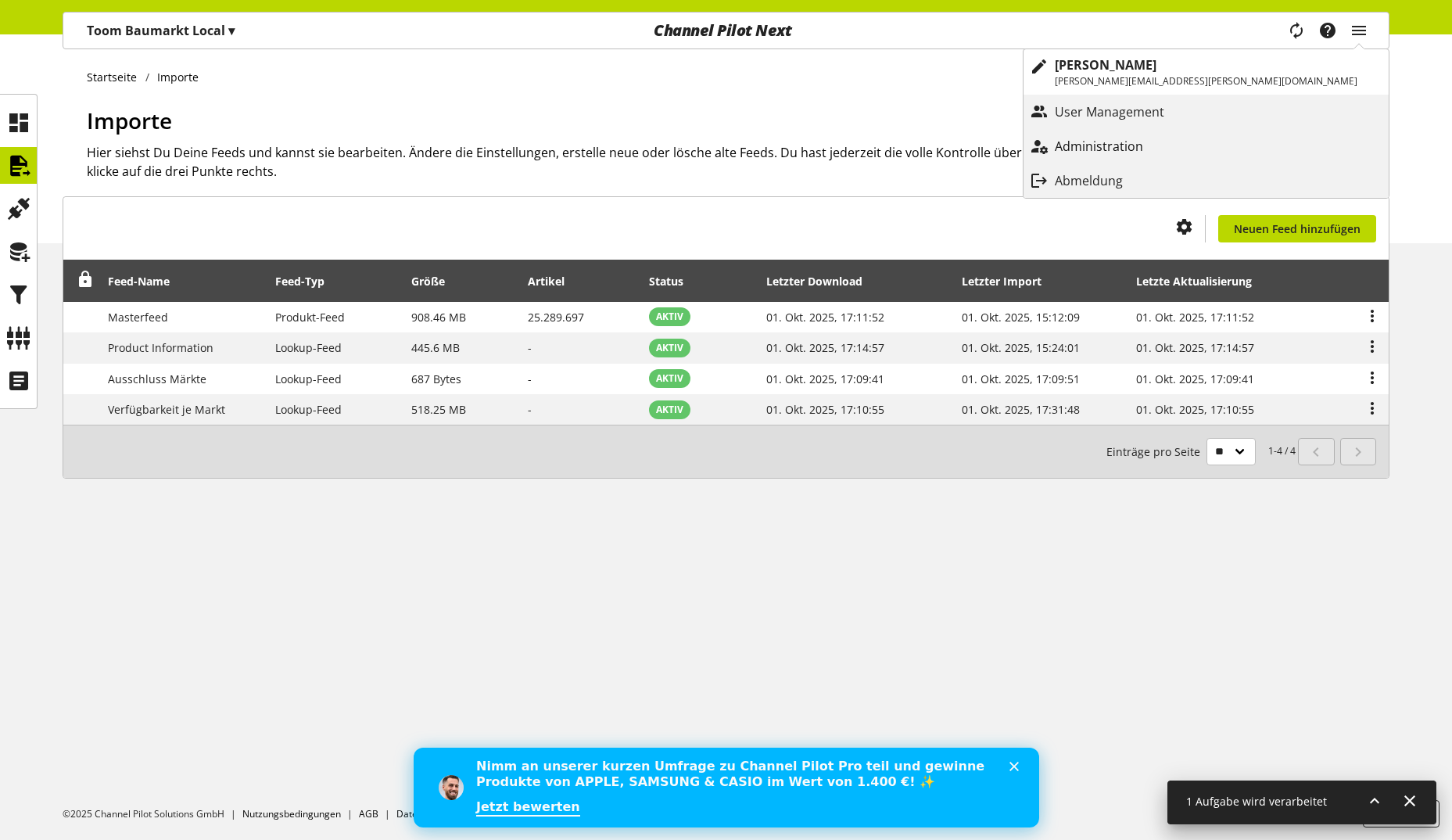
click at [1175, 147] on p "Administration" at bounding box center [1114, 146] width 120 height 19
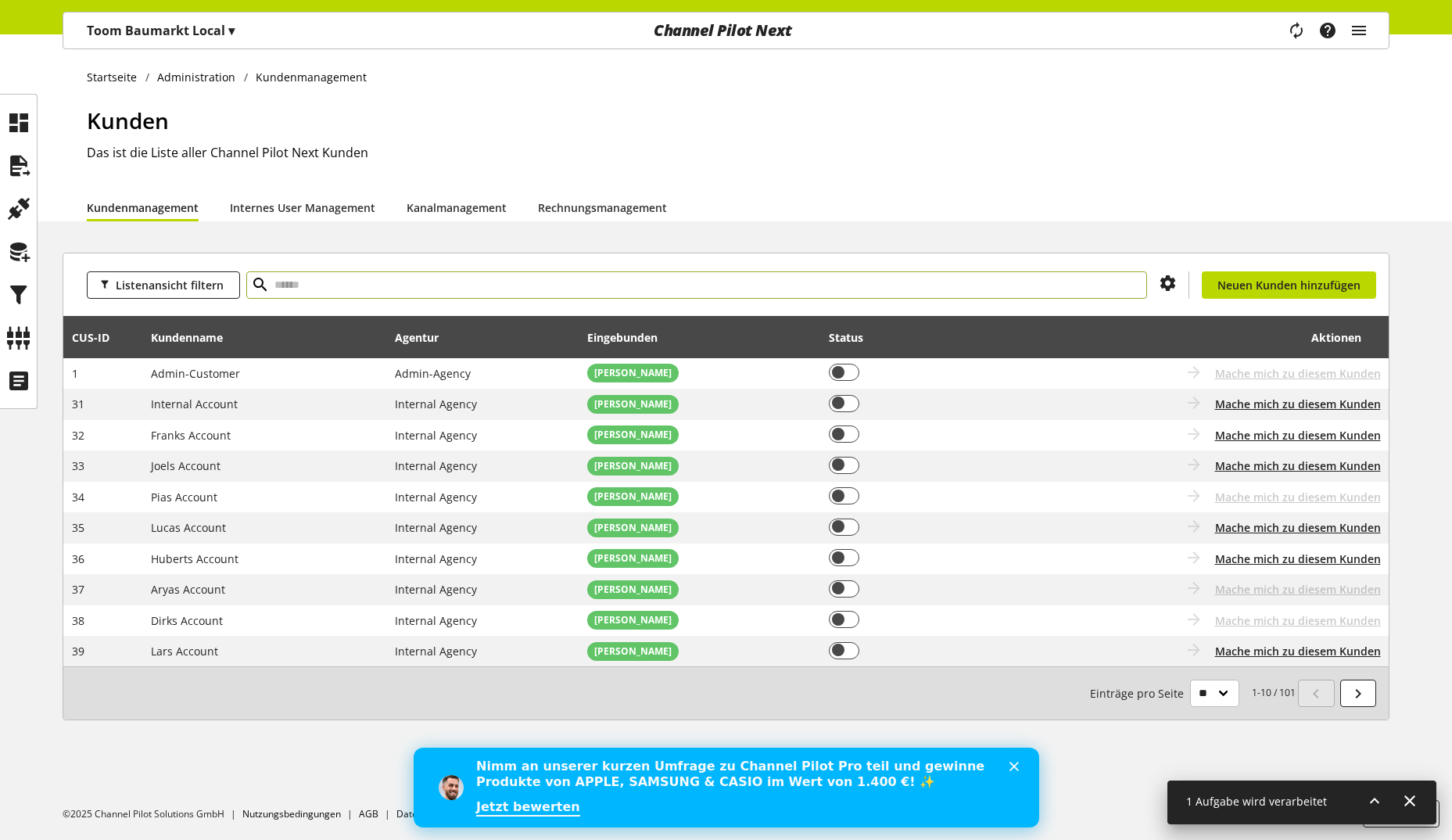
click at [312, 283] on input "text" at bounding box center [696, 285] width 900 height 27
type input "***"
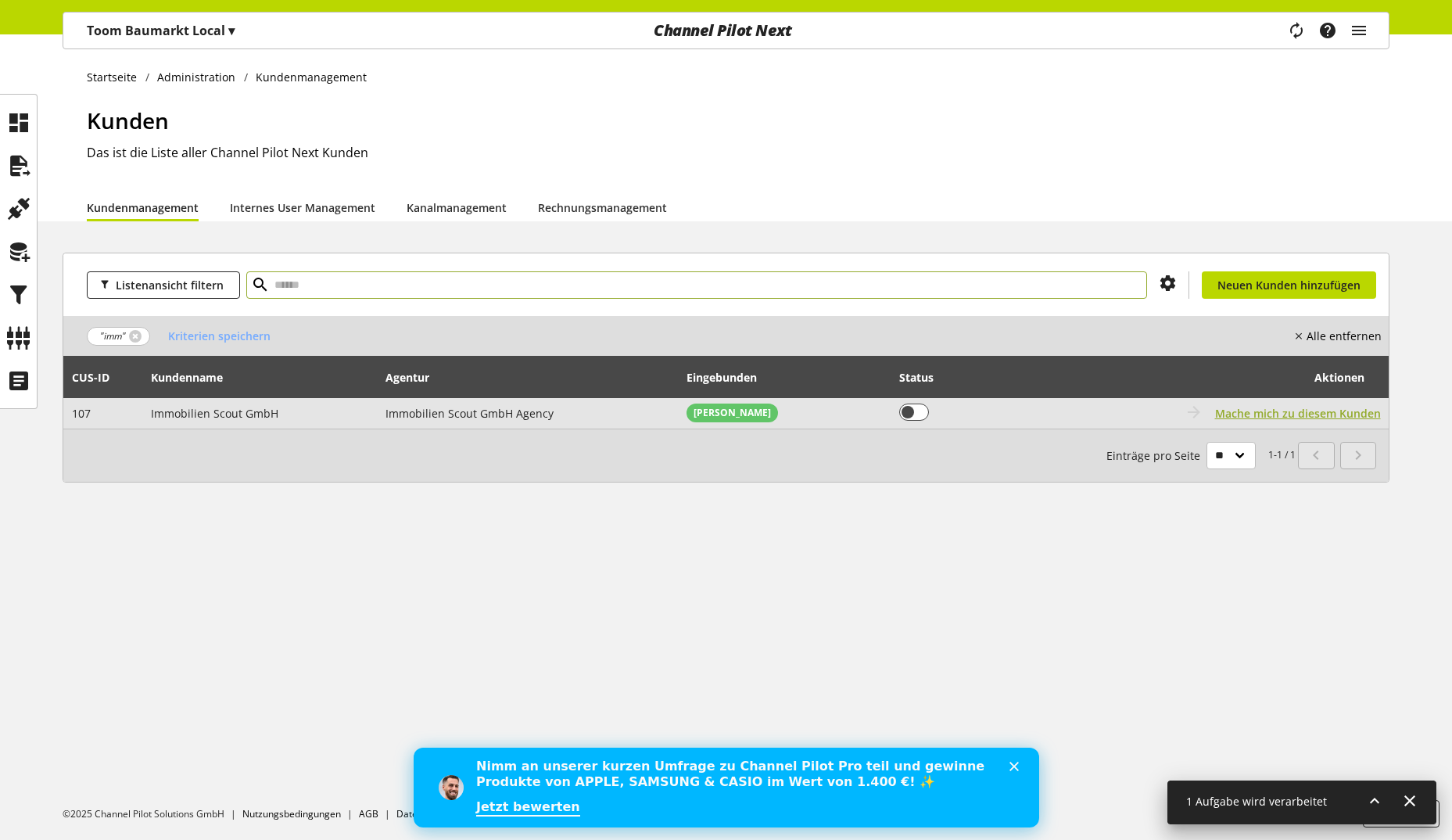
click at [1331, 416] on span "Mache mich zu diesem Kunden" at bounding box center [1298, 413] width 166 height 16
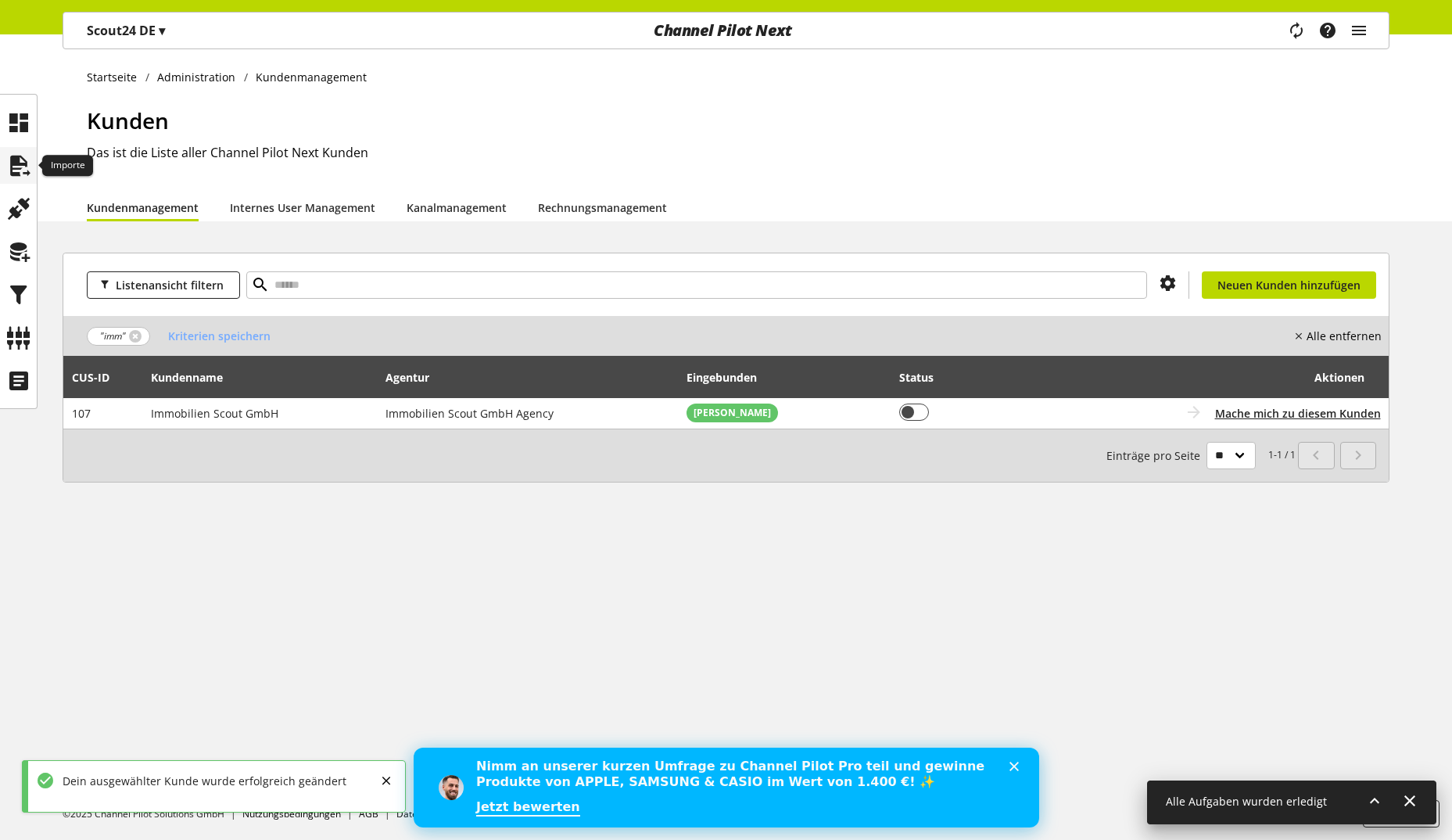
click at [29, 156] on icon at bounding box center [18, 165] width 25 height 31
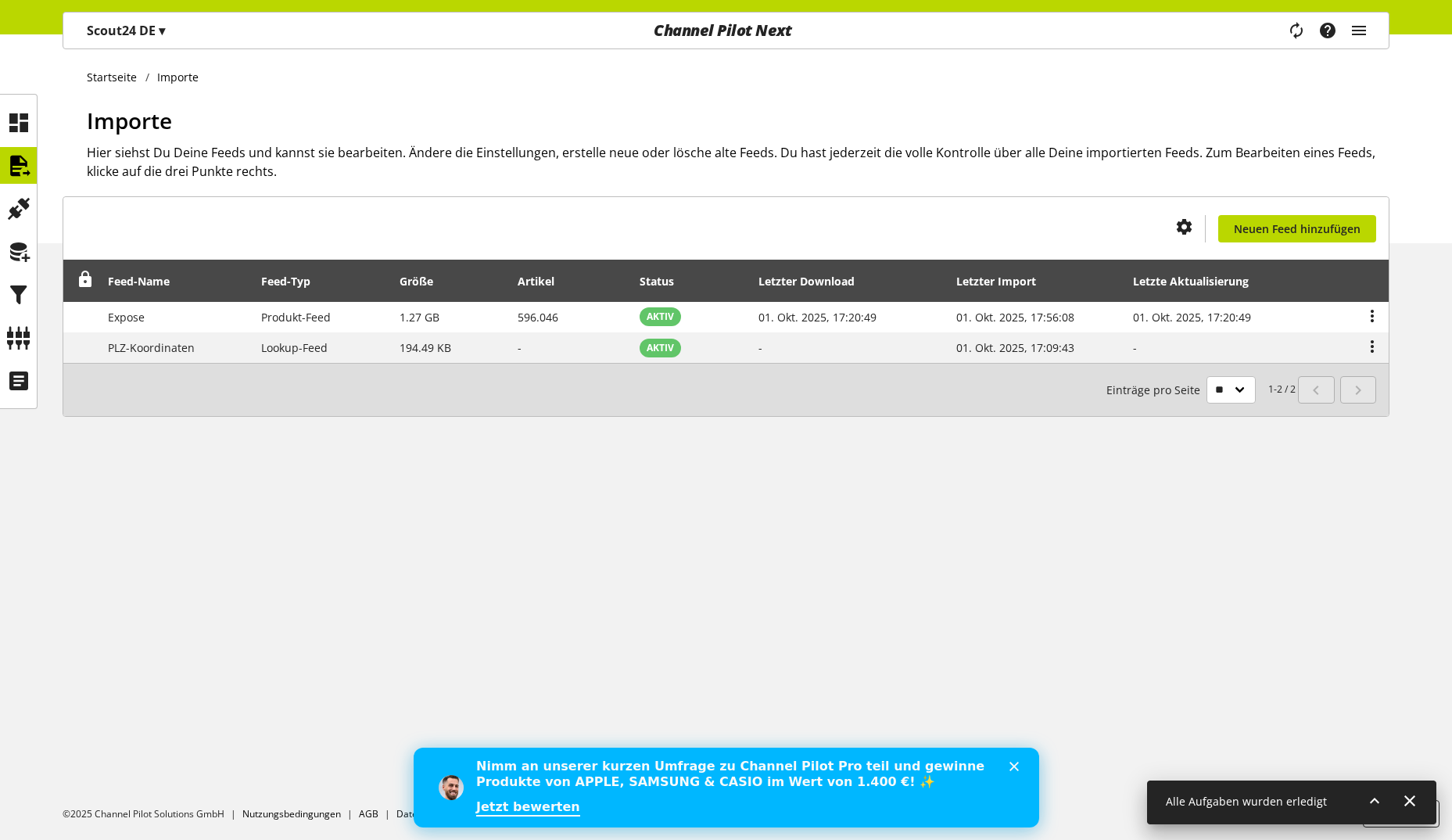
click at [1373, 796] on icon at bounding box center [1375, 800] width 19 height 28
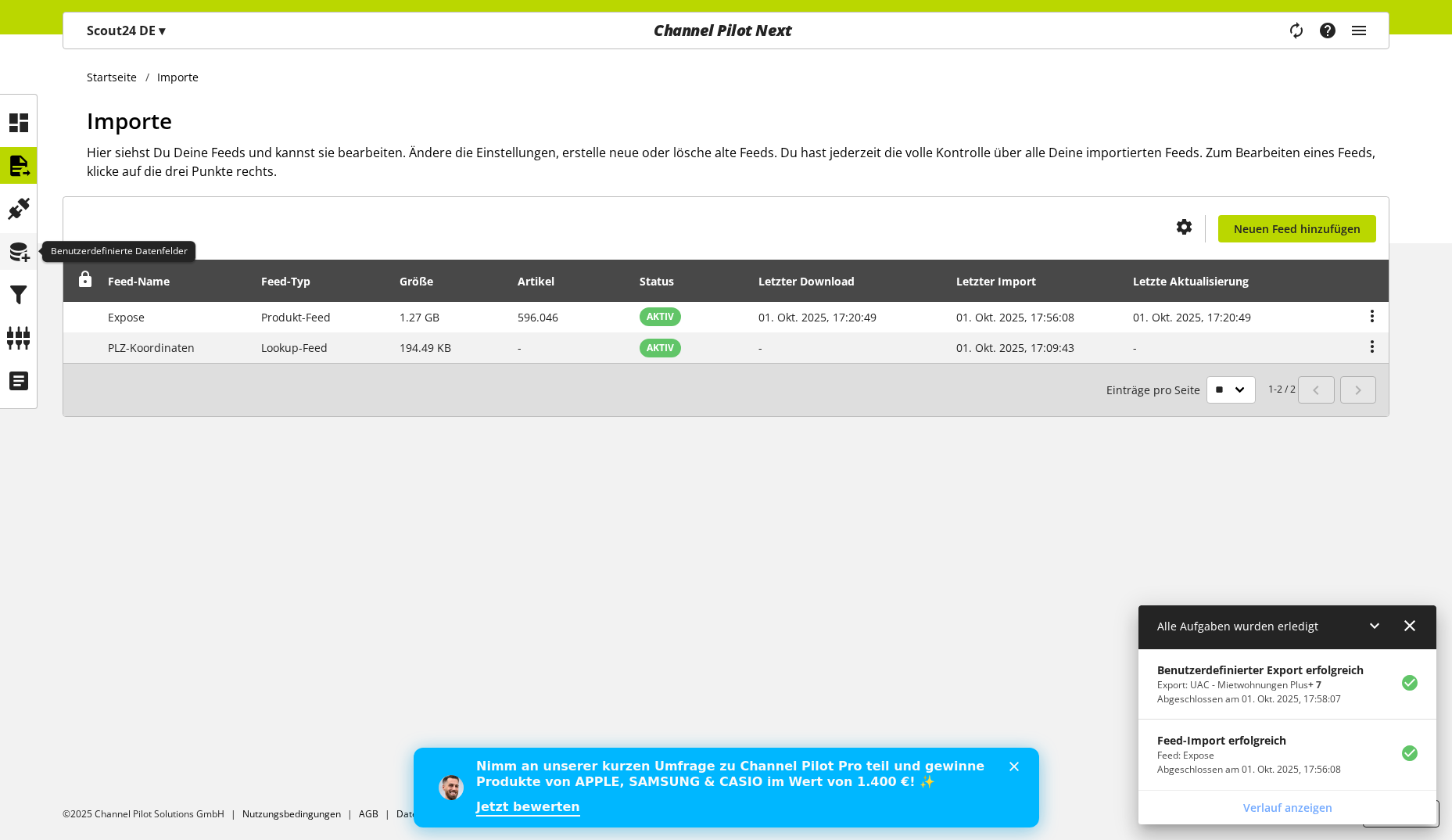
click at [15, 242] on icon at bounding box center [18, 251] width 25 height 31
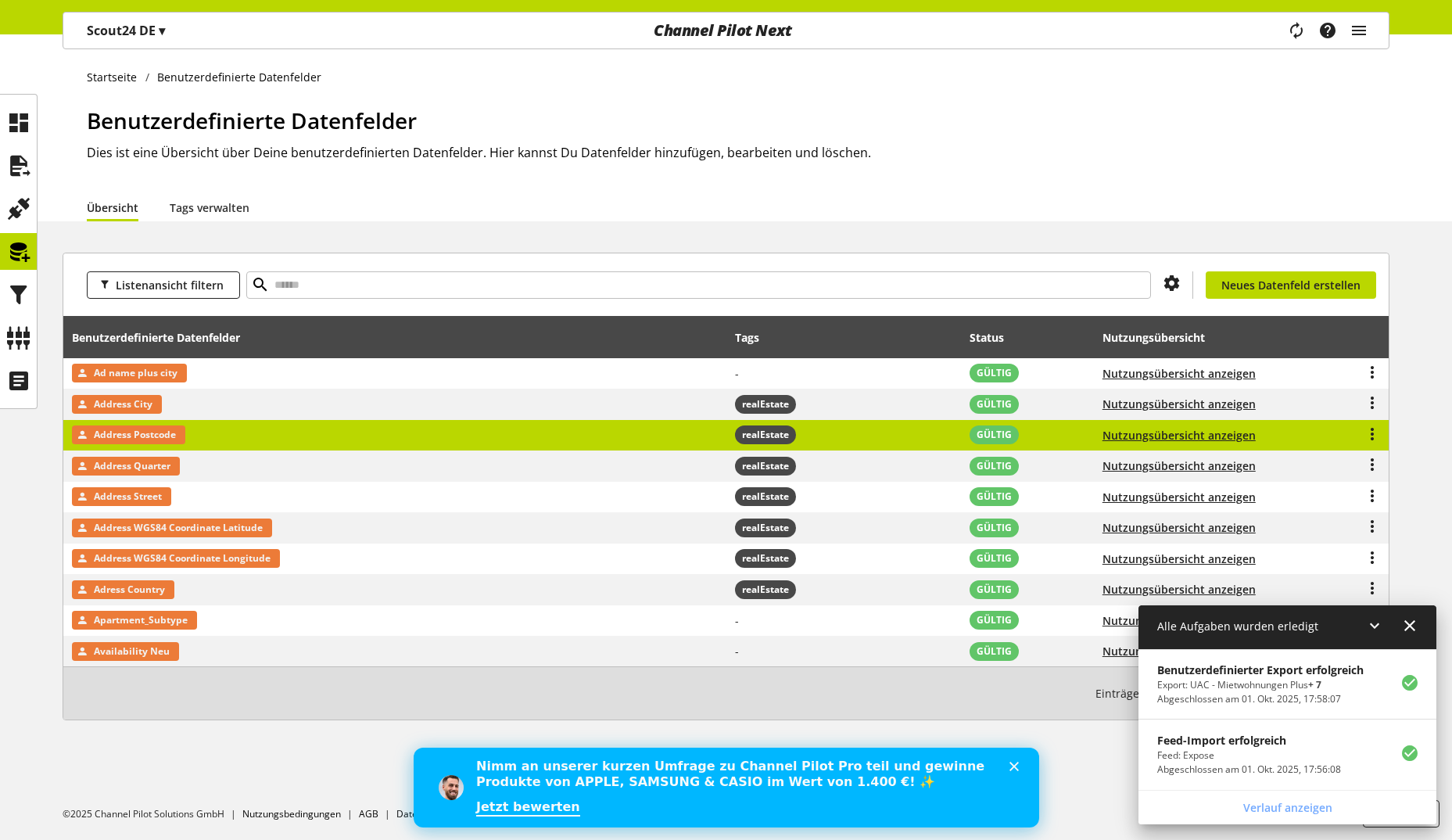
click at [363, 449] on td "Address Postcode" at bounding box center [394, 435] width 663 height 31
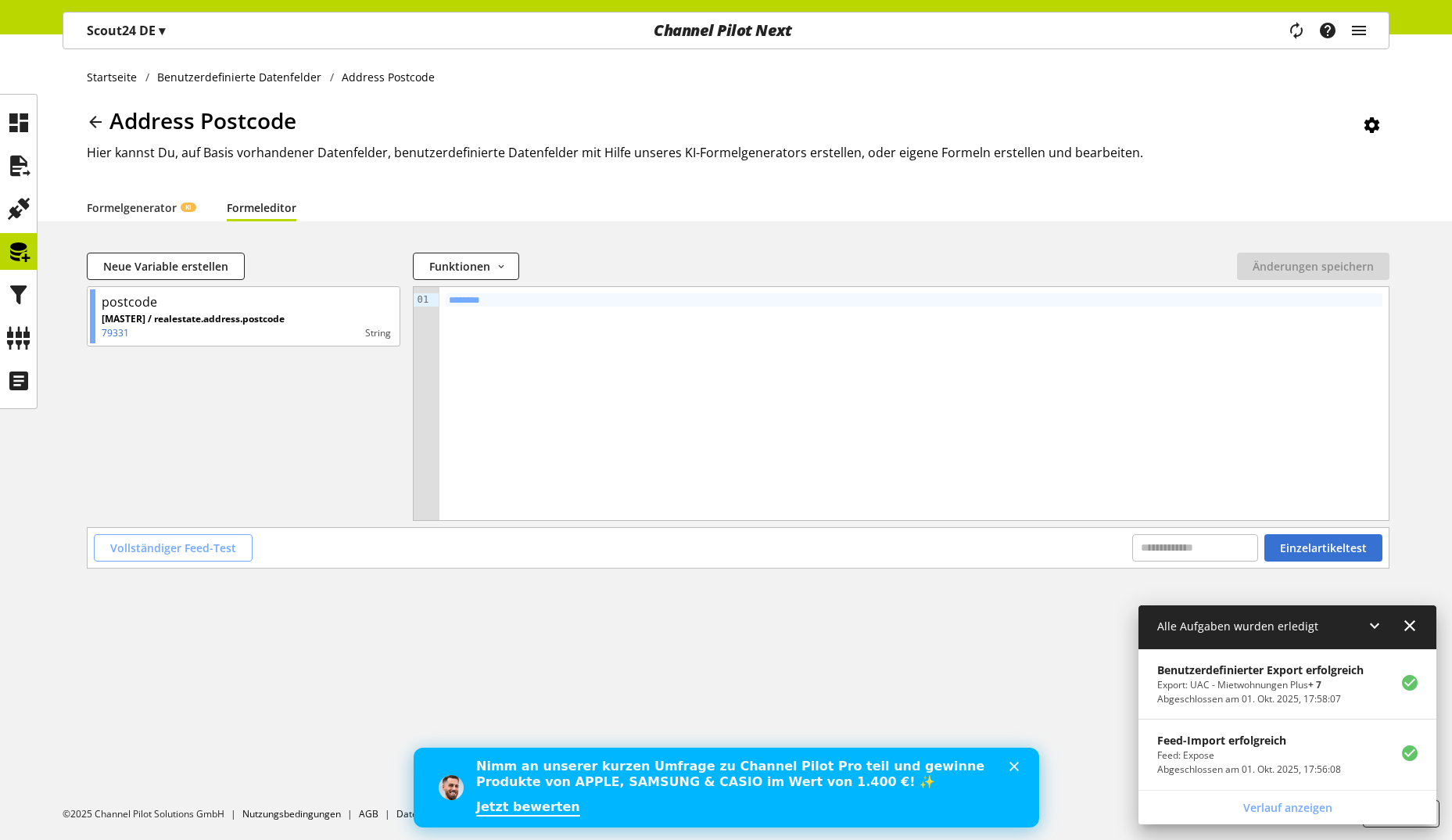
click at [180, 549] on span "Vollständiger Feed-Test" at bounding box center [174, 547] width 126 height 16
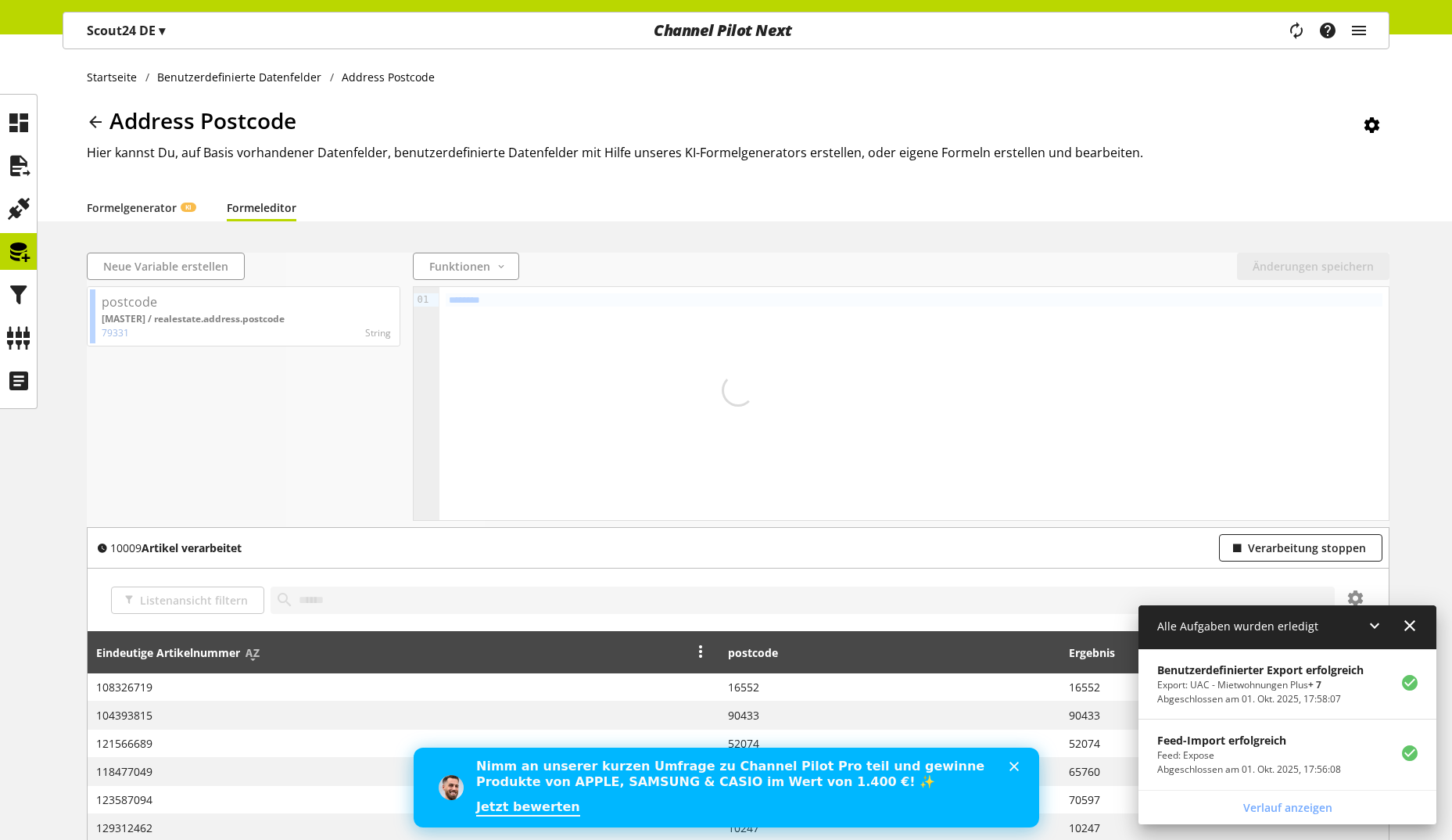
scroll to position [258, 0]
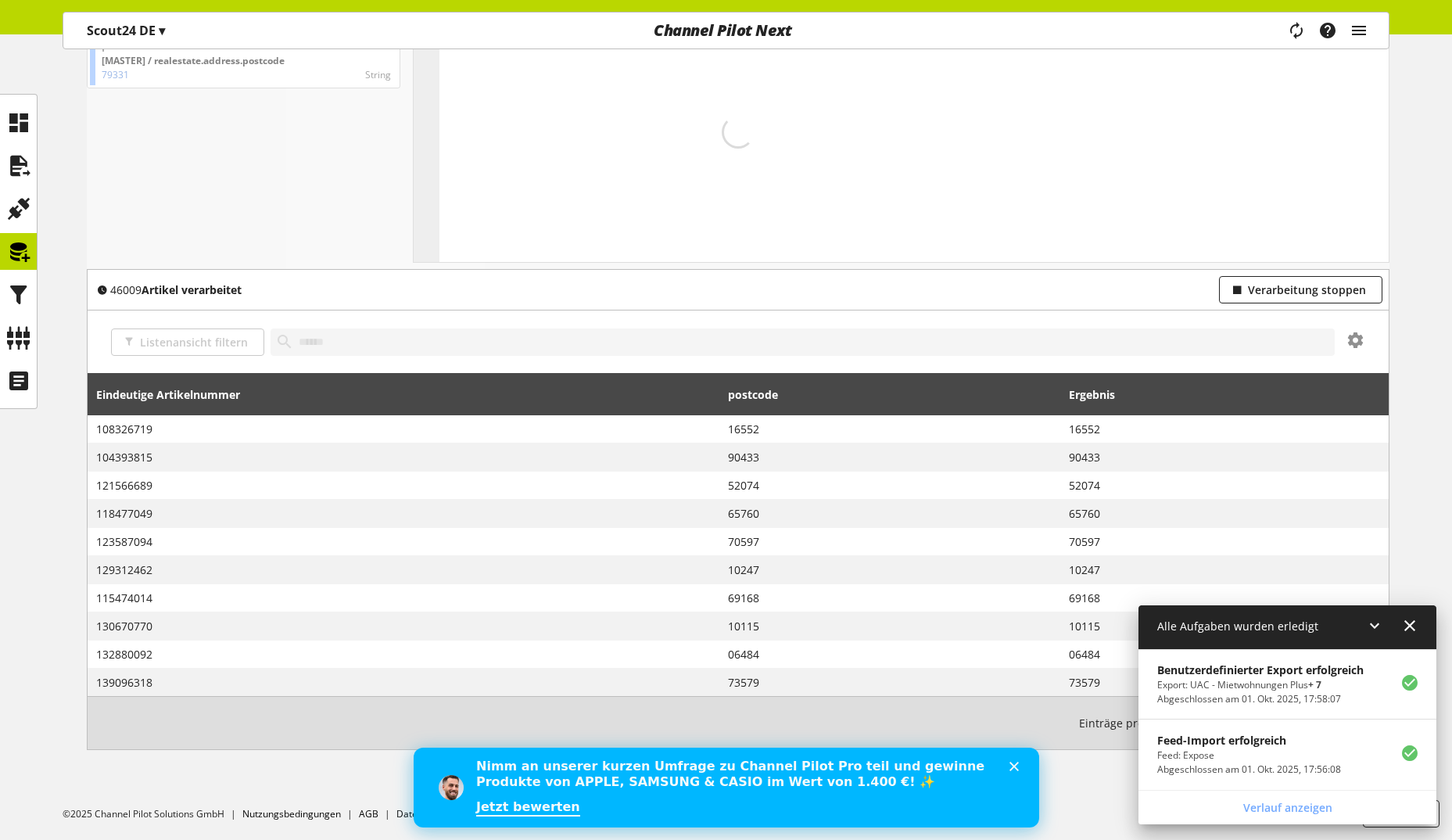
click at [1376, 622] on icon at bounding box center [1375, 625] width 19 height 28
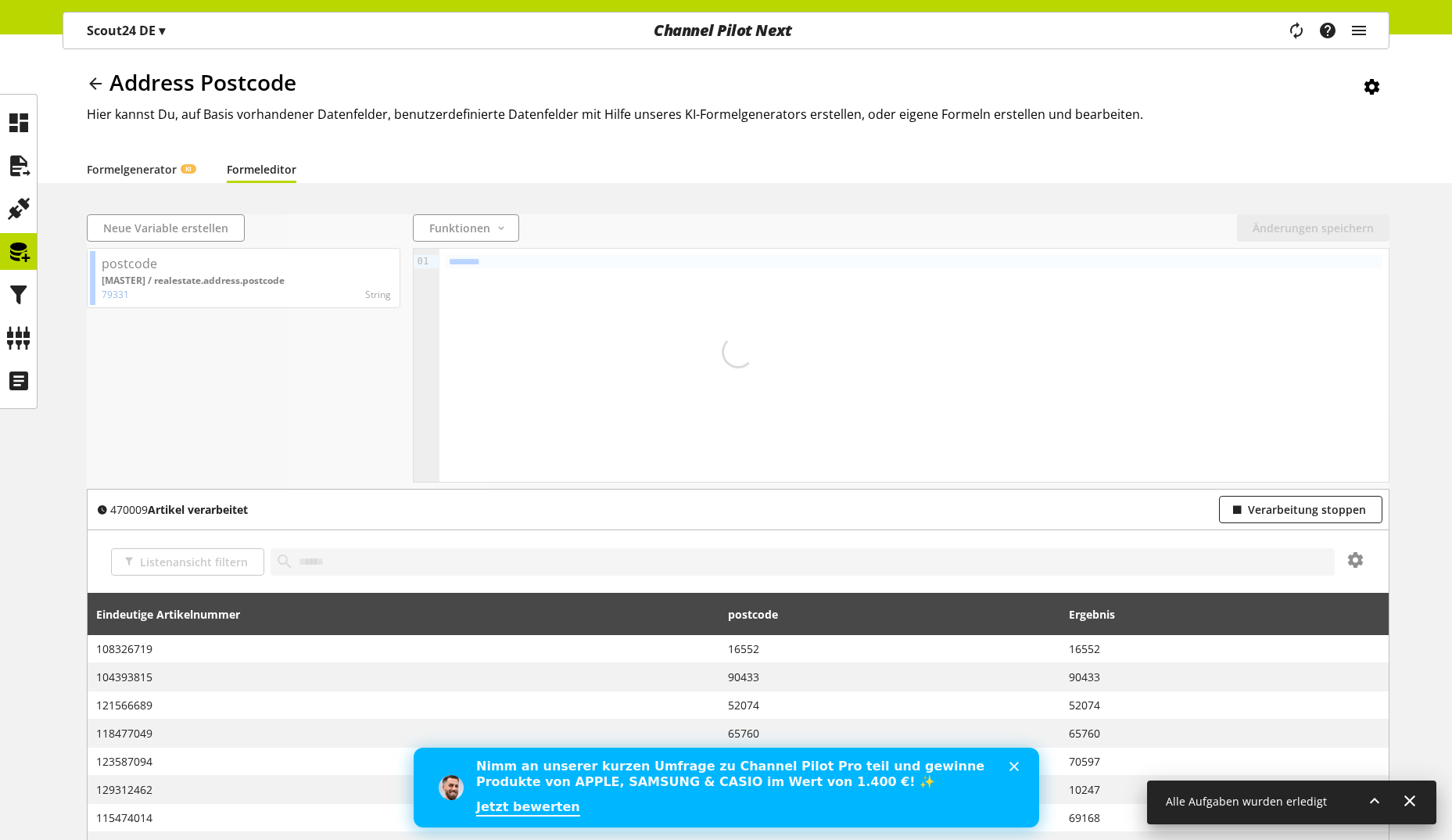
scroll to position [0, 0]
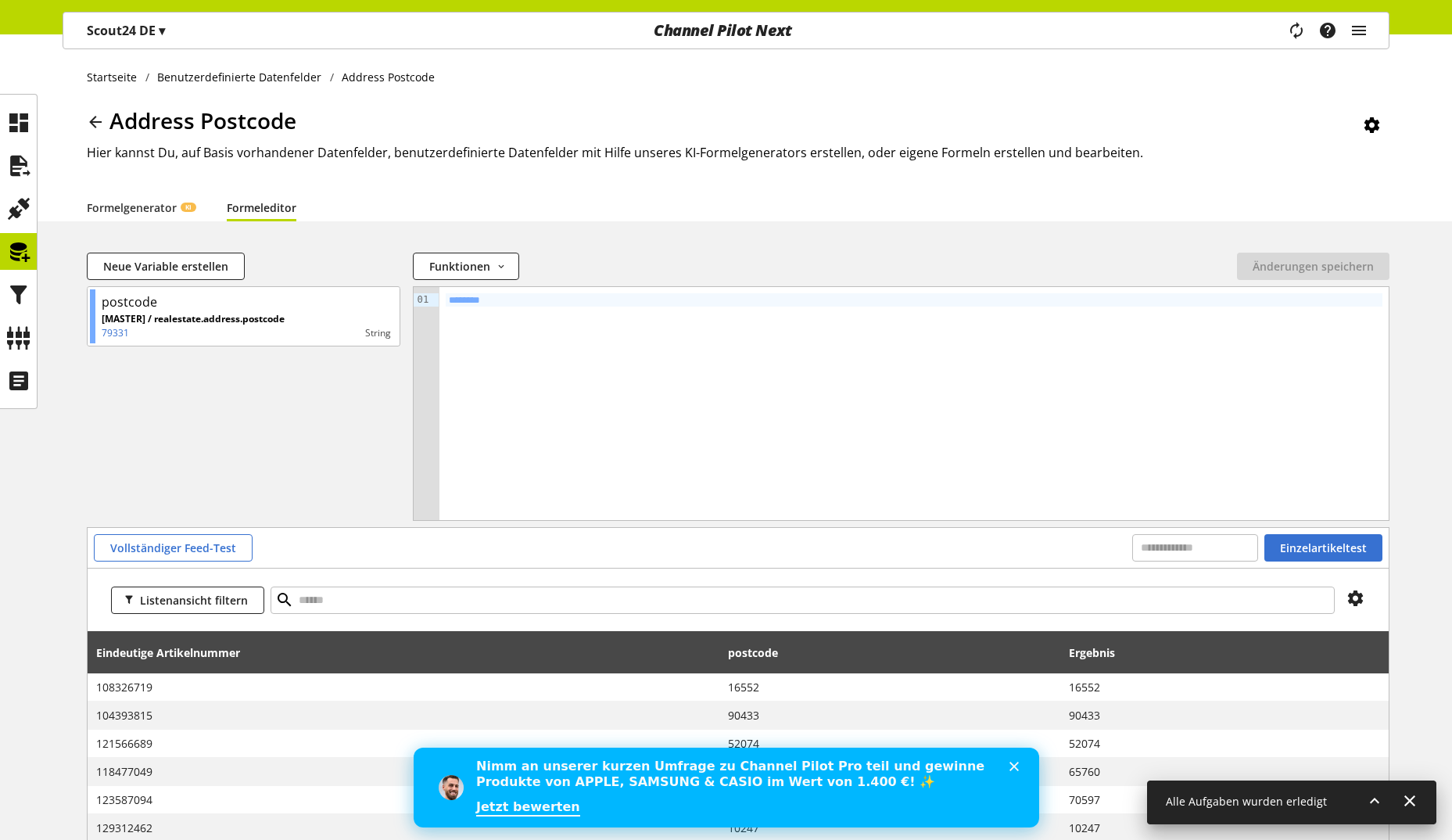
click at [312, 476] on div "postcode [MASTER] / realestate.address.postcode 79331 String" at bounding box center [243, 403] width 313 height 235
click at [31, 133] on div at bounding box center [18, 122] width 37 height 37
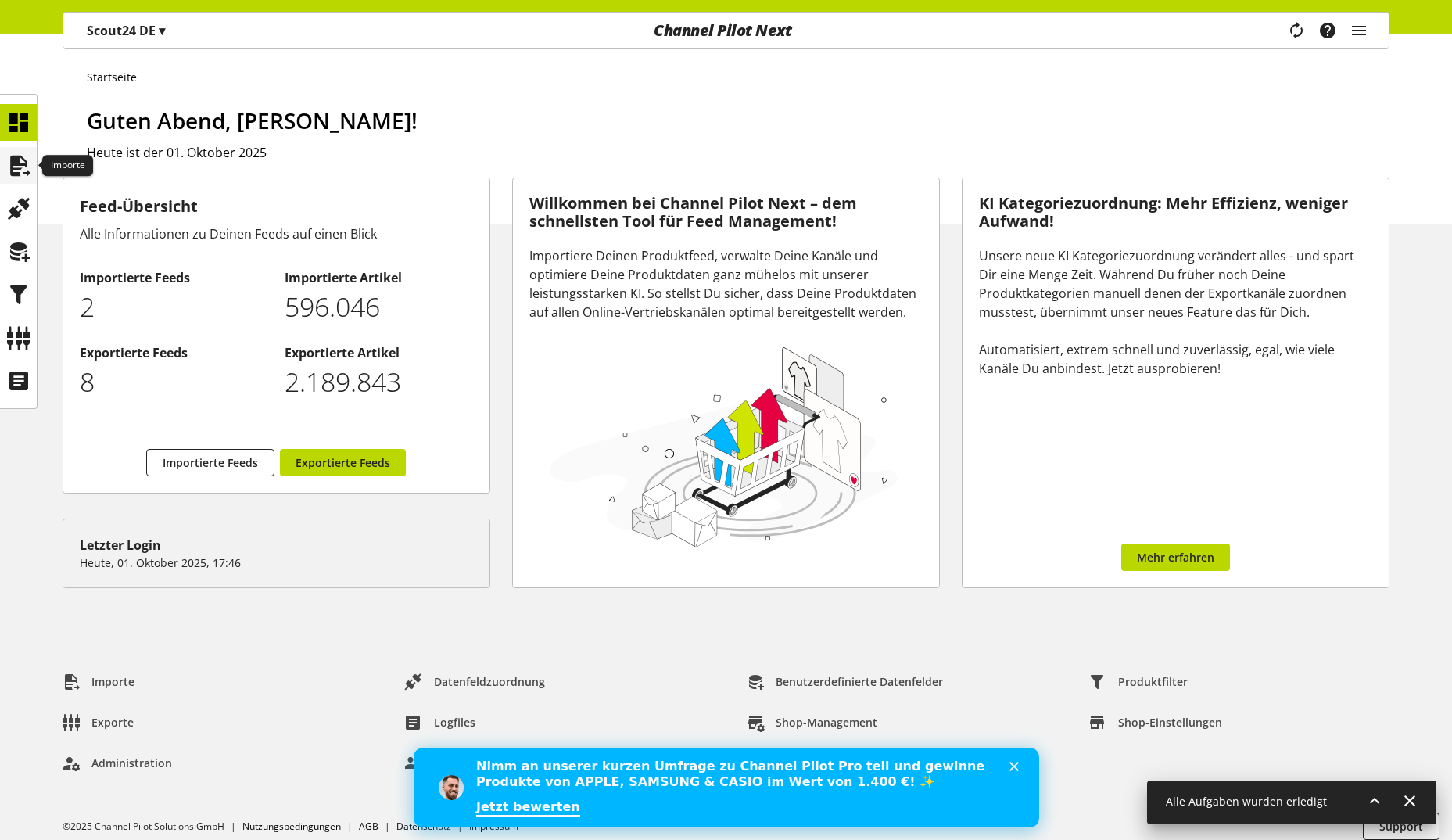
click at [26, 173] on icon at bounding box center [18, 165] width 25 height 31
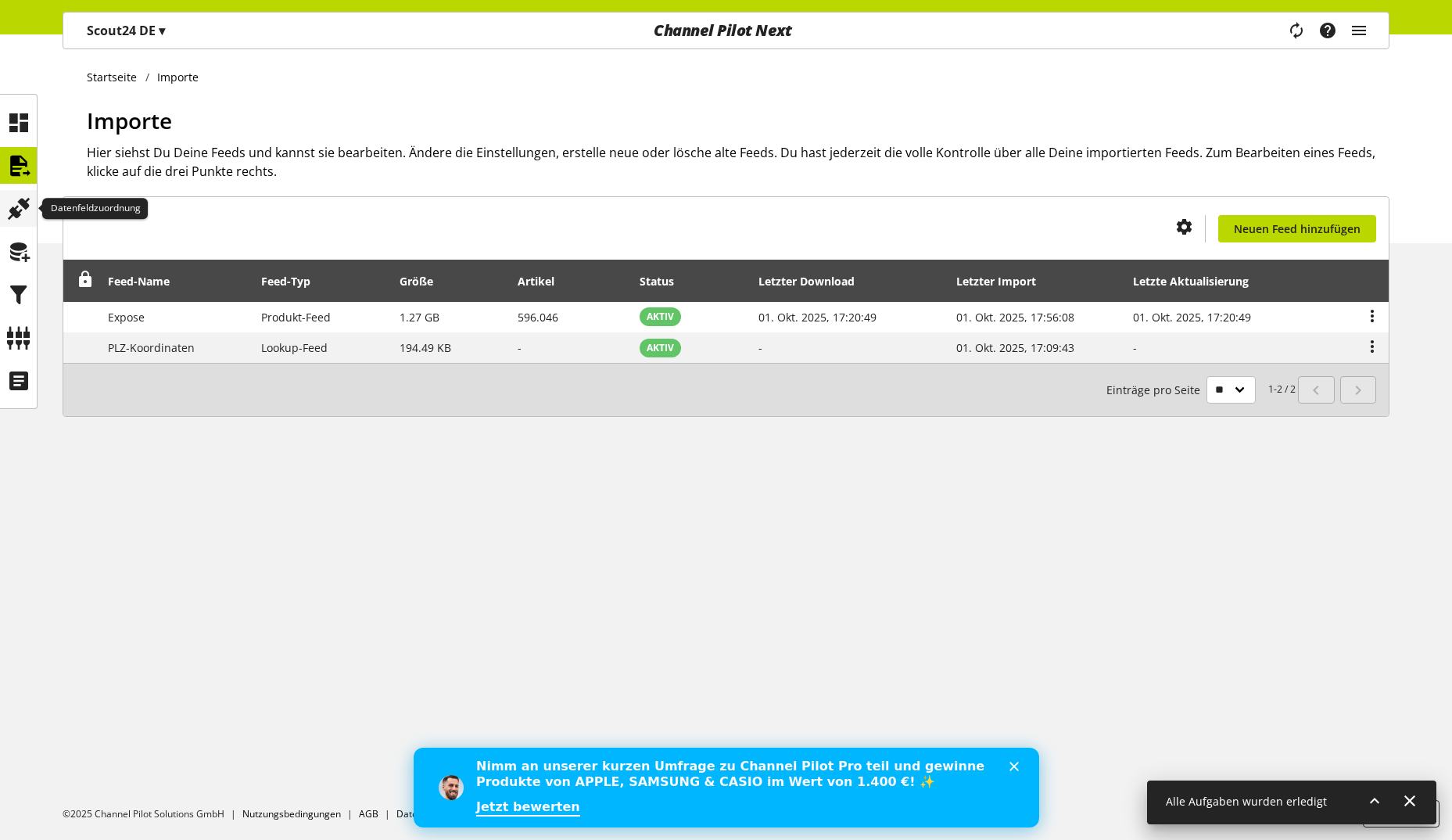
click at [24, 205] on icon at bounding box center [18, 209] width 25 height 31
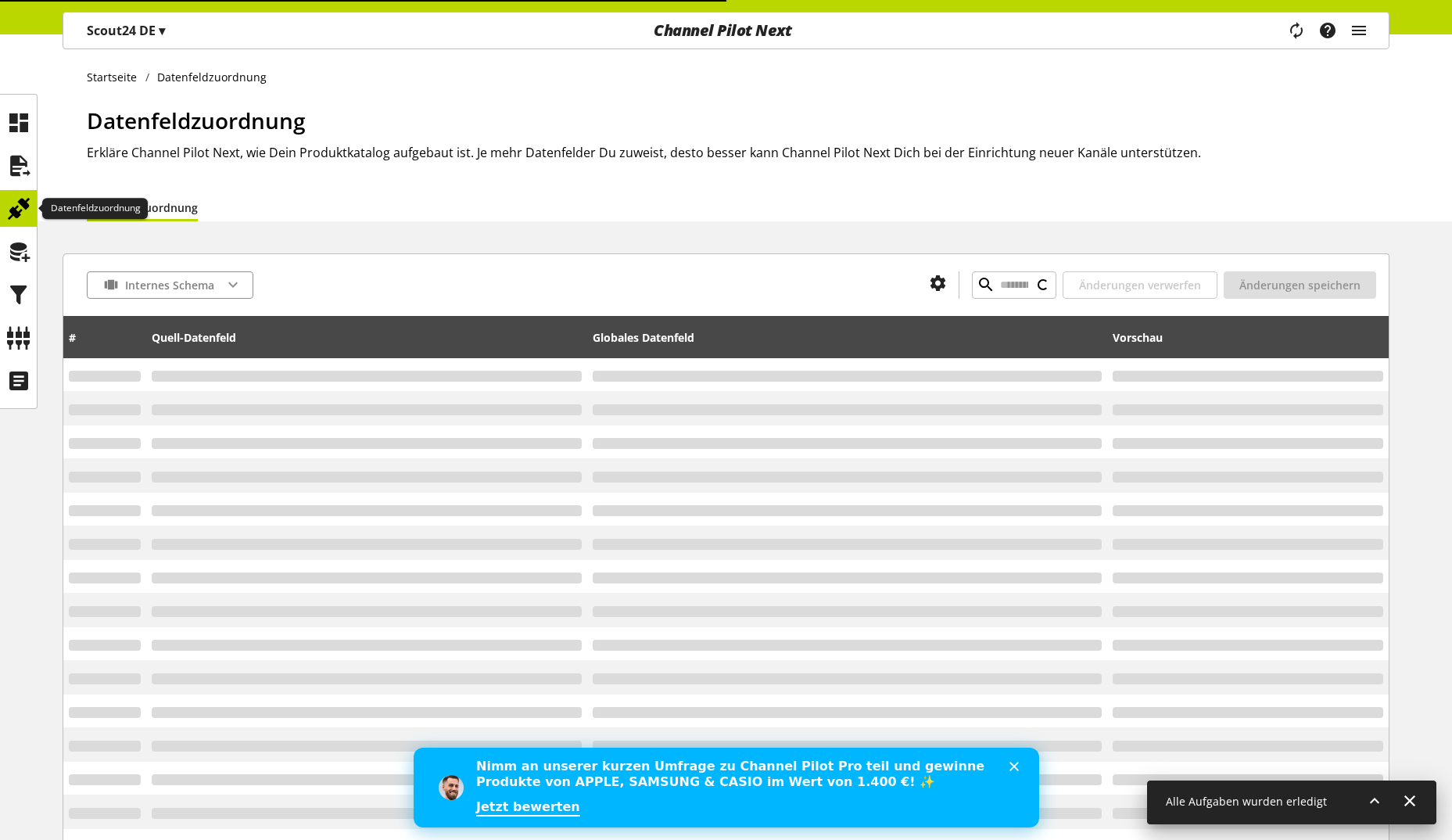
type input "*********"
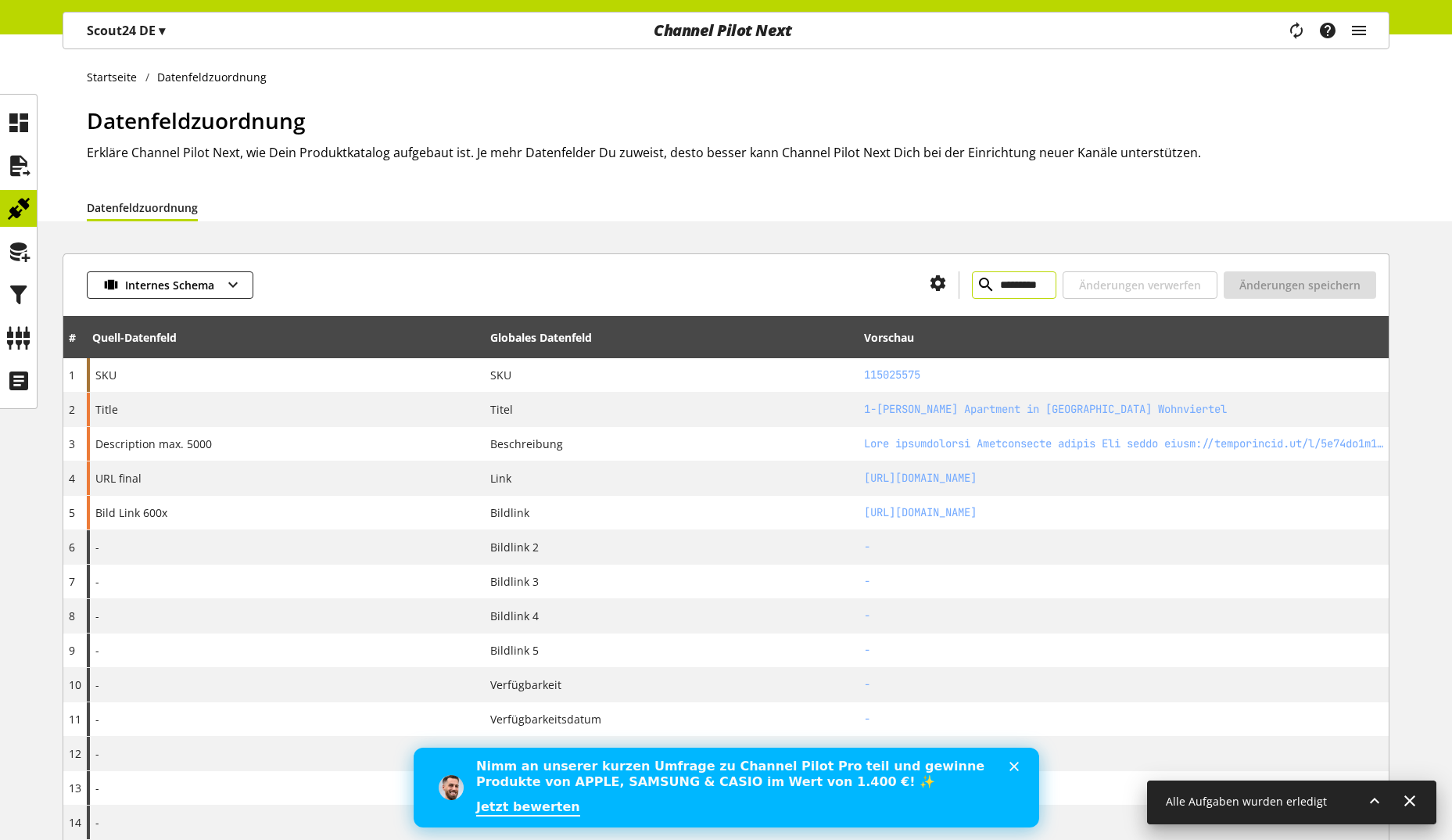
click at [1009, 287] on input "*********" at bounding box center [1014, 285] width 84 height 27
click at [1376, 801] on icon at bounding box center [1375, 800] width 19 height 28
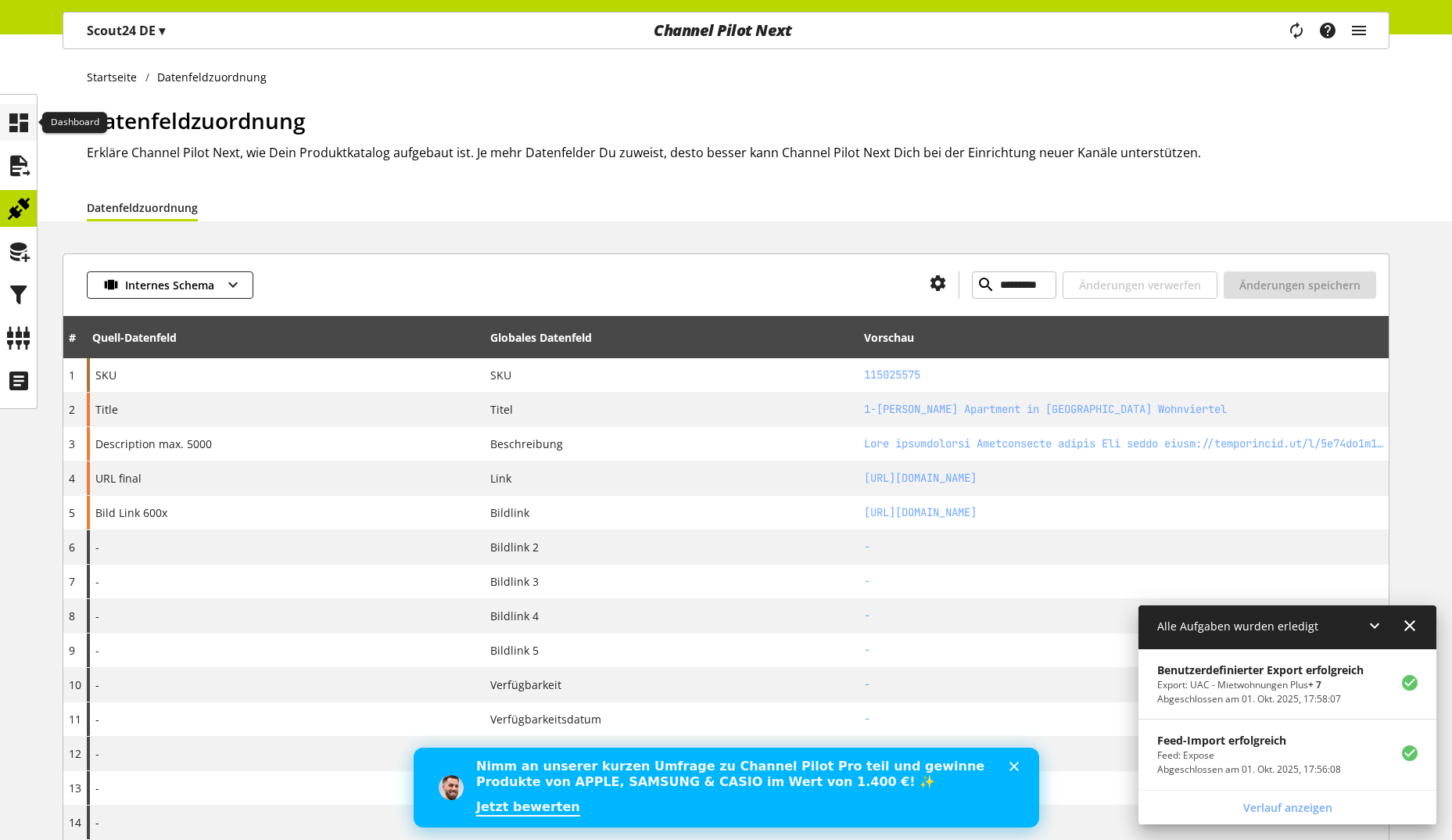
drag, startPoint x: 24, startPoint y: 115, endPoint x: 33, endPoint y: 110, distance: 10.3
click at [24, 115] on icon at bounding box center [18, 123] width 25 height 31
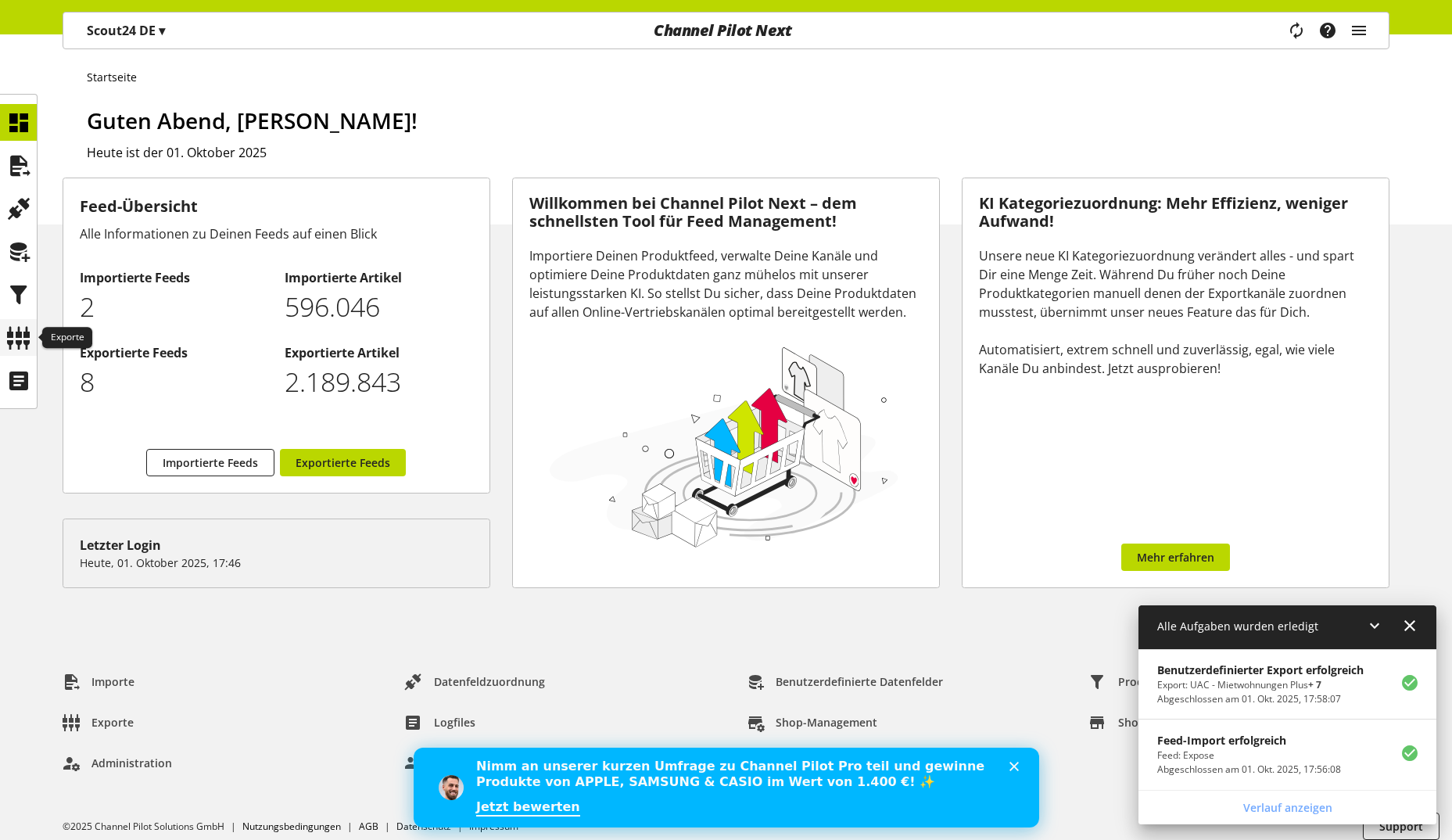
click at [14, 339] on icon at bounding box center [18, 337] width 25 height 31
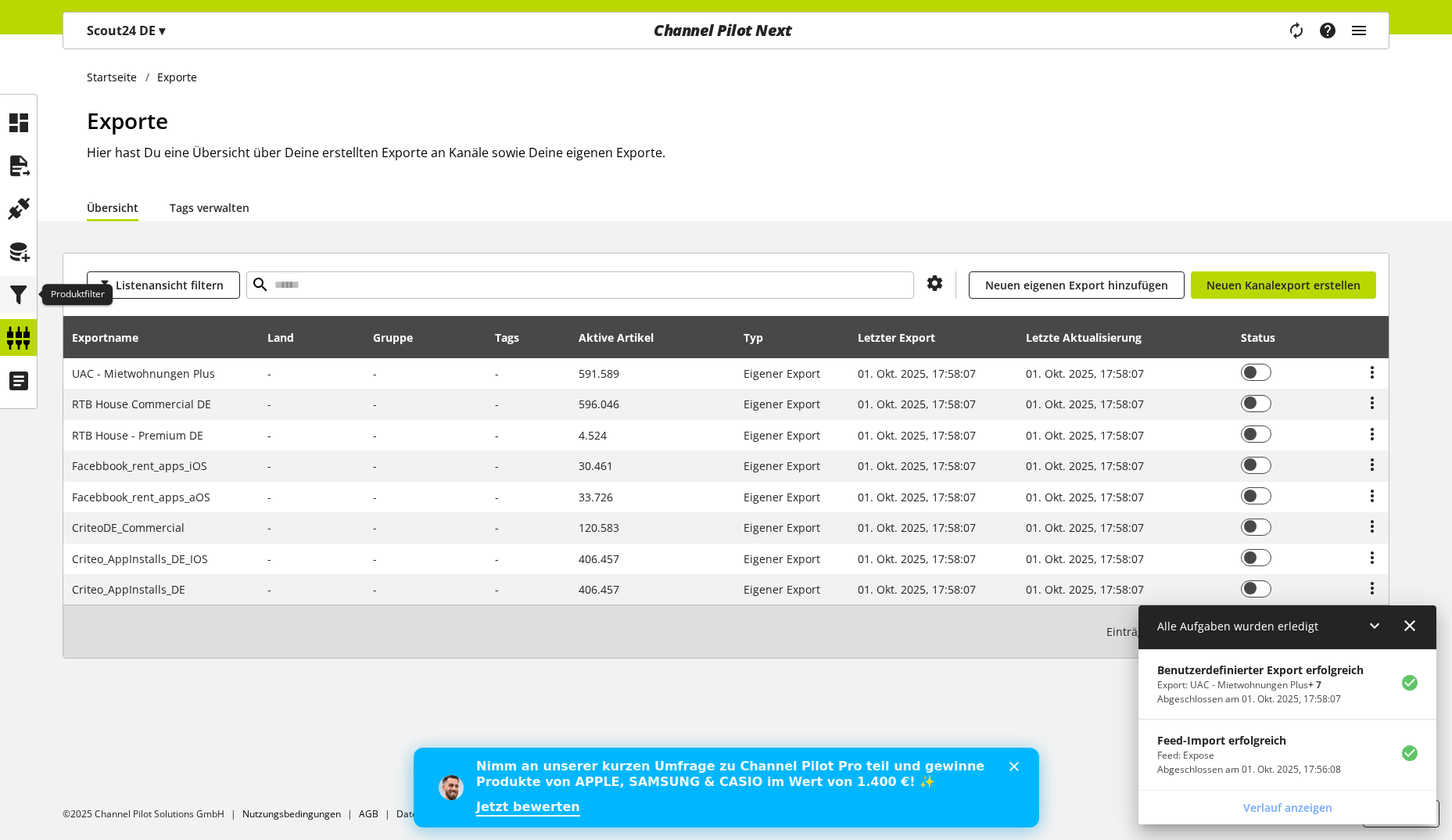
click at [11, 304] on icon at bounding box center [18, 294] width 25 height 31
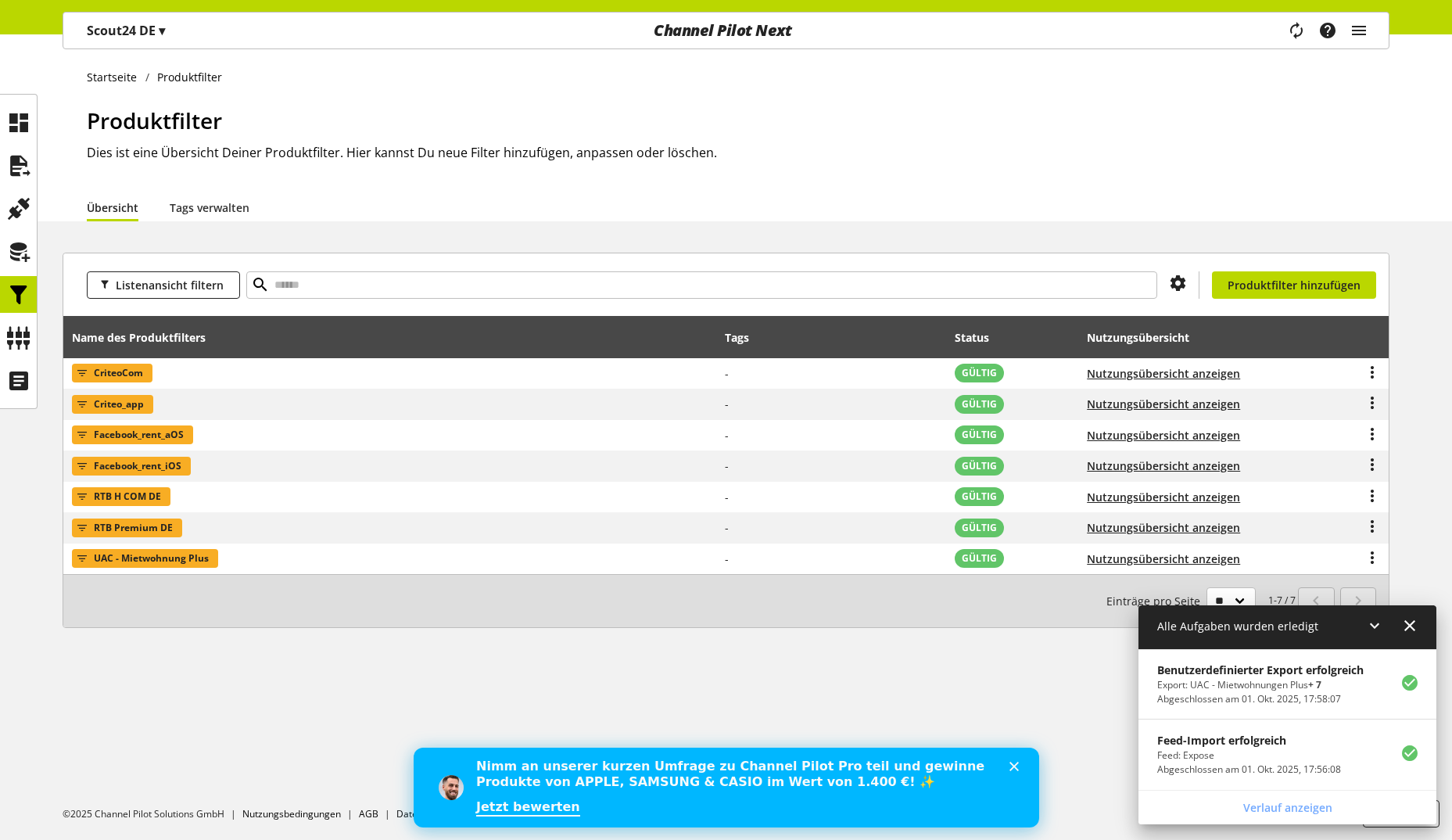
click at [155, 36] on p "Scout24 DE ▾" at bounding box center [126, 31] width 78 height 19
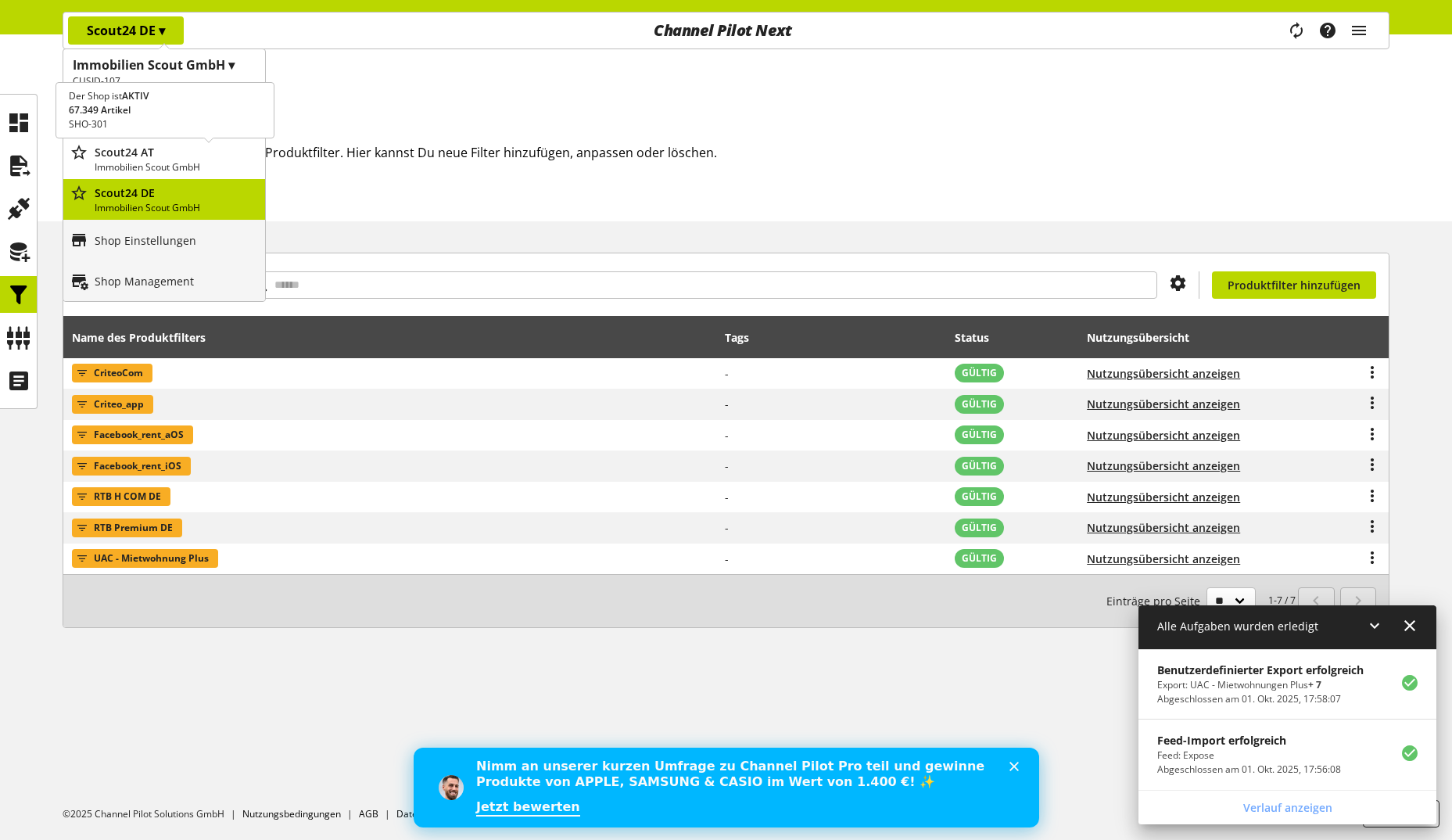
click at [151, 164] on p "Immobilien Scout GmbH" at bounding box center [176, 167] width 164 height 14
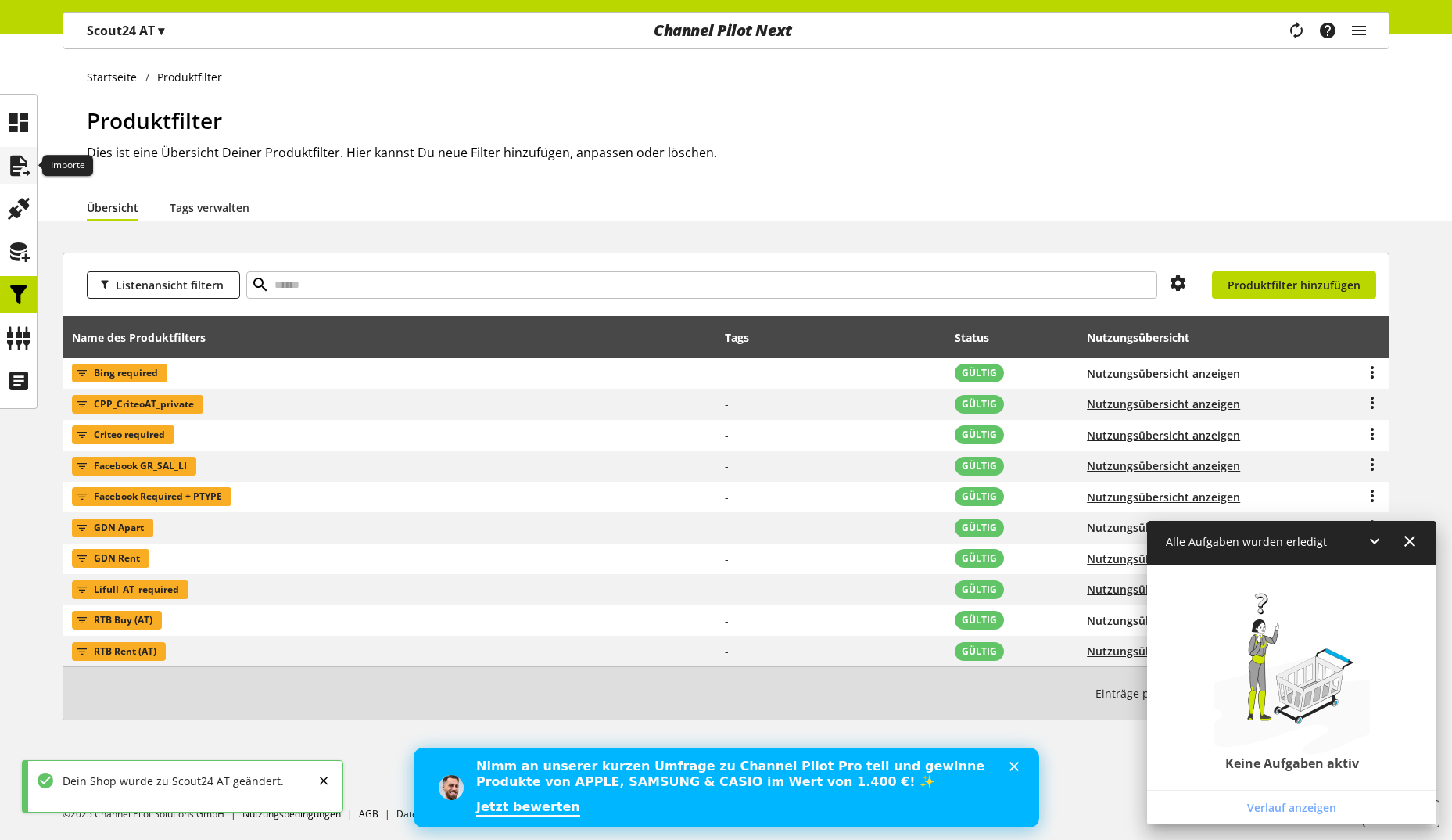
click at [26, 176] on icon at bounding box center [18, 165] width 25 height 31
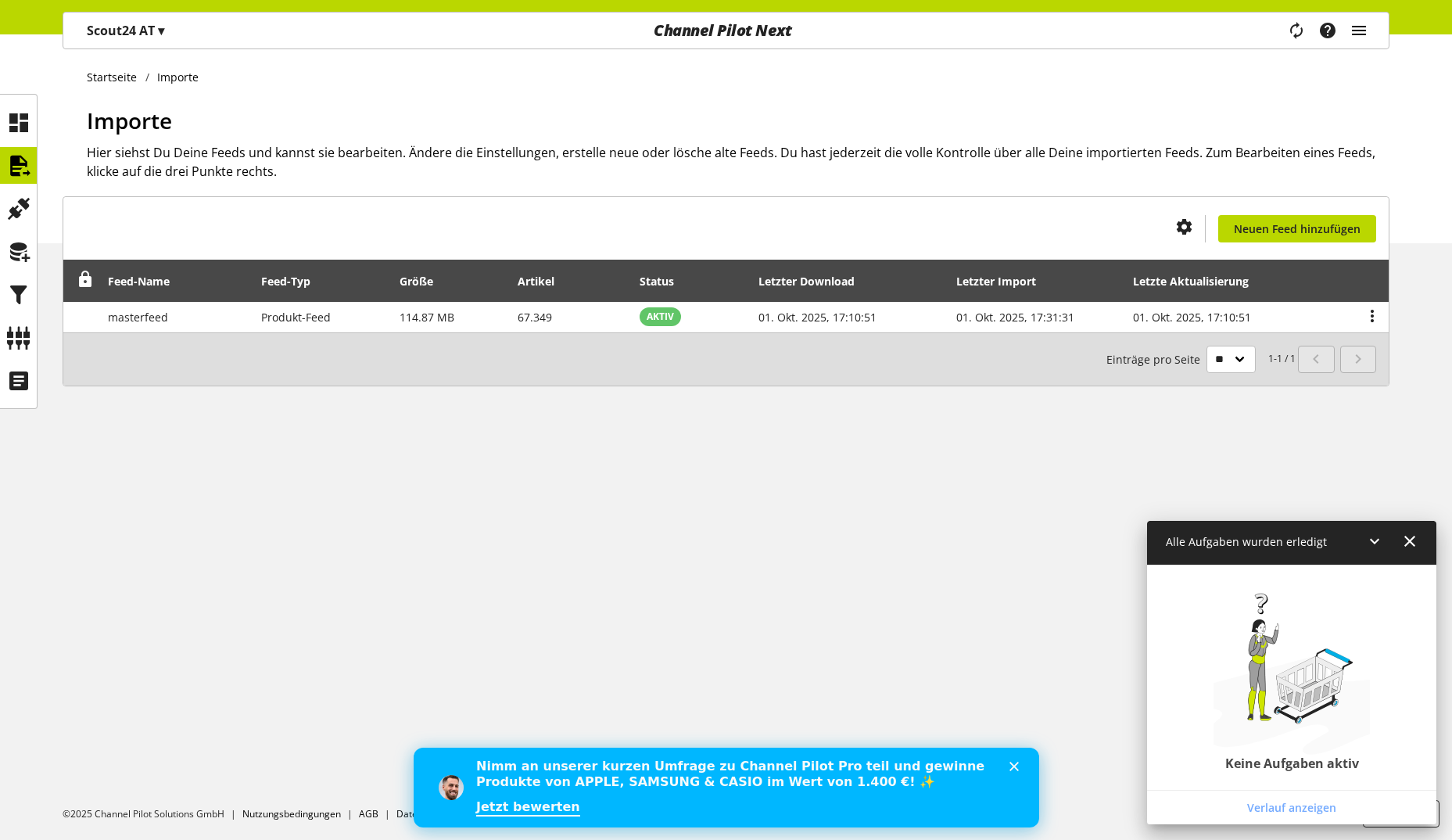
click at [1367, 22] on icon "main navigation" at bounding box center [1359, 30] width 19 height 28
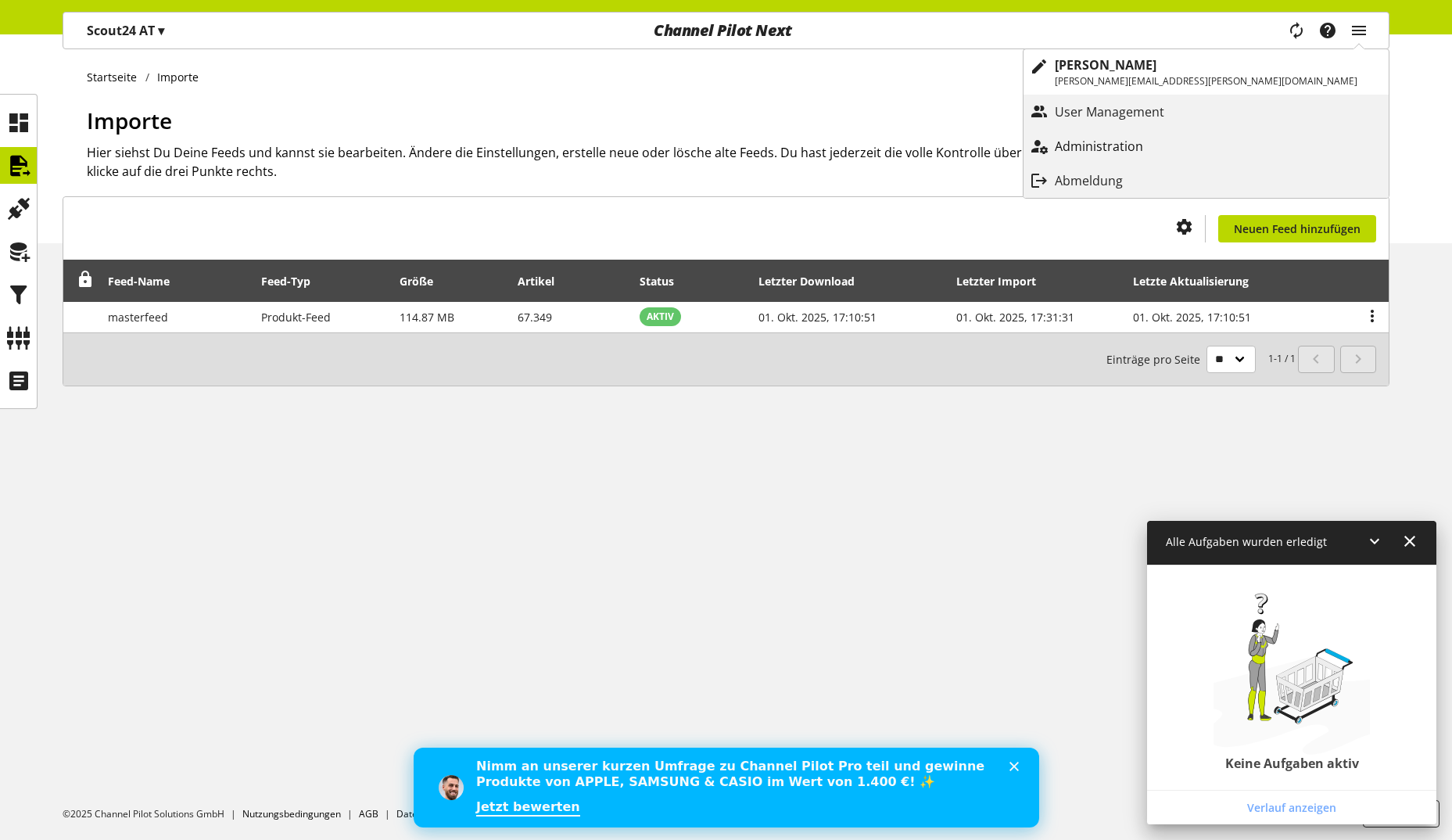
click at [1175, 143] on p "Administration" at bounding box center [1114, 146] width 120 height 19
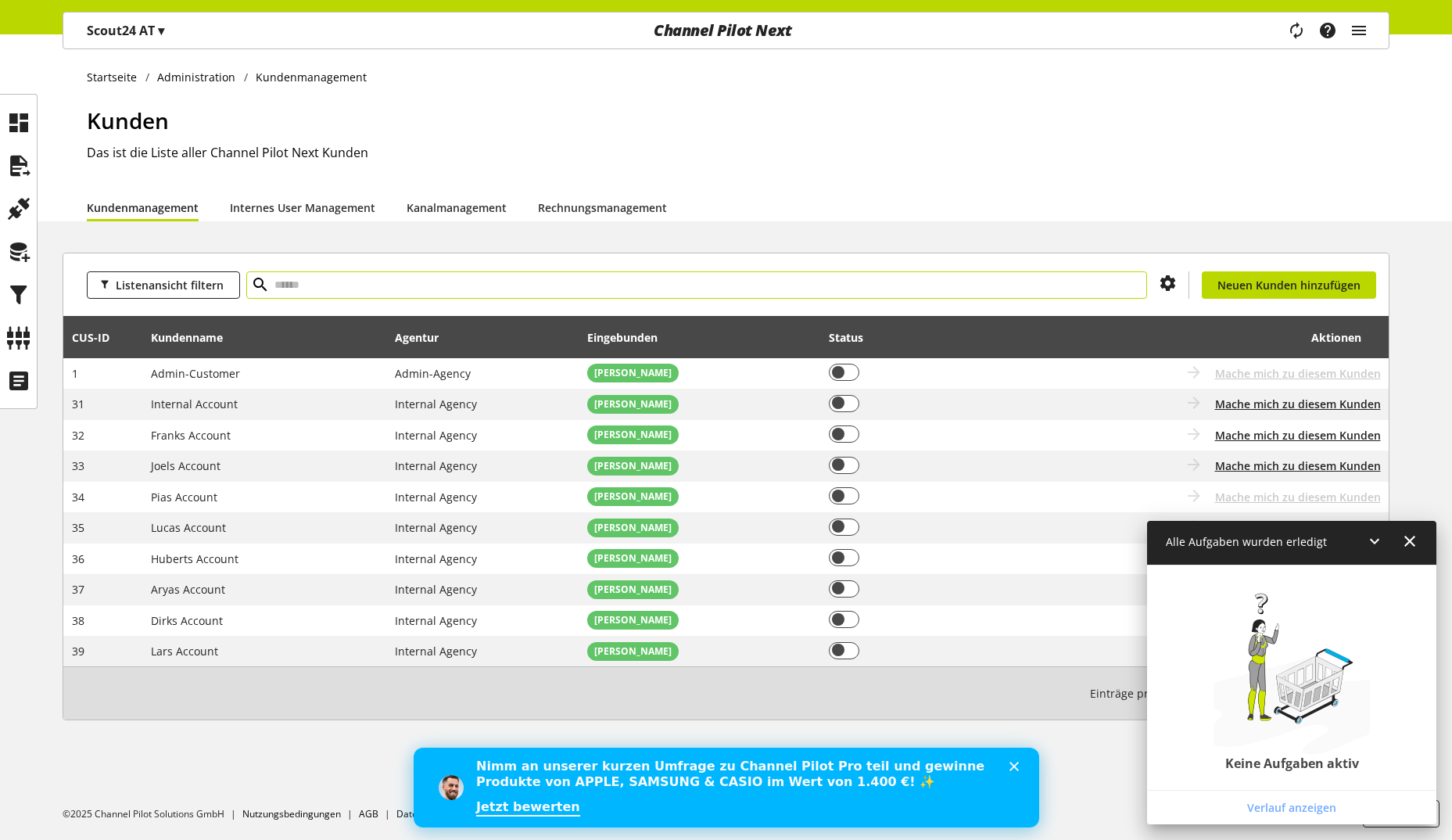
click at [361, 294] on input "text" at bounding box center [696, 285] width 900 height 27
type input "****"
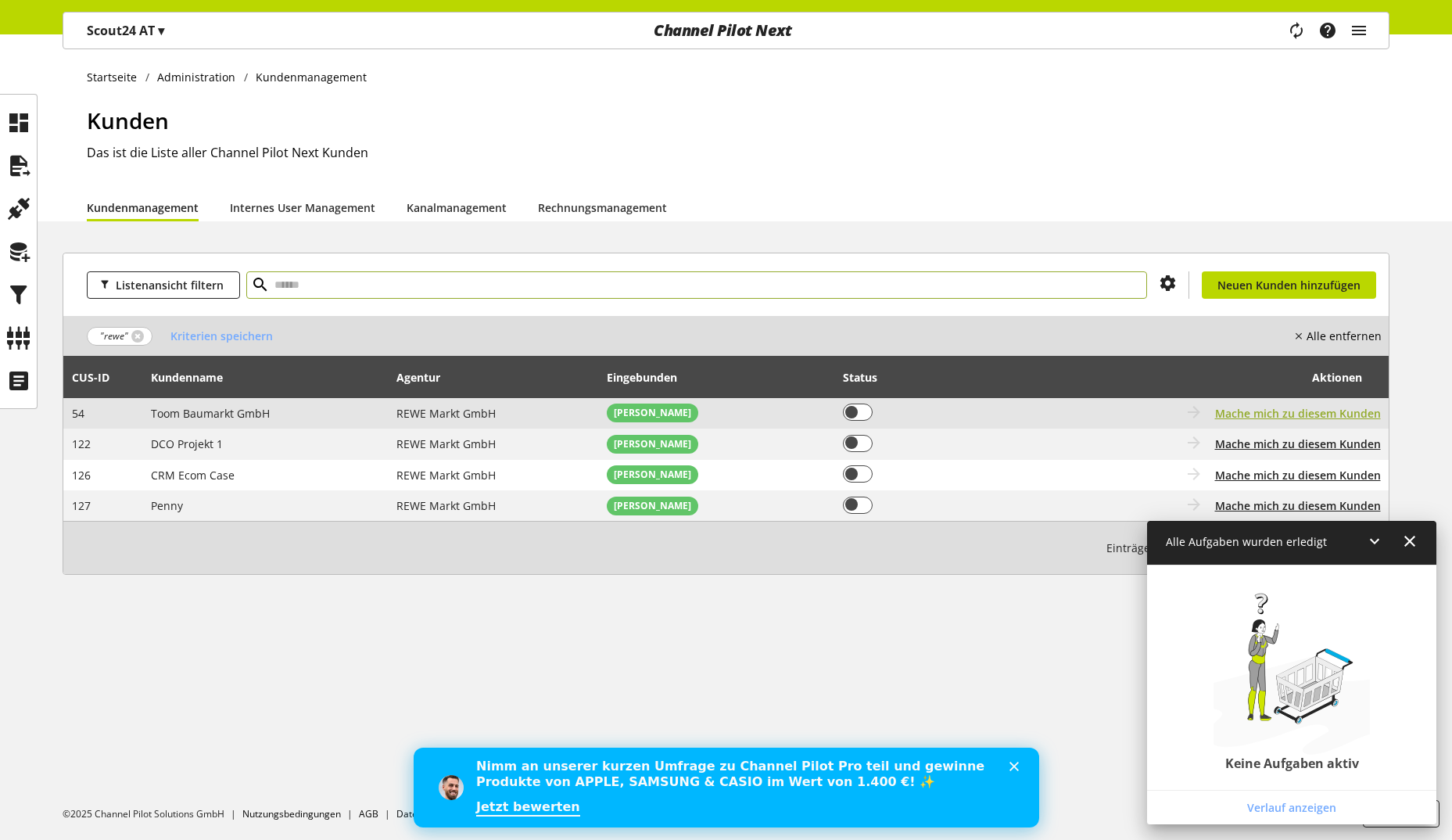
click at [1335, 413] on span "Mache mich zu diesem Kunden" at bounding box center [1298, 413] width 166 height 16
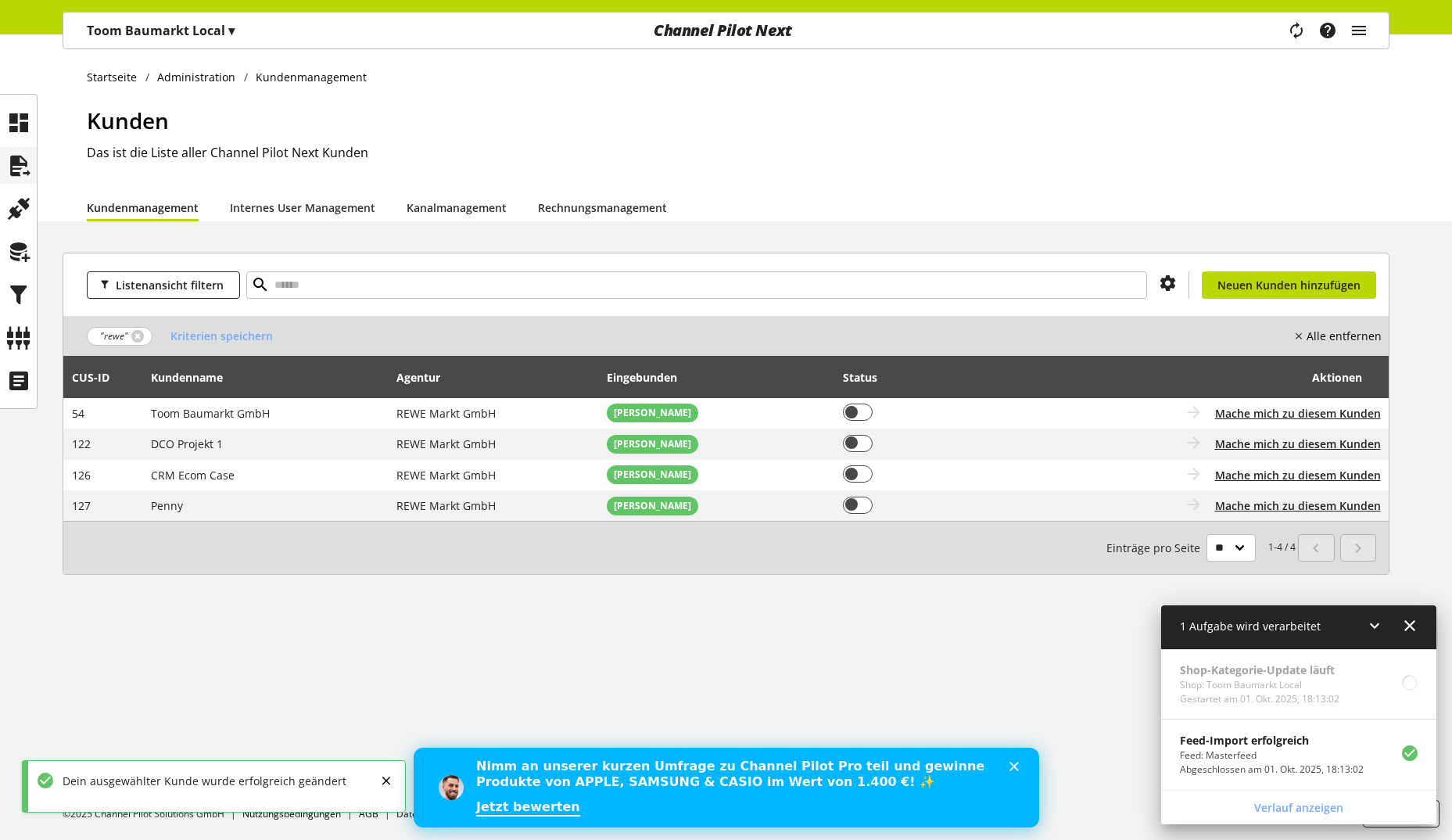
click at [24, 163] on icon at bounding box center [18, 165] width 25 height 31
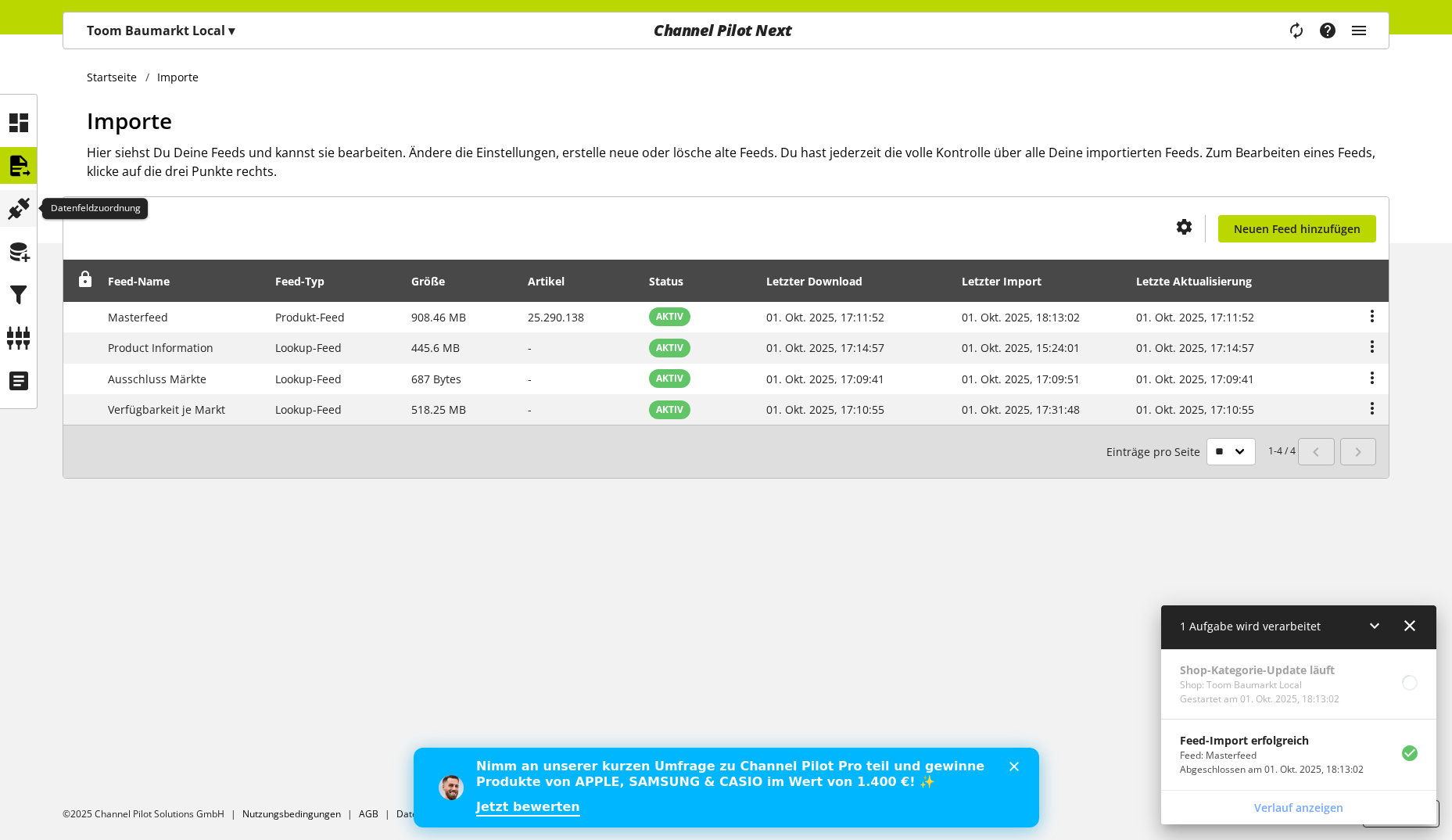
click at [18, 209] on icon at bounding box center [18, 209] width 25 height 31
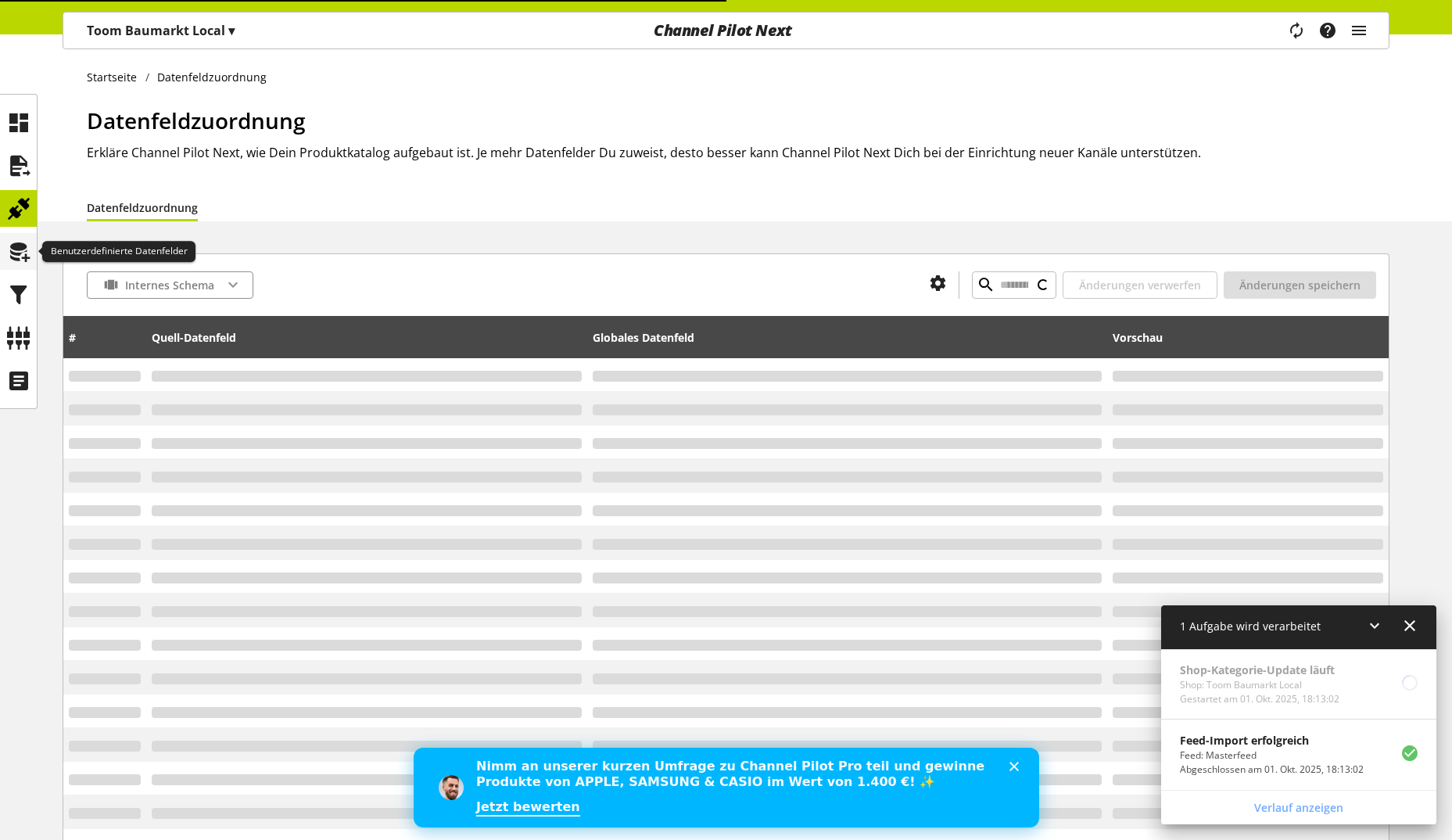
type input "**********"
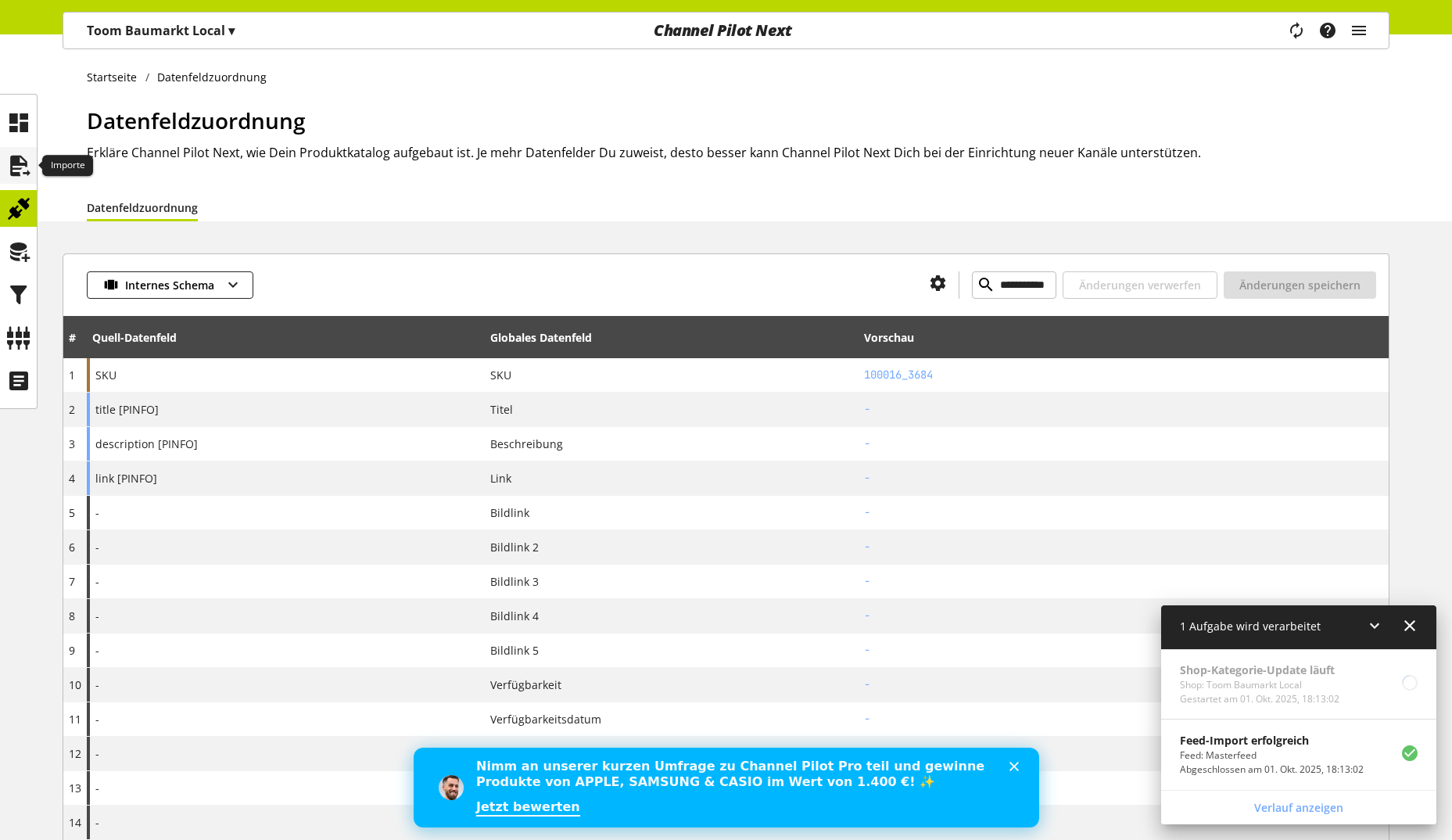
click at [23, 158] on icon at bounding box center [18, 165] width 25 height 31
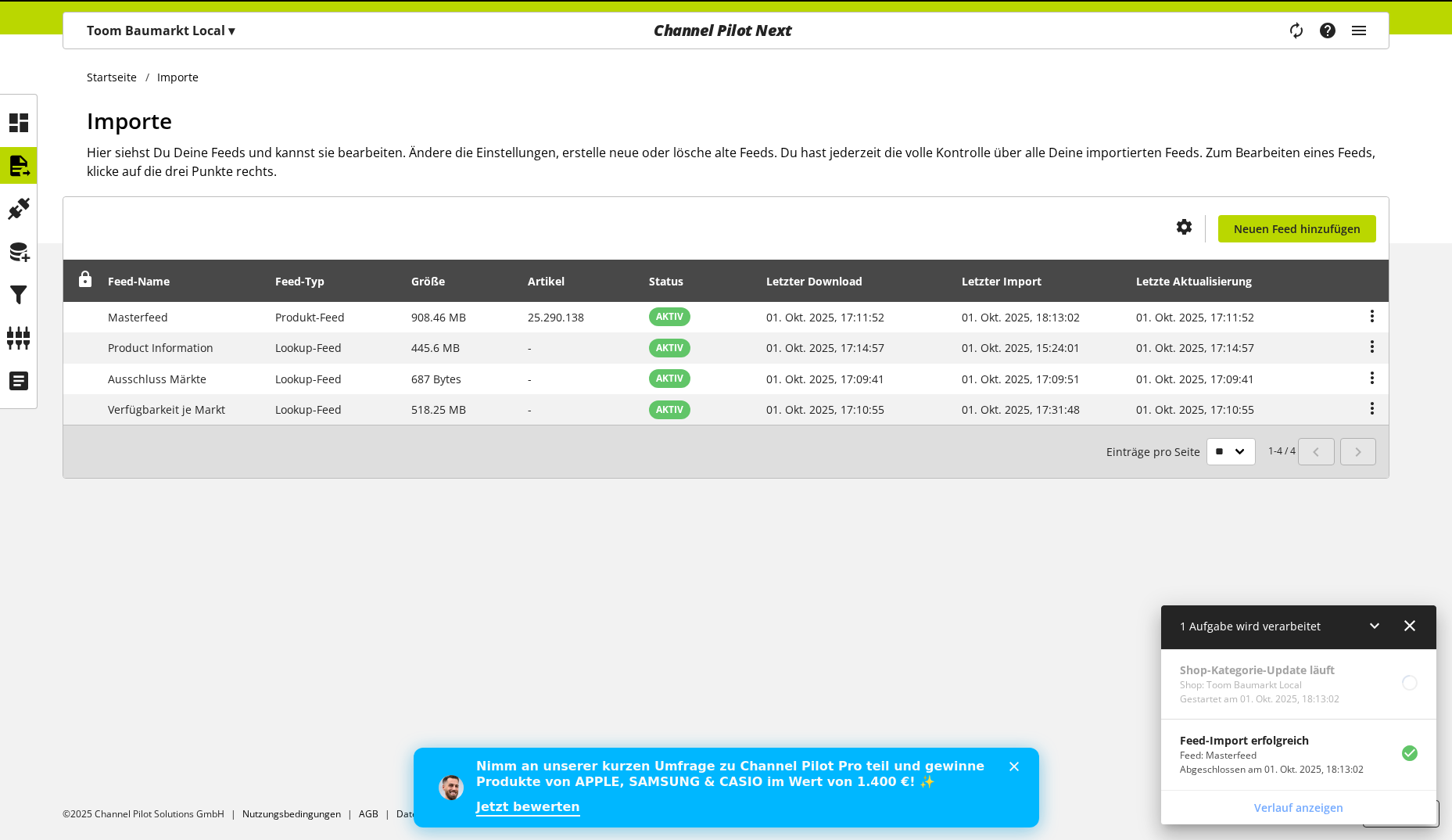
click at [174, 33] on p "Toom Baumarkt Local ▾" at bounding box center [161, 31] width 148 height 19
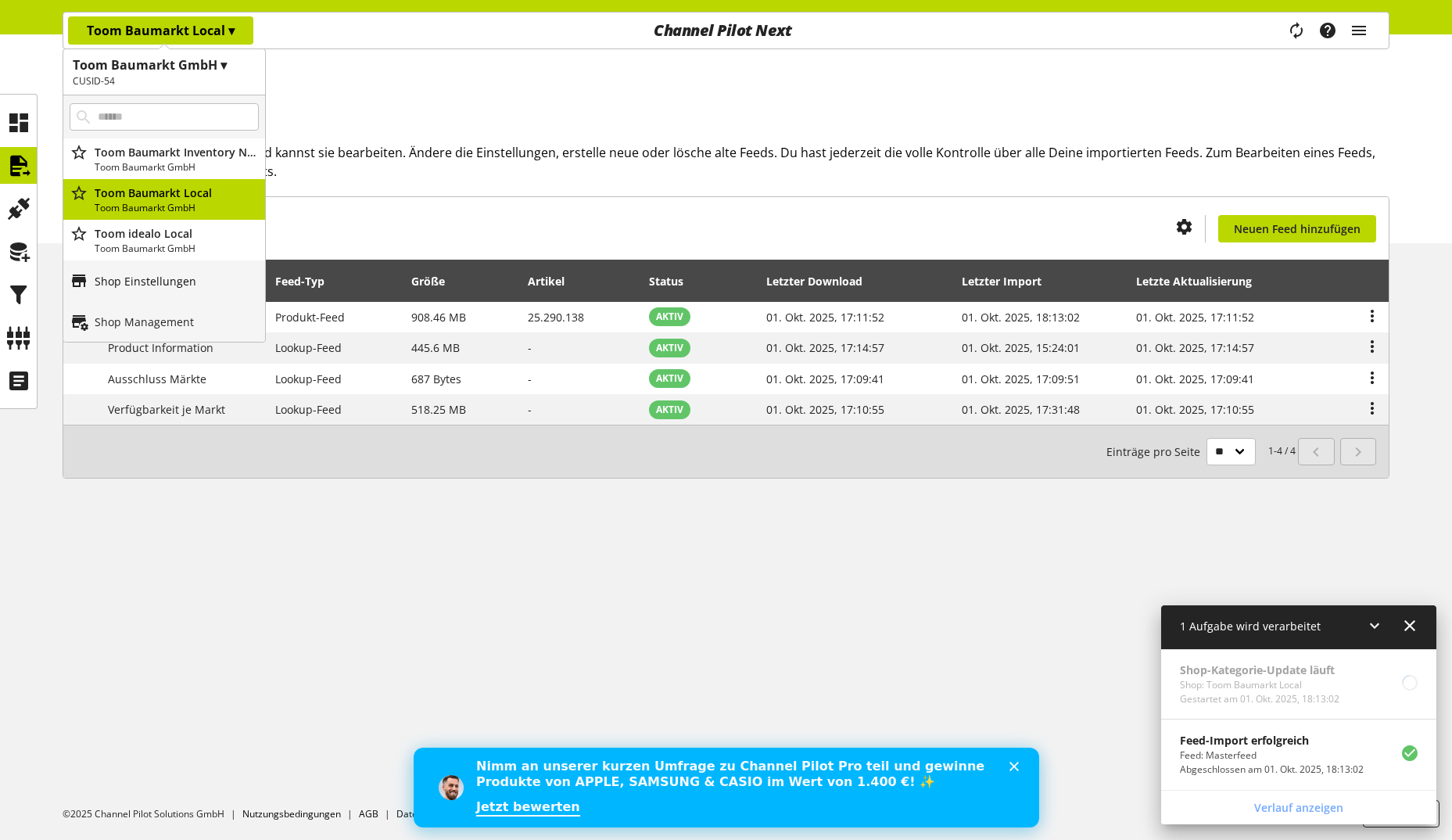
click at [198, 271] on link "Shop Einstellungen" at bounding box center [163, 281] width 202 height 41
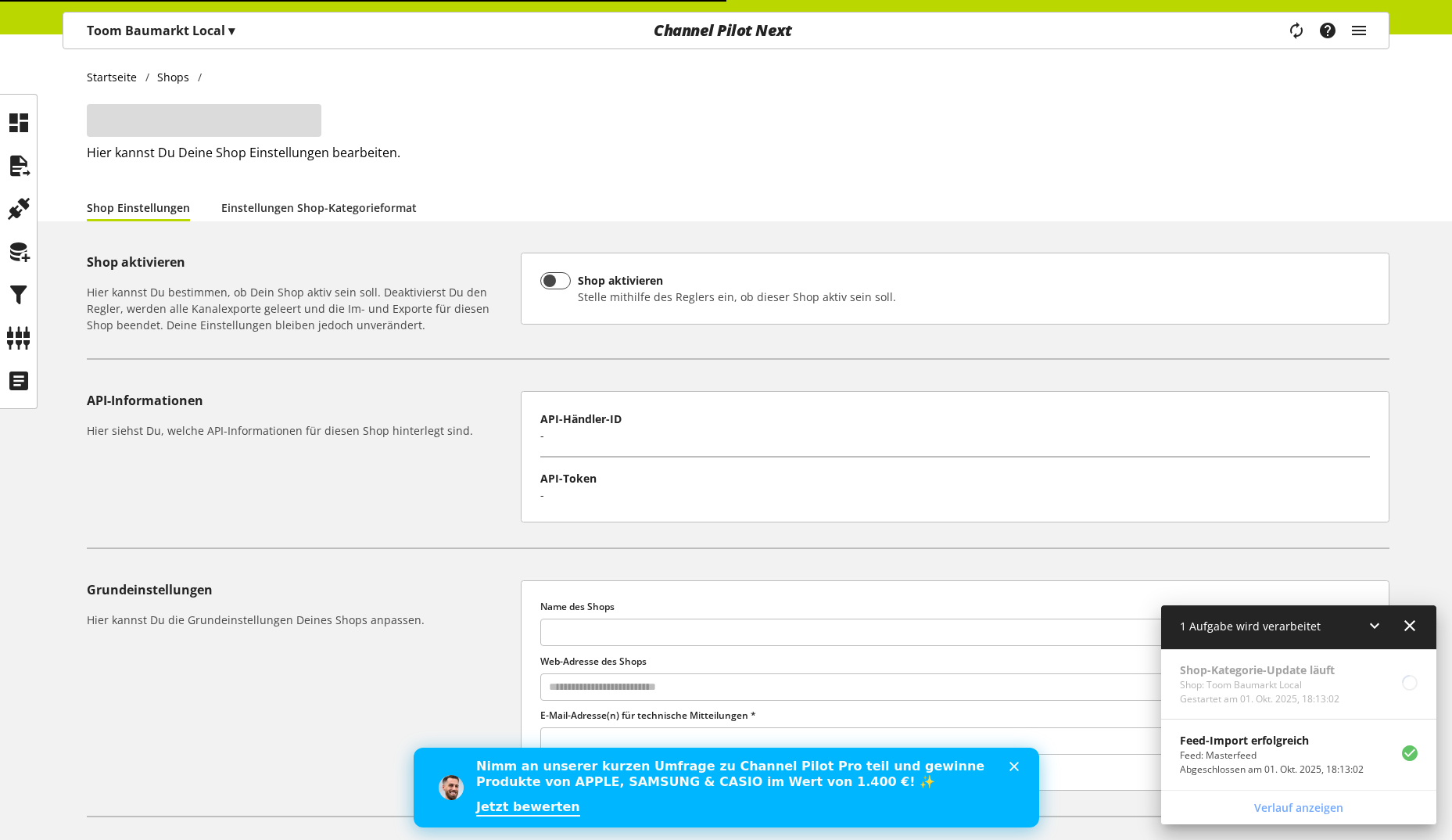
type input "**********"
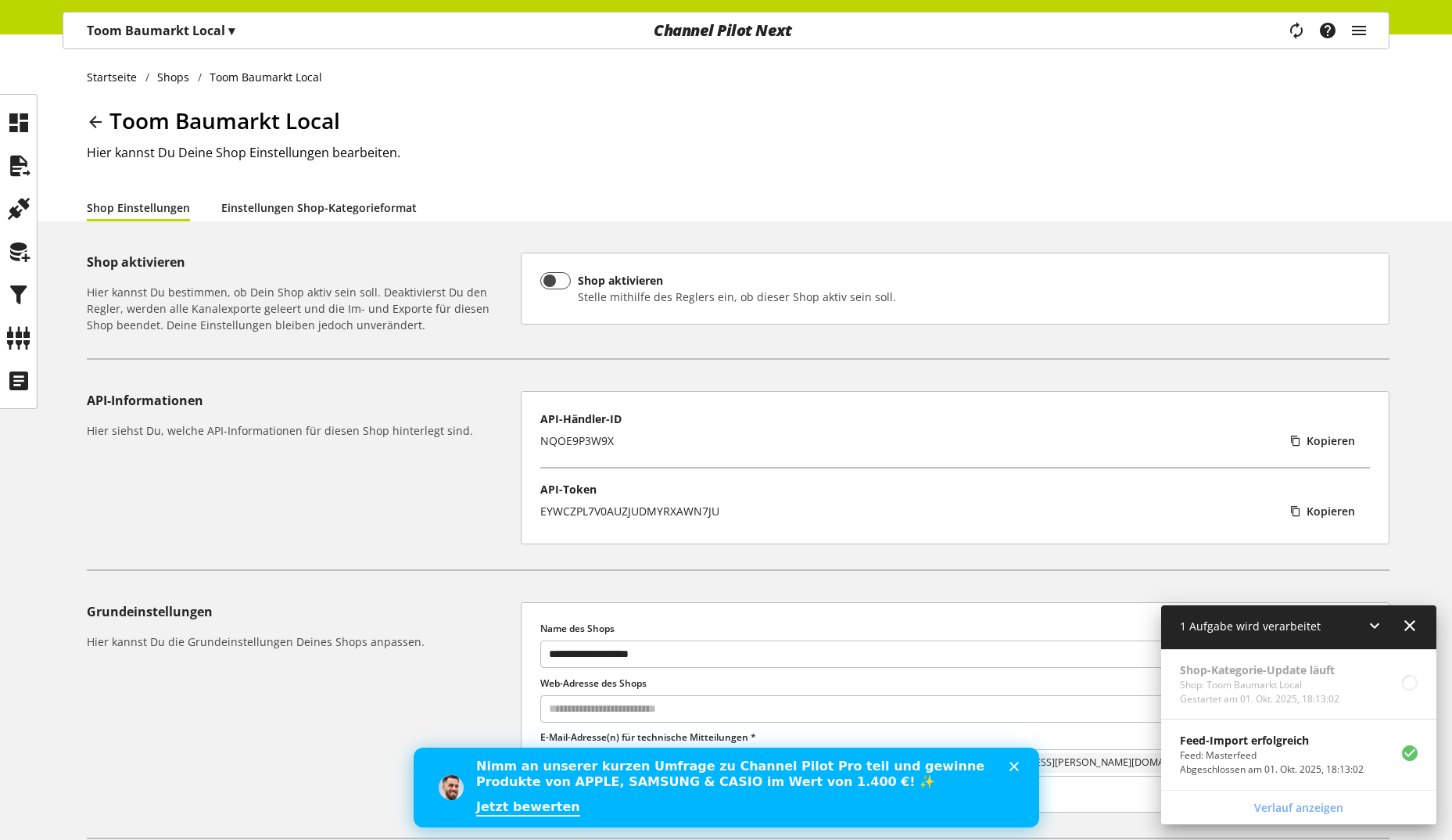
click at [328, 211] on link "Einstellungen Shop-Kategorieformat" at bounding box center [319, 207] width 196 height 16
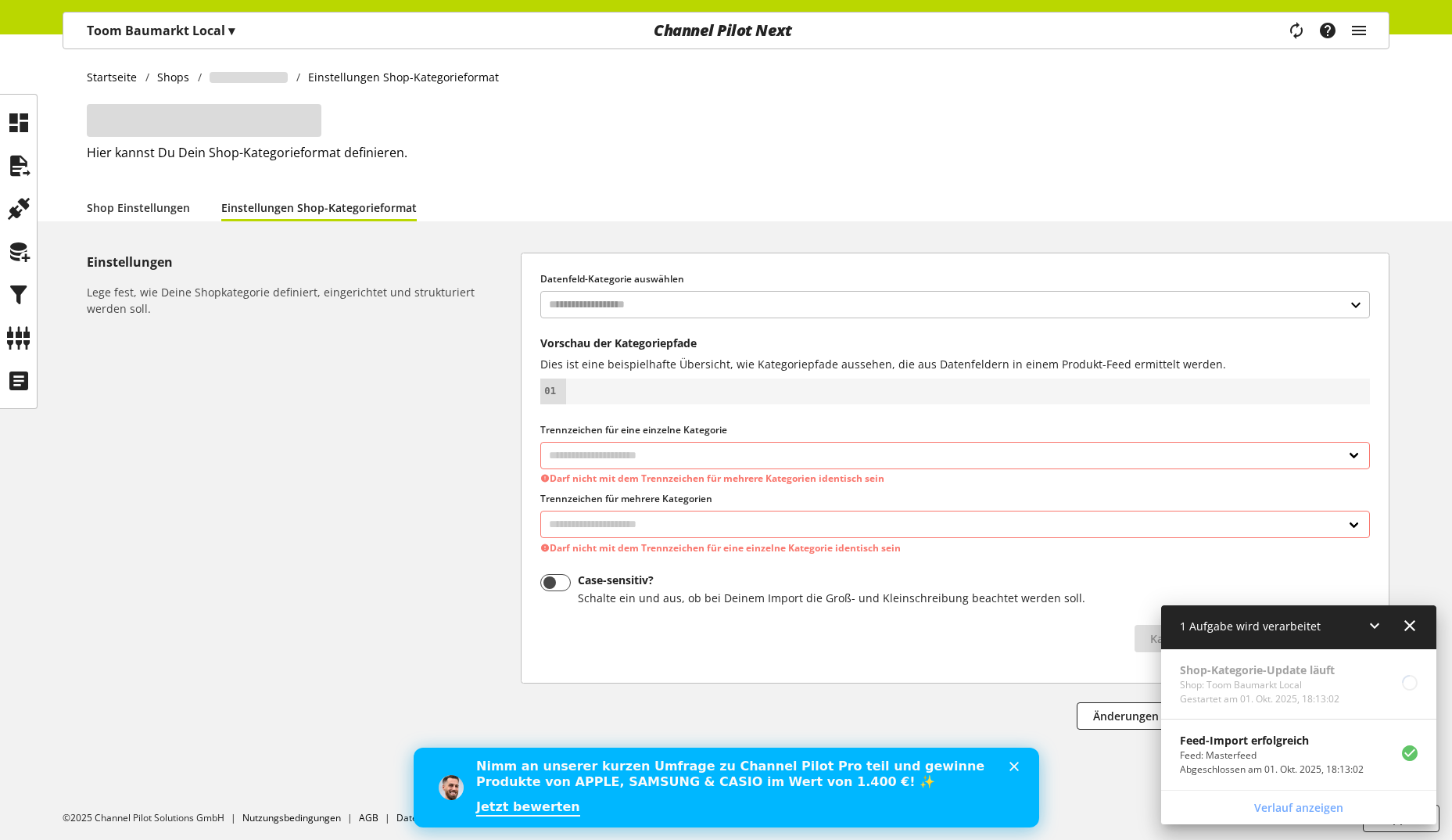
select select "*"
select select
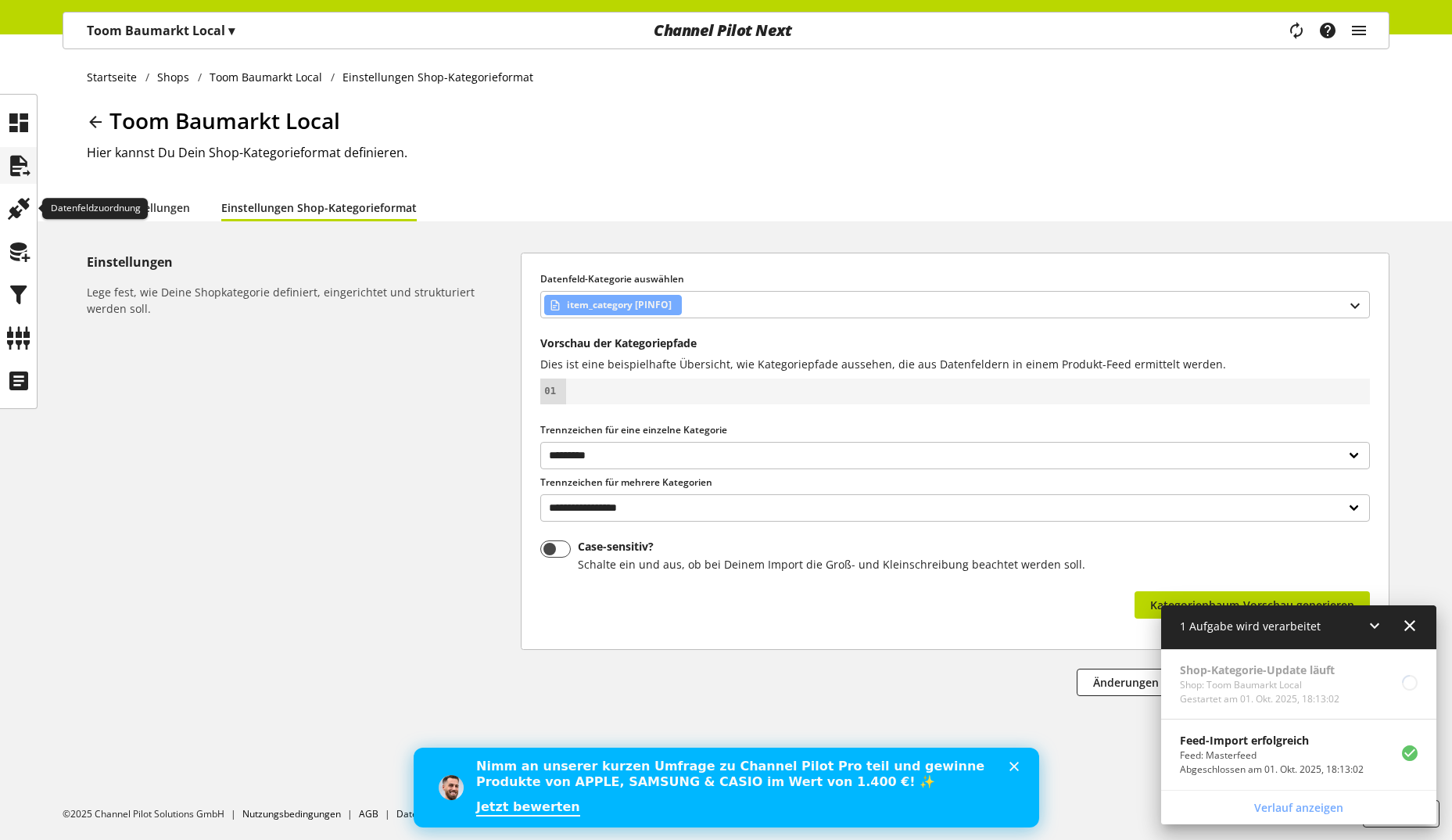
click at [20, 178] on icon at bounding box center [18, 165] width 25 height 31
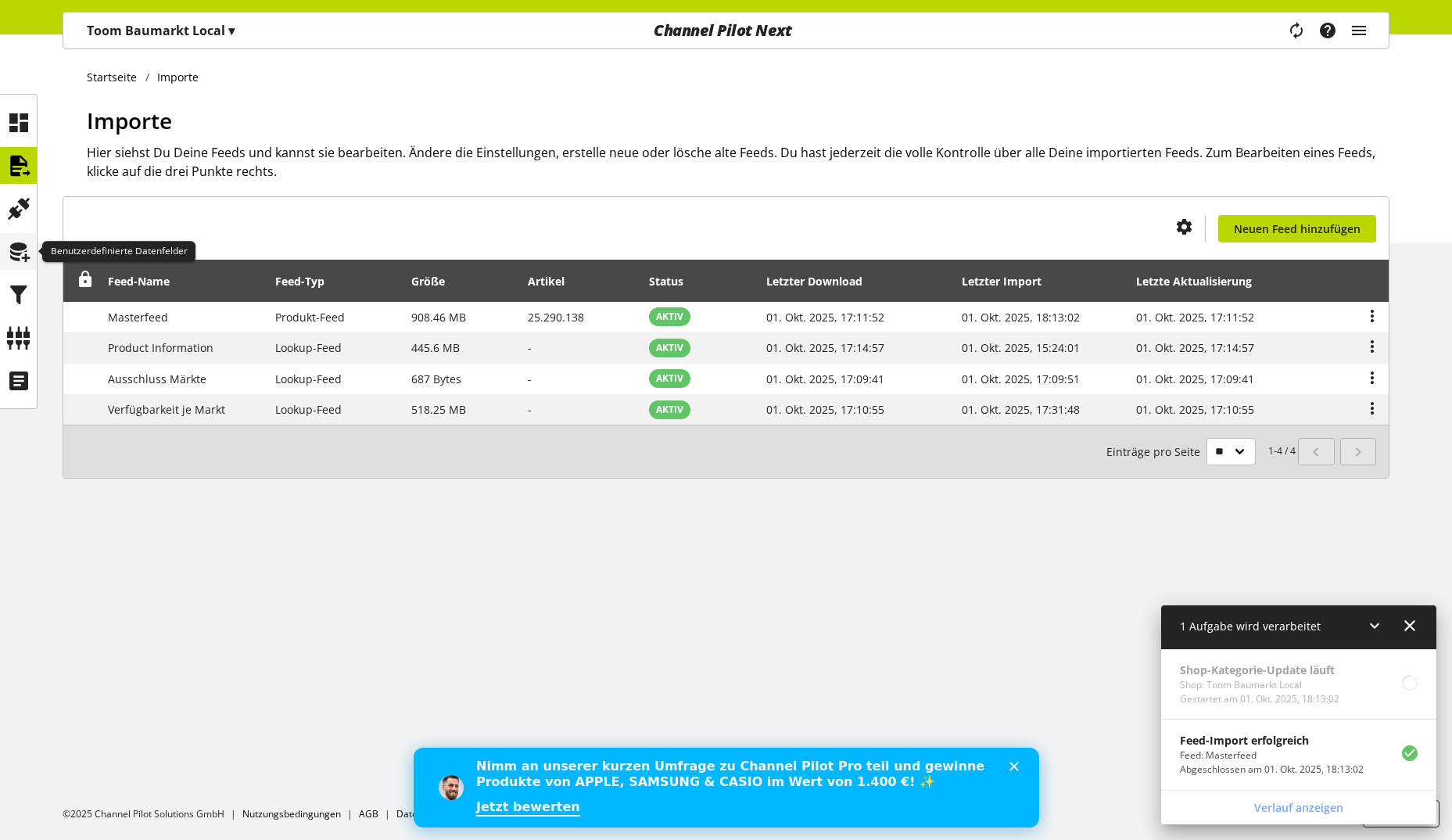
click at [28, 266] on icon at bounding box center [18, 251] width 25 height 31
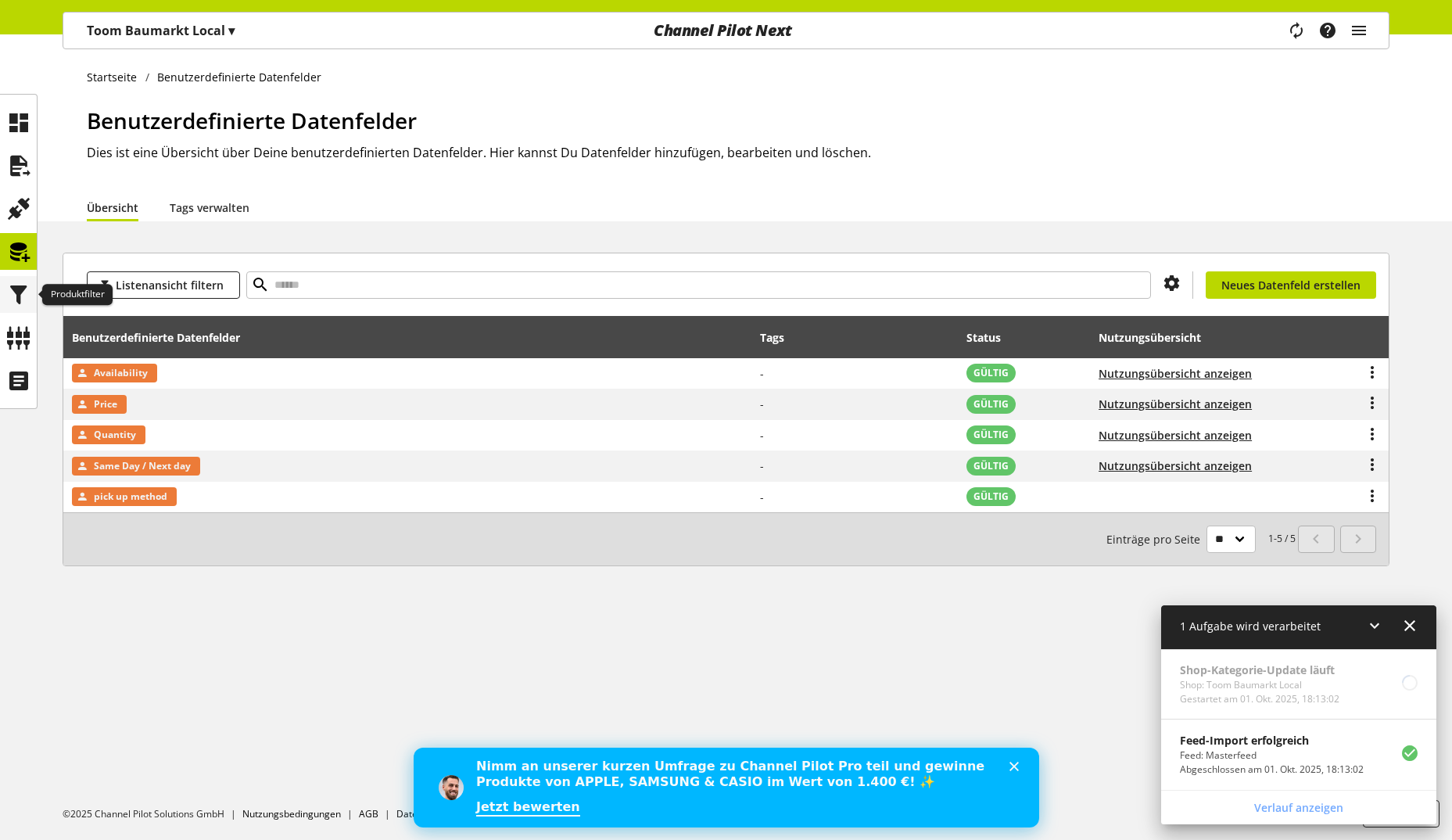
click at [25, 306] on icon at bounding box center [18, 294] width 25 height 31
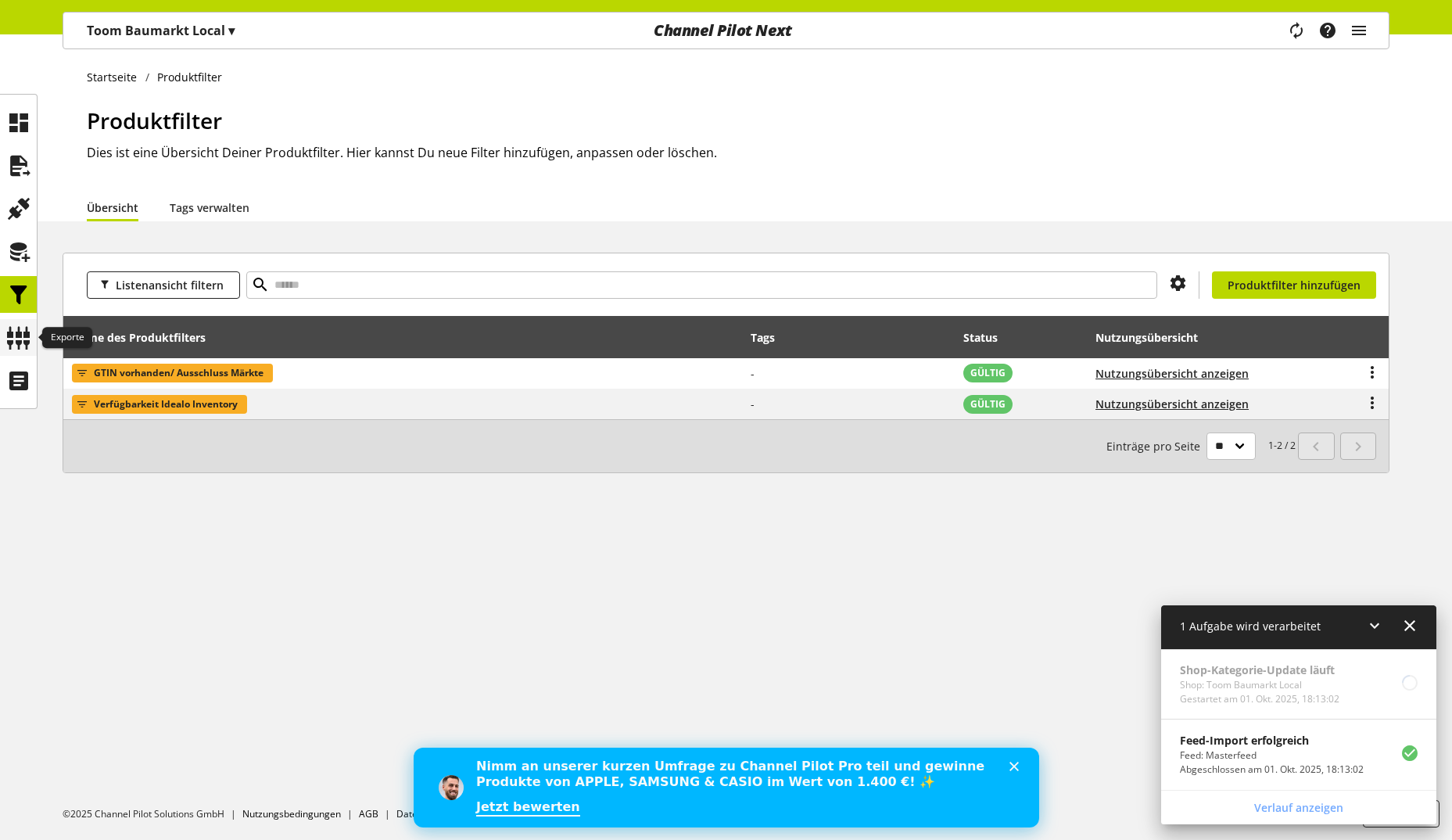
click at [22, 346] on icon at bounding box center [18, 337] width 25 height 31
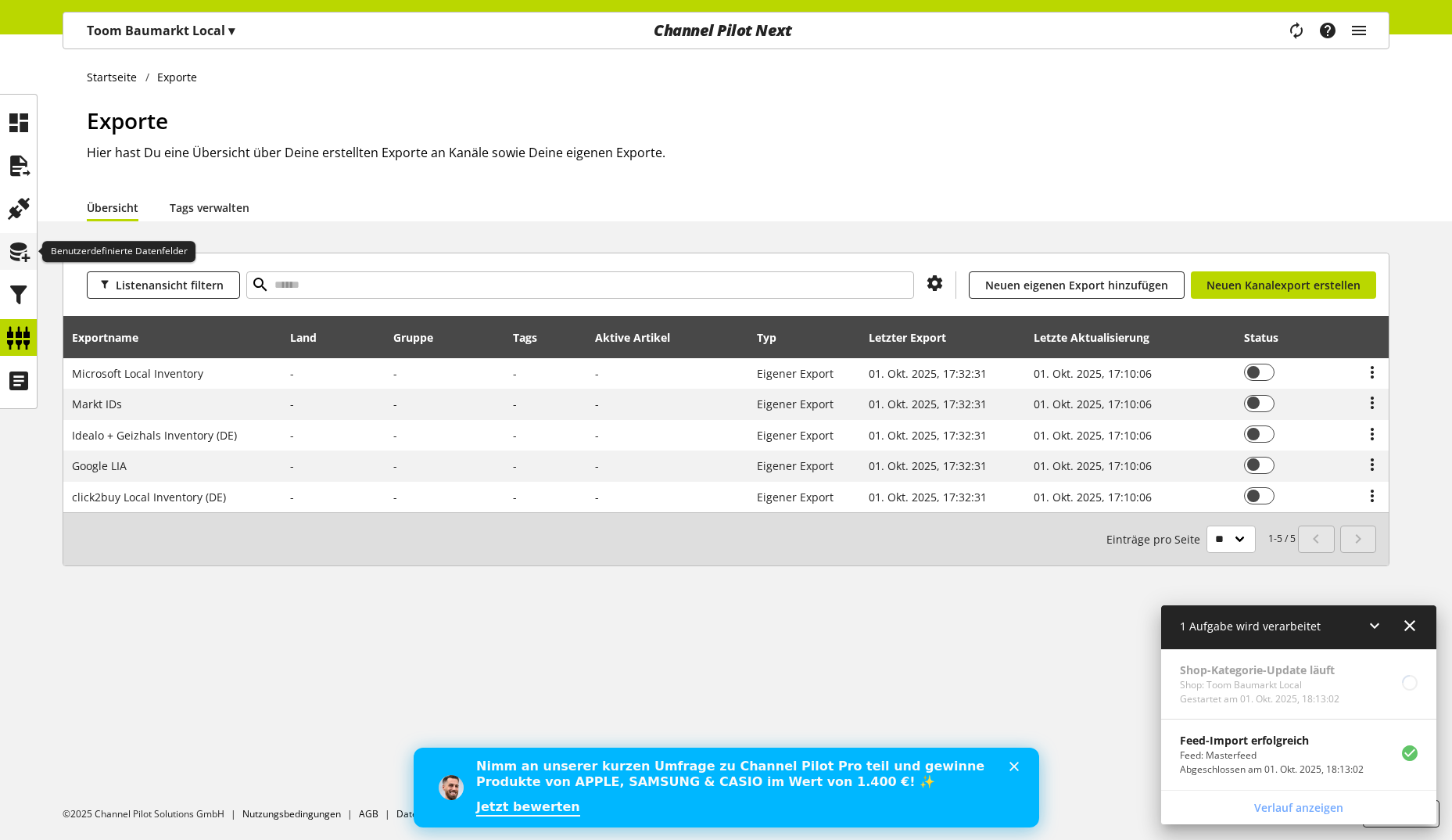
click at [20, 237] on icon at bounding box center [18, 251] width 25 height 31
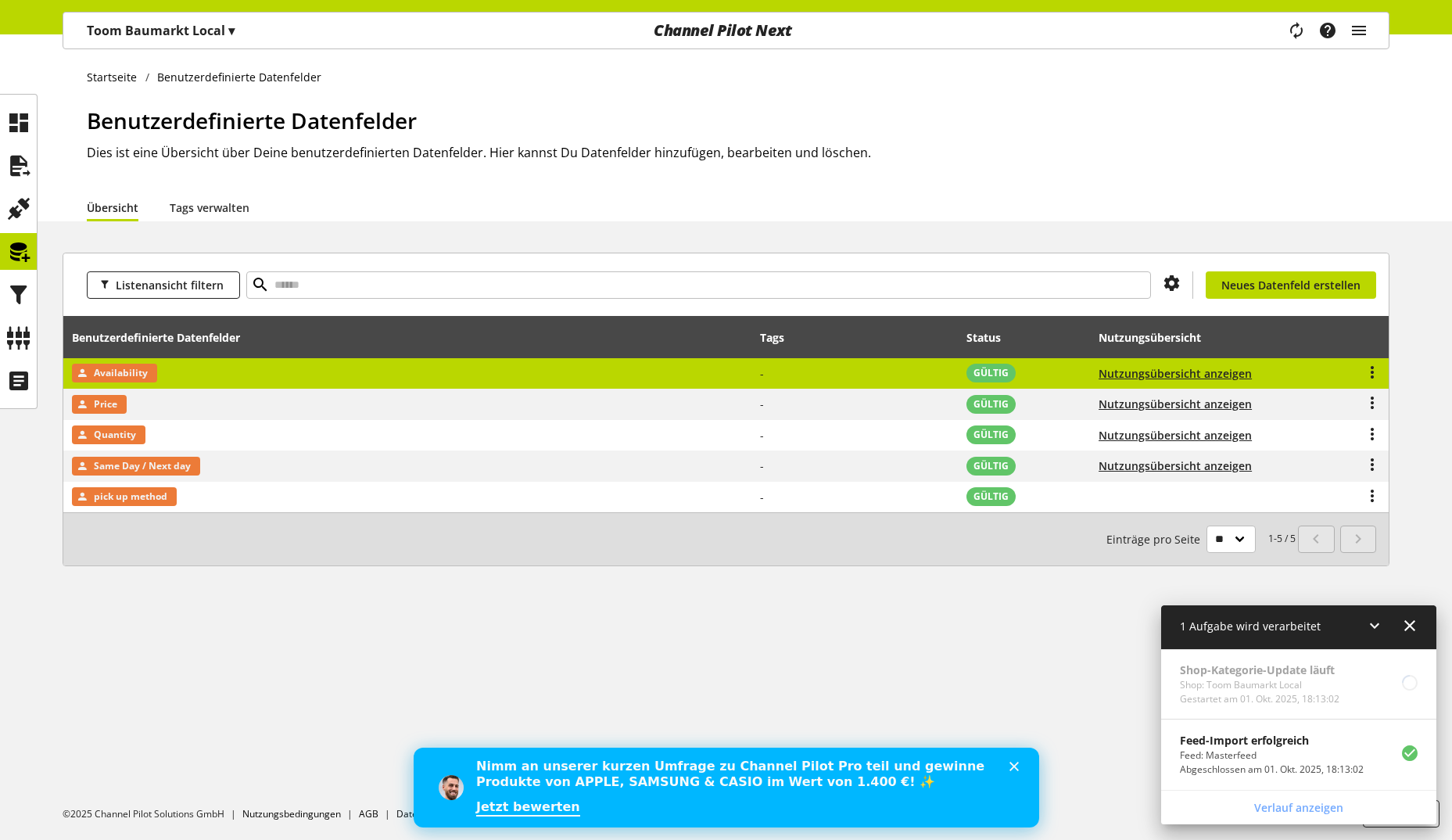
click at [207, 369] on td "Availability" at bounding box center [407, 374] width 689 height 31
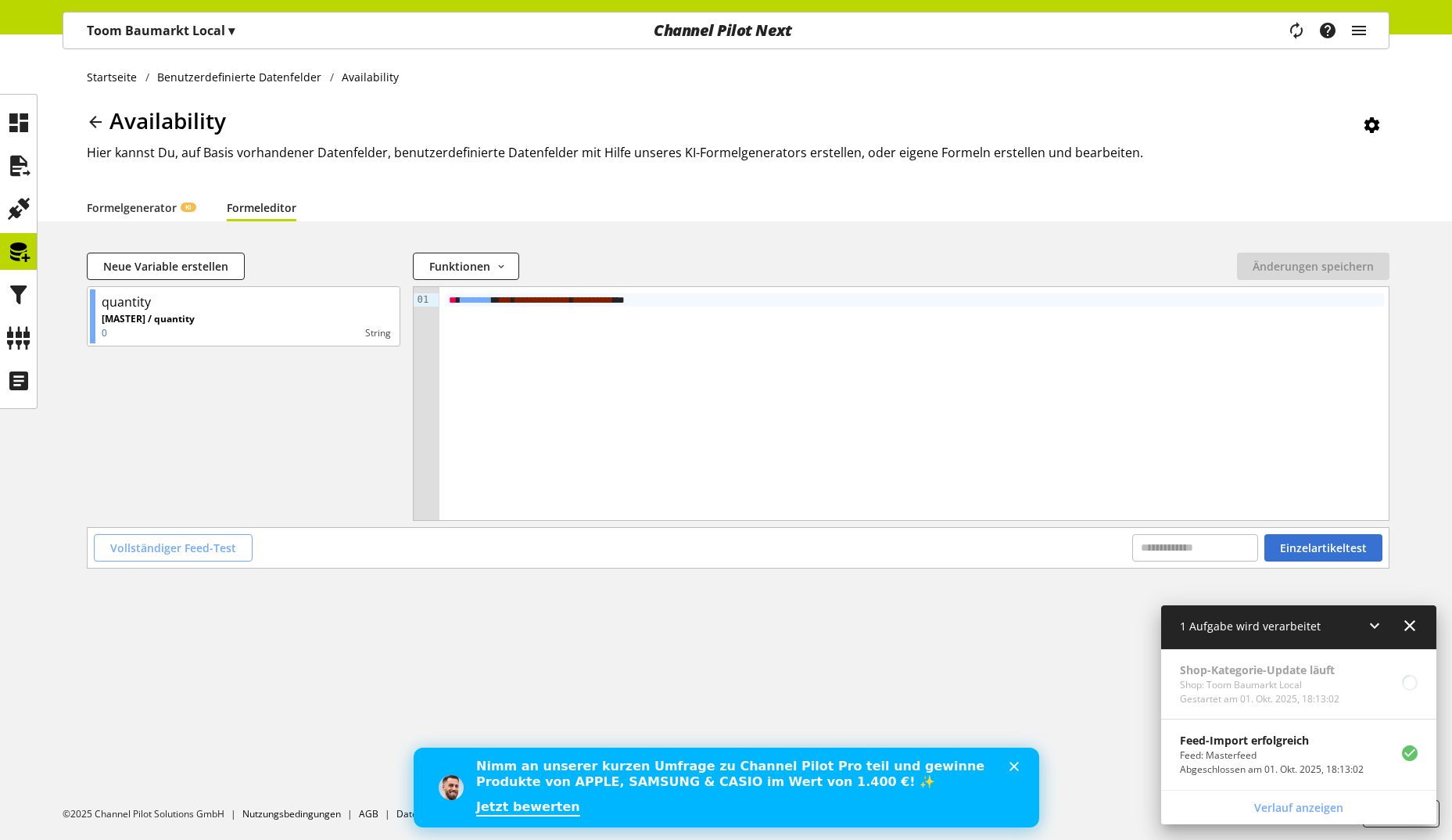
click at [216, 546] on span "Vollständiger Feed-Test" at bounding box center [174, 547] width 126 height 16
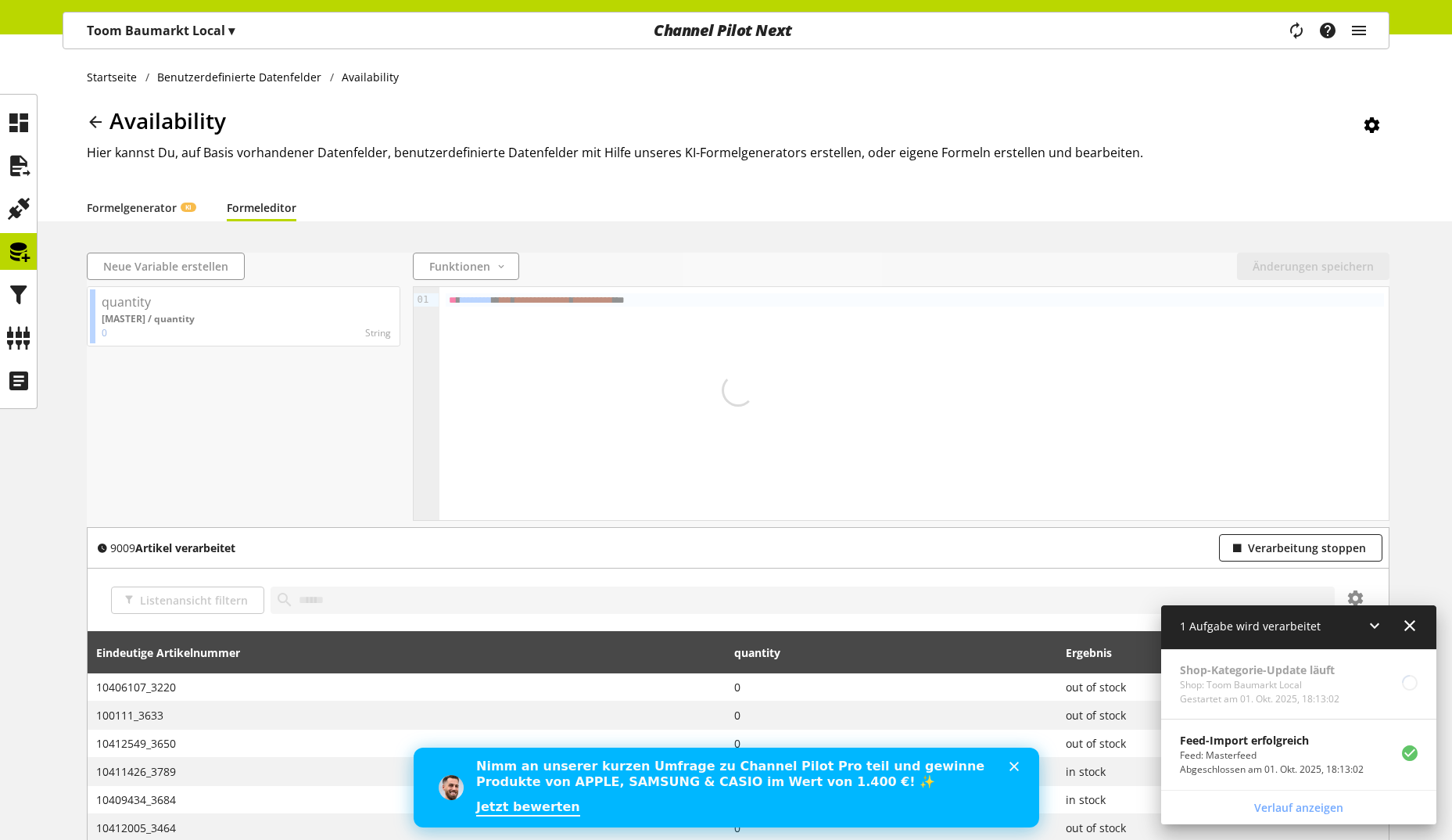
scroll to position [258, 0]
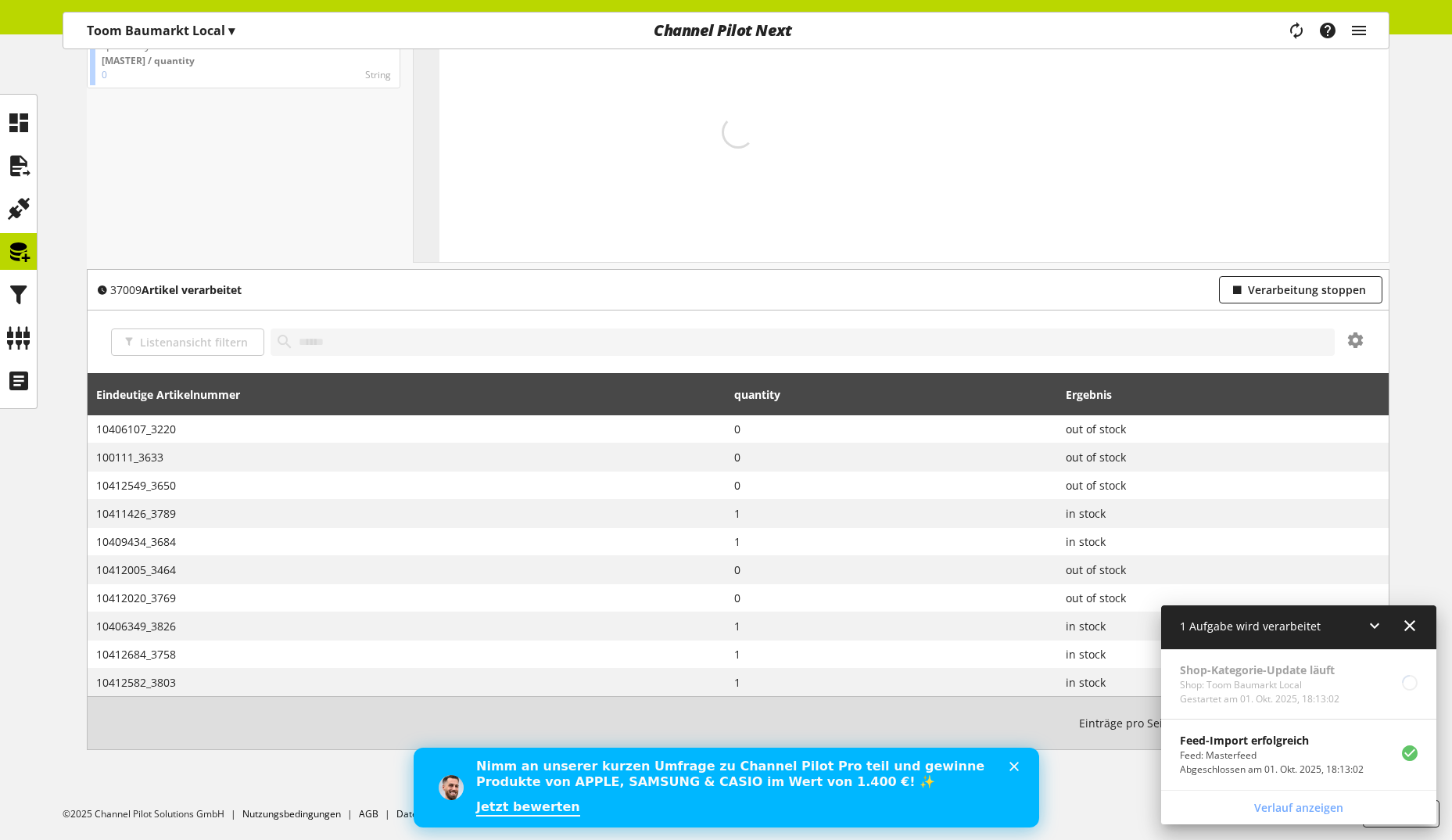
click at [1377, 619] on icon at bounding box center [1375, 625] width 19 height 28
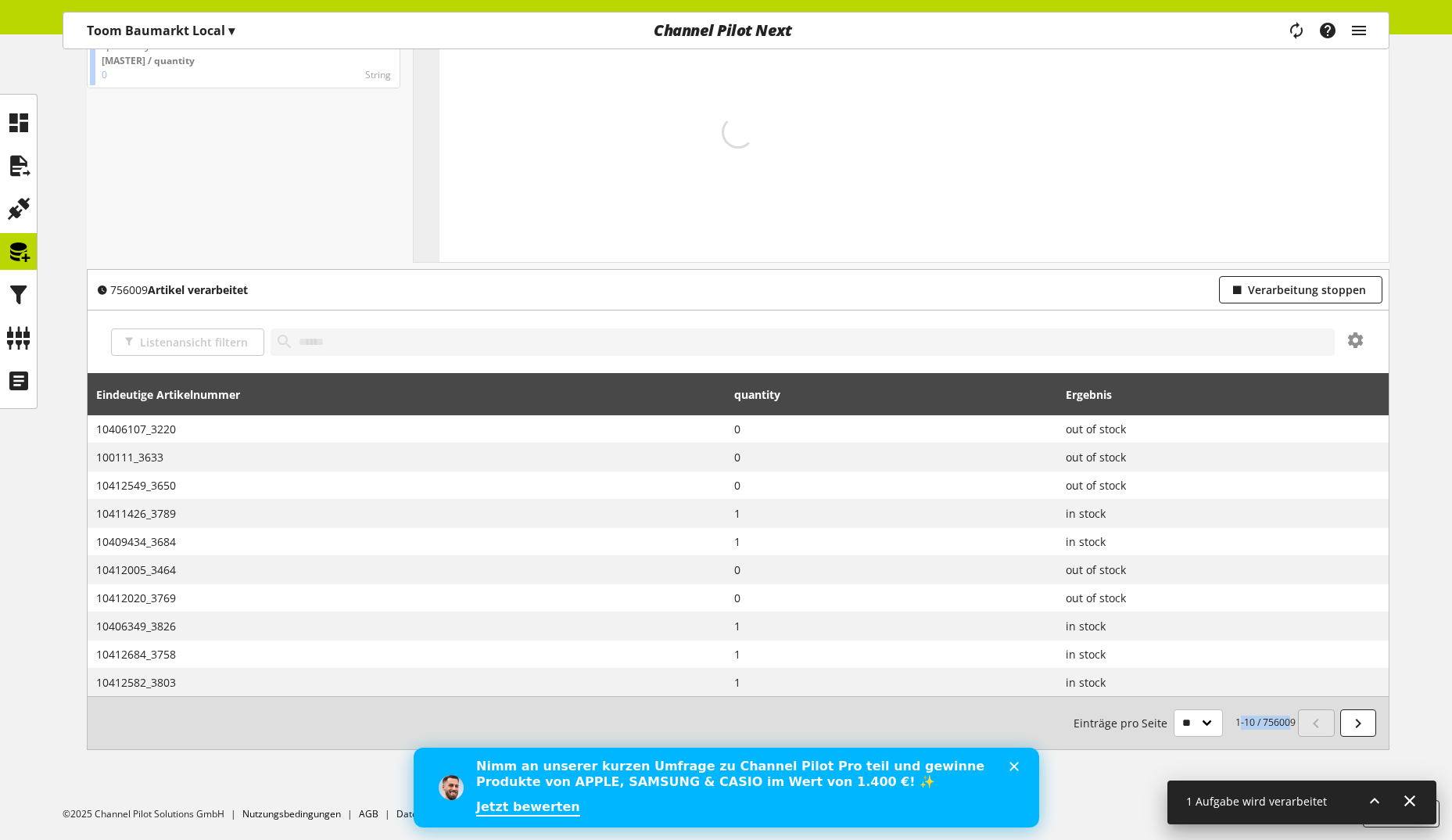
drag, startPoint x: 1265, startPoint y: 723, endPoint x: 1286, endPoint y: 723, distance: 21.0
click at [1286, 723] on small "1-10 / 756009 Einträge pro Seite ** ** ** ***" at bounding box center [1184, 723] width 222 height 27
click at [1286, 723] on small "1-10 / 759009 Einträge pro Seite ** ** ** ***" at bounding box center [1184, 723] width 222 height 27
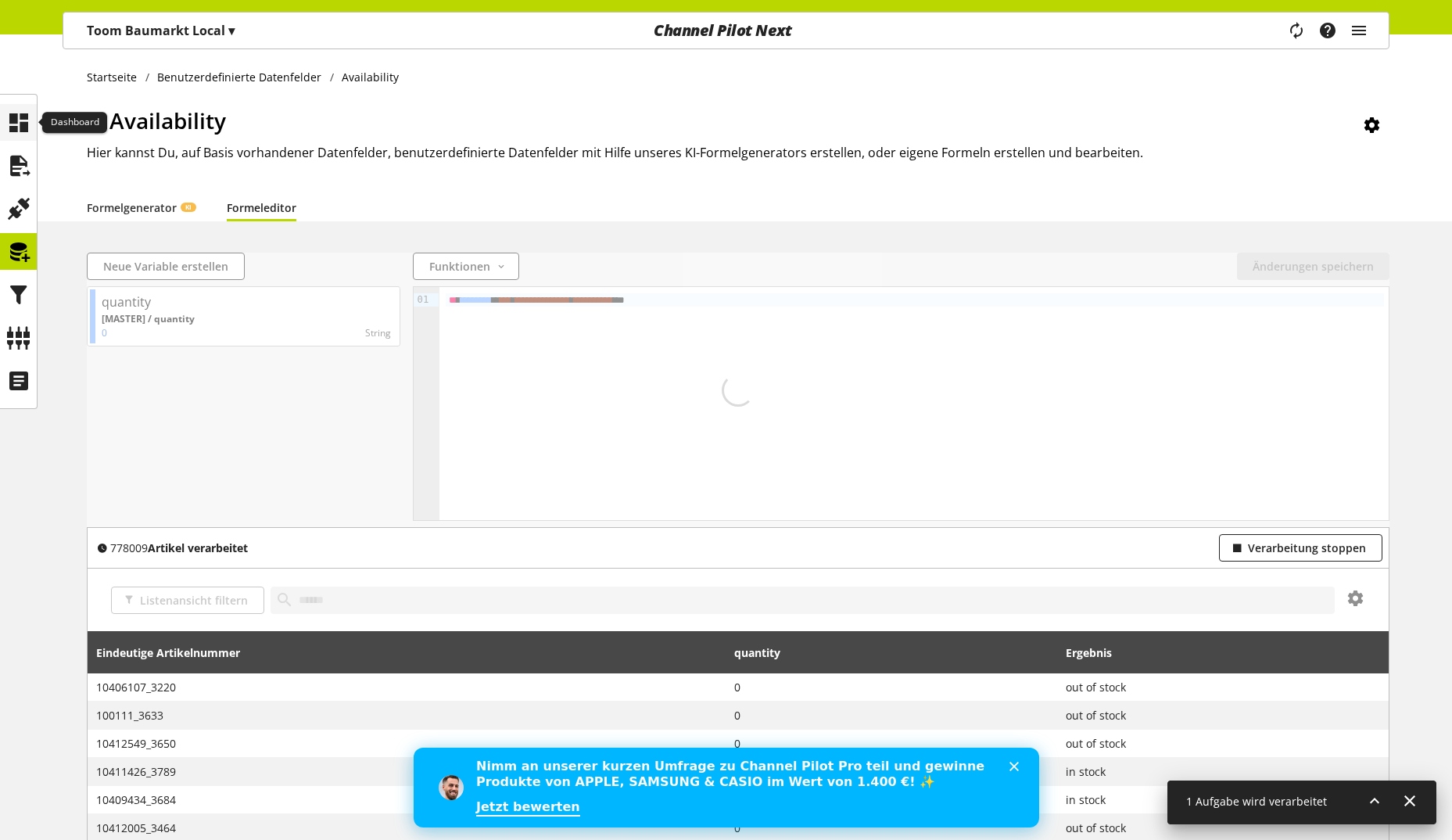
click at [25, 114] on icon at bounding box center [18, 123] width 25 height 31
